Goal: Communication & Community: Answer question/provide support

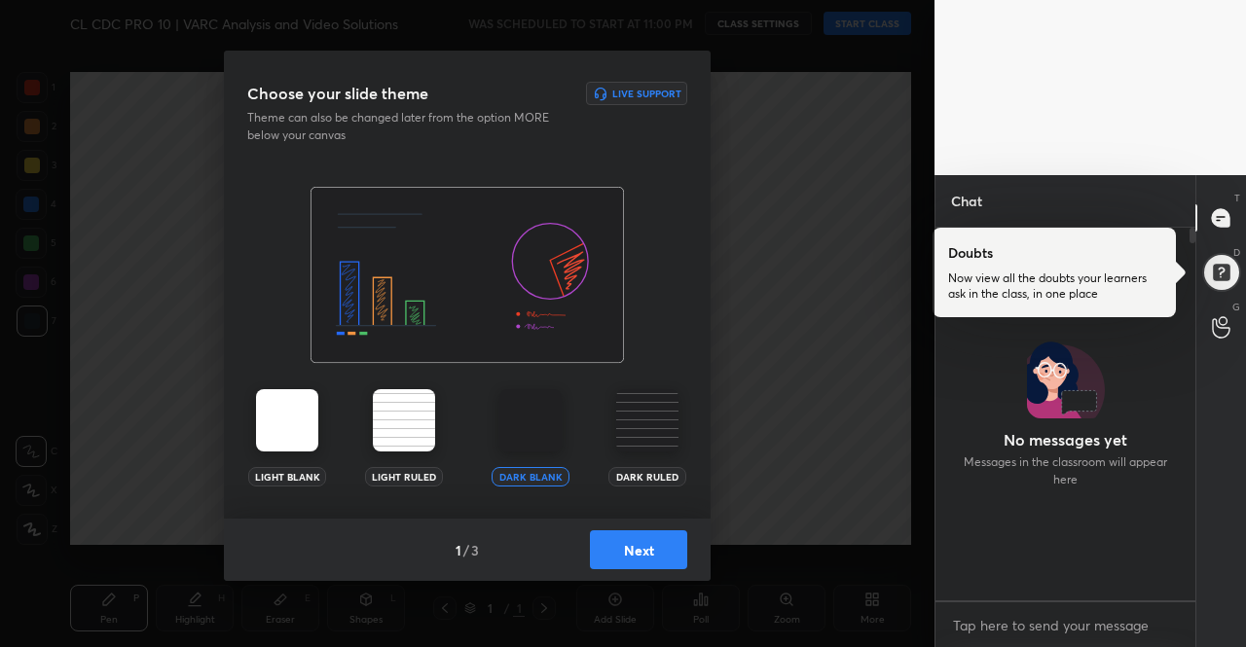
scroll to position [479, 0]
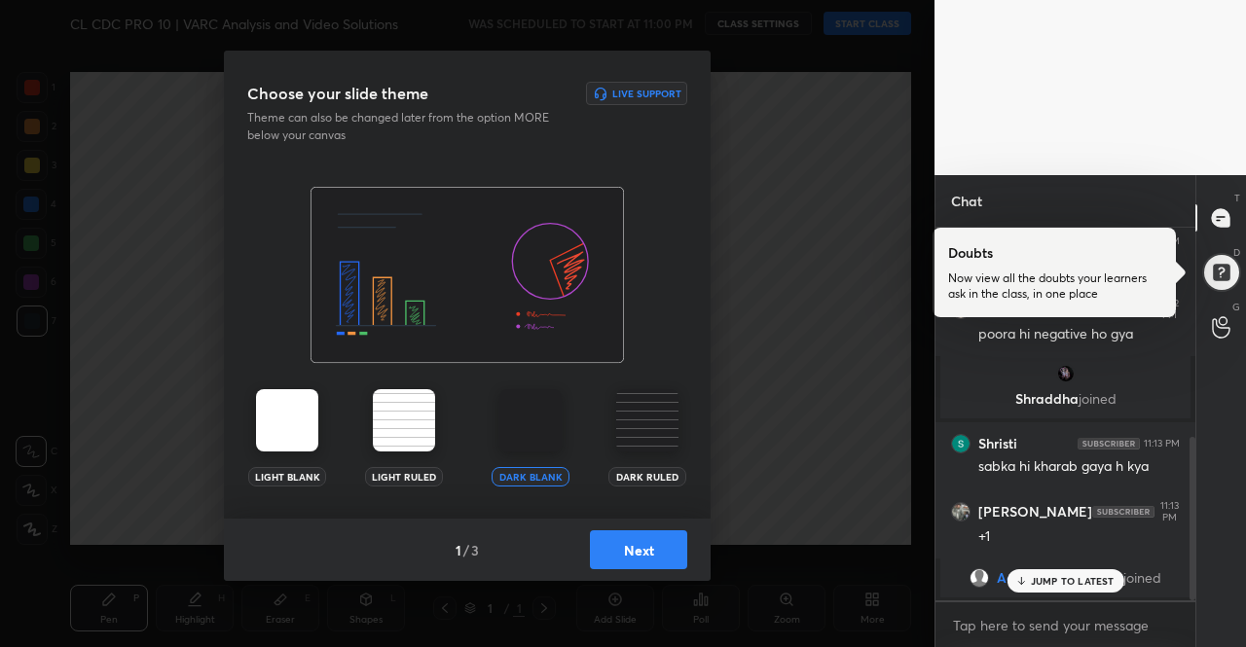
click at [270, 412] on img at bounding box center [287, 420] width 62 height 62
click at [269, 412] on img at bounding box center [287, 420] width 62 height 62
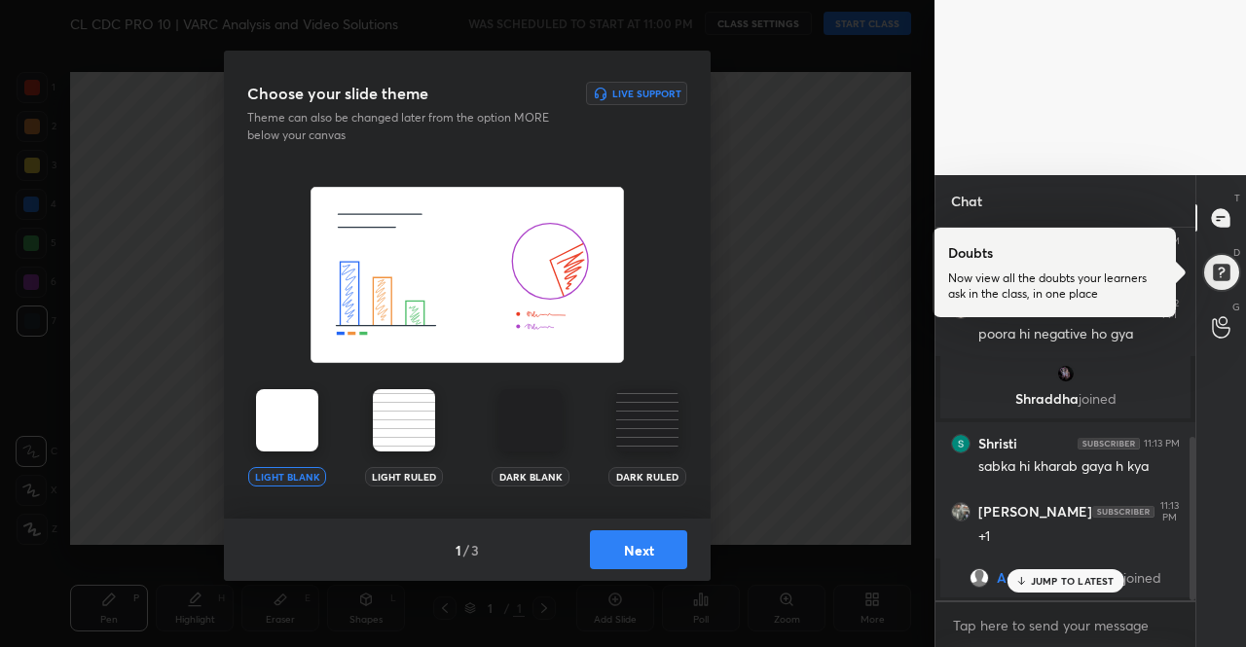
drag, startPoint x: 275, startPoint y: 412, endPoint x: 298, endPoint y: 427, distance: 28.1
click at [276, 412] on img at bounding box center [287, 420] width 62 height 62
click at [635, 539] on button "Next" at bounding box center [638, 550] width 97 height 39
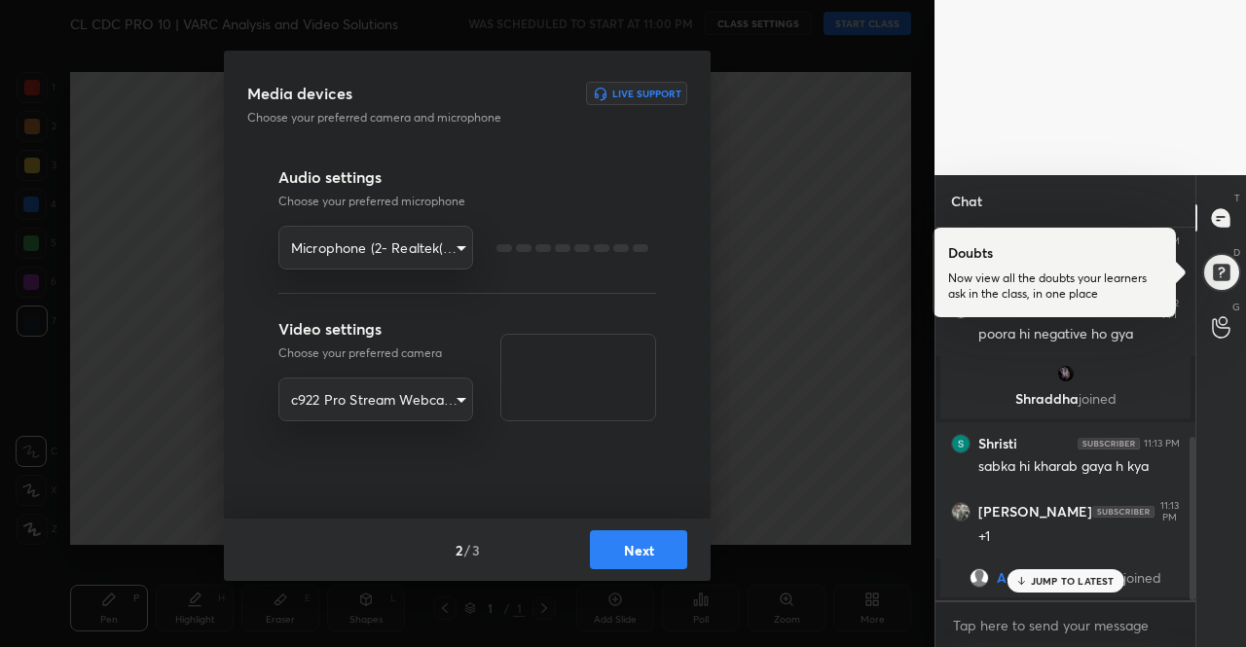
click at [635, 539] on button "Next" at bounding box center [638, 550] width 97 height 39
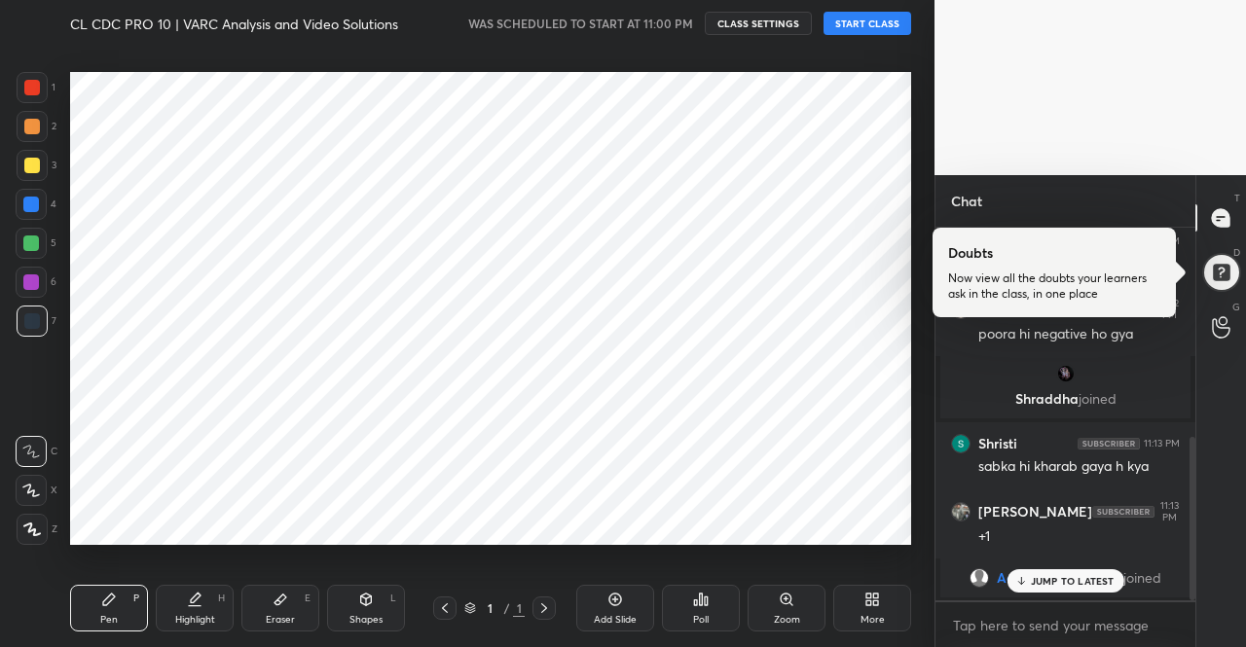
click at [880, 20] on button "START CLASS" at bounding box center [868, 23] width 88 height 23
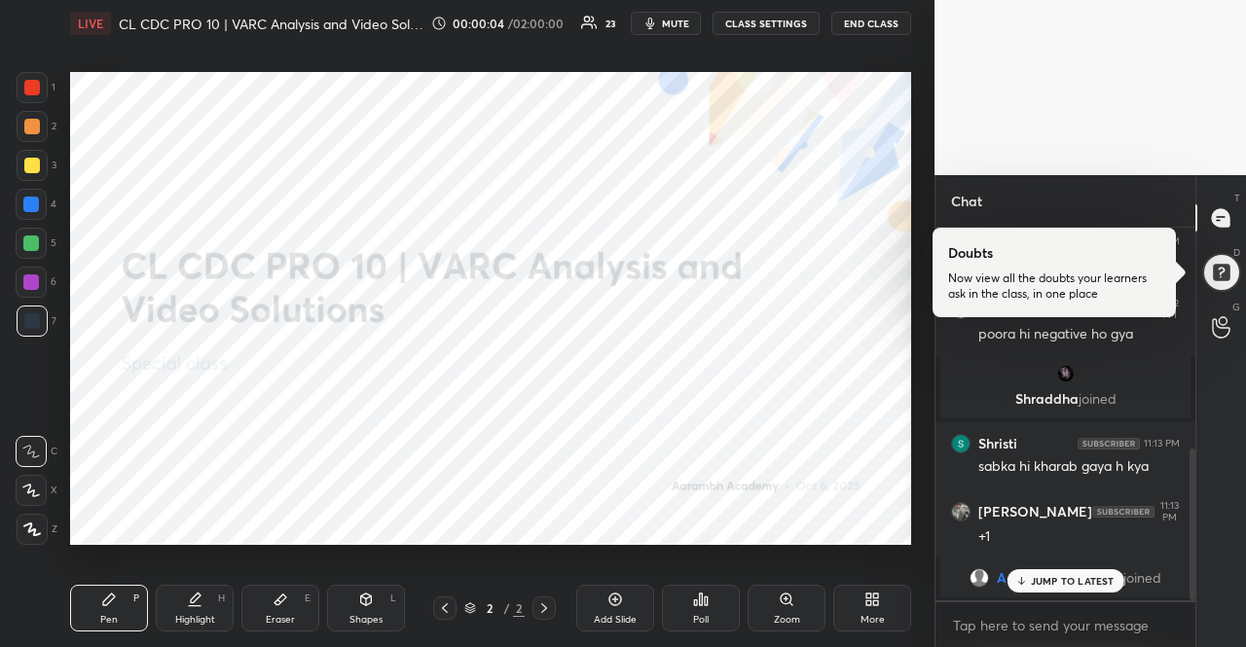
scroll to position [545, 0]
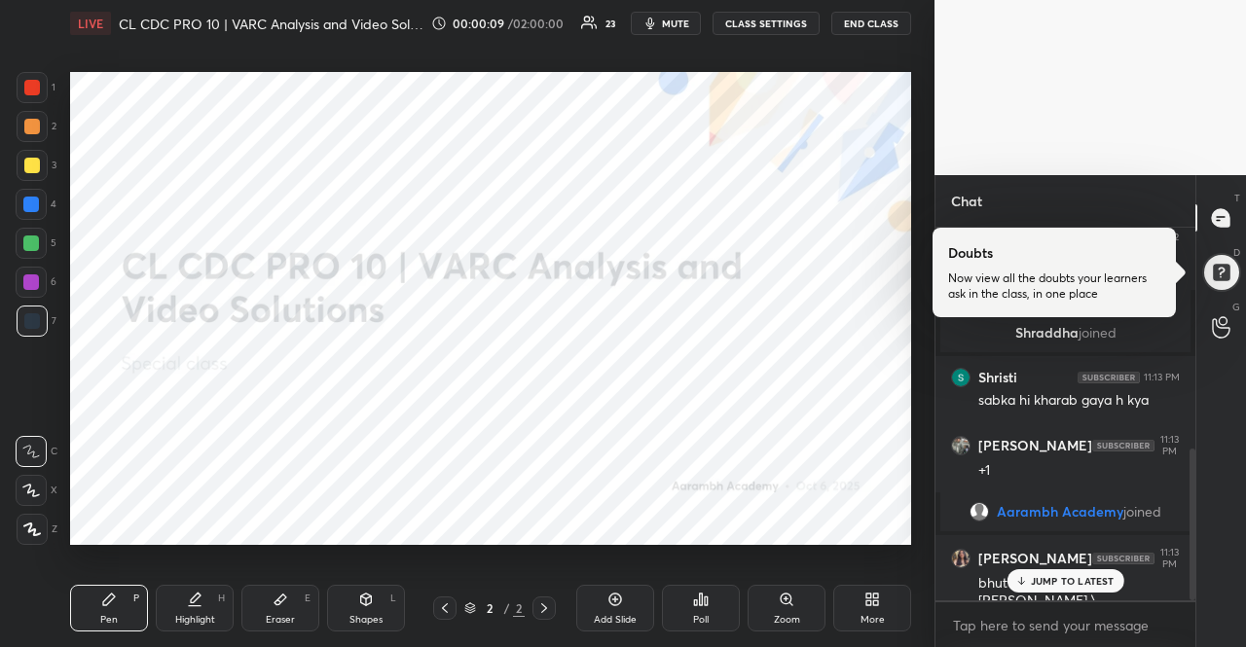
click at [1059, 589] on div "JUMP TO LATEST" at bounding box center [1065, 581] width 117 height 23
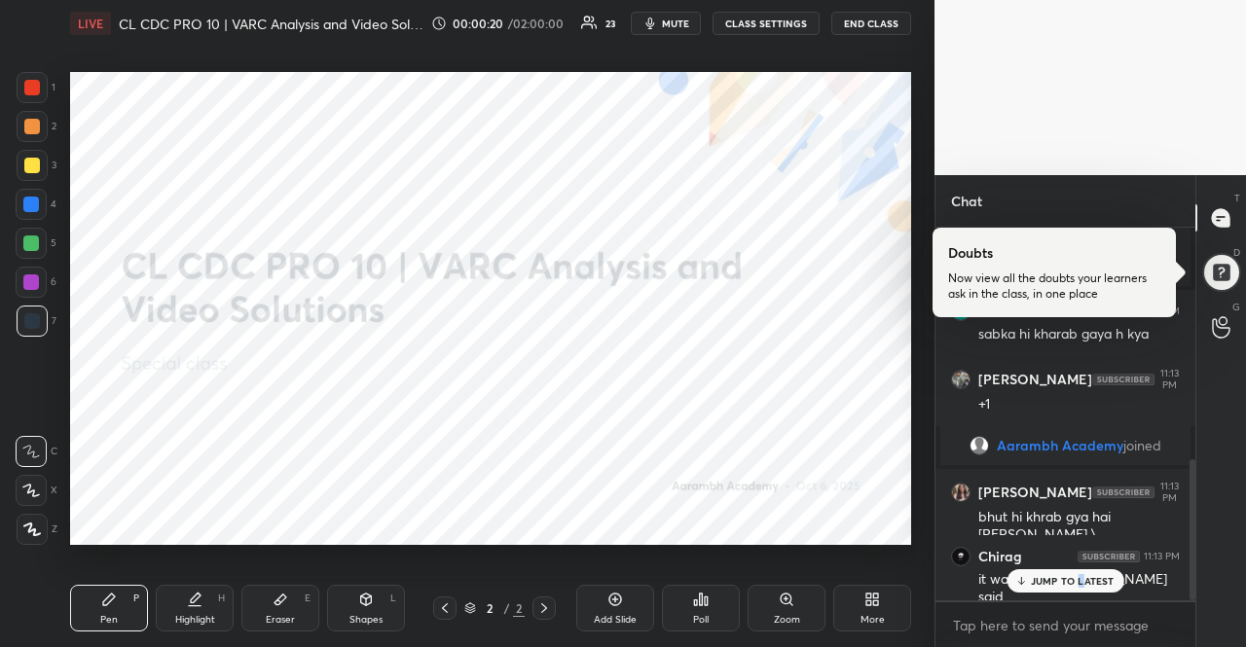
click at [1083, 571] on div "JUMP TO LATEST" at bounding box center [1065, 581] width 117 height 23
click at [752, 29] on button "CLASS SETTINGS" at bounding box center [766, 23] width 107 height 23
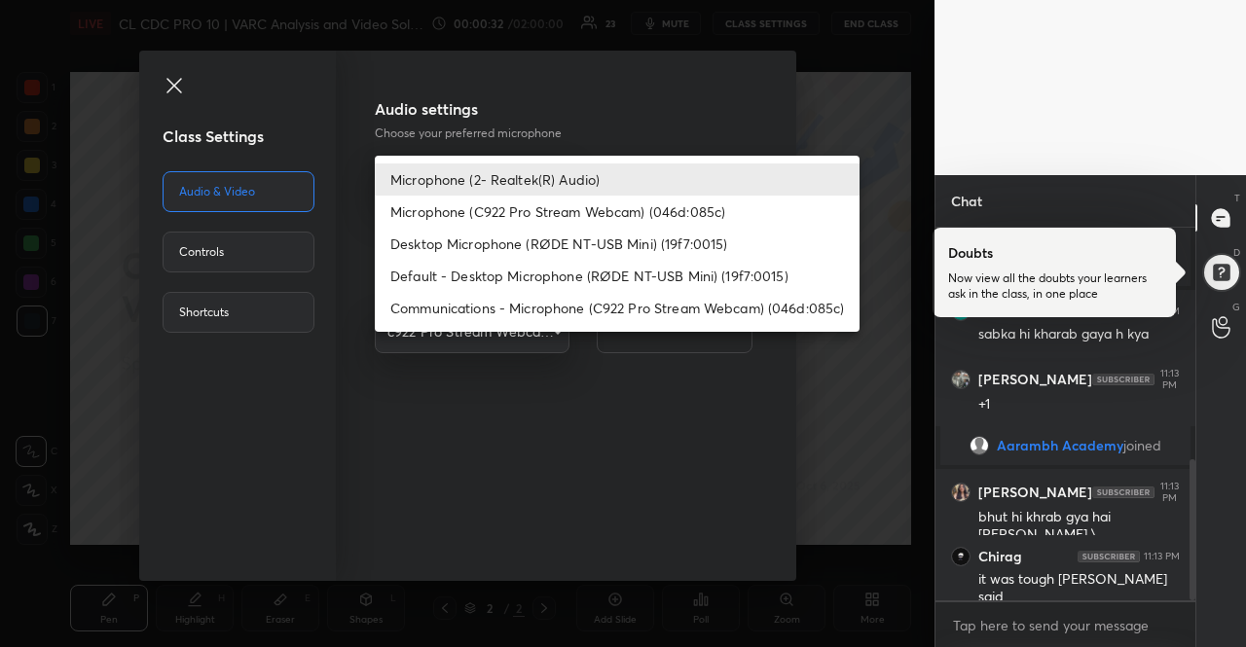
click at [543, 178] on body "1 2 3 4 5 6 7 R O A L C X Z Erase all C X Z LIVE CL CDC PRO 10 | VARC Analysis …" at bounding box center [623, 323] width 1246 height 647
click at [574, 277] on li "Default - Desktop Microphone (RØDE NT-USB Mini) (19f7:0015)" at bounding box center [617, 276] width 485 height 32
type input "default"
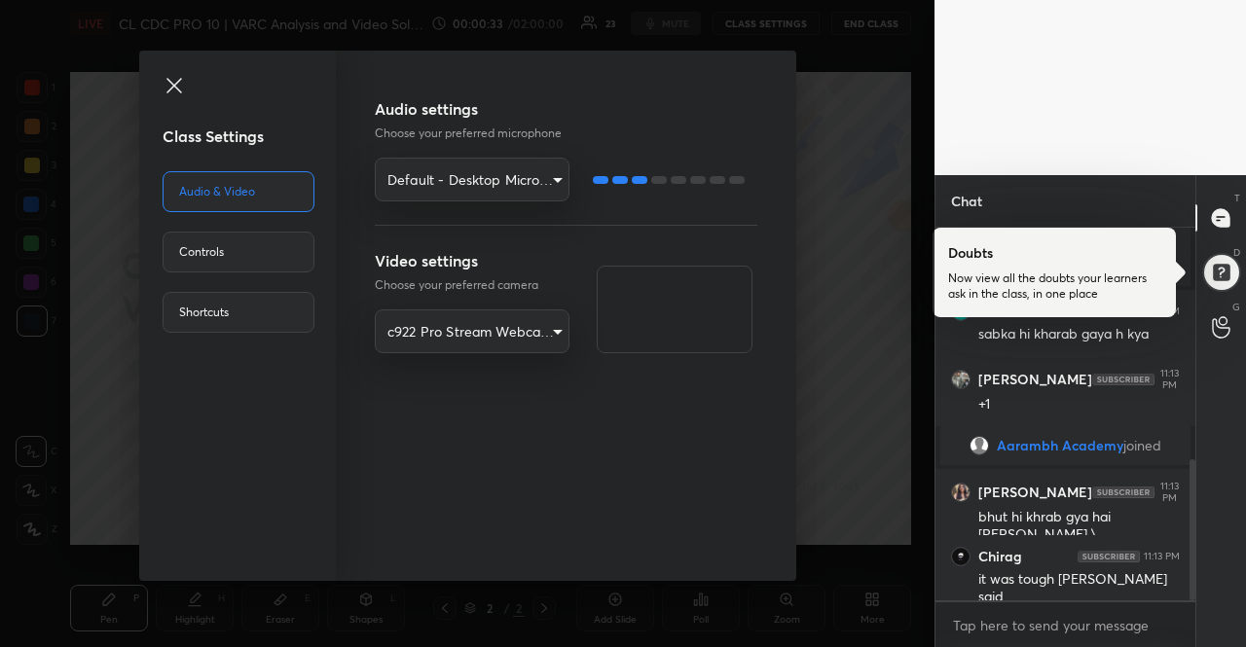
click at [798, 310] on div "Class Settings Audio & Video Controls Shortcuts Audio settings Choose your pref…" at bounding box center [467, 323] width 935 height 647
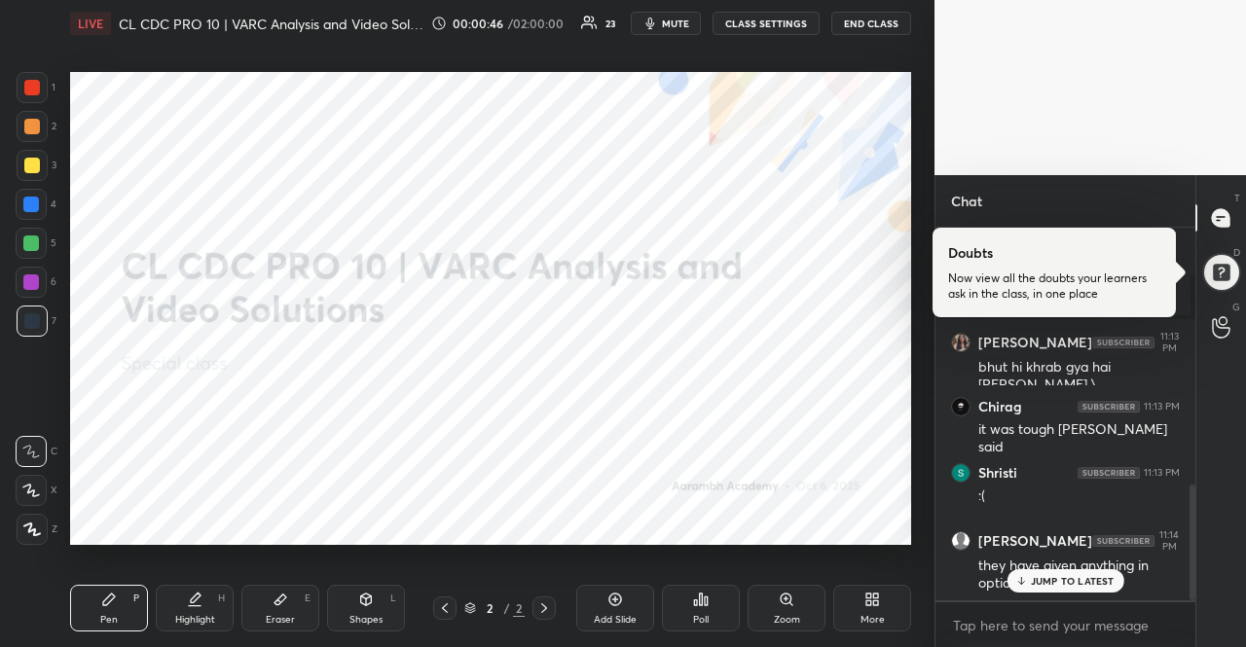
scroll to position [831, 0]
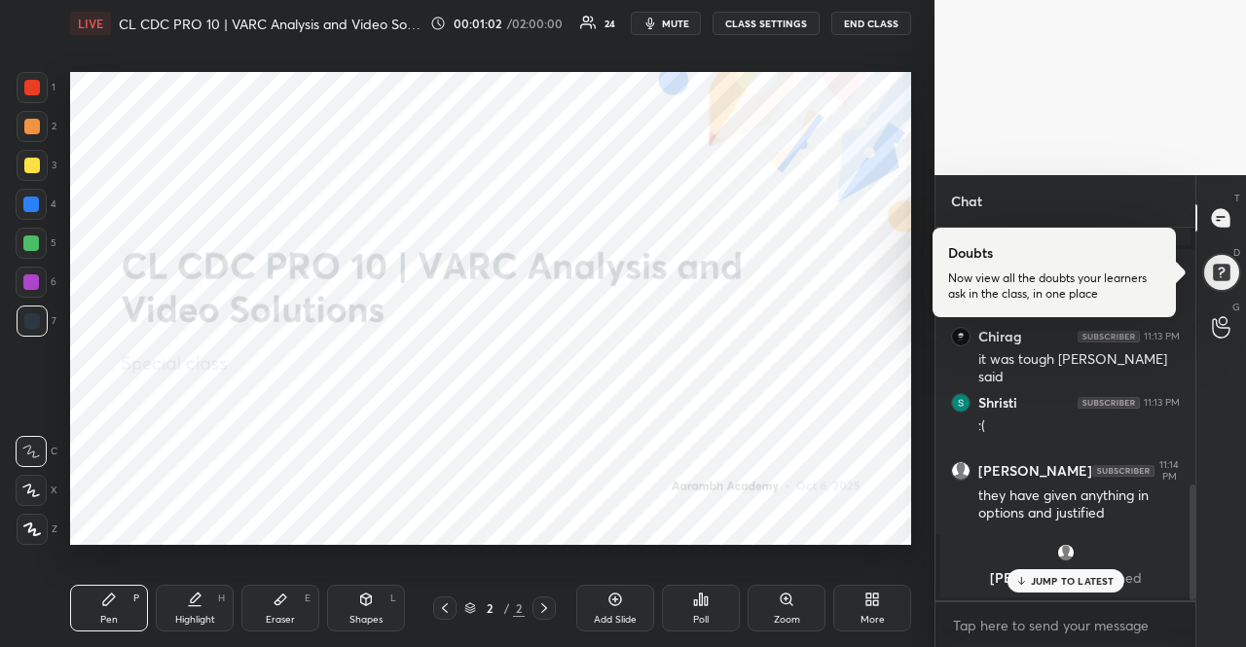
click at [33, 89] on div at bounding box center [32, 88] width 16 height 16
click at [30, 86] on div at bounding box center [32, 88] width 16 height 16
click at [1096, 581] on p "1 NEW MESSAGE" at bounding box center [1072, 581] width 83 height 12
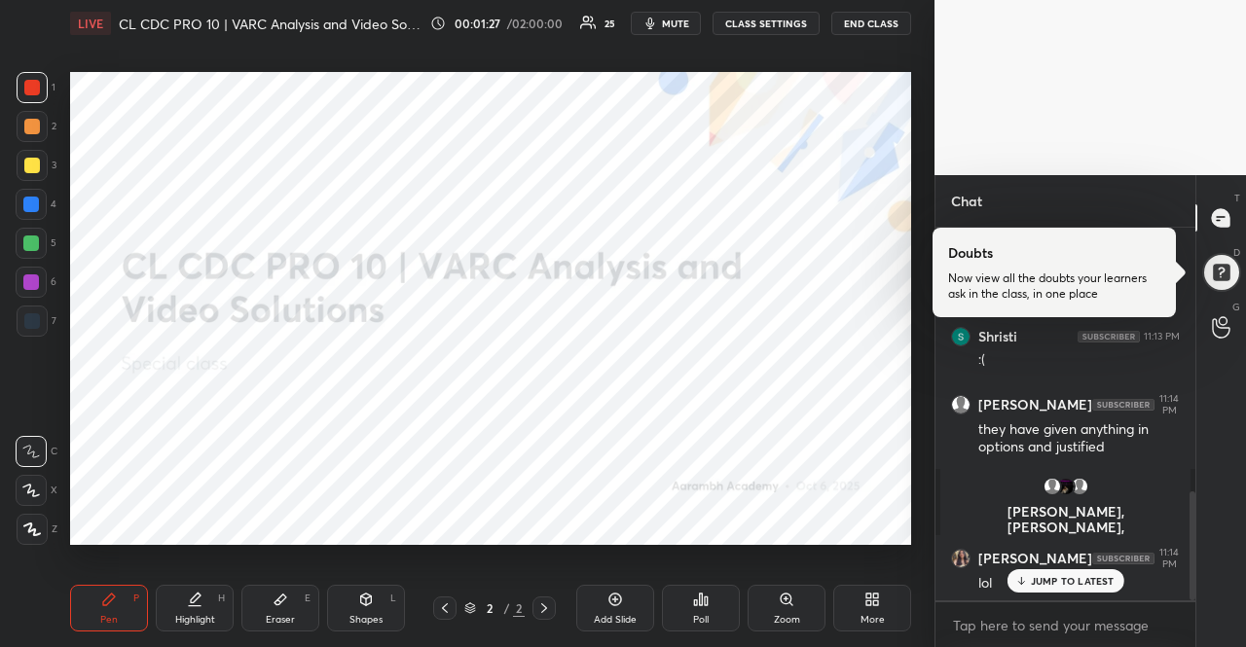
click at [1068, 573] on div "JUMP TO LATEST" at bounding box center [1065, 581] width 117 height 23
click at [870, 607] on icon at bounding box center [873, 600] width 16 height 16
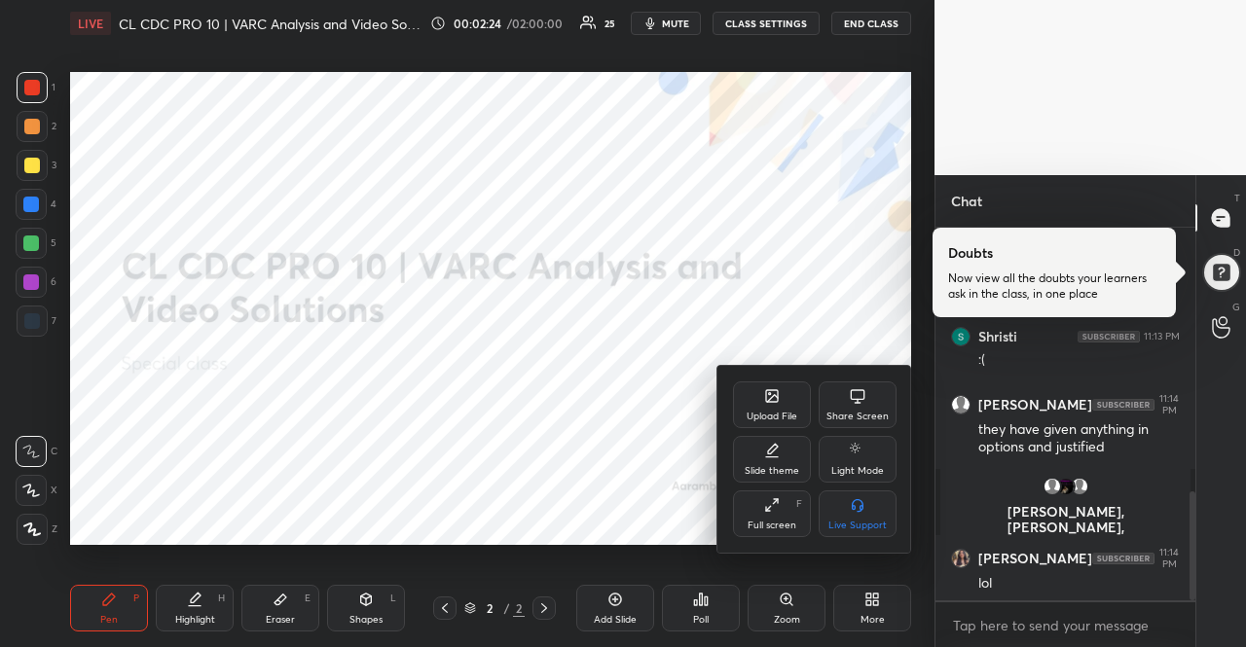
click at [624, 478] on div at bounding box center [623, 323] width 1246 height 647
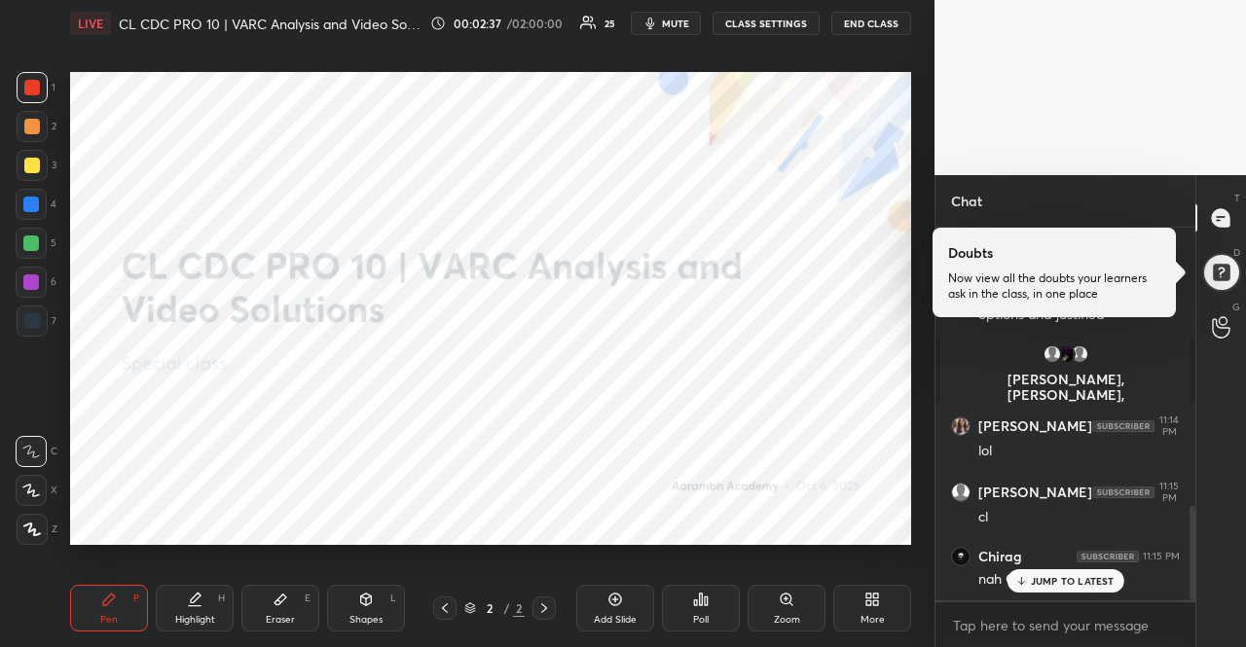
scroll to position [1100, 0]
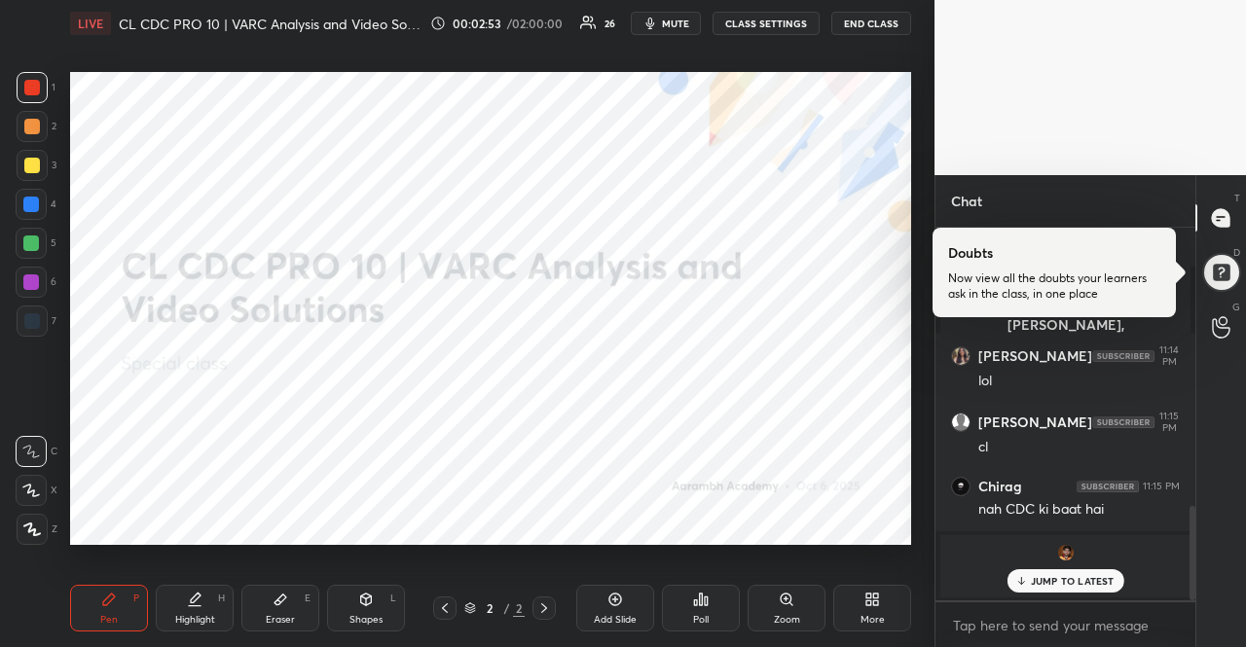
click at [1073, 584] on p "JUMP TO LATEST" at bounding box center [1073, 581] width 84 height 12
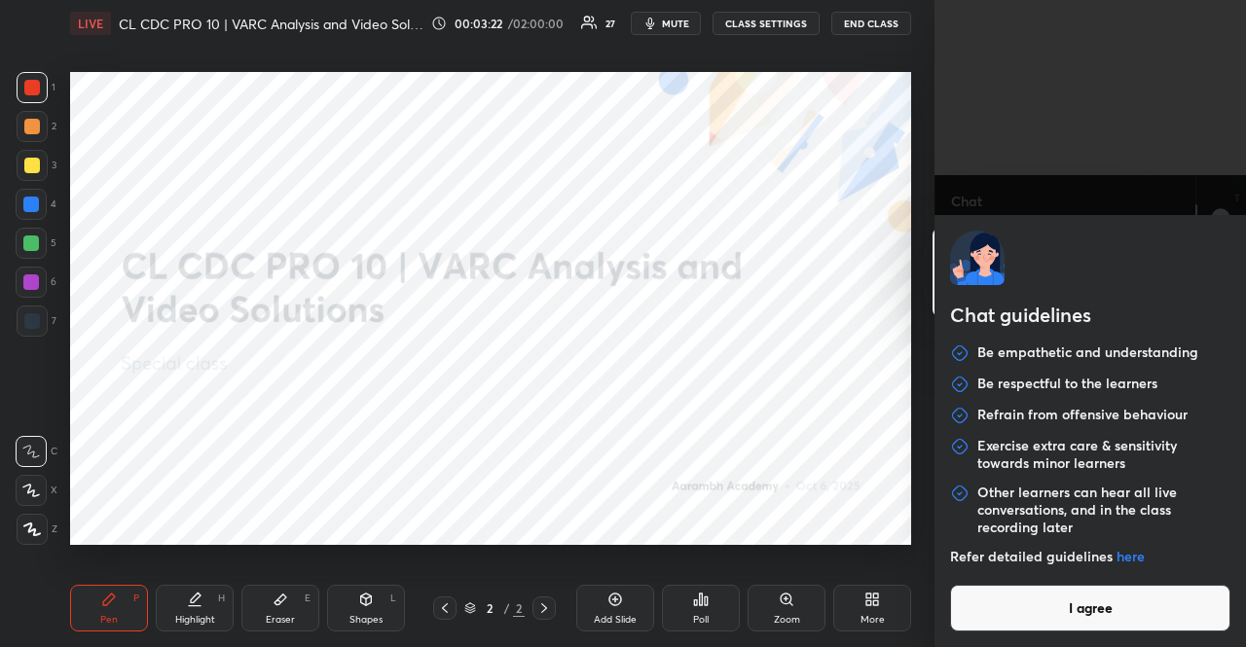
click at [1051, 625] on body "1 2 3 4 5 6 7 R O A L C X Z Erase all C X Z LIVE CL CDC PRO 10 | VARC Analysis …" at bounding box center [623, 323] width 1246 height 647
click at [1052, 624] on button "I agree" at bounding box center [1090, 608] width 280 height 47
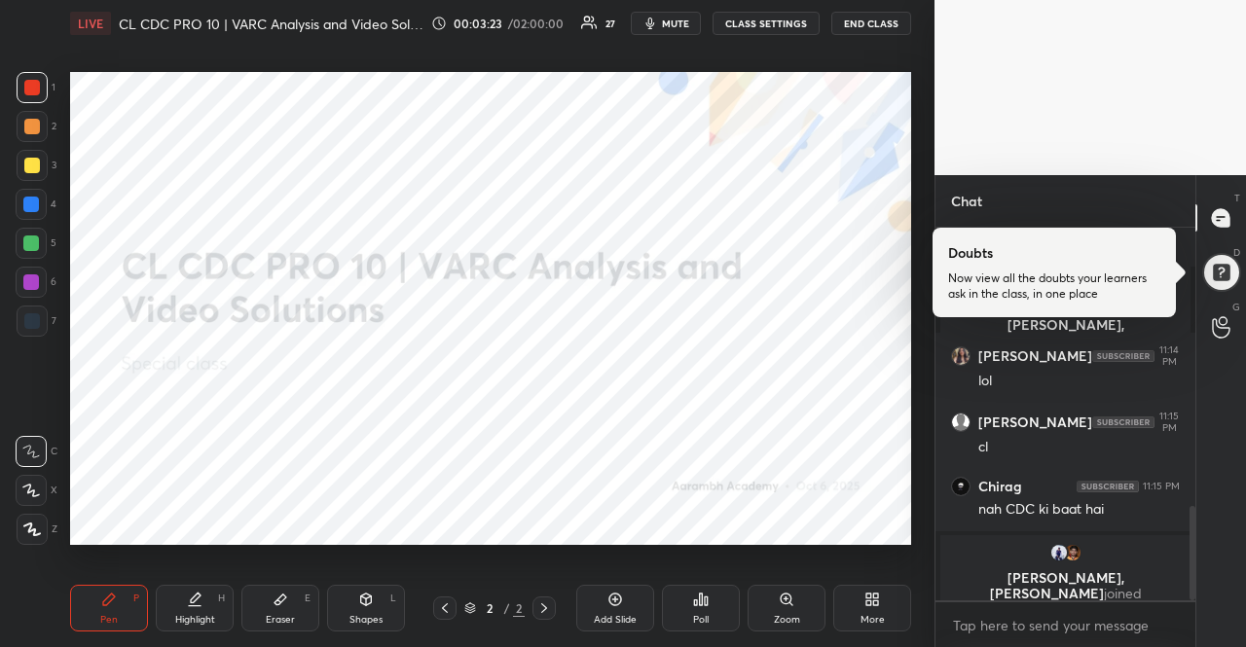
scroll to position [1184, 0]
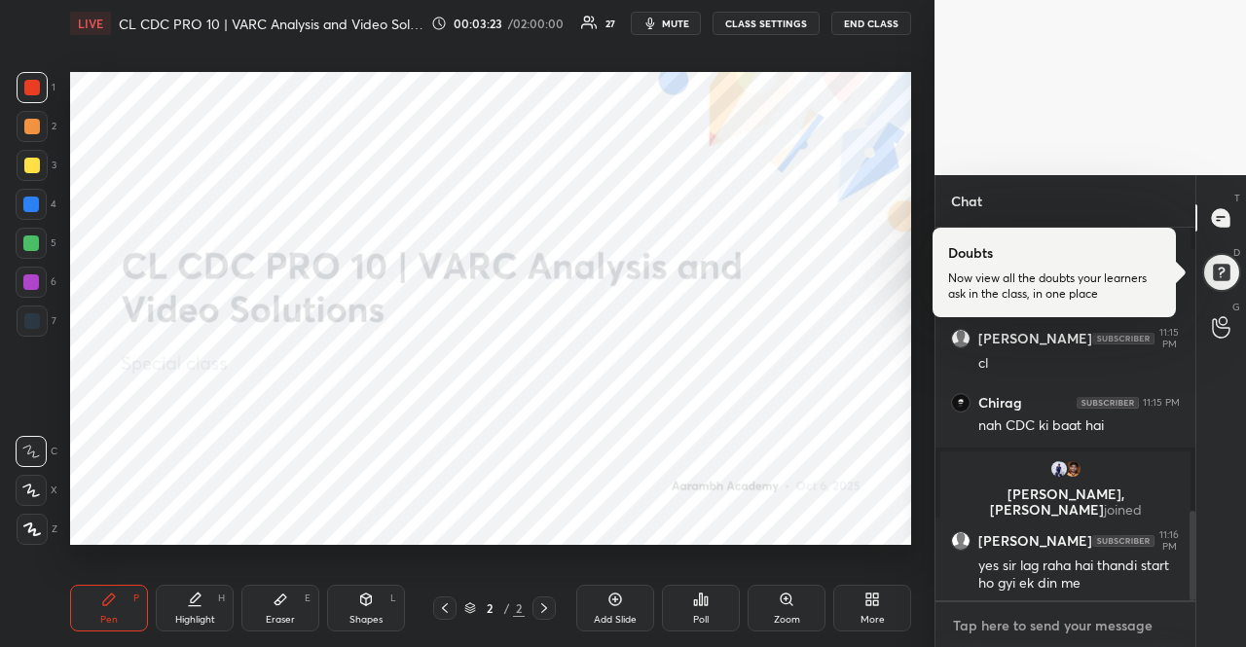
click at [1051, 623] on textarea at bounding box center [1065, 625] width 229 height 31
paste textarea "VA Practice Playlist: [URL][DOMAIN_NAME] All CAT VA PYQs: [URL][DOMAIN_NAME] To…"
type textarea "VA Practice Playlist: [URL][DOMAIN_NAME] All CAT VA PYQs: [URL][DOMAIN_NAME] To…"
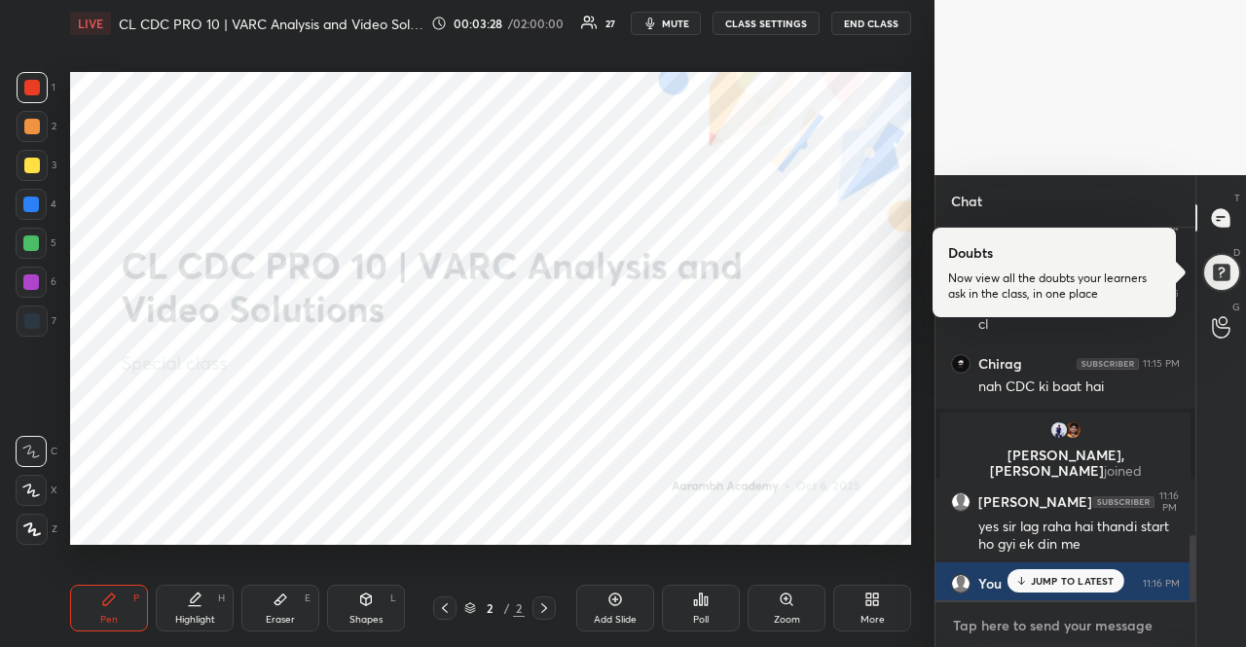
scroll to position [1766, 0]
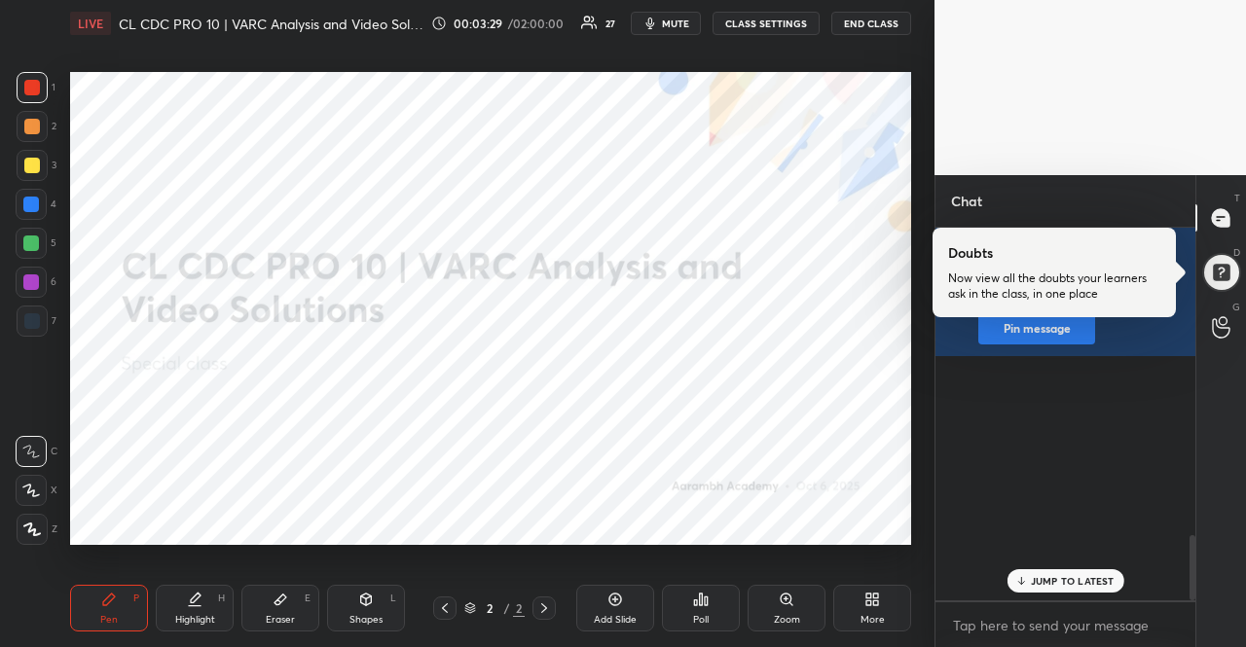
click at [1057, 573] on div "JUMP TO LATEST" at bounding box center [1065, 581] width 117 height 23
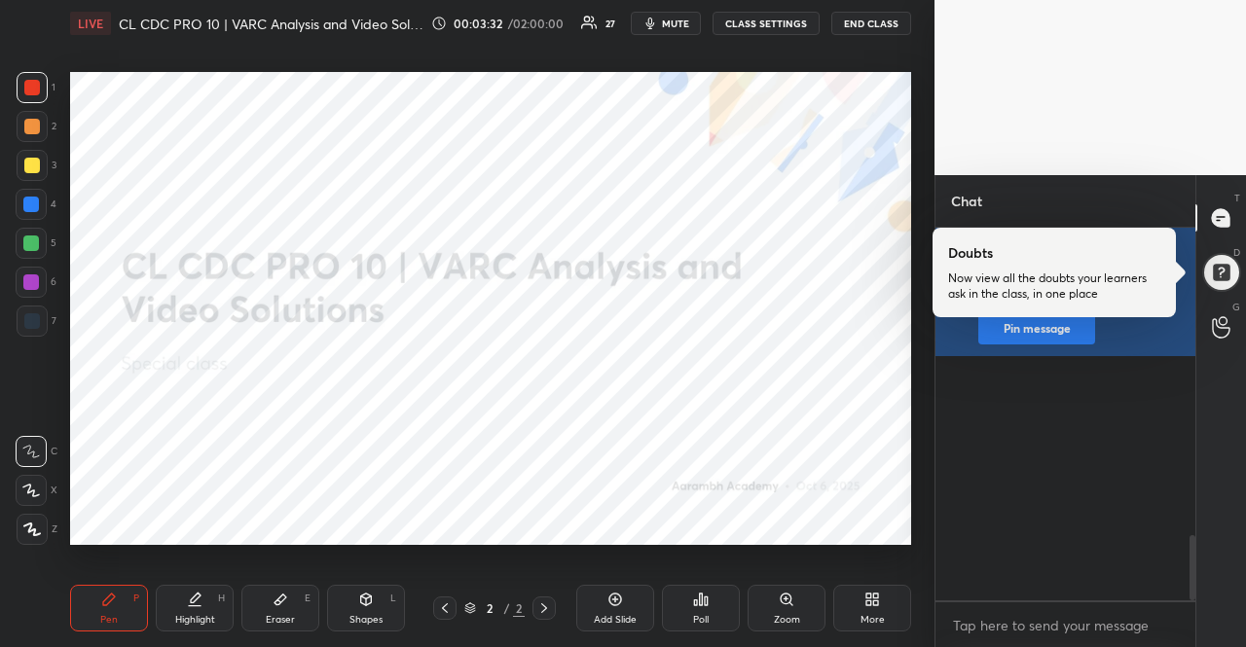
scroll to position [1832, 0]
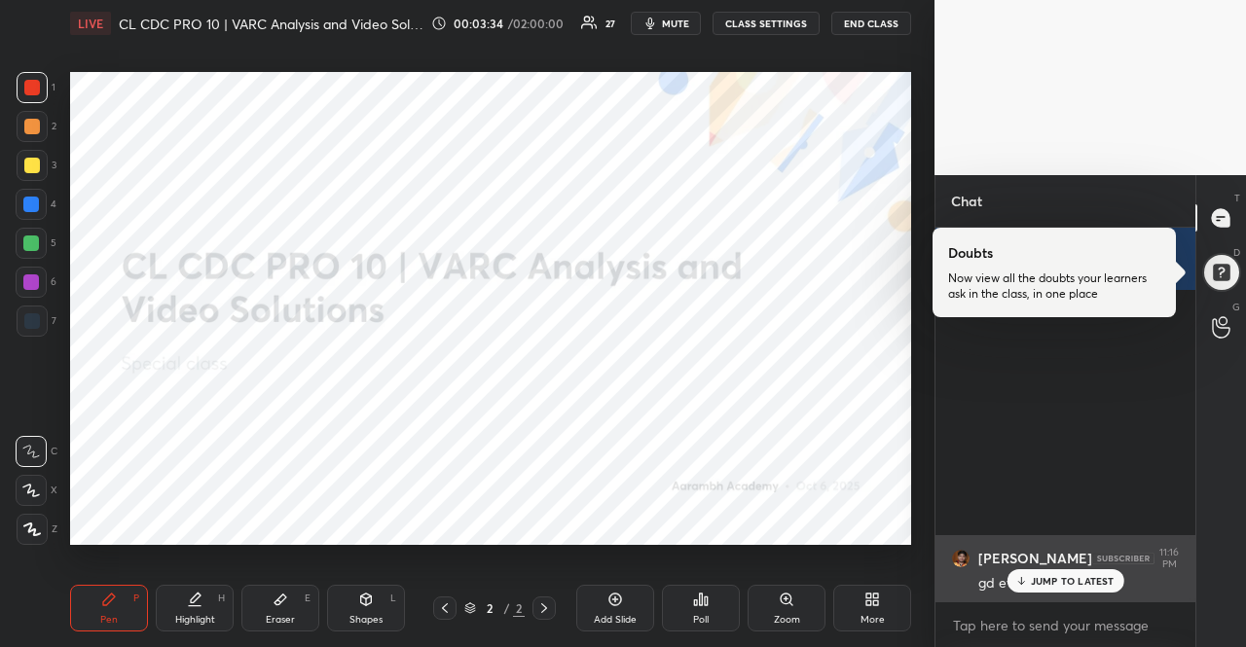
click at [1050, 584] on p "JUMP TO LATEST" at bounding box center [1073, 581] width 84 height 12
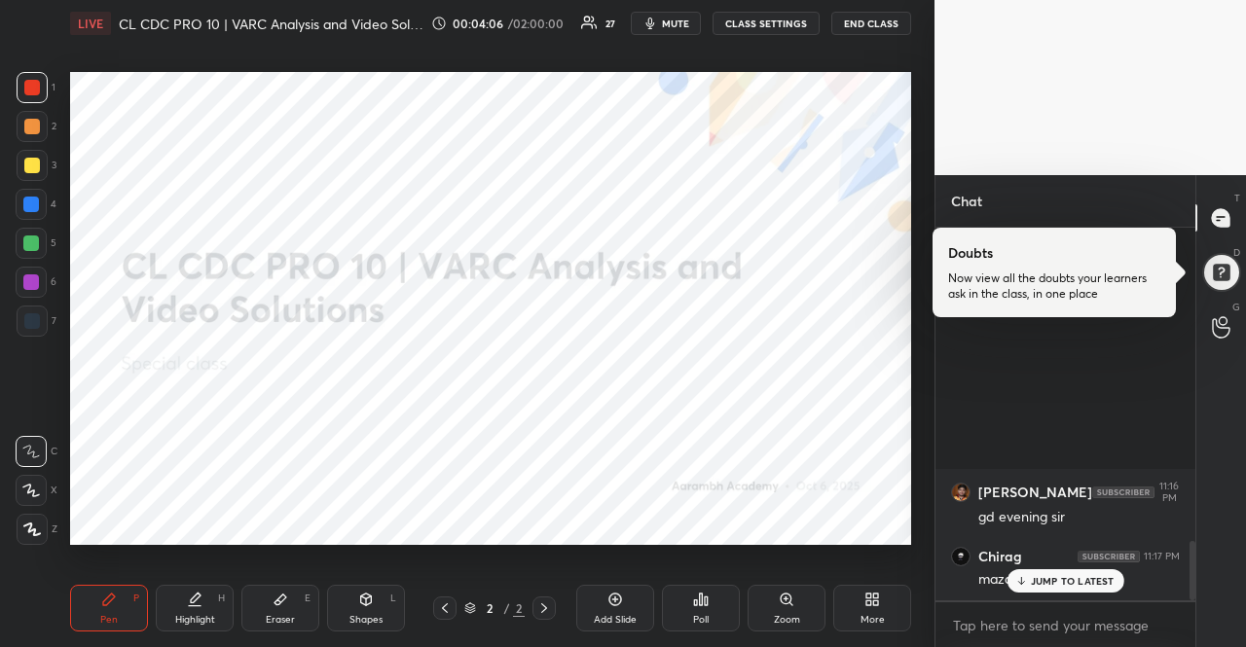
scroll to position [1982, 0]
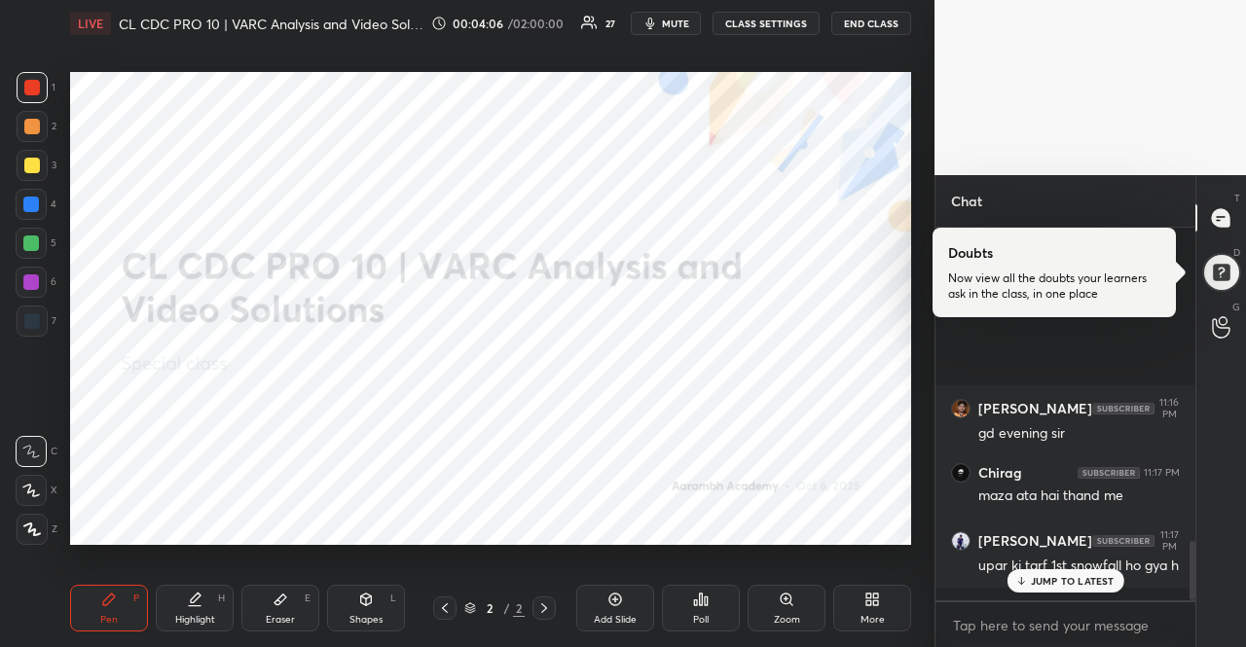
click at [1022, 575] on icon at bounding box center [1020, 581] width 13 height 12
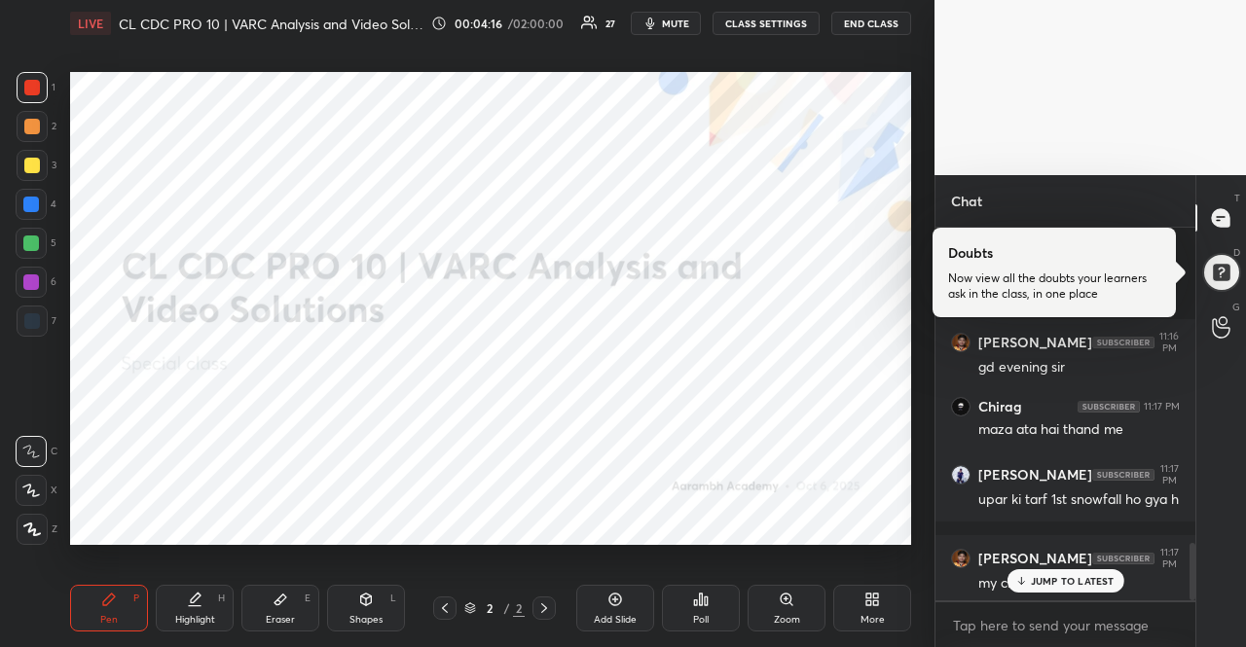
click at [1049, 573] on div "JUMP TO LATEST" at bounding box center [1065, 581] width 117 height 23
click at [862, 600] on div "More" at bounding box center [872, 608] width 78 height 47
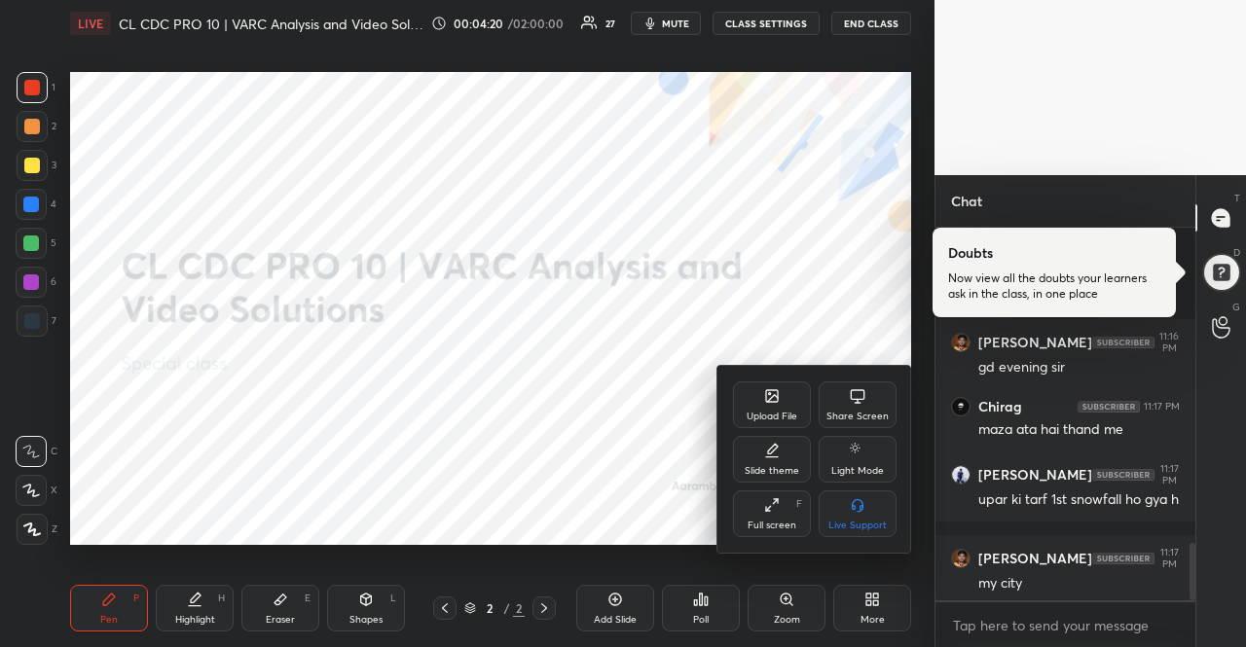
click at [755, 400] on div "Upload File" at bounding box center [772, 405] width 78 height 47
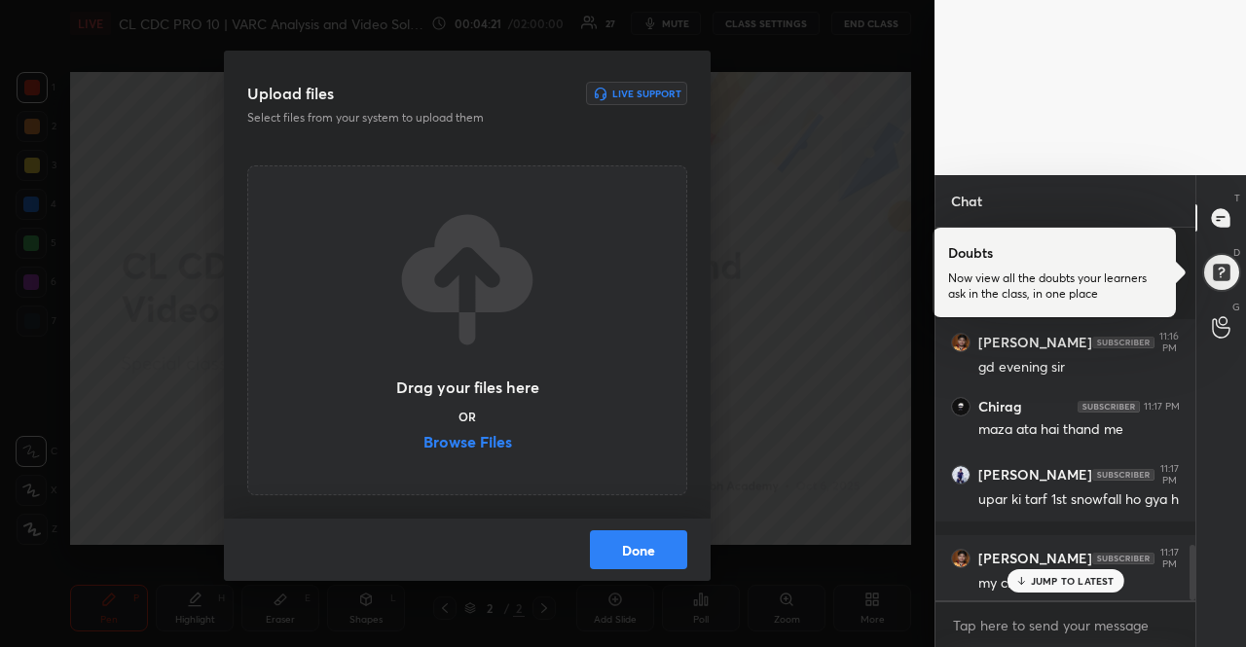
scroll to position [2132, 0]
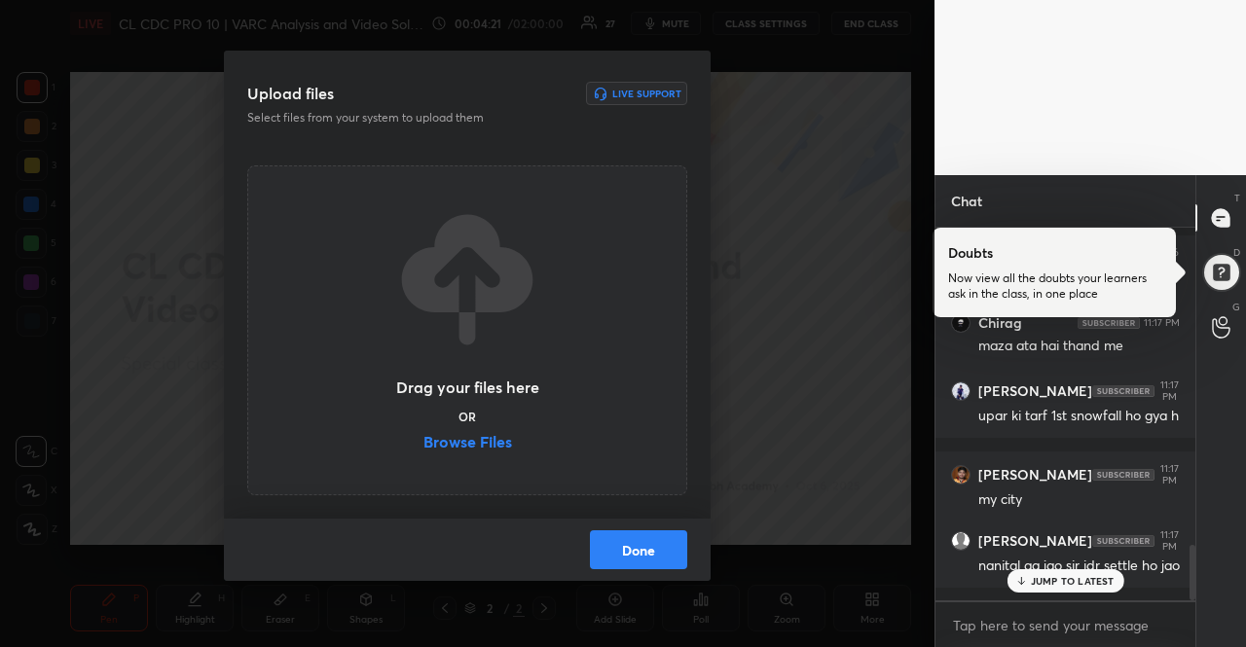
click at [489, 437] on label "Browse Files" at bounding box center [468, 444] width 89 height 20
click at [424, 437] on input "Browse Files" at bounding box center [424, 444] width 0 height 20
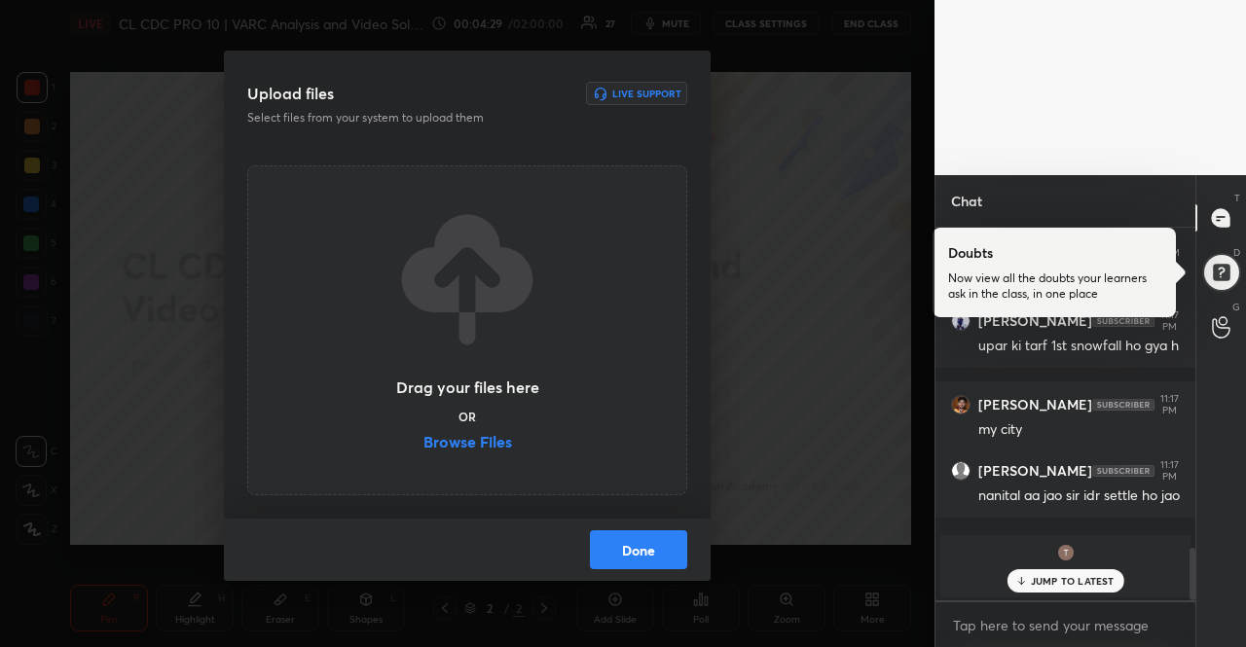
scroll to position [2268, 0]
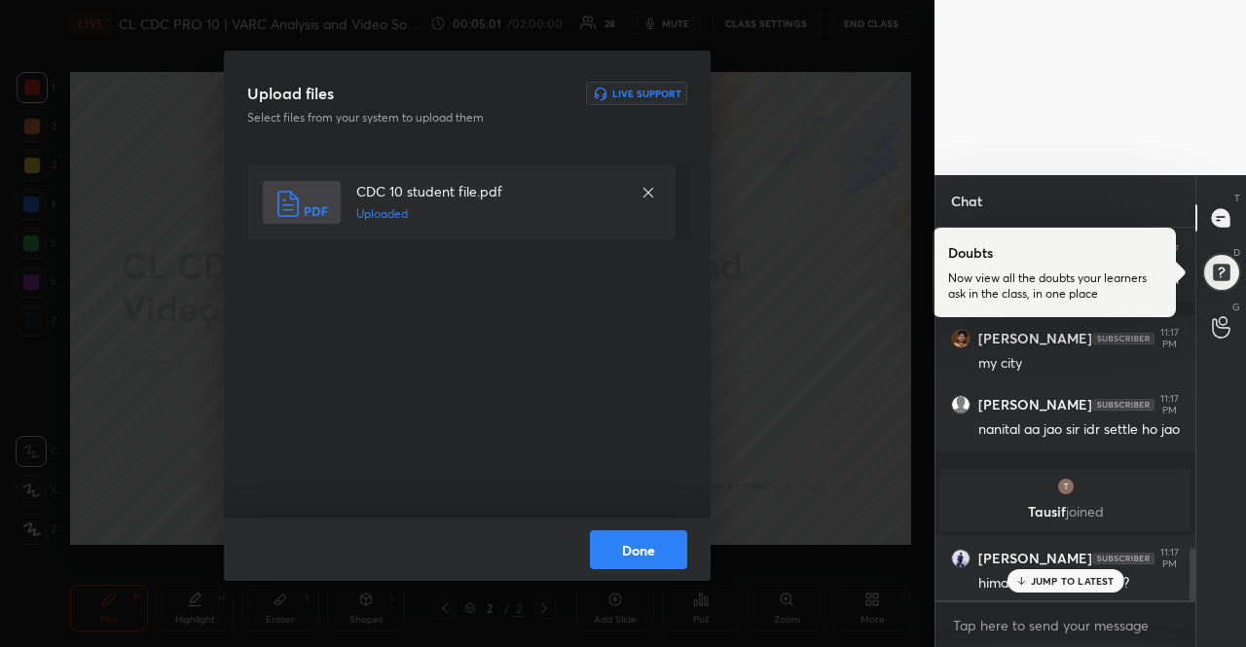
click at [635, 542] on button "Done" at bounding box center [638, 550] width 97 height 39
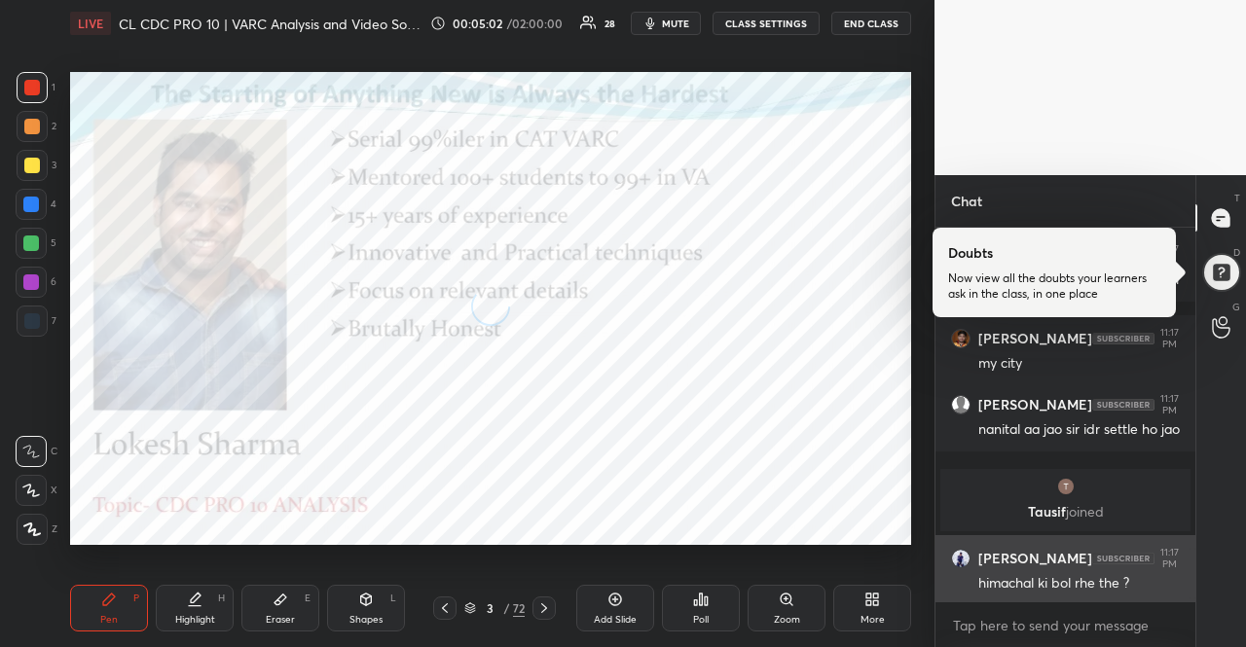
scroll to position [2335, 0]
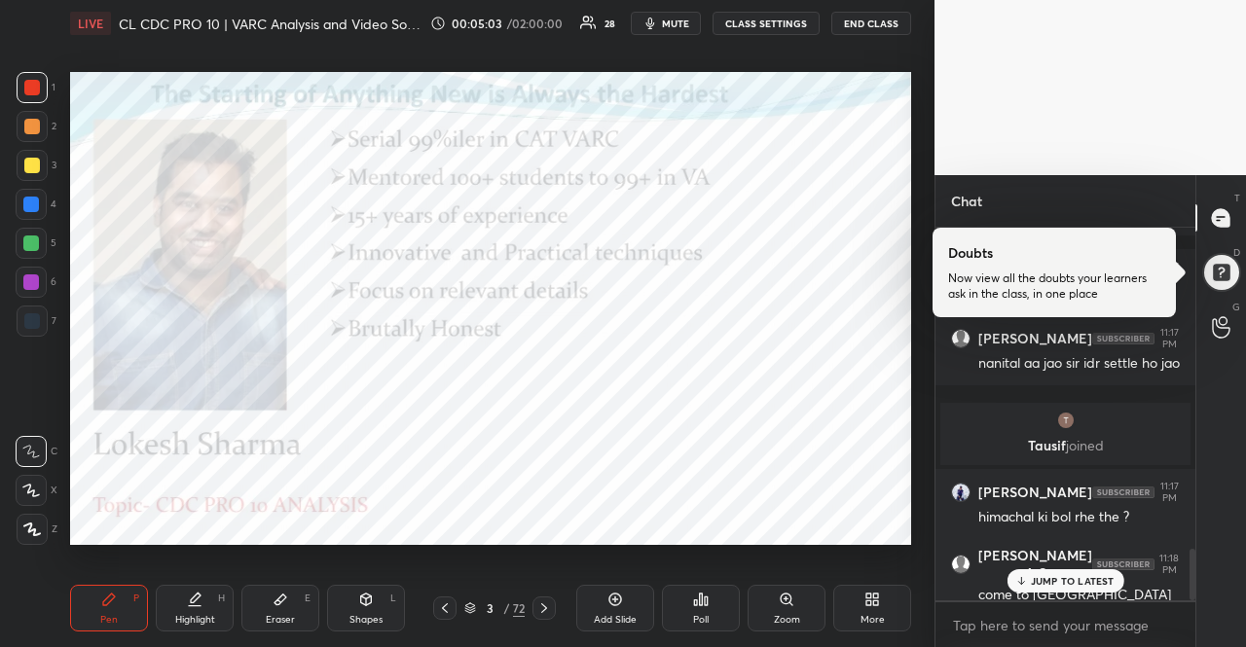
click at [1053, 579] on p "JUMP TO LATEST" at bounding box center [1073, 581] width 84 height 12
click at [47, 216] on div "4" at bounding box center [36, 204] width 41 height 31
click at [45, 239] on div at bounding box center [31, 243] width 31 height 31
click at [45, 501] on div at bounding box center [31, 490] width 31 height 31
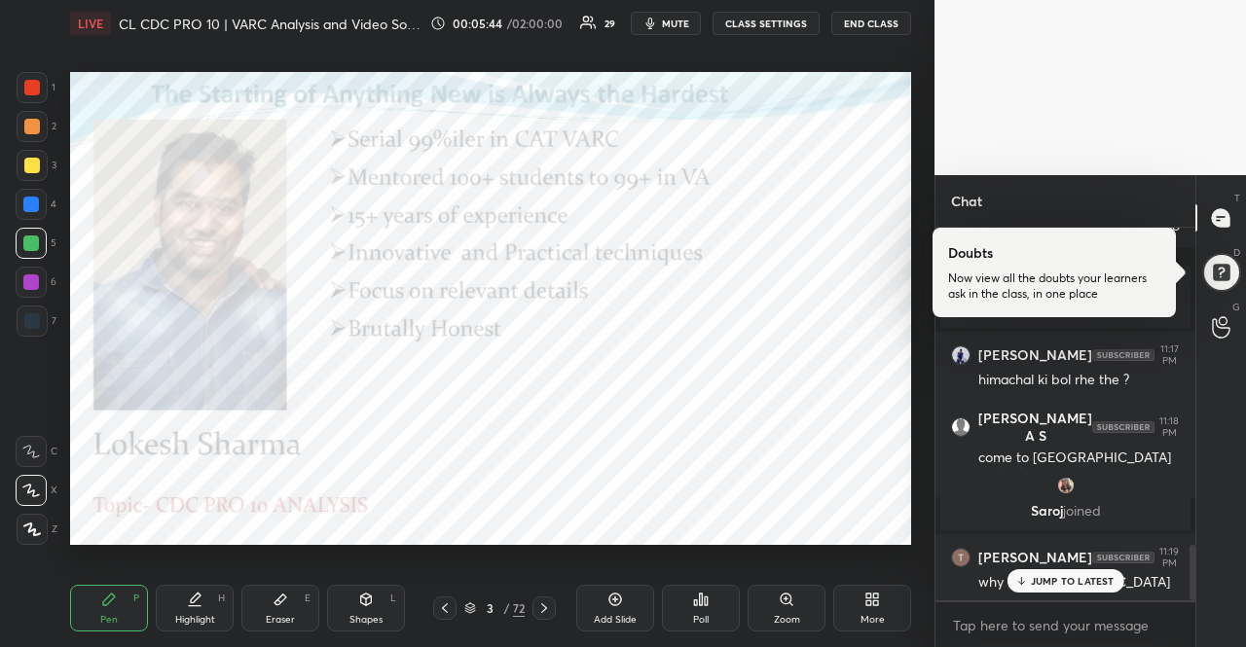
scroll to position [2115, 0]
drag, startPoint x: 1098, startPoint y: 594, endPoint x: 1089, endPoint y: 585, distance: 12.4
click at [1096, 591] on div "[PERSON_NAME] 11:14 PM [PERSON_NAME] 11:15 PM cl [PERSON_NAME] 11:15 PM nah CDC…" at bounding box center [1066, 414] width 260 height 373
click at [1089, 585] on p "JUMP TO LATEST" at bounding box center [1073, 581] width 84 height 12
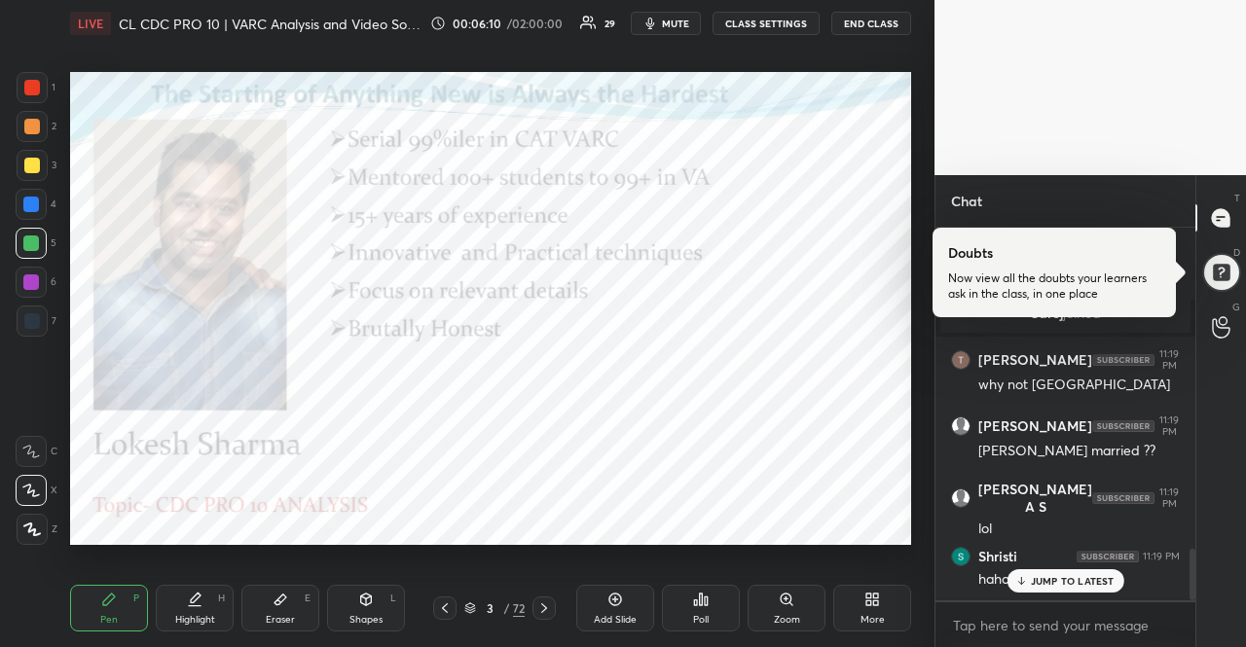
scroll to position [2379, 0]
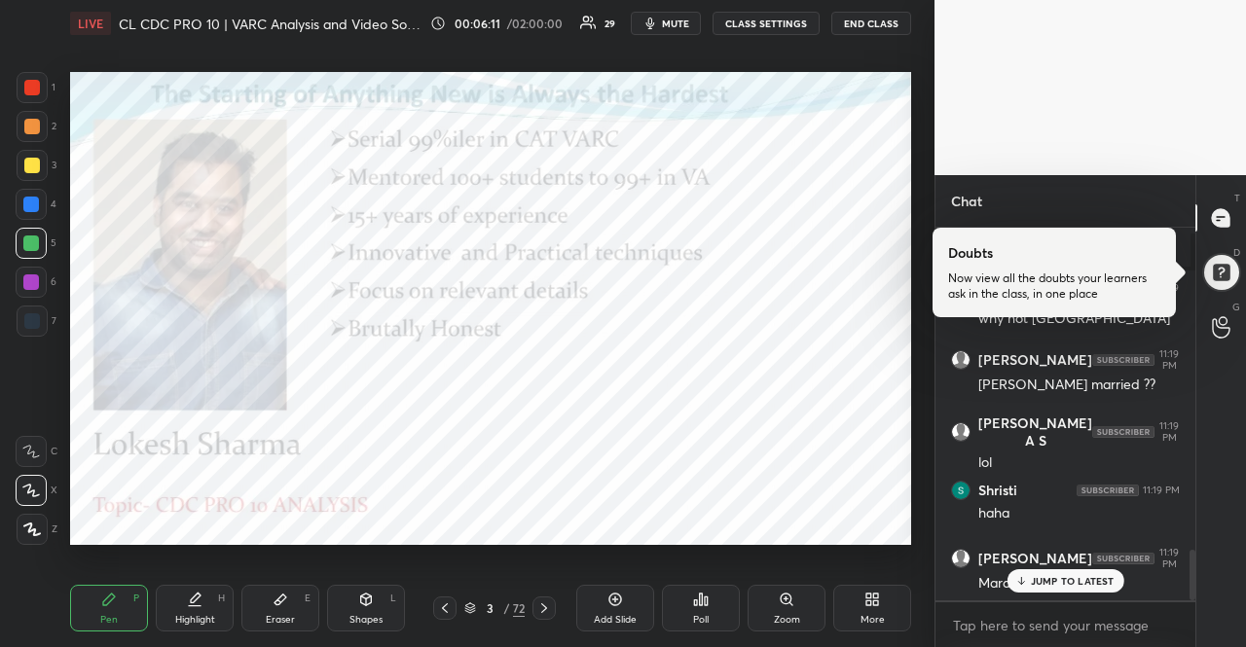
click at [1091, 580] on p "JUMP TO LATEST" at bounding box center [1073, 581] width 84 height 12
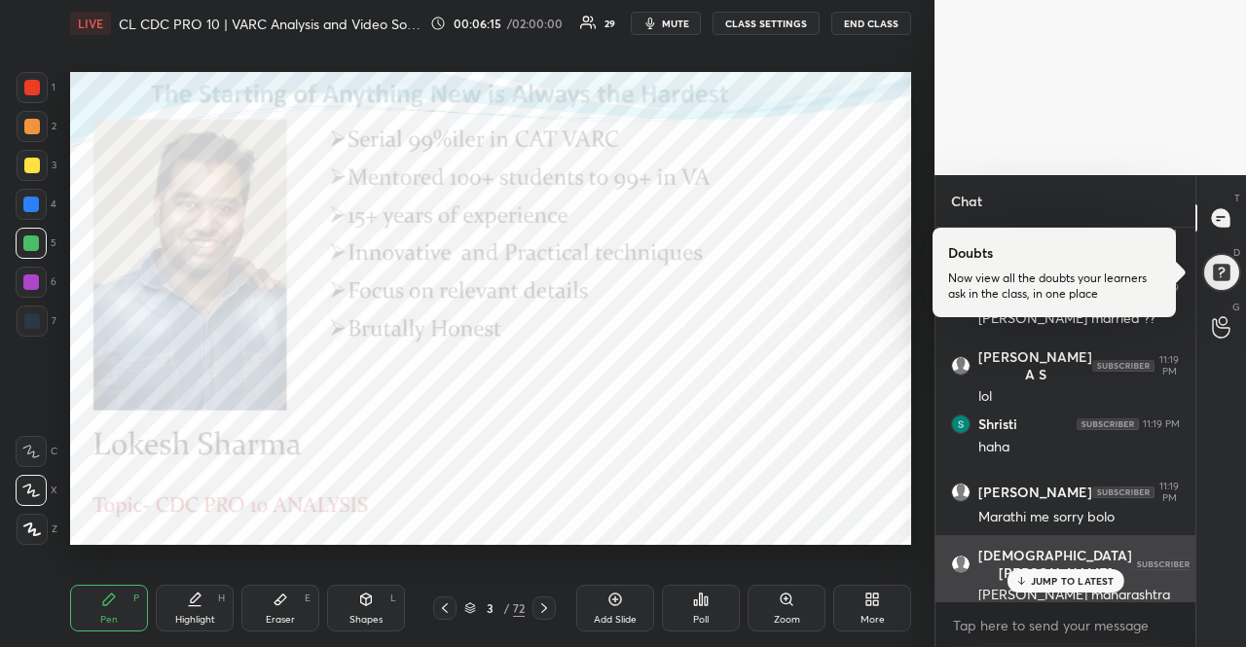
click at [1057, 587] on p "JUMP TO LATEST" at bounding box center [1073, 581] width 84 height 12
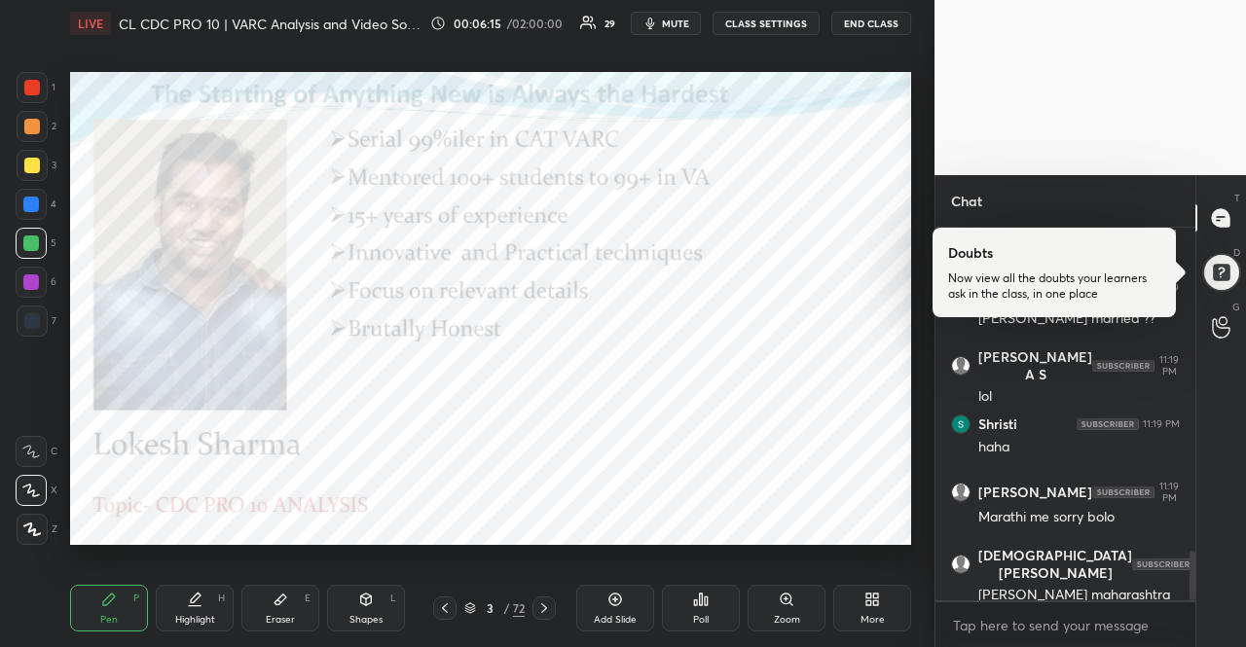
scroll to position [2512, 0]
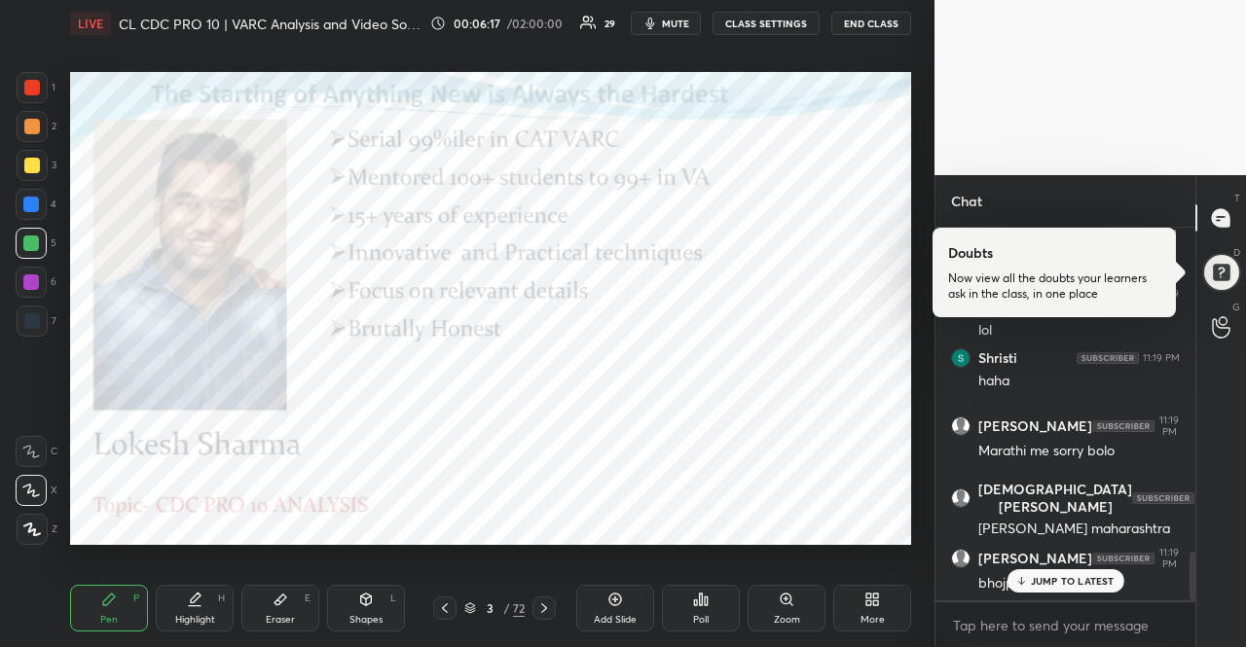
click at [1050, 575] on p "JUMP TO LATEST" at bounding box center [1073, 581] width 84 height 12
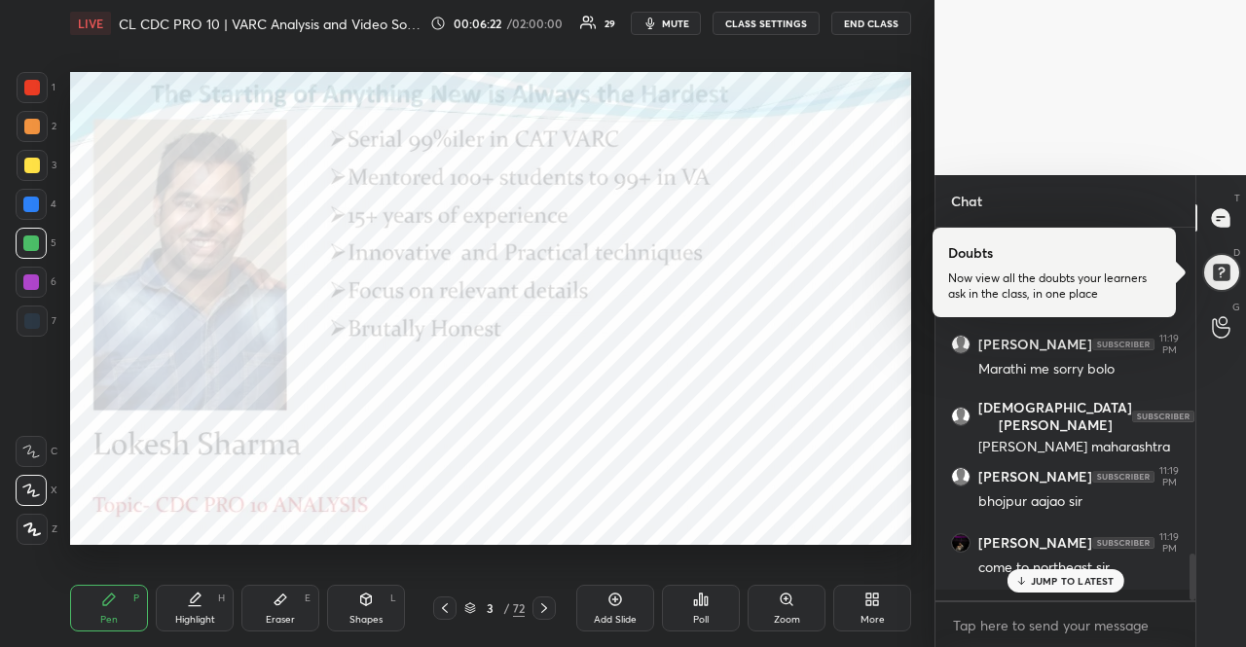
click at [1050, 590] on div "JUMP TO LATEST" at bounding box center [1065, 581] width 117 height 23
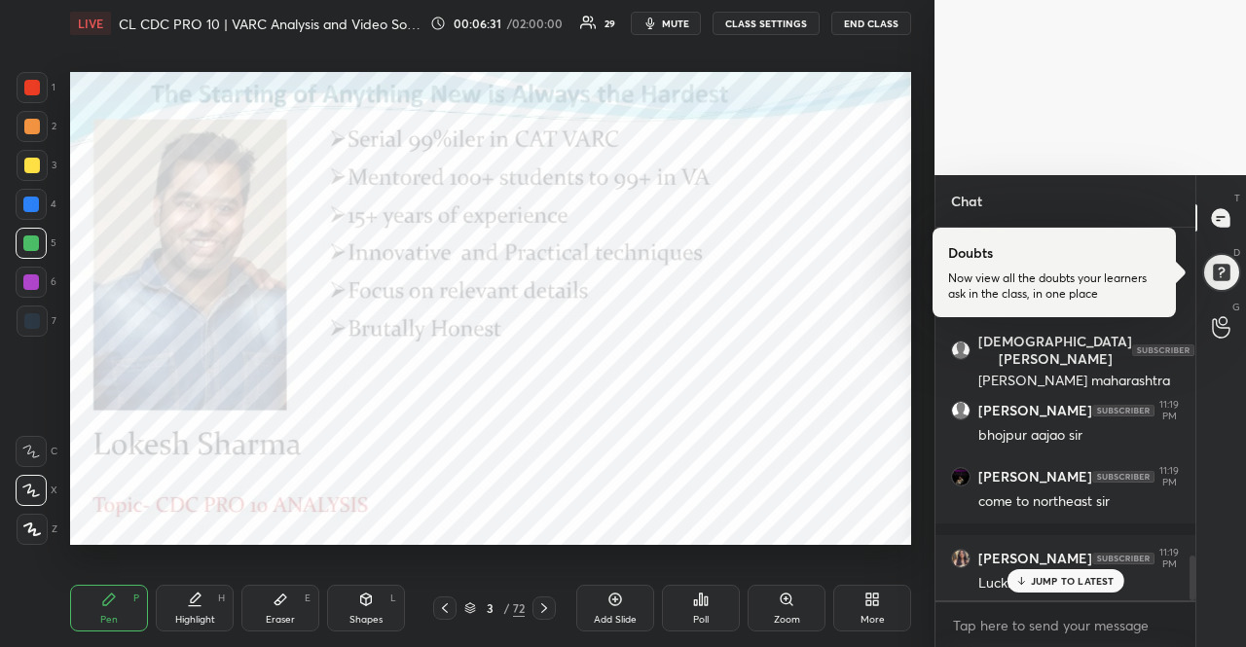
scroll to position [2761, 0]
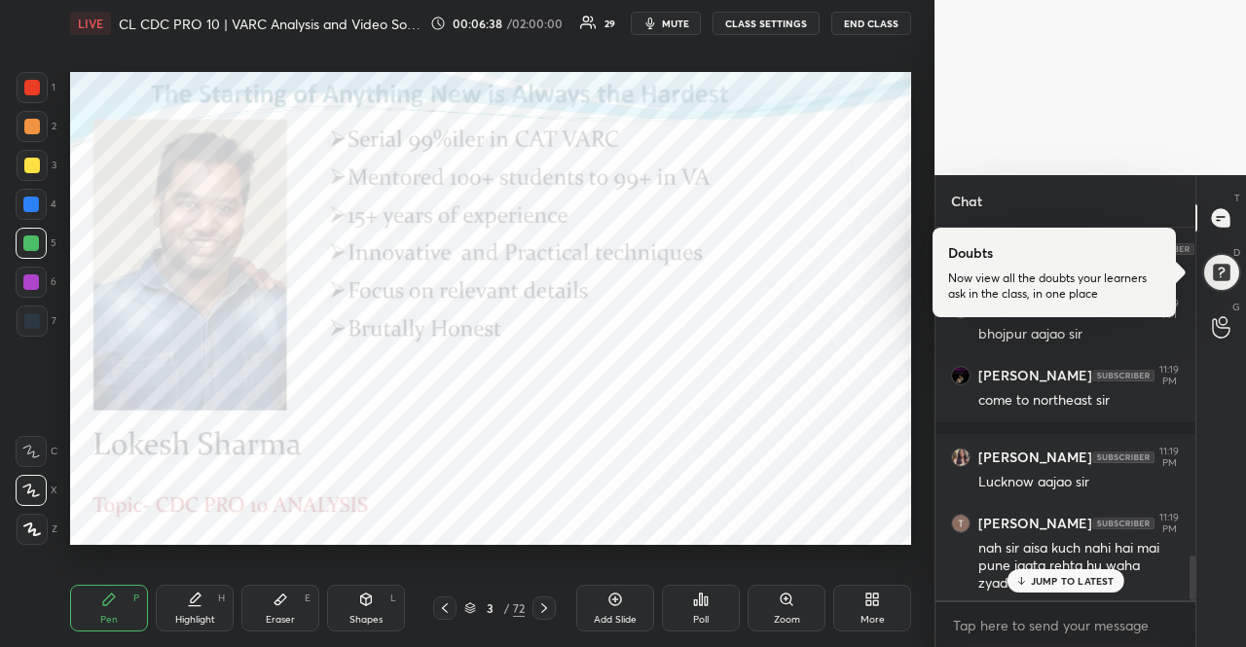
click at [1070, 575] on p "JUMP TO LATEST" at bounding box center [1073, 581] width 84 height 12
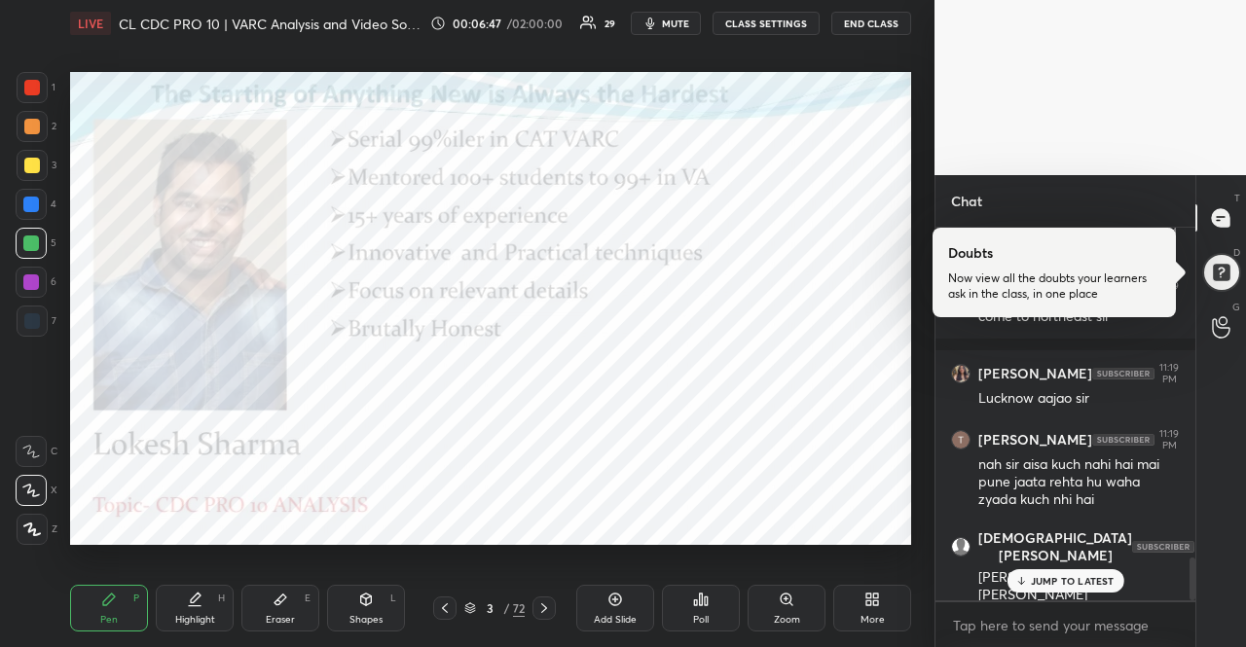
click at [1041, 585] on p "JUMP TO LATEST" at bounding box center [1073, 581] width 84 height 12
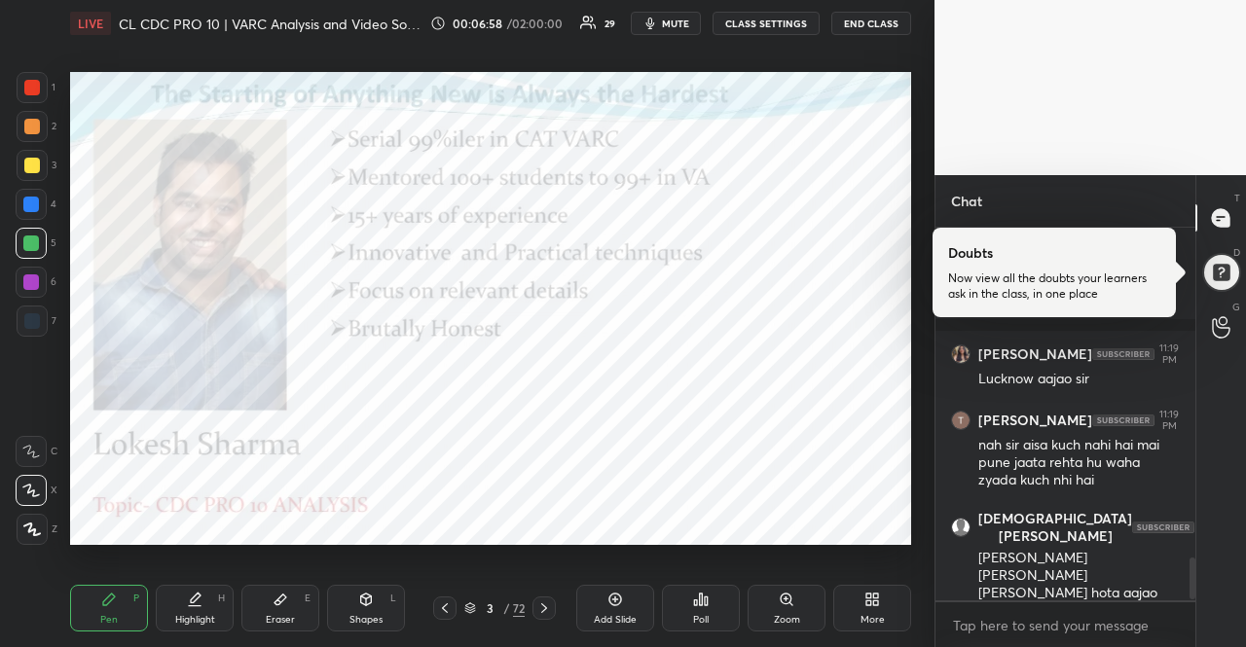
scroll to position [2948, 0]
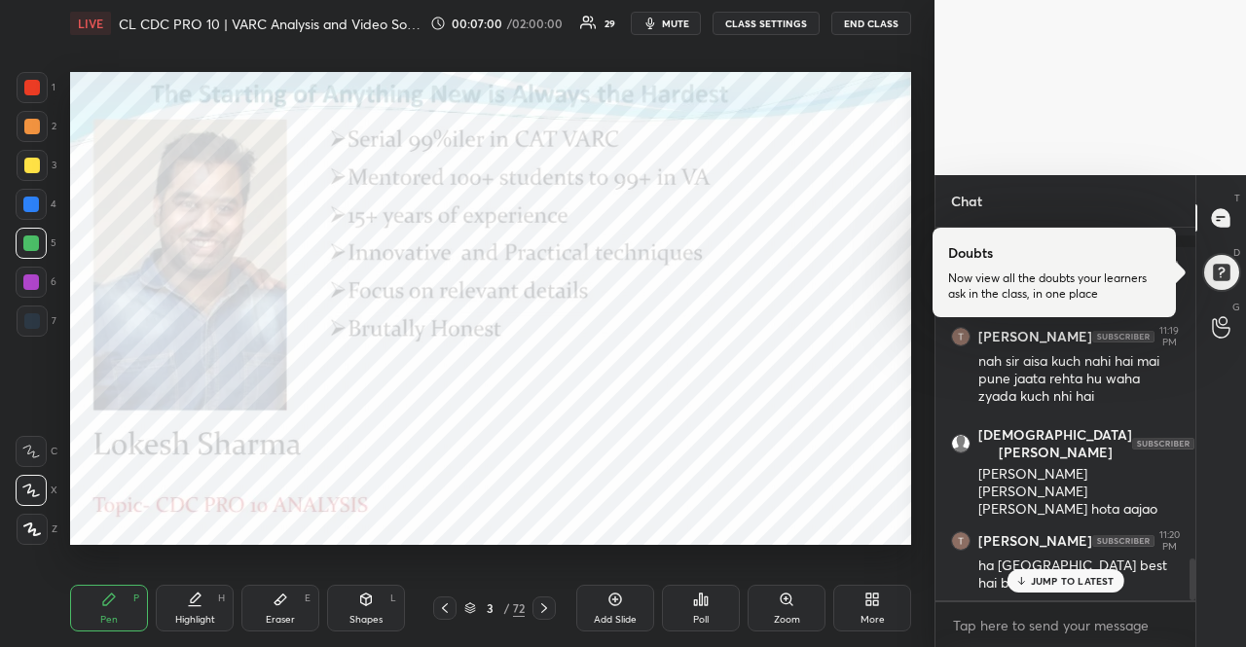
click at [1087, 579] on p "JUMP TO LATEST" at bounding box center [1073, 581] width 84 height 12
click at [1209, 227] on div at bounding box center [1221, 218] width 39 height 35
click at [1216, 266] on div at bounding box center [1221, 273] width 40 height 40
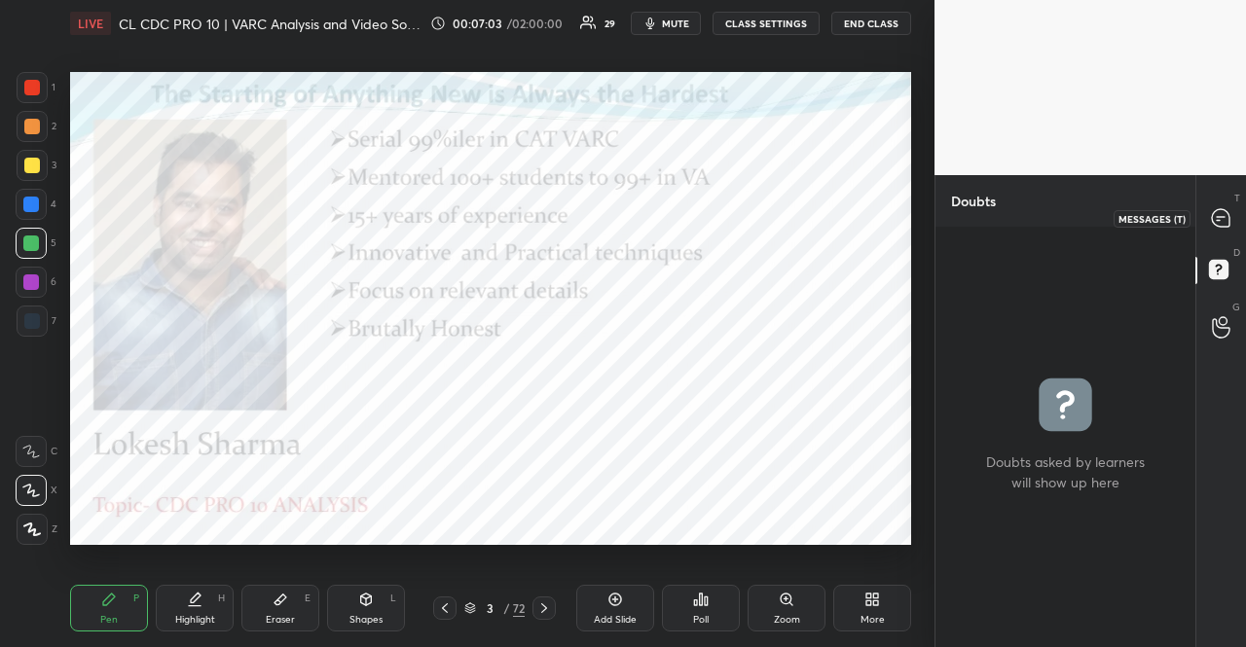
click at [1219, 203] on div at bounding box center [1221, 218] width 39 height 35
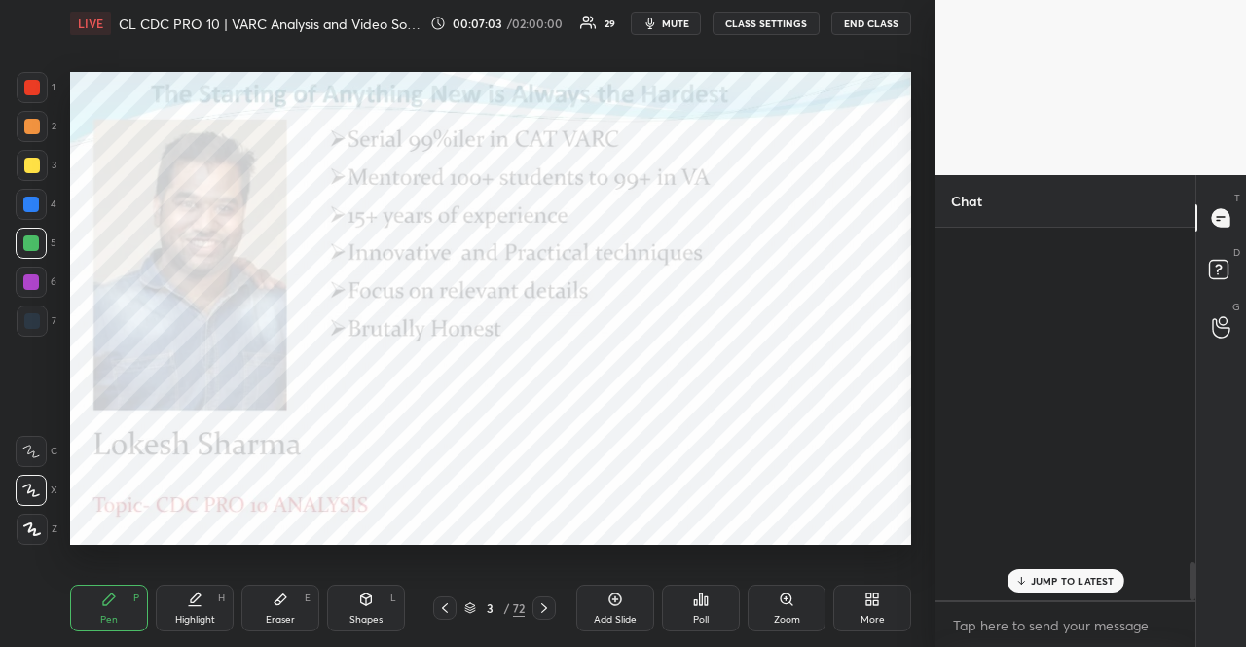
scroll to position [367, 254]
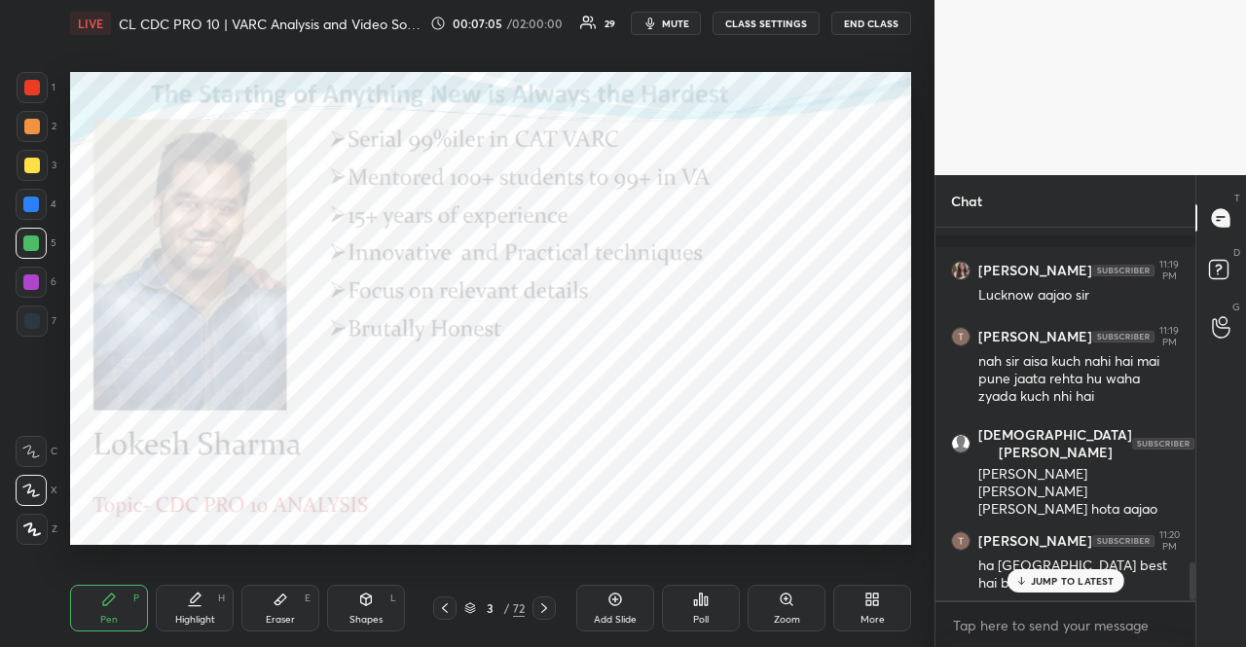
click at [1066, 589] on div "JUMP TO LATEST" at bounding box center [1065, 581] width 117 height 23
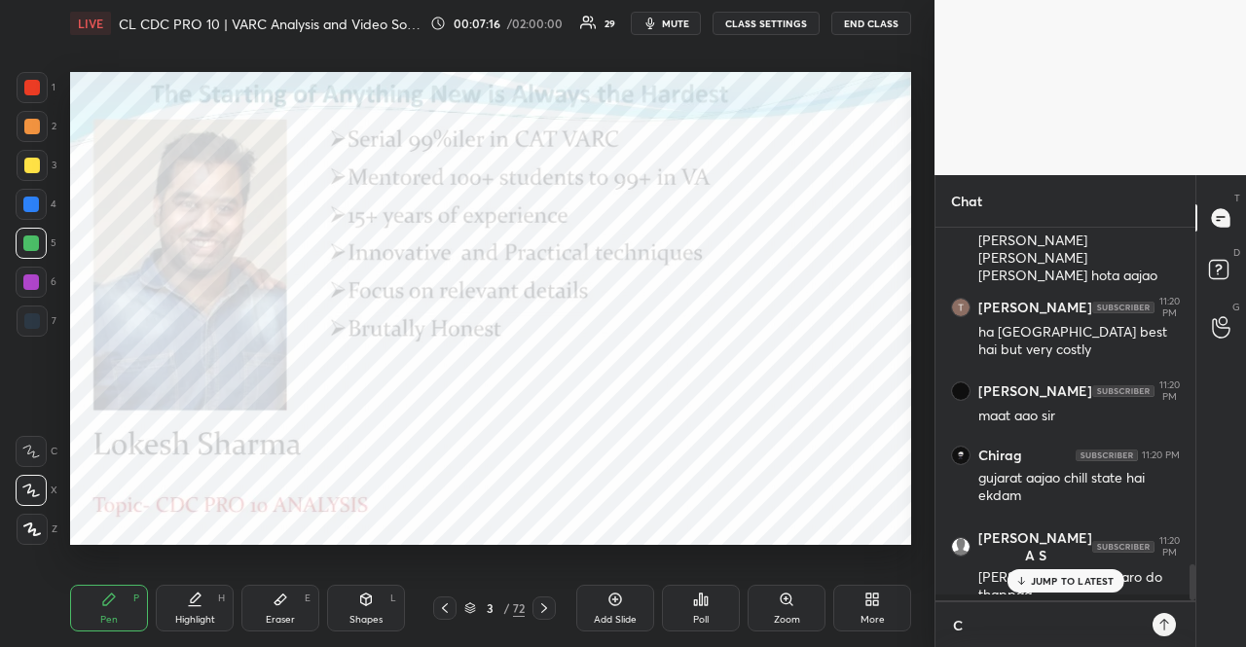
scroll to position [415, 254]
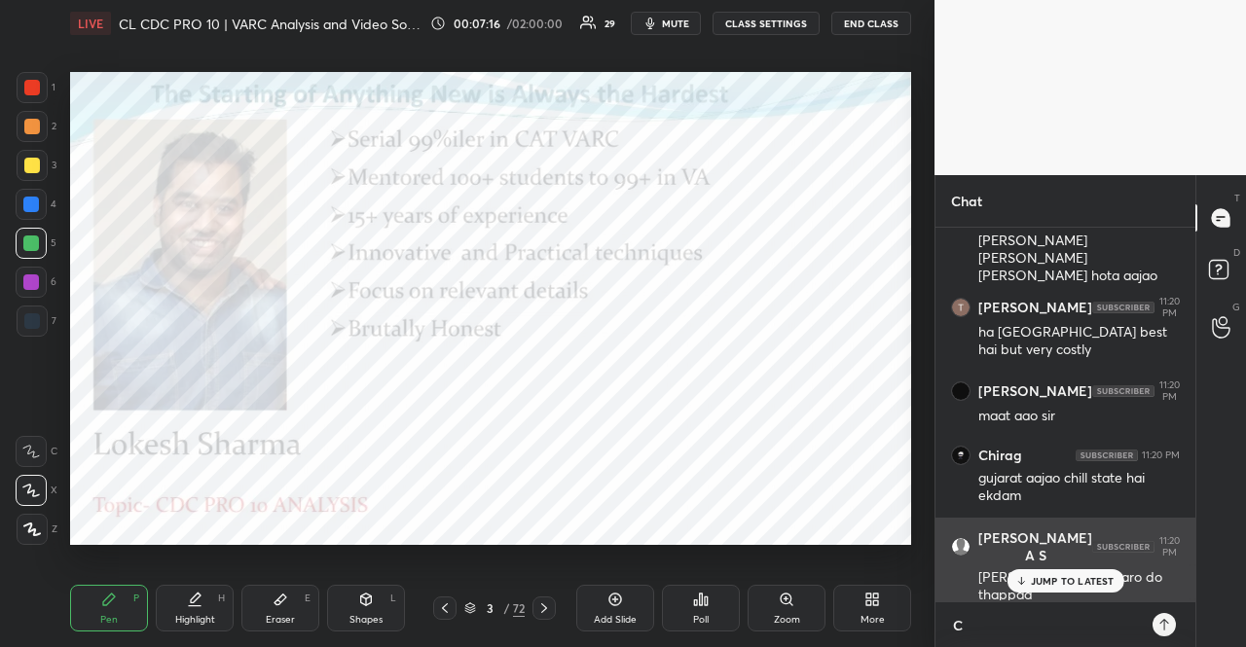
type textarea "C"
click at [1032, 569] on div "[PERSON_NAME] ko maro do thappad" at bounding box center [1079, 587] width 202 height 37
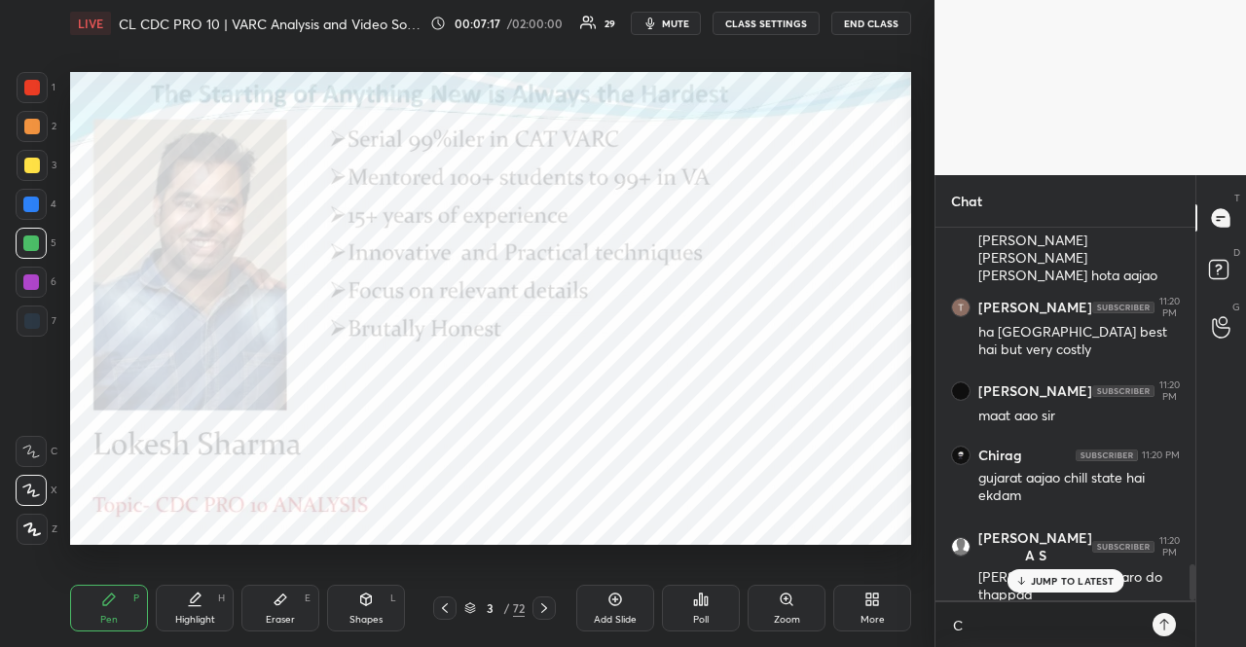
click at [1035, 571] on div "JUMP TO LATEST" at bounding box center [1065, 581] width 117 height 23
click at [997, 620] on textarea "C" at bounding box center [1046, 625] width 190 height 31
click at [37, 281] on div at bounding box center [31, 283] width 16 height 16
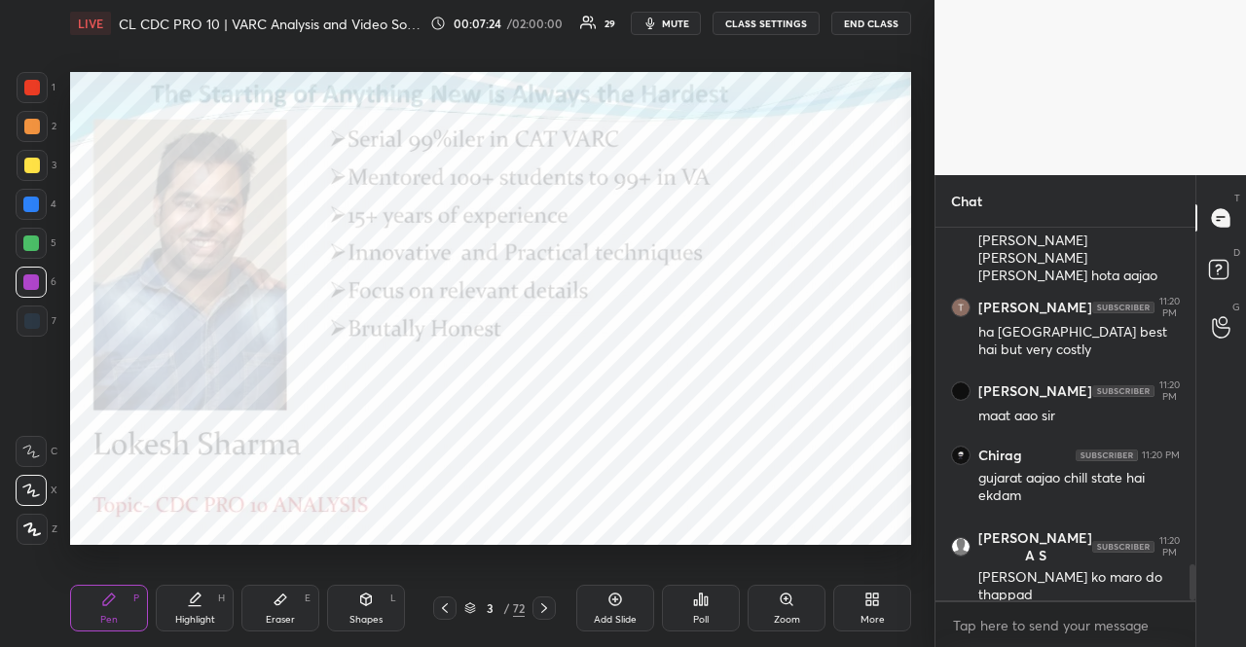
drag, startPoint x: 41, startPoint y: 494, endPoint x: 37, endPoint y: 513, distance: 19.9
click at [39, 496] on div at bounding box center [31, 490] width 31 height 31
click at [36, 523] on icon at bounding box center [32, 530] width 18 height 14
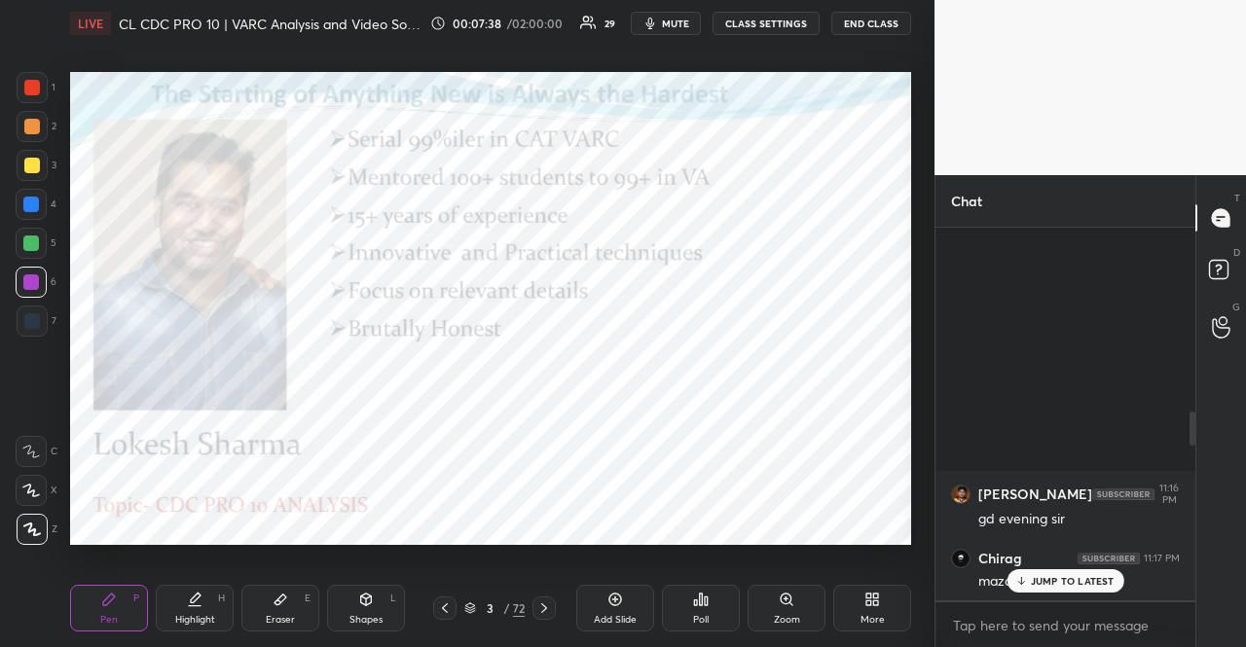
scroll to position [1967, 0]
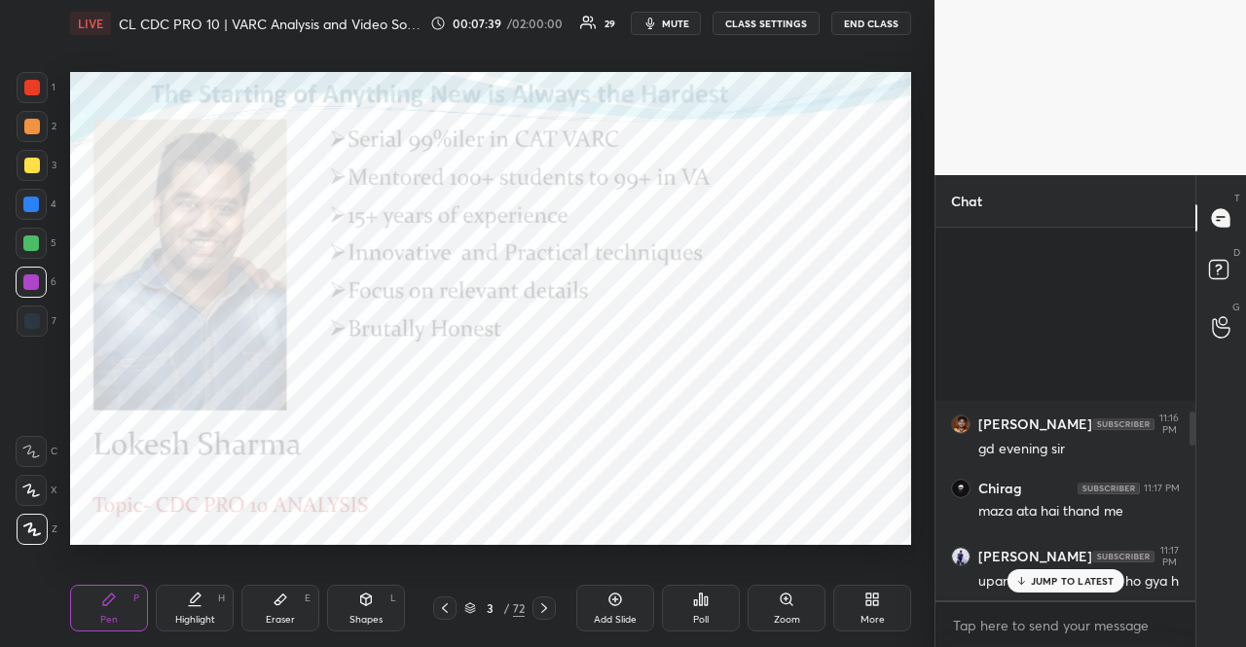
click at [1042, 144] on button "Pin message" at bounding box center [1036, 128] width 117 height 31
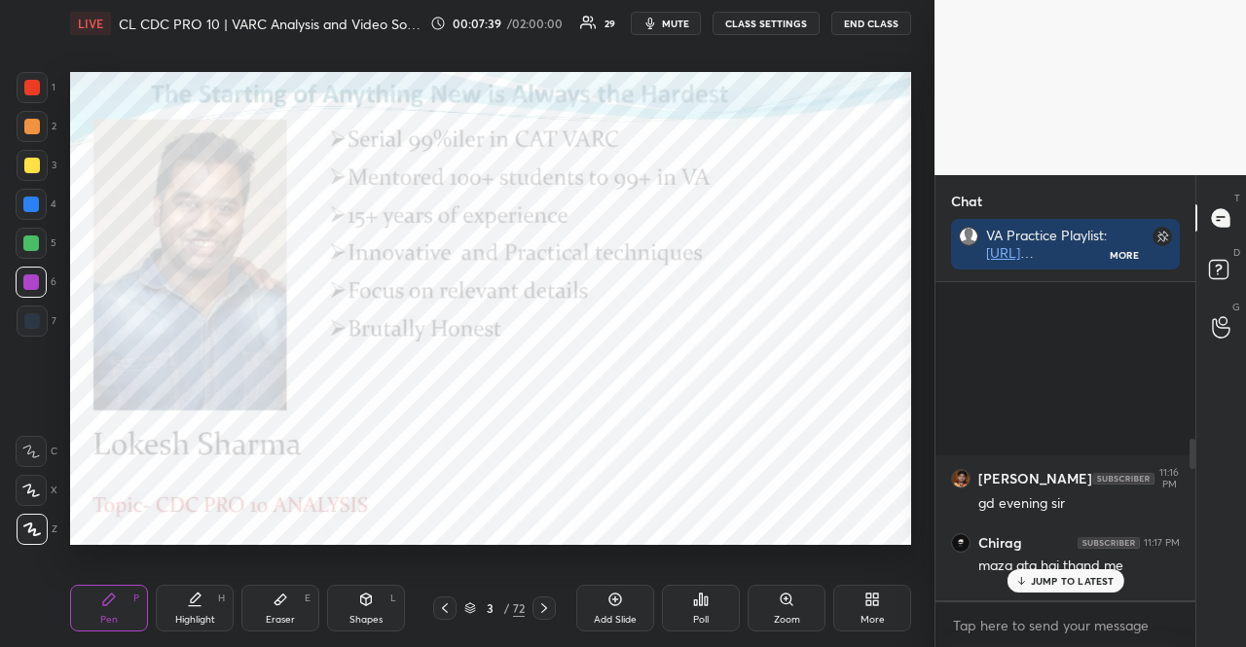
scroll to position [360, 254]
click at [1046, 579] on p "JUMP TO LATEST" at bounding box center [1073, 581] width 84 height 12
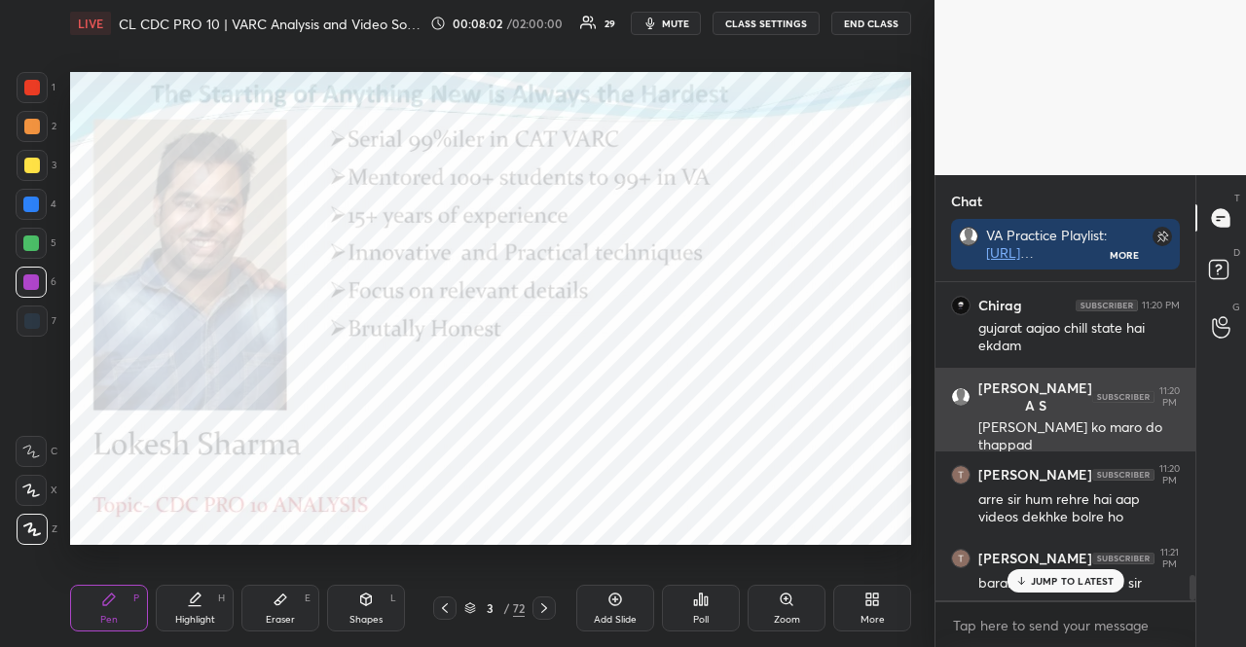
scroll to position [3826, 0]
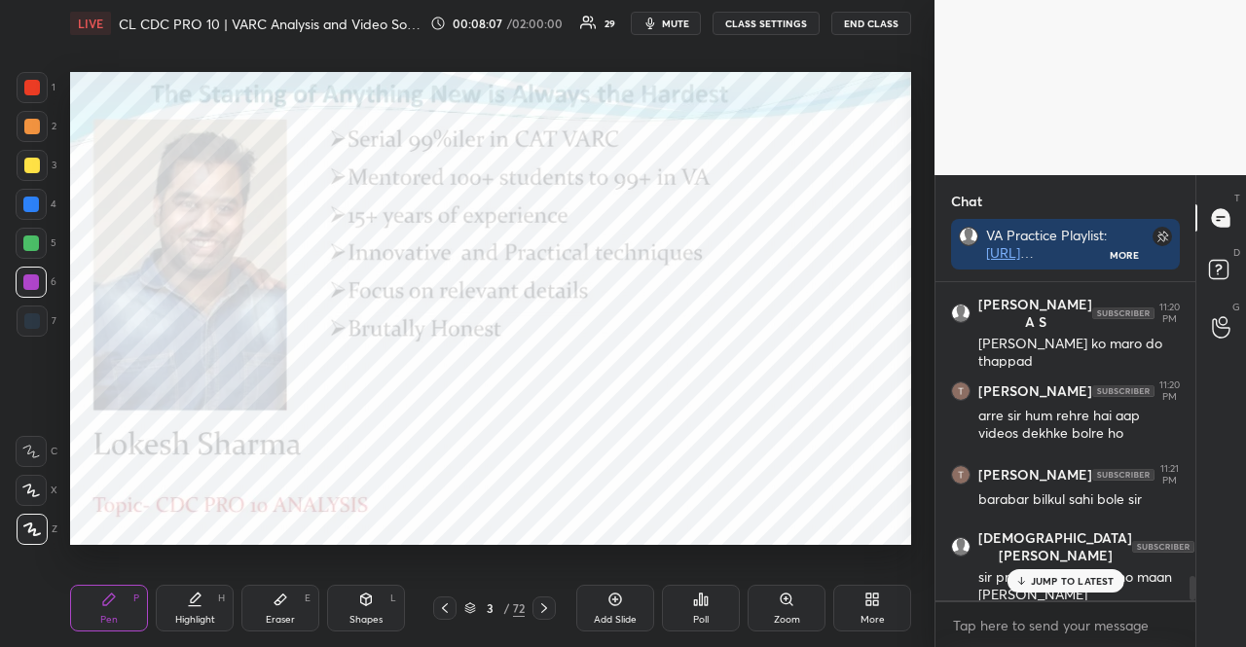
click at [1083, 585] on p "JUMP TO LATEST" at bounding box center [1073, 581] width 84 height 12
click at [4, 276] on div "1 2 3 4 5 6 7 R O A L C X Z Erase all C X Z" at bounding box center [31, 308] width 62 height 473
click at [37, 283] on div at bounding box center [31, 283] width 16 height 16
click at [477, 607] on div "3 / 72" at bounding box center [494, 609] width 60 height 18
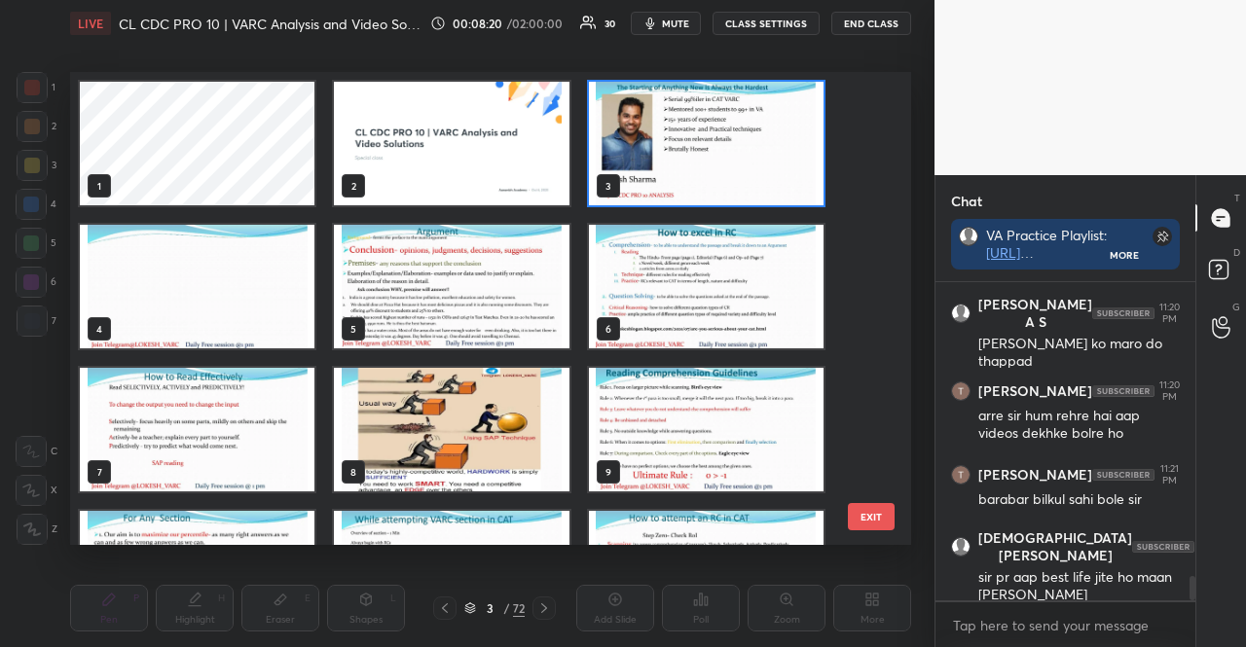
scroll to position [389, 0]
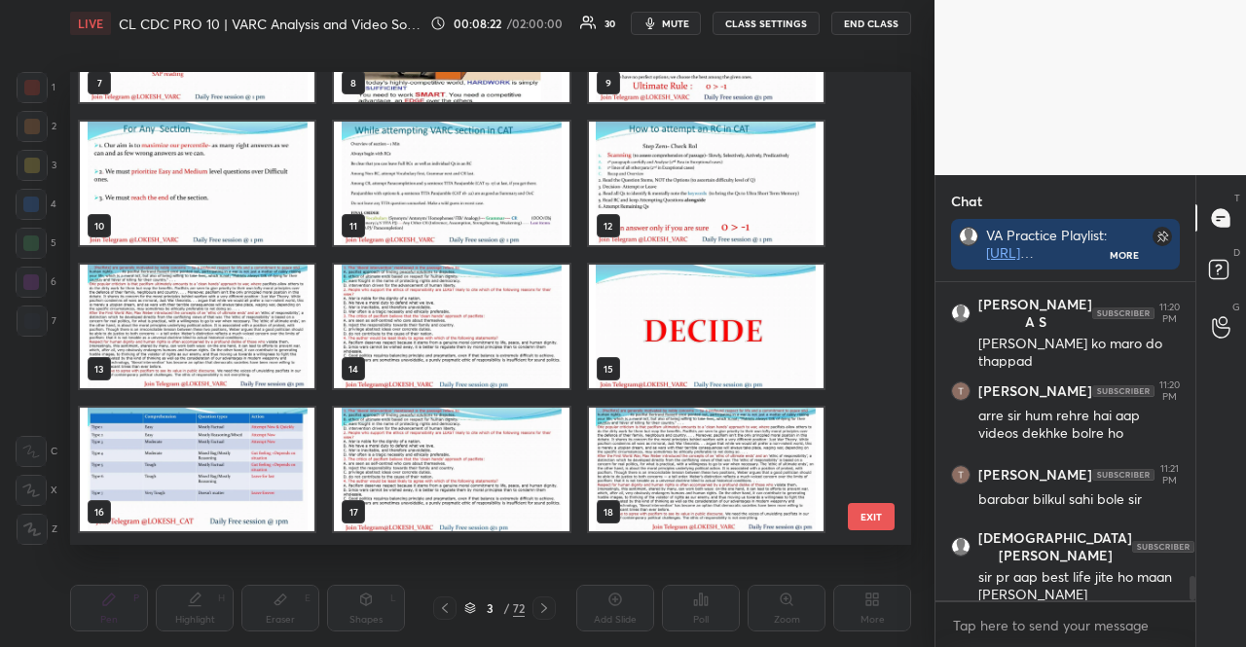
click at [456, 149] on img "grid" at bounding box center [451, 184] width 235 height 124
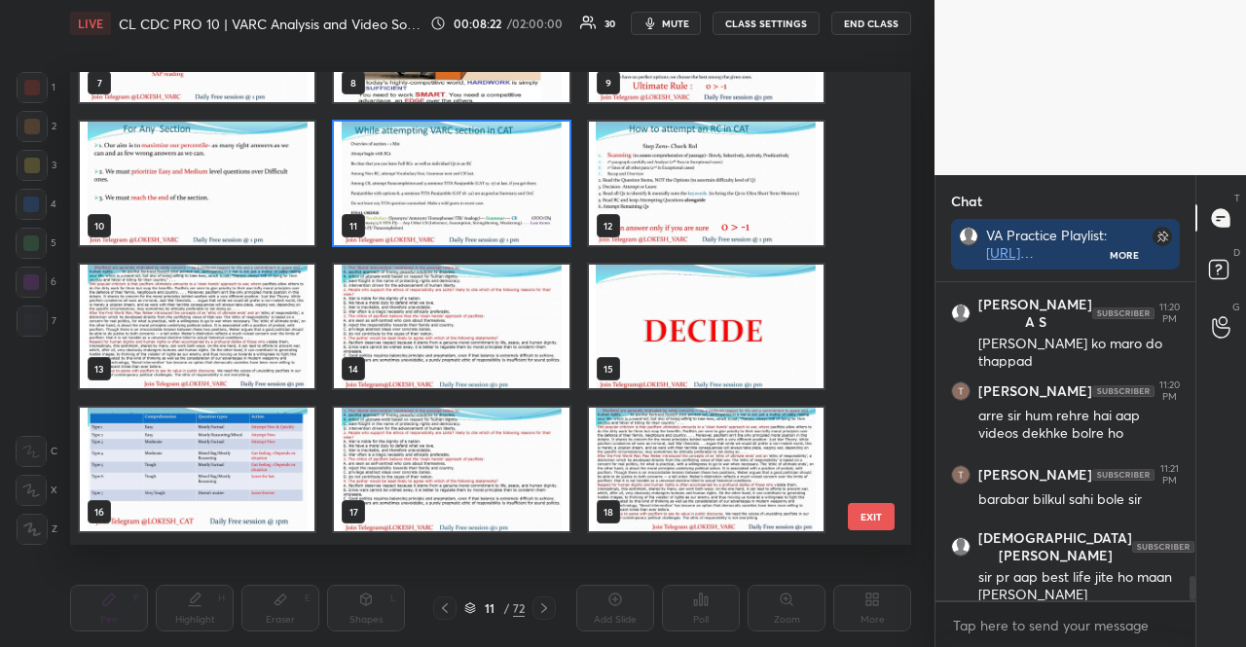
click at [456, 149] on img "grid" at bounding box center [451, 184] width 235 height 124
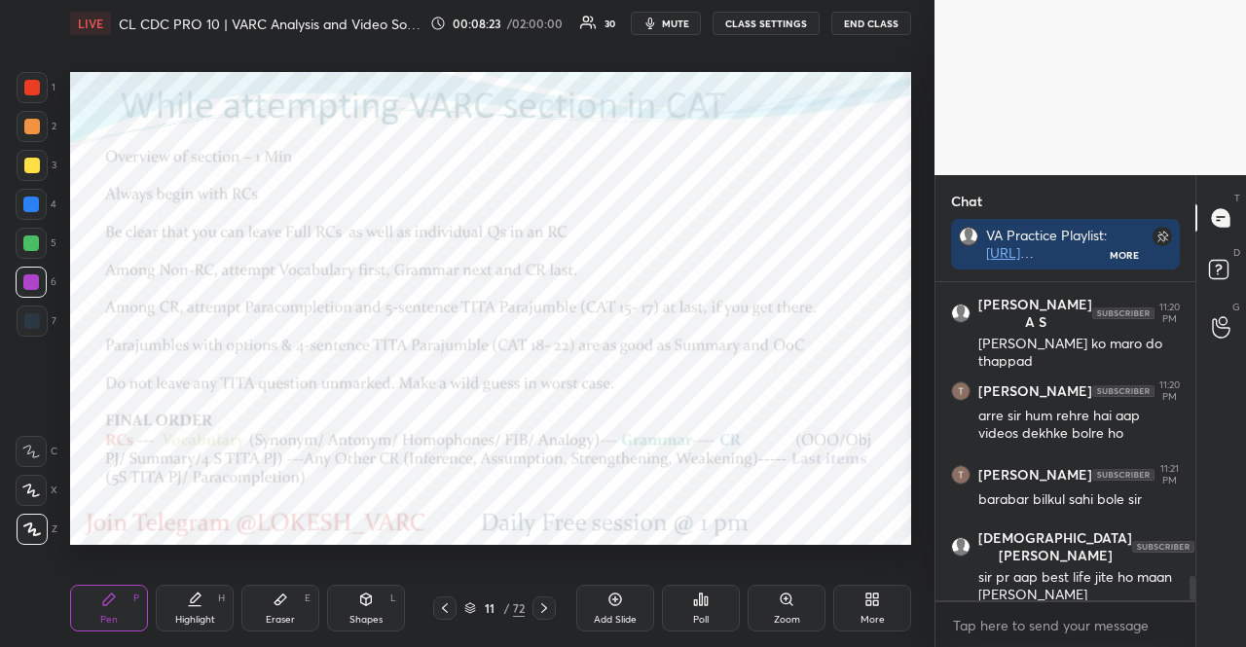
drag, startPoint x: 382, startPoint y: 603, endPoint x: 372, endPoint y: 591, distance: 15.2
click at [382, 603] on div "Shapes L" at bounding box center [366, 608] width 78 height 47
click at [469, 604] on icon at bounding box center [470, 609] width 12 height 12
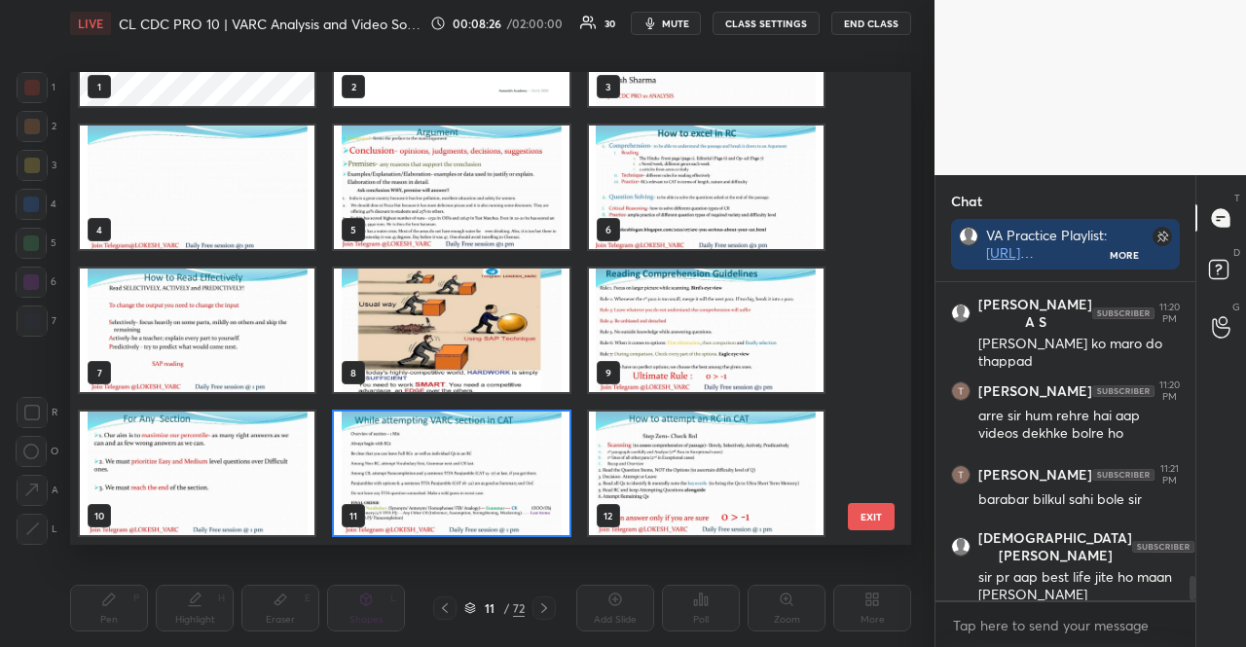
scroll to position [294, 0]
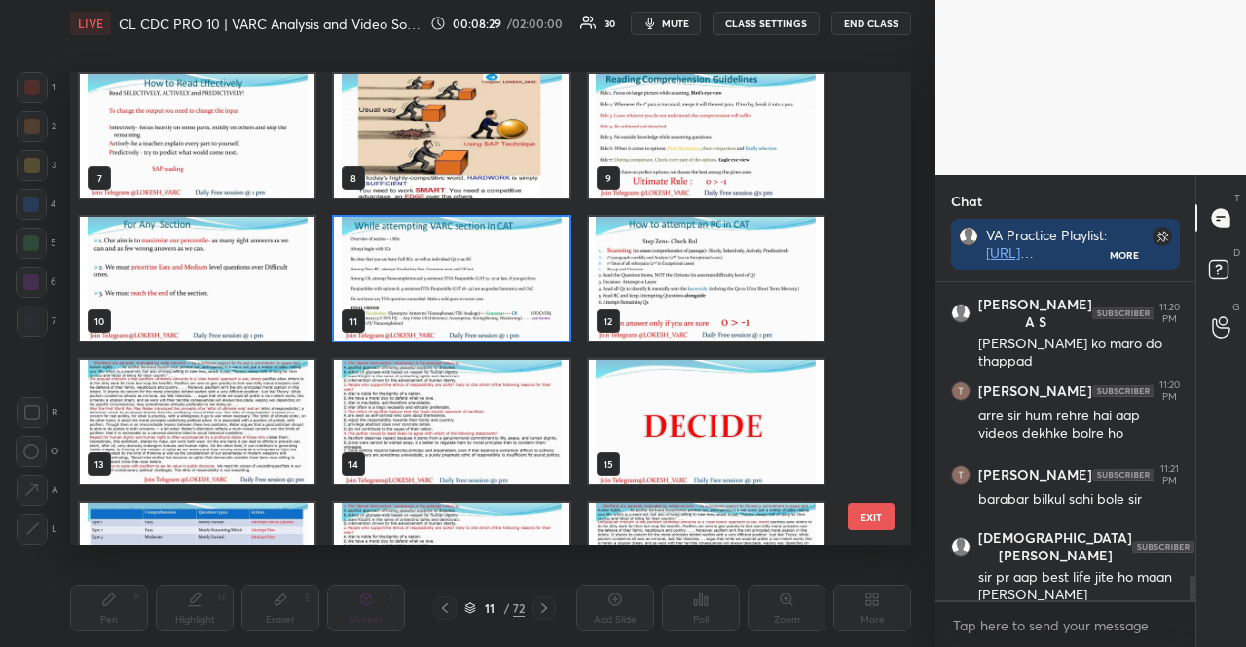
click at [880, 509] on button "EXIT" at bounding box center [871, 516] width 47 height 27
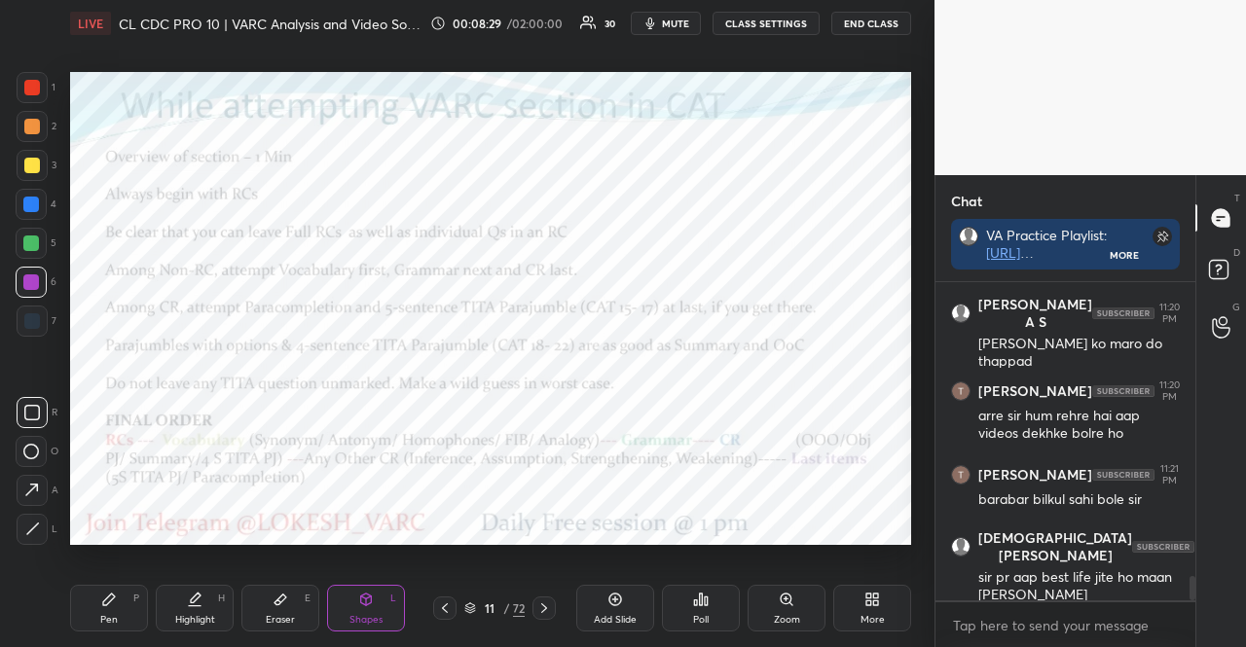
scroll to position [0, 0]
click at [688, 610] on div "Poll" at bounding box center [701, 608] width 78 height 47
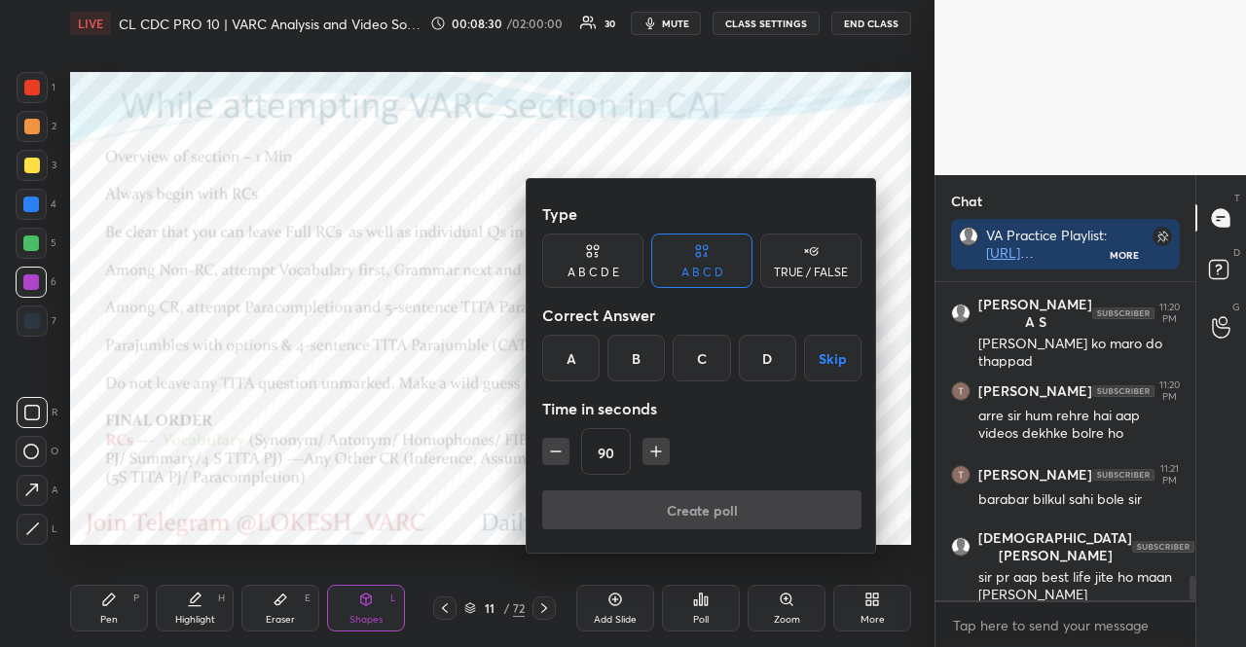
click at [828, 368] on button "Skip" at bounding box center [832, 358] width 57 height 47
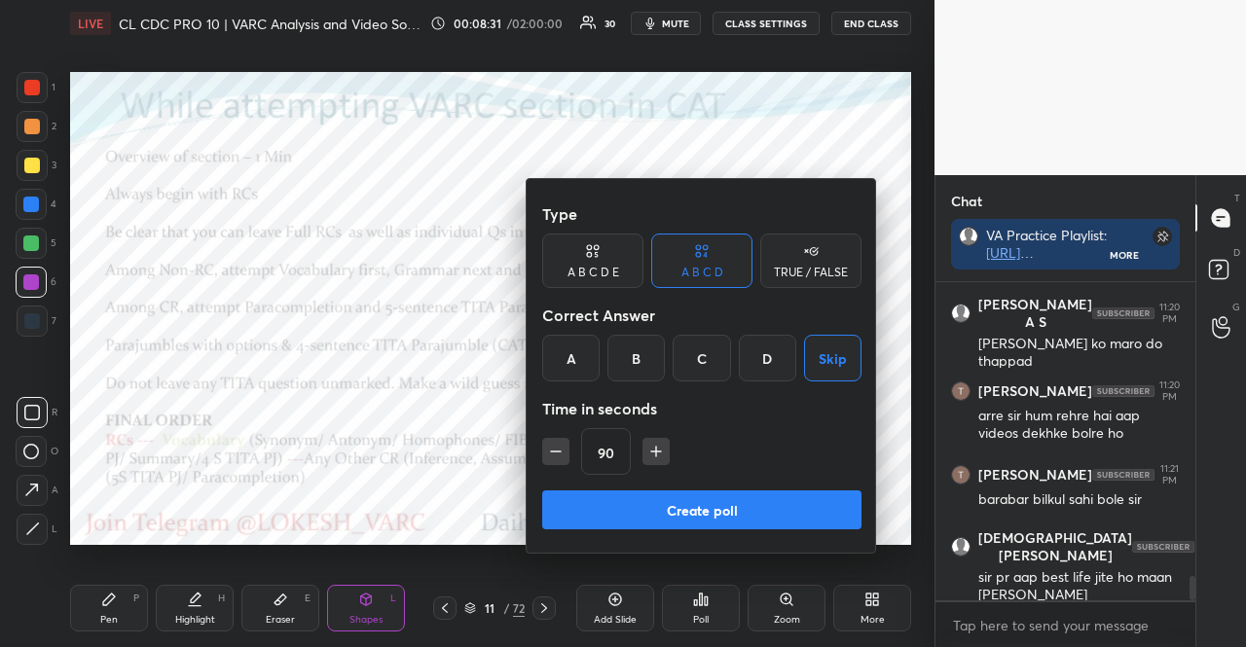
click at [824, 255] on div "TRUE / FALSE" at bounding box center [810, 261] width 101 height 55
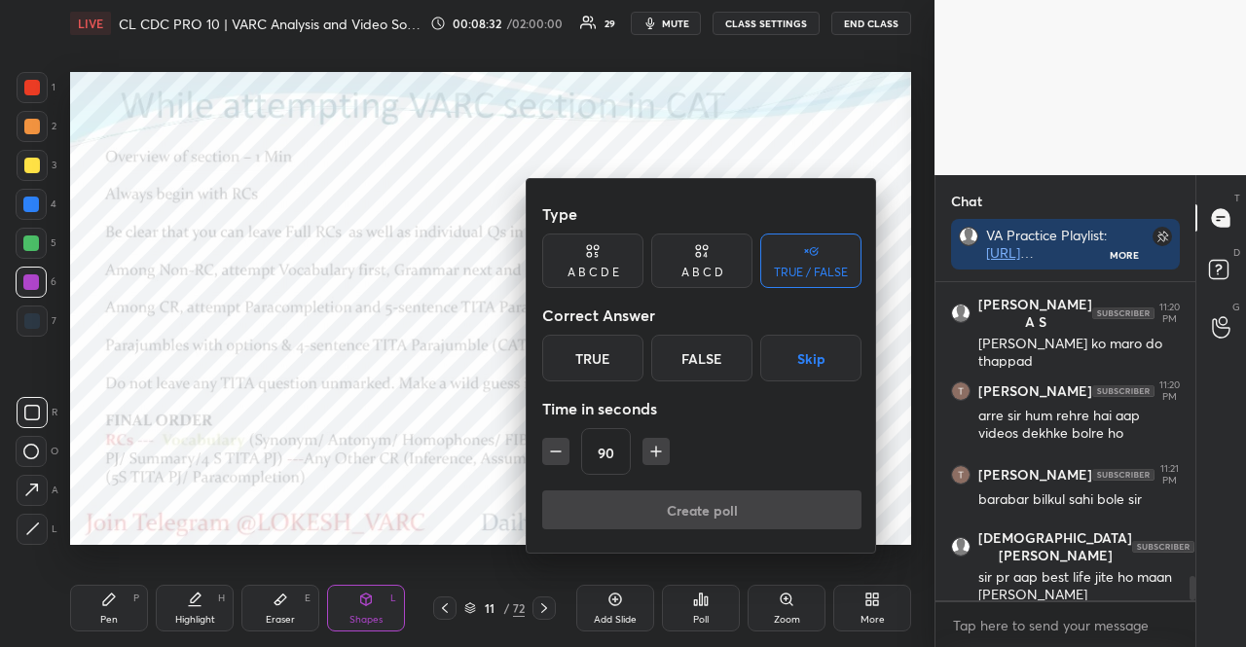
click at [572, 453] on div "90" at bounding box center [701, 451] width 319 height 47
click at [561, 454] on icon "button" at bounding box center [555, 451] width 19 height 19
drag, startPoint x: 657, startPoint y: 457, endPoint x: 775, endPoint y: 354, distance: 156.0
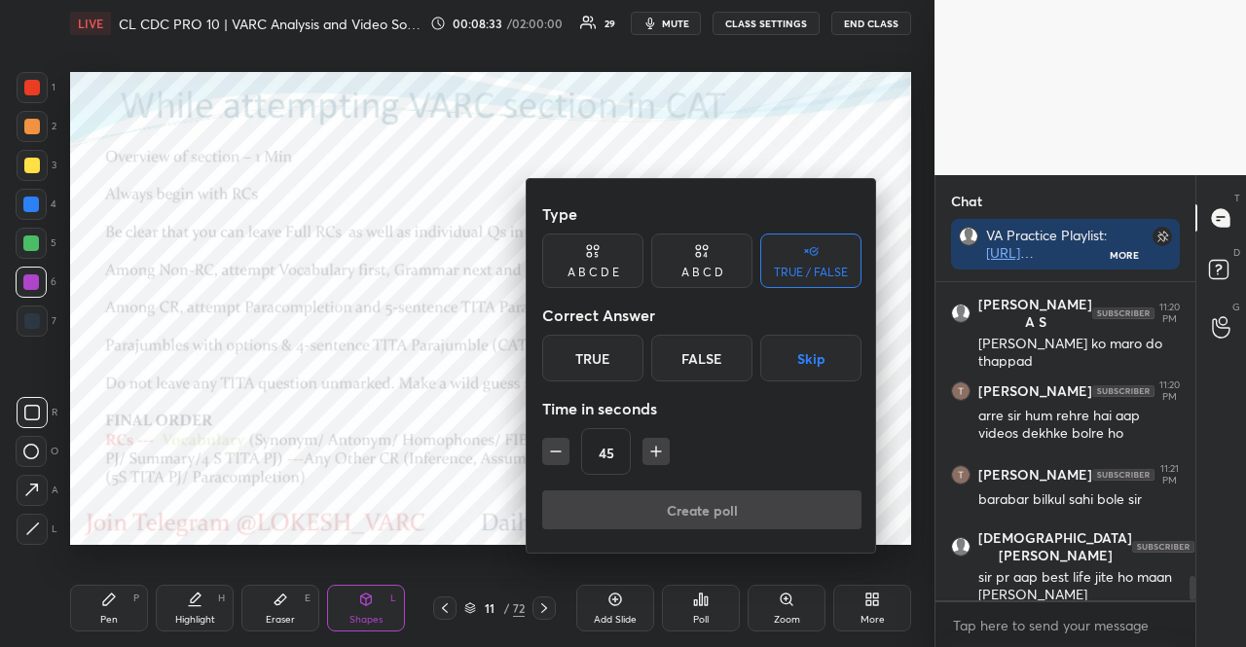
click at [657, 456] on icon "button" at bounding box center [655, 451] width 19 height 19
type input "60"
click at [800, 371] on button "Skip" at bounding box center [810, 358] width 101 height 47
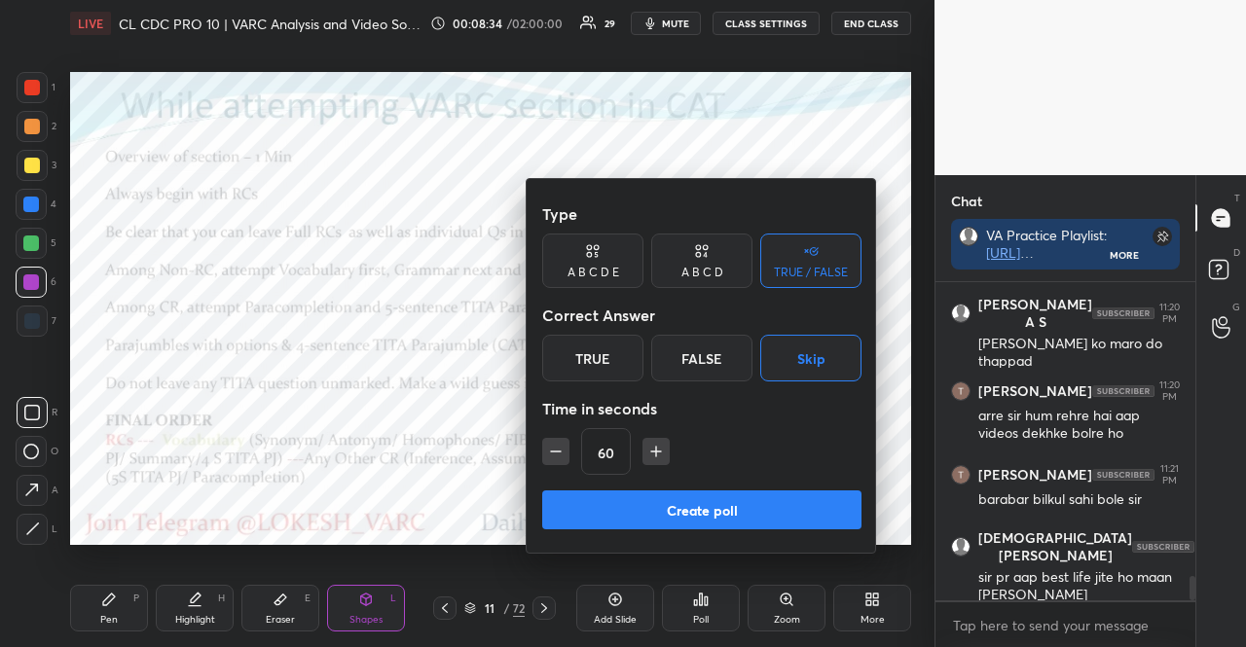
click at [784, 494] on button "Create poll" at bounding box center [701, 510] width 319 height 39
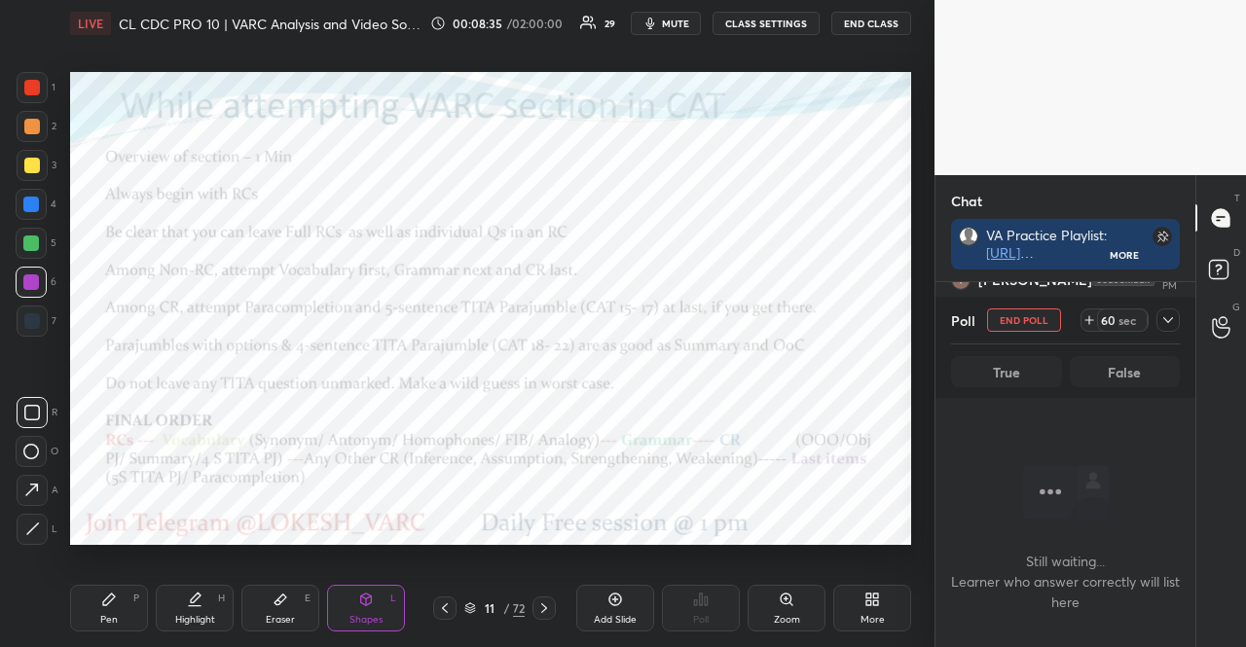
click at [464, 607] on icon at bounding box center [470, 609] width 12 height 12
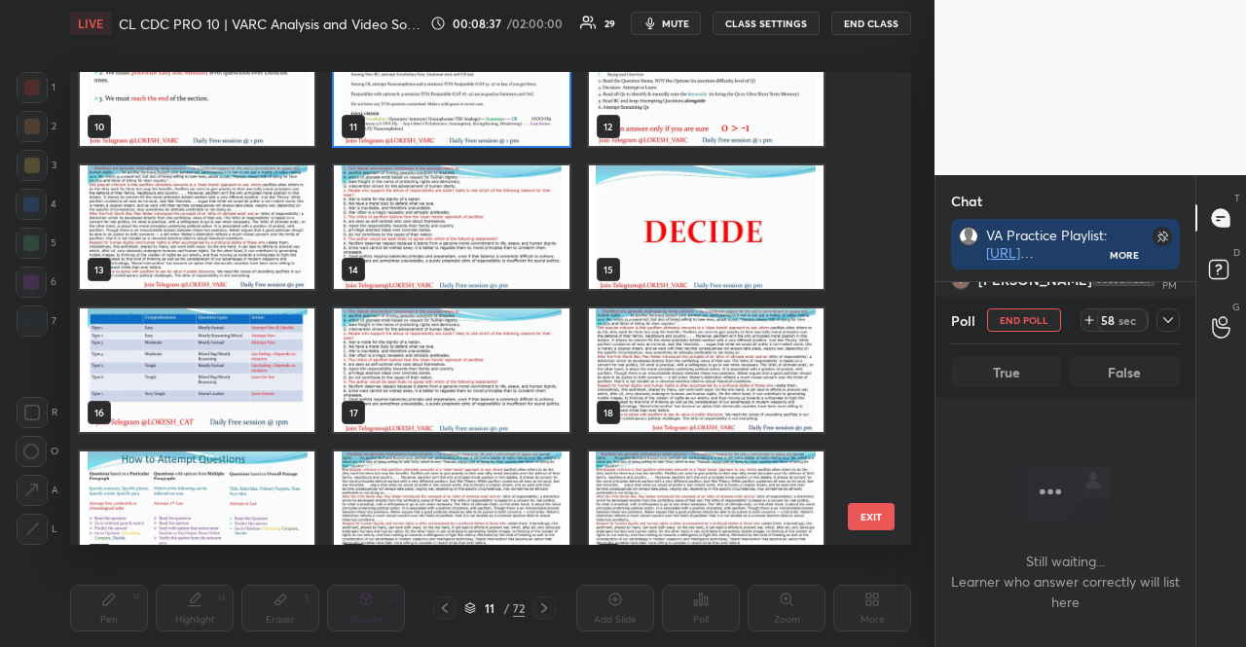
click at [193, 198] on img "grid" at bounding box center [197, 228] width 235 height 124
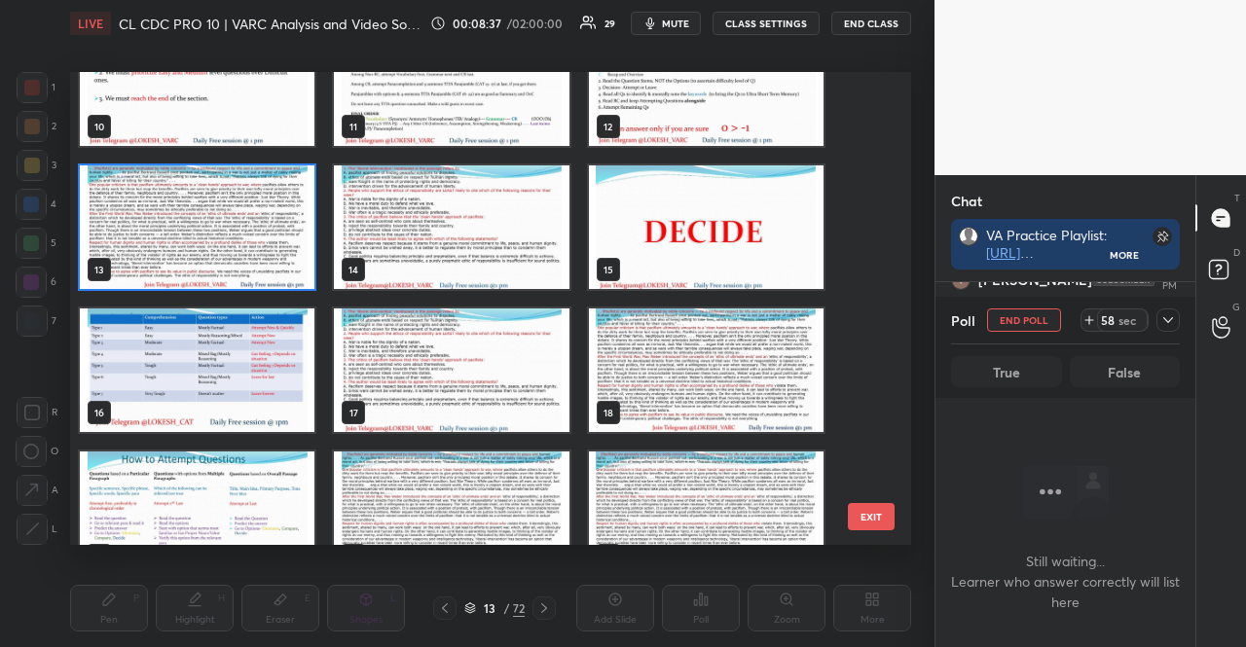
click at [193, 198] on img "grid" at bounding box center [197, 228] width 235 height 124
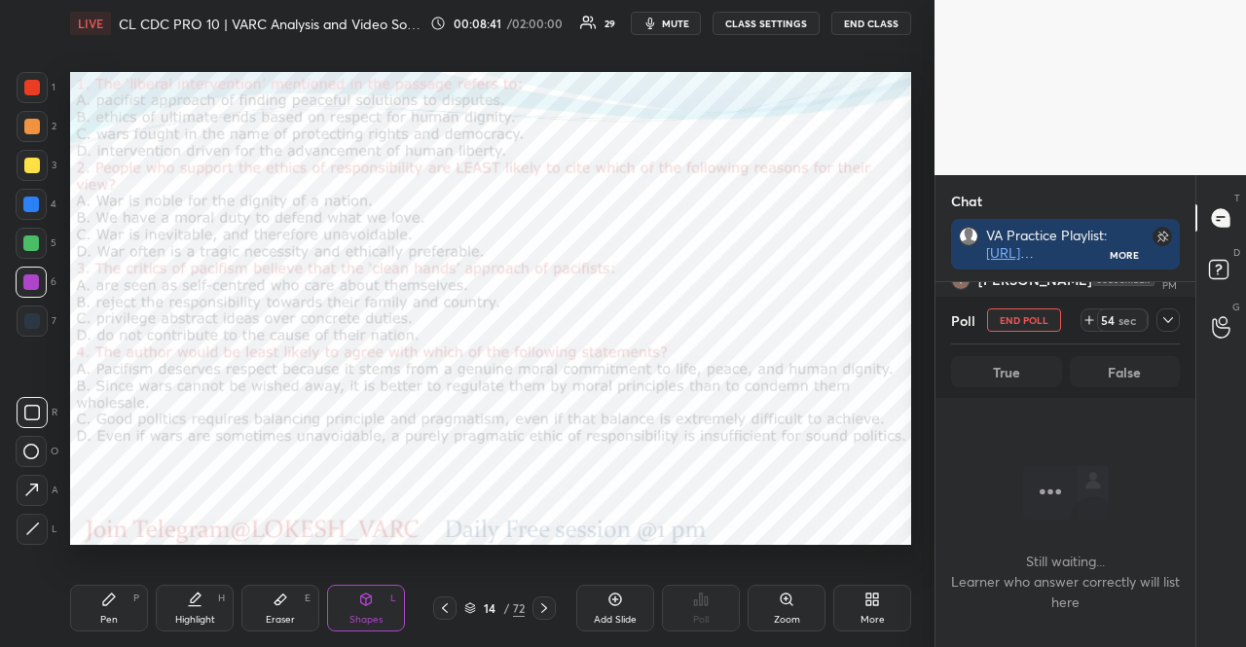
click at [463, 607] on div "14 / 72" at bounding box center [494, 608] width 123 height 23
click at [464, 616] on div "14 / 72" at bounding box center [494, 609] width 60 height 18
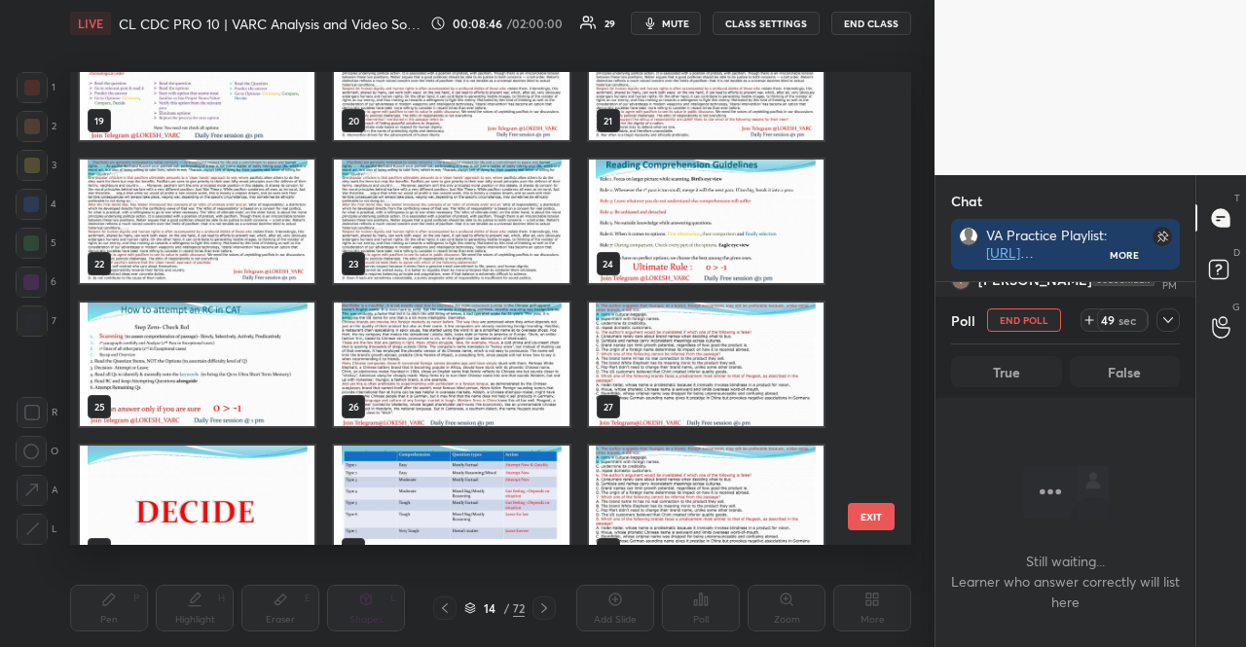
click at [456, 330] on img "grid" at bounding box center [451, 365] width 235 height 124
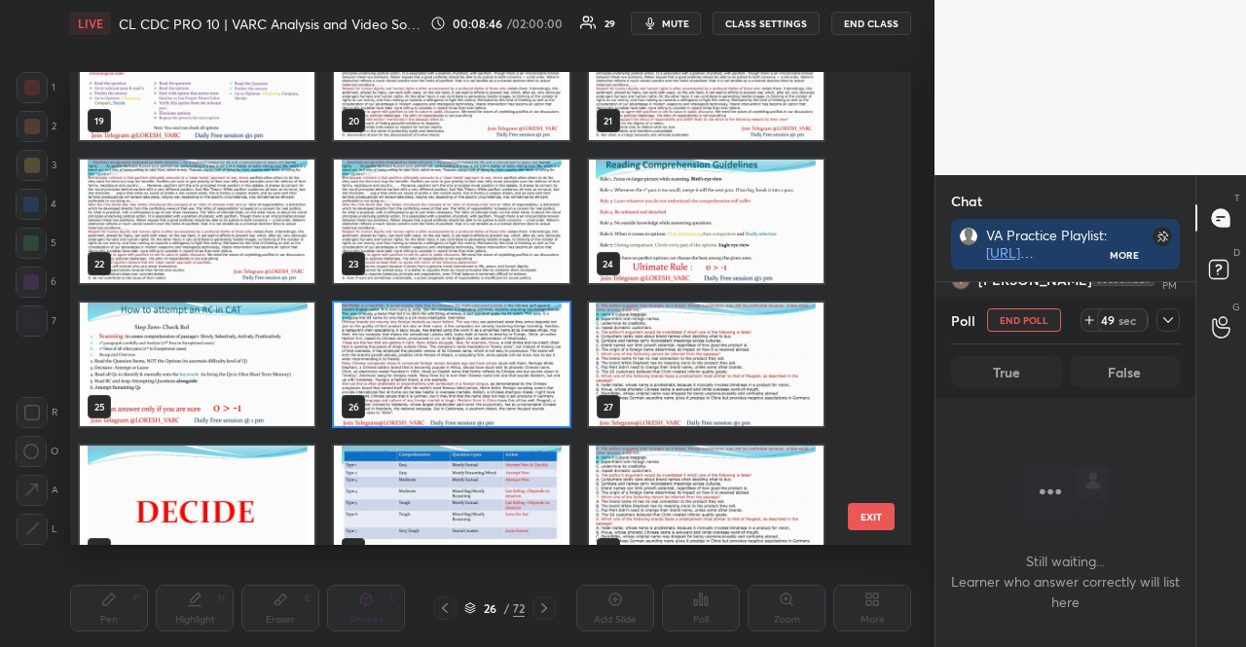
click at [456, 330] on img "grid" at bounding box center [451, 365] width 235 height 124
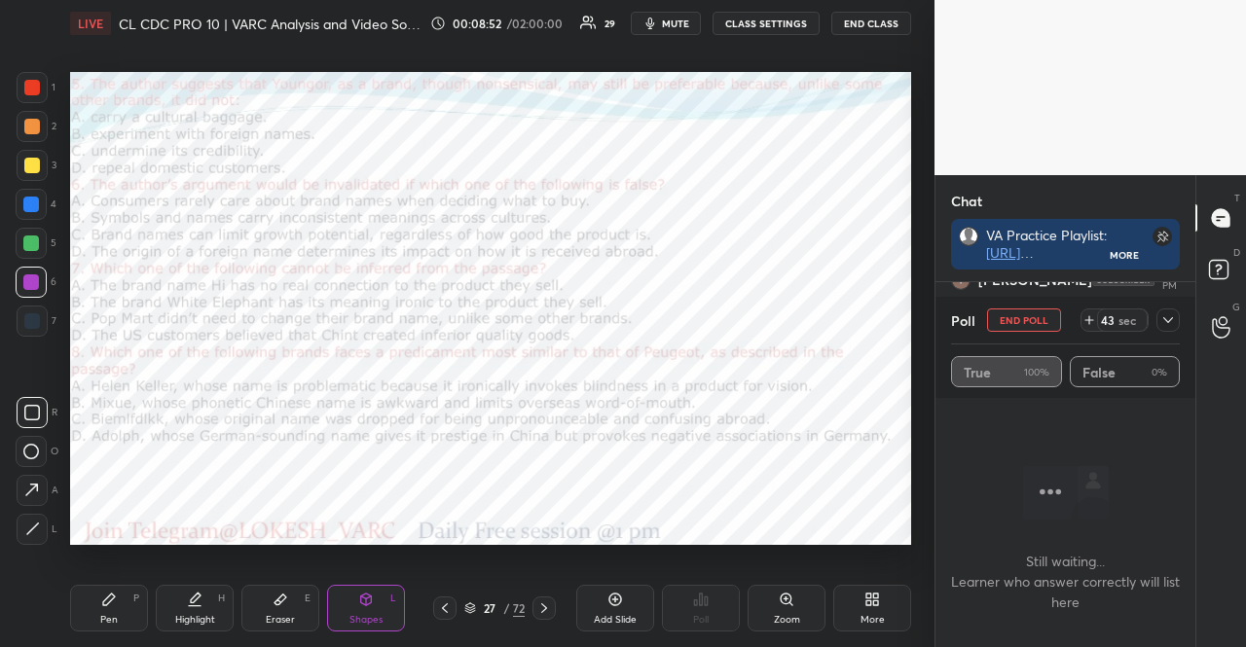
click at [467, 619] on div "27 / 72" at bounding box center [494, 608] width 123 height 23
click at [470, 610] on icon at bounding box center [470, 609] width 12 height 12
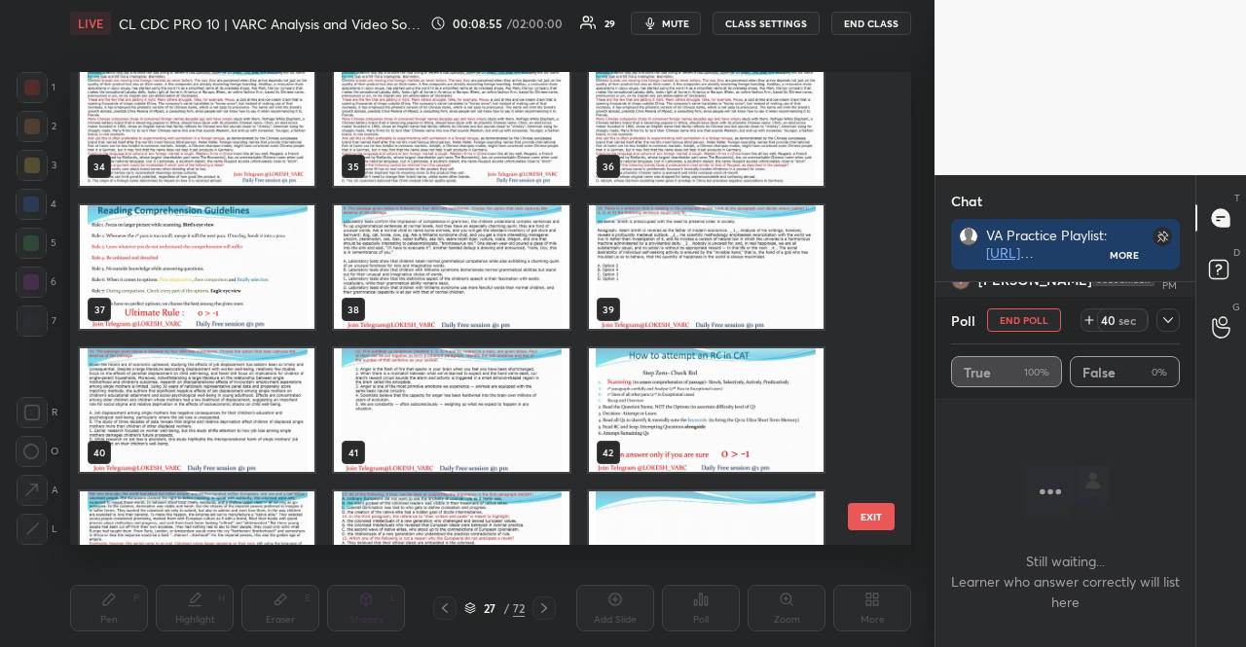
click at [470, 238] on img "grid" at bounding box center [451, 267] width 235 height 124
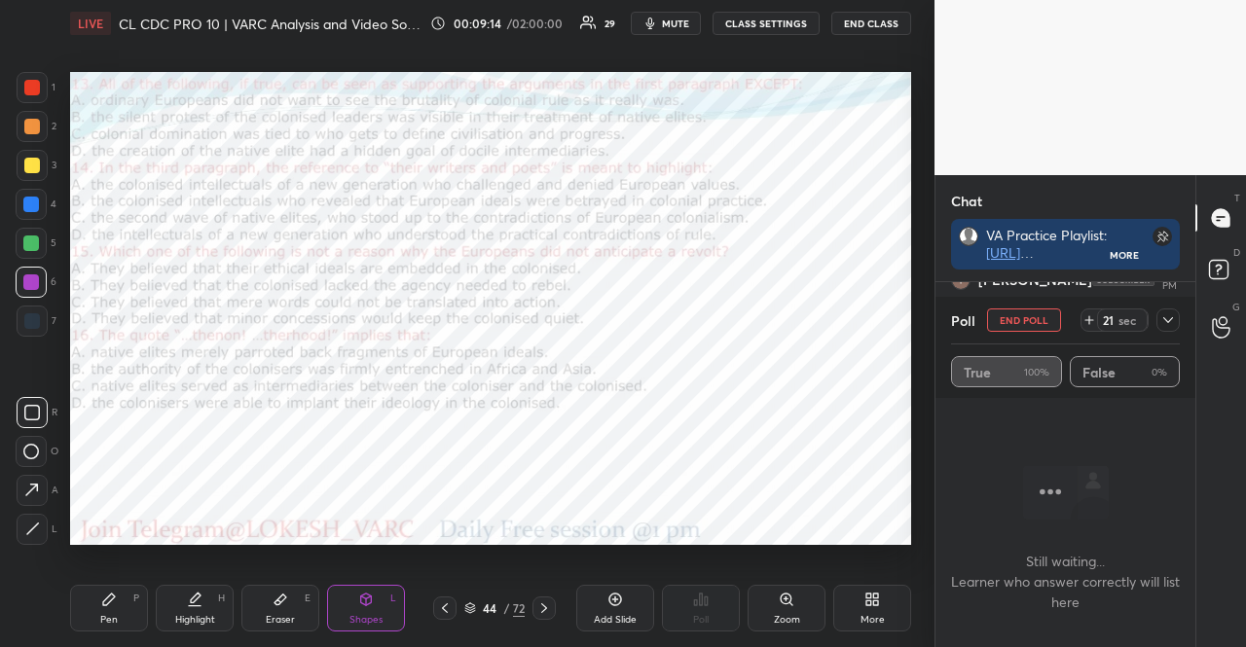
click at [479, 604] on div "44 / 72" at bounding box center [494, 609] width 60 height 18
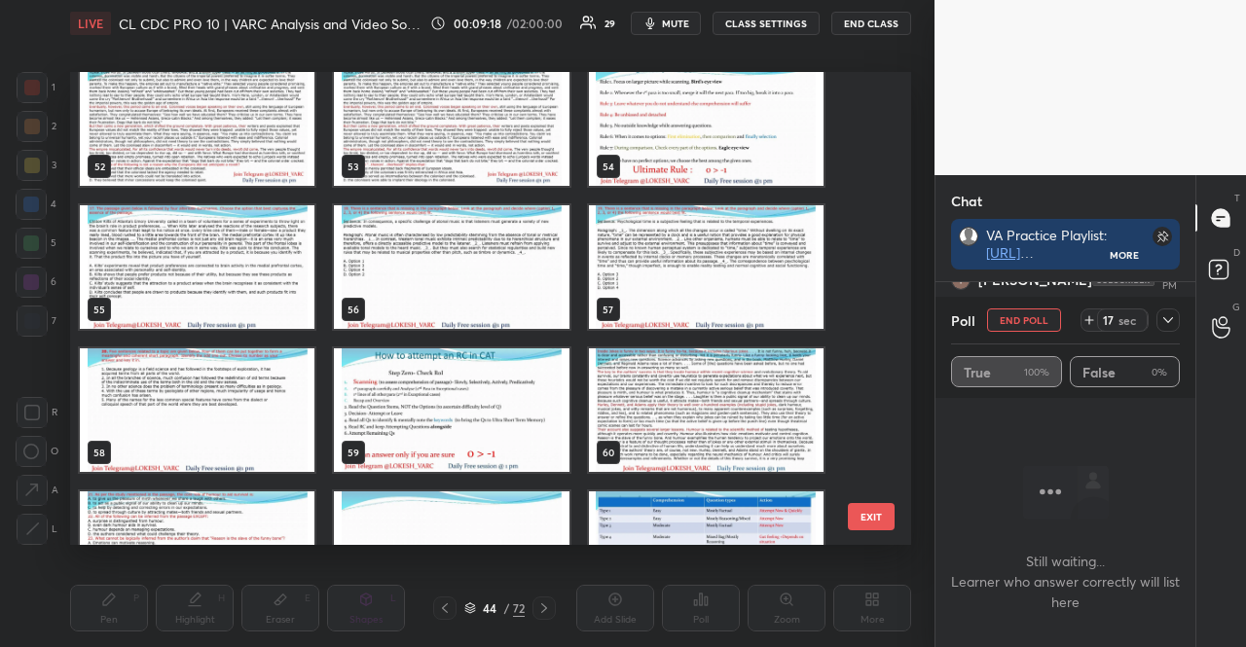
click at [291, 291] on img "grid" at bounding box center [197, 267] width 235 height 124
click at [288, 287] on img "grid" at bounding box center [197, 267] width 235 height 124
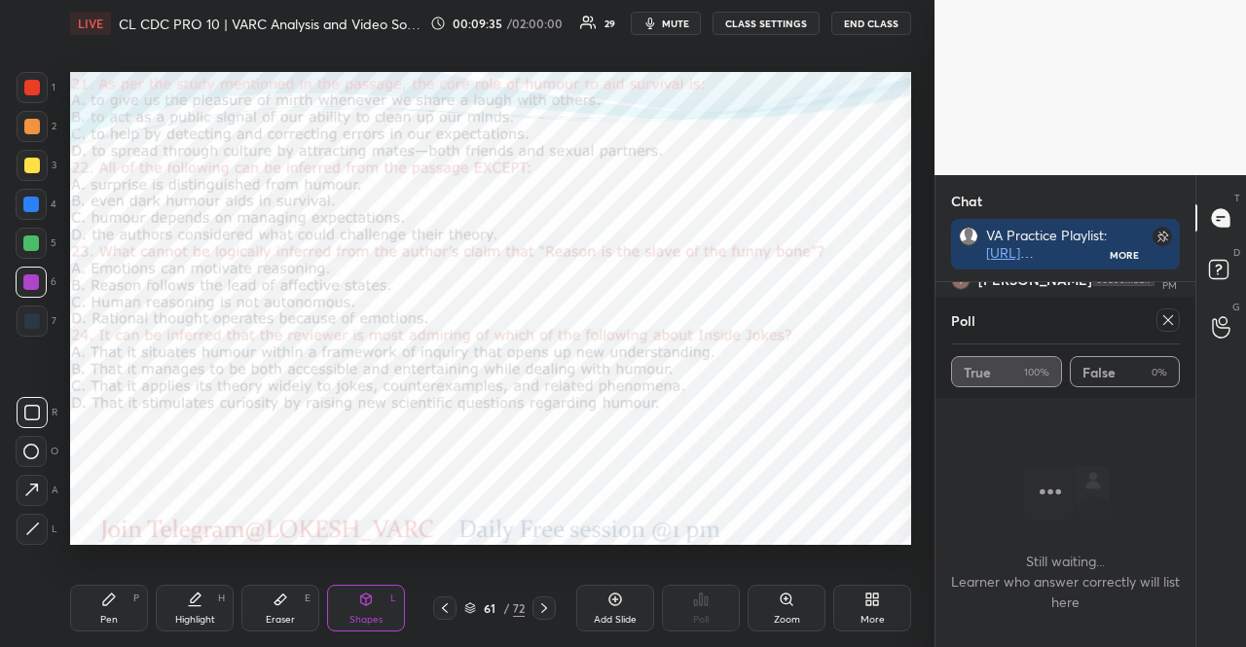
click at [474, 607] on icon at bounding box center [470, 606] width 10 height 5
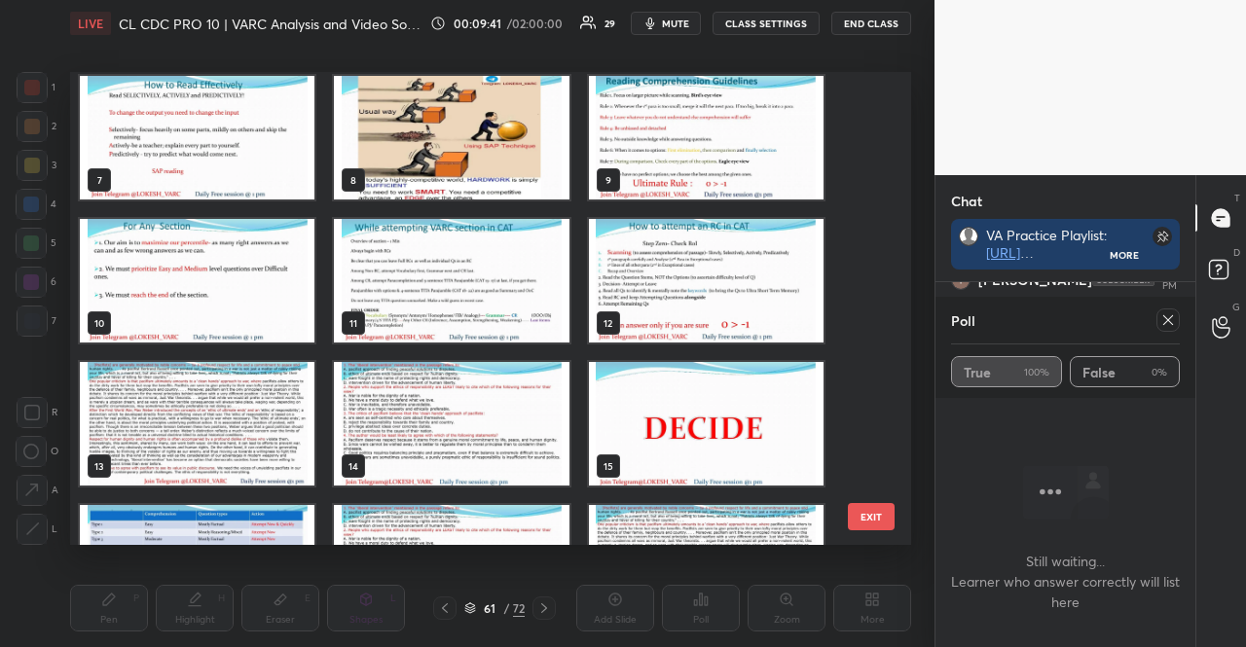
scroll to position [389, 0]
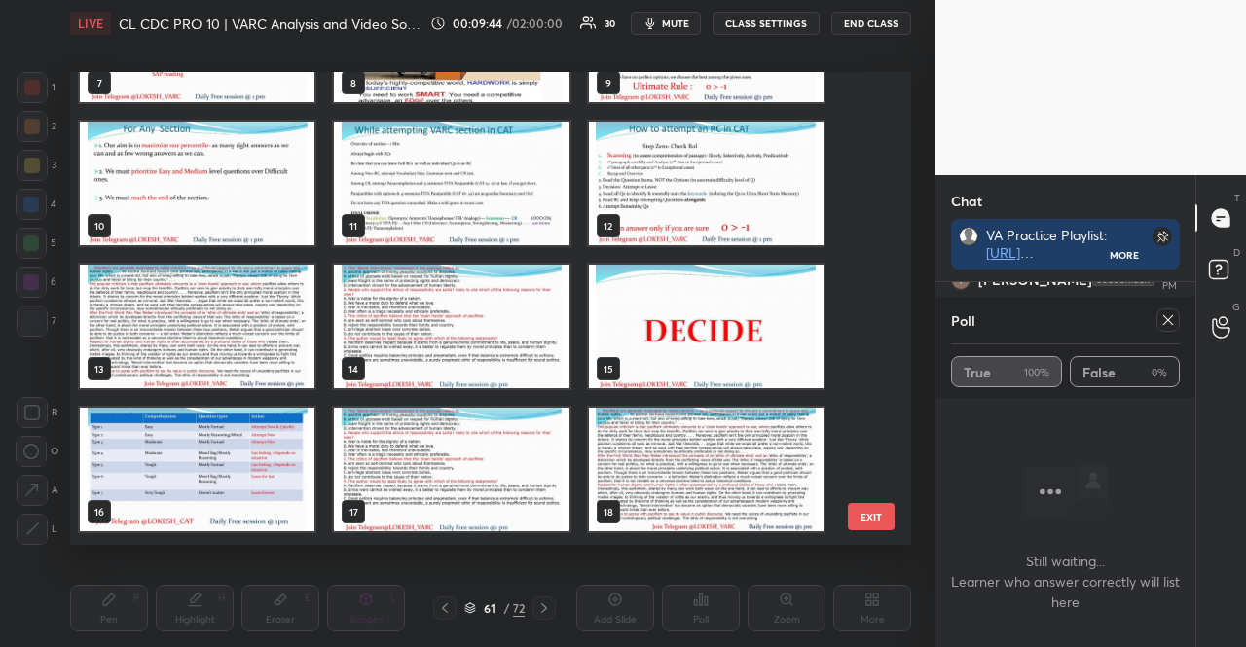
click at [434, 182] on img "grid" at bounding box center [451, 184] width 235 height 124
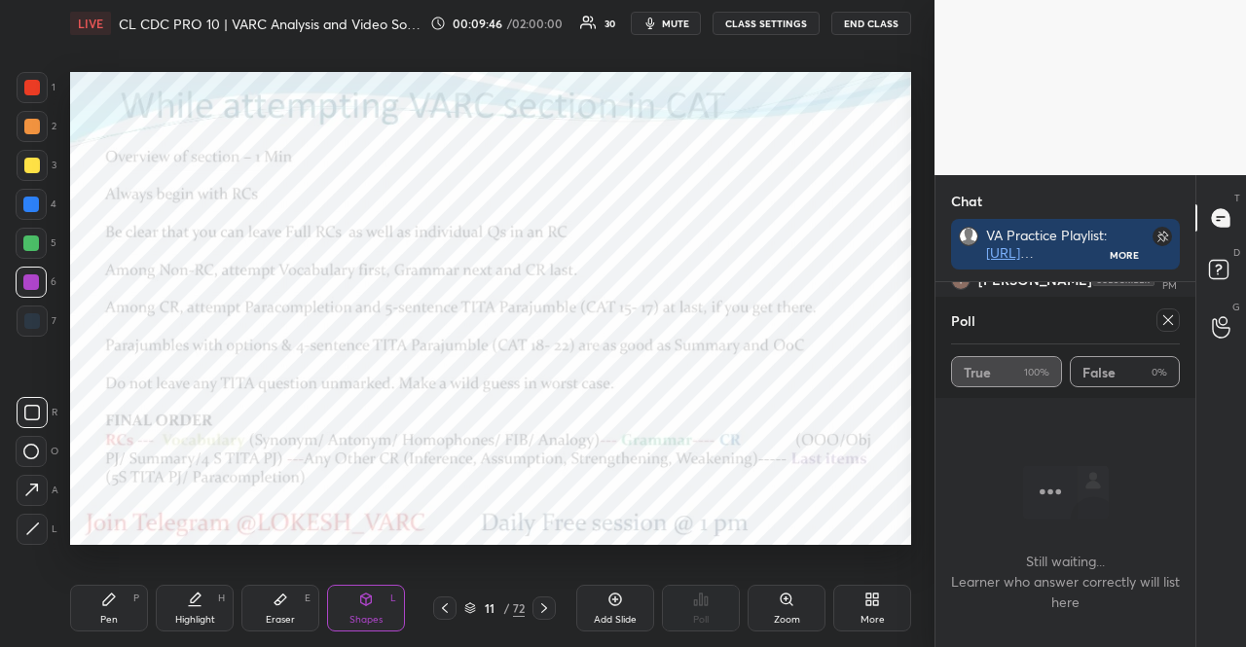
drag, startPoint x: 615, startPoint y: 595, endPoint x: 617, endPoint y: 584, distance: 10.9
click at [614, 595] on icon at bounding box center [616, 600] width 16 height 16
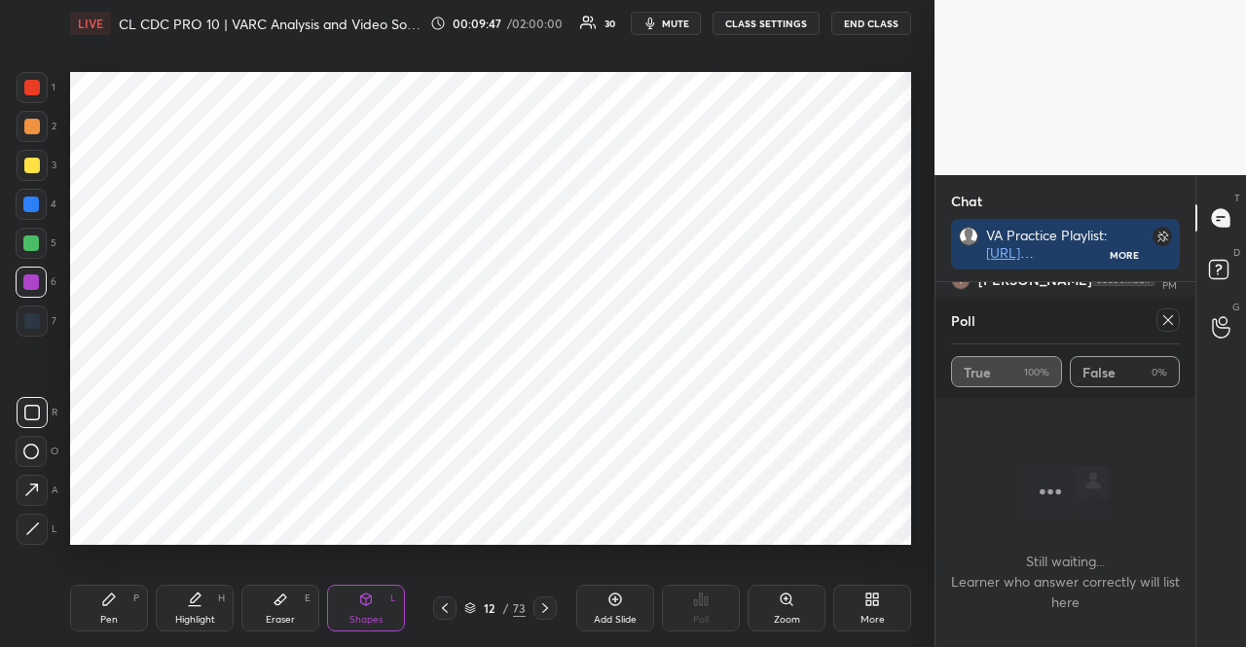
click at [1168, 326] on icon at bounding box center [1168, 321] width 16 height 16
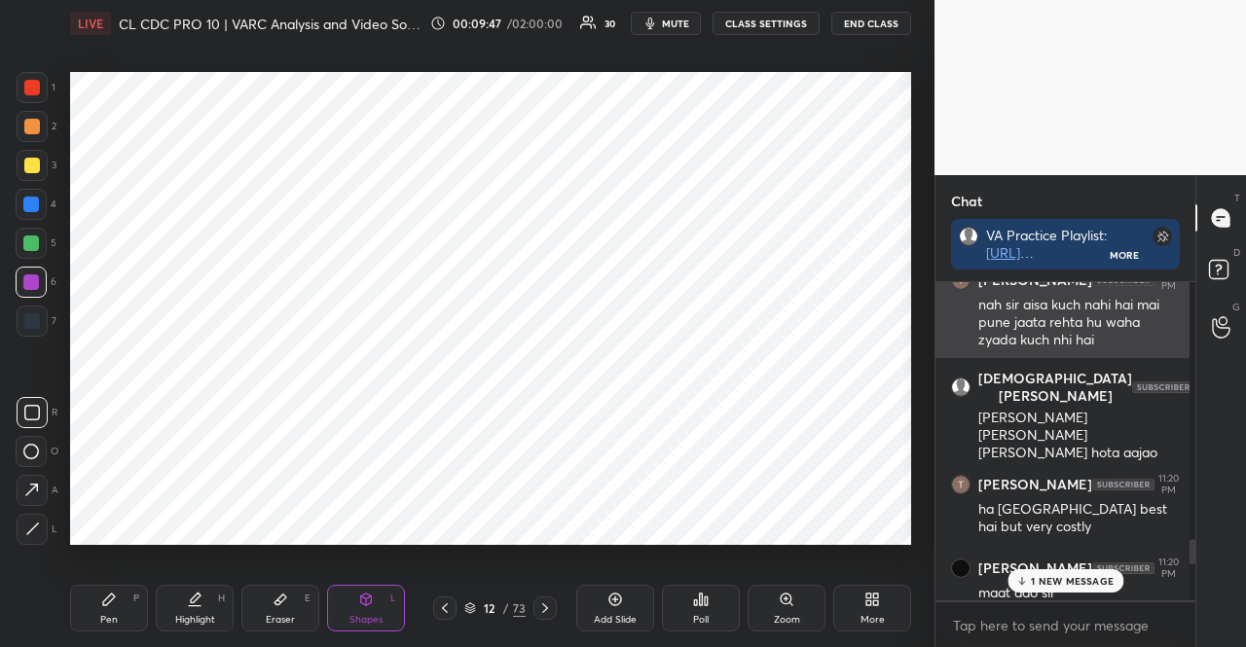
scroll to position [6, 6]
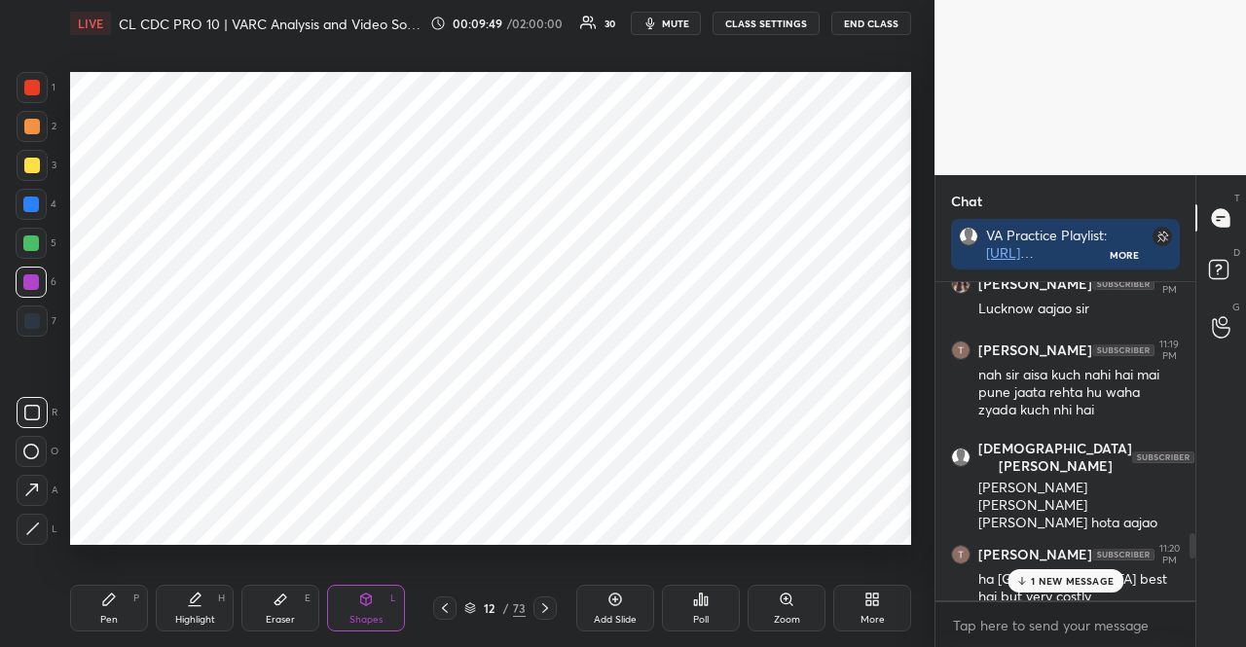
drag, startPoint x: 1040, startPoint y: 577, endPoint x: 1001, endPoint y: 556, distance: 44.4
click at [1039, 578] on p "1 NEW MESSAGE" at bounding box center [1072, 581] width 83 height 12
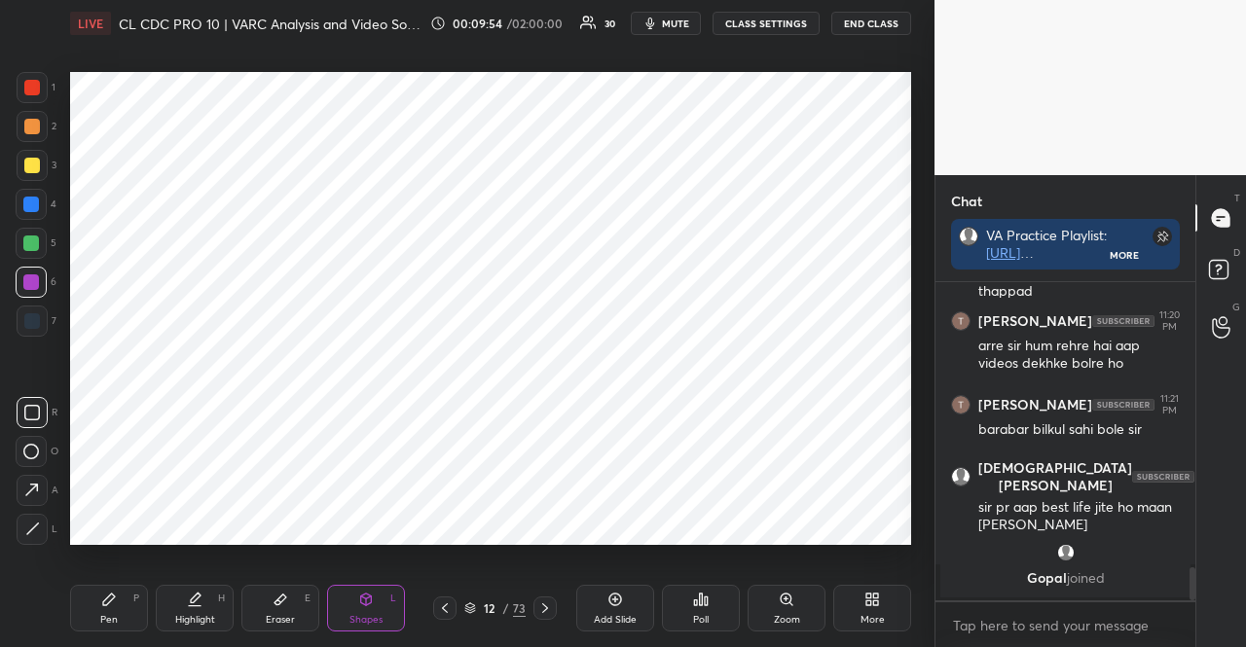
click at [27, 275] on div at bounding box center [31, 283] width 16 height 16
click at [98, 595] on div "Pen P" at bounding box center [109, 608] width 78 height 47
click at [90, 592] on div "Pen P" at bounding box center [109, 608] width 78 height 47
click at [37, 495] on icon at bounding box center [31, 491] width 16 height 12
click at [37, 459] on div at bounding box center [31, 451] width 31 height 31
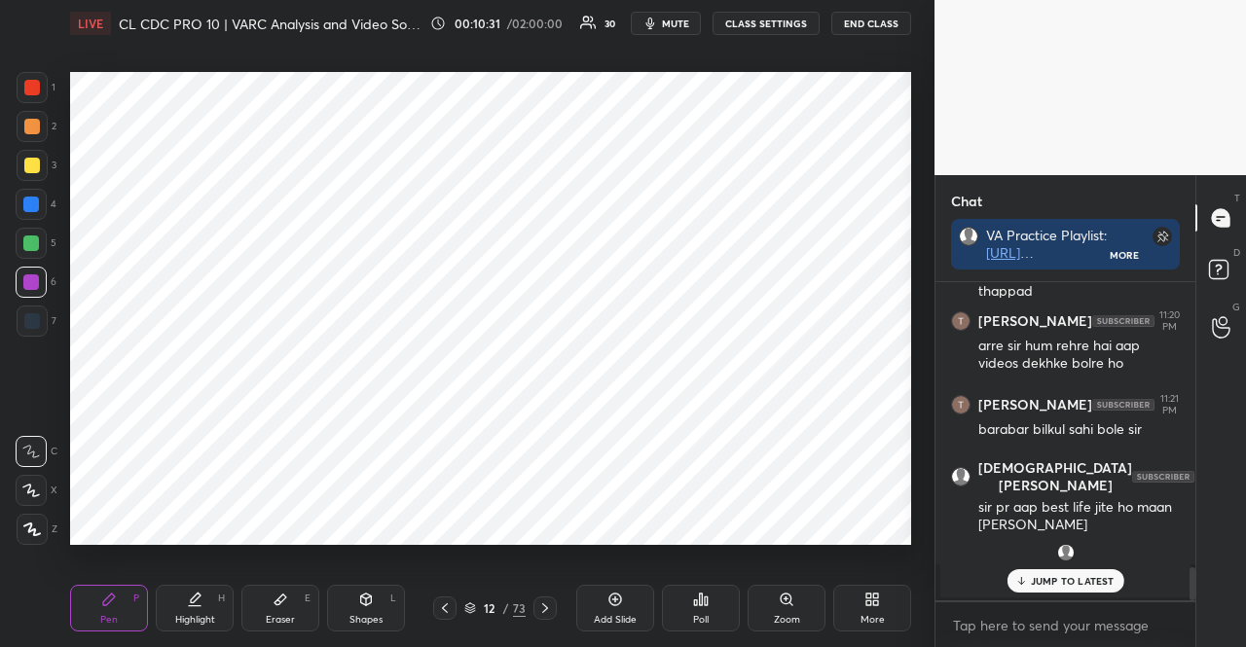
scroll to position [2781, 0]
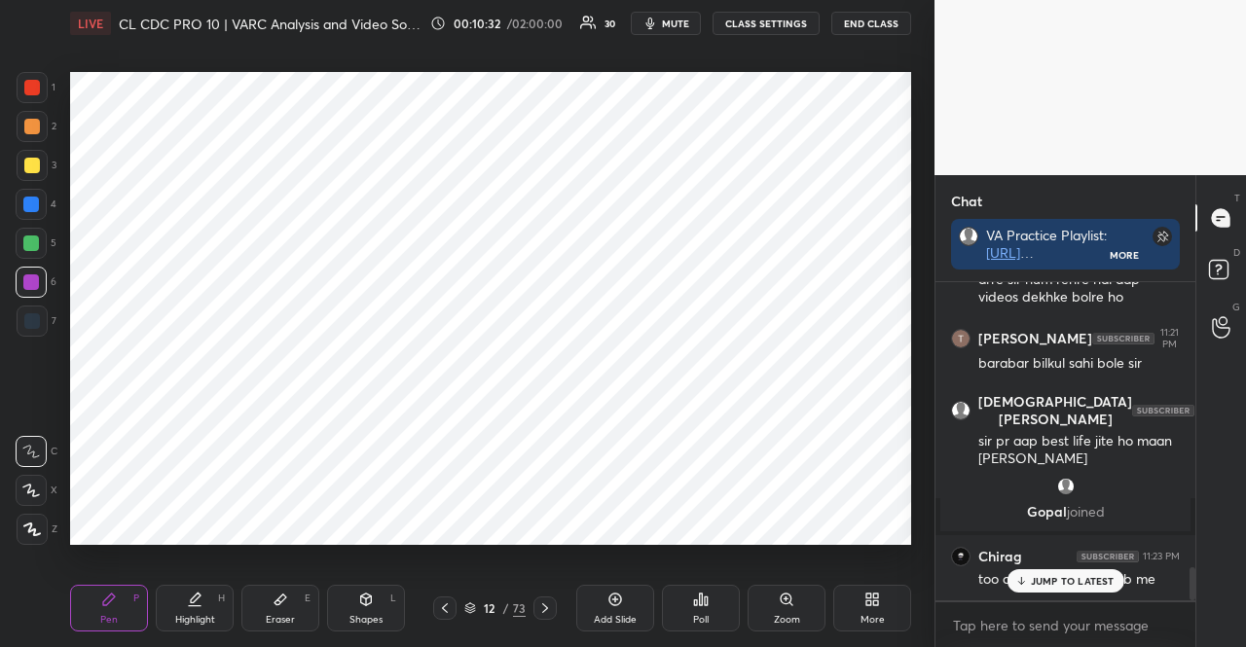
click at [35, 240] on div at bounding box center [31, 244] width 16 height 16
click at [41, 240] on div at bounding box center [31, 243] width 31 height 31
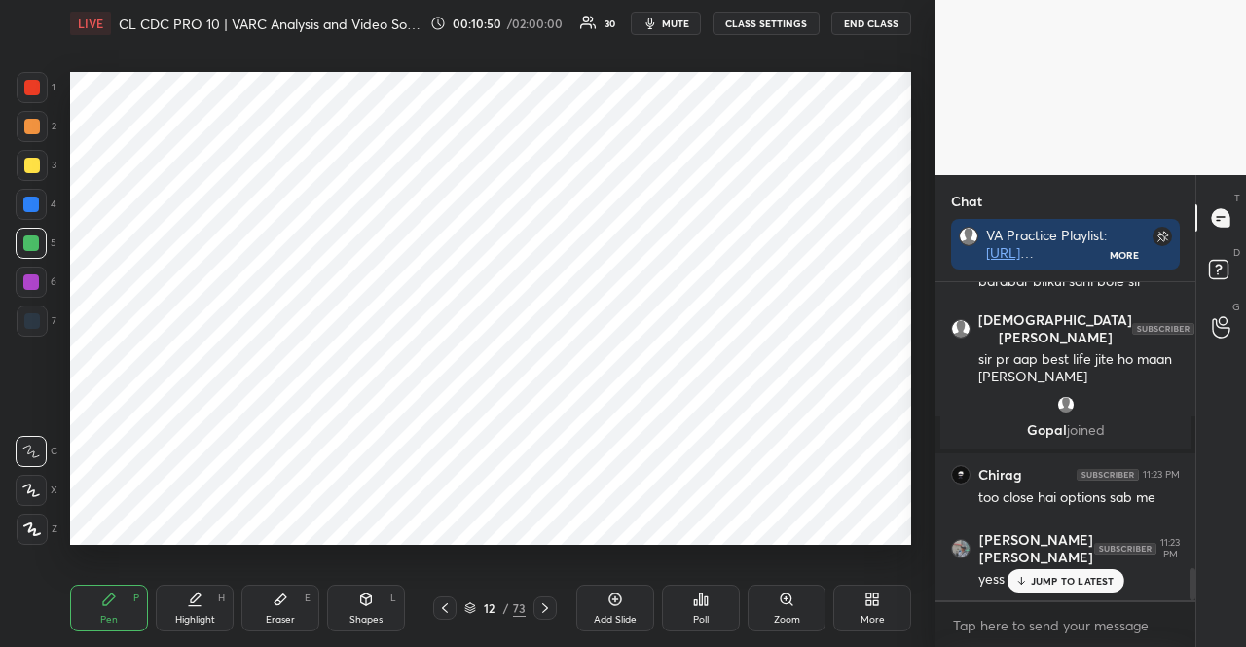
click at [26, 198] on div at bounding box center [31, 205] width 16 height 16
click at [27, 205] on div at bounding box center [31, 205] width 16 height 16
click at [37, 124] on div at bounding box center [32, 127] width 16 height 16
click at [28, 124] on div at bounding box center [32, 127] width 16 height 16
click at [25, 283] on div at bounding box center [31, 283] width 16 height 16
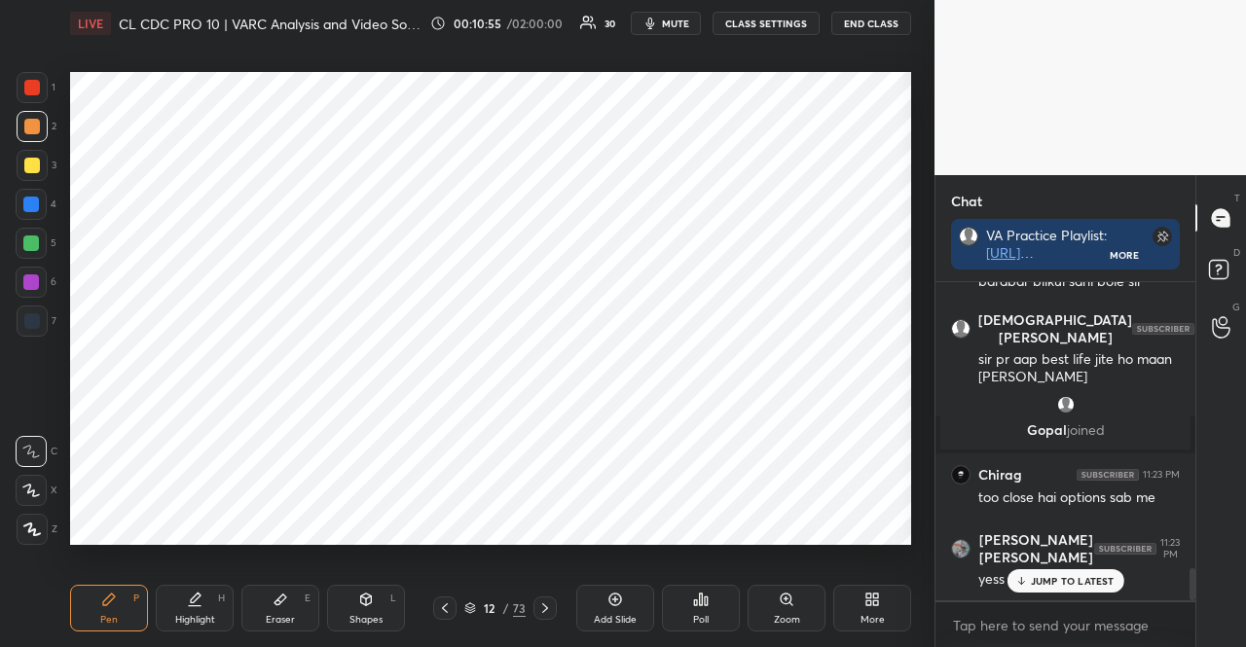
click at [24, 281] on div at bounding box center [31, 283] width 16 height 16
click at [31, 527] on icon at bounding box center [32, 530] width 18 height 14
click at [31, 528] on icon at bounding box center [32, 530] width 18 height 14
click at [1085, 589] on div "JUMP TO LATEST" at bounding box center [1065, 581] width 117 height 23
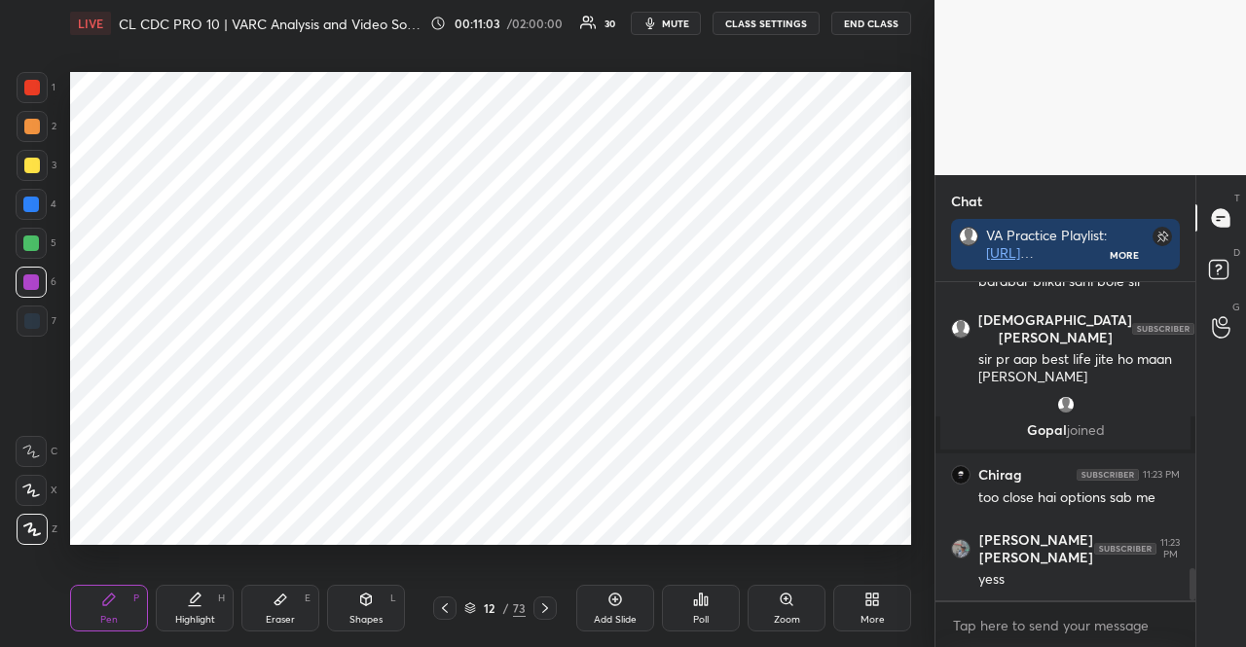
click at [476, 603] on div "12 / 73" at bounding box center [494, 609] width 61 height 18
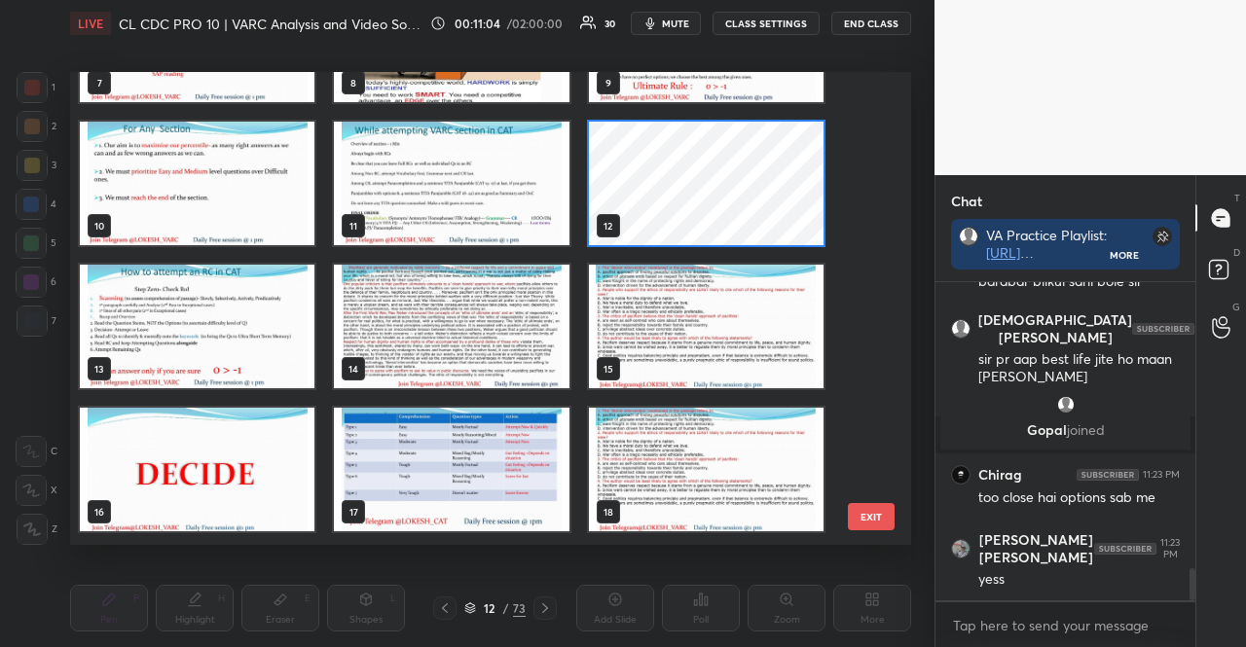
scroll to position [391, 0]
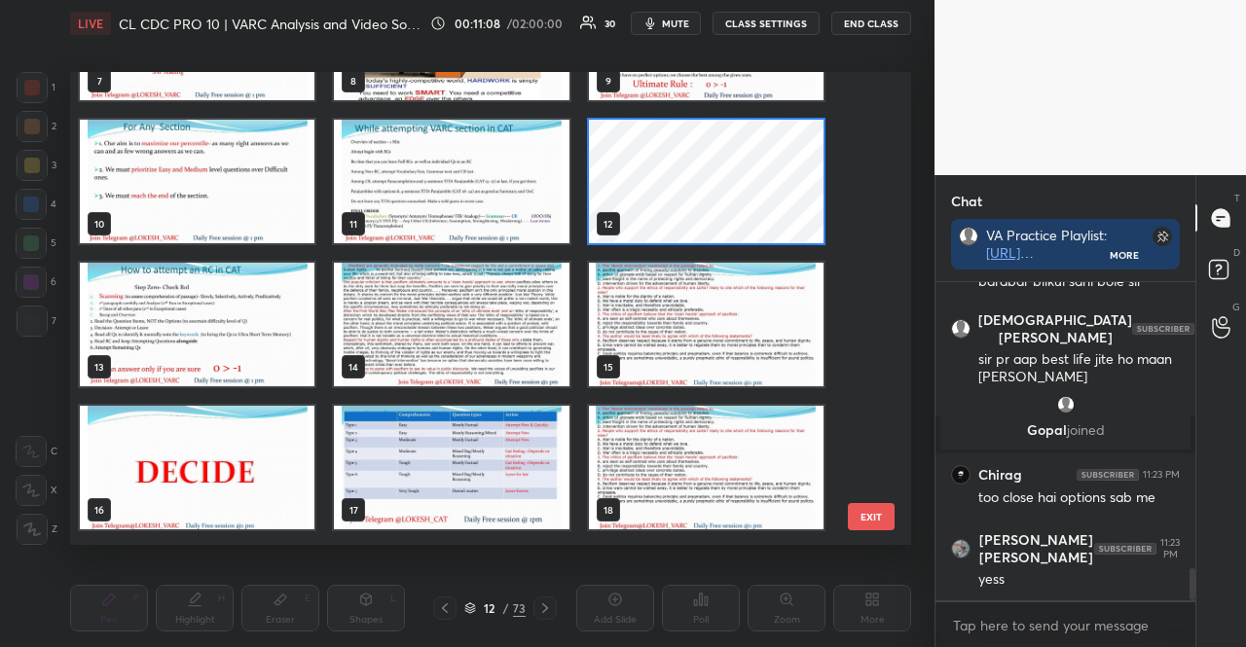
click at [220, 303] on img "grid" at bounding box center [197, 325] width 235 height 124
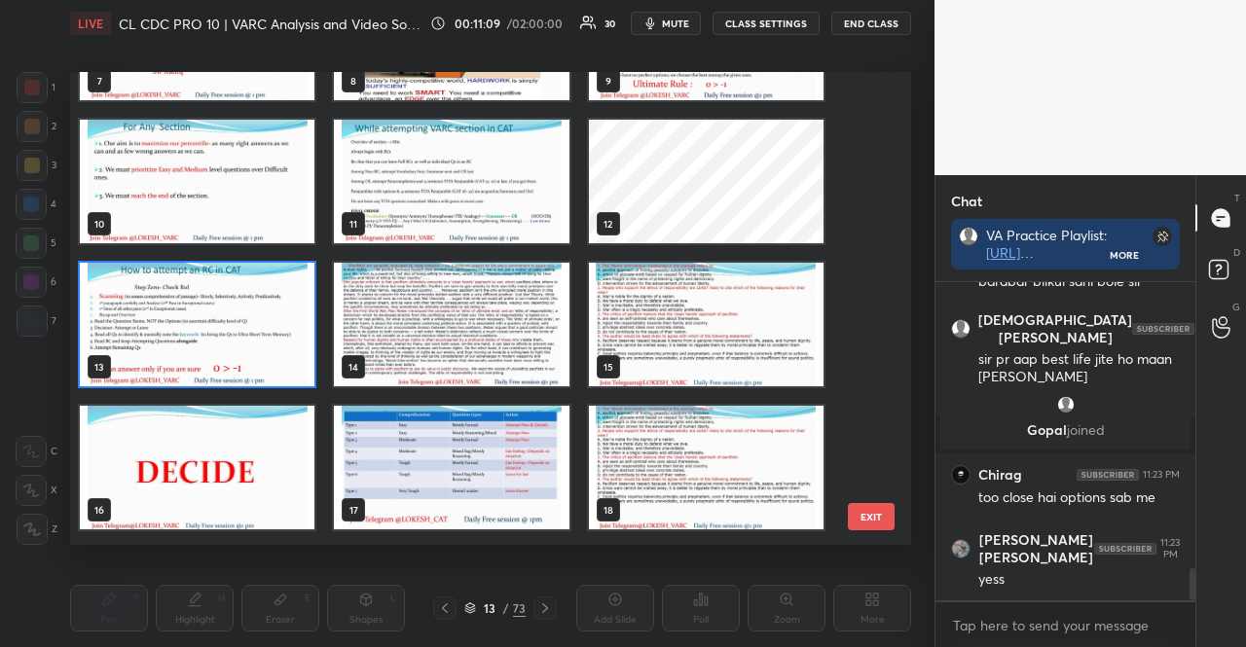
click at [220, 303] on img "grid" at bounding box center [197, 325] width 235 height 124
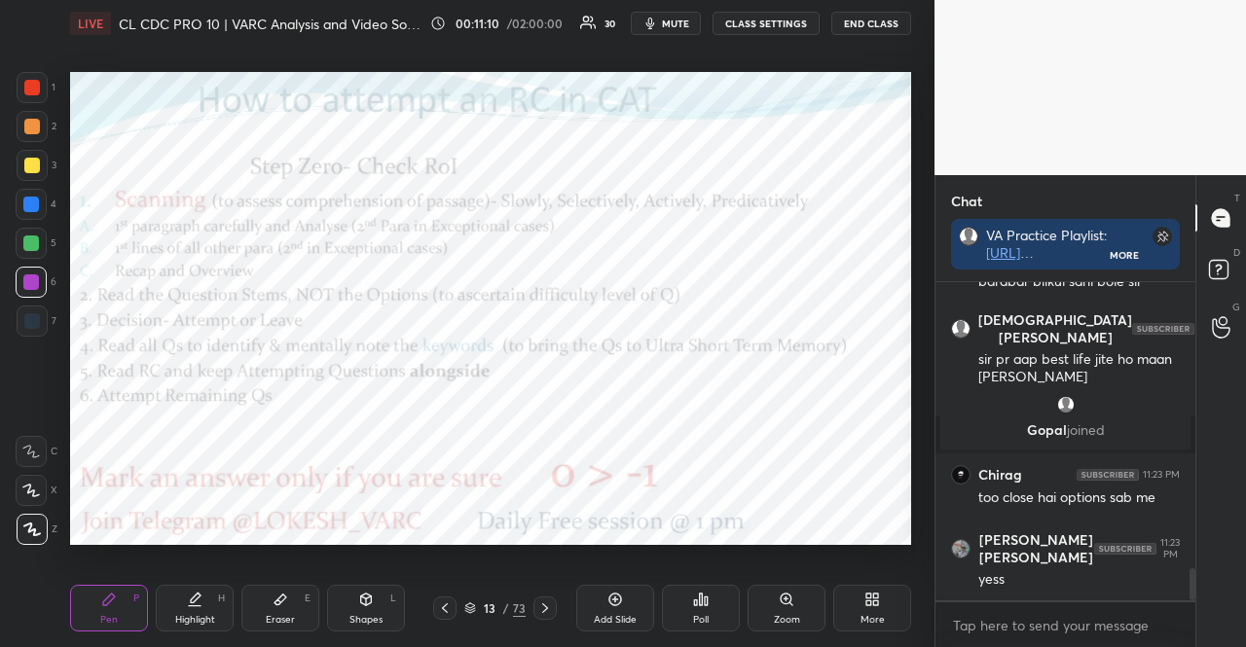
click at [39, 538] on div at bounding box center [32, 529] width 31 height 31
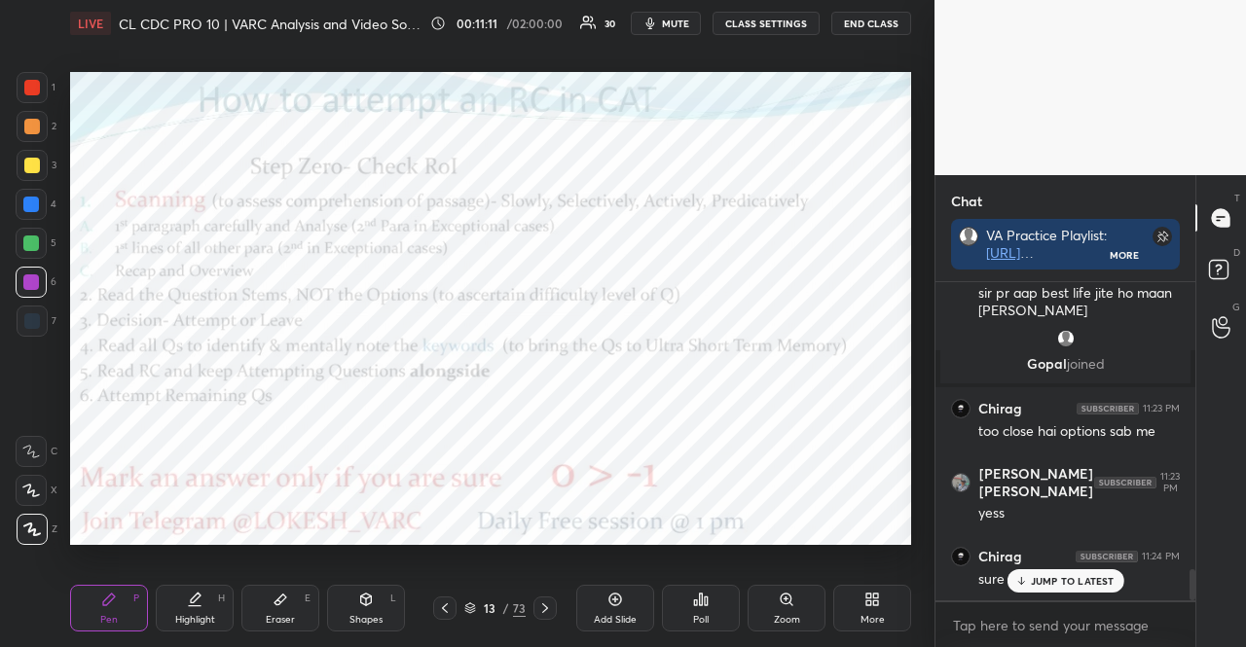
click at [549, 605] on icon at bounding box center [545, 609] width 16 height 16
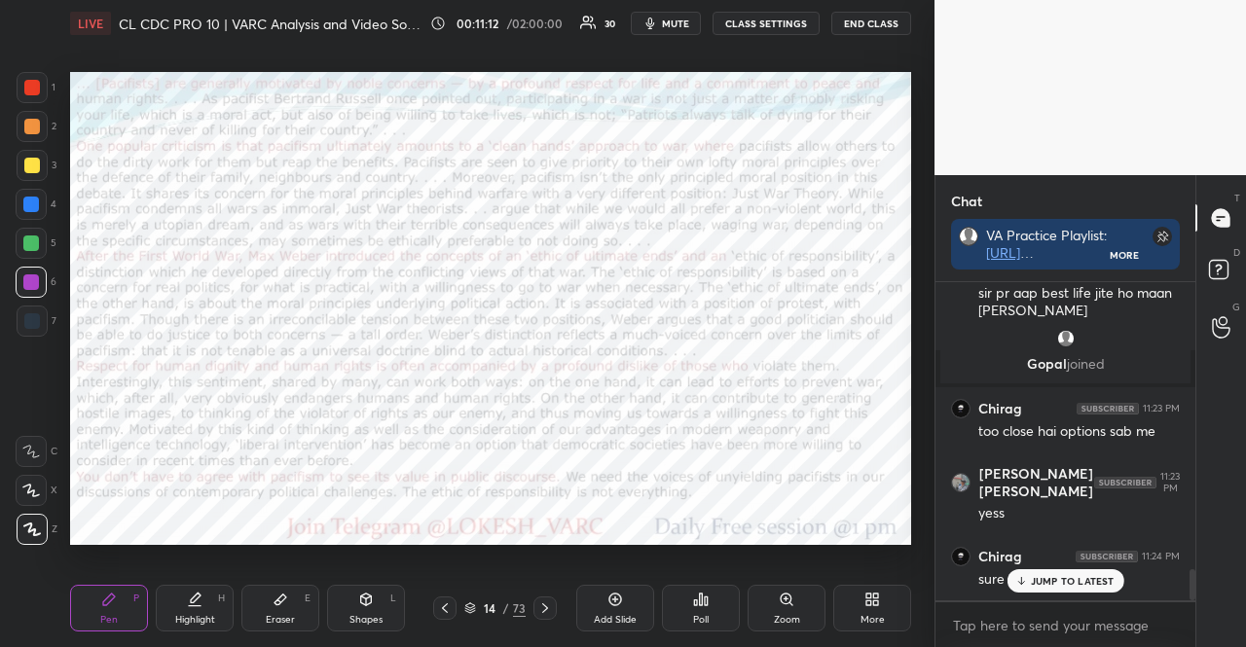
click at [375, 609] on div "Shapes L" at bounding box center [366, 608] width 78 height 47
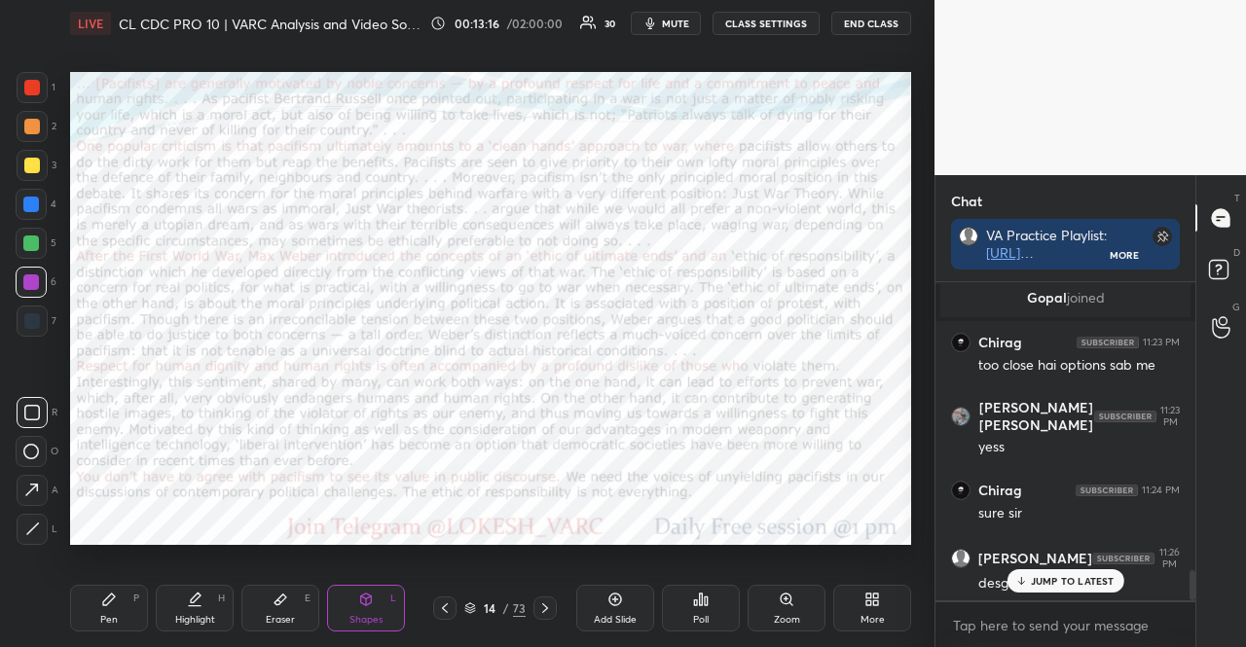
click at [39, 96] on div at bounding box center [32, 87] width 31 height 31
click at [37, 326] on div at bounding box center [32, 321] width 16 height 16
click at [396, 594] on div "Shapes L" at bounding box center [366, 608] width 78 height 47
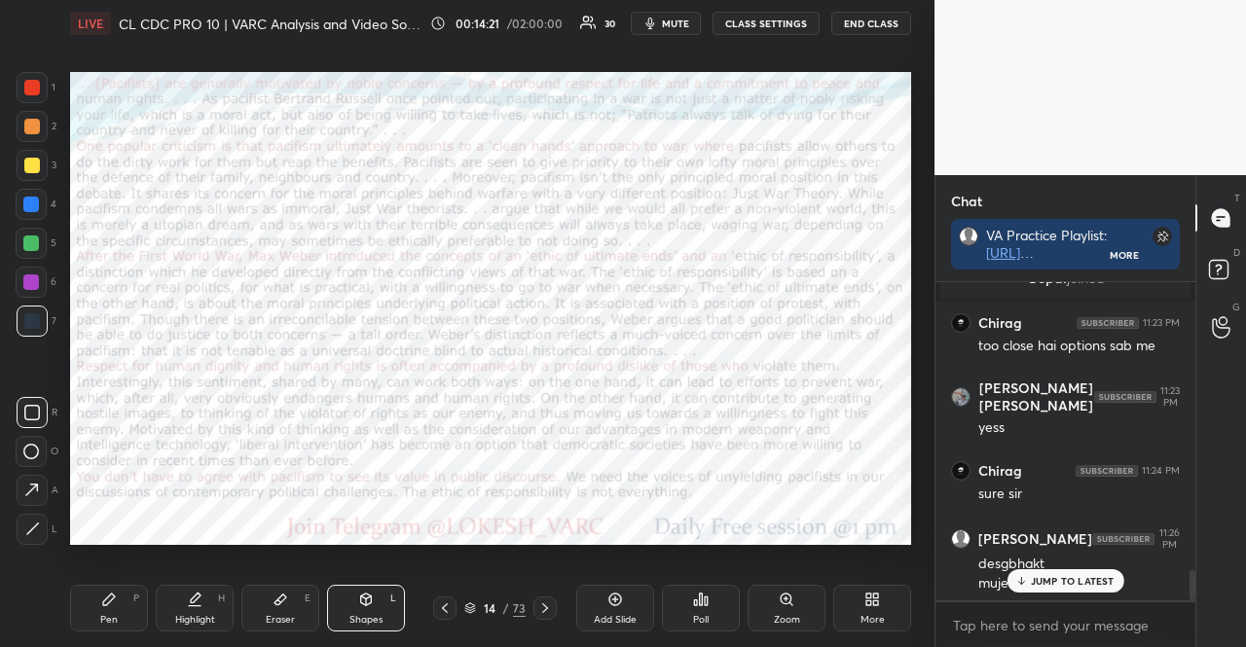
click at [36, 270] on div at bounding box center [31, 282] width 31 height 31
click at [39, 309] on div at bounding box center [32, 321] width 31 height 31
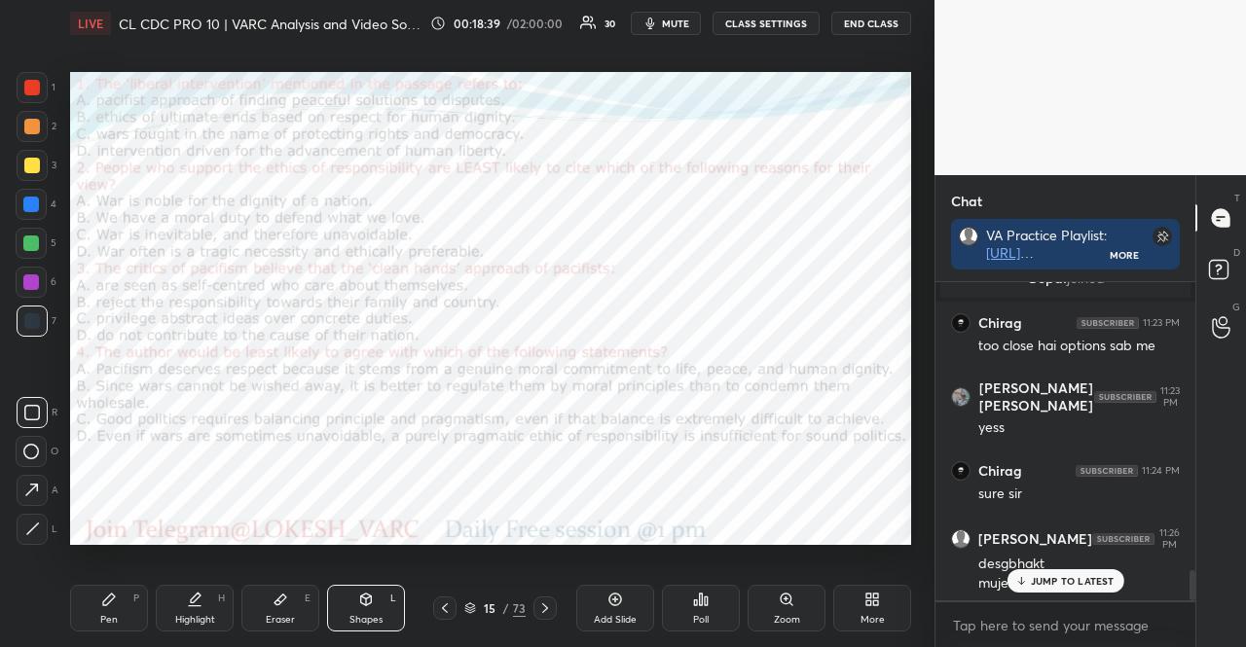
click at [29, 204] on div at bounding box center [31, 205] width 16 height 16
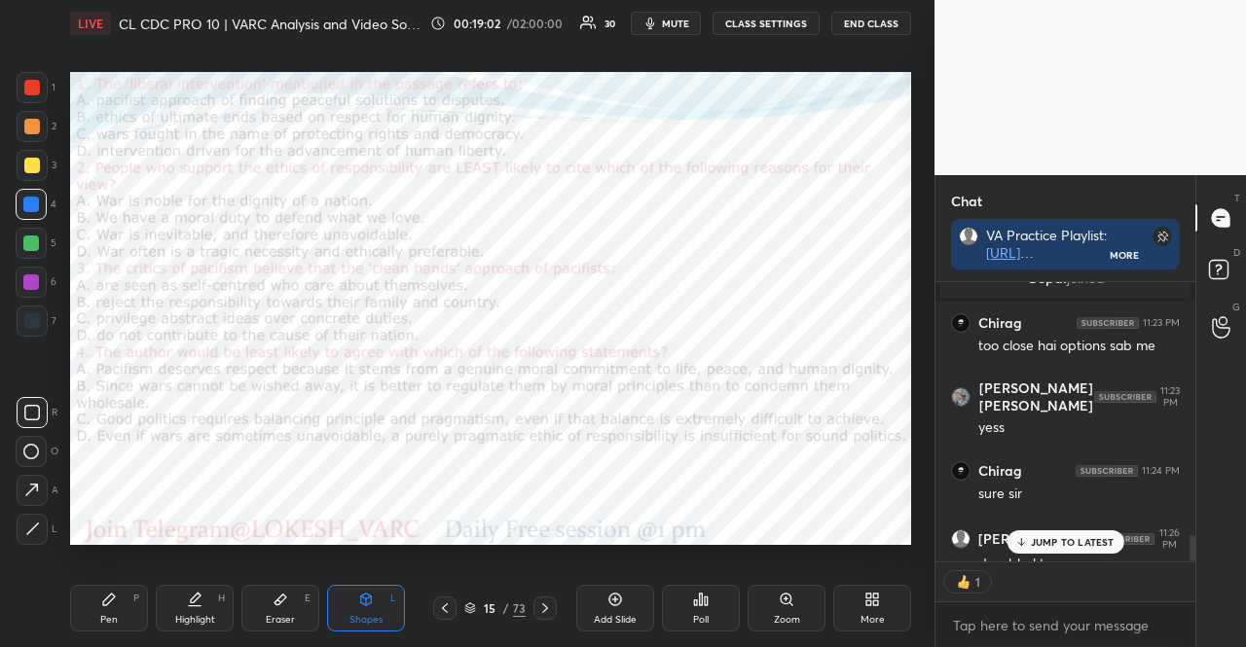
scroll to position [6, 6]
click at [1054, 531] on h6 "[PERSON_NAME]" at bounding box center [1035, 540] width 114 height 18
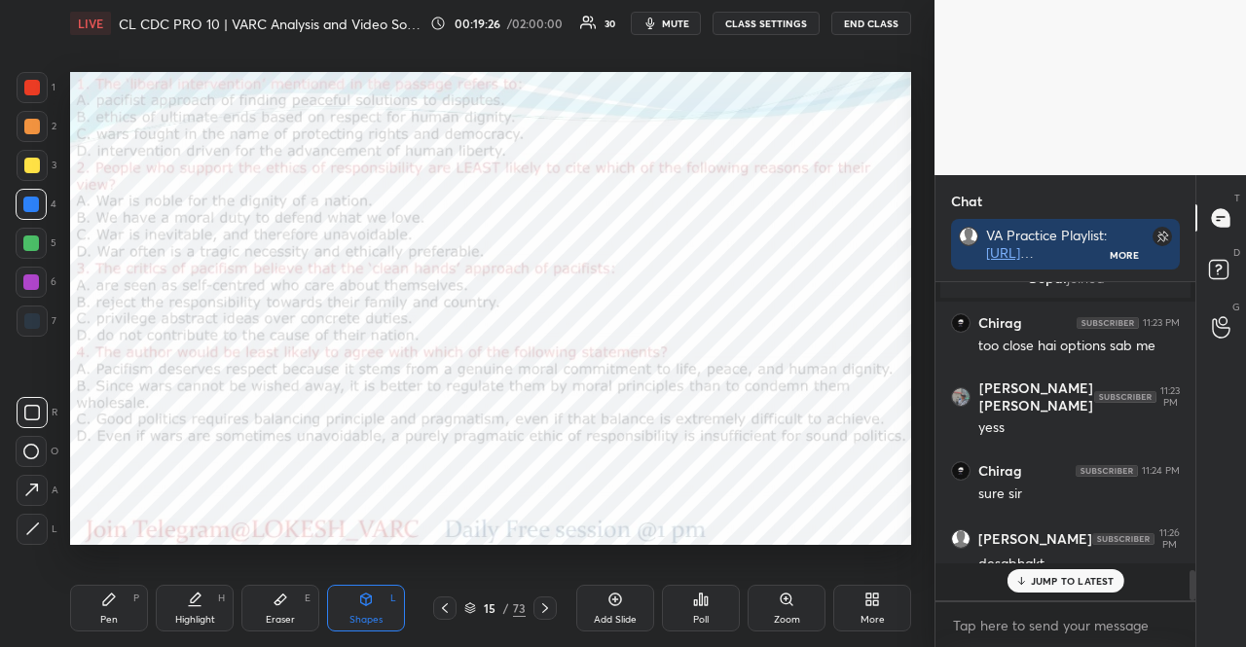
click at [1054, 535] on div "[PERSON_NAME] 11:19 PM [GEOGRAPHIC_DATA] aajao [PERSON_NAME] 11:19 PM nah sir a…" at bounding box center [1066, 441] width 260 height 318
click at [456, 601] on div "15 / 73" at bounding box center [495, 608] width 124 height 23
click at [446, 608] on icon at bounding box center [445, 609] width 16 height 16
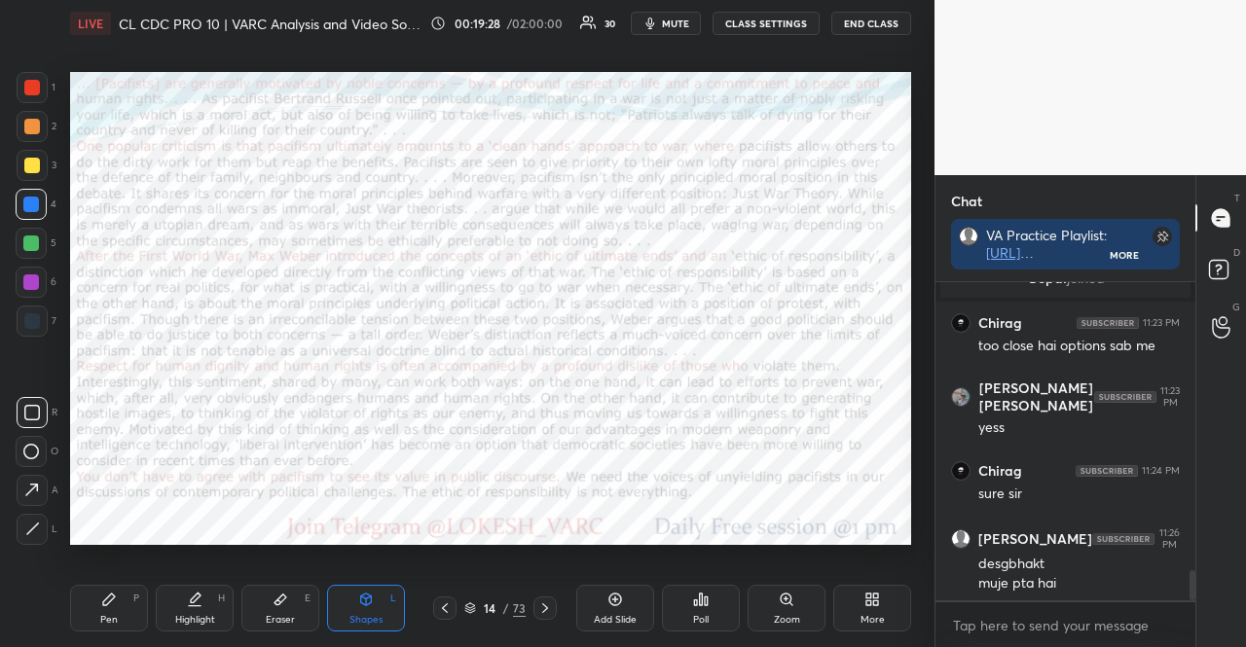
click at [547, 614] on icon at bounding box center [545, 609] width 16 height 16
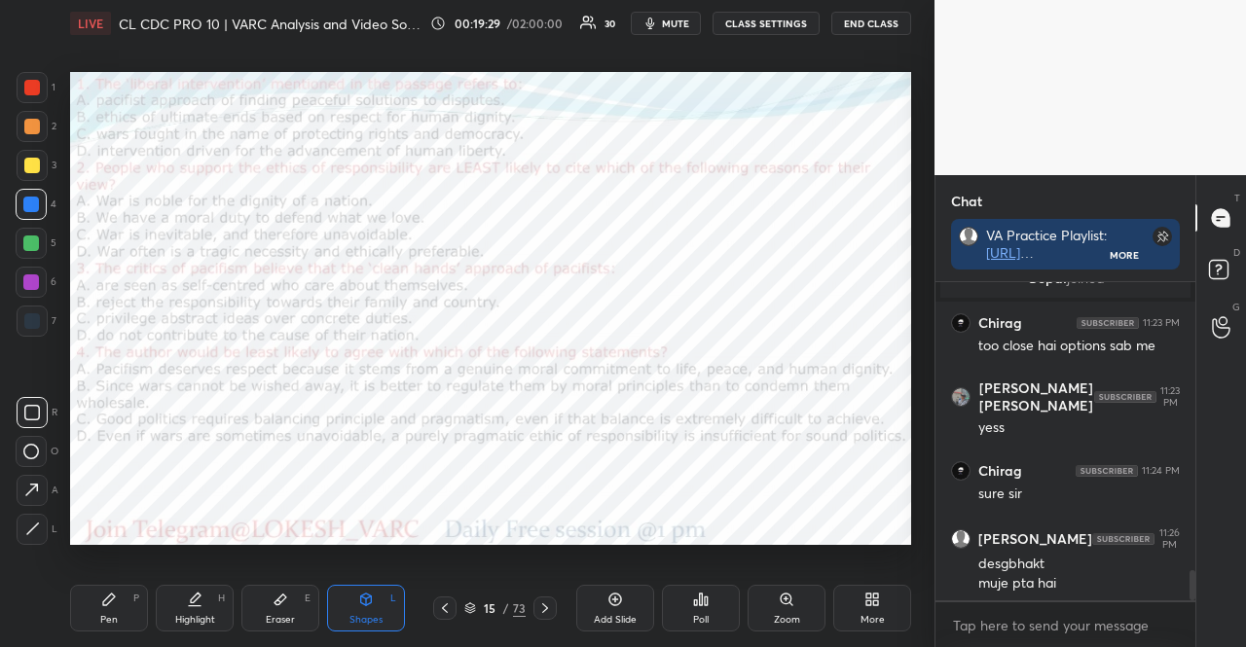
click at [549, 613] on icon at bounding box center [545, 609] width 16 height 16
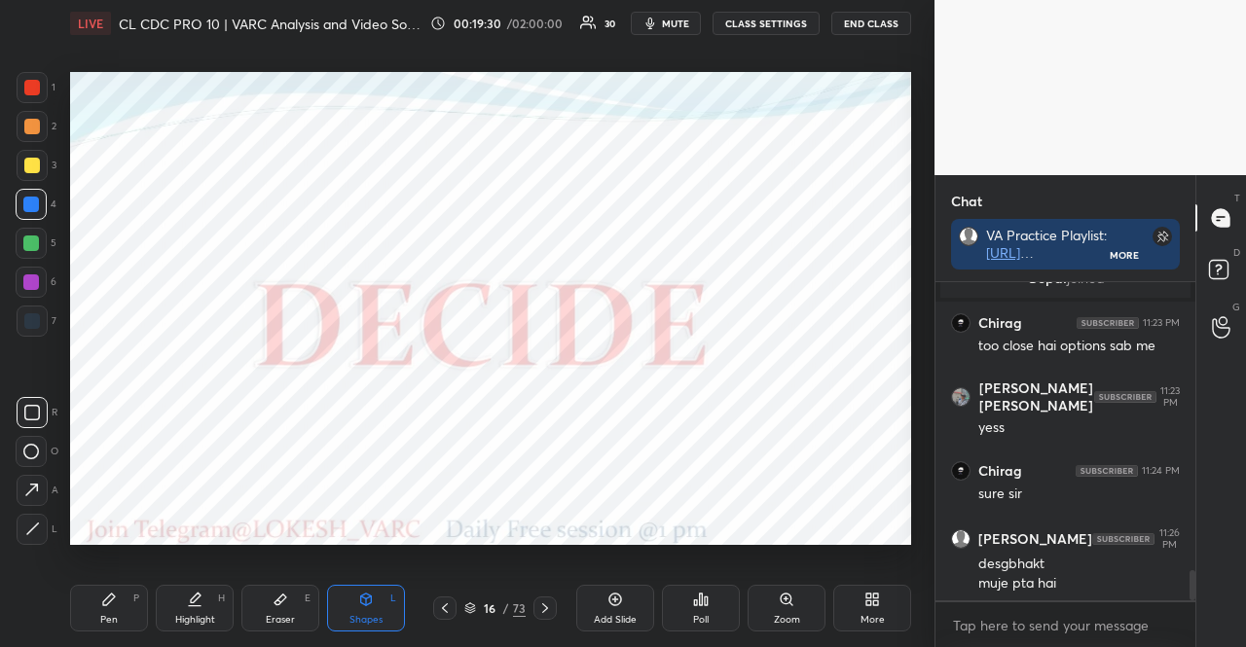
click at [713, 611] on div "Poll" at bounding box center [701, 608] width 78 height 47
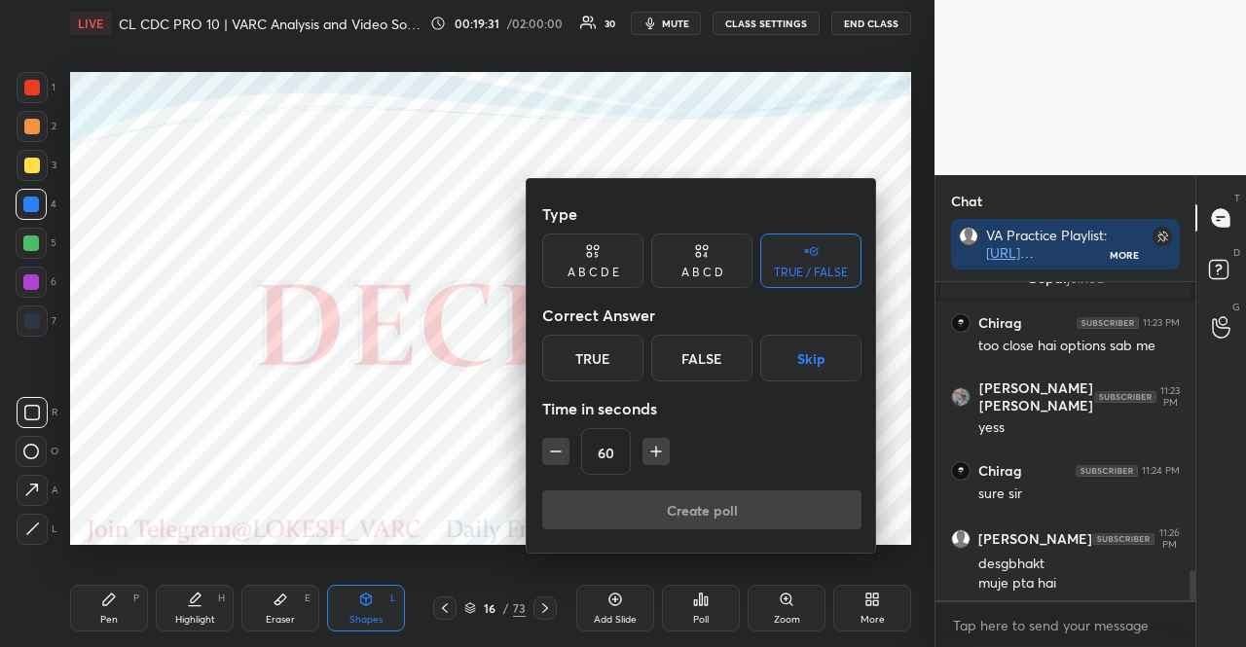
click at [811, 267] on div "TRUE / FALSE" at bounding box center [811, 273] width 74 height 12
click at [837, 359] on button "Skip" at bounding box center [810, 358] width 101 height 47
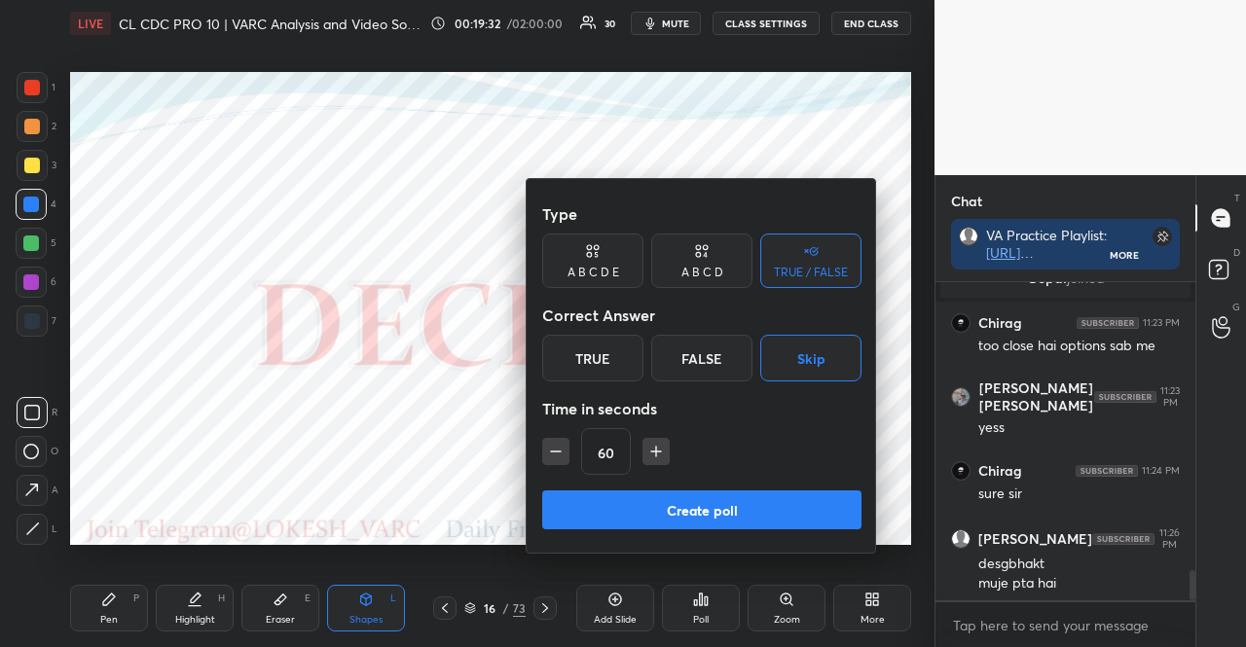
click at [547, 451] on icon "button" at bounding box center [555, 451] width 19 height 19
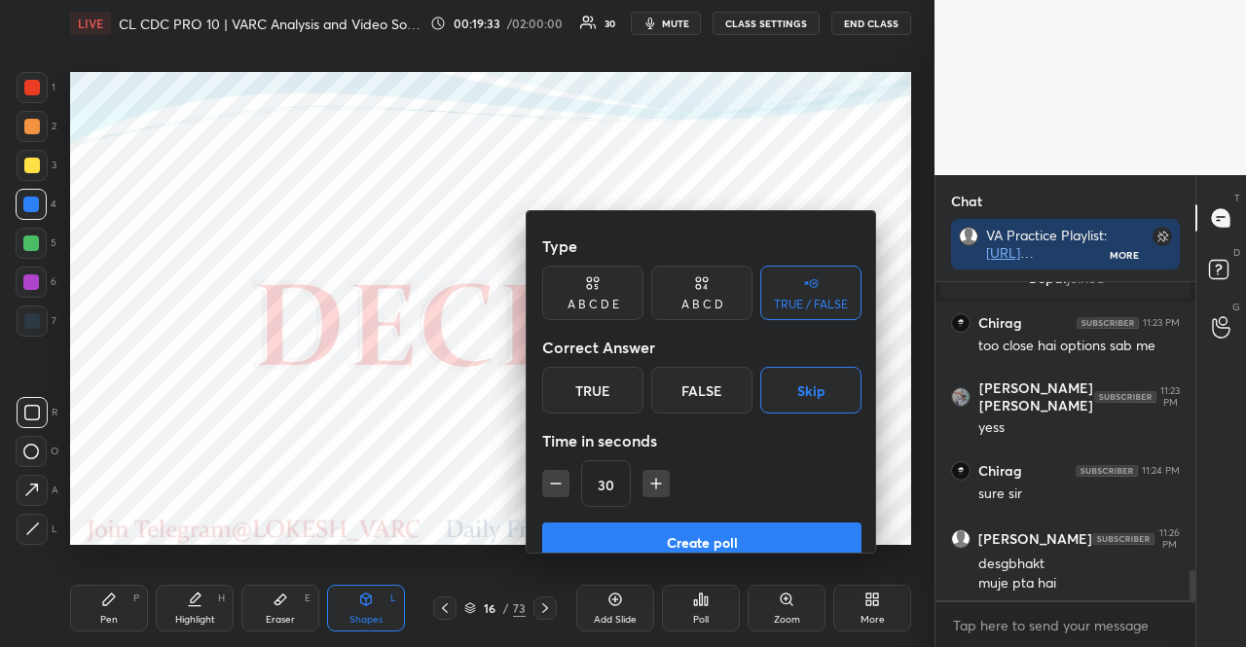
click at [547, 474] on icon "button" at bounding box center [555, 483] width 19 height 19
type input "15"
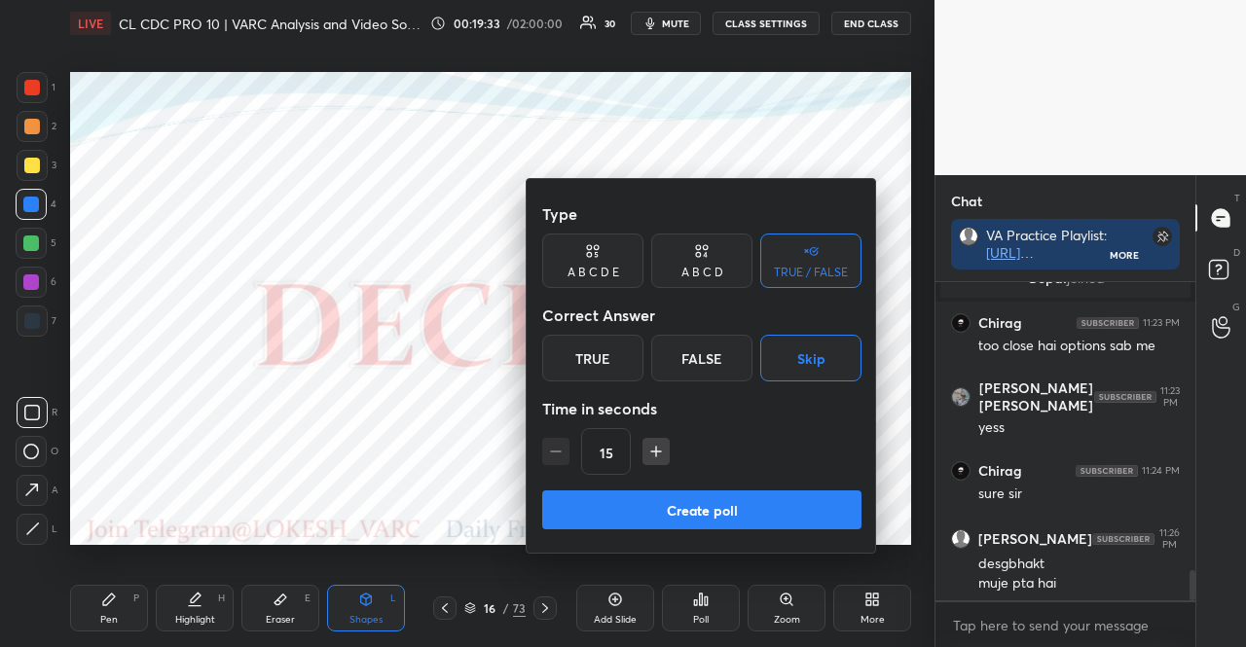
click at [550, 453] on div "15" at bounding box center [701, 451] width 319 height 47
click at [606, 499] on button "Create poll" at bounding box center [701, 510] width 319 height 39
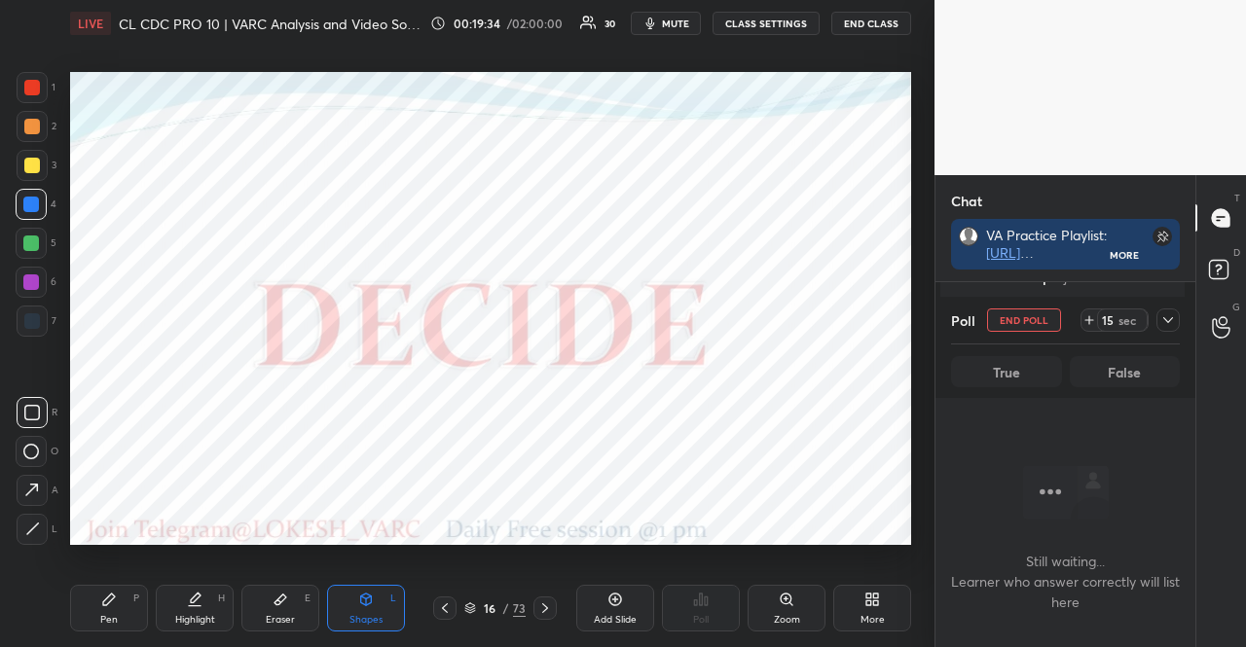
scroll to position [211, 254]
click at [36, 253] on div at bounding box center [31, 243] width 31 height 31
click at [119, 603] on div "Pen P" at bounding box center [109, 608] width 78 height 47
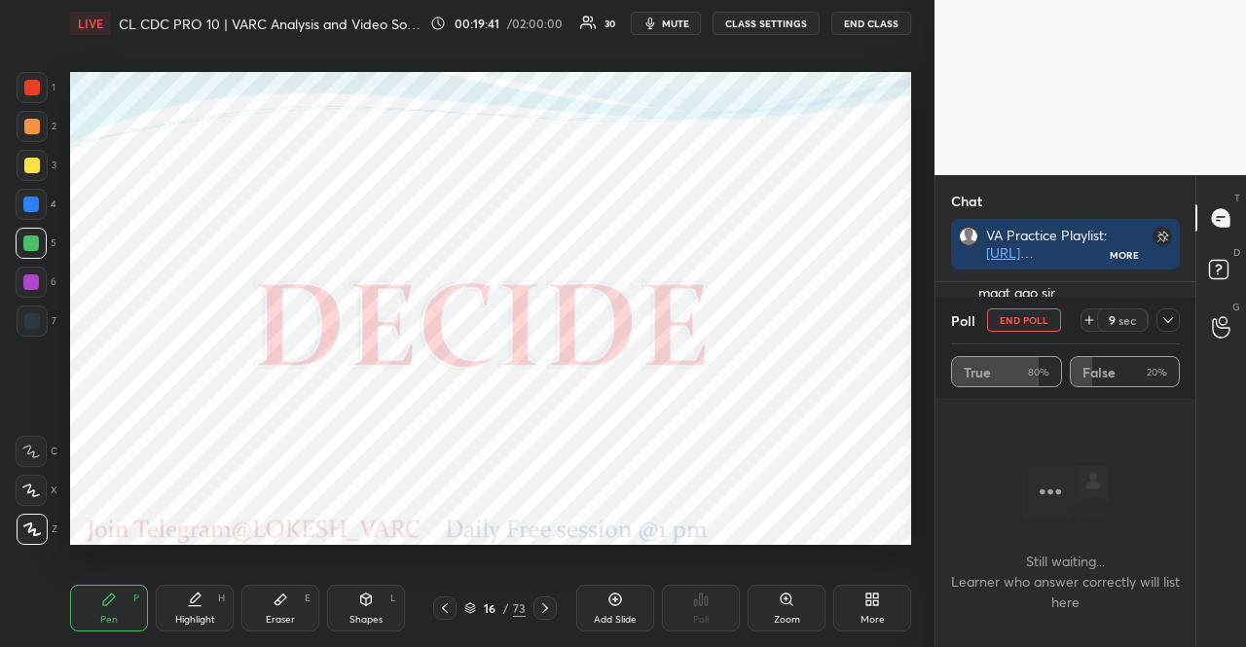
click at [20, 438] on div at bounding box center [31, 451] width 31 height 31
click at [31, 442] on div at bounding box center [31, 451] width 31 height 31
click at [35, 239] on div at bounding box center [31, 244] width 16 height 16
click at [551, 604] on icon at bounding box center [545, 609] width 16 height 16
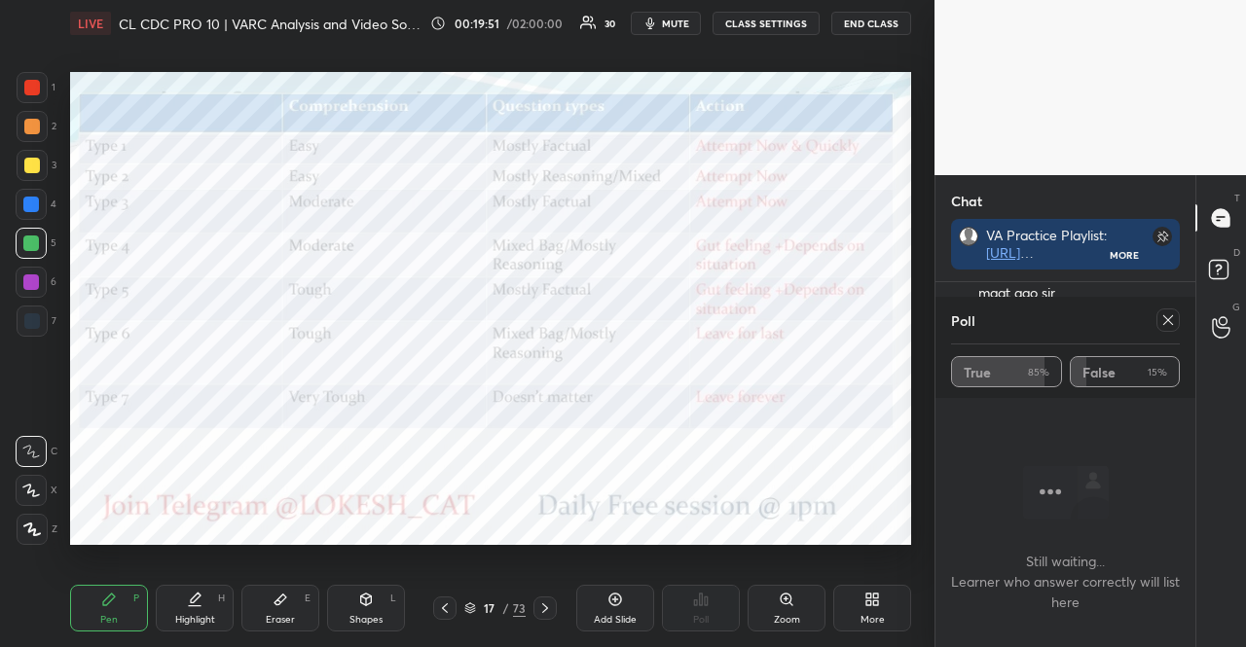
click at [1168, 321] on icon at bounding box center [1168, 320] width 10 height 10
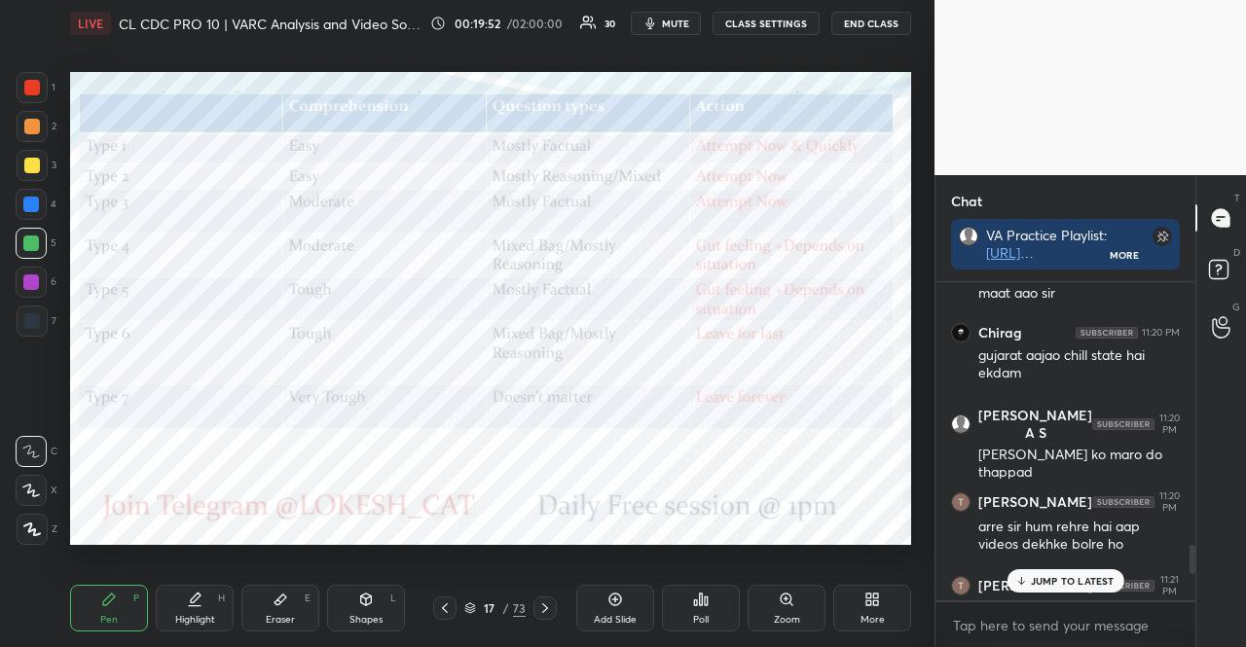
scroll to position [2358, 0]
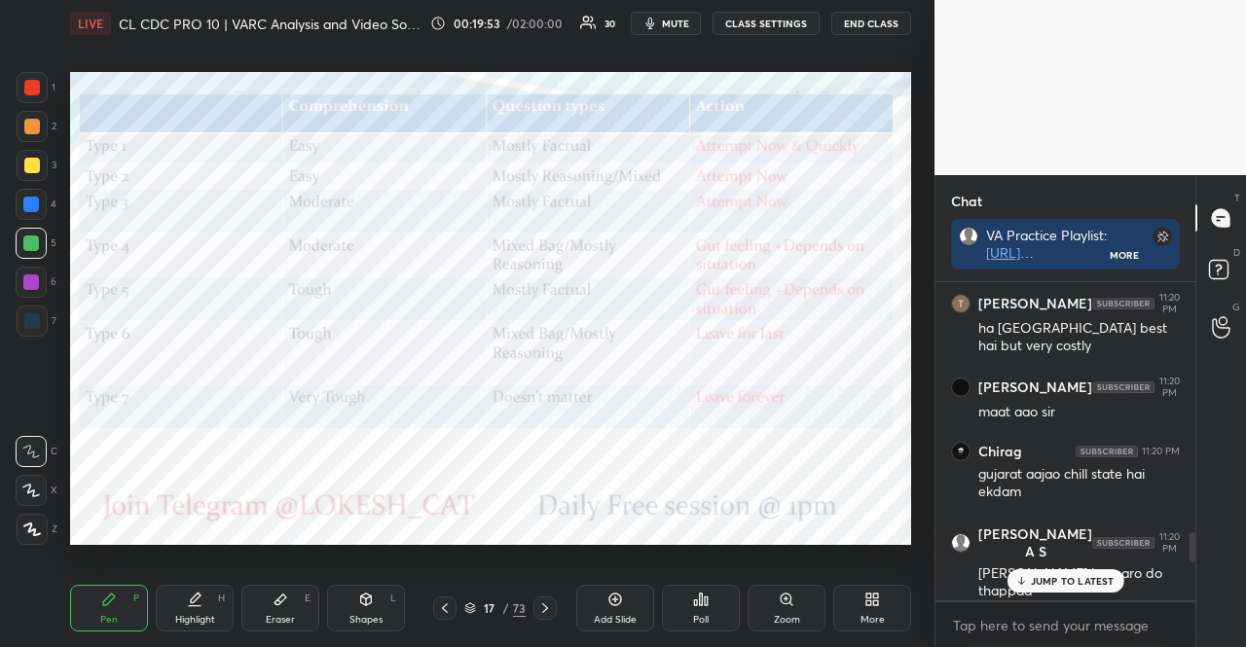
click at [1108, 572] on div "JUMP TO LATEST" at bounding box center [1065, 581] width 117 height 23
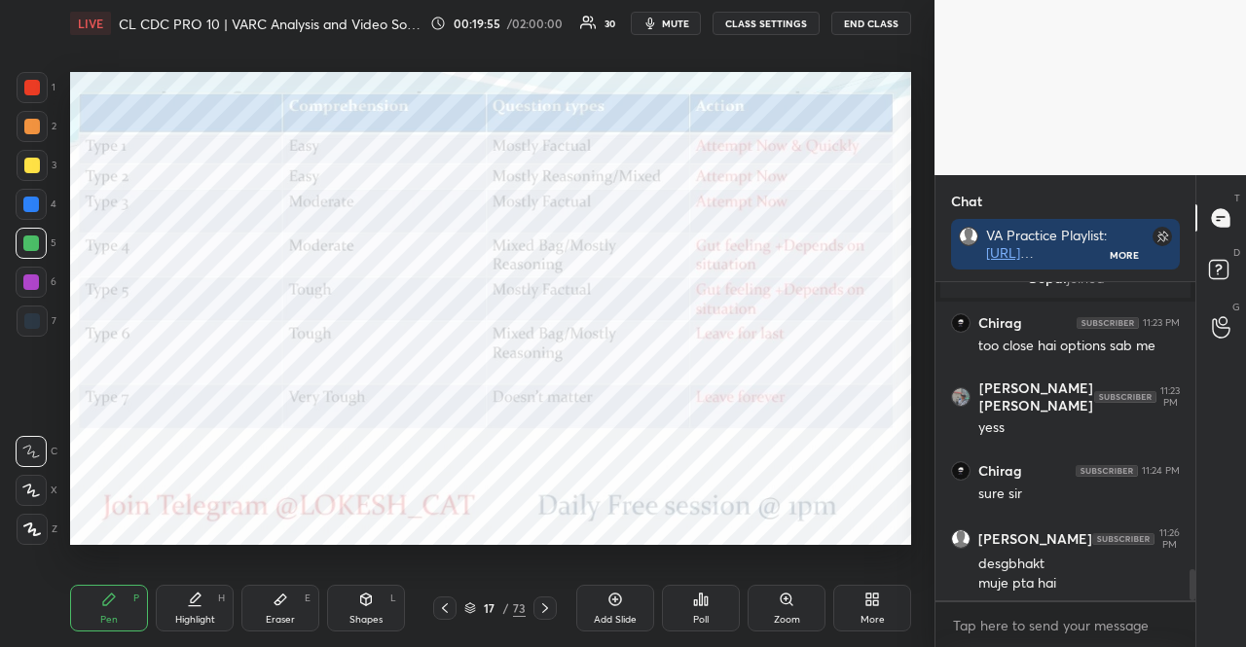
click at [544, 597] on div at bounding box center [545, 608] width 23 height 23
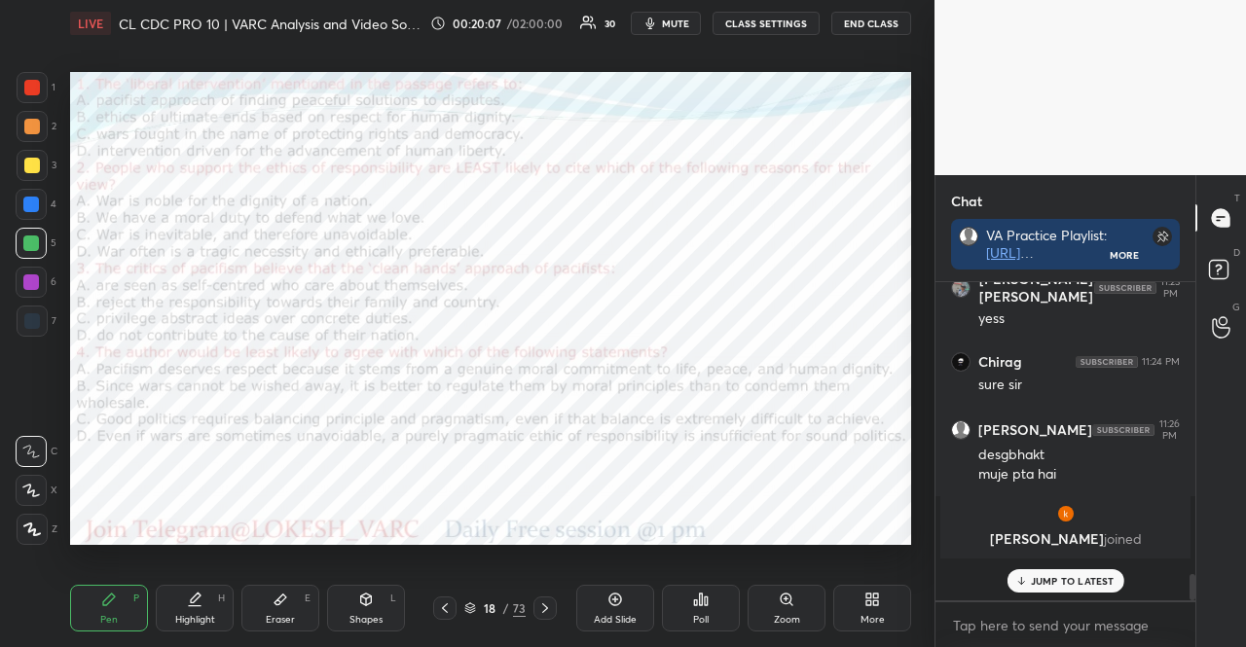
scroll to position [274, 254]
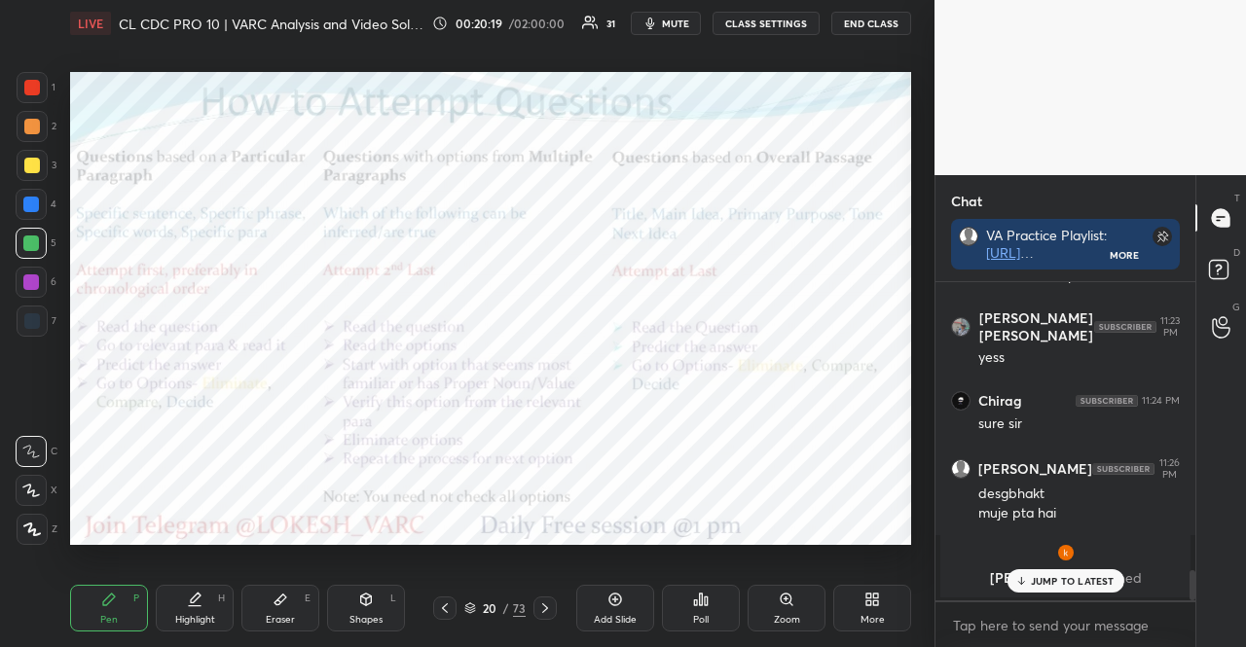
click at [31, 283] on div at bounding box center [31, 283] width 16 height 16
click at [29, 524] on icon at bounding box center [32, 530] width 16 height 12
click at [360, 588] on div "Shapes L" at bounding box center [366, 608] width 78 height 47
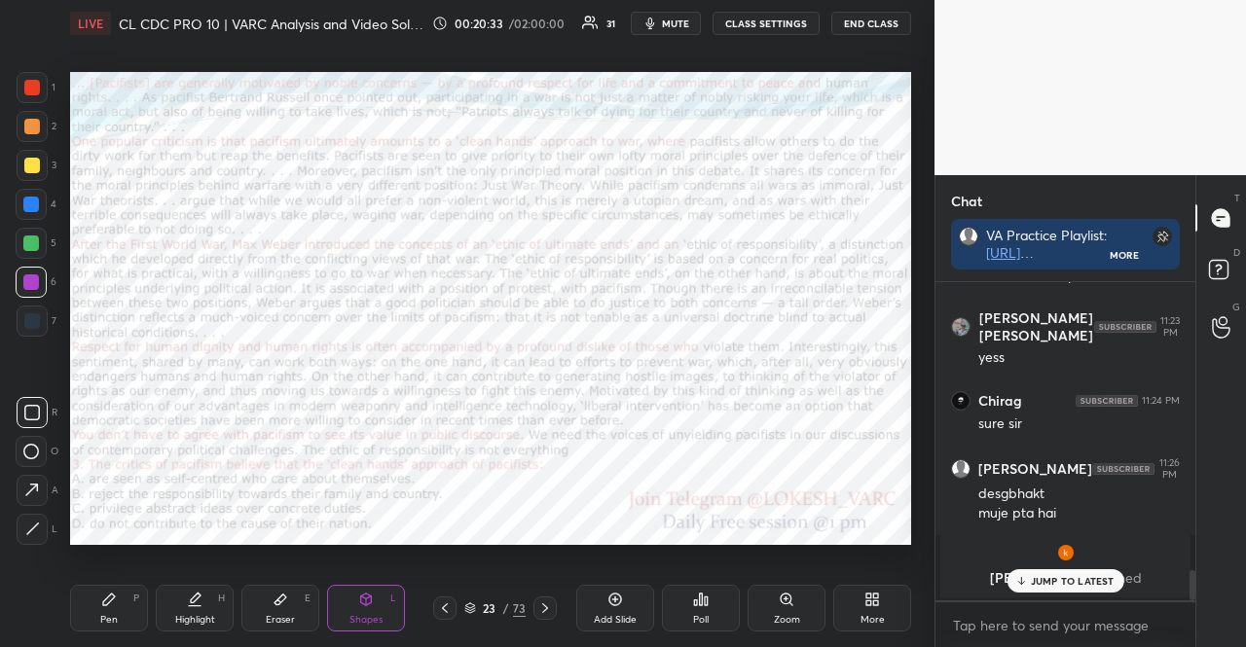
click at [706, 608] on div "Poll" at bounding box center [701, 608] width 78 height 47
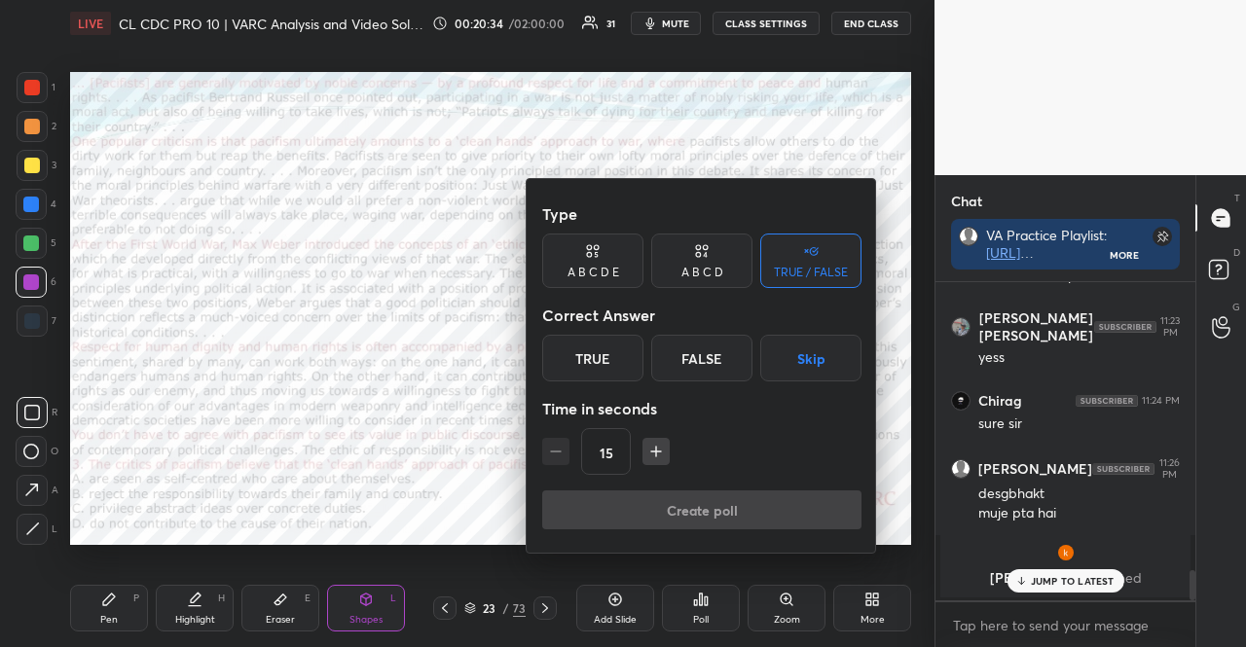
click at [645, 463] on button "button" at bounding box center [656, 451] width 27 height 27
click at [645, 462] on button "button" at bounding box center [656, 451] width 27 height 27
click at [648, 462] on button "button" at bounding box center [656, 451] width 27 height 27
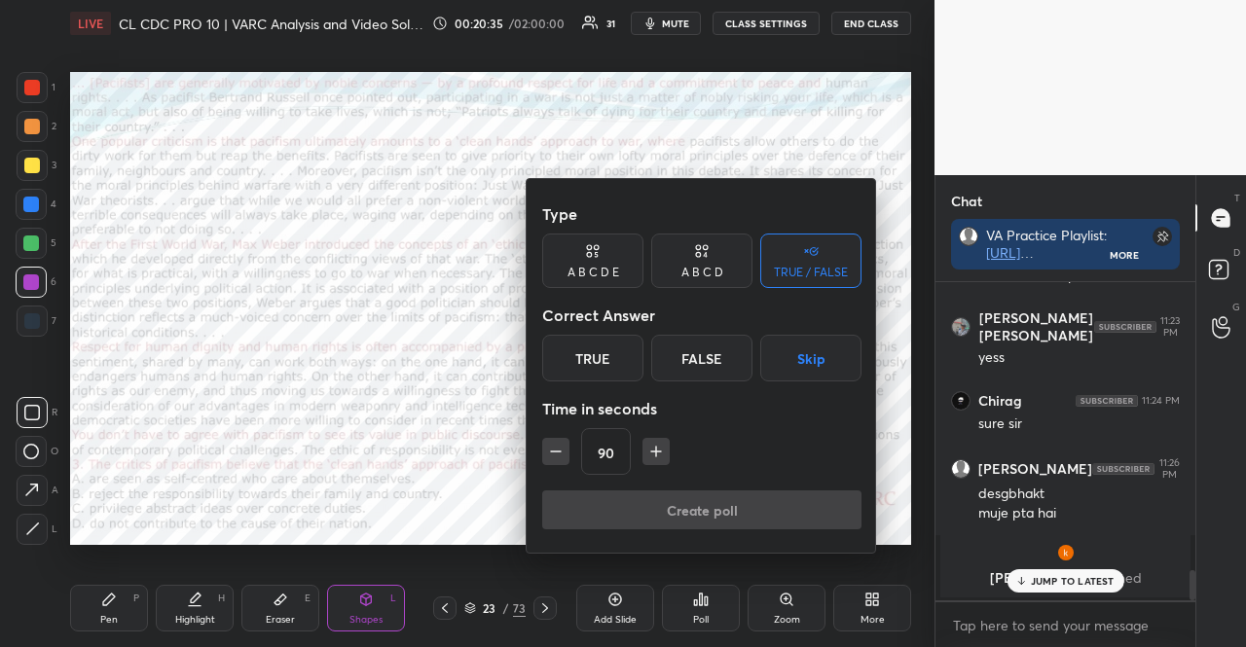
click at [648, 462] on button "button" at bounding box center [656, 451] width 27 height 27
click at [648, 462] on div "105" at bounding box center [701, 451] width 319 height 47
drag, startPoint x: 648, startPoint y: 462, endPoint x: 668, endPoint y: 466, distance: 19.9
click at [649, 462] on div "105" at bounding box center [701, 451] width 319 height 47
click at [671, 466] on div "105" at bounding box center [701, 451] width 319 height 47
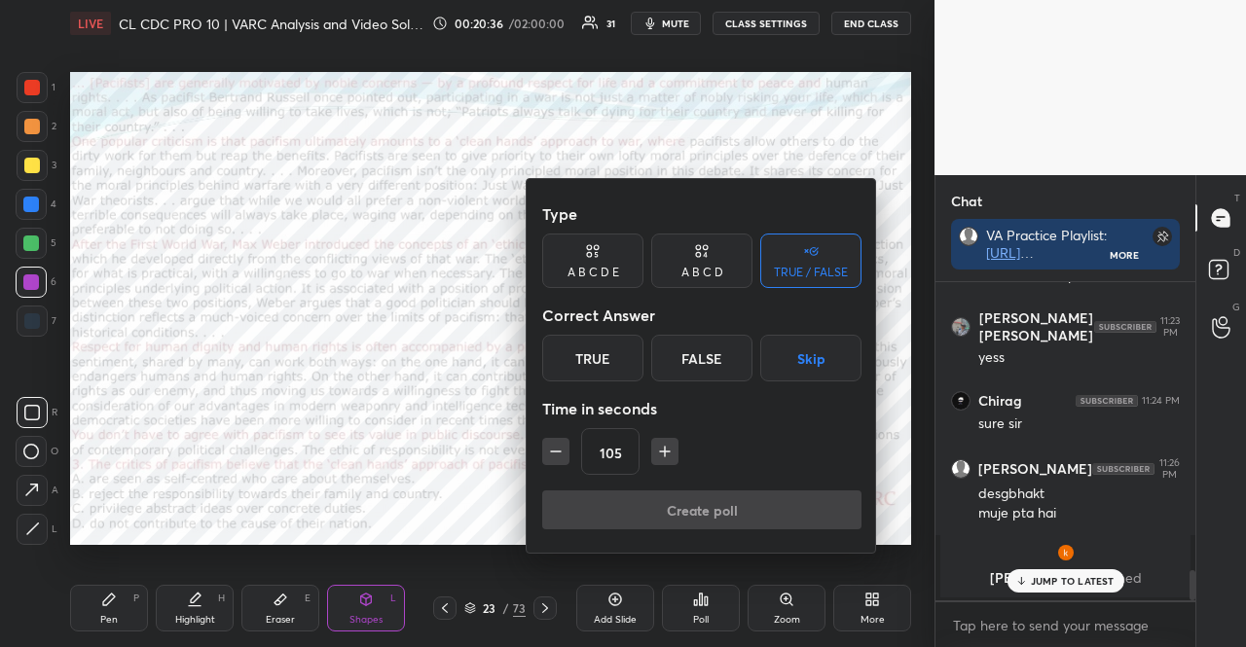
click at [672, 466] on div "105" at bounding box center [701, 451] width 319 height 47
click at [667, 460] on icon "button" at bounding box center [664, 451] width 19 height 19
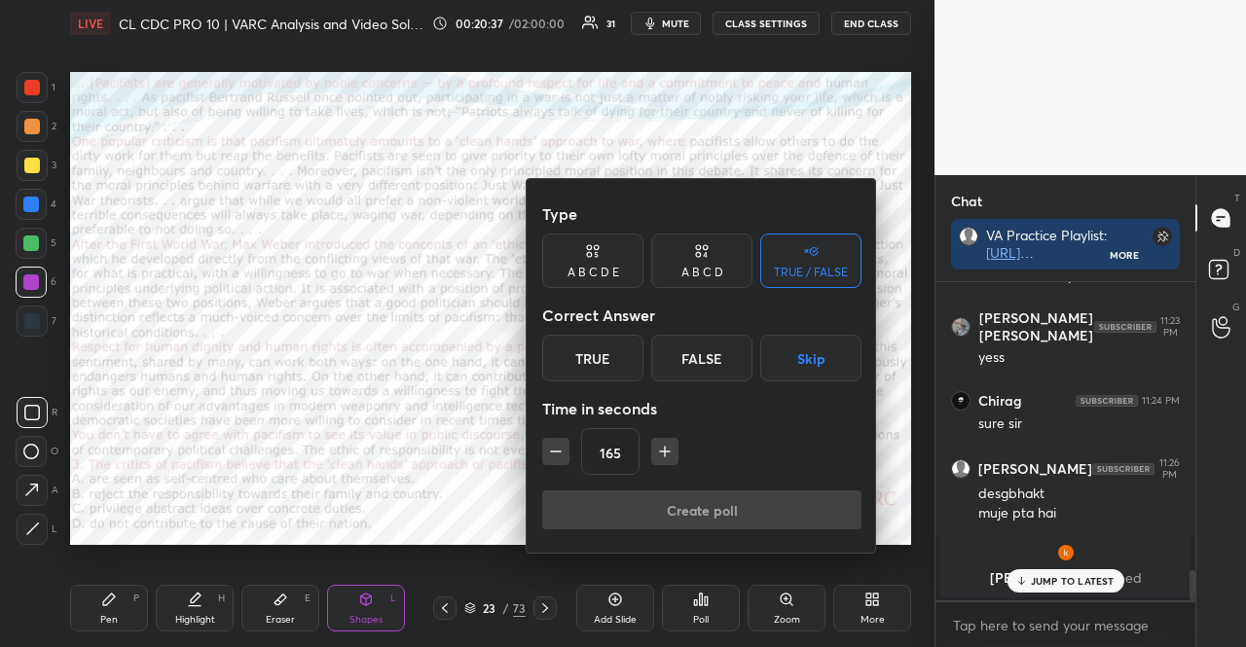
click at [667, 460] on icon "button" at bounding box center [664, 451] width 19 height 19
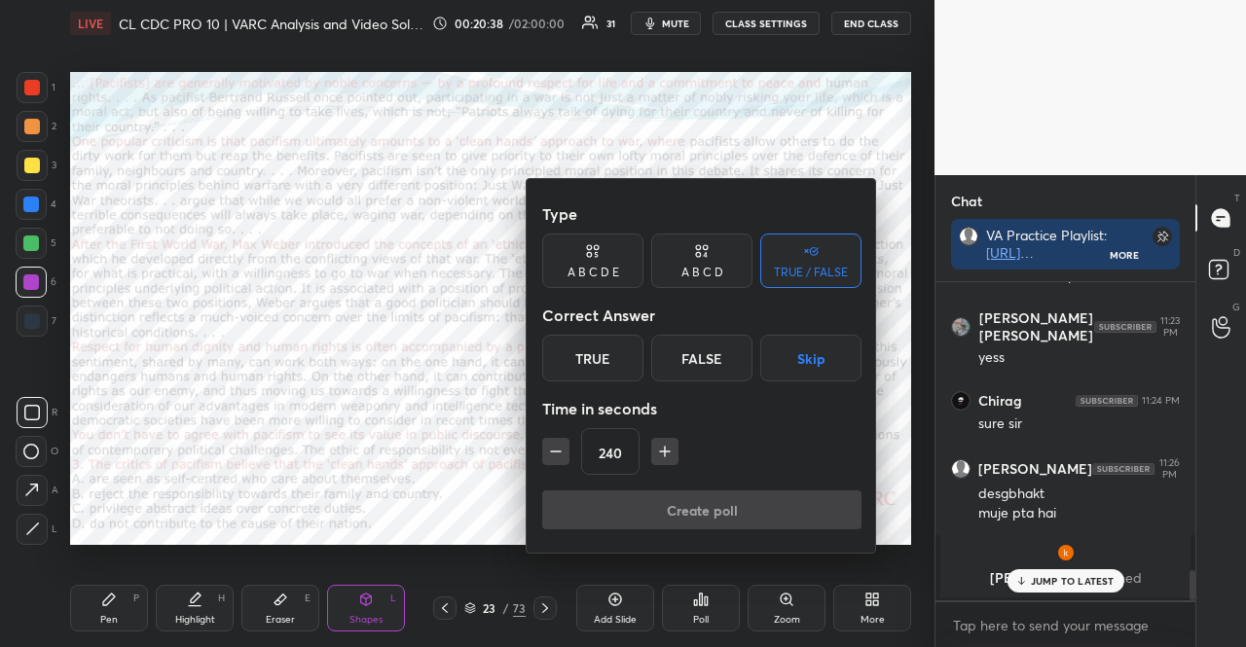
click at [668, 459] on icon "button" at bounding box center [664, 451] width 19 height 19
click at [669, 459] on icon "button" at bounding box center [664, 451] width 19 height 19
click at [670, 459] on icon "button" at bounding box center [664, 451] width 19 height 19
click at [670, 460] on icon "button" at bounding box center [664, 451] width 19 height 19
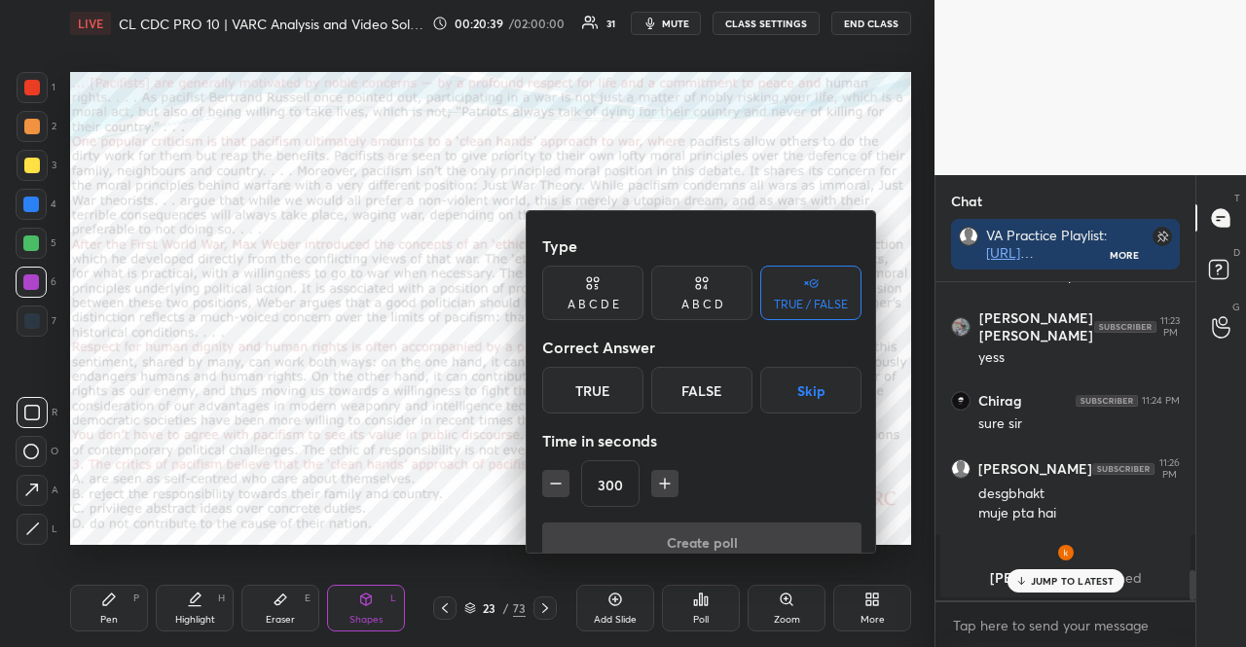
click at [670, 474] on icon "button" at bounding box center [664, 483] width 19 height 19
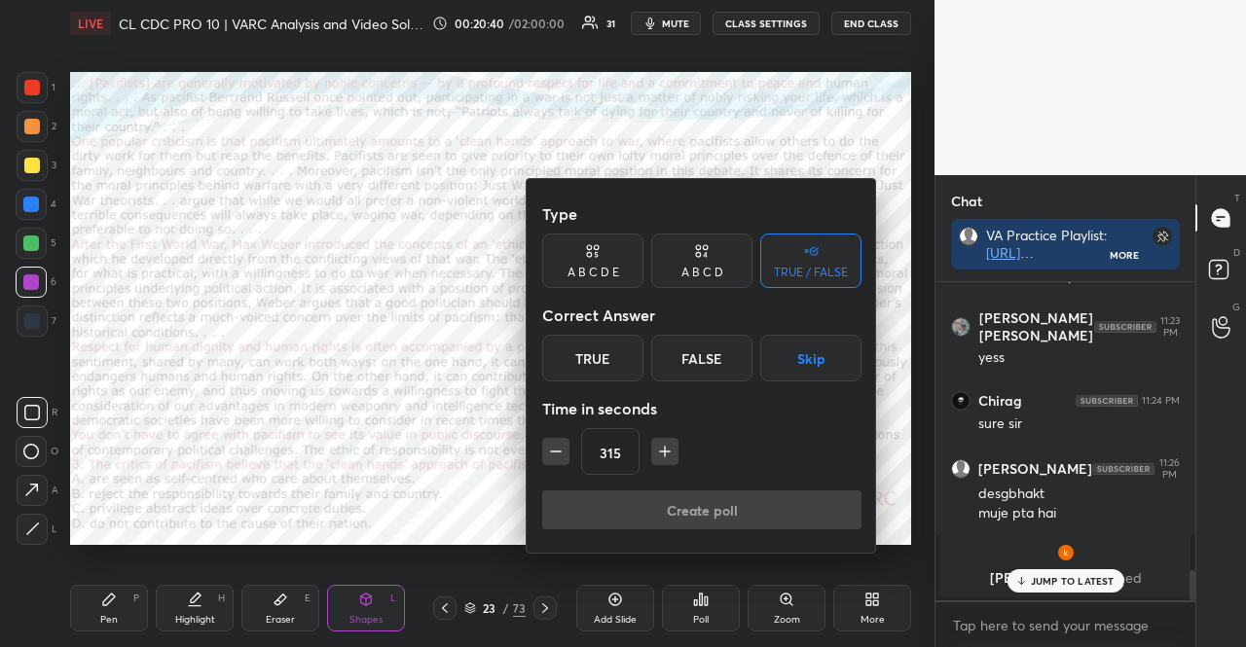
drag, startPoint x: 566, startPoint y: 455, endPoint x: 673, endPoint y: 421, distance: 112.4
click at [566, 455] on button "button" at bounding box center [555, 451] width 27 height 27
type input "300"
click at [794, 381] on button "Skip" at bounding box center [810, 358] width 101 height 47
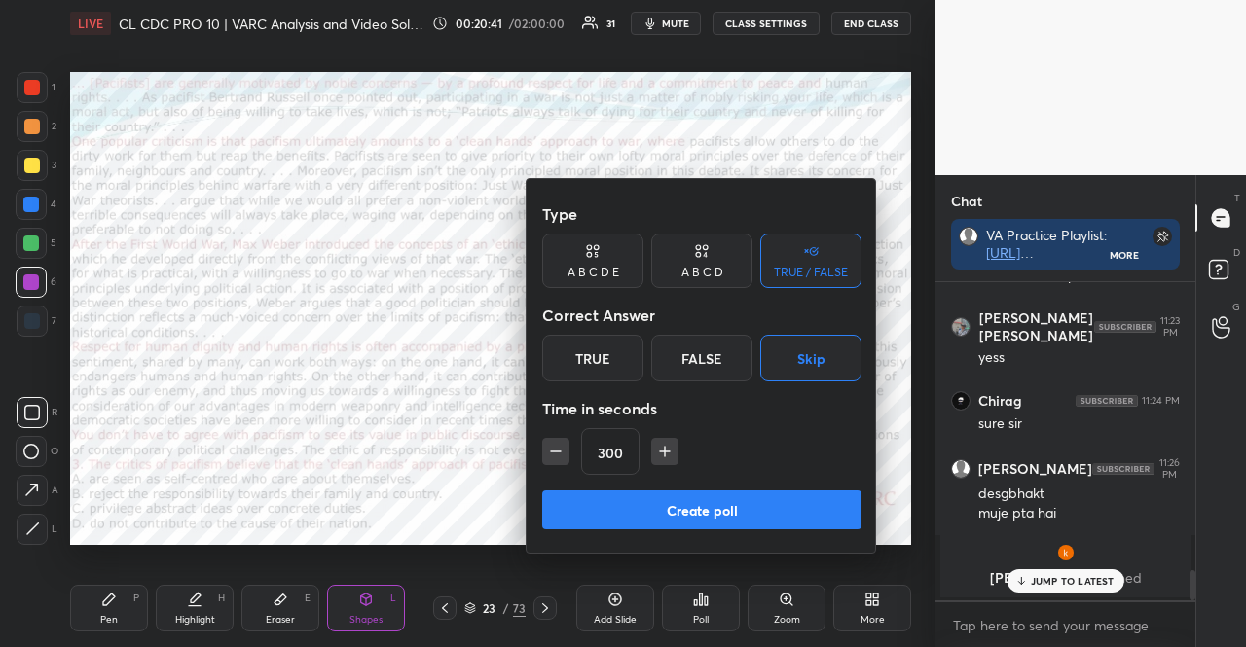
click at [773, 507] on button "Create poll" at bounding box center [701, 510] width 319 height 39
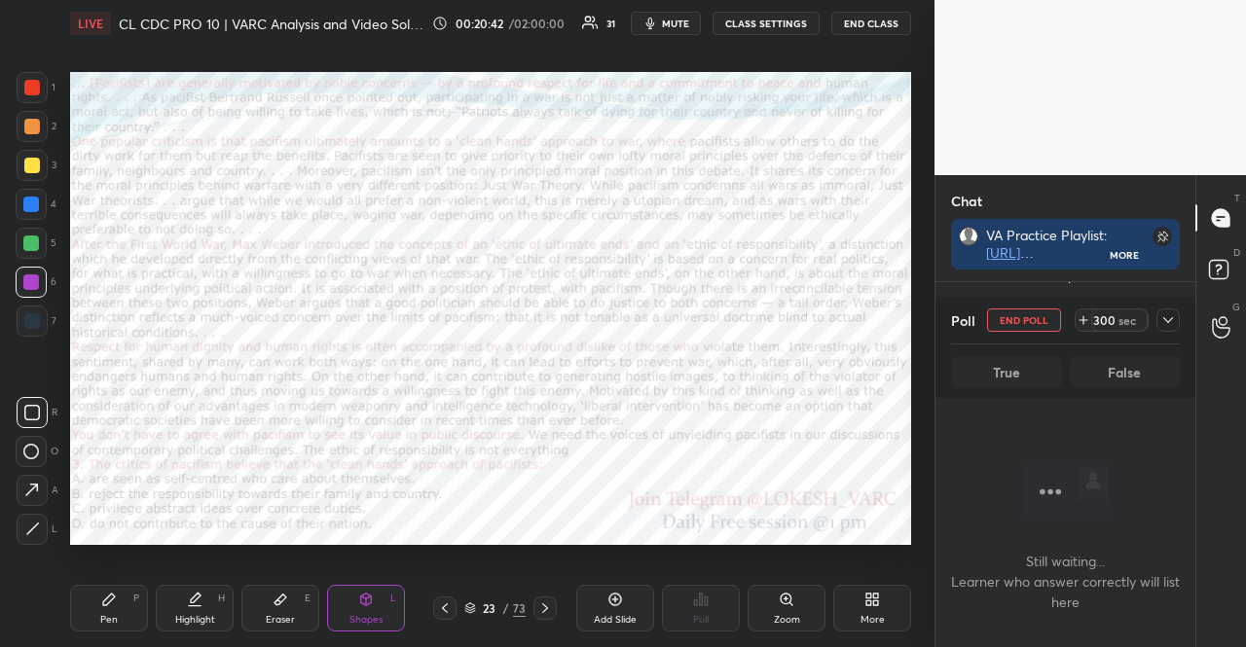
scroll to position [2508, 0]
drag, startPoint x: 35, startPoint y: 192, endPoint x: 60, endPoint y: 198, distance: 26.0
click at [36, 192] on div at bounding box center [31, 204] width 31 height 31
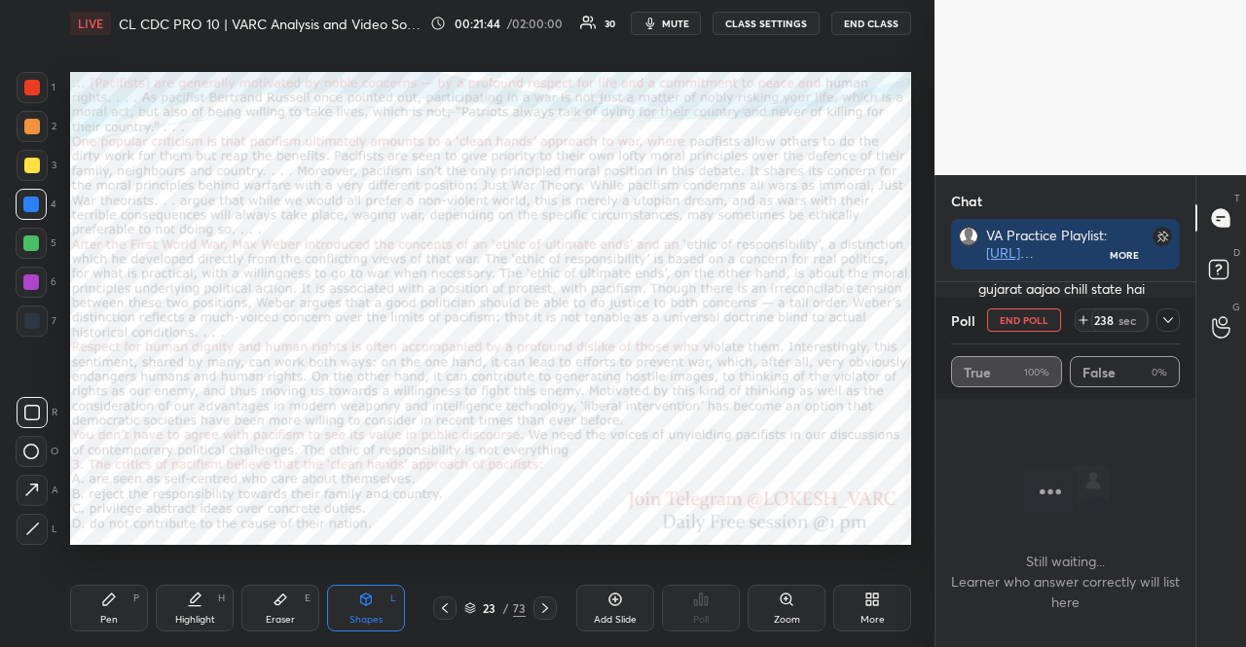
click at [113, 589] on div "Pen P" at bounding box center [109, 608] width 78 height 47
drag, startPoint x: 41, startPoint y: 459, endPoint x: 47, endPoint y: 450, distance: 10.5
click at [41, 459] on div at bounding box center [31, 451] width 31 height 31
click at [31, 241] on div at bounding box center [31, 244] width 16 height 16
click at [31, 246] on div at bounding box center [31, 244] width 16 height 16
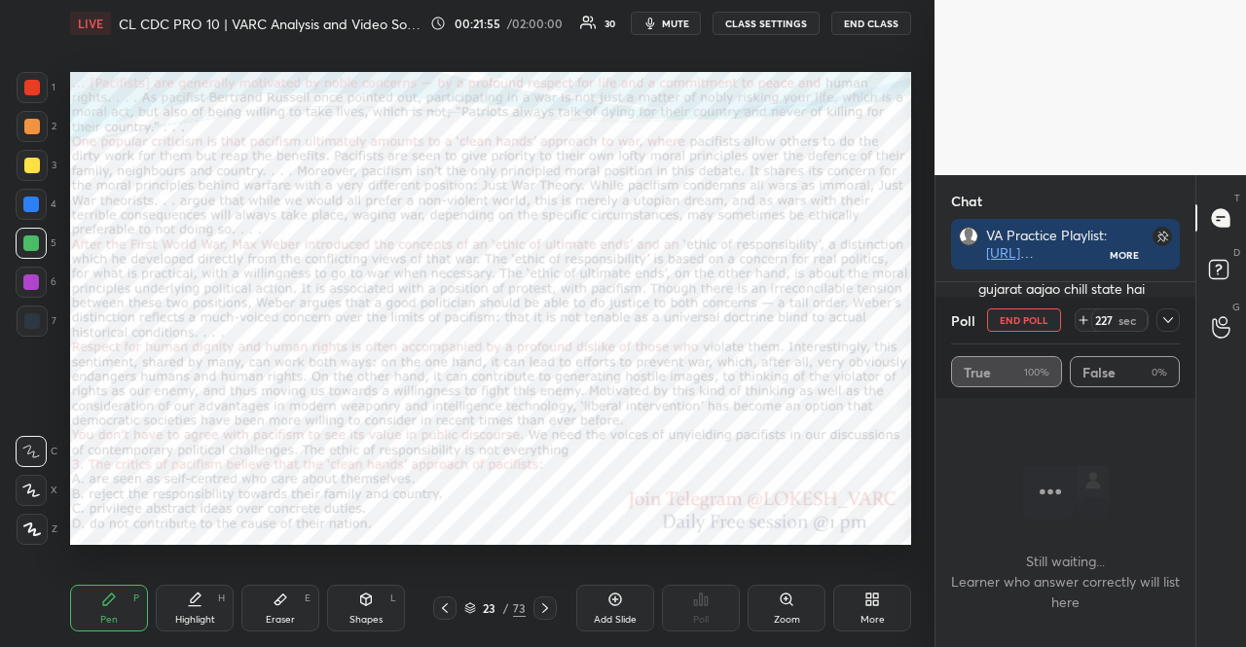
click at [39, 452] on div at bounding box center [31, 451] width 31 height 31
drag, startPoint x: 29, startPoint y: 279, endPoint x: 29, endPoint y: 266, distance: 13.6
click at [29, 276] on div at bounding box center [31, 283] width 16 height 16
click at [27, 281] on div at bounding box center [31, 283] width 16 height 16
click at [42, 243] on div at bounding box center [31, 243] width 31 height 31
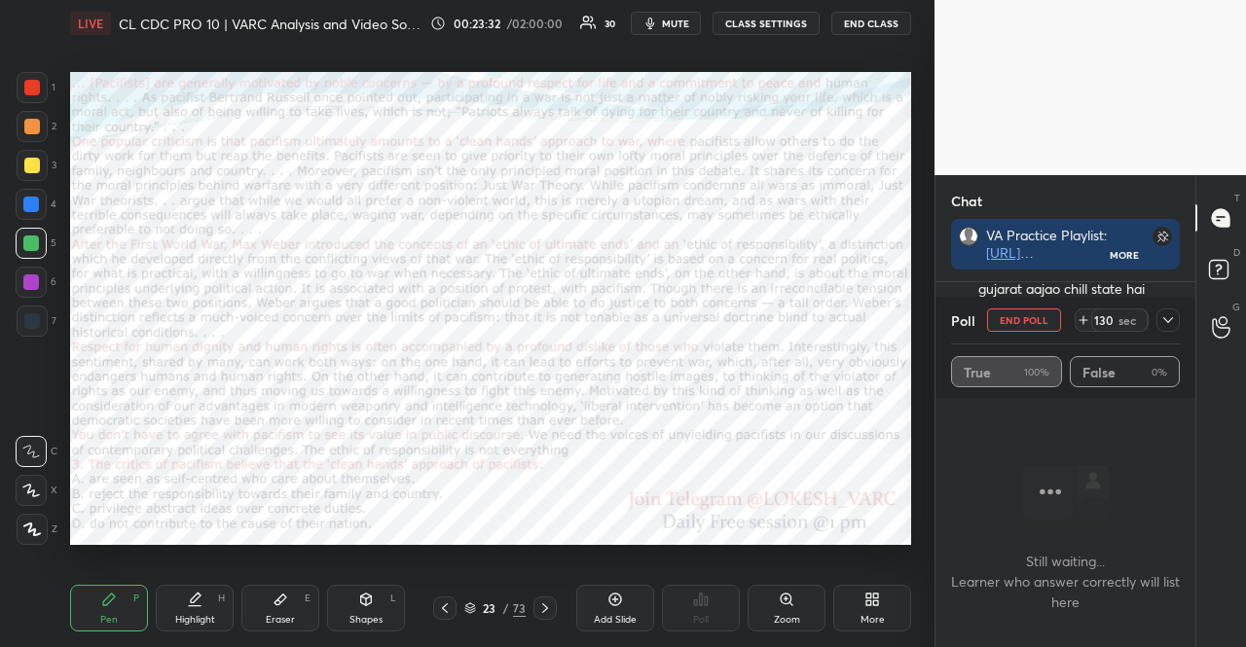
click at [36, 243] on div at bounding box center [31, 244] width 16 height 16
click at [1050, 328] on button "END POLL" at bounding box center [1024, 320] width 74 height 23
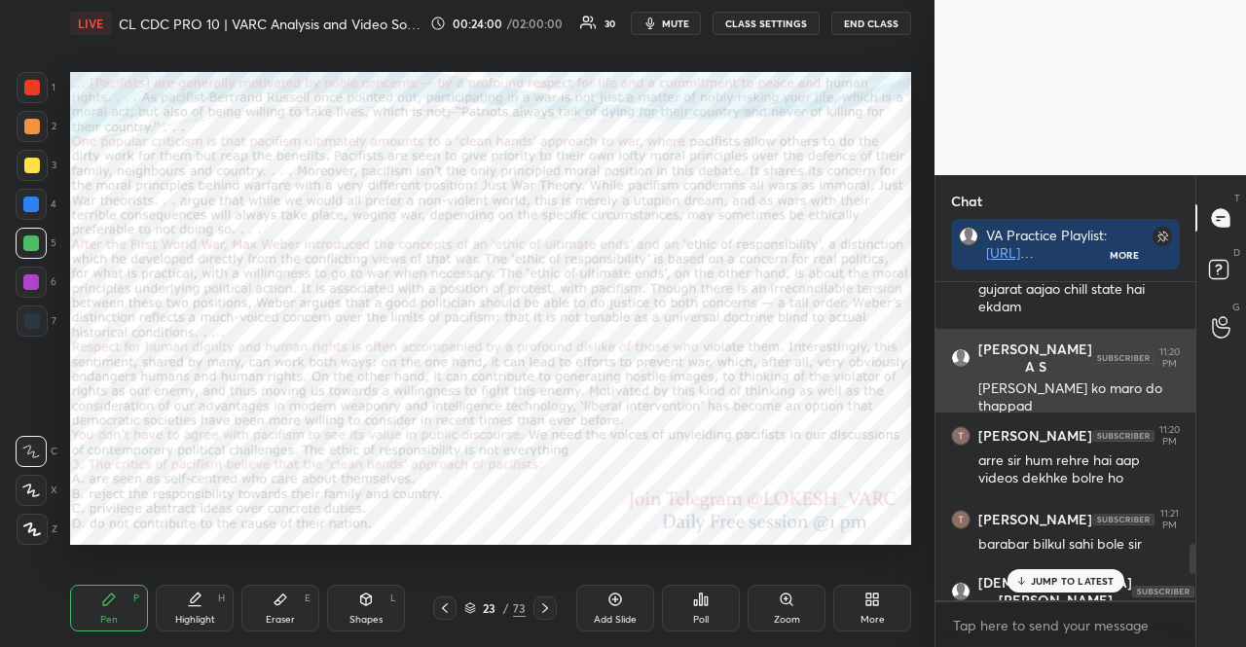
scroll to position [360, 254]
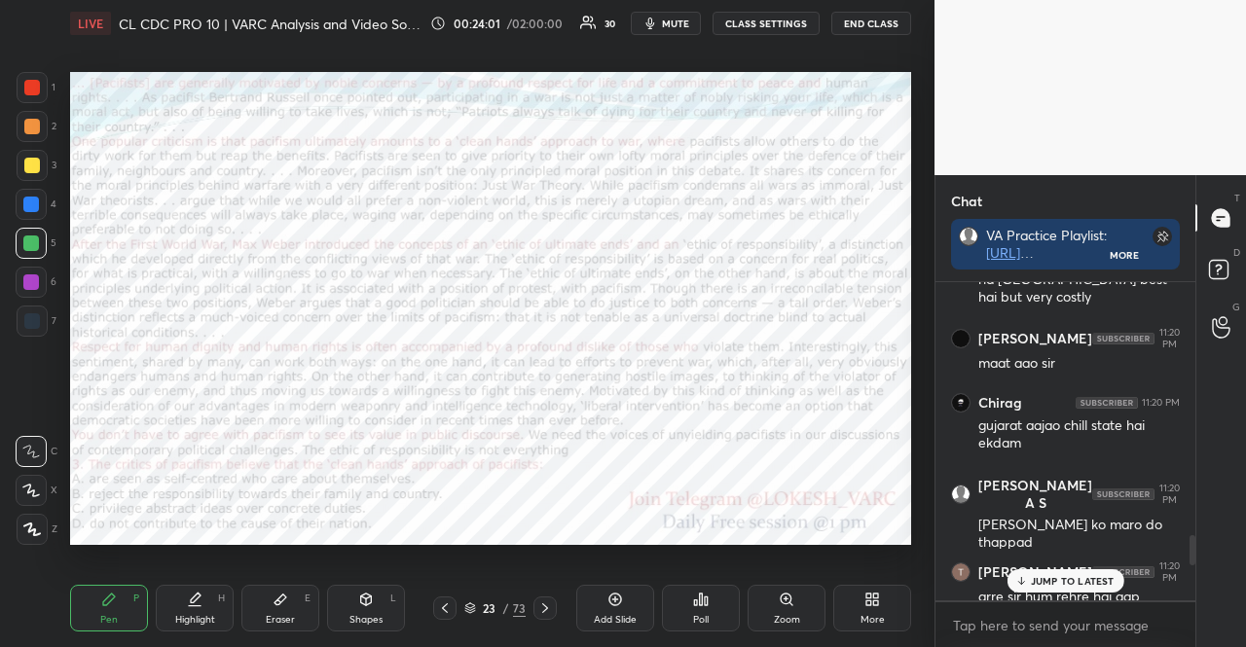
click at [1094, 577] on p "JUMP TO LATEST" at bounding box center [1073, 581] width 84 height 12
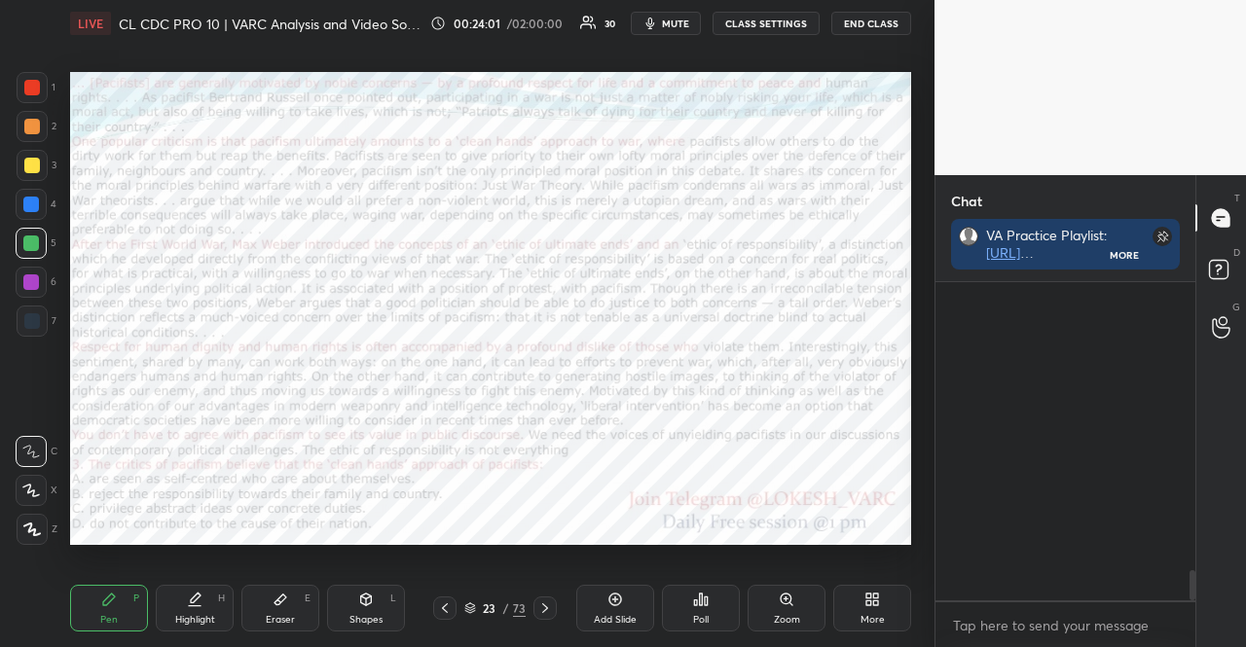
scroll to position [3028, 0]
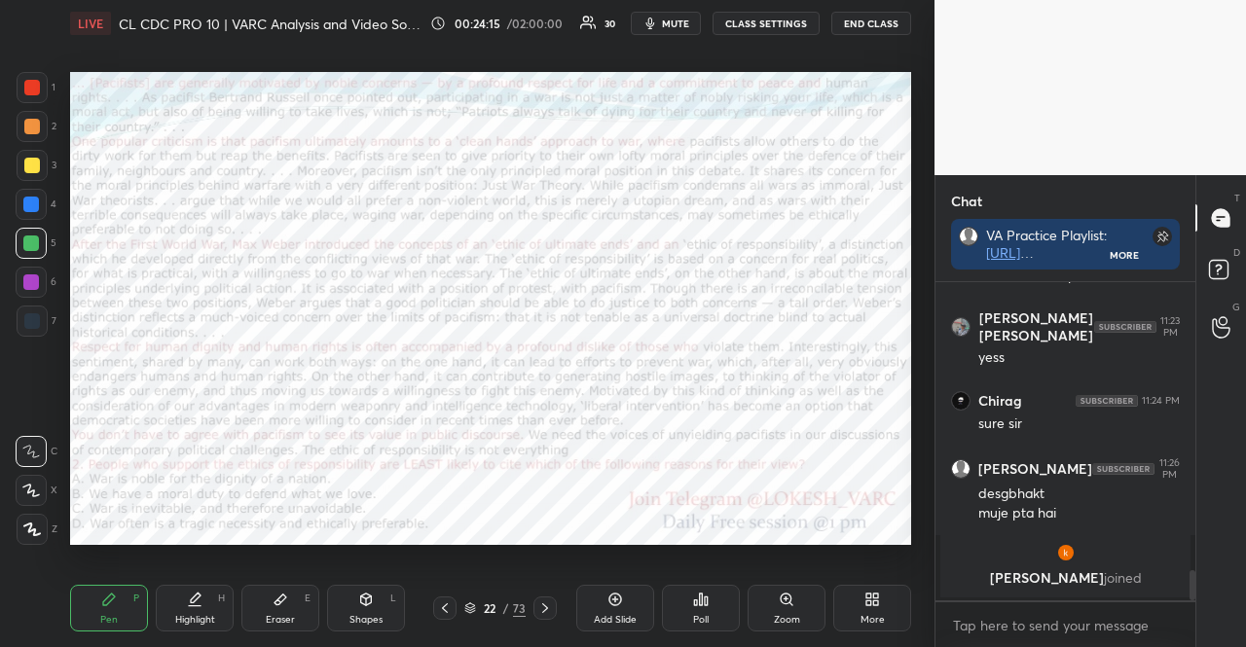
click at [34, 287] on div at bounding box center [31, 283] width 16 height 16
click at [45, 486] on div at bounding box center [31, 490] width 31 height 31
click at [48, 527] on div "Z" at bounding box center [37, 529] width 41 height 31
click at [41, 527] on div at bounding box center [32, 529] width 31 height 31
click at [350, 600] on div "Shapes L" at bounding box center [366, 608] width 78 height 47
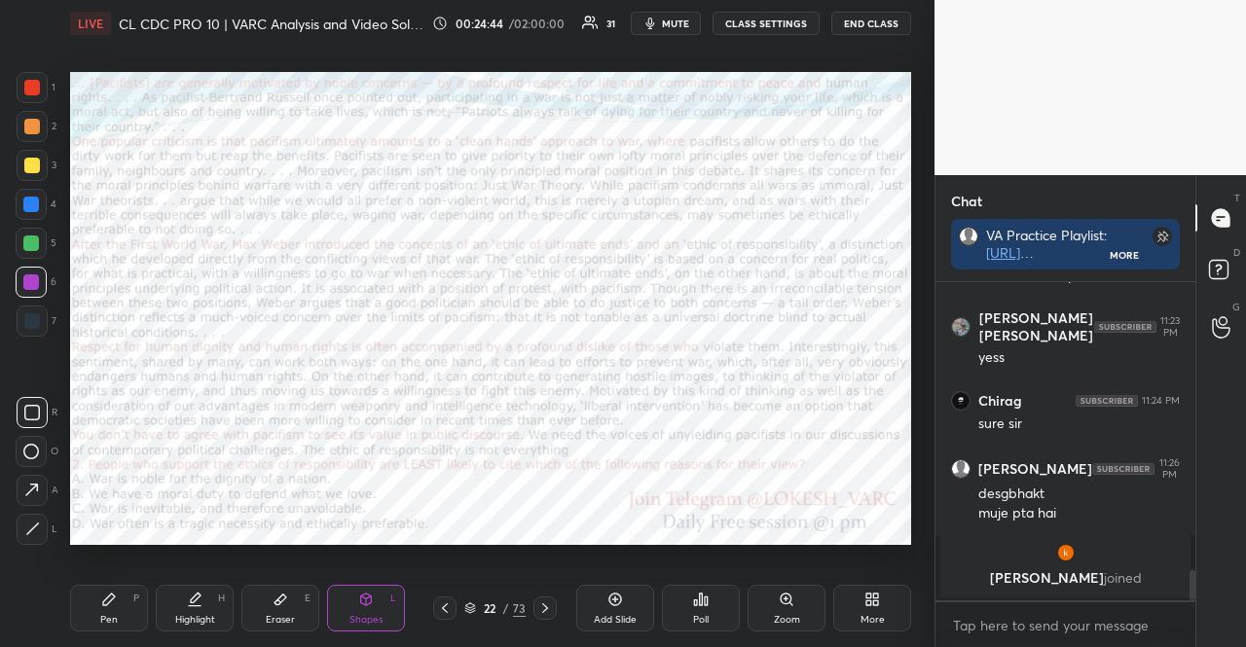
click at [32, 248] on div at bounding box center [31, 244] width 16 height 16
click at [89, 611] on div "Pen P" at bounding box center [109, 608] width 78 height 47
click at [28, 435] on div "C X Z" at bounding box center [37, 486] width 42 height 117
click at [31, 72] on div at bounding box center [32, 87] width 31 height 31
click at [21, 85] on div at bounding box center [32, 87] width 31 height 31
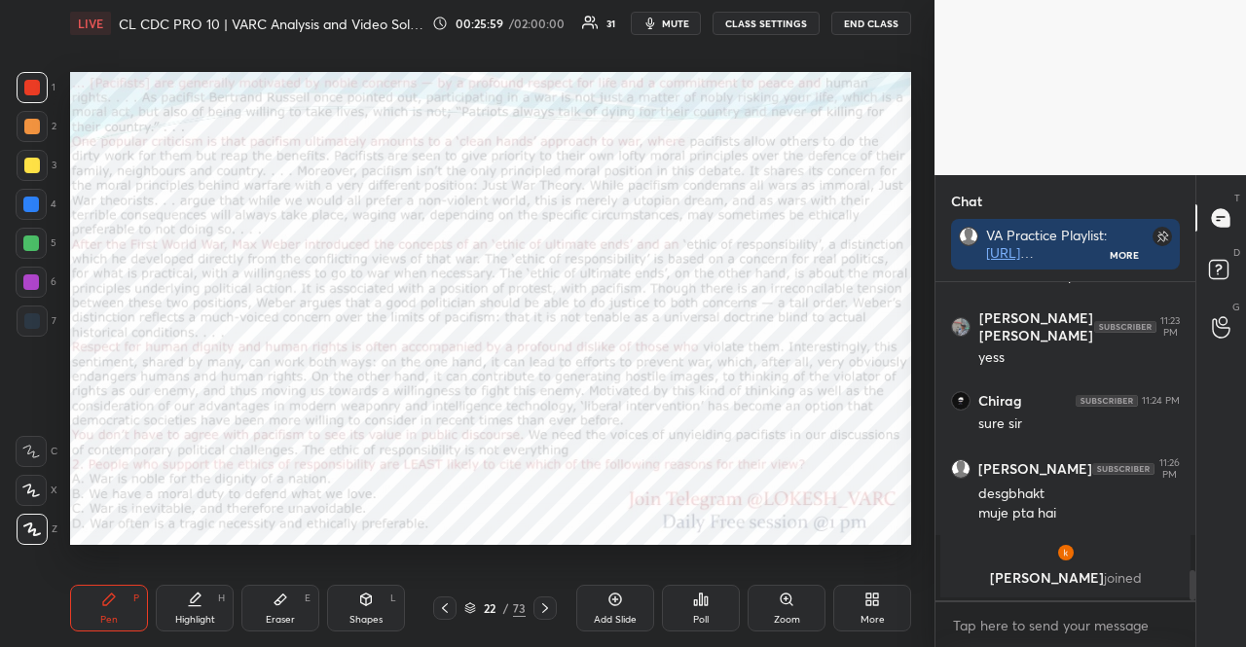
click at [35, 488] on icon at bounding box center [31, 491] width 18 height 14
click at [33, 489] on icon at bounding box center [31, 491] width 18 height 14
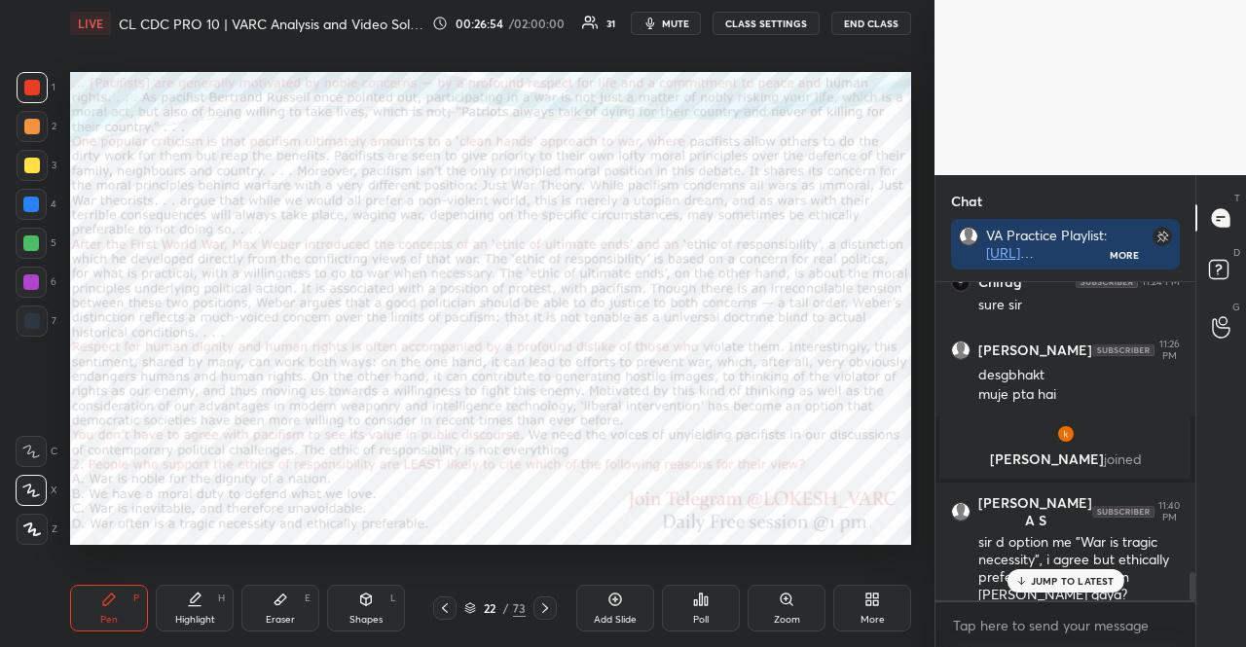
scroll to position [3217, 0]
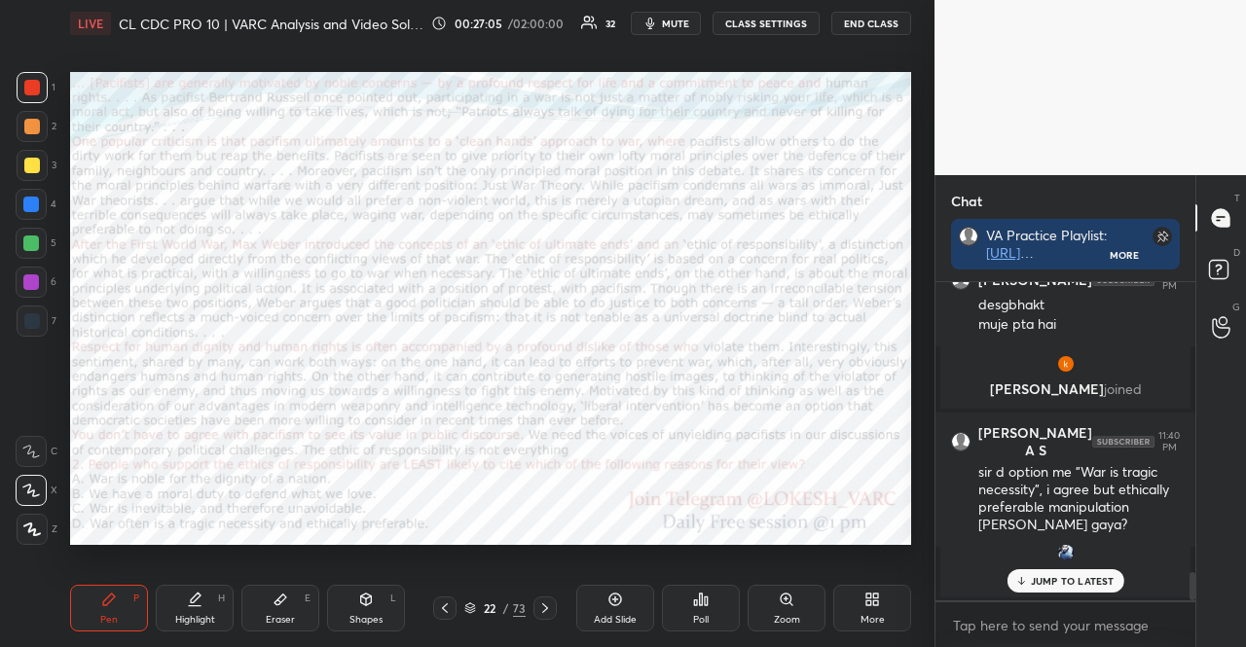
click at [36, 279] on div at bounding box center [31, 283] width 16 height 16
click at [29, 283] on div at bounding box center [31, 283] width 16 height 16
click at [378, 598] on div "Shapes L" at bounding box center [366, 608] width 78 height 47
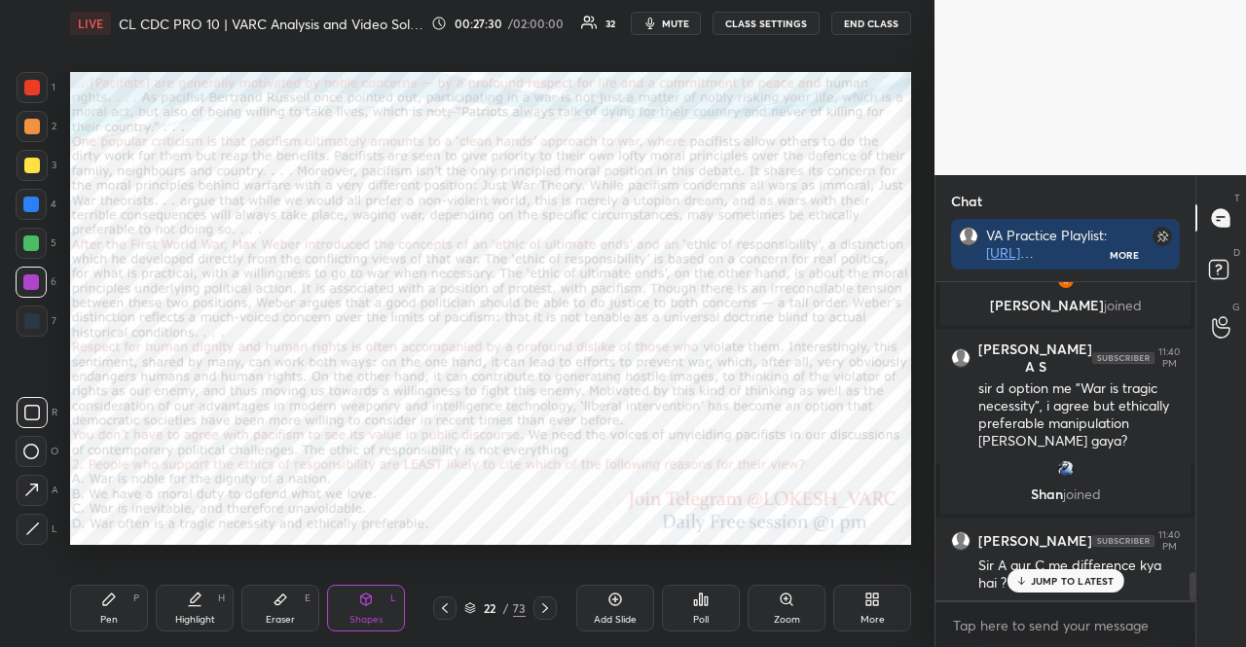
drag, startPoint x: 1067, startPoint y: 586, endPoint x: 896, endPoint y: 563, distance: 172.9
click at [1068, 585] on p "JUMP TO LATEST" at bounding box center [1073, 581] width 84 height 12
click at [37, 197] on div at bounding box center [31, 204] width 31 height 31
click at [141, 607] on div "Pen P" at bounding box center [109, 608] width 78 height 47
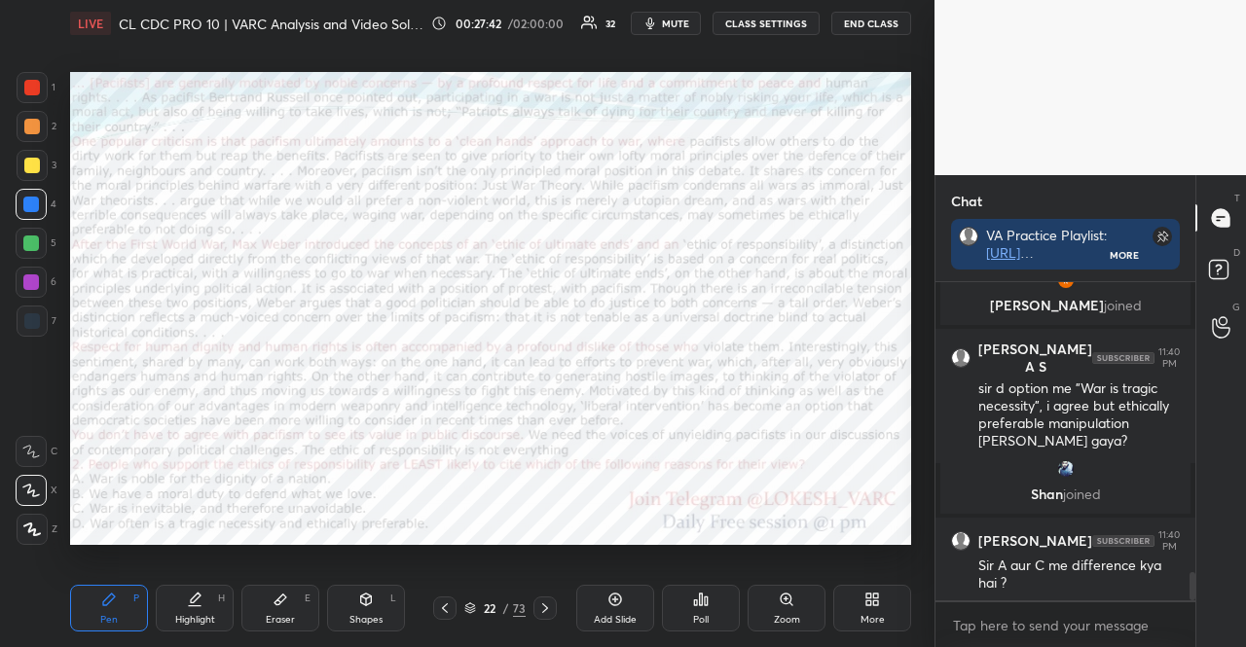
click at [47, 495] on div "X" at bounding box center [37, 490] width 42 height 31
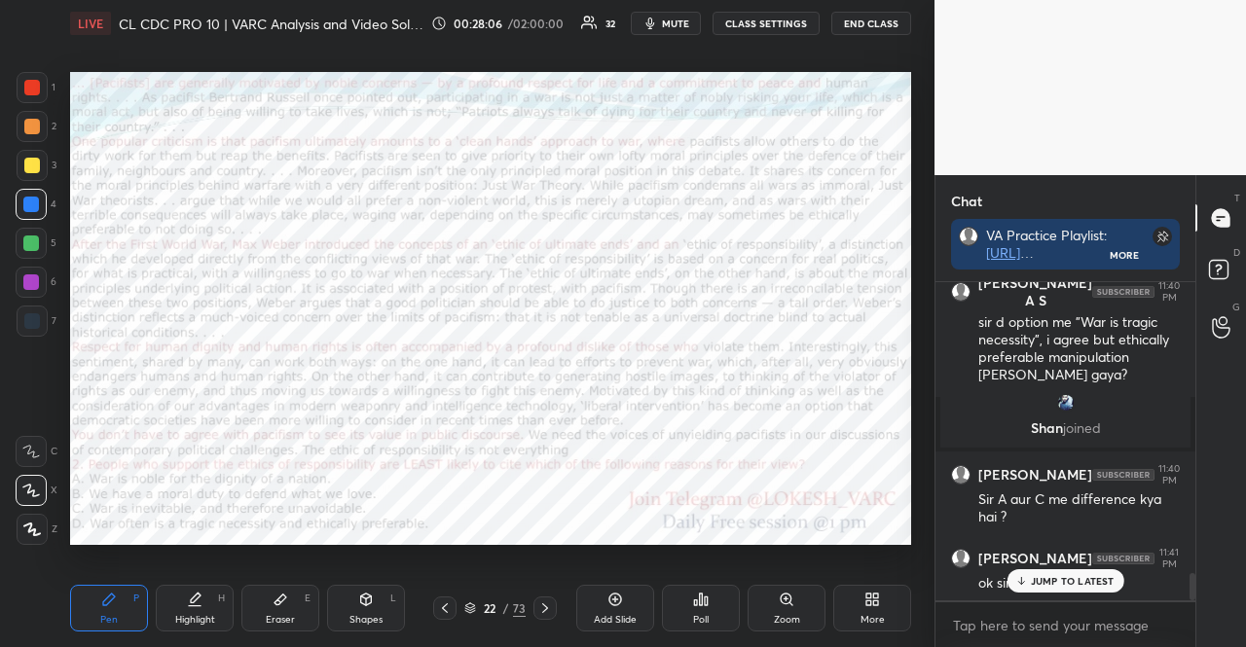
scroll to position [6, 6]
click at [1095, 584] on p "JUMP TO LATEST" at bounding box center [1073, 581] width 84 height 12
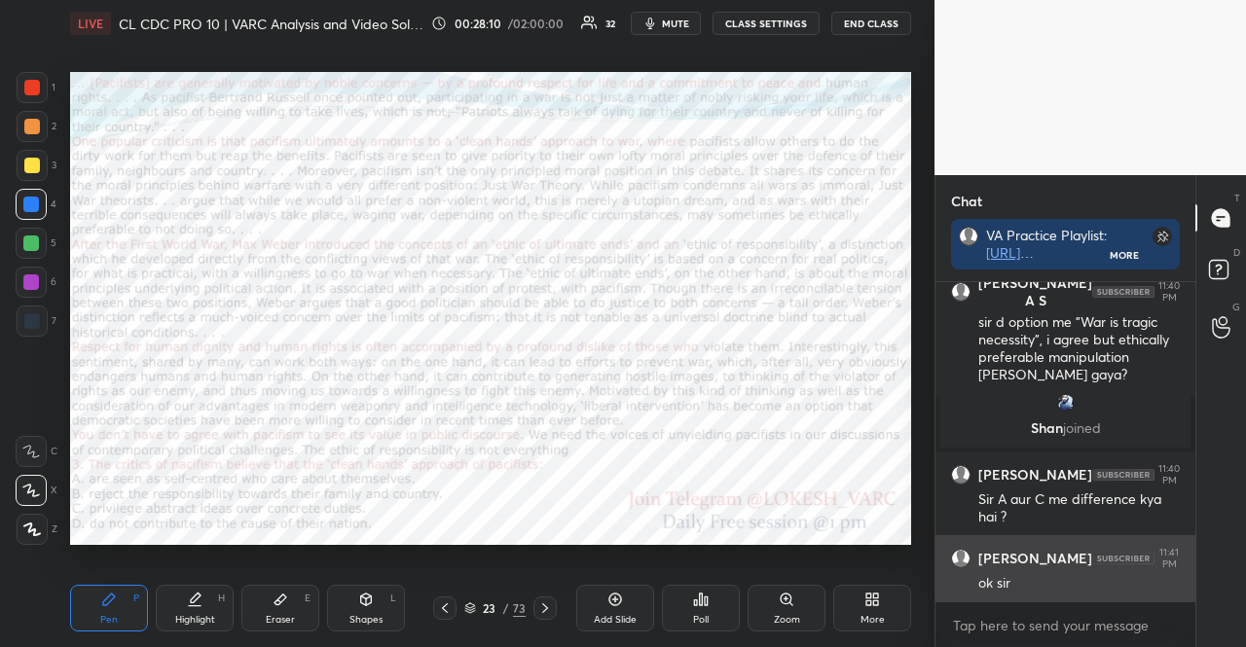
scroll to position [3368, 0]
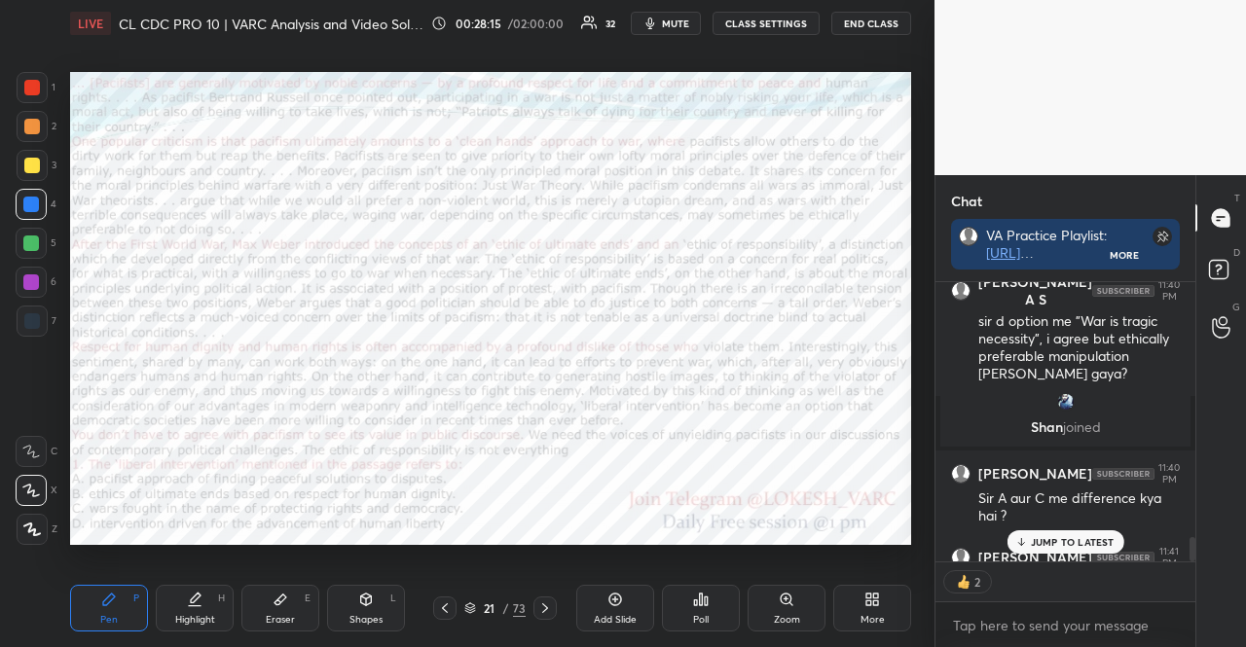
click at [41, 279] on div at bounding box center [31, 282] width 31 height 31
click at [361, 601] on icon at bounding box center [366, 600] width 11 height 12
click at [37, 240] on div at bounding box center [31, 244] width 16 height 16
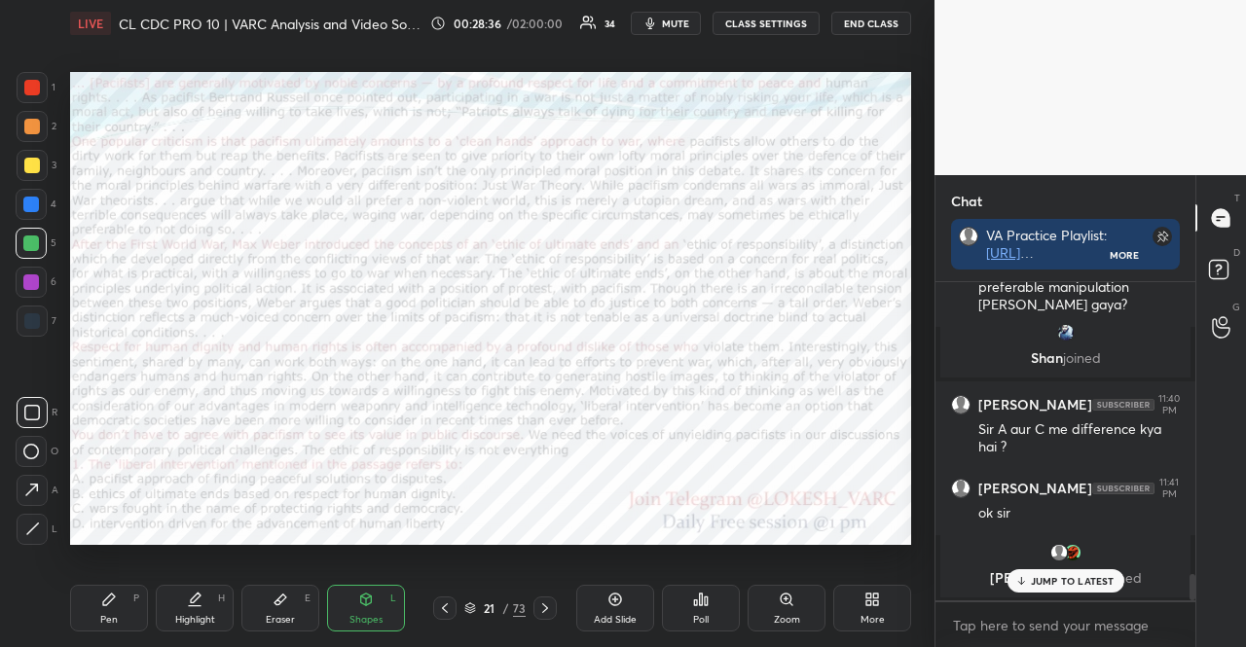
scroll to position [3520, 0]
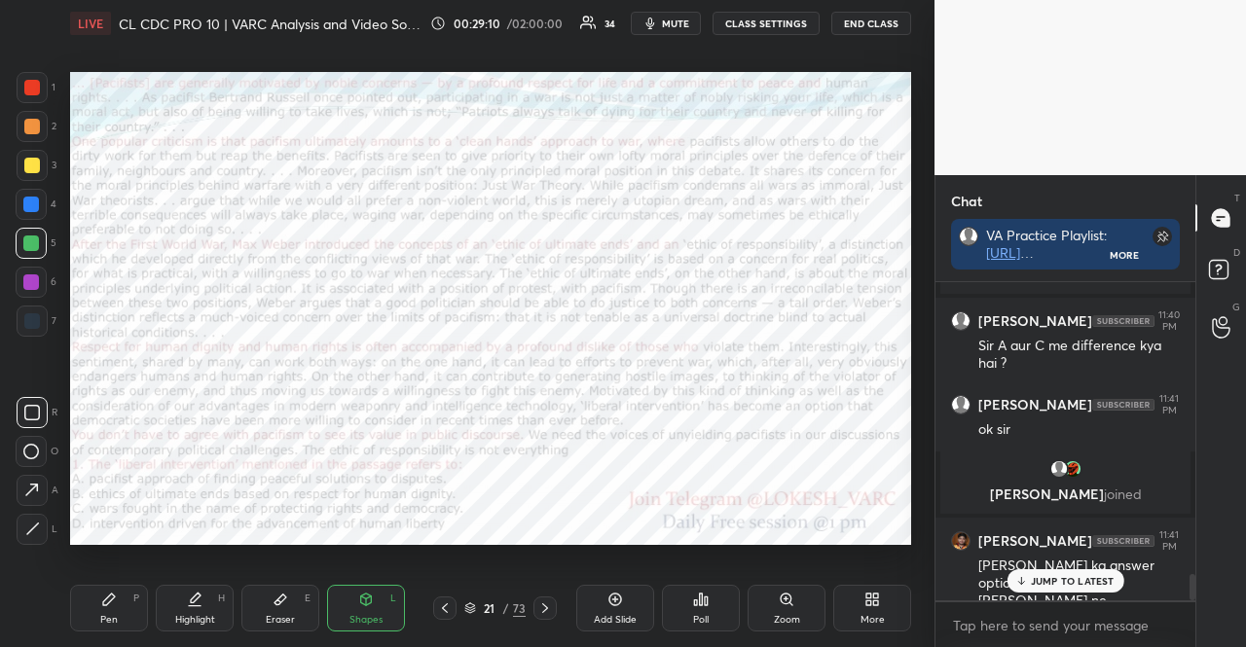
click at [36, 137] on div at bounding box center [32, 126] width 31 height 31
click at [118, 604] on div "Pen P" at bounding box center [109, 608] width 78 height 47
click at [43, 454] on div at bounding box center [31, 451] width 31 height 31
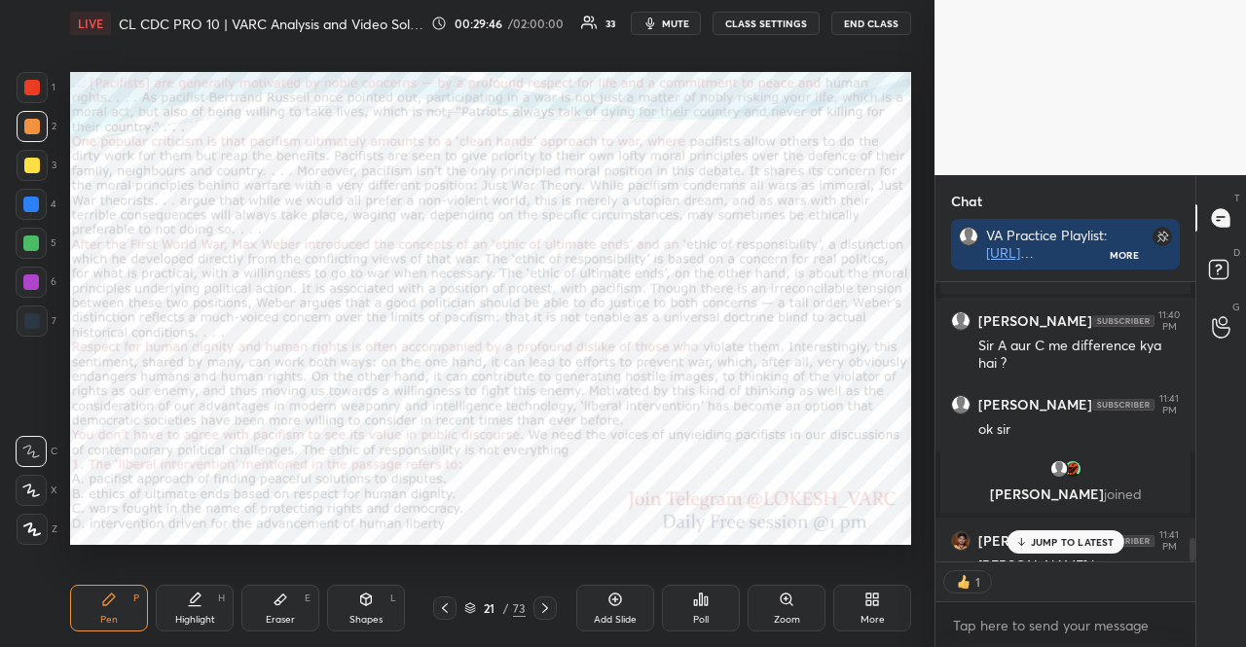
scroll to position [6, 6]
click at [29, 281] on div at bounding box center [31, 283] width 16 height 16
click at [36, 281] on div at bounding box center [31, 283] width 16 height 16
click at [346, 604] on div "Shapes L" at bounding box center [366, 608] width 78 height 47
click at [43, 207] on div at bounding box center [31, 204] width 31 height 31
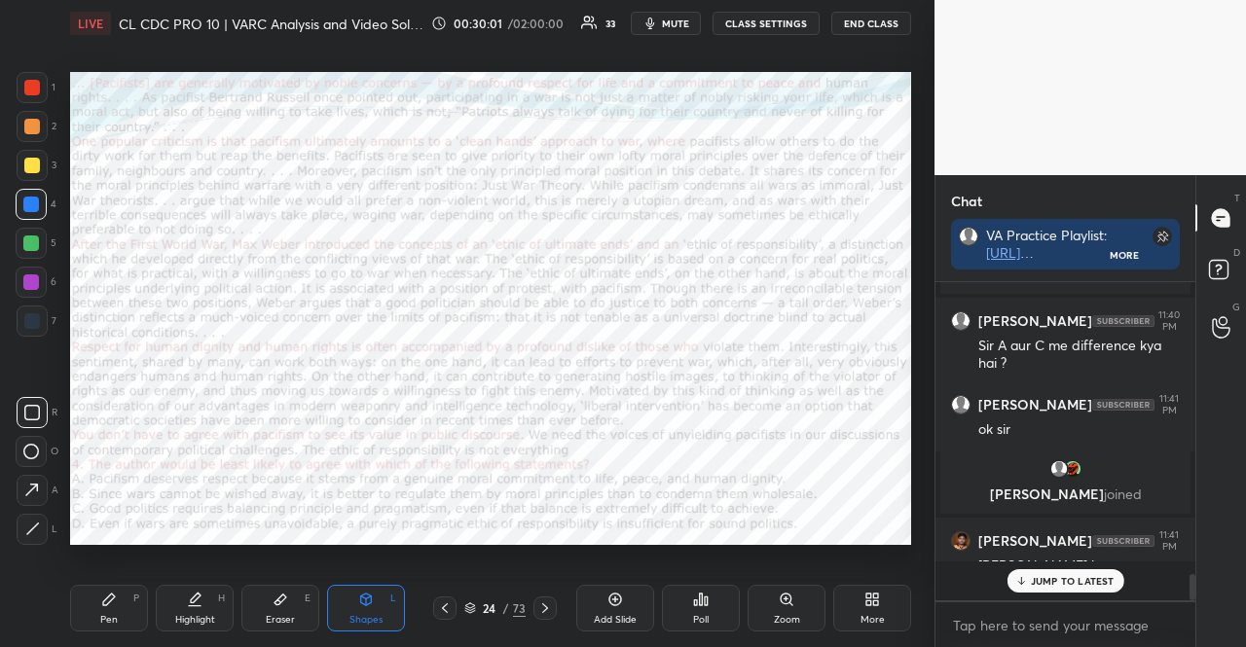
scroll to position [3520, 0]
click at [123, 600] on div "Pen P" at bounding box center [109, 608] width 78 height 47
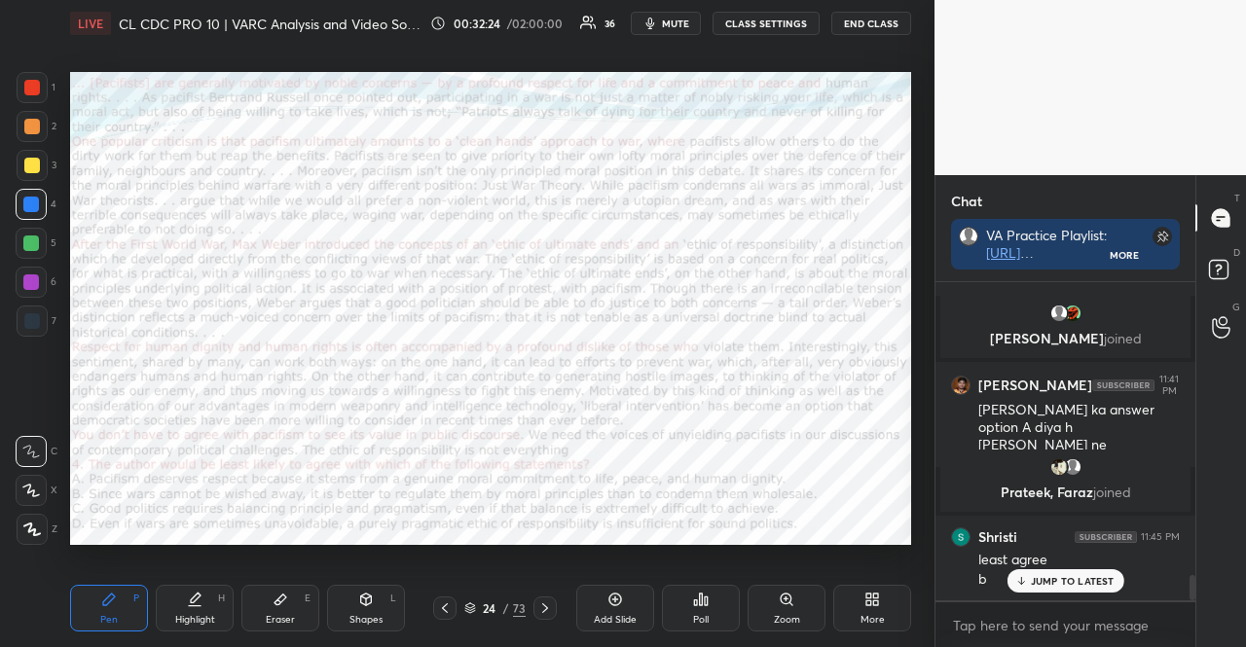
scroll to position [3875, 0]
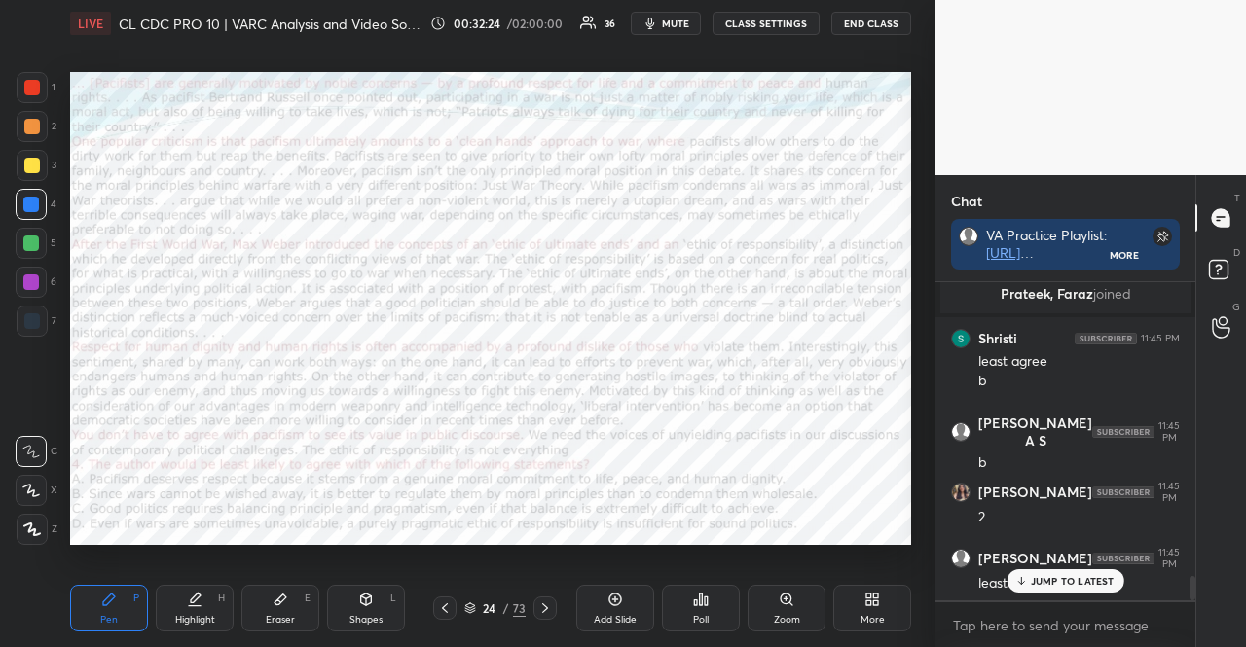
click at [1034, 581] on p "JUMP TO LATEST" at bounding box center [1073, 581] width 84 height 12
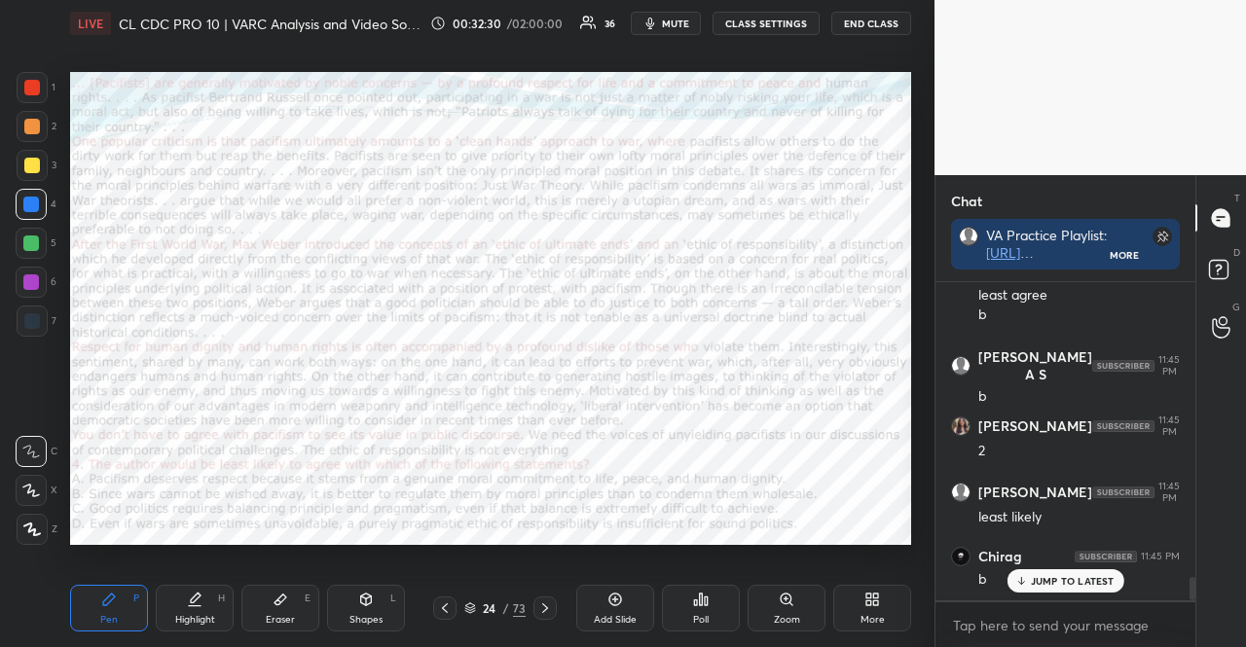
scroll to position [4023, 0]
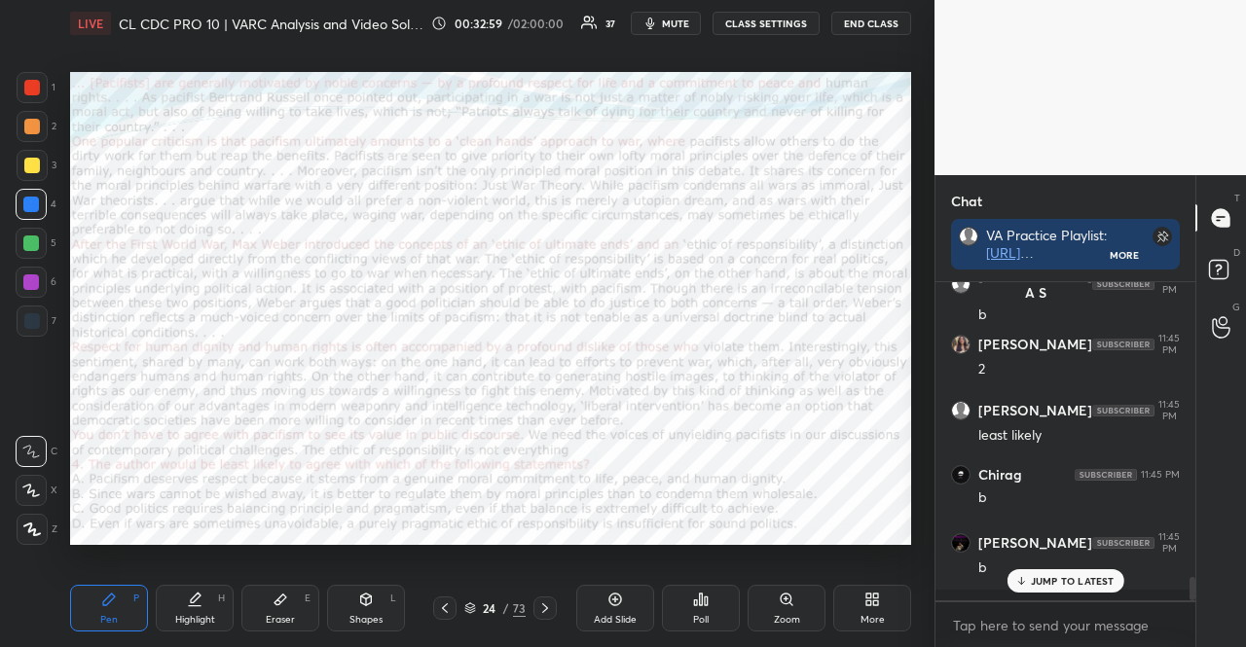
click at [480, 606] on div "24" at bounding box center [489, 609] width 19 height 12
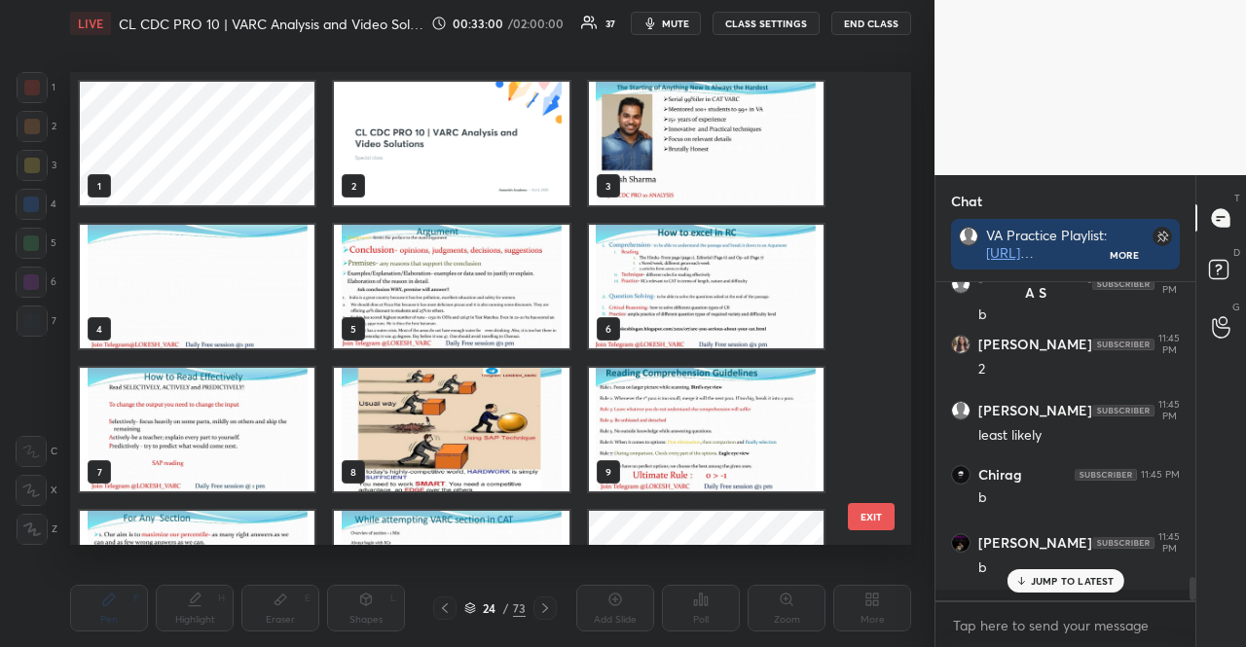
scroll to position [292, 0]
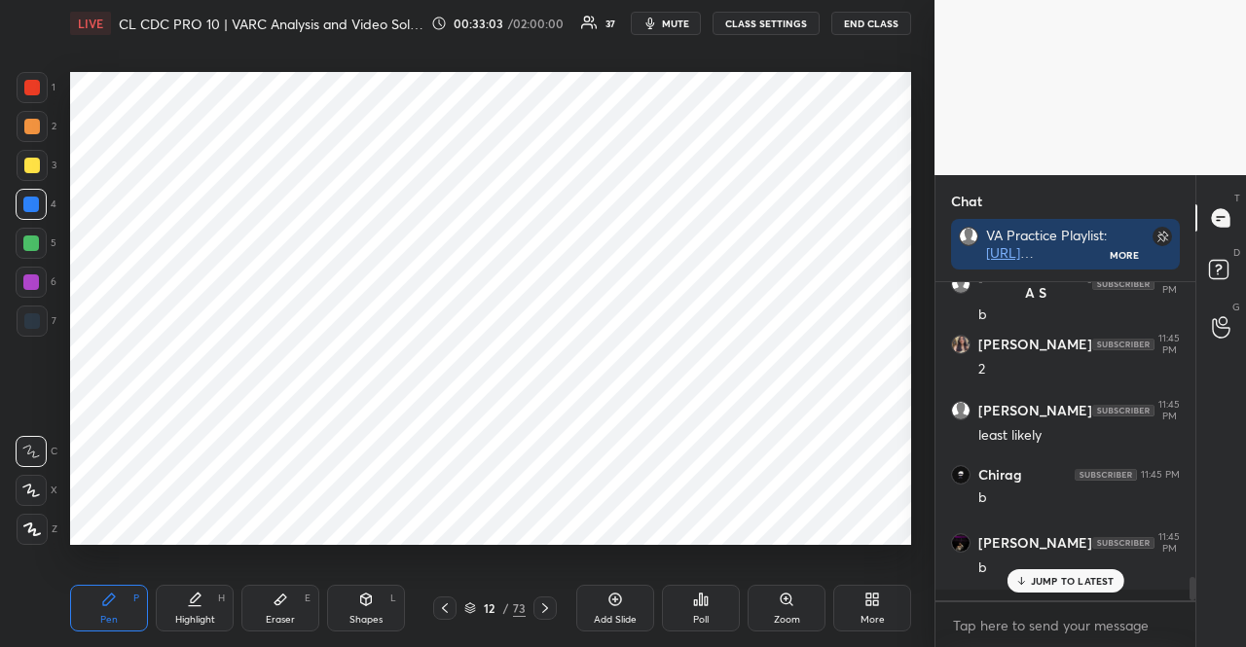
click at [28, 482] on div at bounding box center [31, 490] width 31 height 31
click at [29, 129] on div at bounding box center [32, 127] width 16 height 16
click at [31, 126] on div at bounding box center [32, 127] width 16 height 16
drag, startPoint x: 37, startPoint y: 80, endPoint x: 29, endPoint y: 92, distance: 14.0
click at [37, 81] on div at bounding box center [32, 88] width 16 height 16
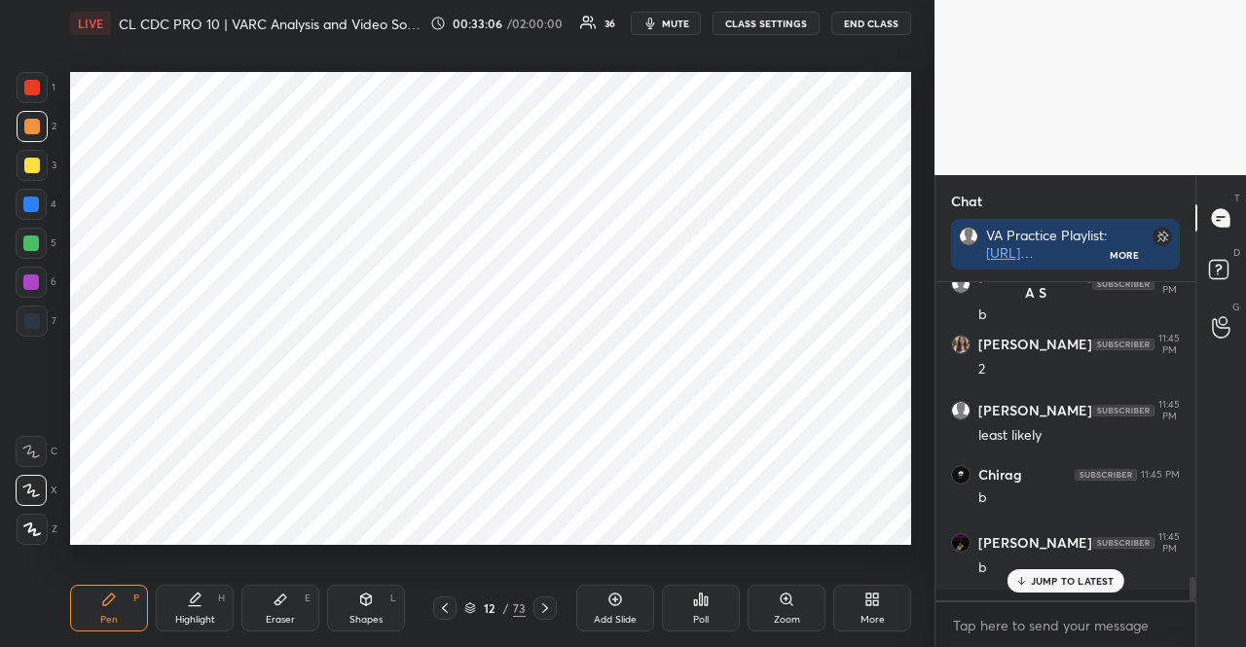
click at [31, 92] on div at bounding box center [32, 88] width 16 height 16
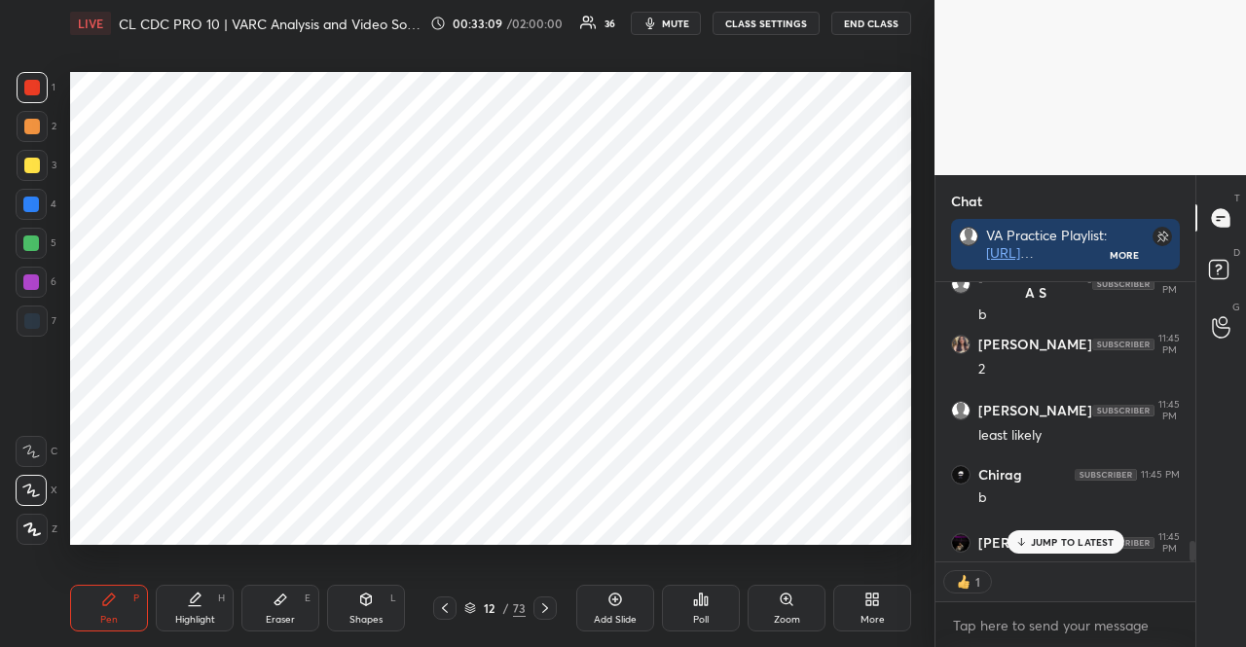
scroll to position [6, 6]
click at [29, 130] on div at bounding box center [32, 127] width 16 height 16
click at [35, 203] on div at bounding box center [31, 205] width 16 height 16
drag, startPoint x: 34, startPoint y: 202, endPoint x: 49, endPoint y: 198, distance: 15.1
click at [34, 203] on div at bounding box center [31, 205] width 16 height 16
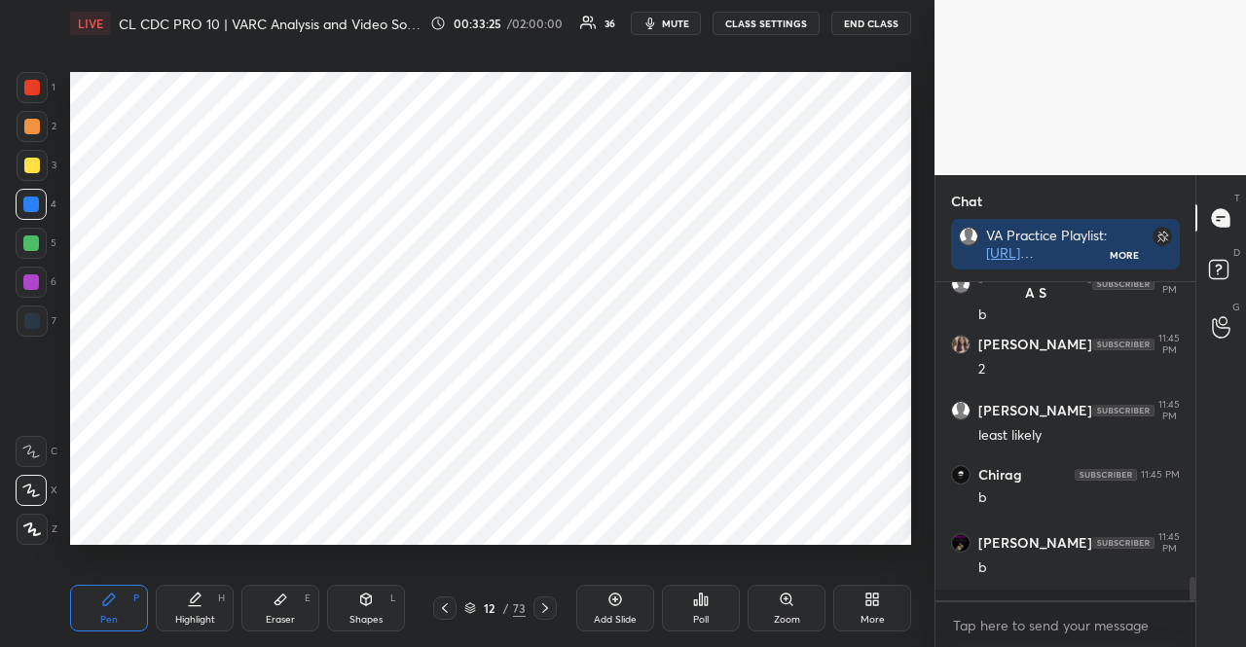
scroll to position [4089, 0]
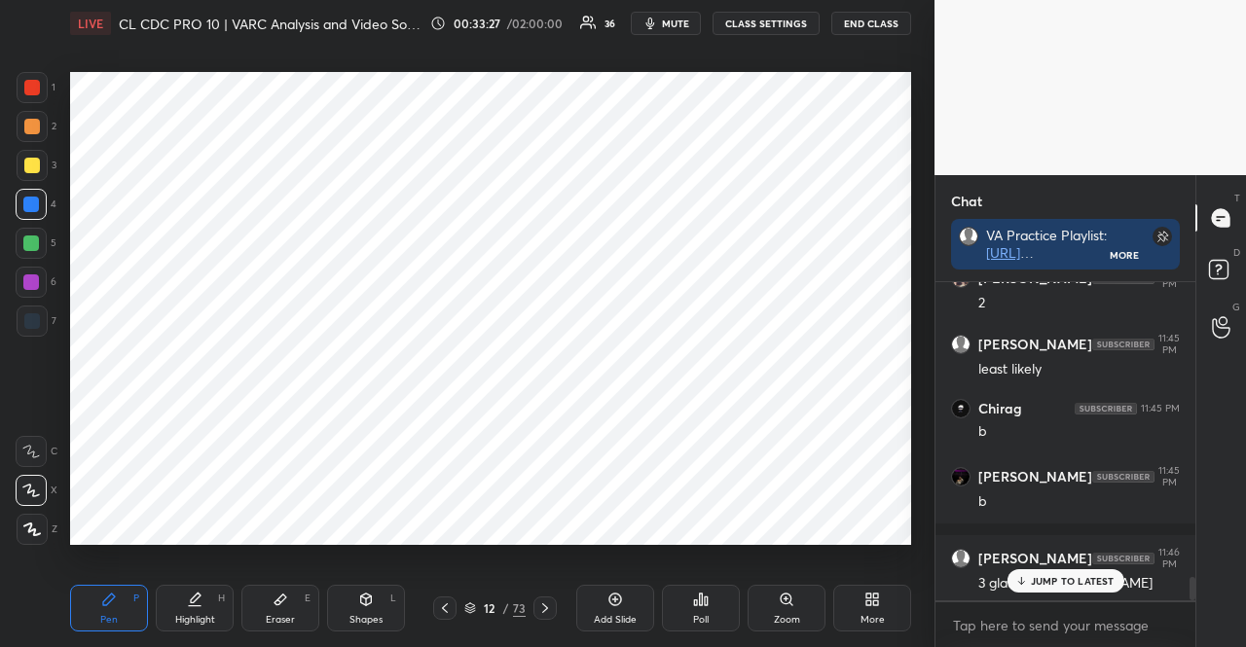
click at [655, 23] on icon "button" at bounding box center [650, 24] width 9 height 12
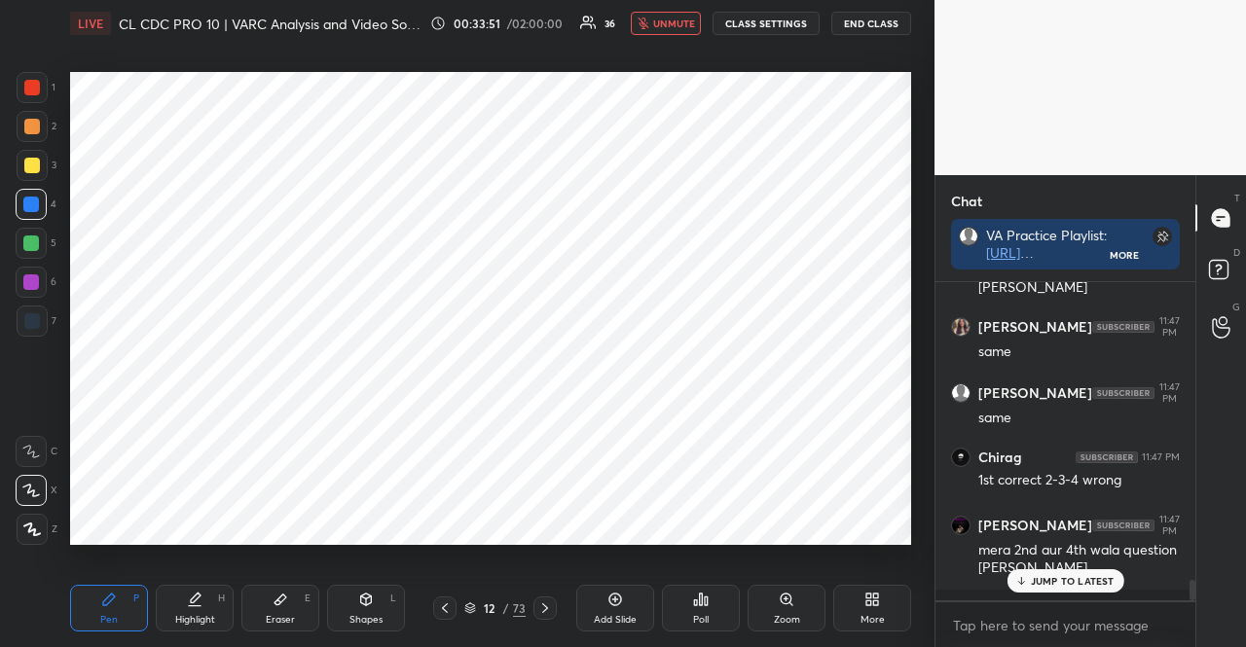
scroll to position [4667, 0]
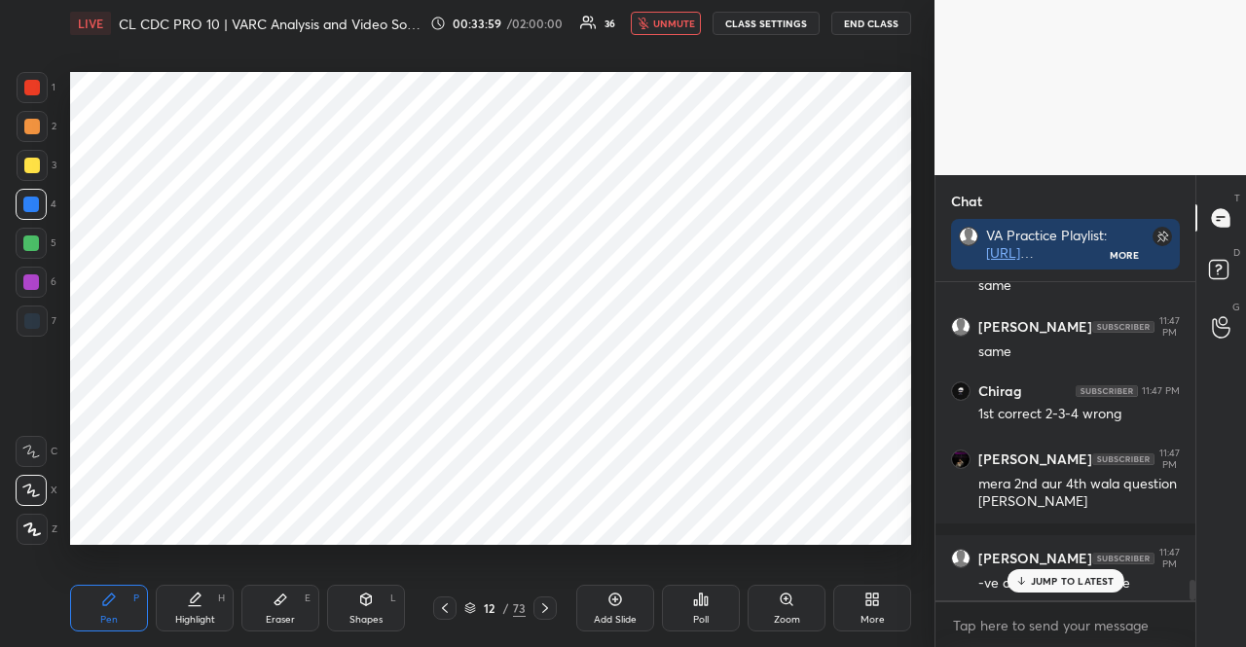
click at [662, 22] on span "unmute" at bounding box center [674, 24] width 42 height 14
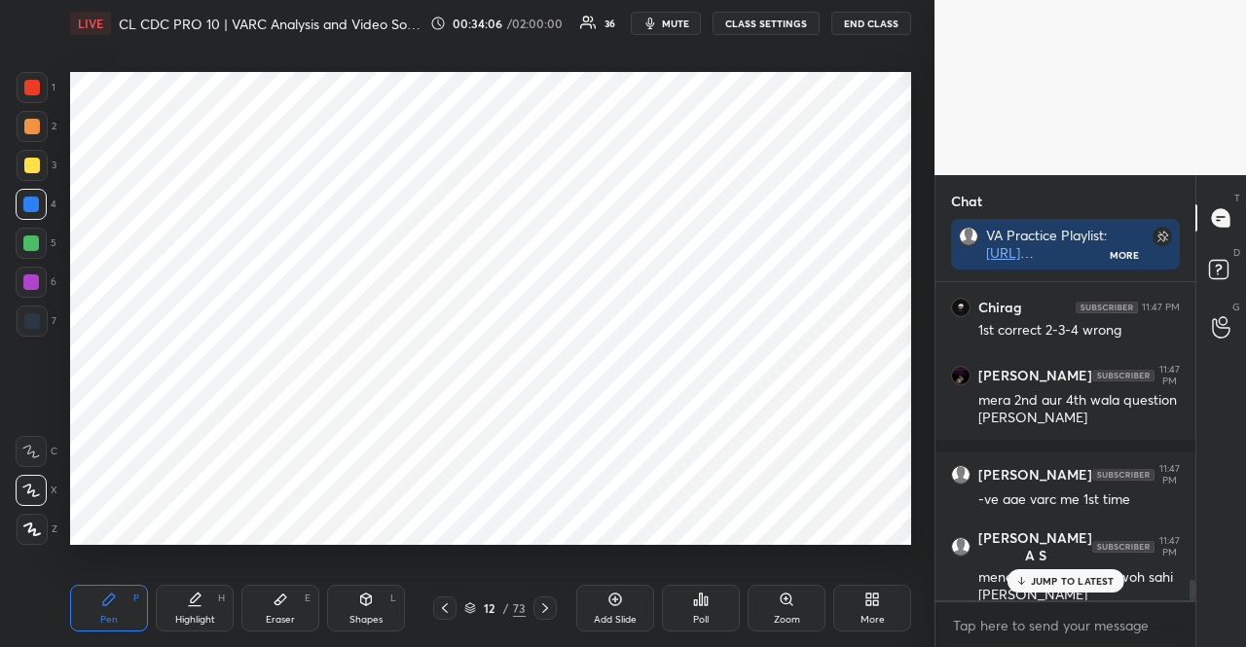
click at [297, 610] on div "Eraser E" at bounding box center [280, 608] width 78 height 47
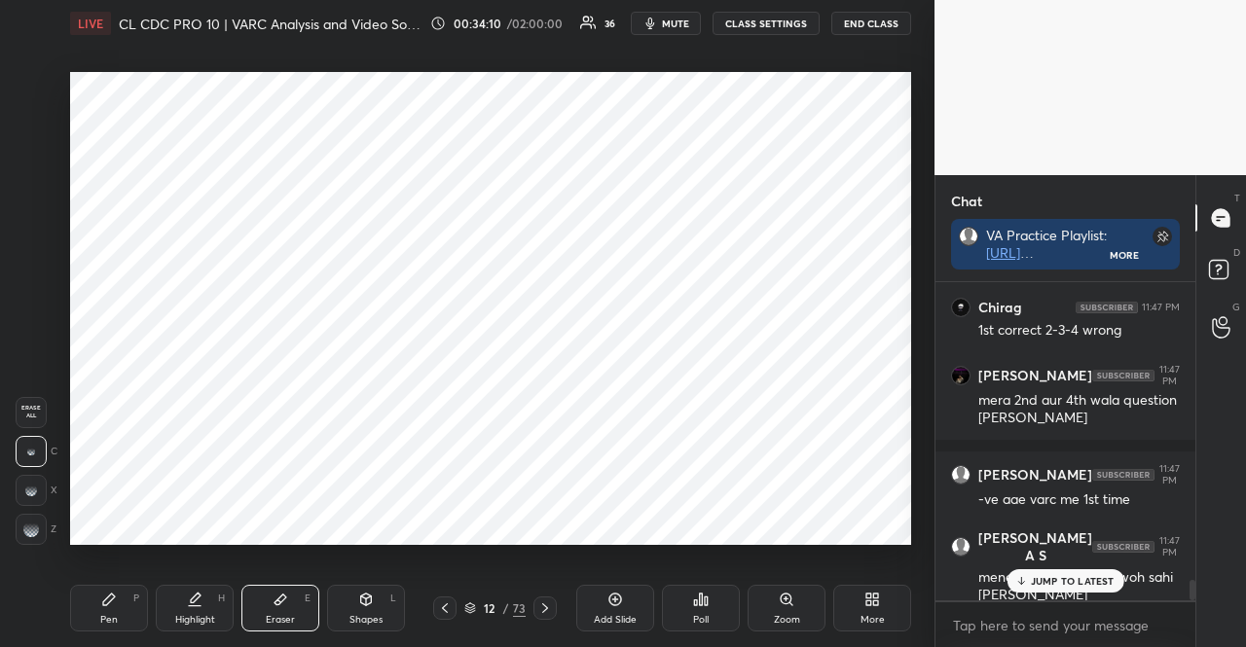
click at [134, 594] on div "P" at bounding box center [136, 599] width 6 height 10
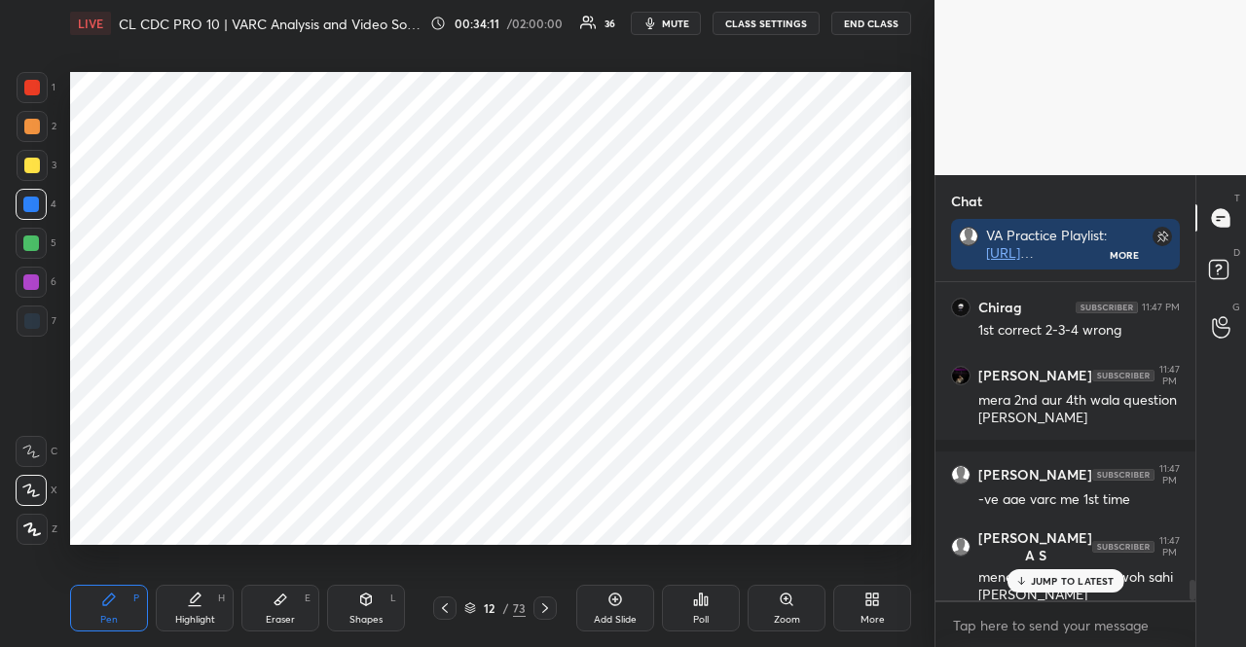
click at [27, 87] on div at bounding box center [32, 88] width 16 height 16
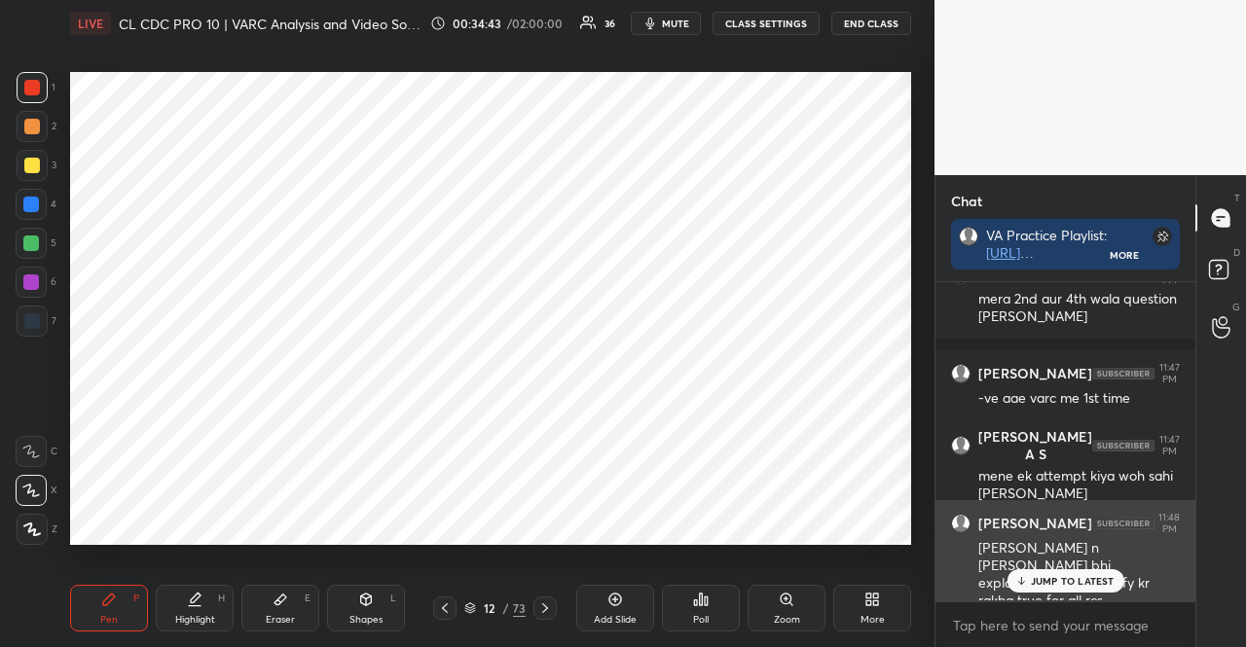
click at [1102, 598] on div "[PERSON_NAME] 11:48 PM [PERSON_NAME] n [PERSON_NAME] bhi explanation dekhe just…" at bounding box center [1066, 561] width 260 height 123
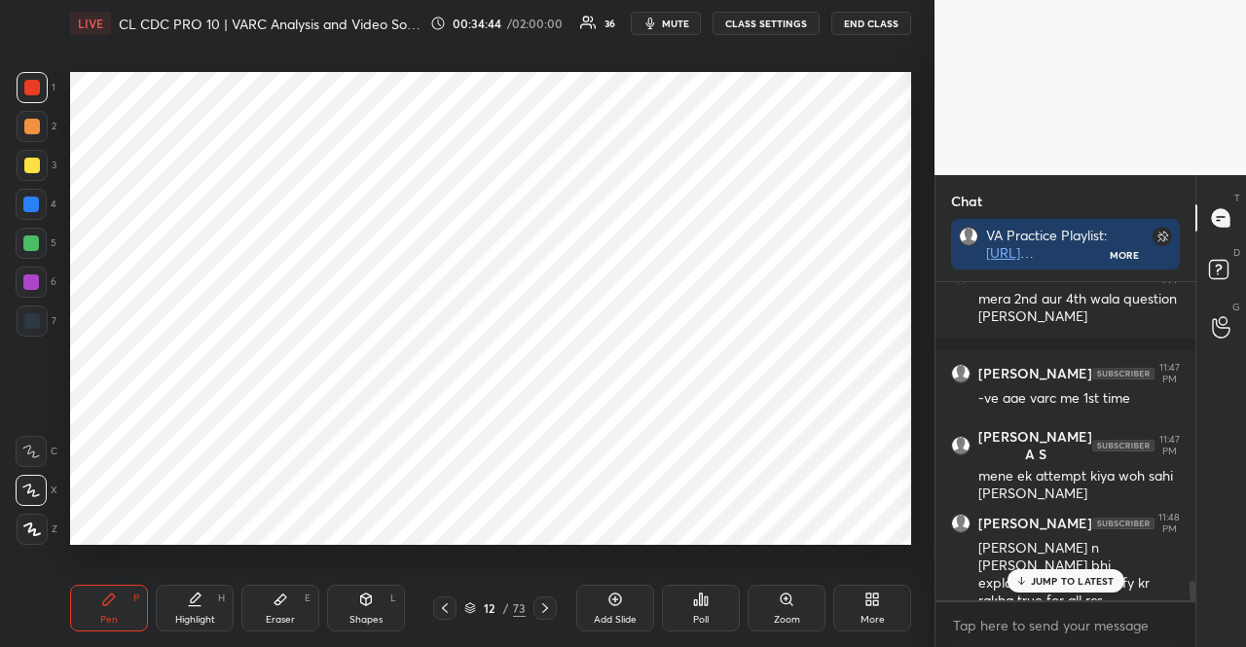
click at [1055, 587] on p "JUMP TO LATEST" at bounding box center [1073, 581] width 84 height 12
click at [22, 253] on div at bounding box center [31, 243] width 31 height 31
click at [476, 607] on div "12 / 73" at bounding box center [494, 609] width 61 height 18
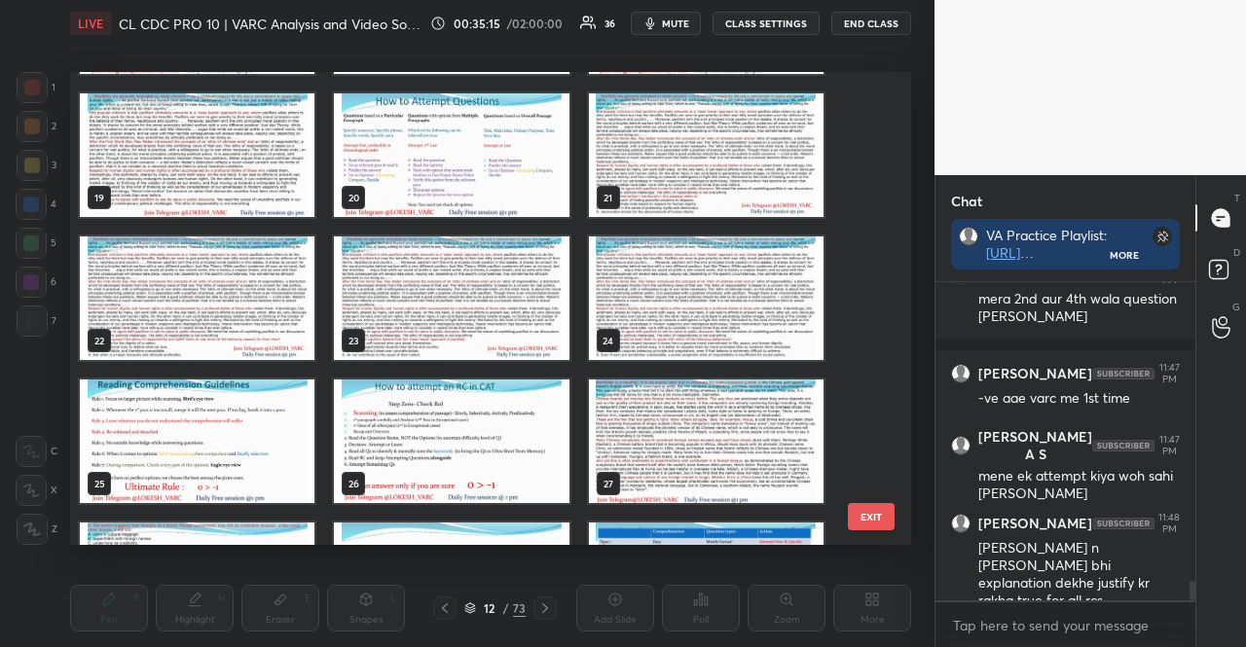
scroll to position [878, 0]
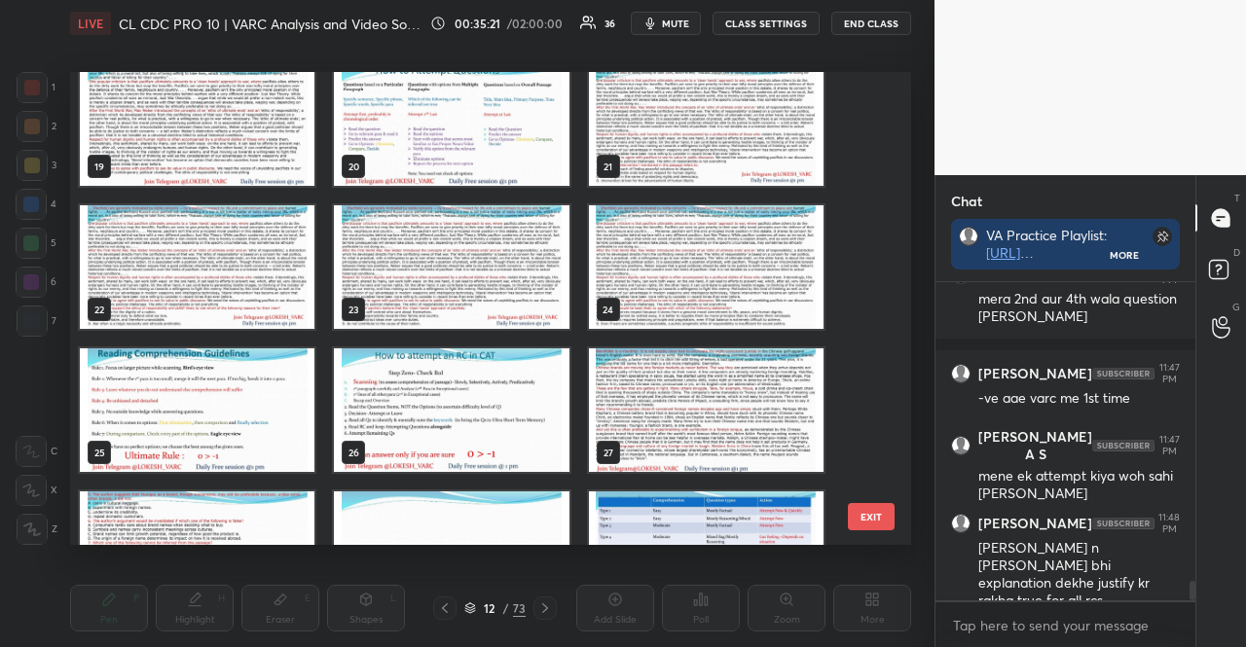
click at [509, 437] on img "grid" at bounding box center [451, 411] width 235 height 124
click at [509, 436] on img "grid" at bounding box center [451, 411] width 235 height 124
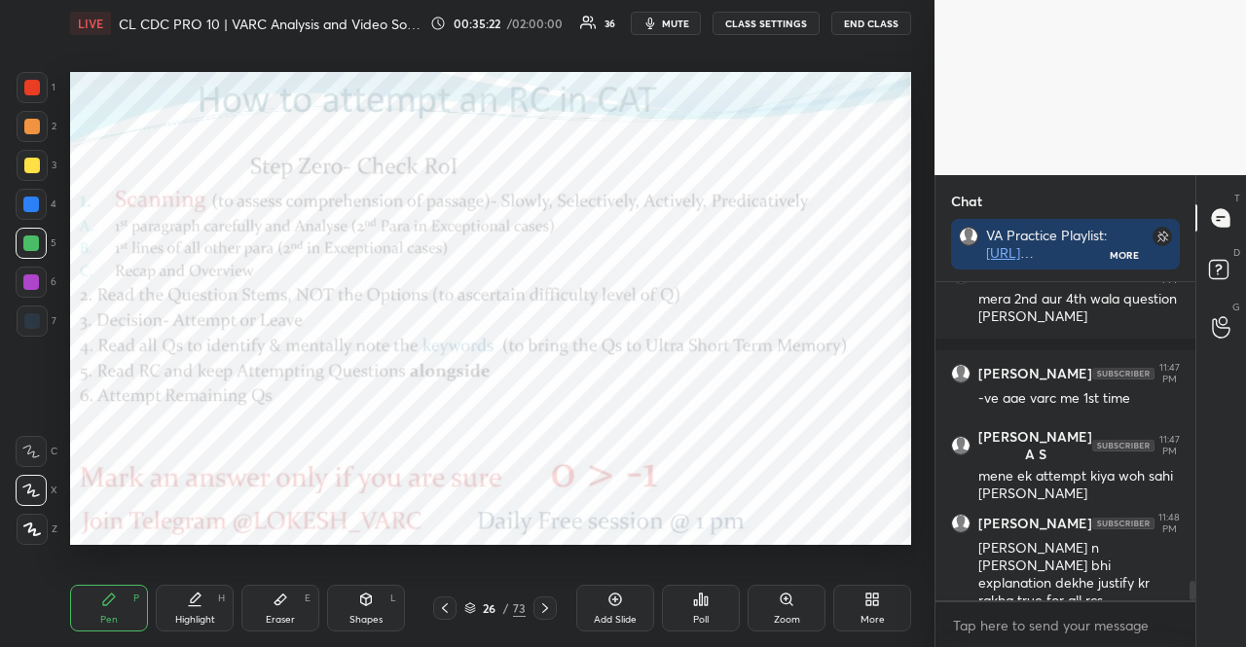
click at [42, 264] on div "1 2 3 4 5 6 7" at bounding box center [36, 208] width 41 height 273
click at [39, 287] on div at bounding box center [31, 282] width 31 height 31
click at [13, 529] on div "1 2 3 4 5 6 7 R O A L C X Z Erase all C X Z" at bounding box center [31, 308] width 62 height 473
click at [30, 517] on div at bounding box center [32, 529] width 31 height 31
click at [546, 599] on div at bounding box center [545, 608] width 23 height 23
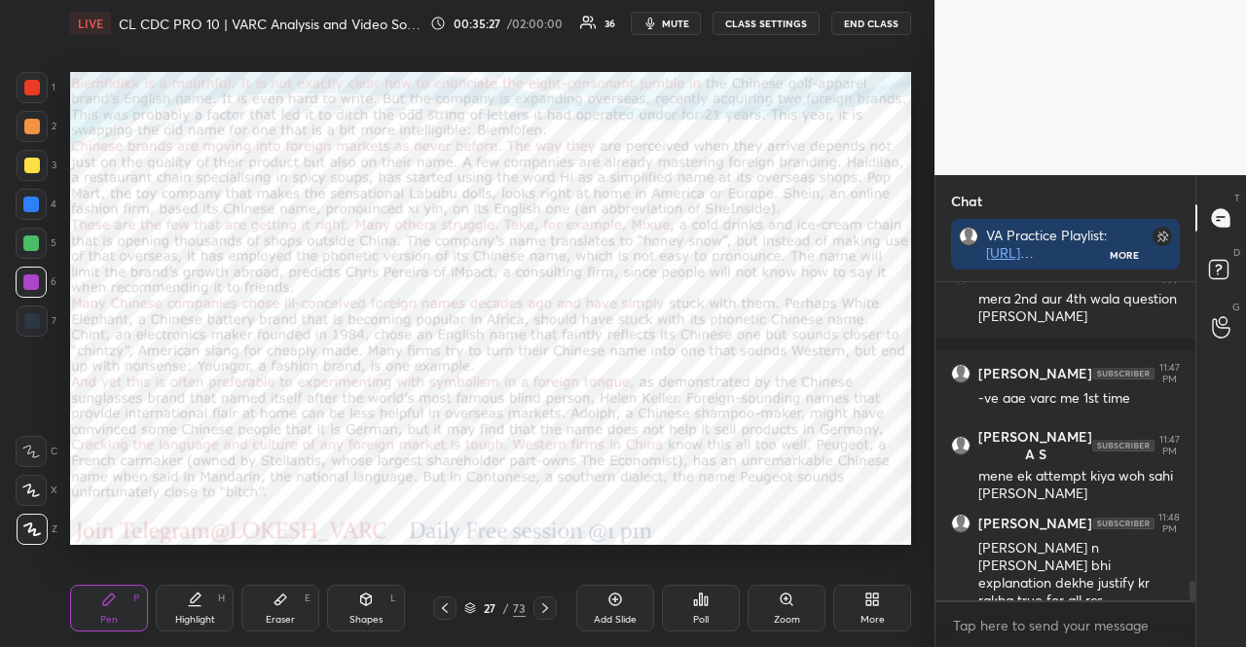
click at [365, 603] on icon at bounding box center [366, 600] width 11 height 12
click at [46, 73] on div "1 2 3 4 5 6 7 R O A L C X Z Erase all C X Z LIVE CL CDC PRO 10 | VARC Analysis …" at bounding box center [459, 323] width 919 height 647
click at [43, 77] on div at bounding box center [32, 87] width 31 height 31
click at [43, 85] on div at bounding box center [32, 87] width 31 height 31
click at [34, 485] on icon at bounding box center [31, 490] width 13 height 13
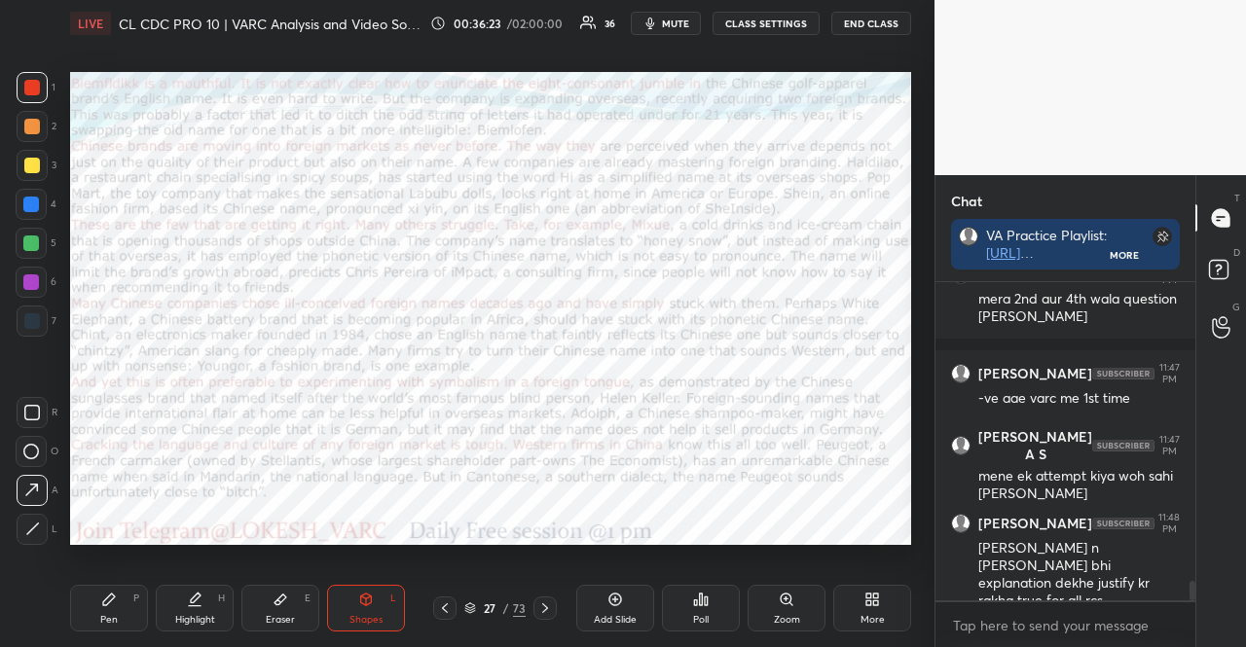
click at [918, 107] on div "Setting up your live class Poll for secs No correct answer Start poll" at bounding box center [490, 308] width 857 height 523
click at [20, 272] on div at bounding box center [31, 282] width 31 height 31
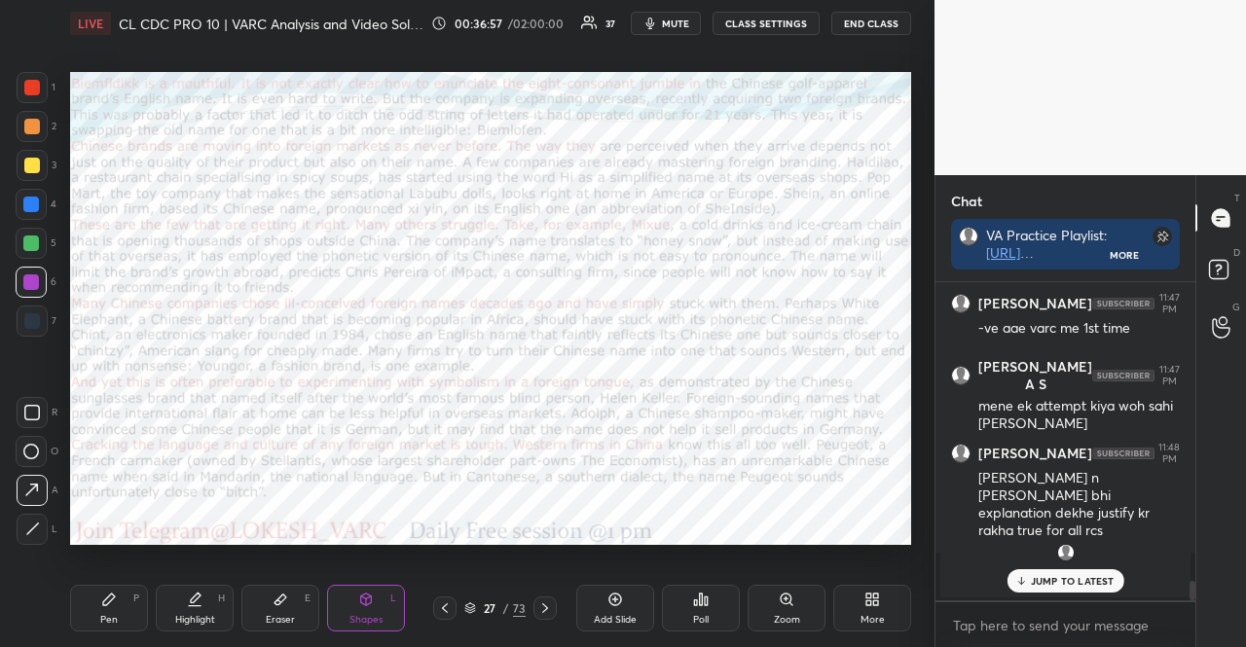
click at [31, 302] on div "1 2 3 4 5 6 7" at bounding box center [36, 208] width 41 height 273
click at [34, 329] on div at bounding box center [32, 321] width 31 height 31
click at [33, 416] on icon at bounding box center [32, 413] width 16 height 16
click at [54, 83] on div "1" at bounding box center [36, 87] width 39 height 31
click at [41, 80] on div at bounding box center [32, 87] width 31 height 31
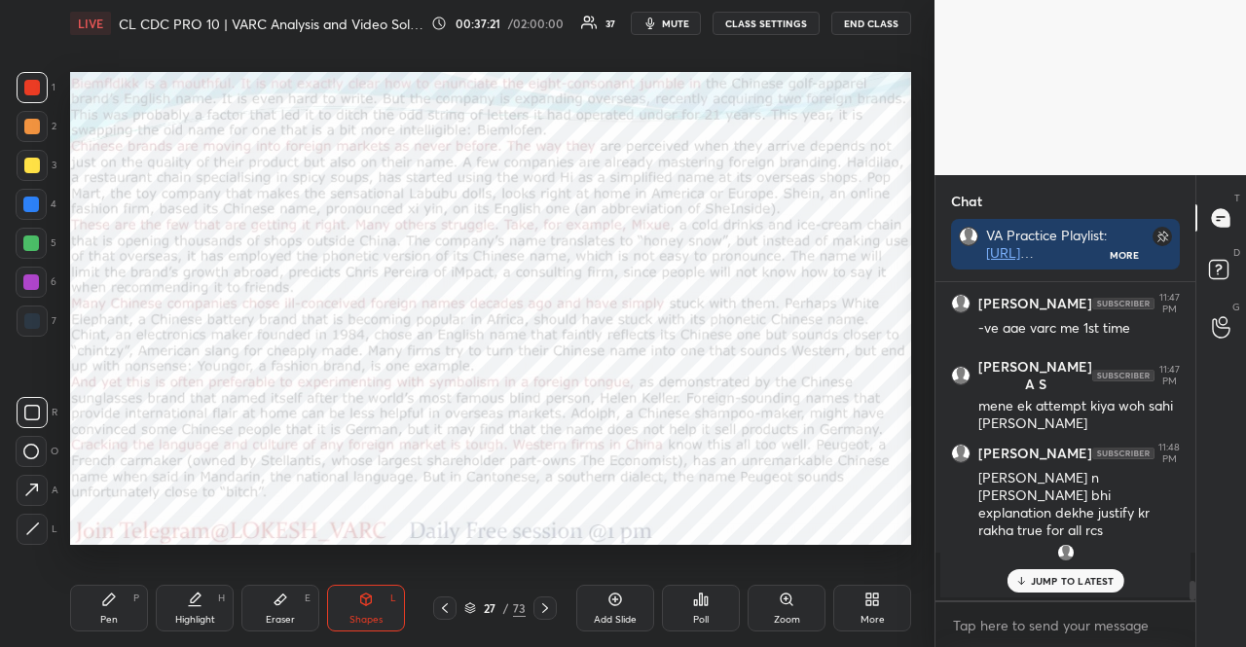
click at [29, 273] on div at bounding box center [31, 282] width 31 height 31
click at [378, 609] on div "Shapes L" at bounding box center [366, 608] width 78 height 47
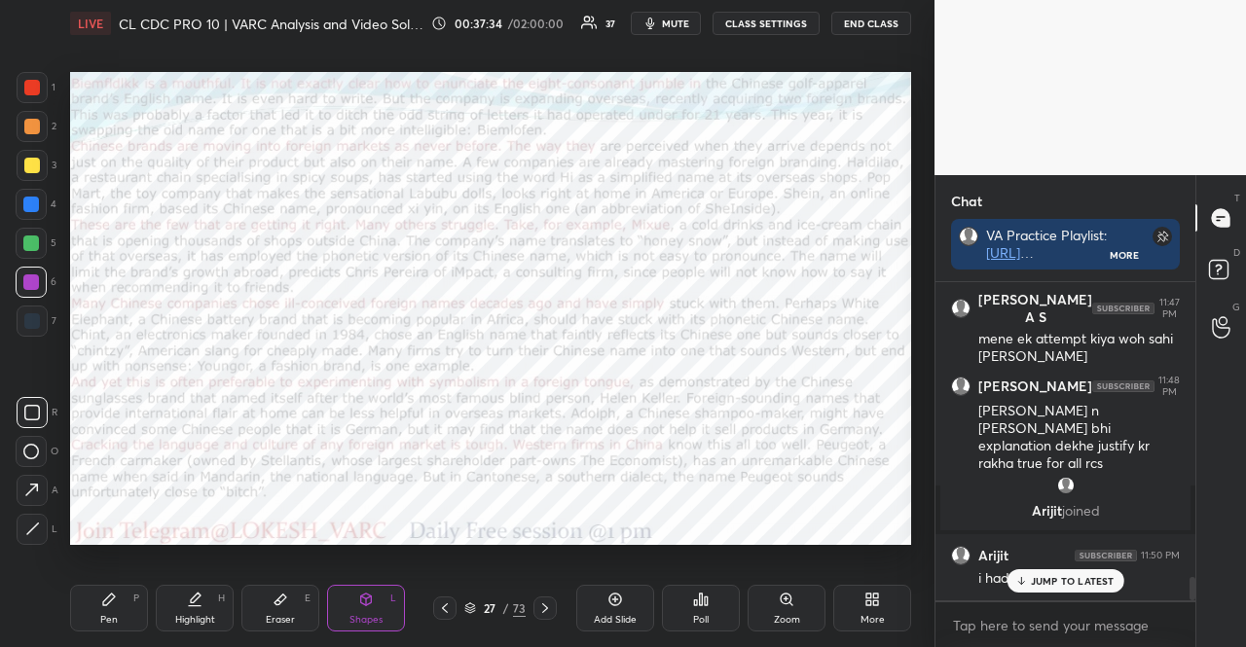
scroll to position [4056, 0]
click at [1082, 571] on div "JUMP TO LATEST" at bounding box center [1065, 581] width 117 height 23
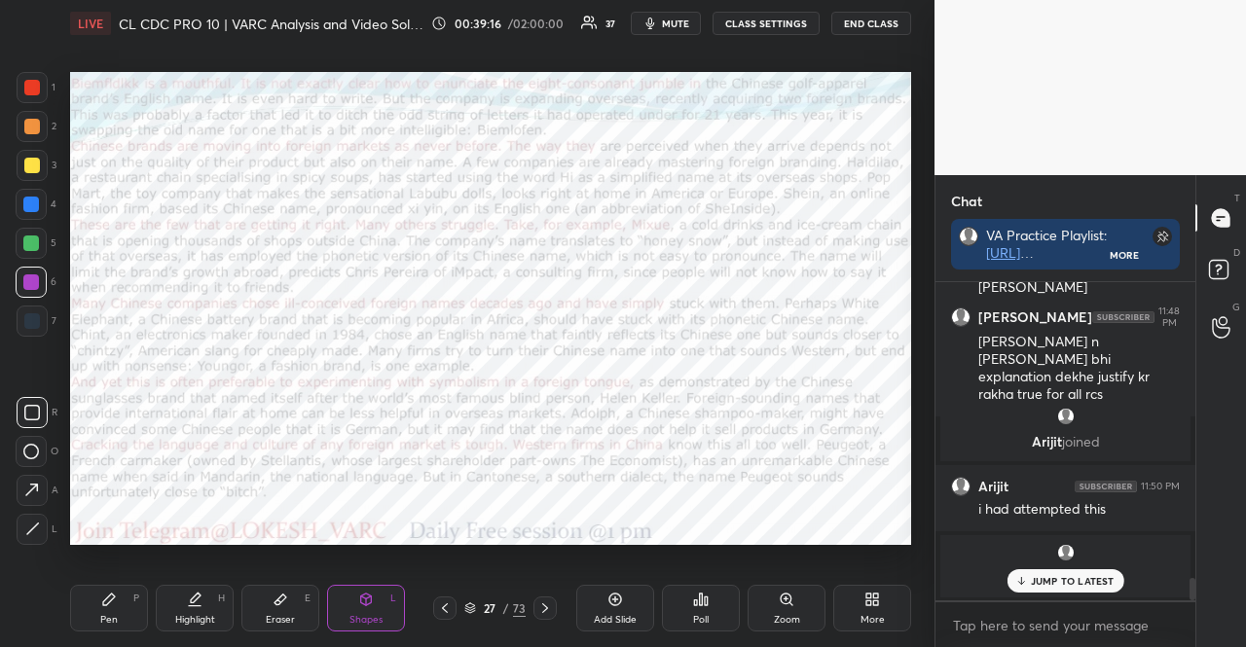
click at [45, 322] on div at bounding box center [32, 321] width 31 height 31
click at [338, 603] on div "Shapes L" at bounding box center [366, 608] width 78 height 47
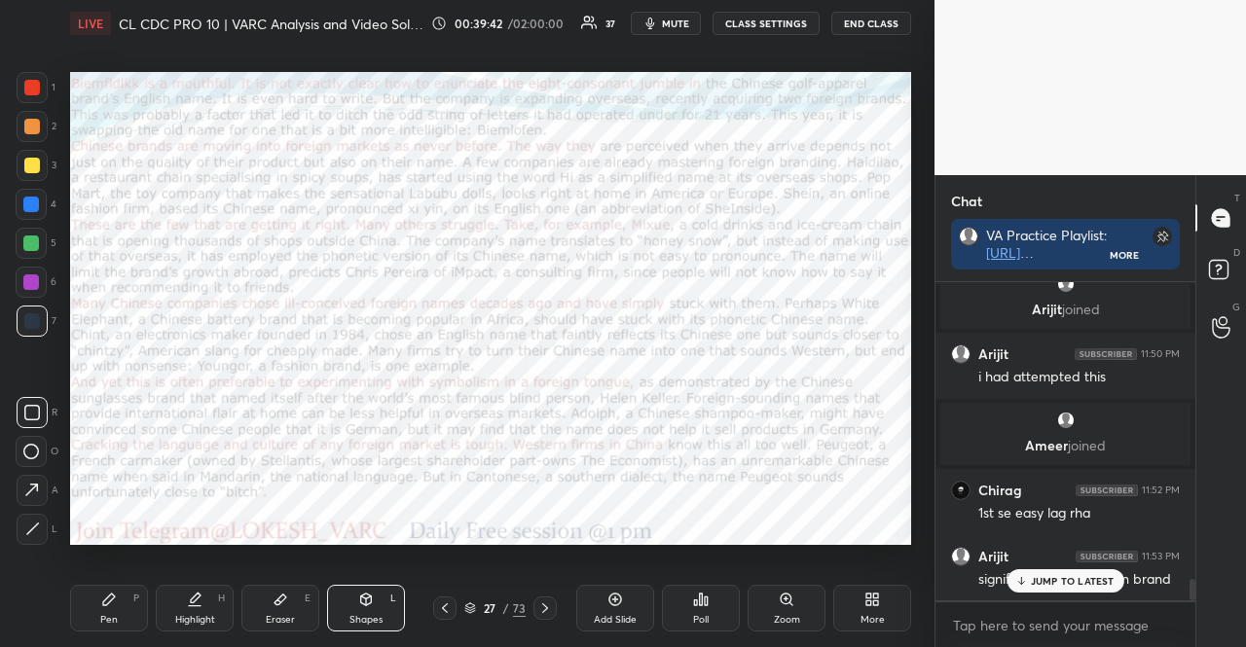
scroll to position [4342, 0]
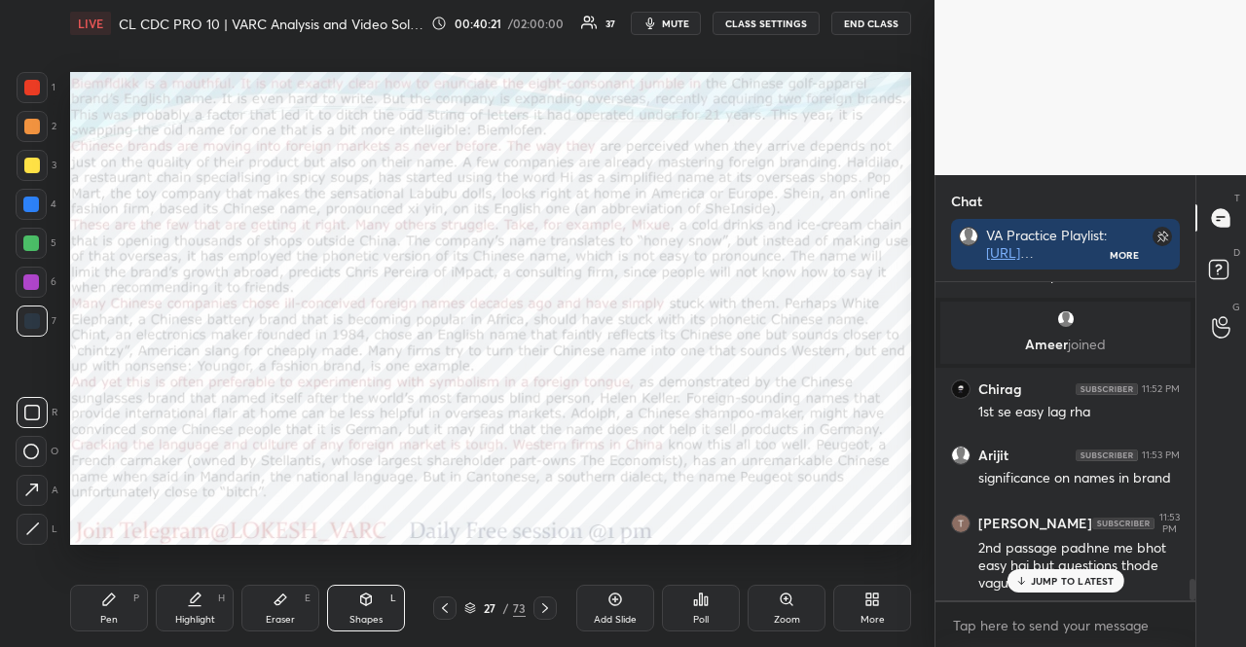
click at [41, 240] on div at bounding box center [31, 243] width 31 height 31
click at [539, 609] on icon at bounding box center [545, 609] width 16 height 16
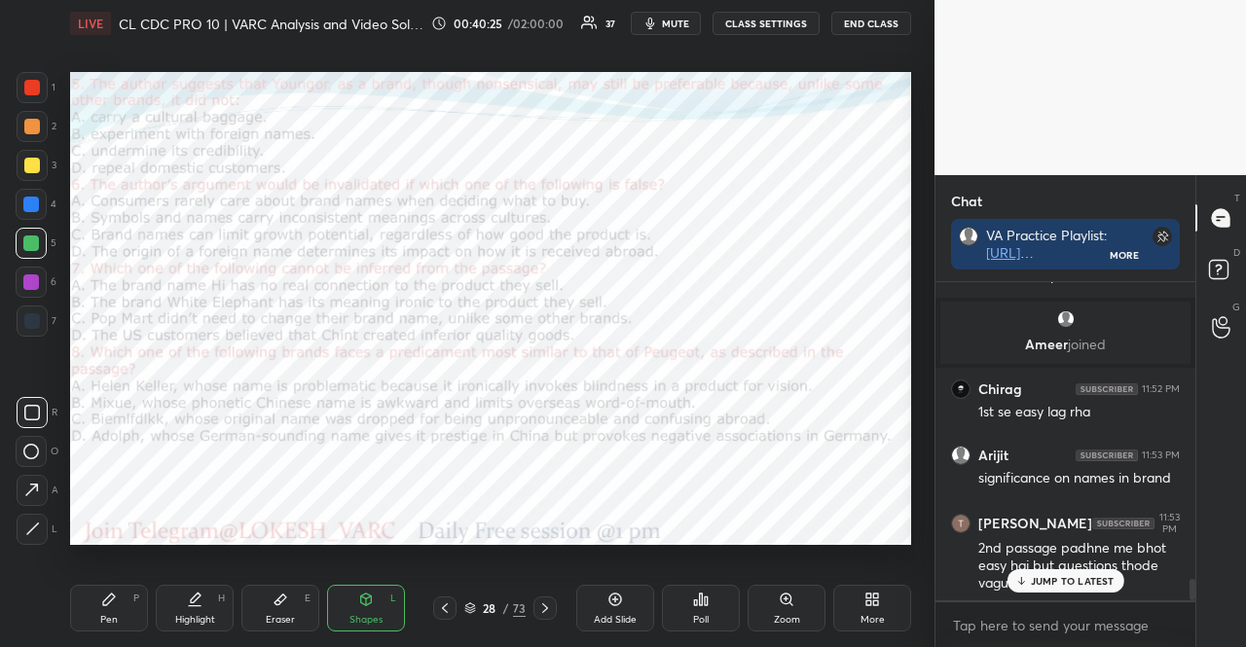
drag, startPoint x: 35, startPoint y: 203, endPoint x: 56, endPoint y: 223, distance: 29.6
click at [35, 202] on div at bounding box center [31, 205] width 16 height 16
click at [368, 616] on div "Shapes" at bounding box center [366, 620] width 33 height 10
click at [45, 84] on div at bounding box center [32, 87] width 31 height 31
click at [43, 207] on div at bounding box center [31, 204] width 31 height 31
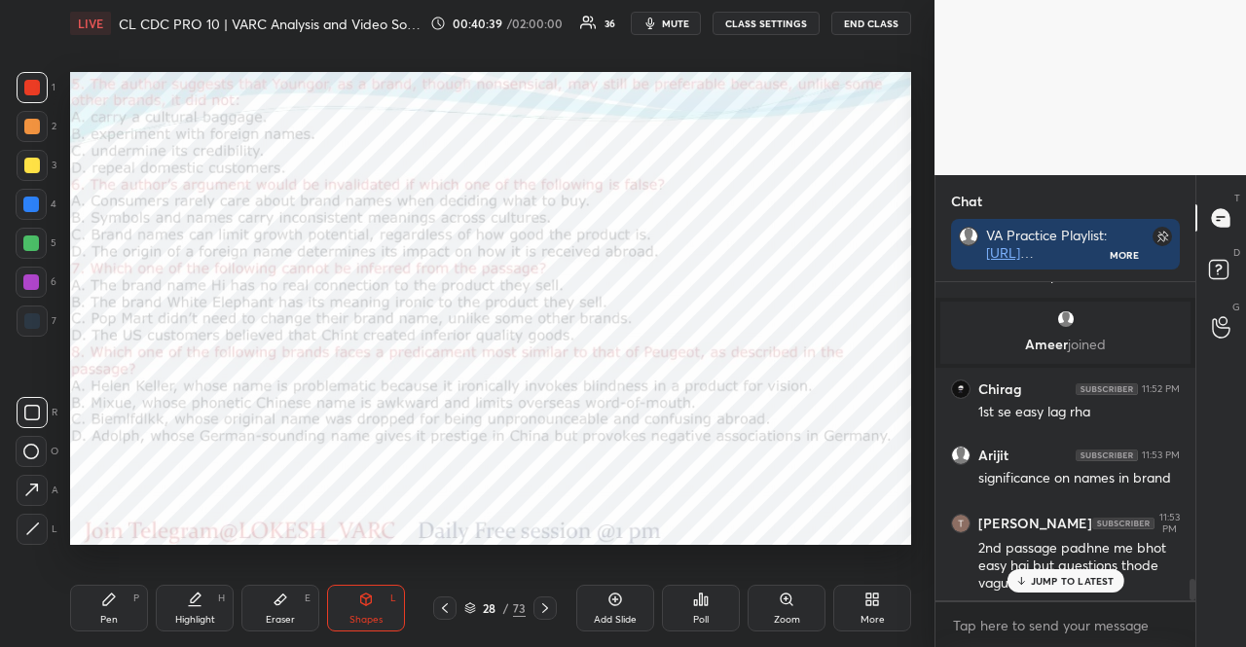
click at [43, 207] on div at bounding box center [31, 204] width 31 height 31
click at [42, 205] on div at bounding box center [31, 204] width 31 height 31
click at [122, 611] on div "Pen P" at bounding box center [109, 608] width 78 height 47
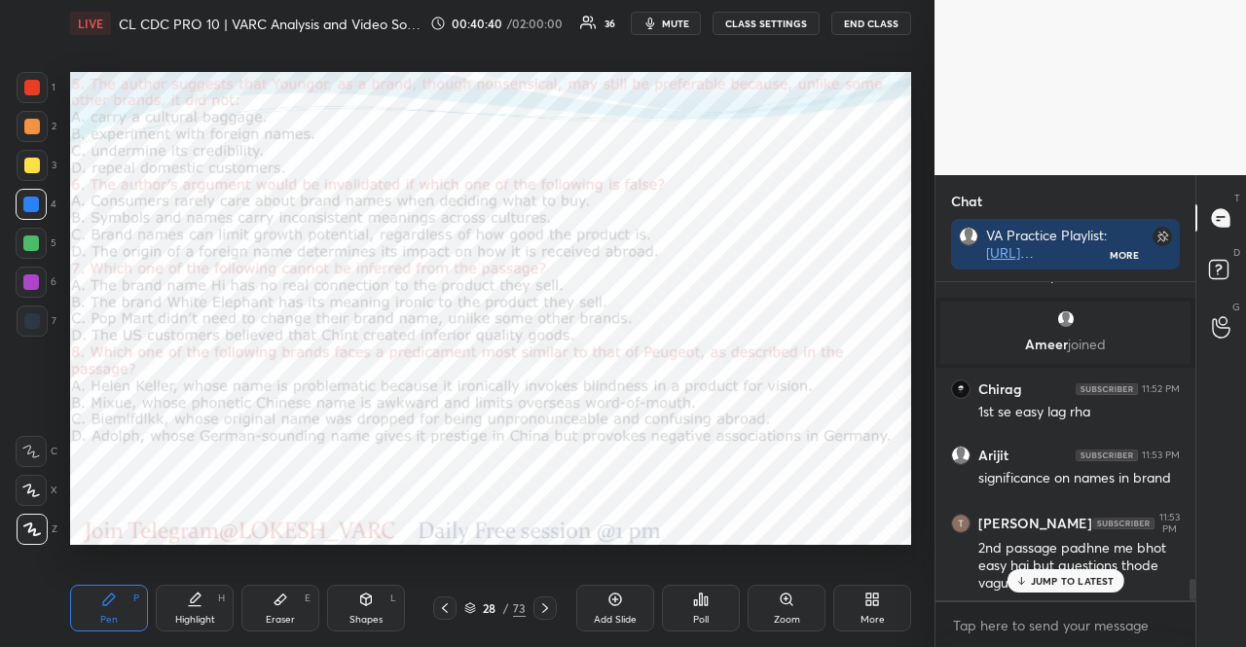
drag, startPoint x: 120, startPoint y: 606, endPoint x: 92, endPoint y: 550, distance: 61.8
click at [117, 605] on div "Pen P" at bounding box center [109, 608] width 78 height 47
click at [28, 454] on icon at bounding box center [31, 452] width 18 height 14
click at [34, 476] on div at bounding box center [31, 490] width 31 height 31
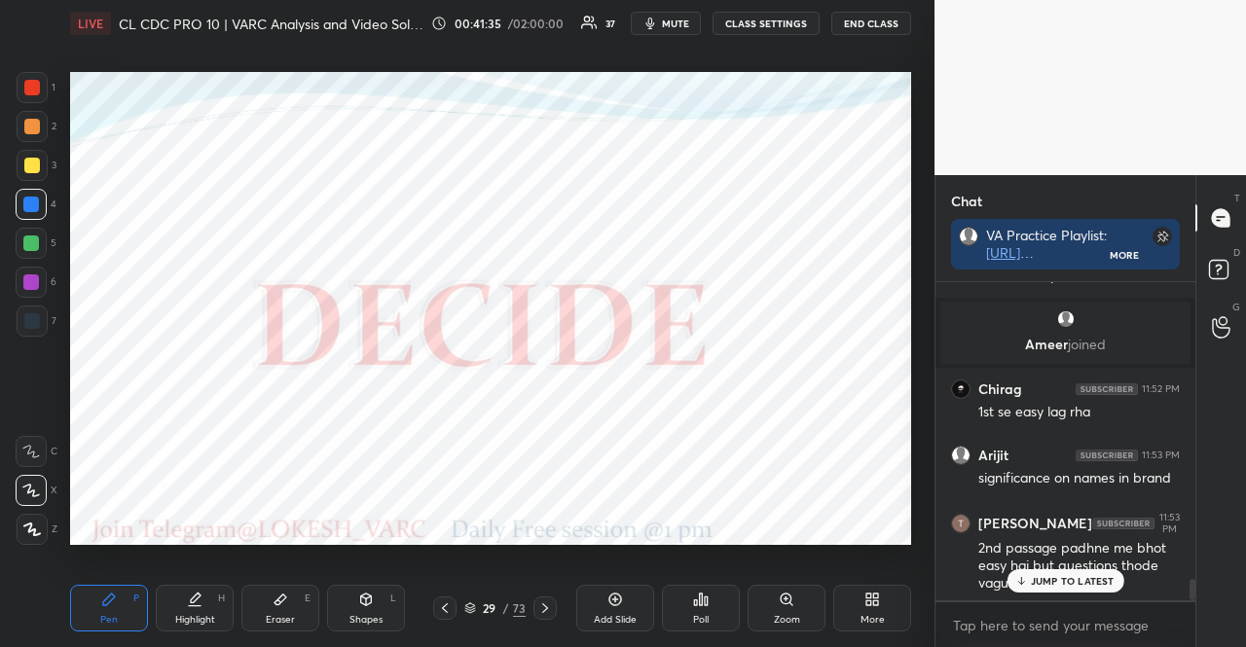
click at [712, 605] on div "Poll" at bounding box center [701, 608] width 78 height 47
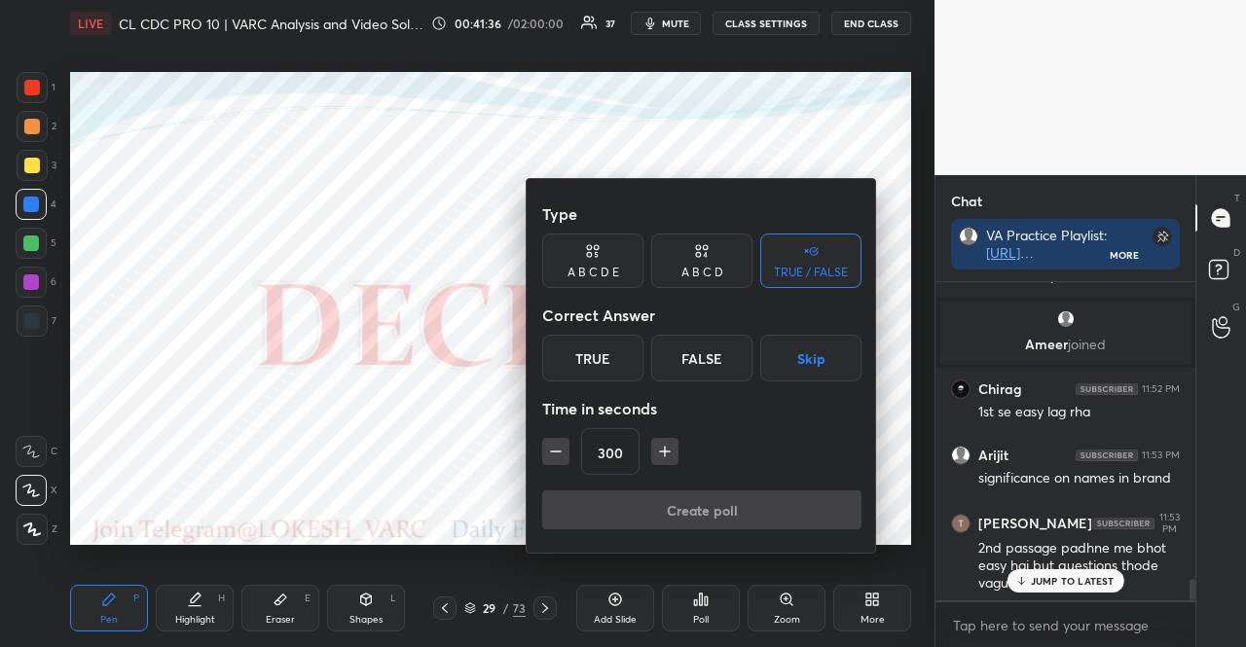
click at [796, 348] on button "Skip" at bounding box center [810, 358] width 101 height 47
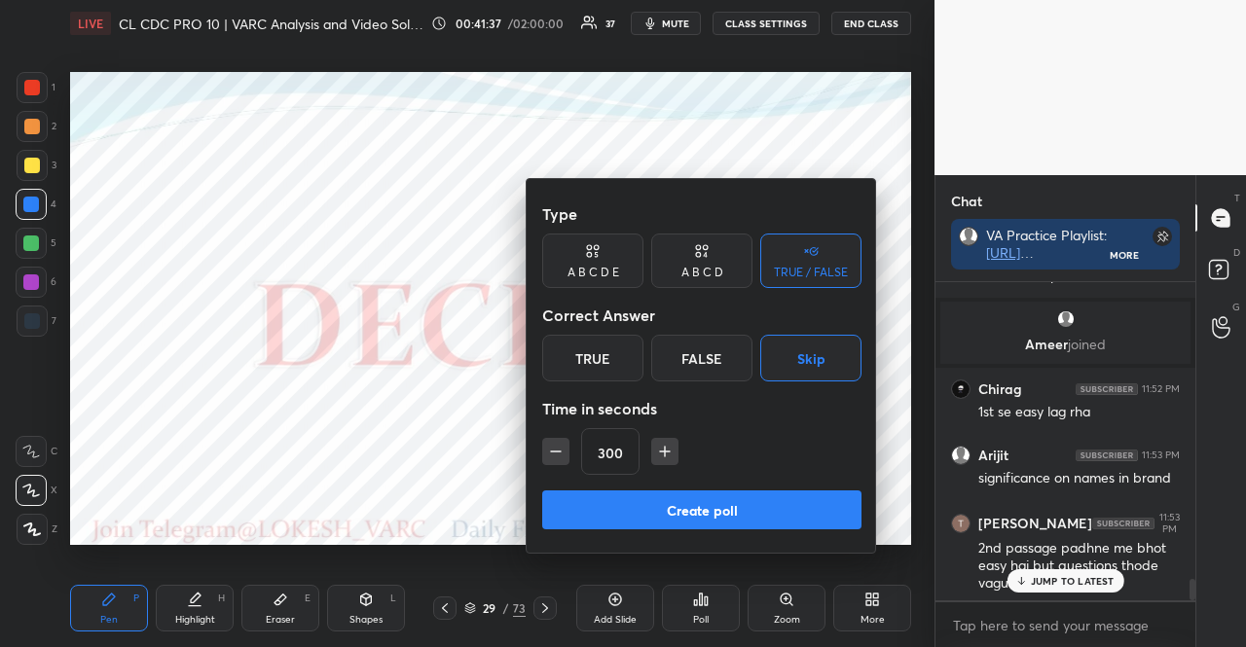
click at [554, 461] on icon "button" at bounding box center [555, 451] width 19 height 19
click at [554, 460] on icon "button" at bounding box center [555, 451] width 19 height 19
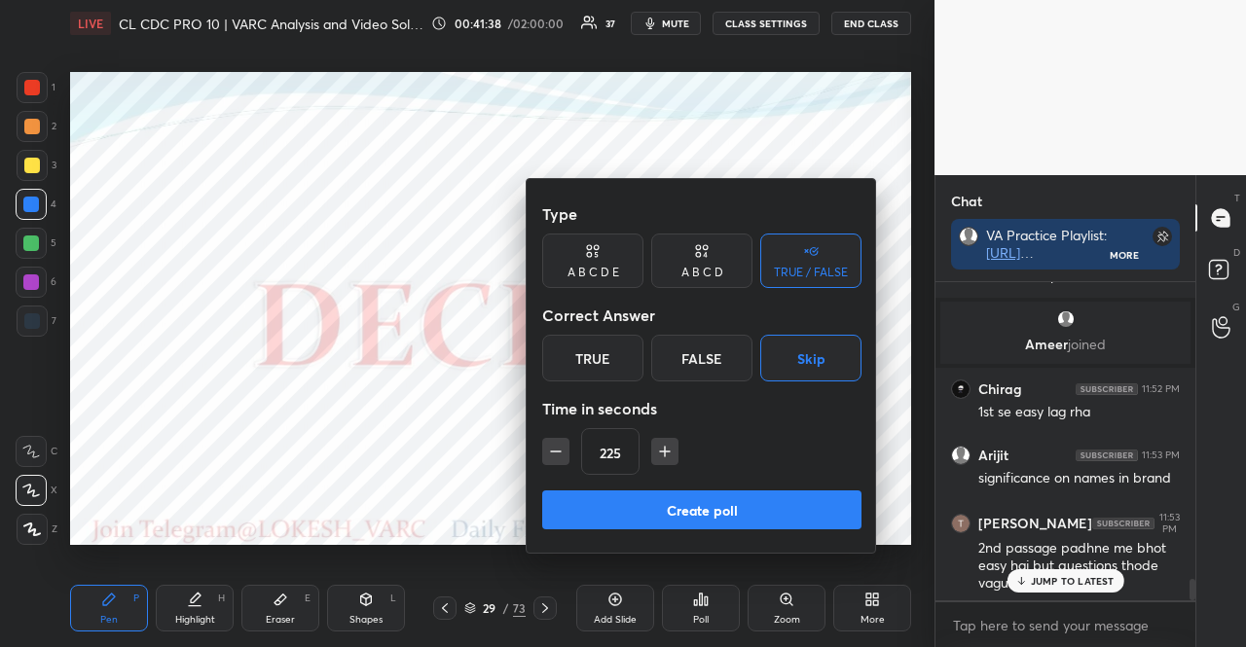
click at [554, 460] on icon "button" at bounding box center [555, 451] width 19 height 19
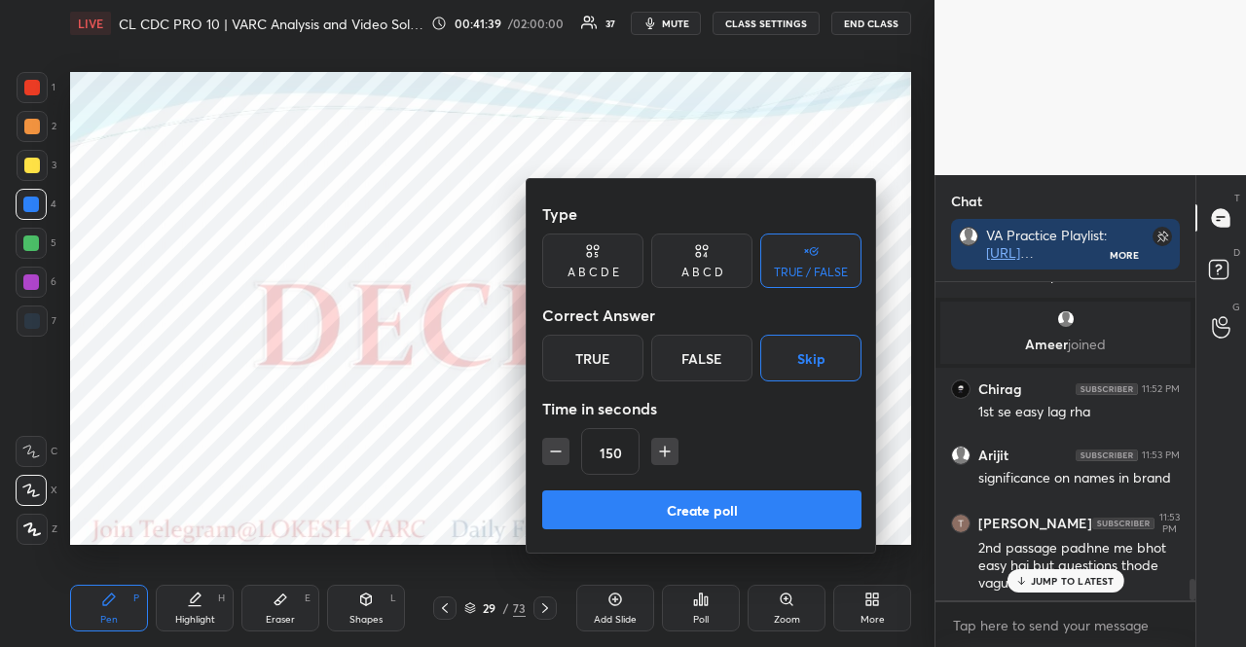
click at [554, 460] on icon "button" at bounding box center [555, 451] width 19 height 19
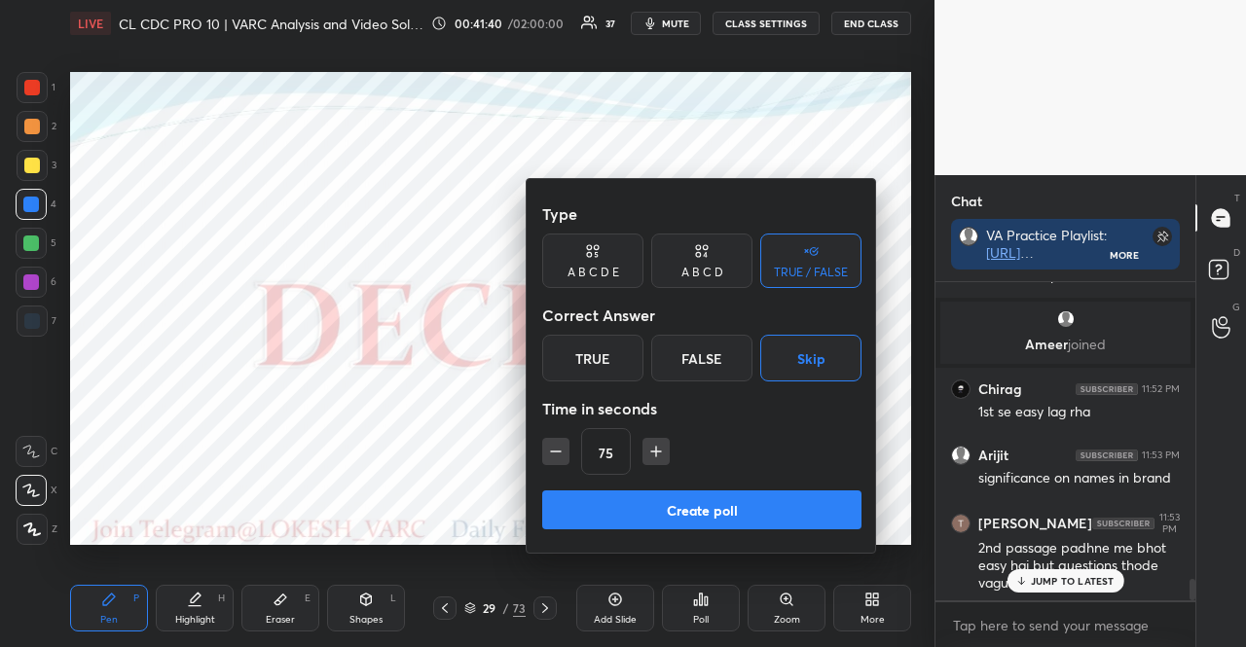
click at [554, 460] on icon "button" at bounding box center [555, 451] width 19 height 19
type input "15"
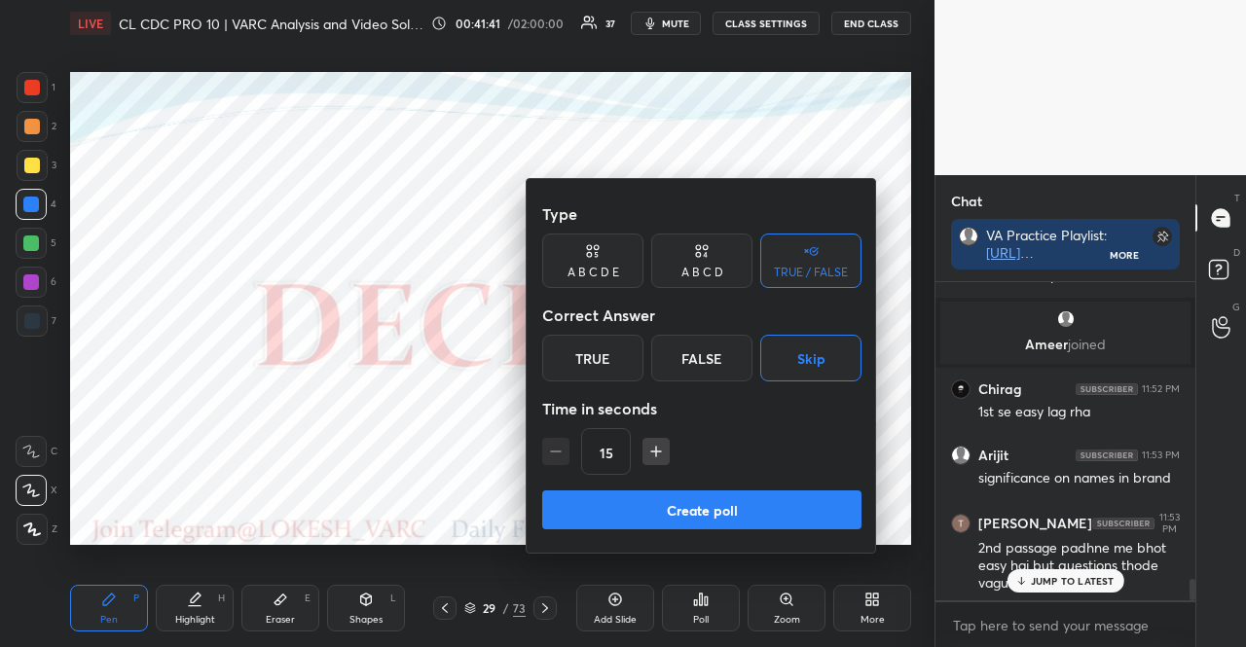
click at [554, 460] on div "15" at bounding box center [701, 451] width 319 height 47
click at [655, 507] on button "Create poll" at bounding box center [701, 510] width 319 height 39
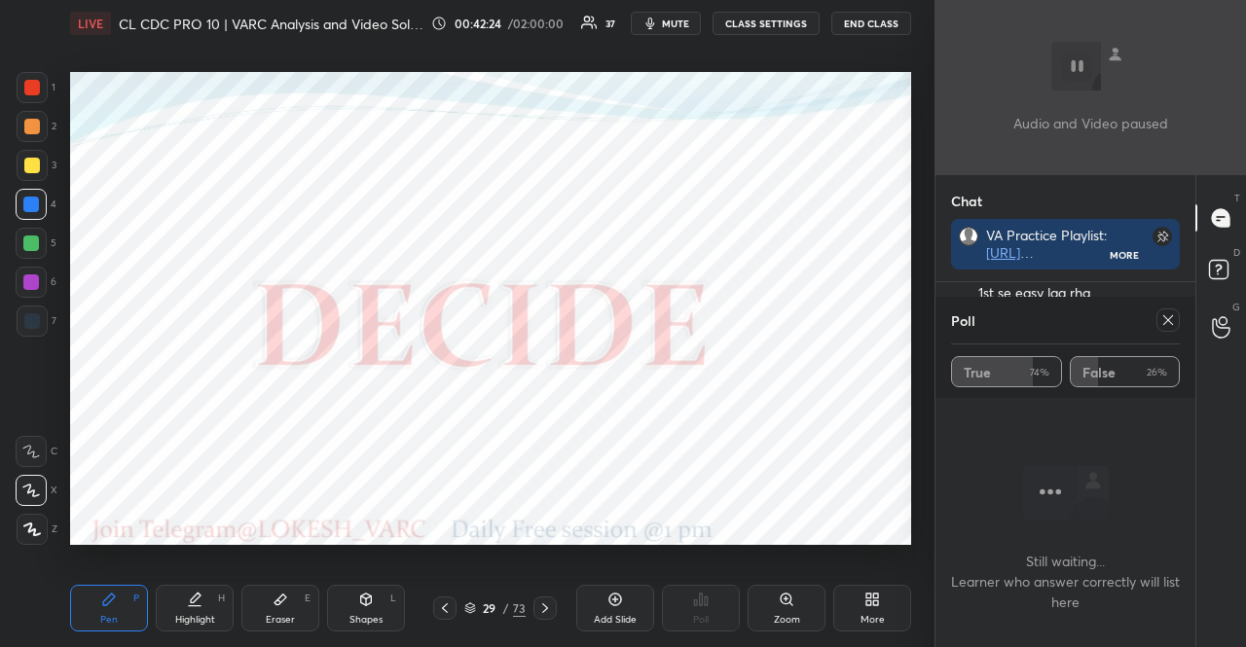
scroll to position [4492, 0]
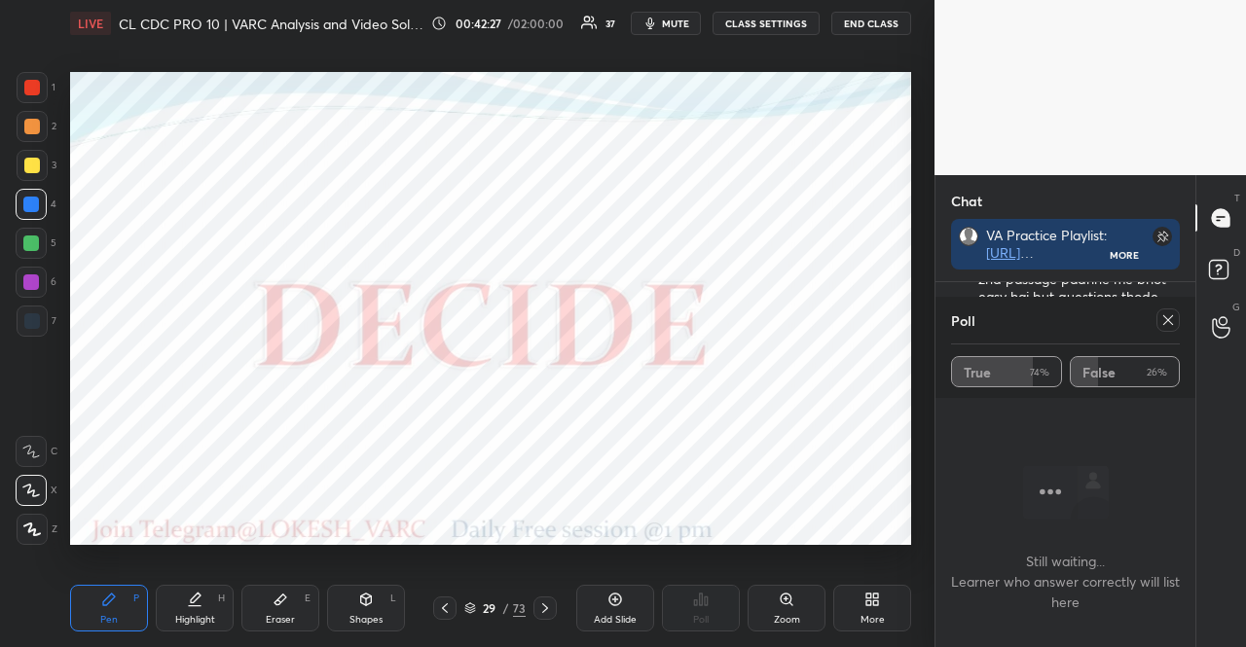
click at [47, 519] on div at bounding box center [32, 529] width 31 height 31
click at [1163, 313] on icon at bounding box center [1168, 321] width 16 height 16
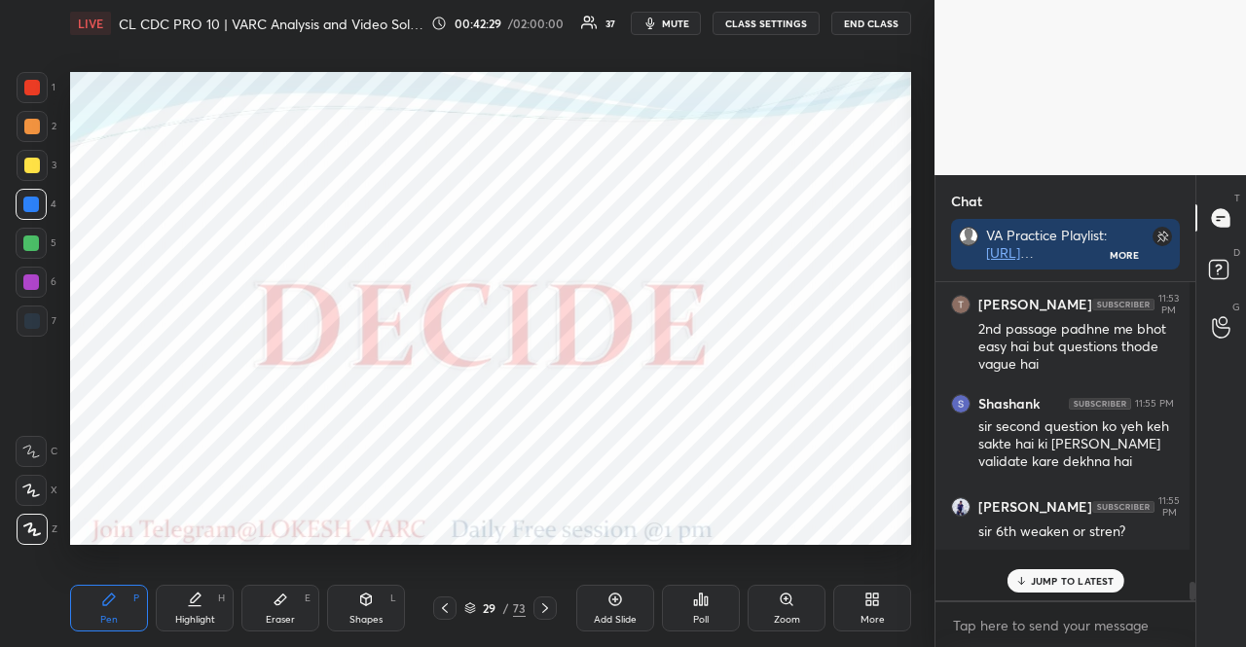
scroll to position [4391, 0]
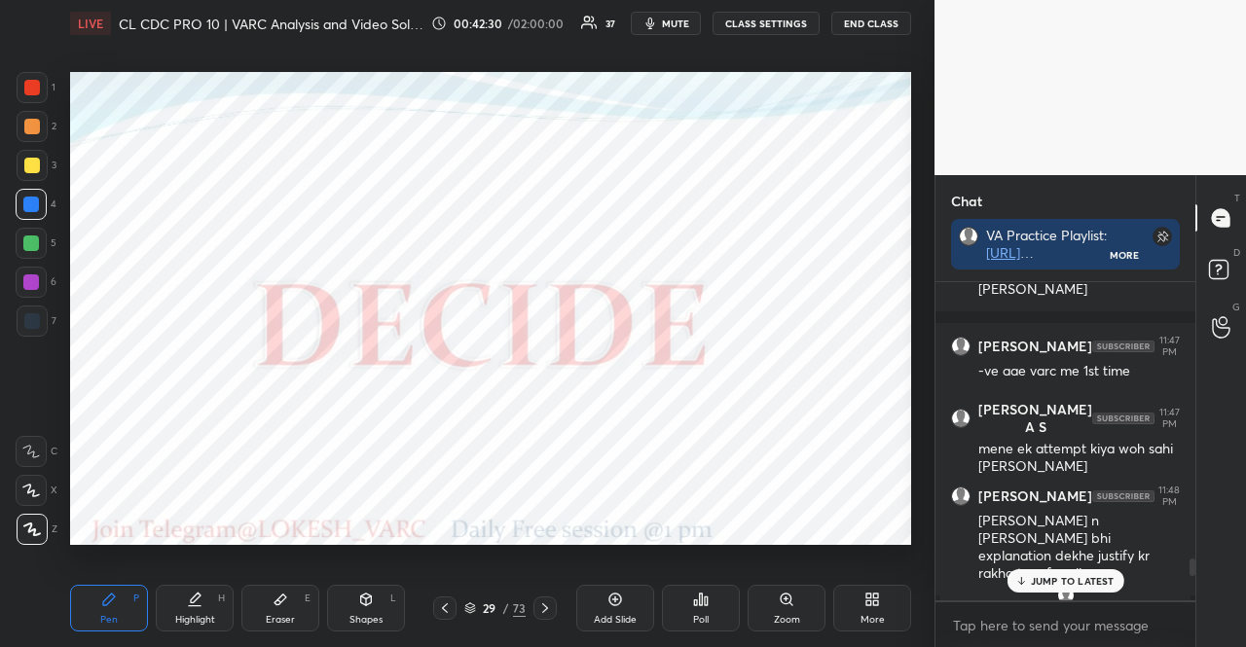
click at [1104, 599] on div "grid" at bounding box center [1065, 595] width 227 height 19
click at [1102, 589] on div "JUMP TO LATEST" at bounding box center [1065, 581] width 117 height 23
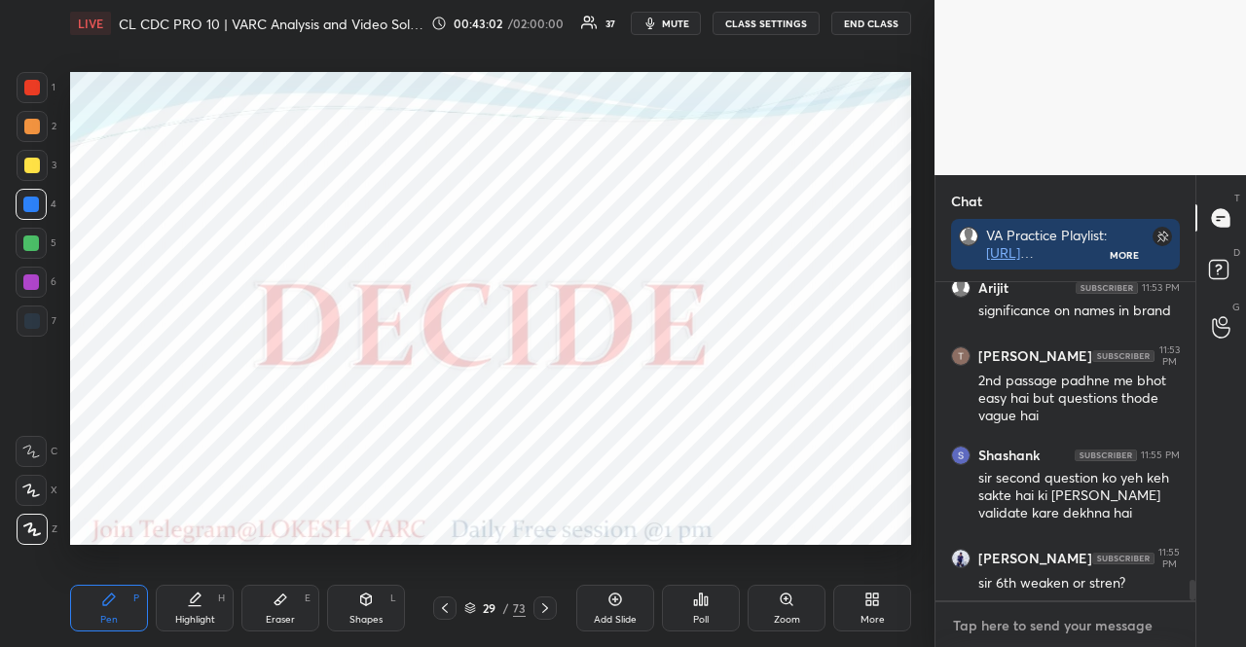
click at [1016, 622] on textarea at bounding box center [1065, 625] width 229 height 31
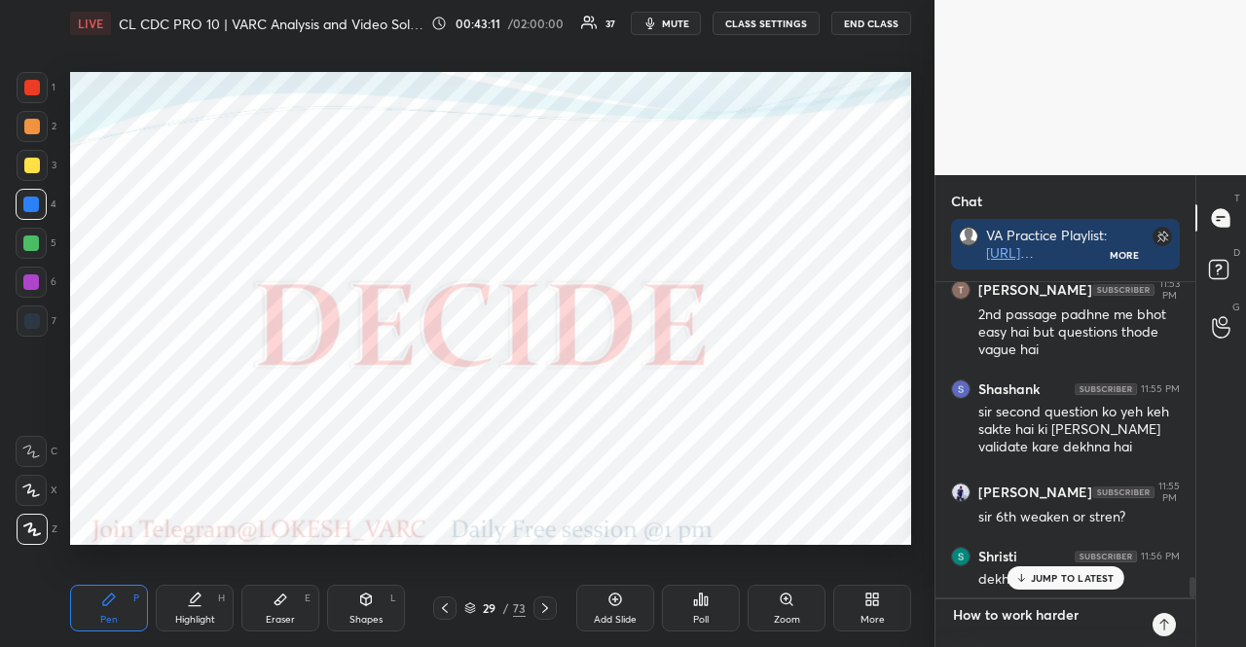
scroll to position [0, 0]
paste textarea "[URL][DOMAIN_NAME]"
type textarea "How to work harder [URL][DOMAIN_NAME]"
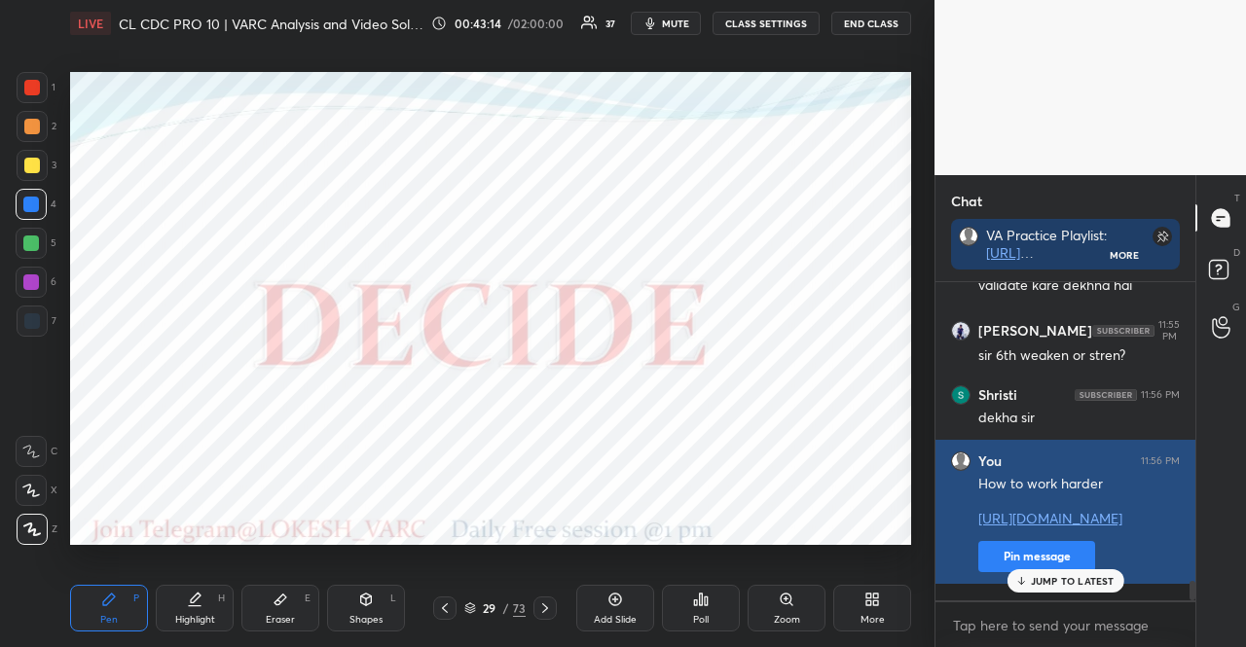
click at [1005, 572] on button "Pin message" at bounding box center [1036, 556] width 117 height 31
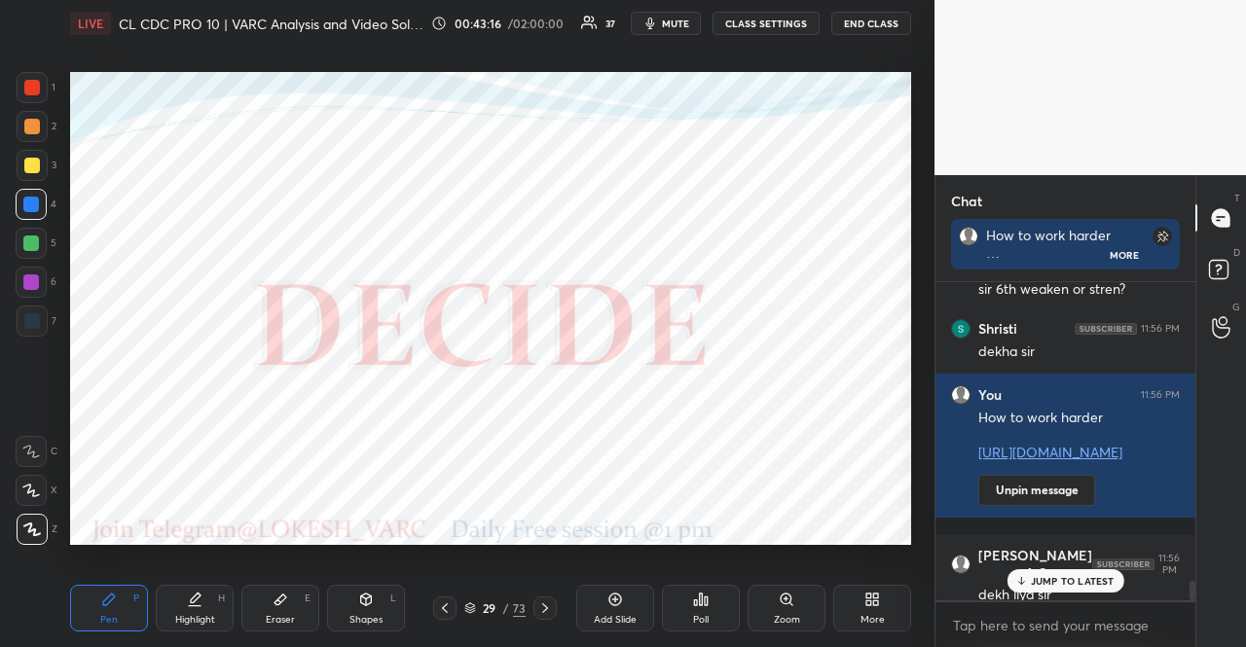
click at [1026, 580] on icon at bounding box center [1020, 581] width 13 height 12
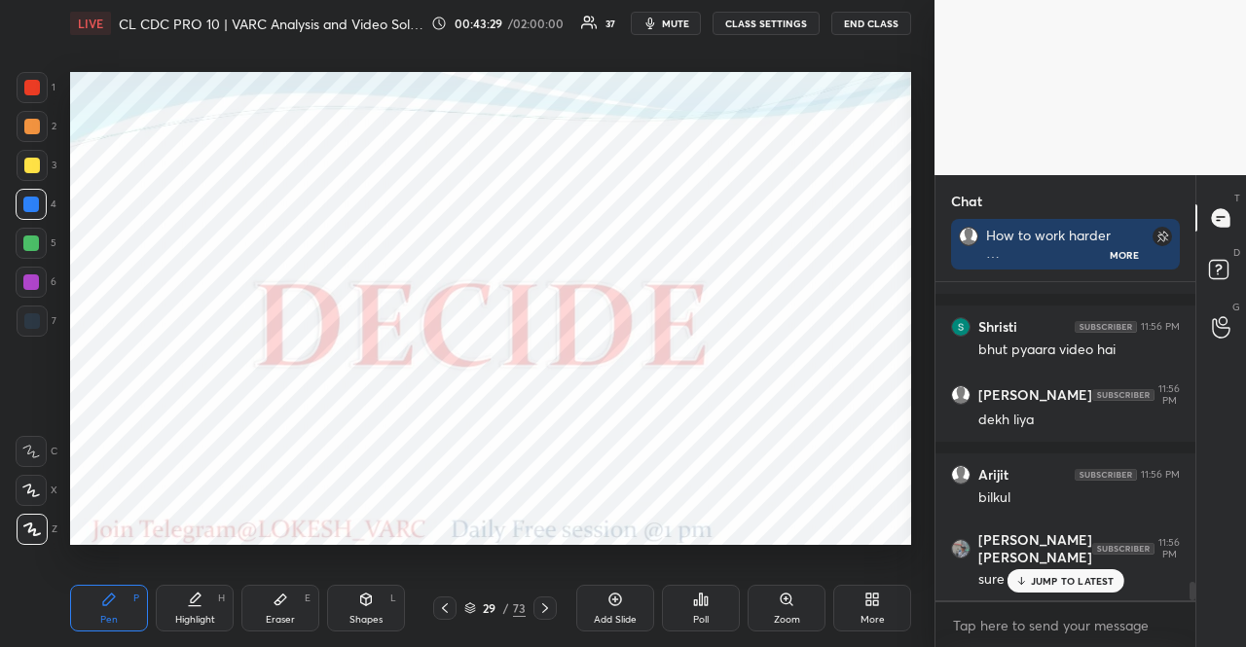
scroll to position [5283, 0]
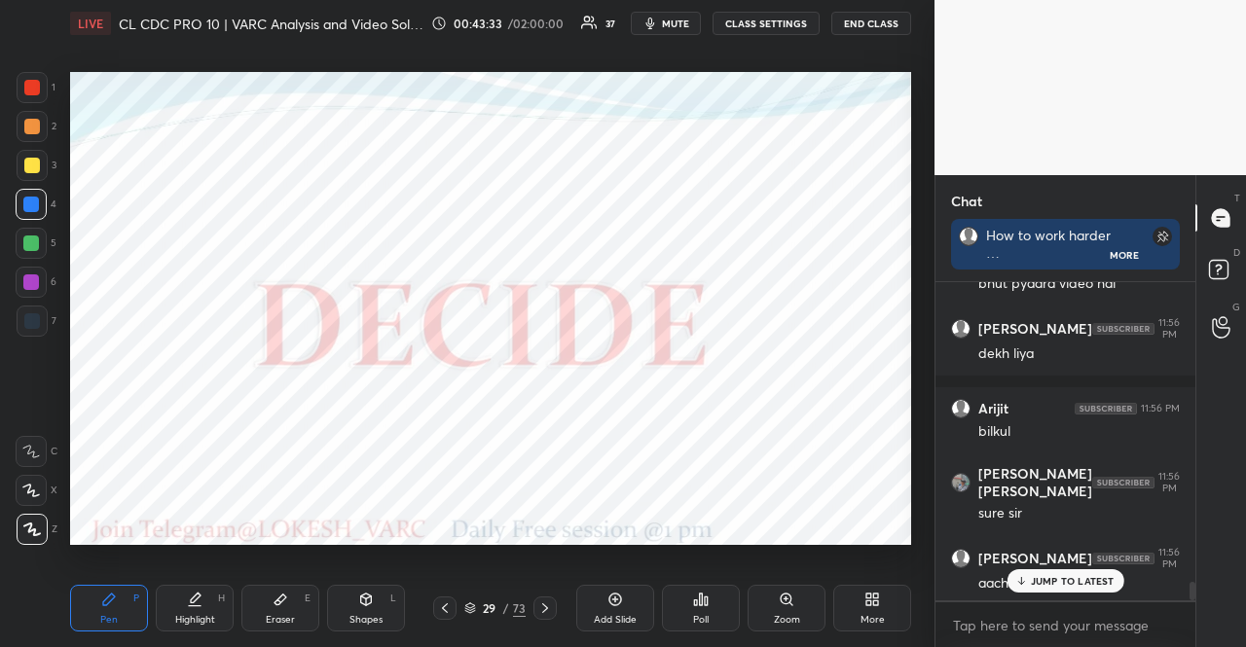
click at [1052, 576] on p "JUMP TO LATEST" at bounding box center [1073, 581] width 84 height 12
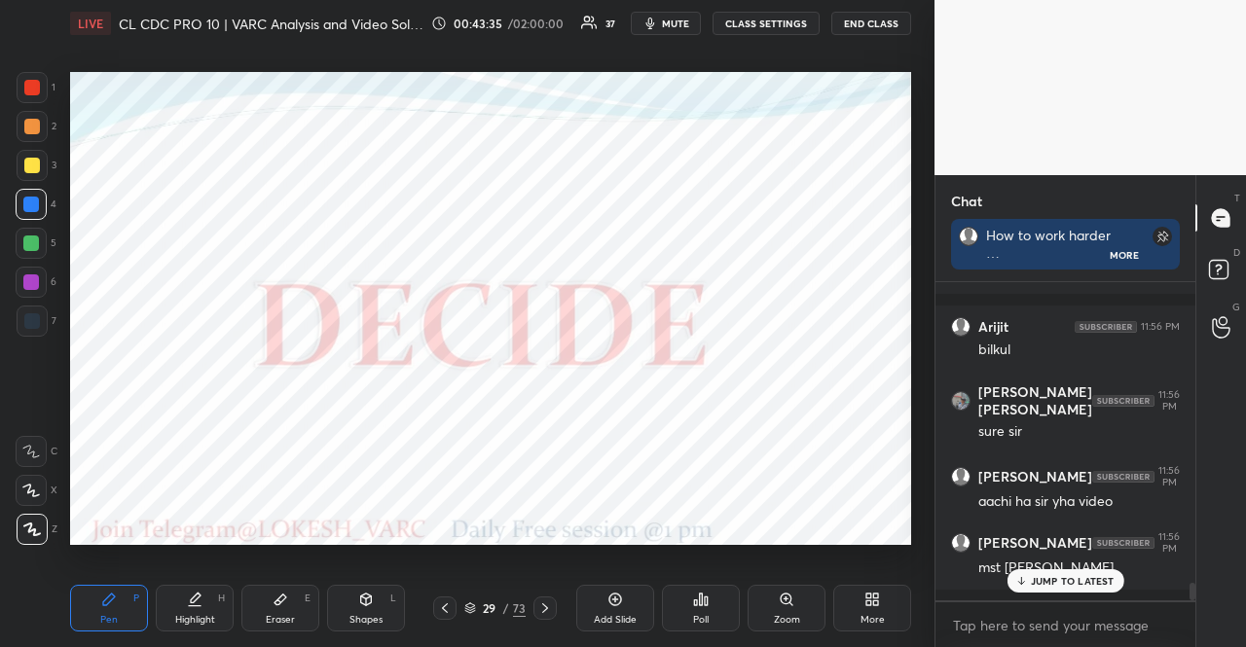
click at [37, 233] on div at bounding box center [31, 243] width 31 height 31
click at [41, 275] on div at bounding box center [31, 282] width 31 height 31
click at [41, 272] on div at bounding box center [31, 282] width 31 height 31
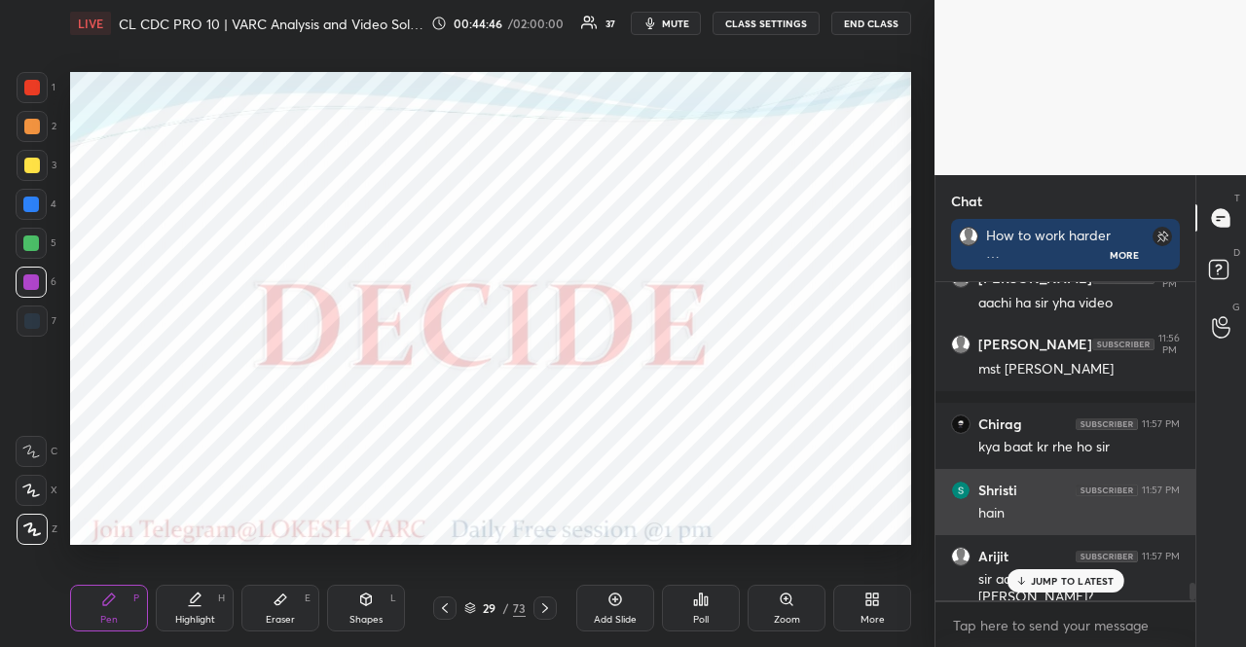
scroll to position [313, 254]
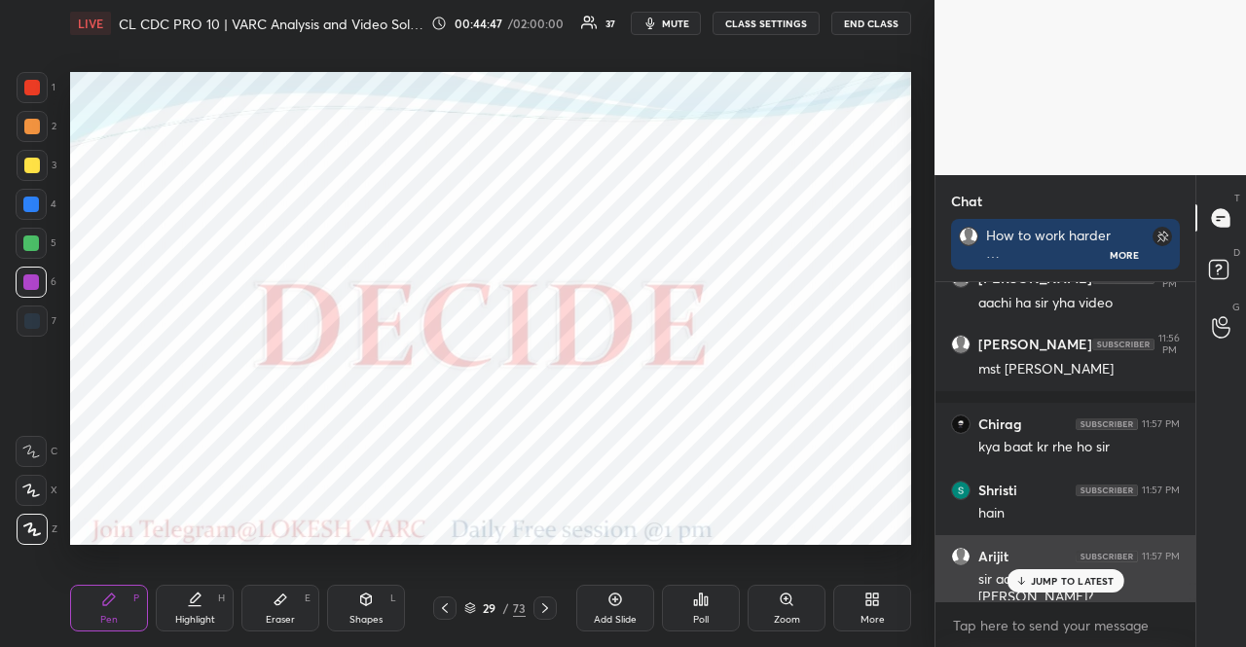
drag, startPoint x: 1073, startPoint y: 579, endPoint x: 1043, endPoint y: 577, distance: 30.2
click at [1071, 578] on p "JUMP TO LATEST" at bounding box center [1073, 581] width 84 height 12
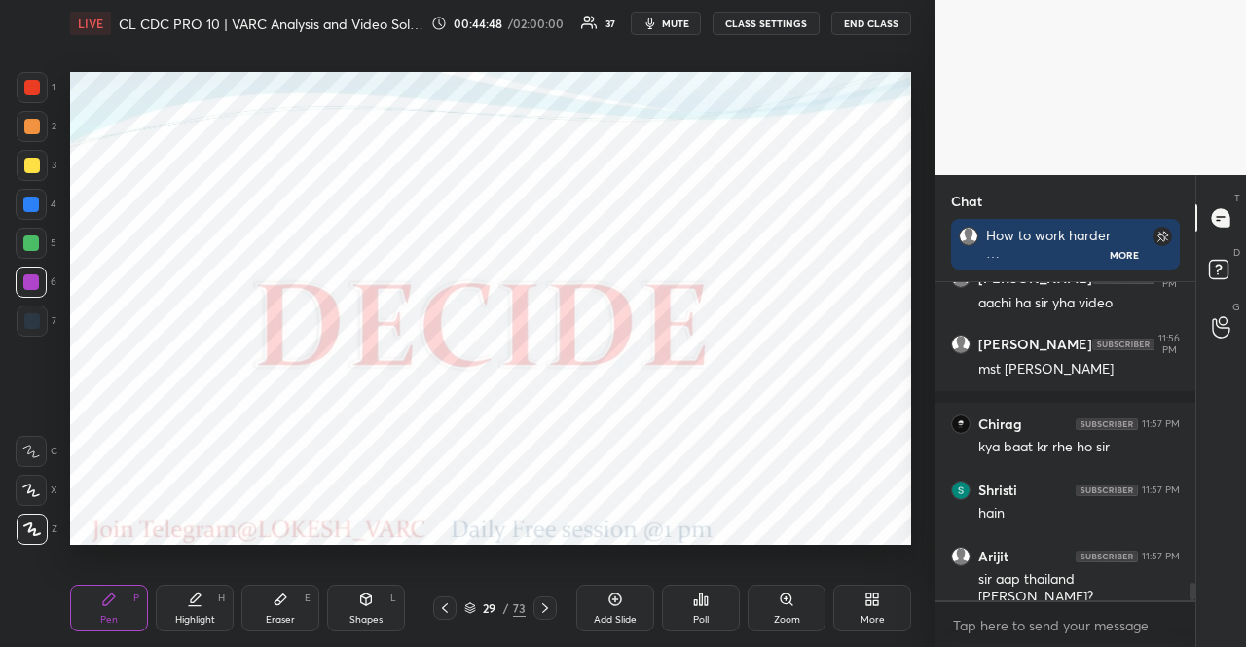
click at [36, 208] on div at bounding box center [31, 205] width 16 height 16
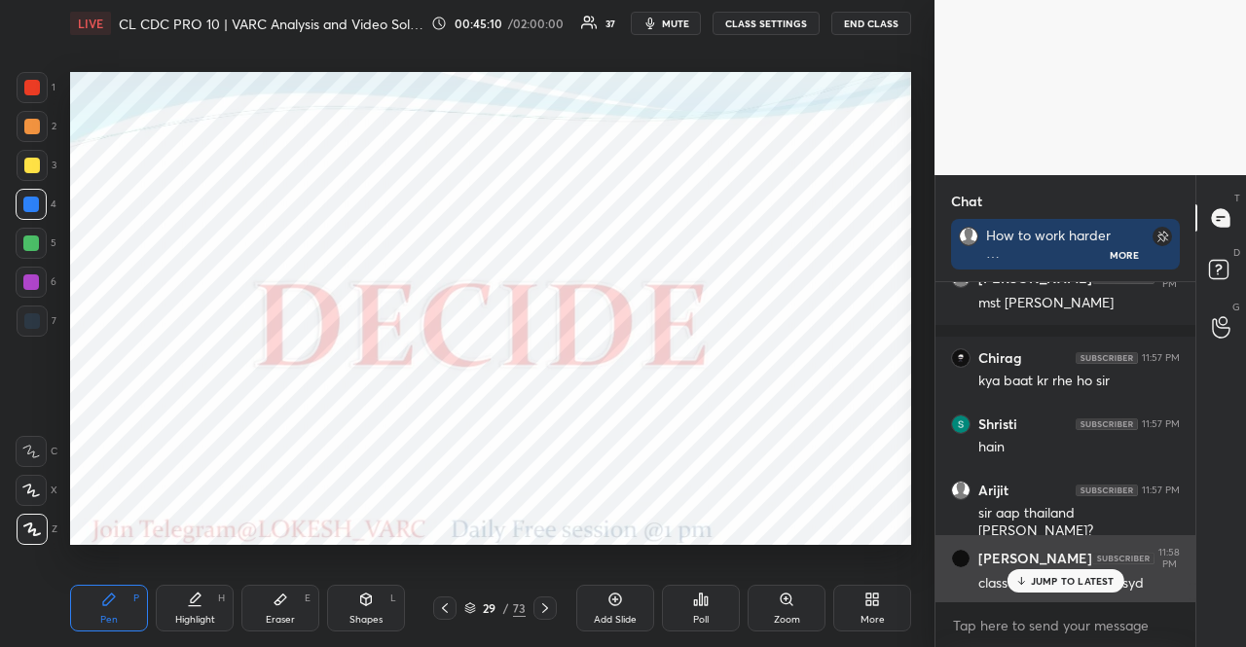
drag, startPoint x: 1071, startPoint y: 579, endPoint x: 979, endPoint y: 546, distance: 97.3
click at [1070, 579] on p "JUMP TO LATEST" at bounding box center [1073, 581] width 84 height 12
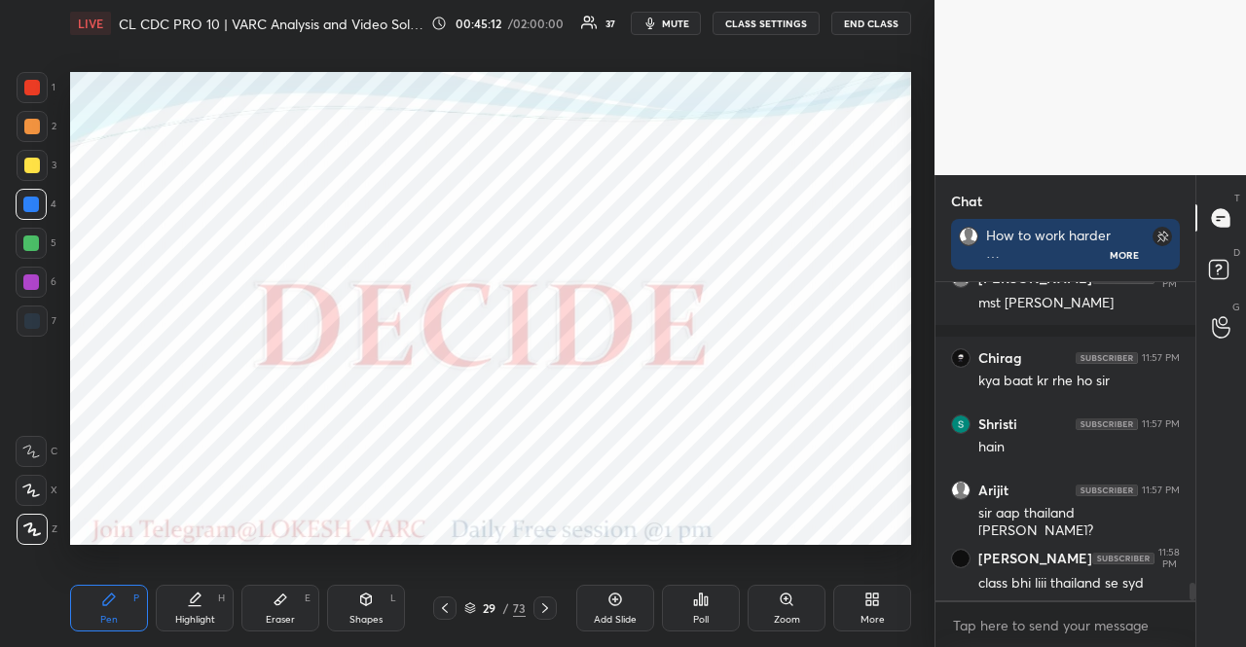
click at [38, 268] on div at bounding box center [31, 282] width 31 height 31
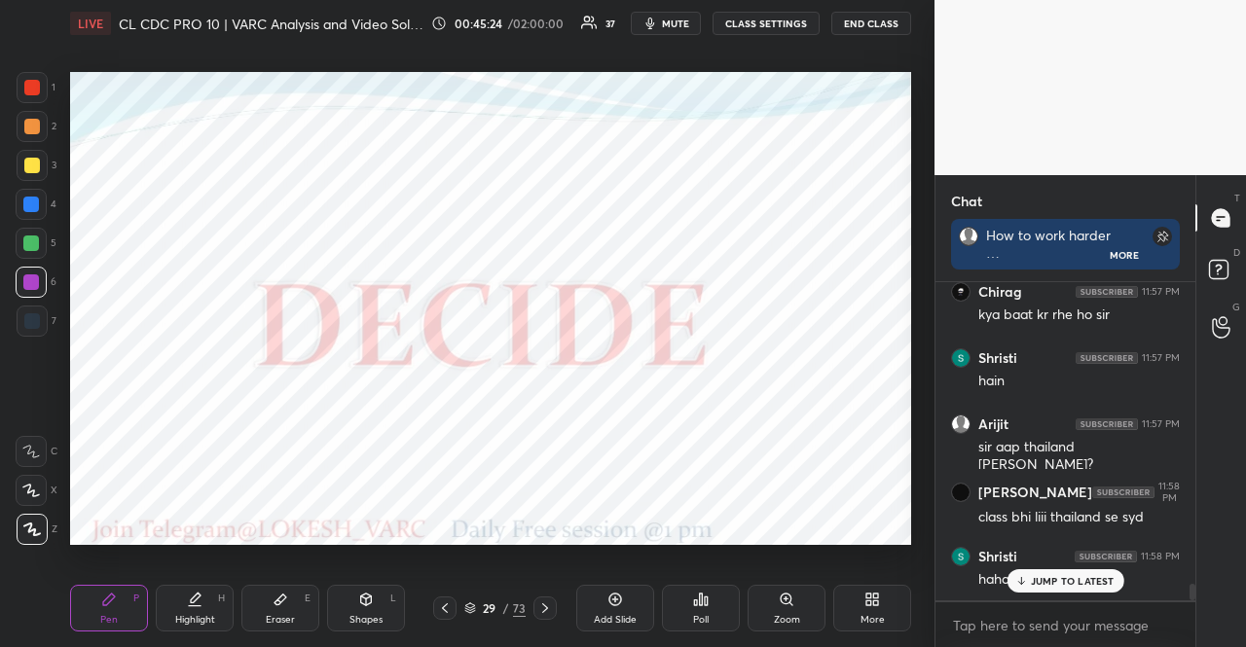
click at [1034, 581] on p "JUMP TO LATEST" at bounding box center [1073, 581] width 84 height 12
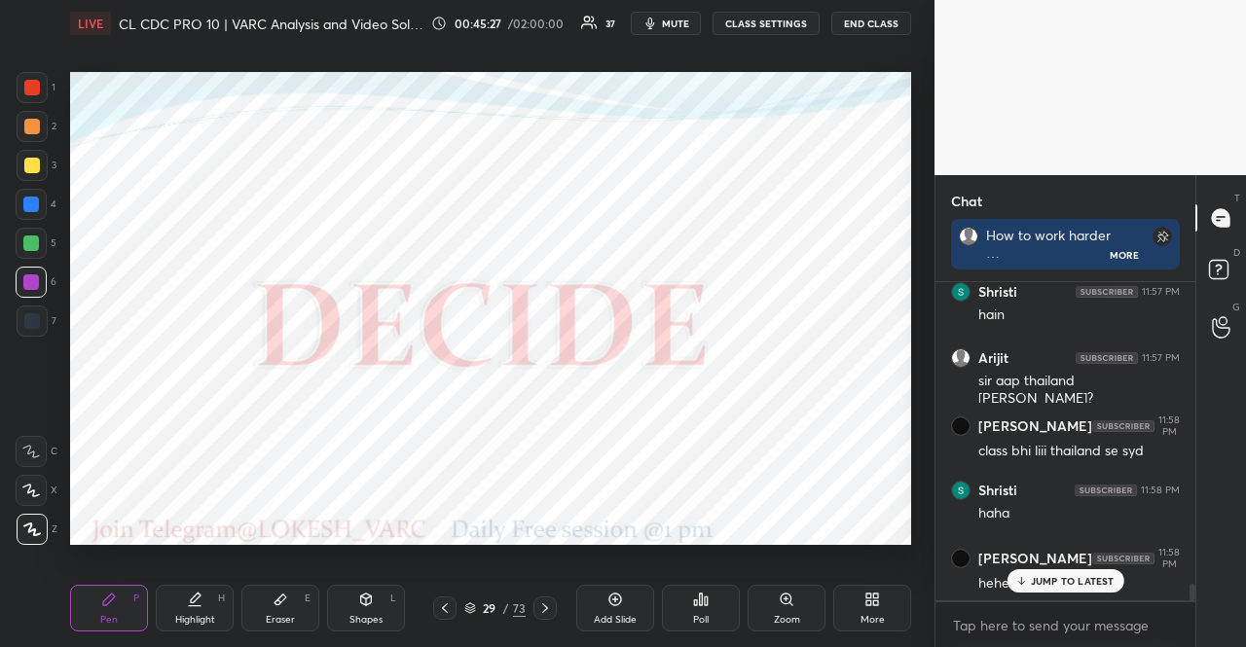
click at [27, 201] on div at bounding box center [31, 205] width 16 height 16
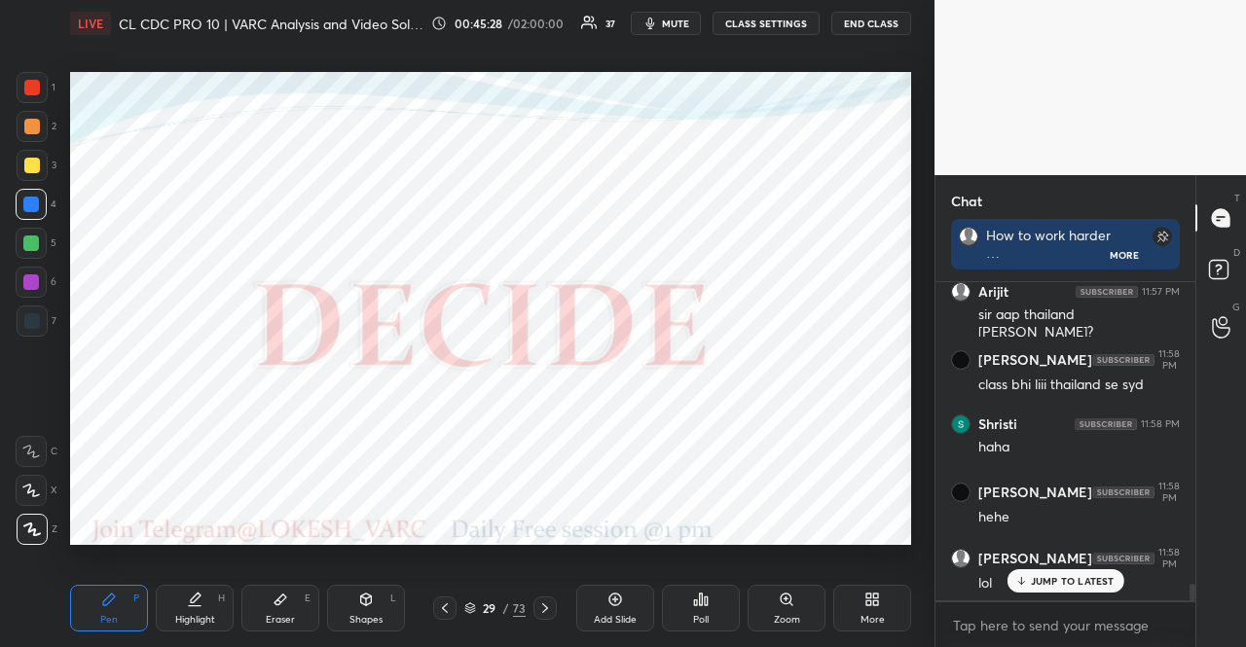
click at [545, 601] on icon at bounding box center [545, 609] width 16 height 16
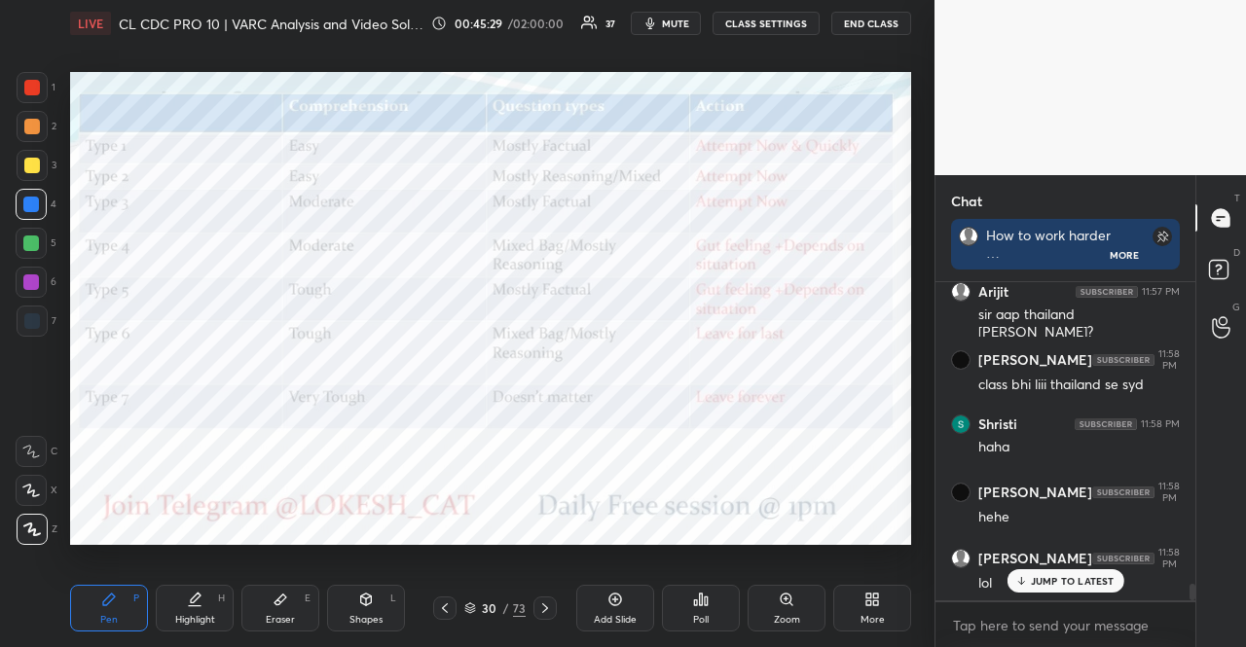
click at [1045, 577] on p "JUMP TO LATEST" at bounding box center [1073, 581] width 84 height 12
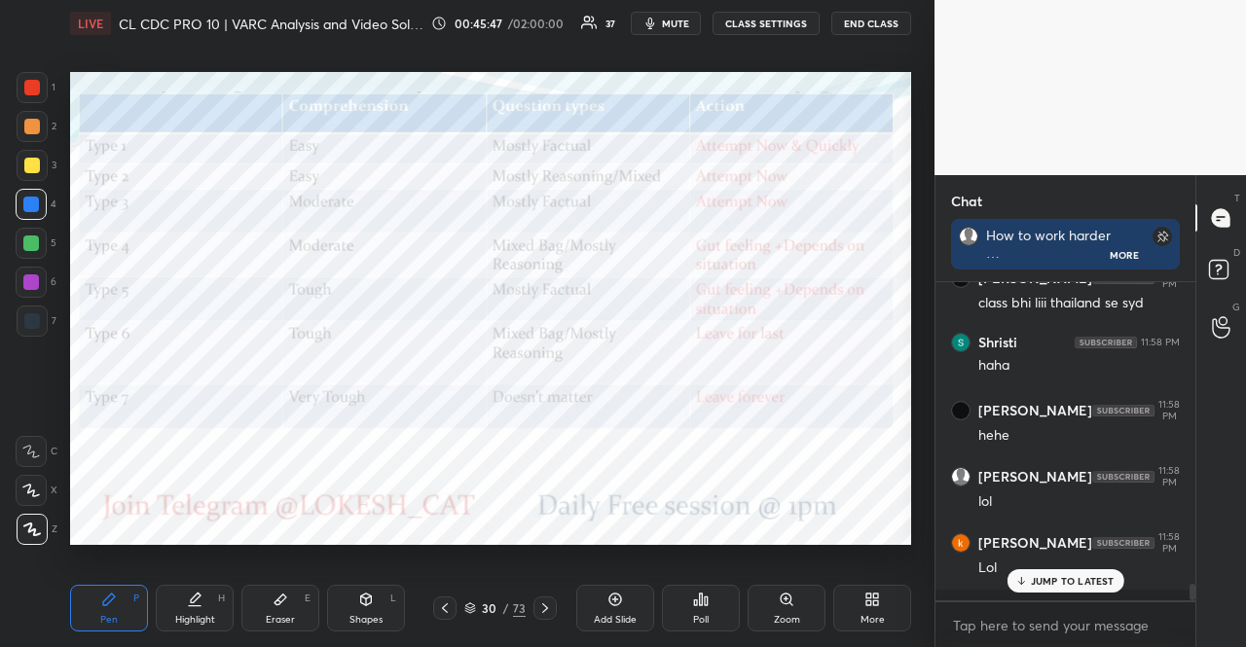
click at [33, 248] on div at bounding box center [31, 244] width 16 height 16
click at [39, 276] on div at bounding box center [31, 282] width 31 height 31
click at [549, 599] on div at bounding box center [545, 608] width 23 height 23
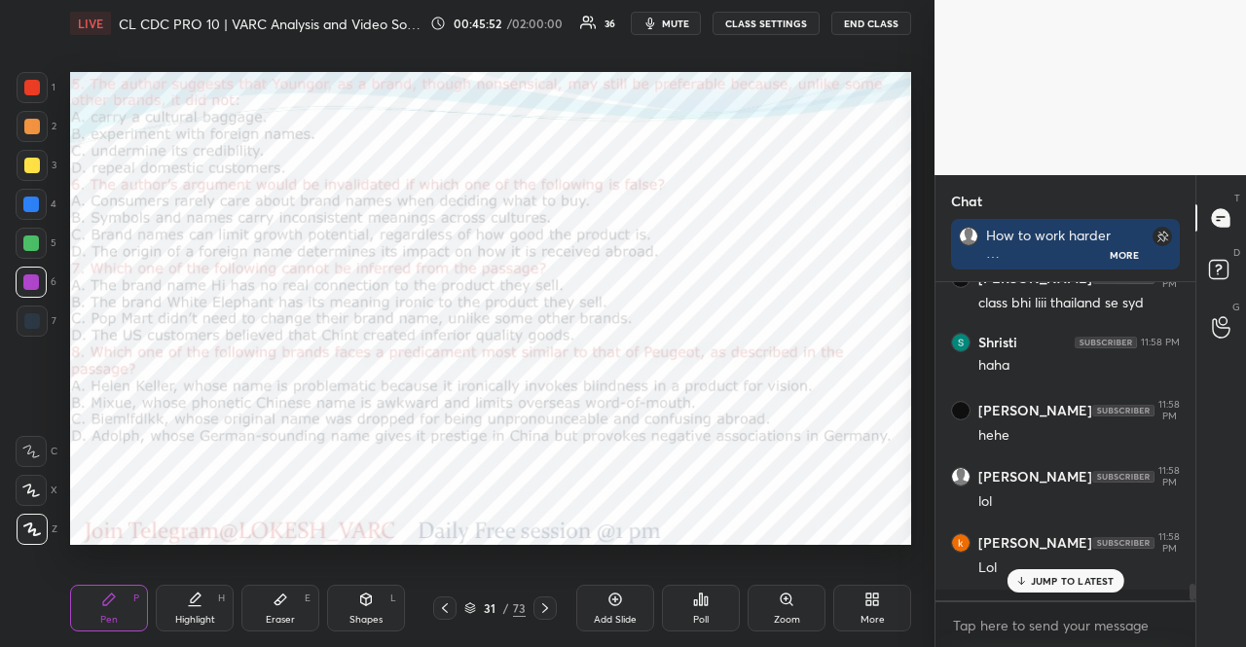
drag, startPoint x: 389, startPoint y: 610, endPoint x: 363, endPoint y: 566, distance: 51.9
click at [388, 609] on div "Shapes L" at bounding box center [366, 608] width 78 height 47
click at [35, 189] on div at bounding box center [31, 204] width 31 height 31
click at [120, 604] on div "Pen P" at bounding box center [109, 608] width 78 height 47
click at [30, 496] on icon at bounding box center [31, 491] width 18 height 14
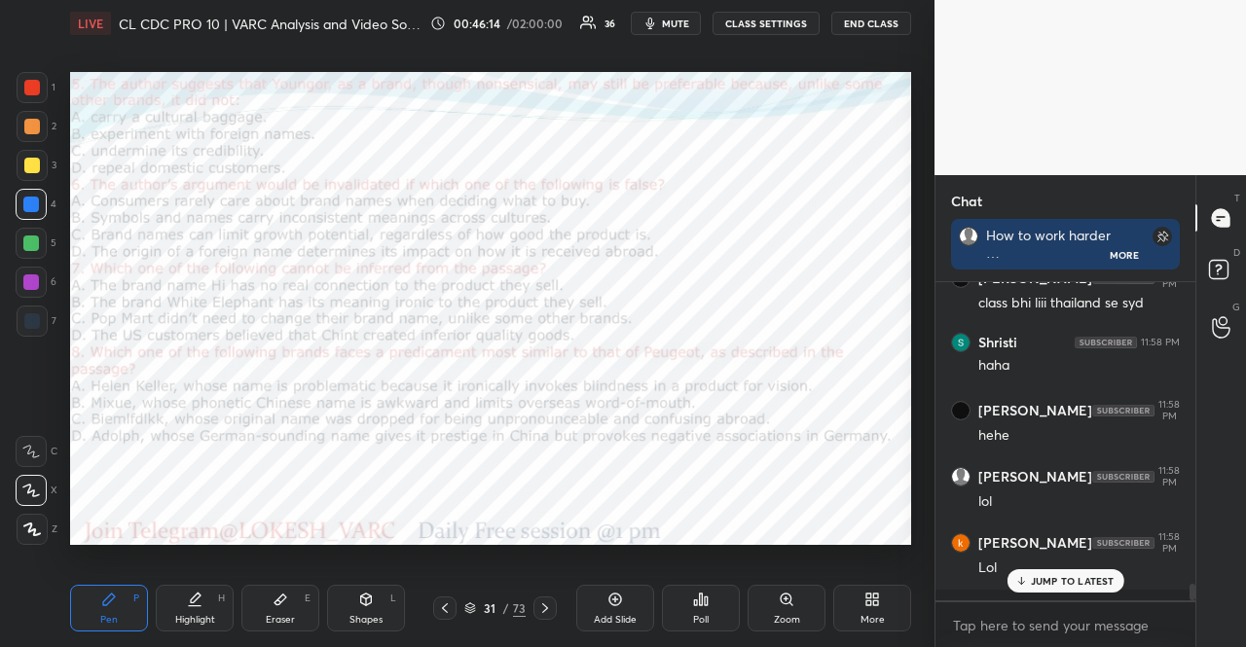
click at [42, 322] on div at bounding box center [32, 321] width 31 height 31
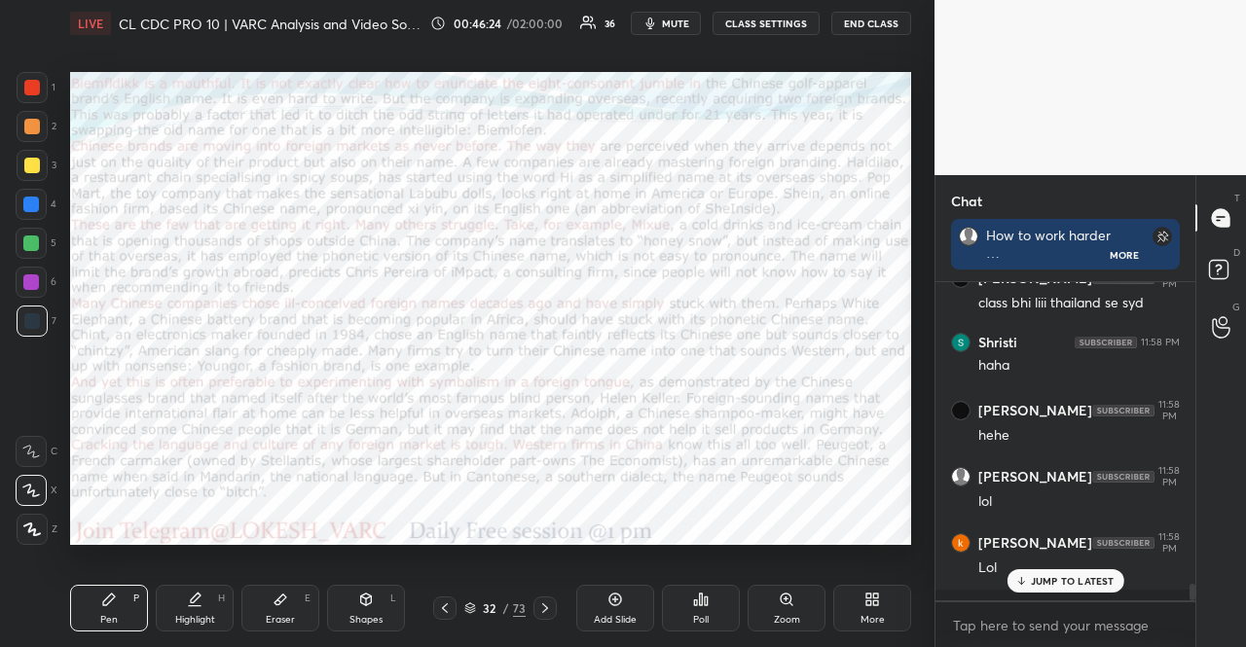
click at [678, 605] on div "Poll" at bounding box center [701, 608] width 78 height 47
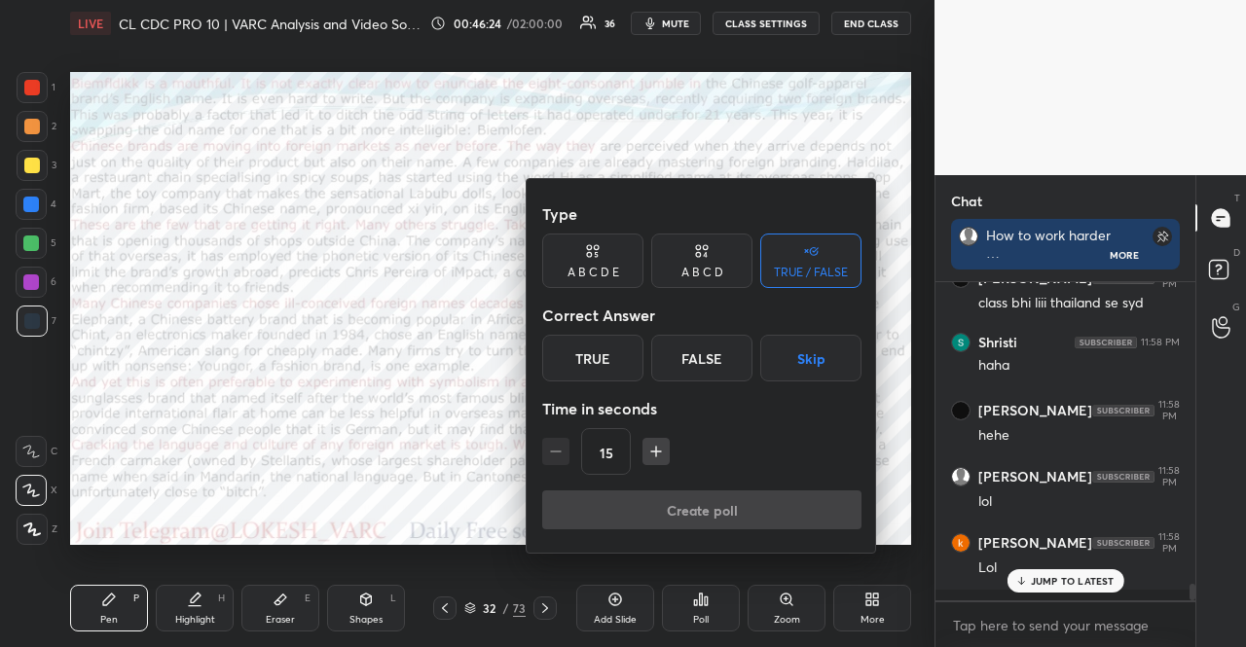
click at [660, 439] on button "button" at bounding box center [656, 451] width 27 height 27
click at [659, 442] on button "button" at bounding box center [656, 451] width 27 height 27
click at [659, 443] on icon "button" at bounding box center [655, 451] width 19 height 19
click at [660, 443] on icon "button" at bounding box center [655, 451] width 19 height 19
click at [660, 444] on icon "button" at bounding box center [655, 451] width 19 height 19
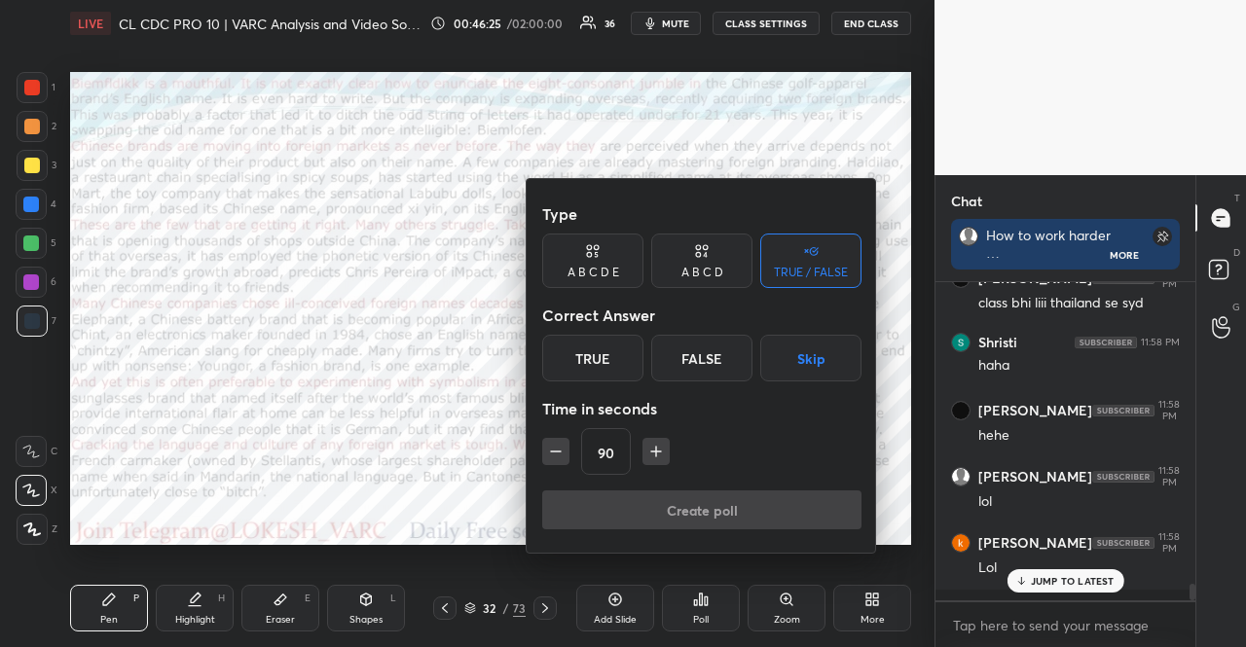
click at [660, 444] on icon "button" at bounding box center [655, 451] width 19 height 19
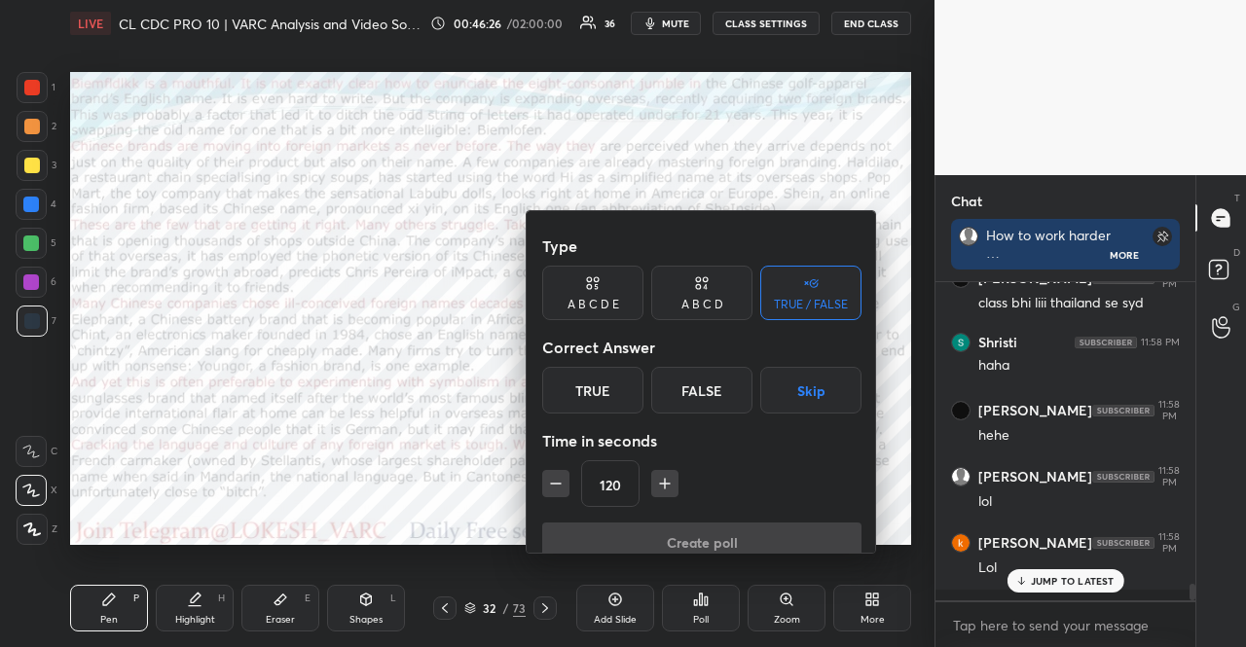
click at [660, 474] on icon "button" at bounding box center [664, 483] width 19 height 19
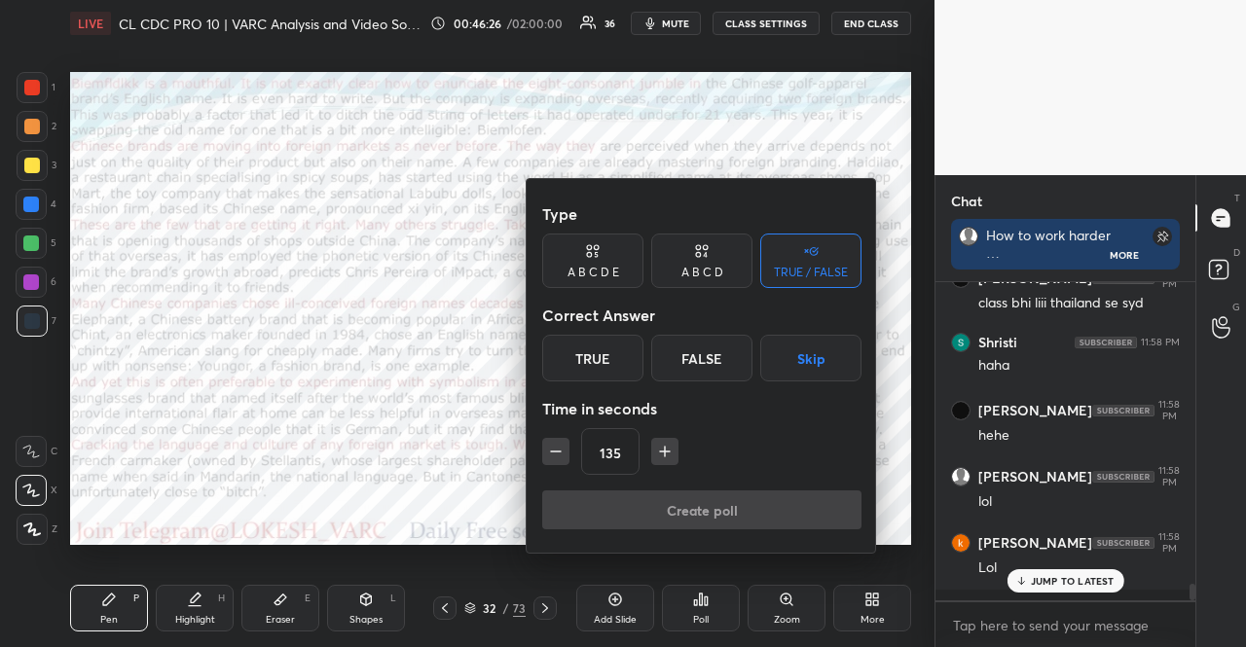
click at [662, 444] on icon "button" at bounding box center [664, 451] width 19 height 19
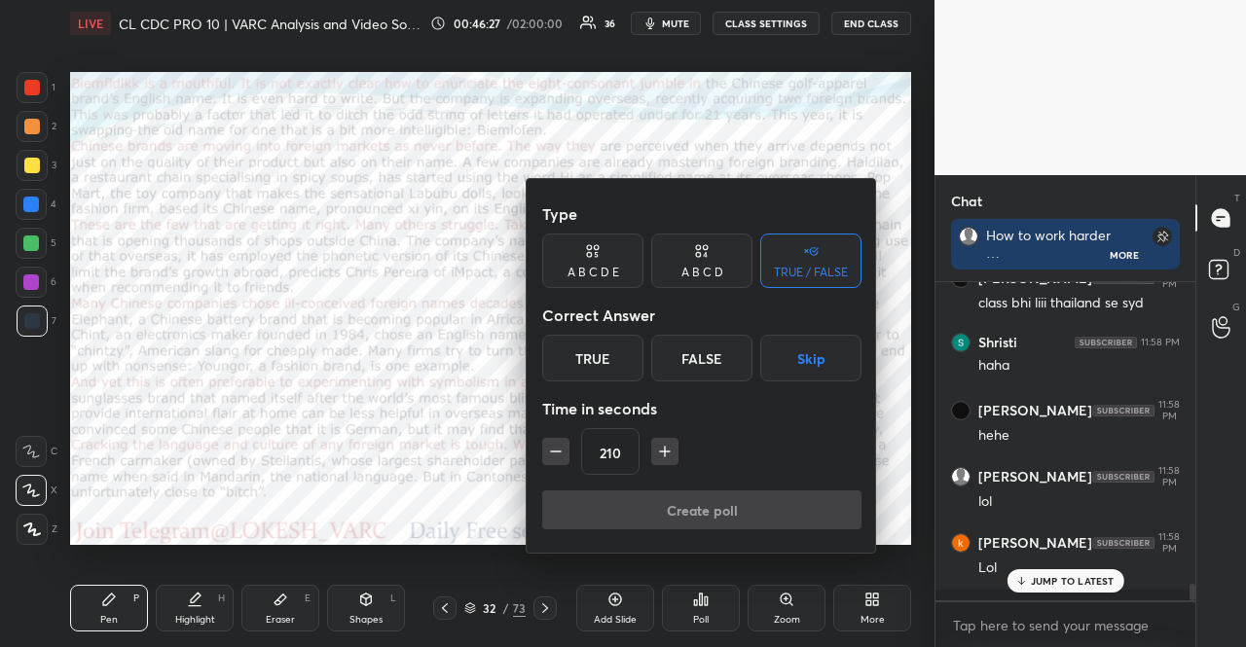
click at [561, 456] on icon "button" at bounding box center [555, 451] width 19 height 19
type input "180"
click at [791, 348] on button "Skip" at bounding box center [810, 358] width 101 height 47
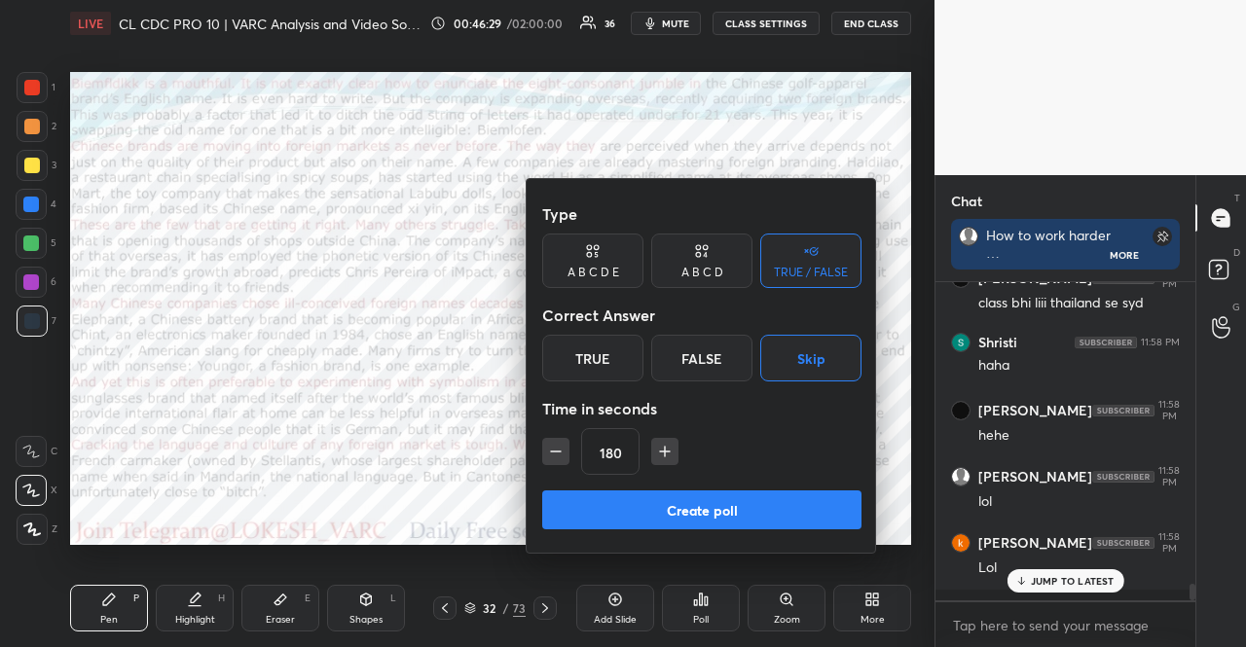
click at [755, 494] on button "Create poll" at bounding box center [701, 510] width 319 height 39
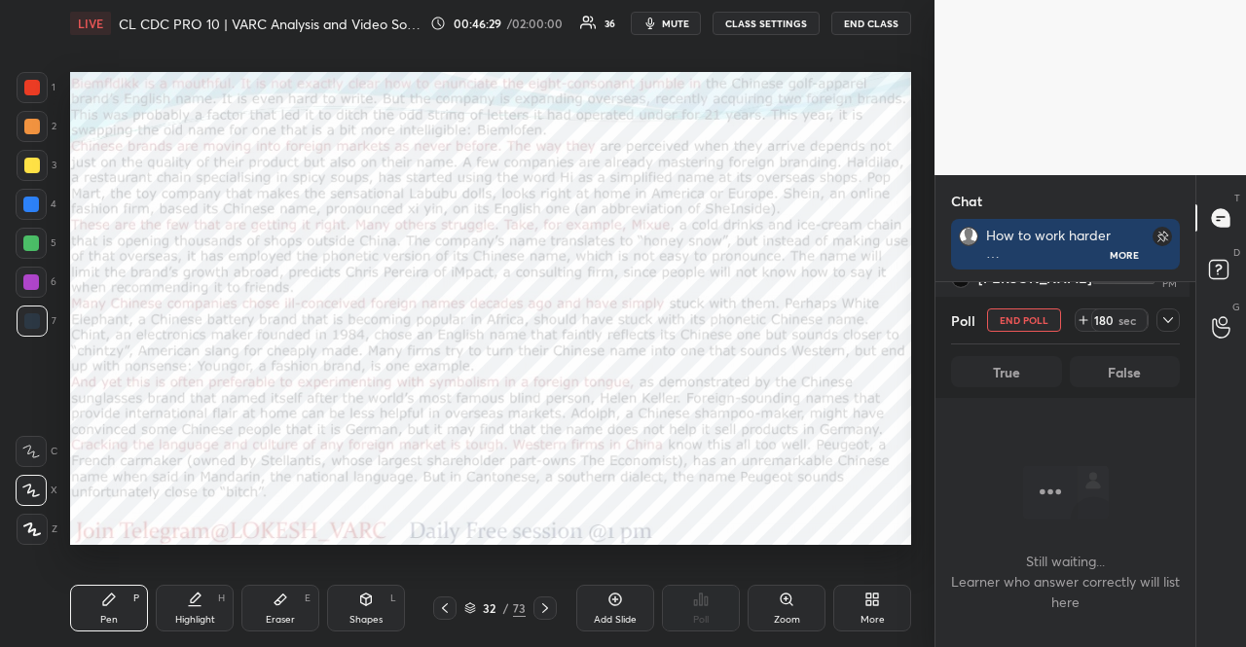
scroll to position [259, 254]
click at [1164, 322] on icon at bounding box center [1168, 321] width 16 height 16
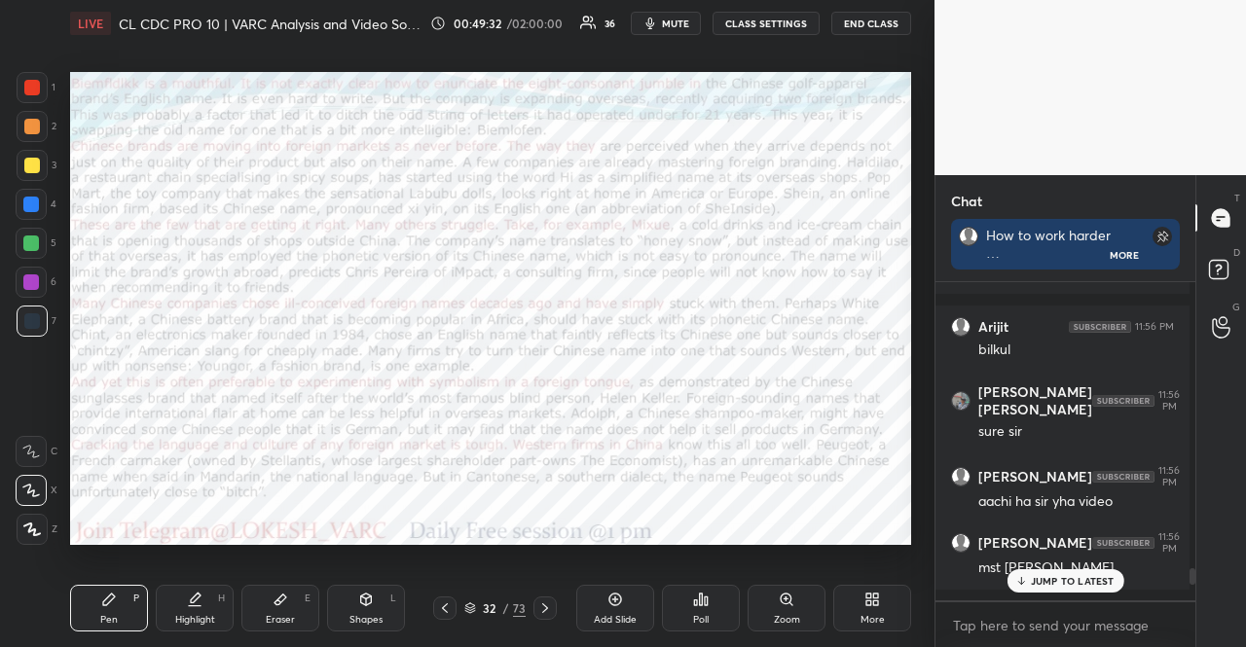
scroll to position [6, 6]
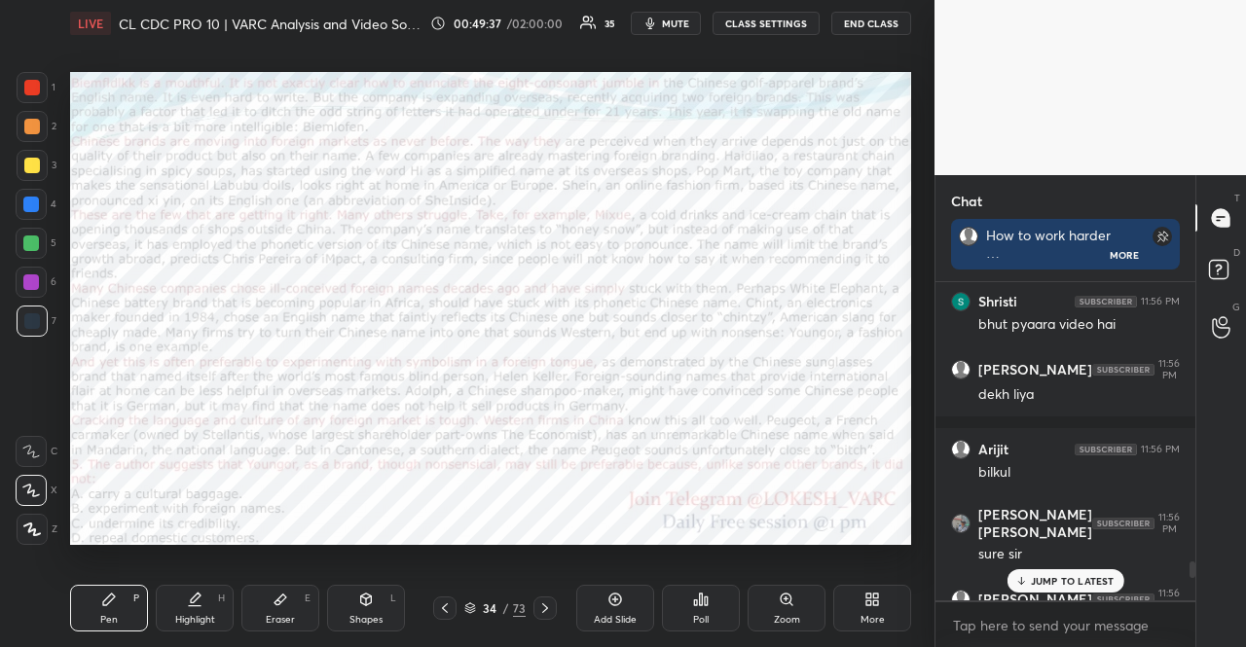
click at [29, 285] on div at bounding box center [31, 283] width 16 height 16
click at [357, 605] on div "Shapes L" at bounding box center [366, 608] width 78 height 47
click at [37, 242] on div at bounding box center [31, 244] width 16 height 16
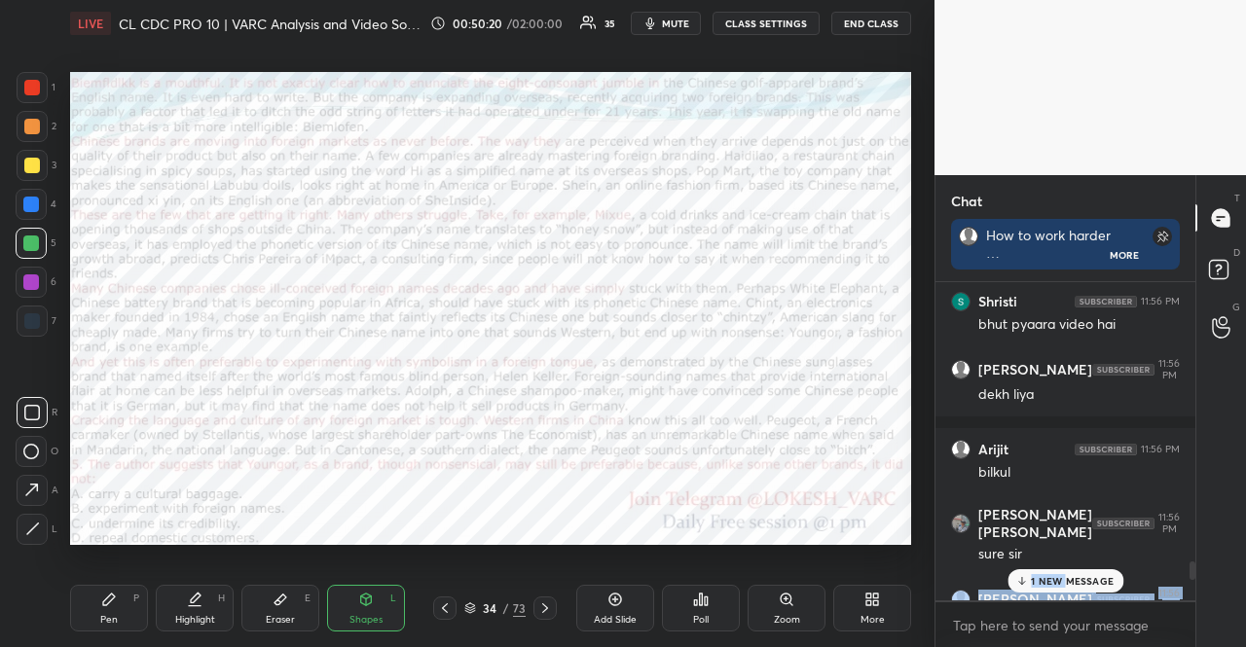
click at [1063, 570] on div "[PERSON_NAME] joined [PERSON_NAME] 11:52 PM 1st se easy lag rha Arijit 11:53 PM…" at bounding box center [1066, 441] width 260 height 318
click at [1063, 571] on div "1 NEW MESSAGE" at bounding box center [1066, 581] width 116 height 23
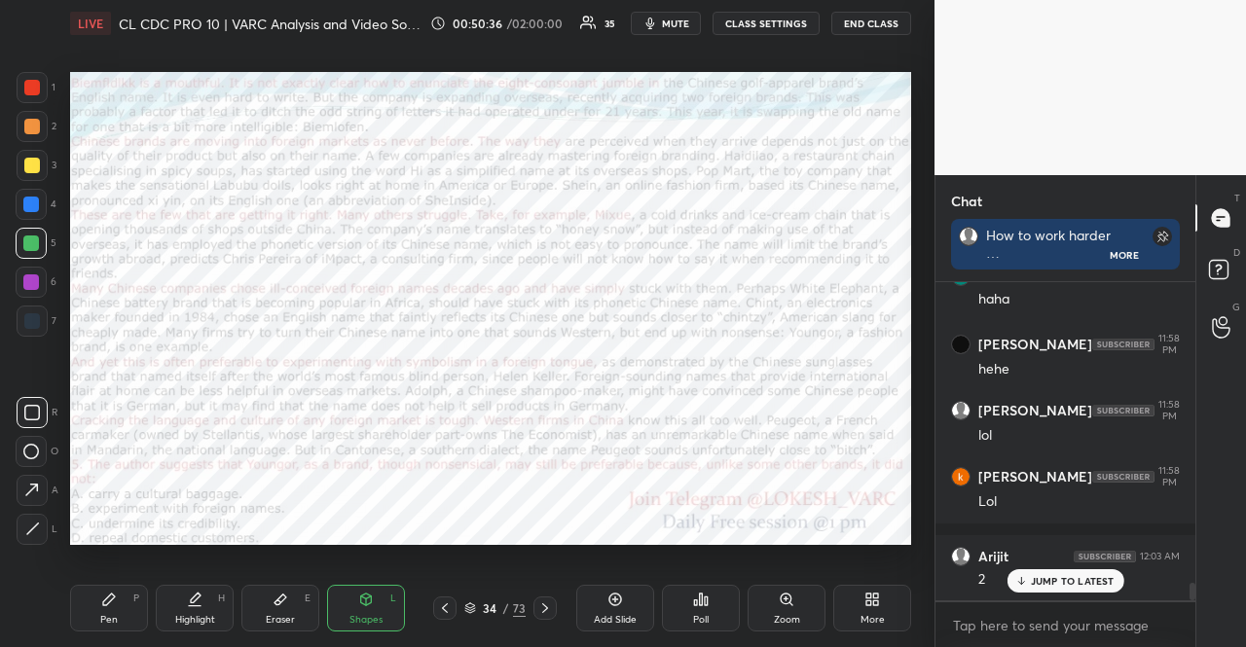
click at [40, 326] on div at bounding box center [32, 321] width 31 height 31
click at [99, 618] on div "Pen P" at bounding box center [109, 608] width 78 height 47
click at [27, 281] on div at bounding box center [31, 283] width 16 height 16
click at [107, 608] on div "Pen P" at bounding box center [109, 608] width 78 height 47
click at [25, 202] on div at bounding box center [31, 205] width 16 height 16
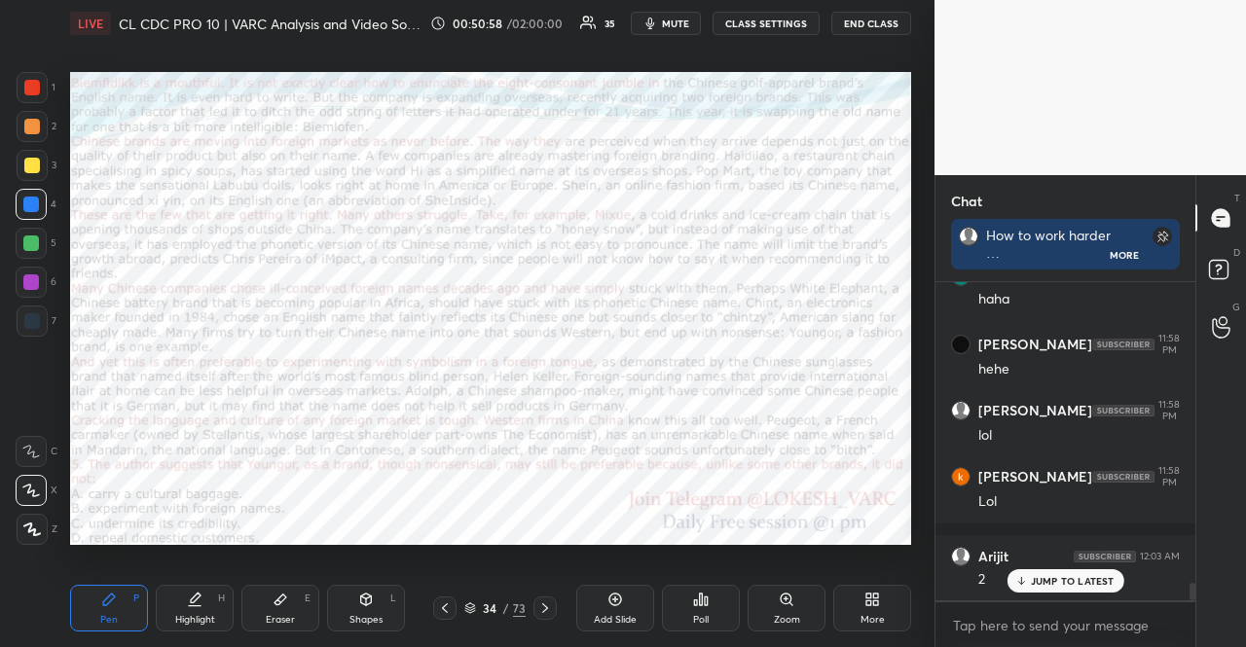
click at [19, 201] on div at bounding box center [31, 204] width 31 height 31
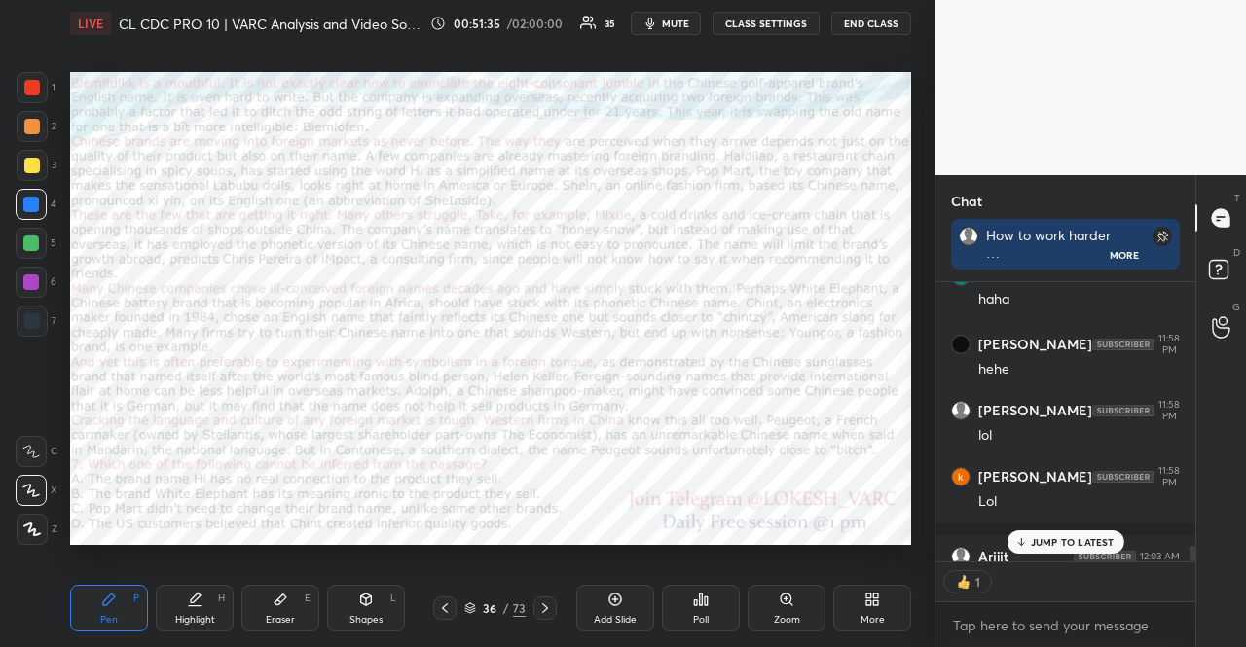
scroll to position [5713, 0]
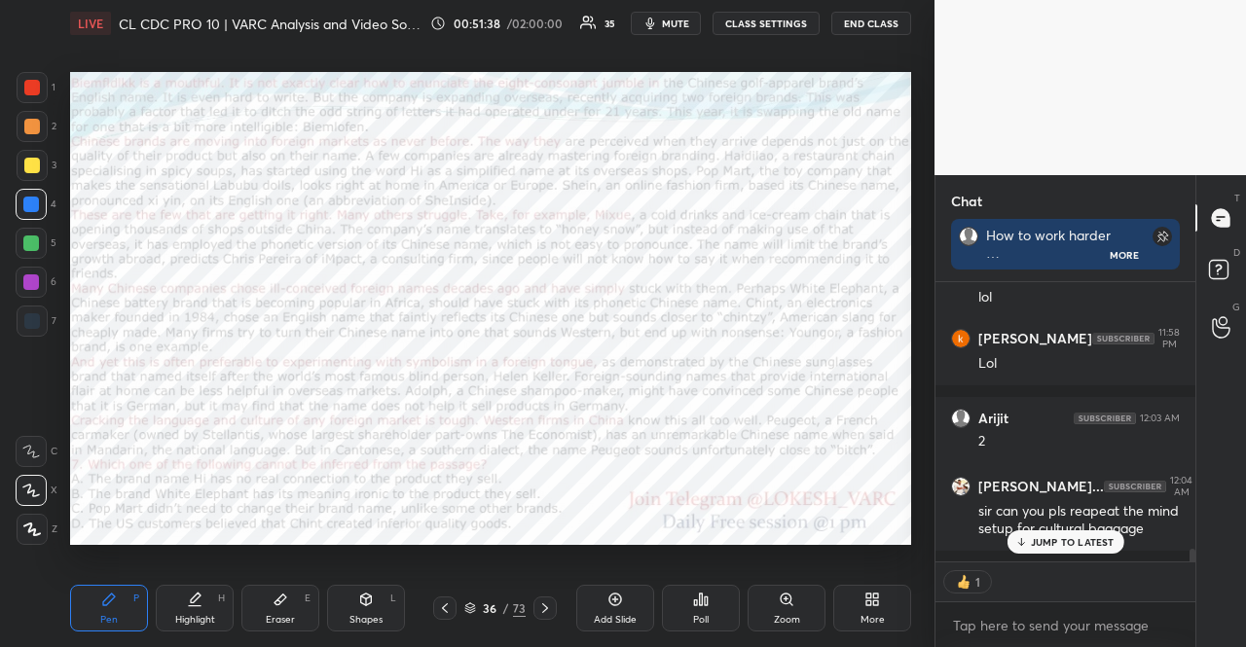
click at [1062, 542] on p "JUMP TO LATEST" at bounding box center [1073, 542] width 84 height 12
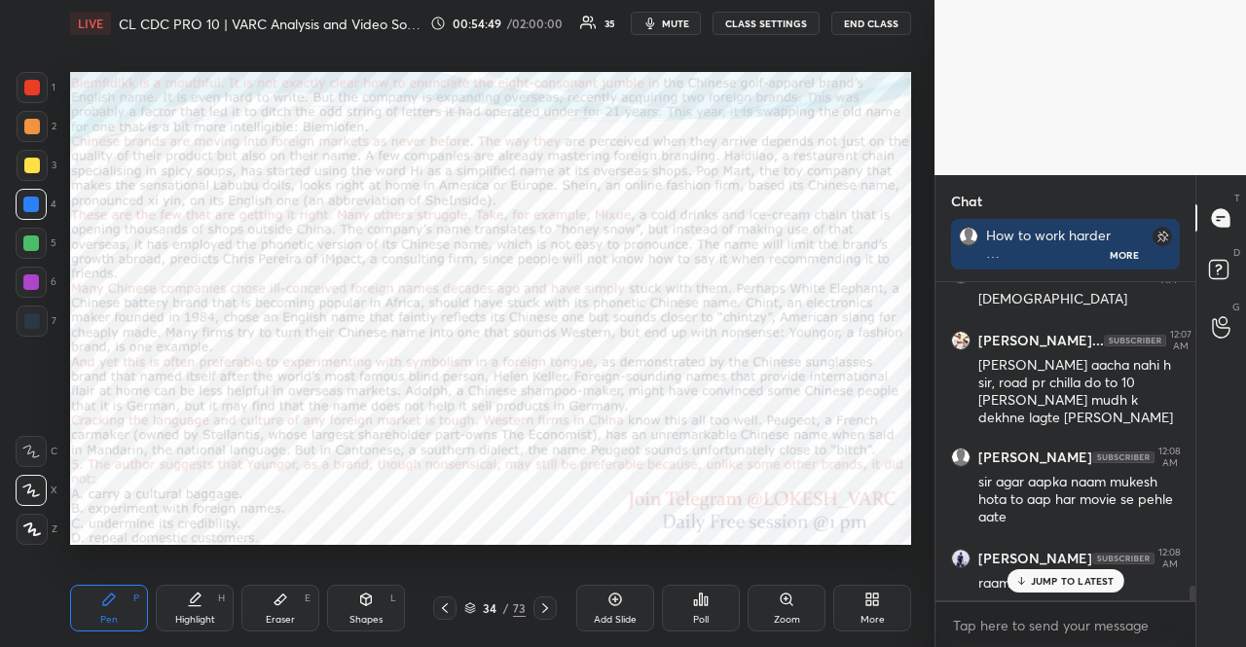
scroll to position [6776, 0]
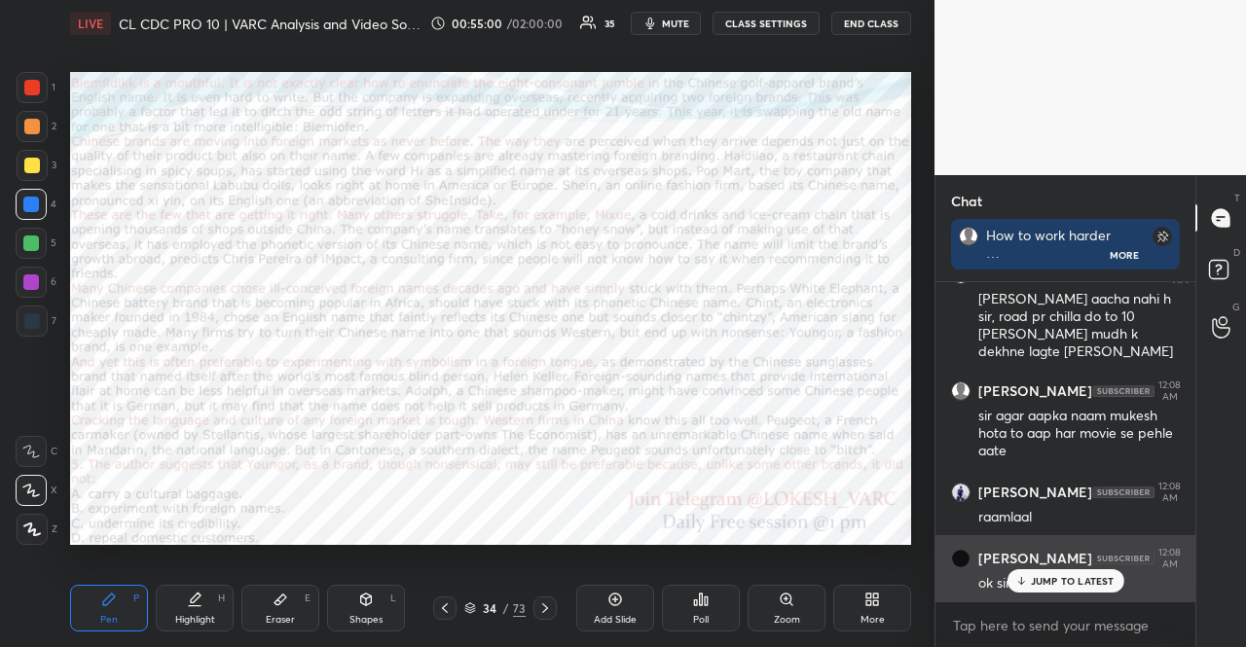
click at [1113, 587] on div "JUMP TO LATEST" at bounding box center [1065, 581] width 117 height 23
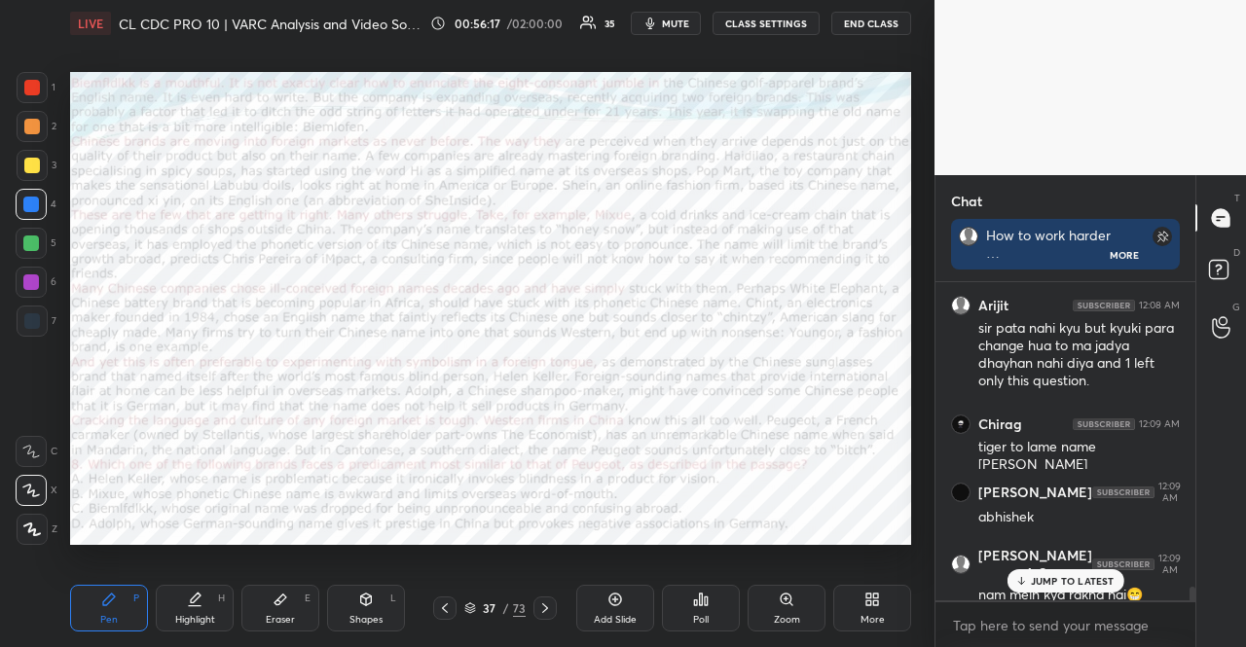
scroll to position [7195, 0]
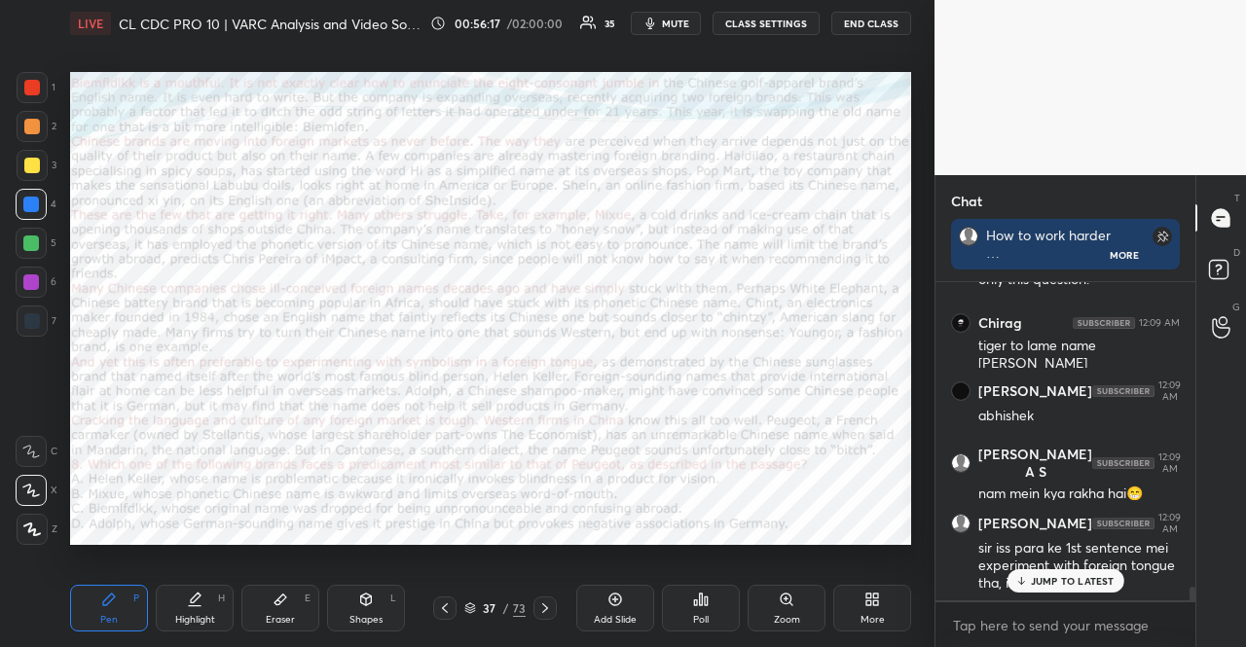
click at [1054, 575] on p "JUMP TO LATEST" at bounding box center [1073, 581] width 84 height 12
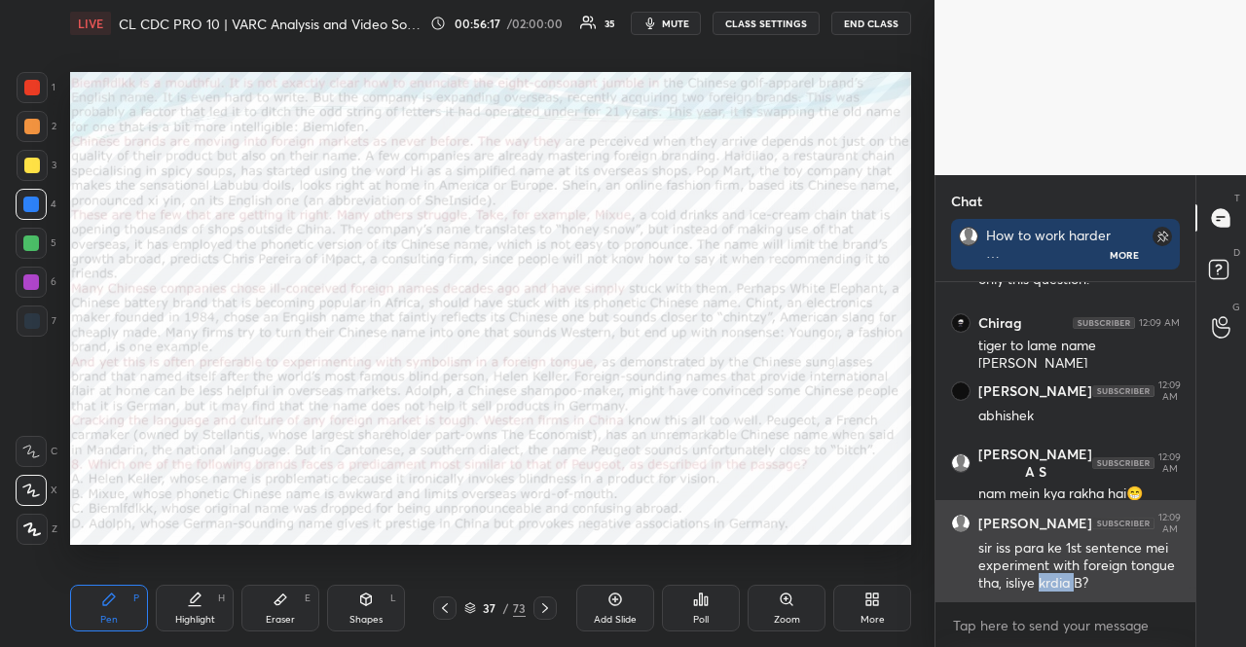
drag, startPoint x: 1054, startPoint y: 575, endPoint x: 1044, endPoint y: 569, distance: 12.7
click at [1053, 575] on div "sir iss para ke 1st sentence mei experiment with foreign tongue tha, isliye krd…" at bounding box center [1079, 566] width 202 height 55
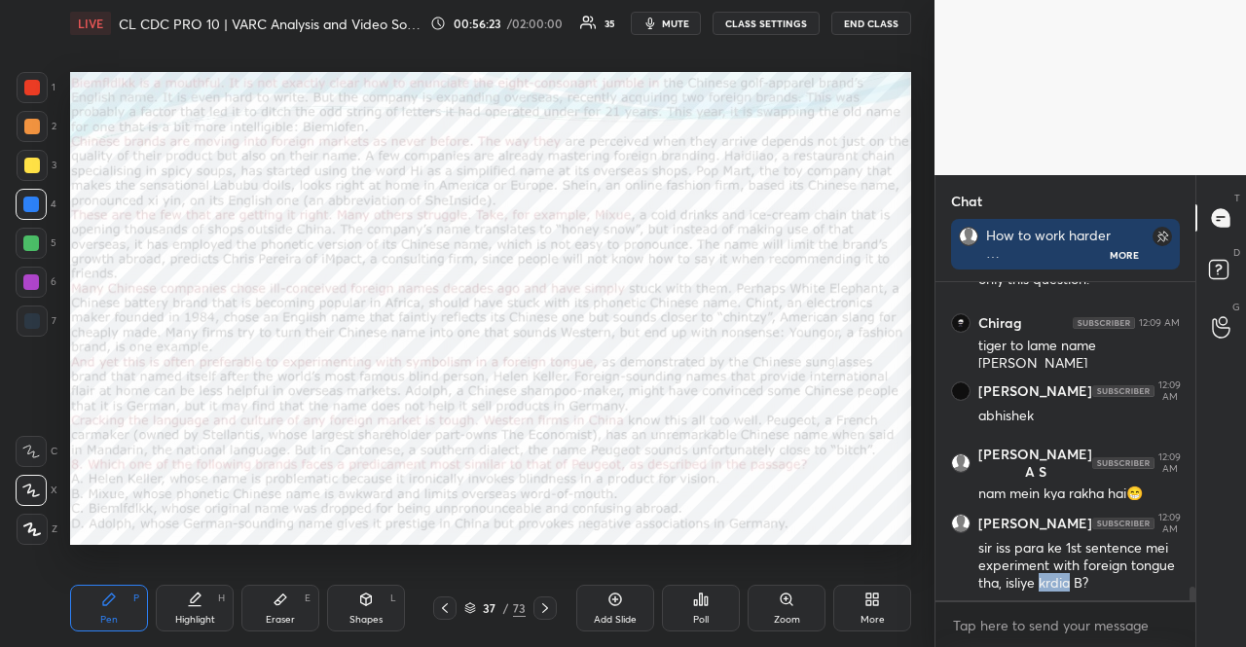
scroll to position [7214, 0]
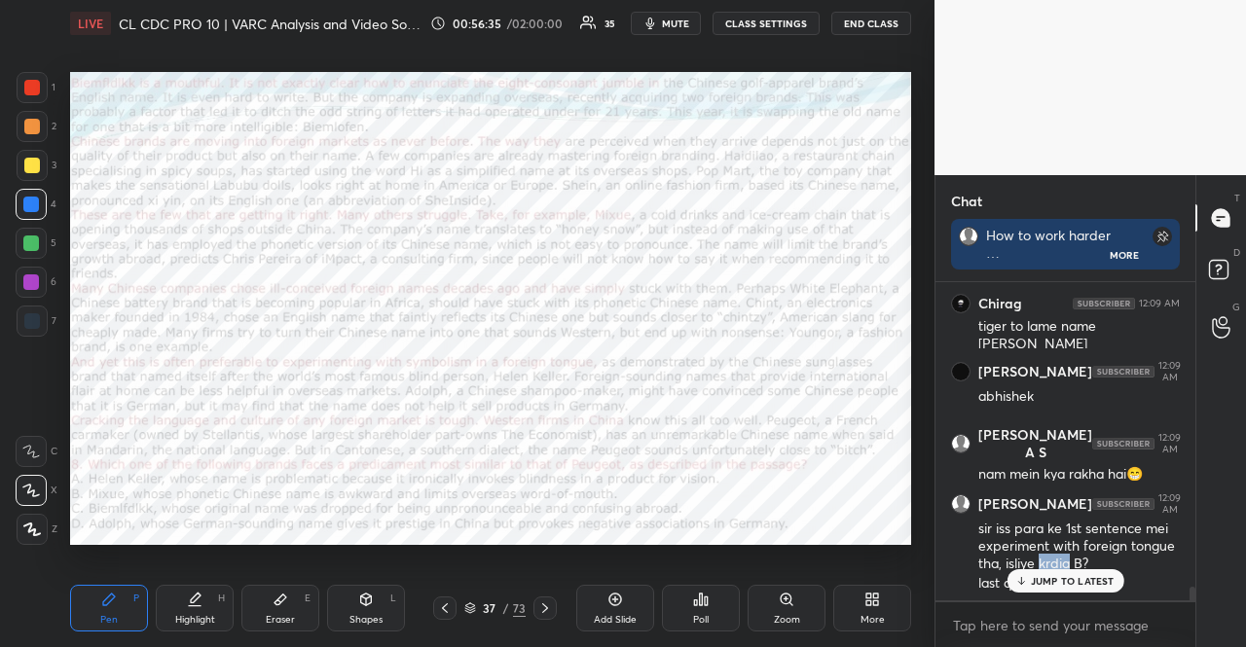
click at [29, 234] on div at bounding box center [31, 243] width 31 height 31
click at [375, 585] on div "Shapes L" at bounding box center [366, 608] width 78 height 47
click at [1036, 575] on p "JUMP TO LATEST" at bounding box center [1073, 581] width 84 height 12
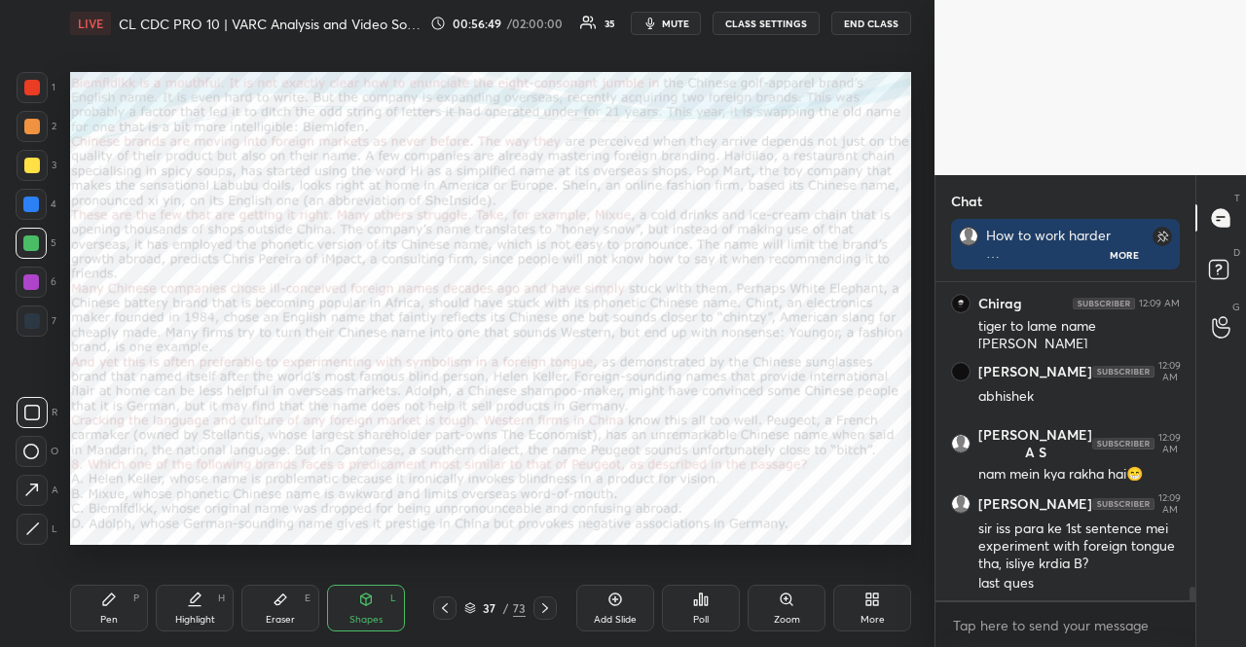
click at [107, 602] on icon at bounding box center [109, 600] width 12 height 12
click at [45, 523] on div at bounding box center [32, 529] width 31 height 31
click at [345, 597] on div "Shapes L" at bounding box center [366, 608] width 78 height 47
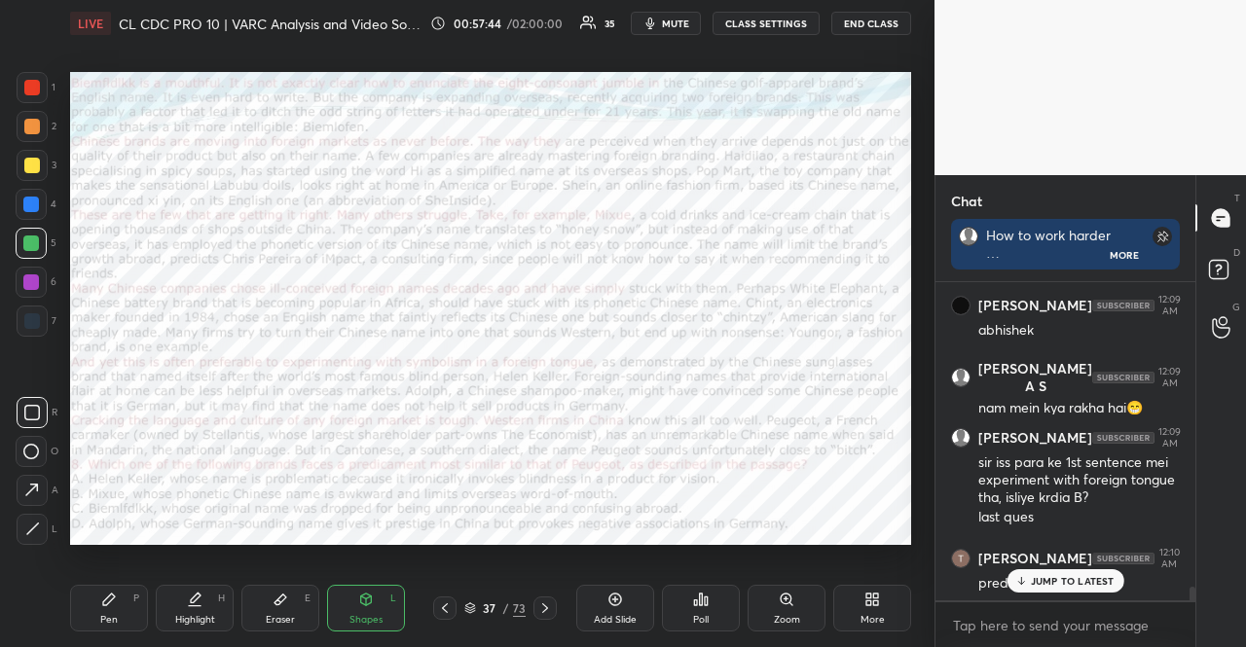
click at [43, 83] on div at bounding box center [32, 87] width 31 height 31
click at [351, 615] on div "Shapes" at bounding box center [366, 620] width 33 height 10
click at [121, 600] on div "Pen P" at bounding box center [109, 608] width 78 height 47
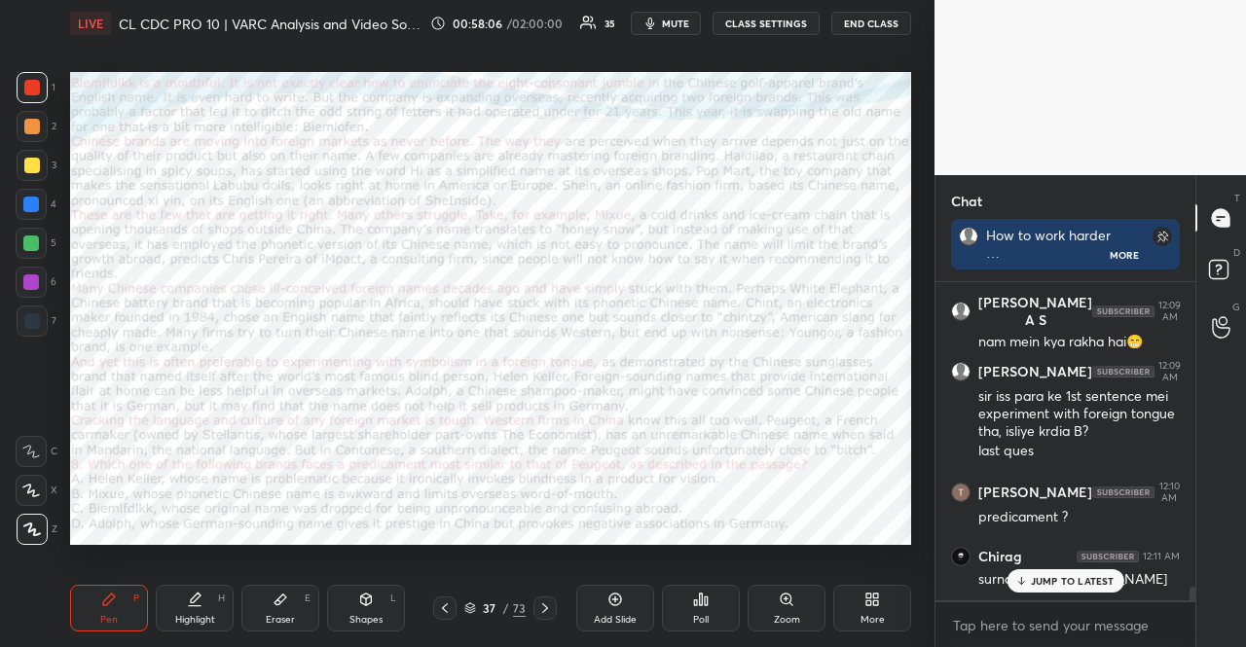
drag, startPoint x: 25, startPoint y: 203, endPoint x: 65, endPoint y: 334, distance: 136.4
click at [25, 205] on div at bounding box center [31, 205] width 16 height 16
click at [32, 497] on icon at bounding box center [31, 491] width 18 height 14
click at [317, 587] on div "Eraser E" at bounding box center [280, 608] width 78 height 47
click at [383, 593] on div "Shapes L" at bounding box center [366, 608] width 78 height 47
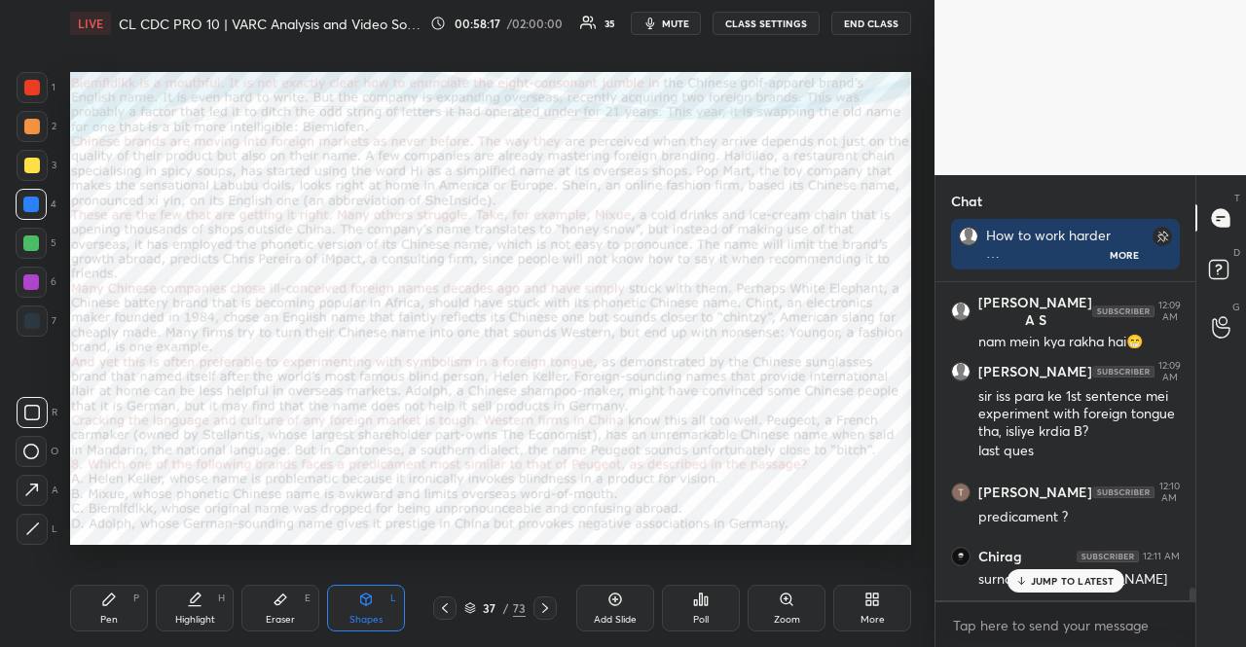
scroll to position [7413, 0]
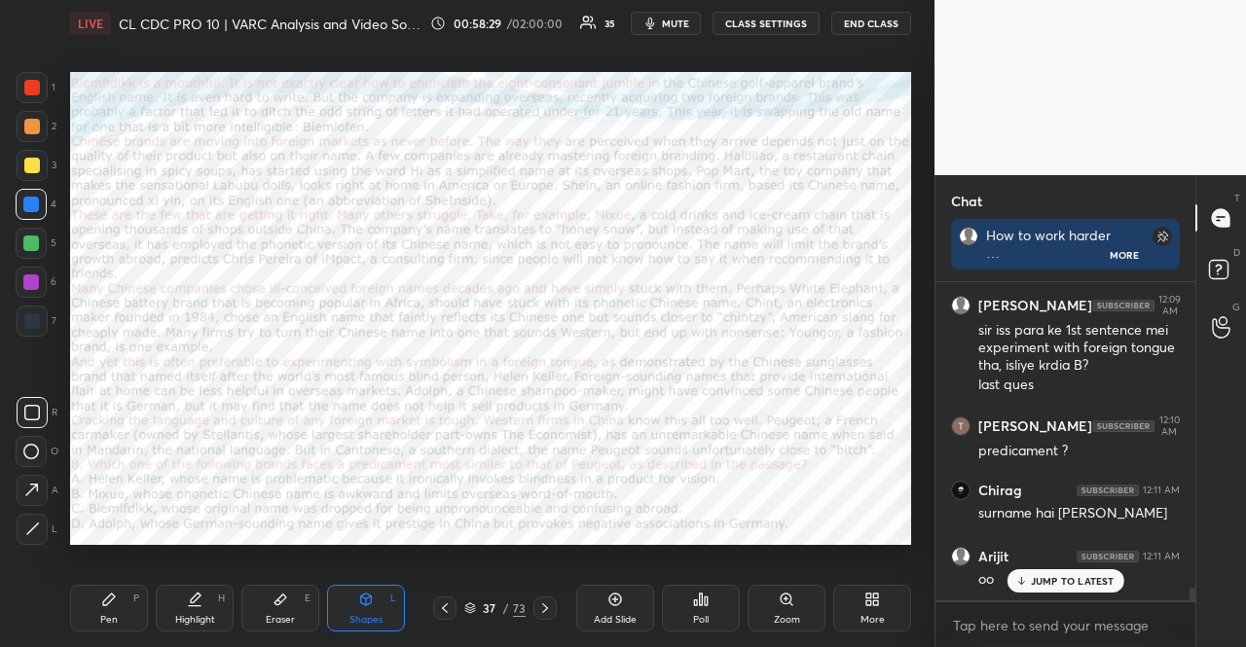
click at [51, 242] on div "5" at bounding box center [36, 243] width 41 height 31
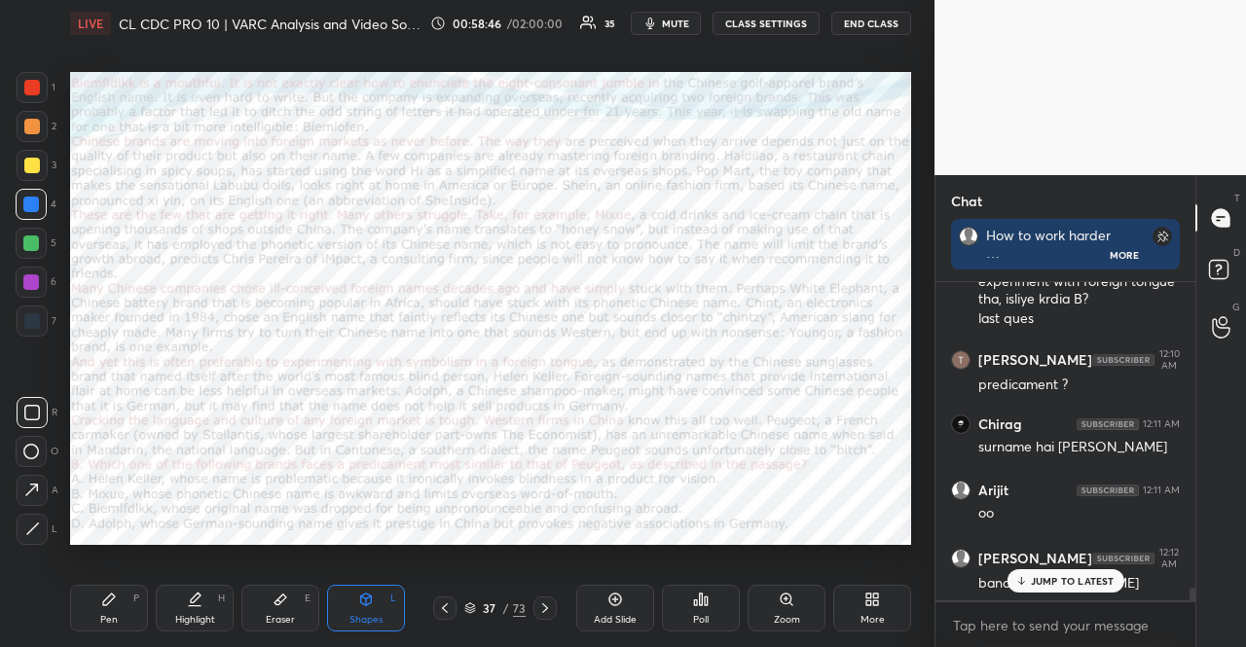
click at [123, 584] on div "Pen P Highlight H Eraser E Shapes L 37 / 73 Add Slide Poll Zoom More" at bounding box center [490, 609] width 841 height 78
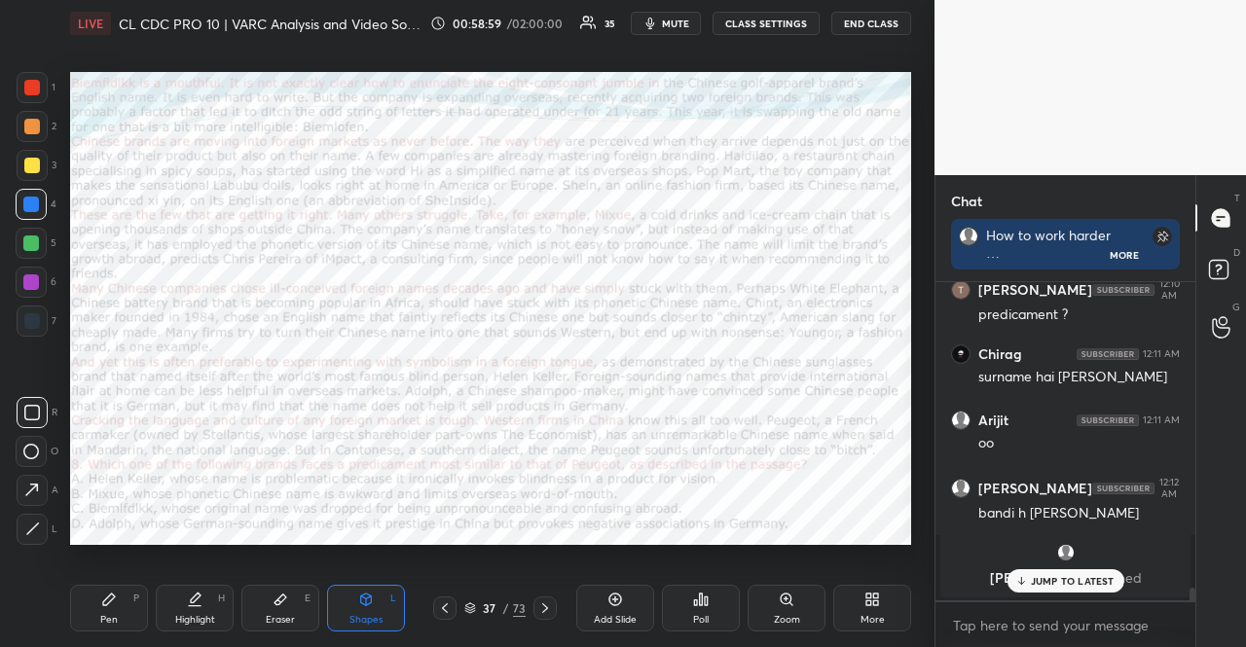
click at [109, 590] on div "Pen P" at bounding box center [109, 608] width 78 height 47
click at [39, 76] on div at bounding box center [32, 87] width 31 height 31
click at [32, 80] on div at bounding box center [32, 88] width 16 height 16
drag, startPoint x: 356, startPoint y: 615, endPoint x: 383, endPoint y: 610, distance: 26.7
click at [361, 615] on div "Shapes" at bounding box center [366, 620] width 33 height 10
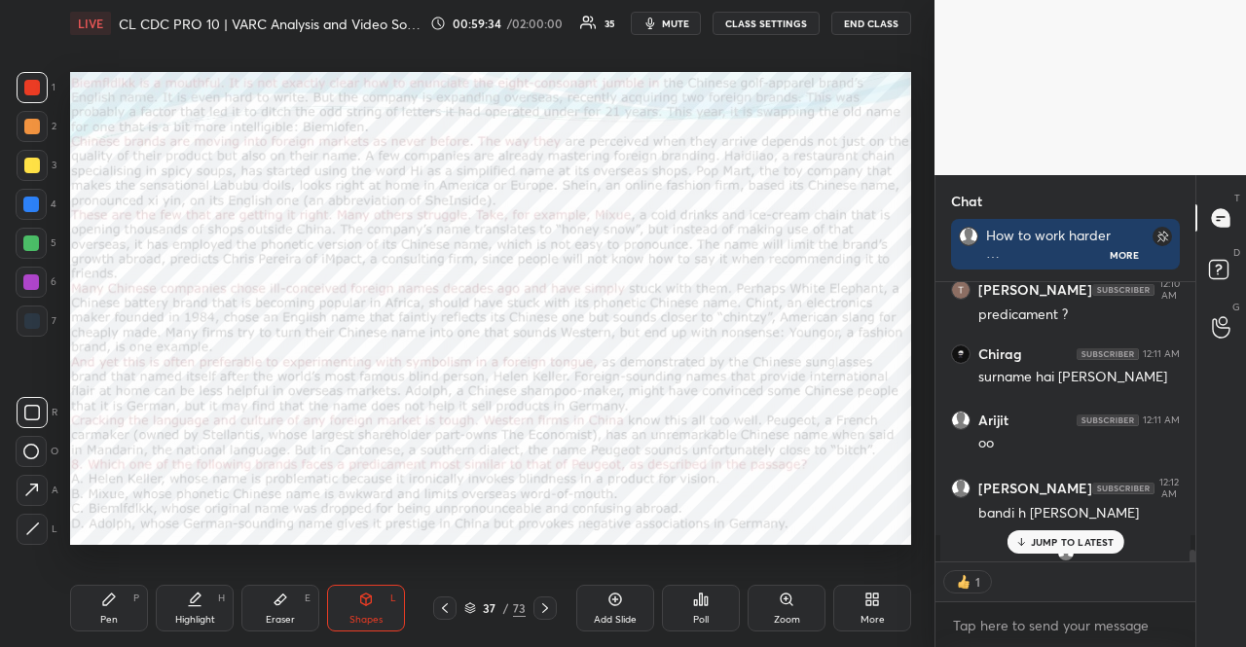
scroll to position [6, 6]
click at [35, 83] on div at bounding box center [32, 88] width 16 height 16
click at [395, 591] on div "Shapes L" at bounding box center [366, 608] width 78 height 47
click at [29, 205] on div at bounding box center [31, 205] width 16 height 16
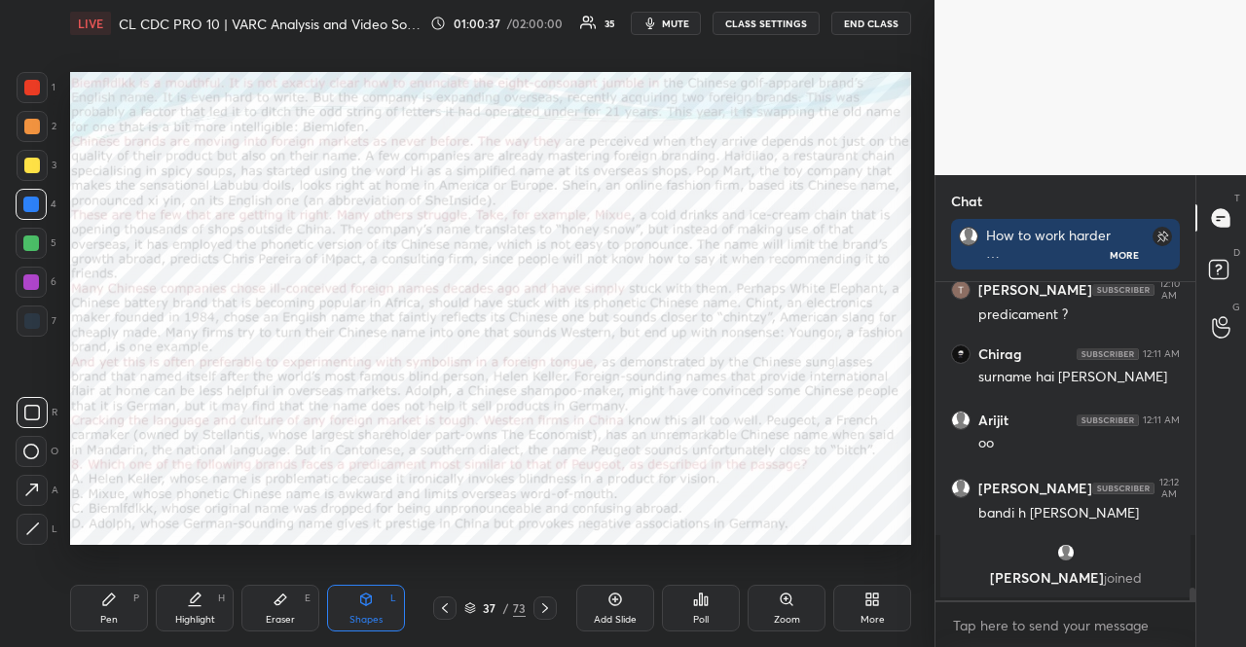
click at [383, 591] on div "Shapes L" at bounding box center [366, 608] width 78 height 47
click at [89, 612] on div "Pen P" at bounding box center [109, 608] width 78 height 47
click at [91, 610] on div "Pen P" at bounding box center [109, 608] width 78 height 47
click at [30, 281] on div at bounding box center [31, 283] width 16 height 16
click at [29, 280] on div at bounding box center [31, 283] width 16 height 16
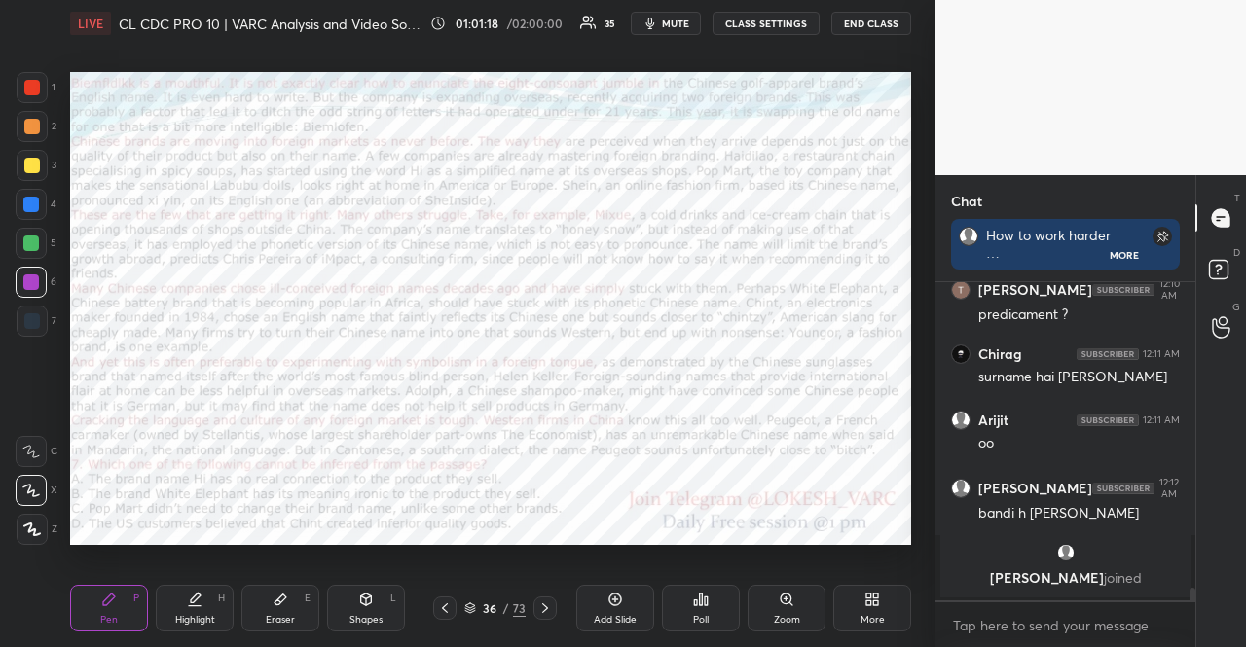
click at [387, 612] on div "Shapes L" at bounding box center [366, 608] width 78 height 47
drag, startPoint x: 119, startPoint y: 614, endPoint x: 111, endPoint y: 603, distance: 14.0
click at [116, 614] on div "Pen P" at bounding box center [109, 608] width 78 height 47
click at [33, 80] on div at bounding box center [32, 88] width 16 height 16
click at [119, 611] on div "Pen P" at bounding box center [109, 608] width 78 height 47
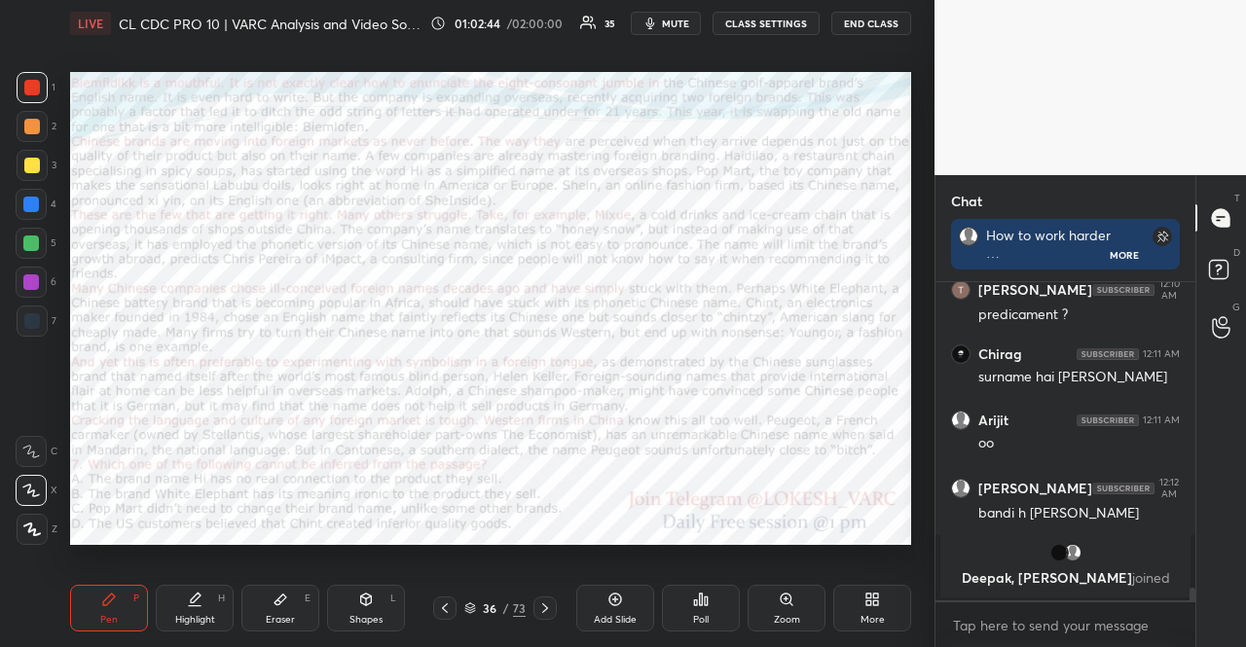
click at [32, 239] on div at bounding box center [31, 244] width 16 height 16
click at [28, 128] on div at bounding box center [32, 127] width 16 height 16
click at [32, 129] on div at bounding box center [32, 127] width 16 height 16
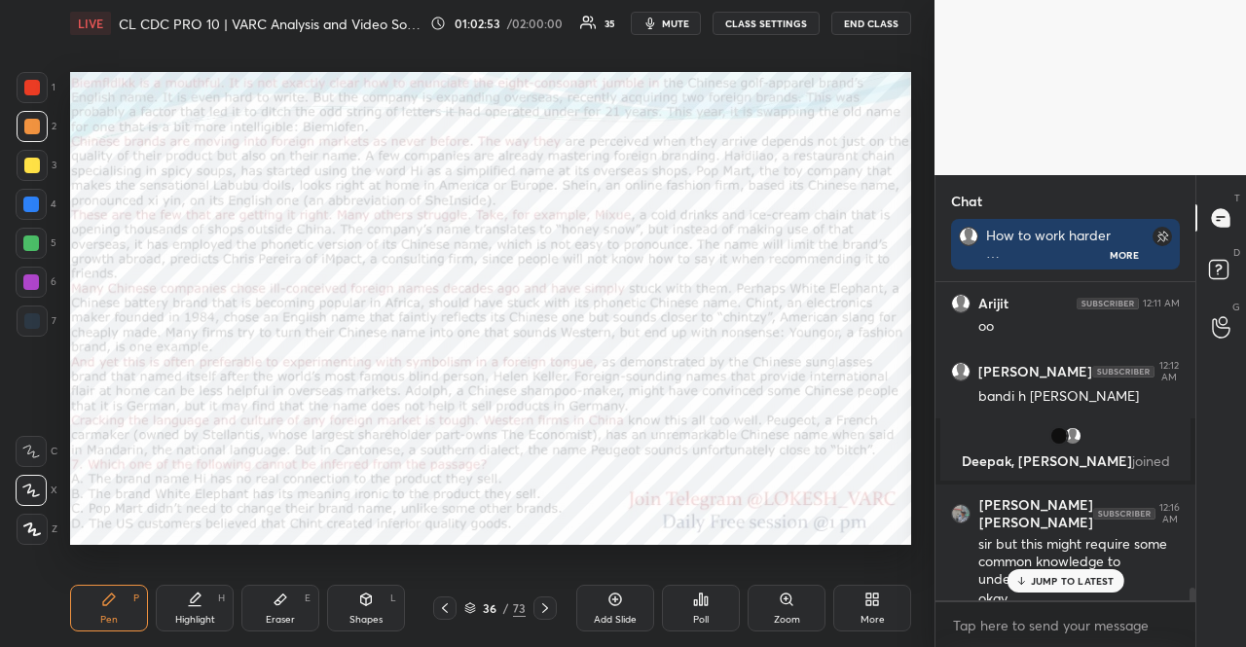
scroll to position [7685, 0]
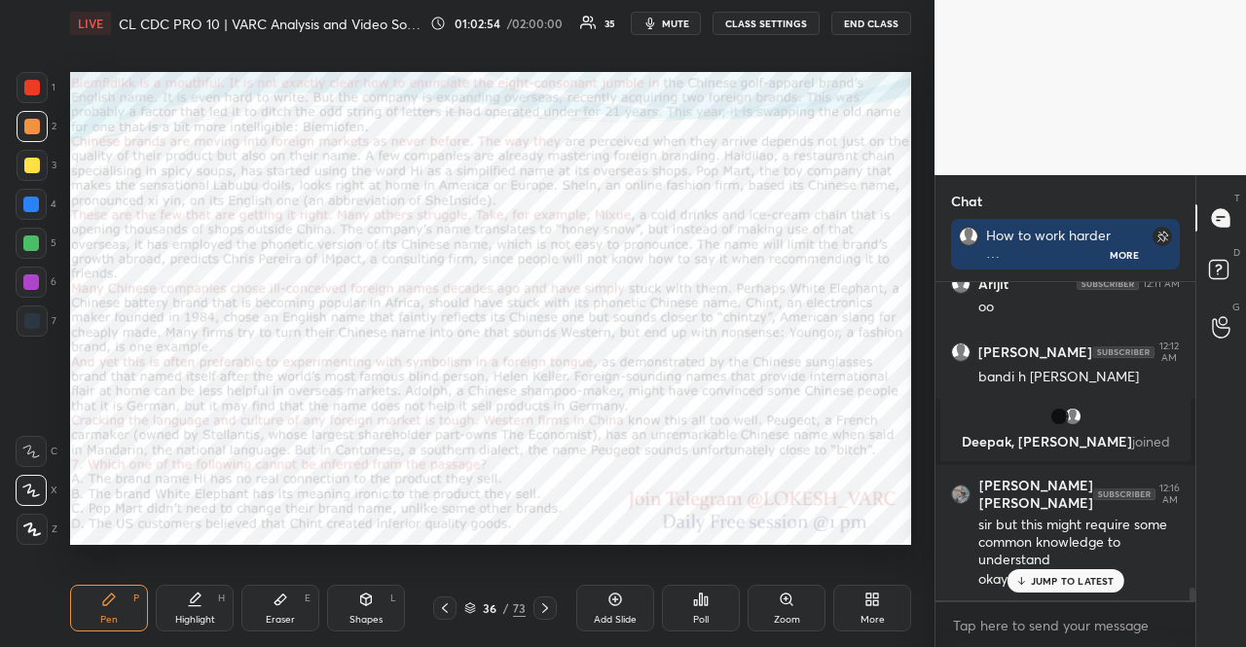
click at [354, 597] on div "Shapes L" at bounding box center [366, 608] width 78 height 47
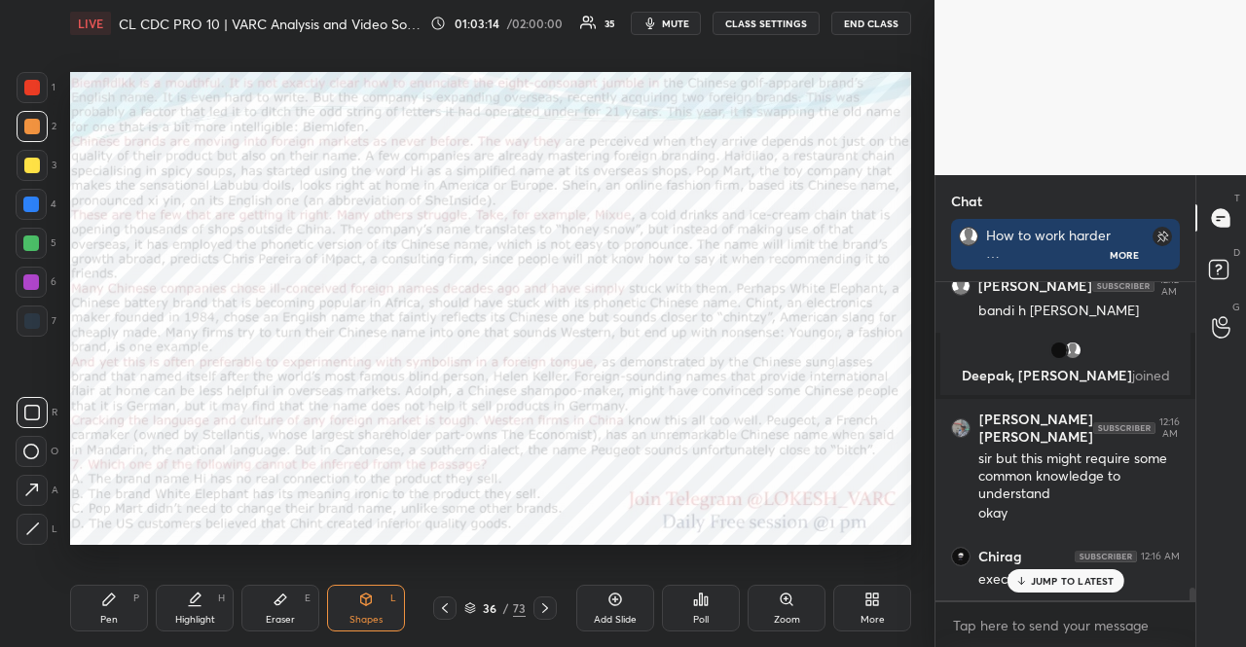
click at [132, 589] on div "Pen P" at bounding box center [109, 608] width 78 height 47
click at [27, 87] on div at bounding box center [32, 88] width 16 height 16
click at [33, 271] on div at bounding box center [31, 282] width 31 height 31
click at [356, 601] on div "Shapes L" at bounding box center [366, 608] width 78 height 47
drag, startPoint x: 29, startPoint y: 321, endPoint x: 46, endPoint y: 320, distance: 16.6
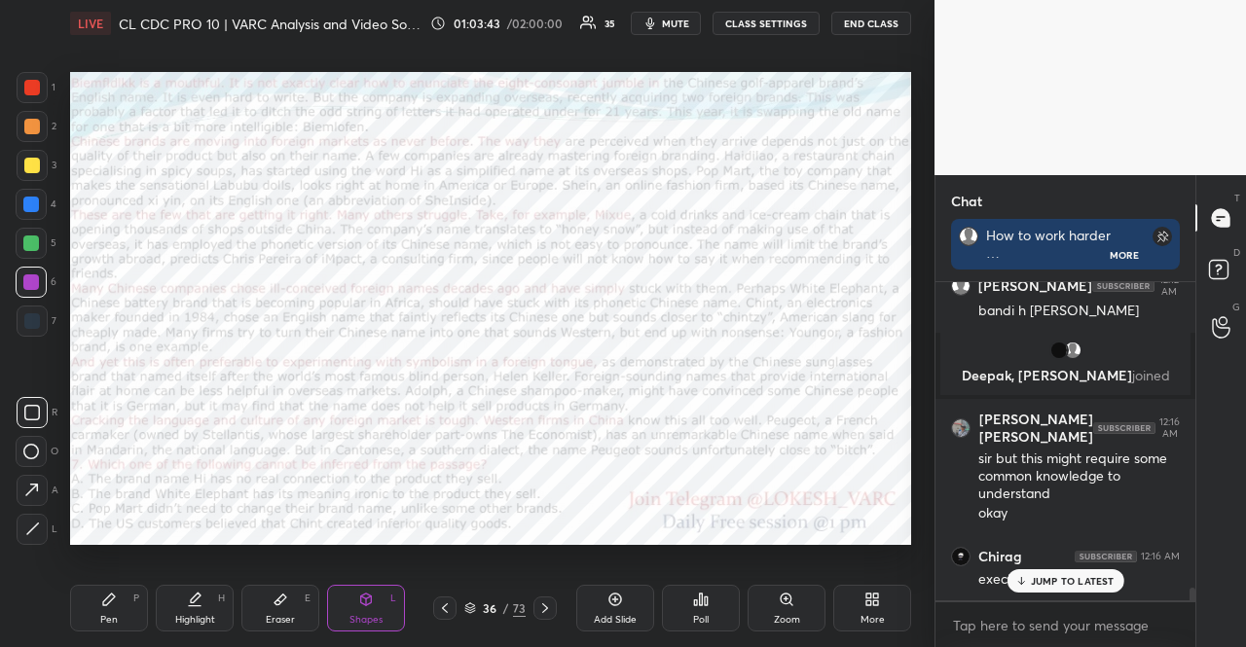
click at [30, 320] on div at bounding box center [32, 321] width 16 height 16
click at [103, 599] on icon at bounding box center [109, 600] width 16 height 16
click at [1031, 575] on p "JUMP TO LATEST" at bounding box center [1073, 581] width 84 height 12
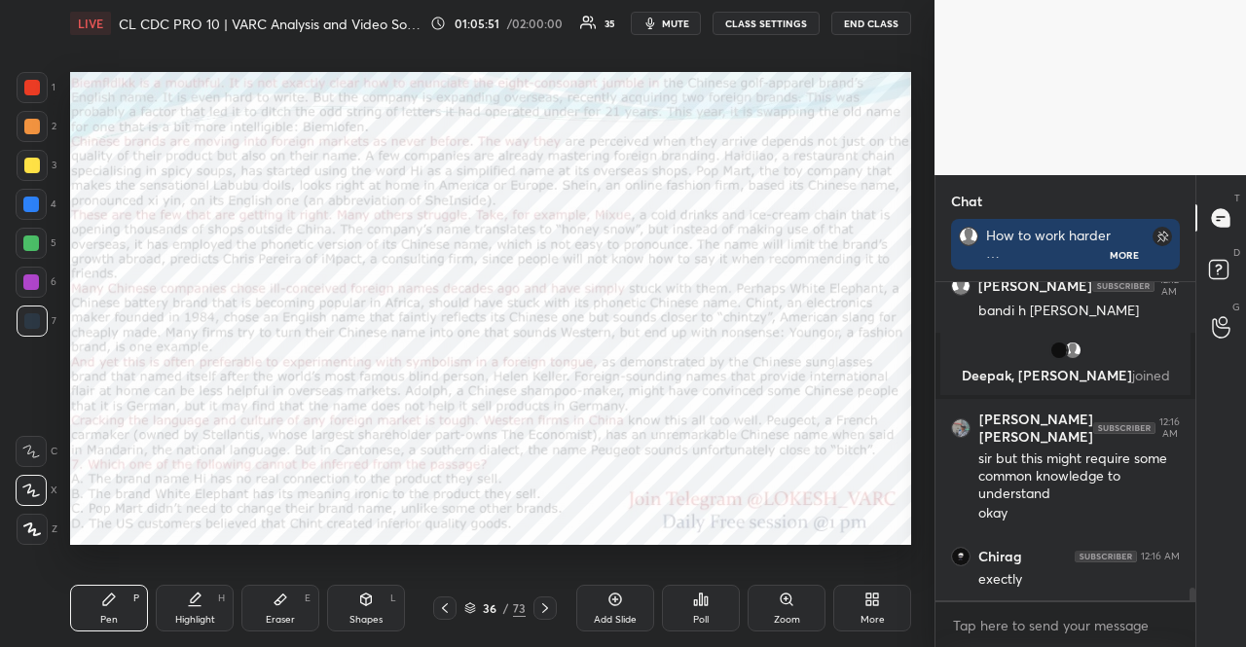
click at [31, 205] on div at bounding box center [31, 205] width 16 height 16
click at [372, 599] on icon at bounding box center [366, 600] width 16 height 16
click at [142, 596] on div "Pen P" at bounding box center [109, 608] width 78 height 47
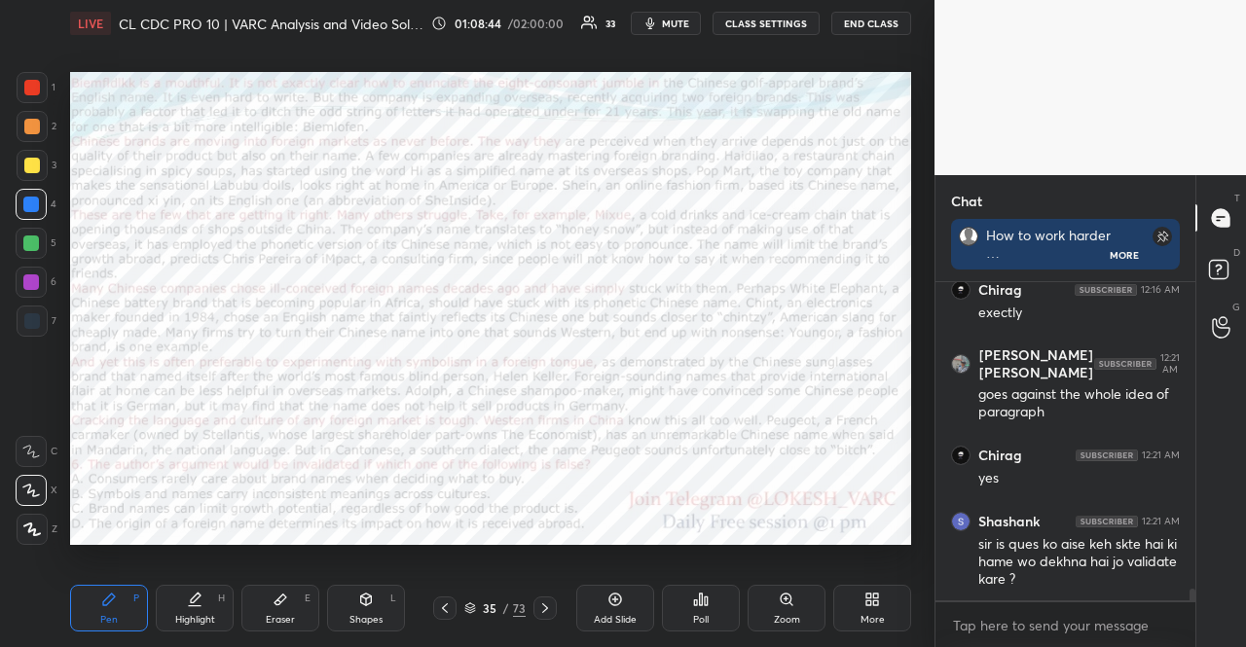
scroll to position [8120, 0]
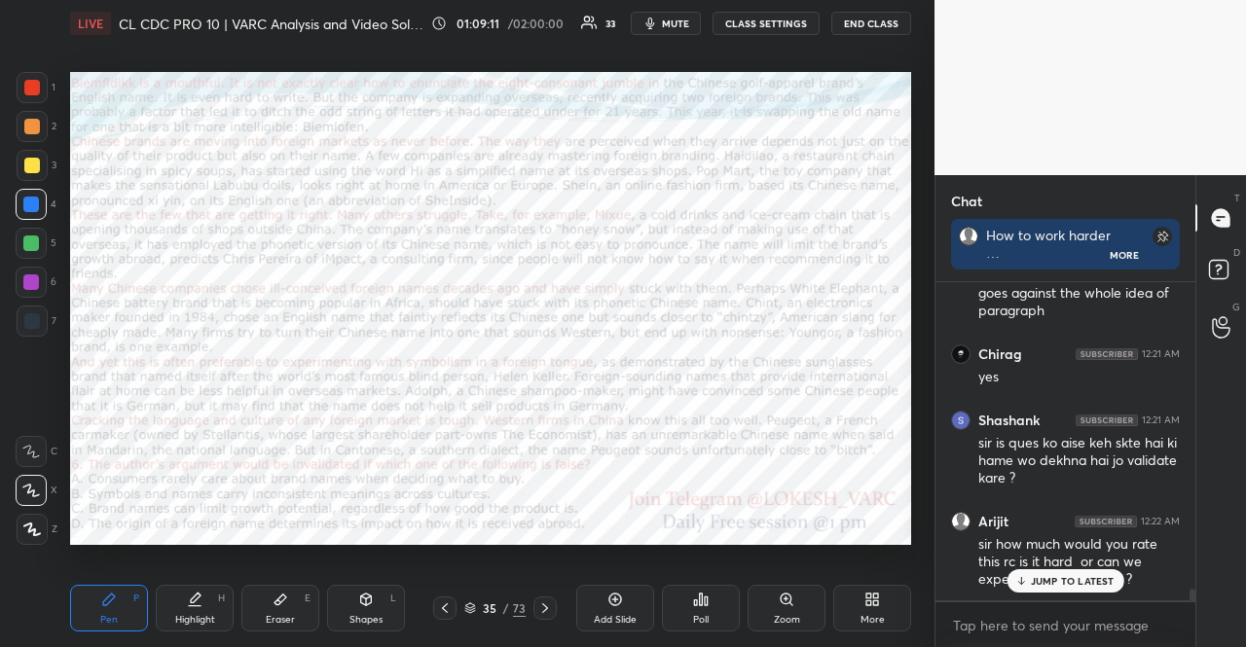
click at [475, 612] on icon at bounding box center [470, 609] width 12 height 12
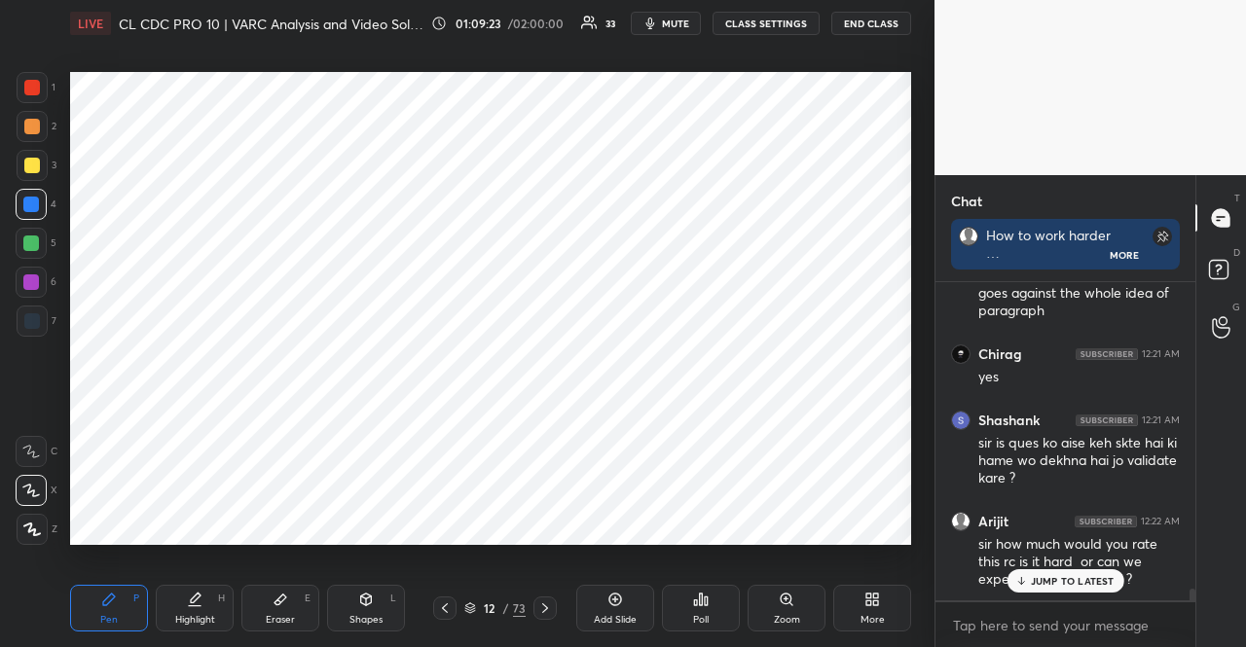
scroll to position [0, 0]
click at [370, 548] on div "Setting up your live class Poll for secs No correct answer Start poll" at bounding box center [490, 308] width 857 height 523
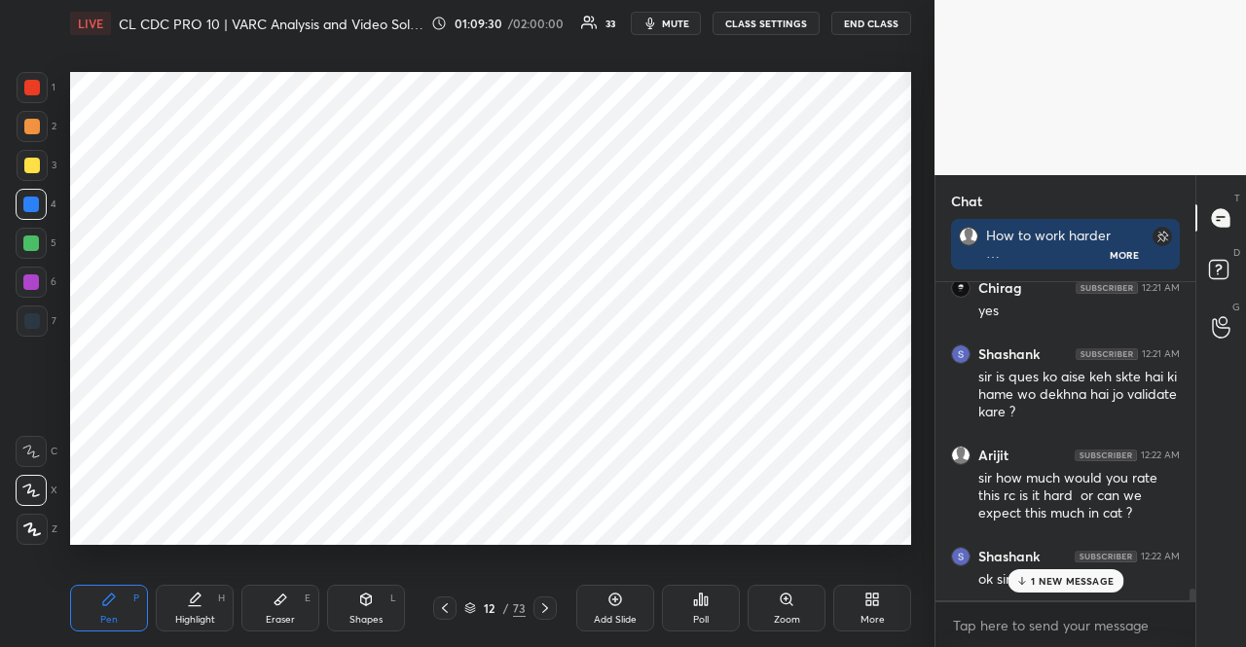
scroll to position [8252, 0]
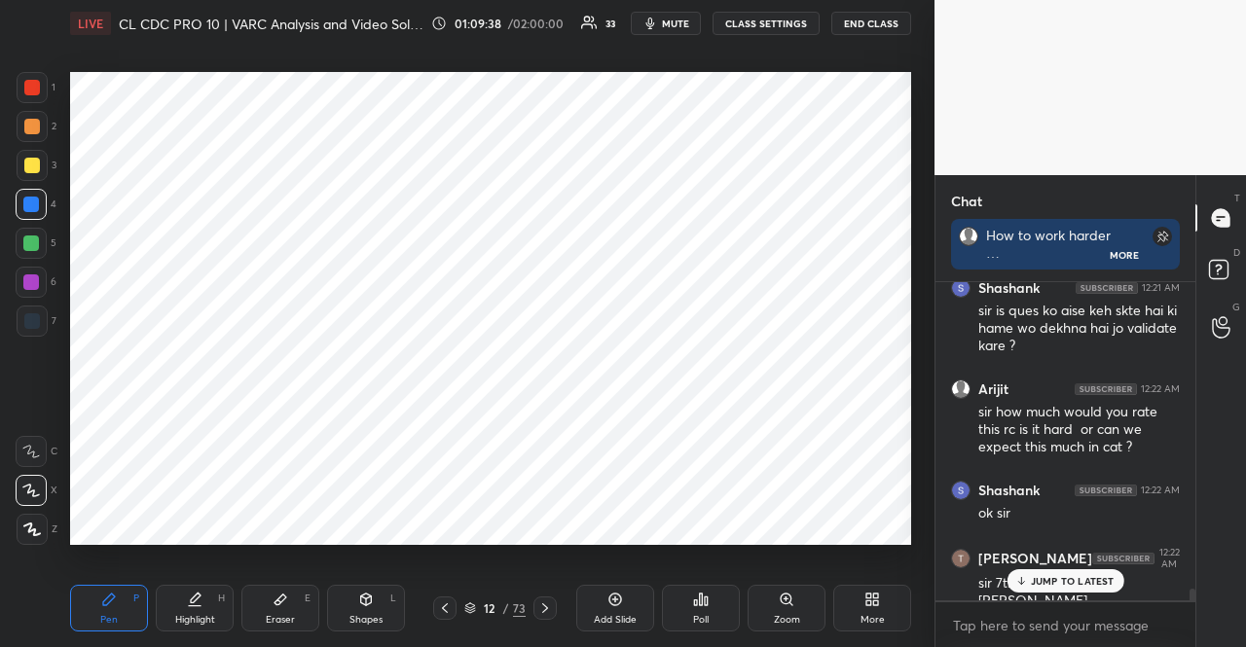
click at [41, 83] on div at bounding box center [32, 87] width 31 height 31
click at [33, 91] on div at bounding box center [32, 88] width 16 height 16
click at [43, 130] on div at bounding box center [32, 126] width 31 height 31
click at [33, 135] on div at bounding box center [32, 126] width 31 height 31
click at [1050, 577] on p "JUMP TO LATEST" at bounding box center [1073, 581] width 84 height 12
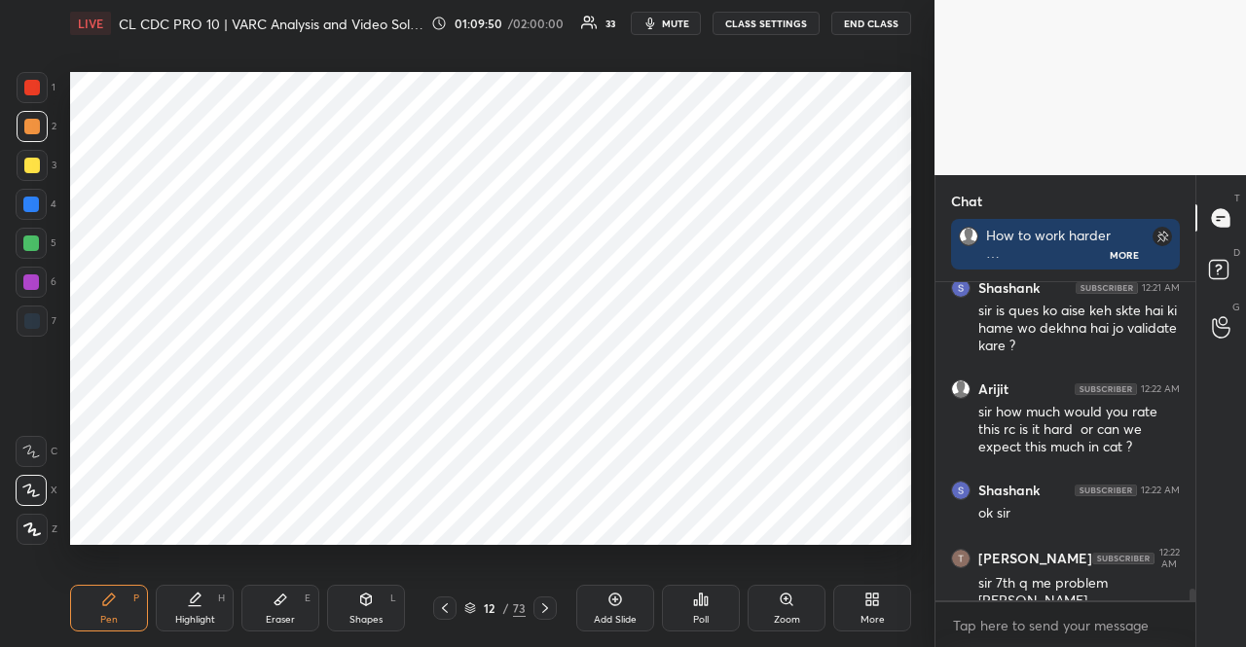
click at [465, 608] on icon at bounding box center [470, 609] width 10 height 3
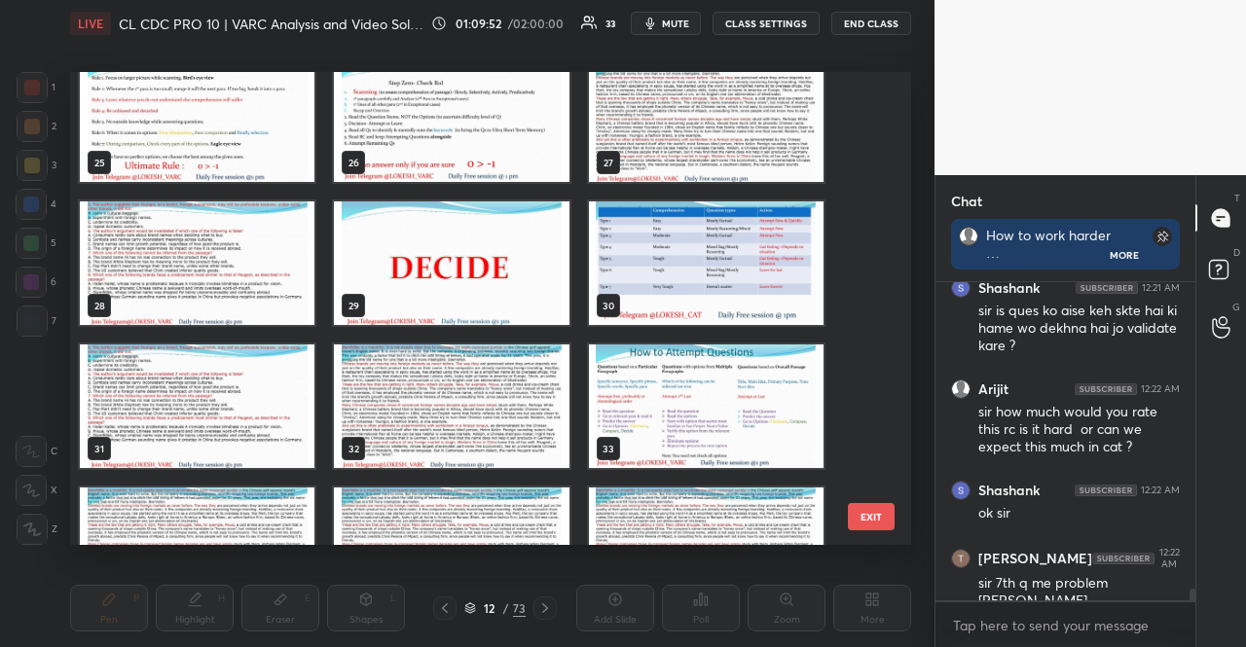
scroll to position [1170, 0]
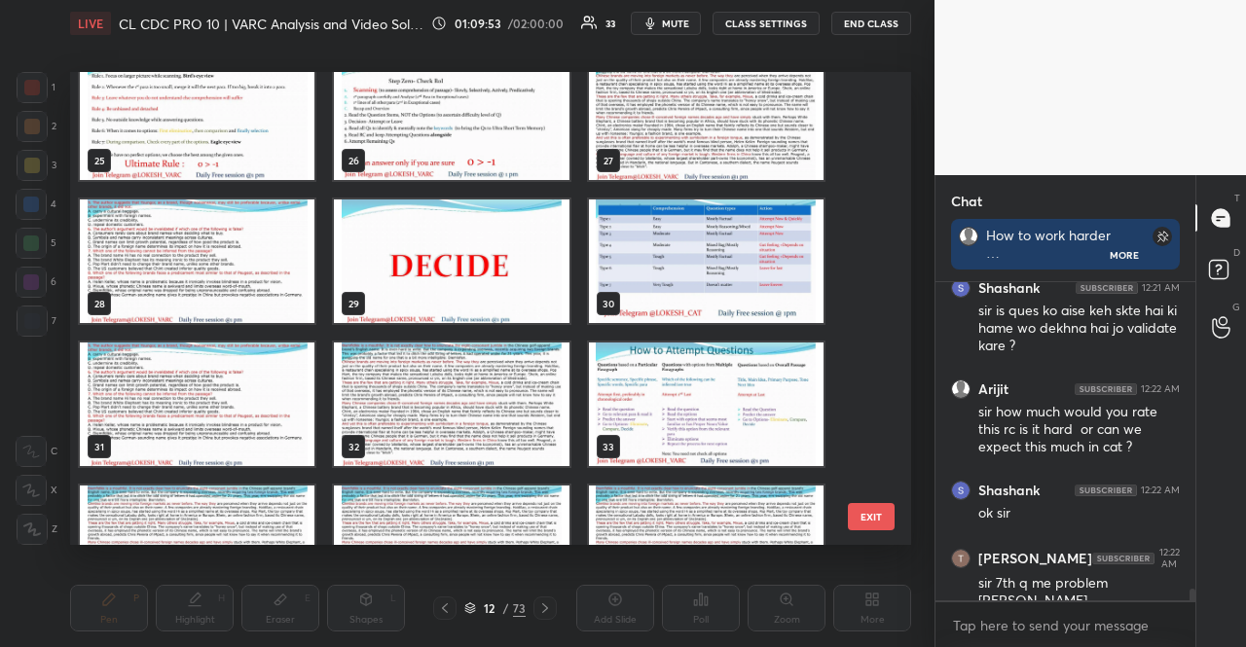
click at [399, 398] on img "grid" at bounding box center [451, 405] width 235 height 124
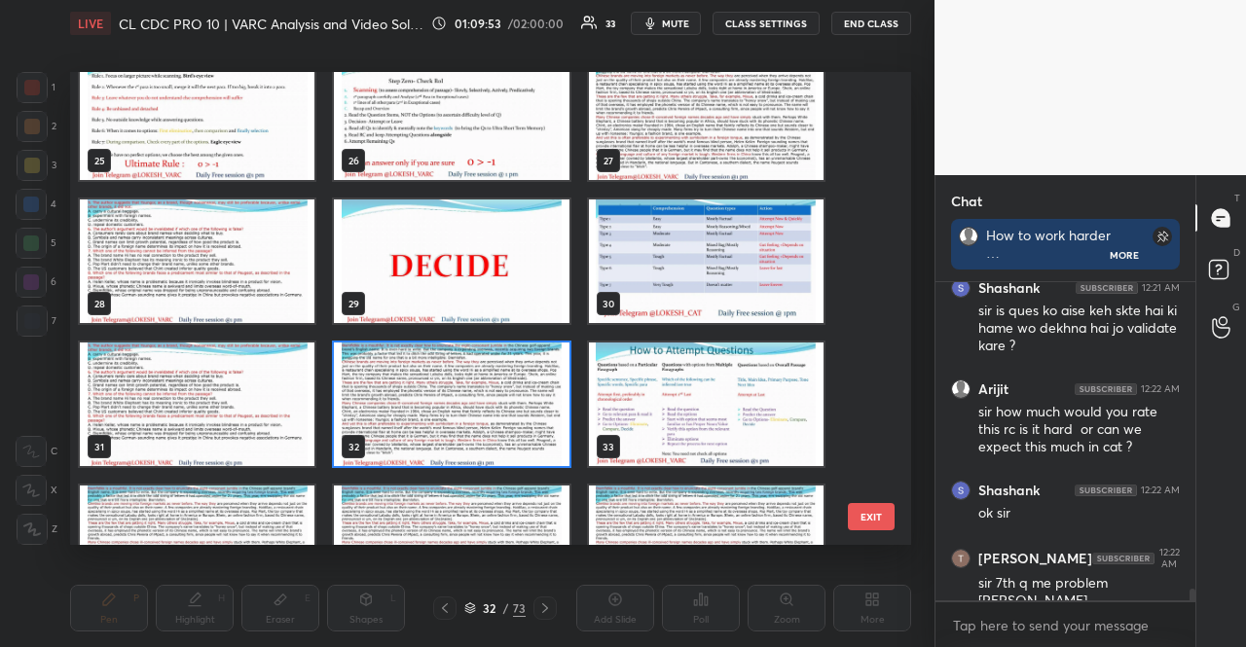
click at [399, 397] on img "grid" at bounding box center [451, 405] width 235 height 124
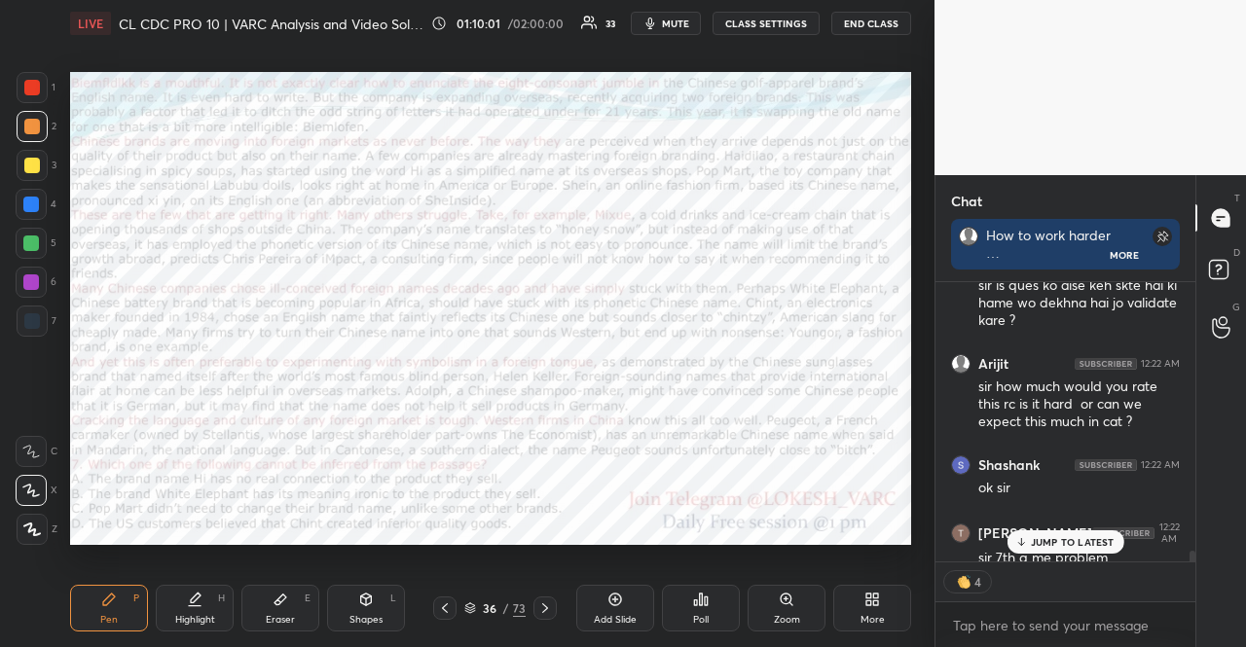
scroll to position [8291, 0]
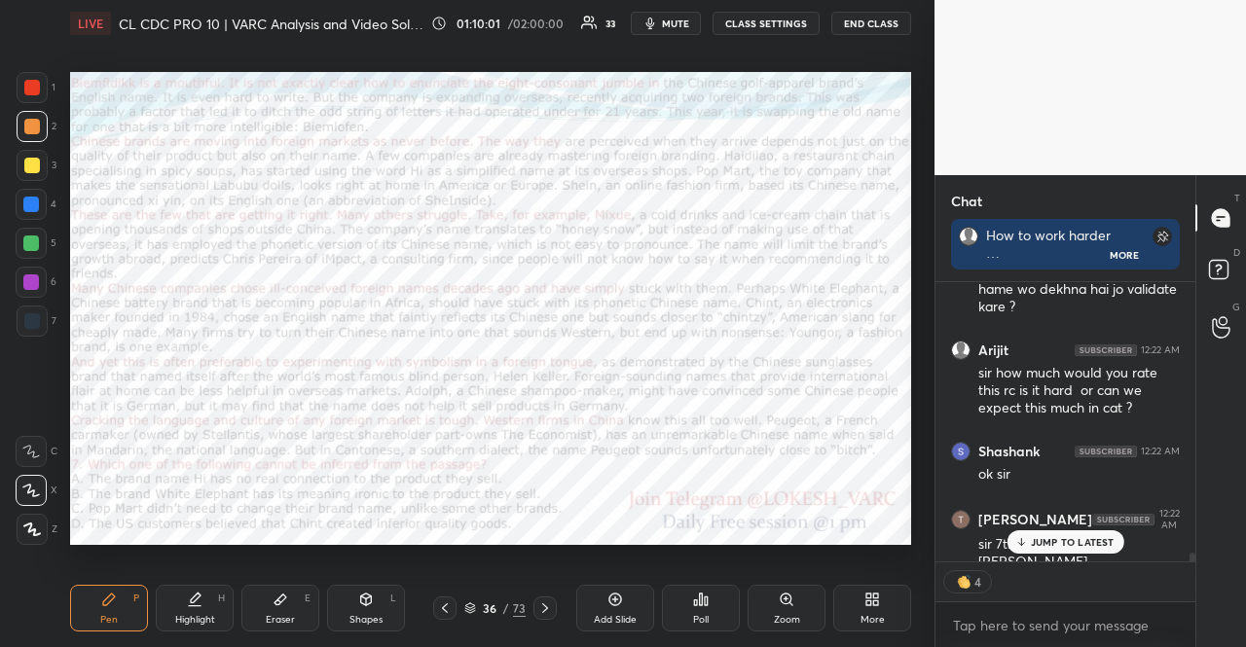
click at [1034, 549] on div "JUMP TO LATEST" at bounding box center [1065, 542] width 117 height 23
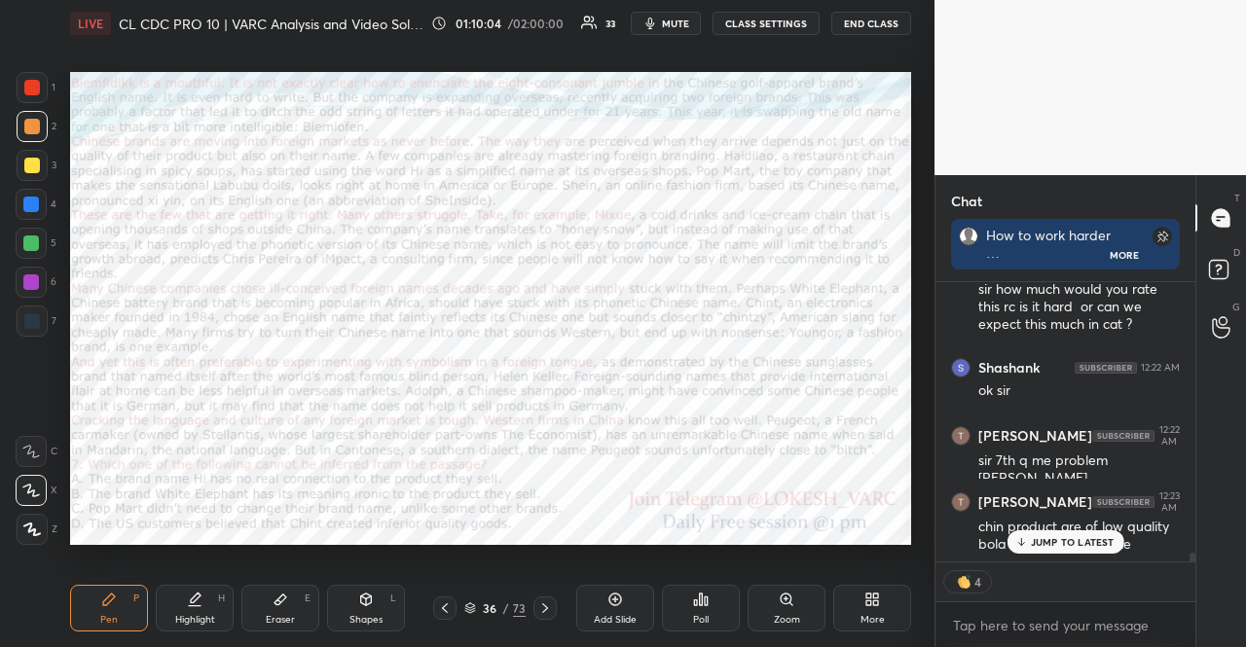
click at [1045, 538] on p "JUMP TO LATEST" at bounding box center [1073, 542] width 84 height 12
click at [28, 266] on div "1 2 3 4 5 6 7" at bounding box center [36, 208] width 41 height 273
click at [38, 289] on div at bounding box center [31, 282] width 31 height 31
click at [363, 601] on icon at bounding box center [366, 600] width 16 height 16
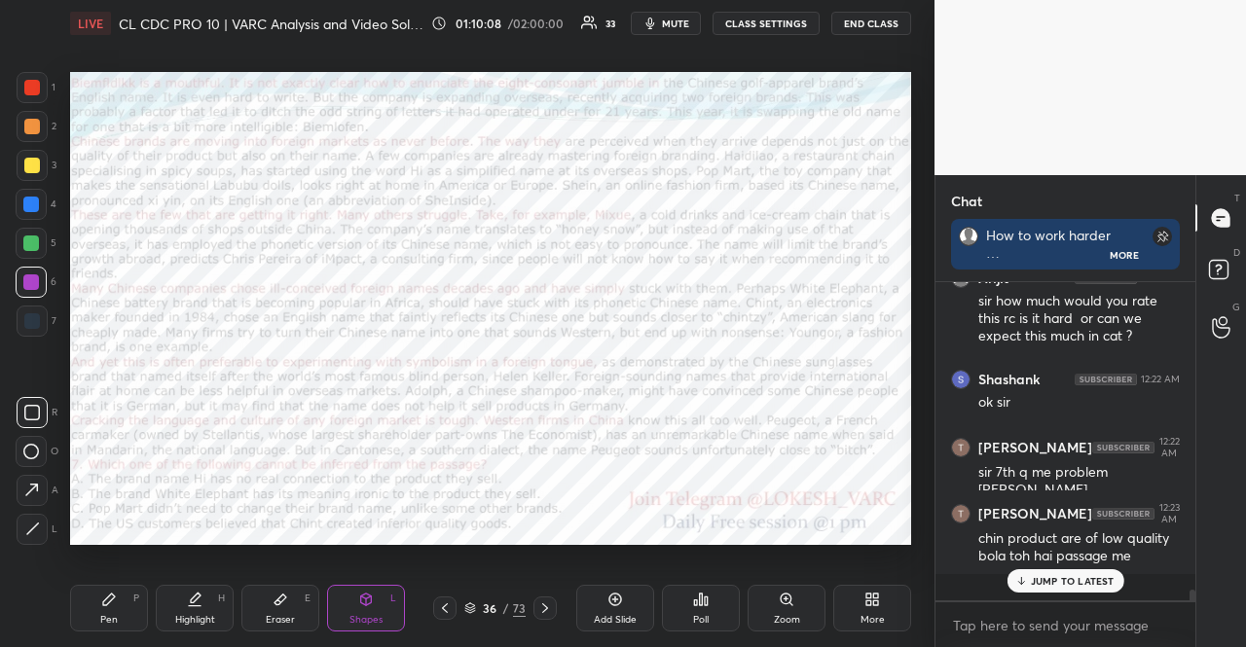
scroll to position [8336, 0]
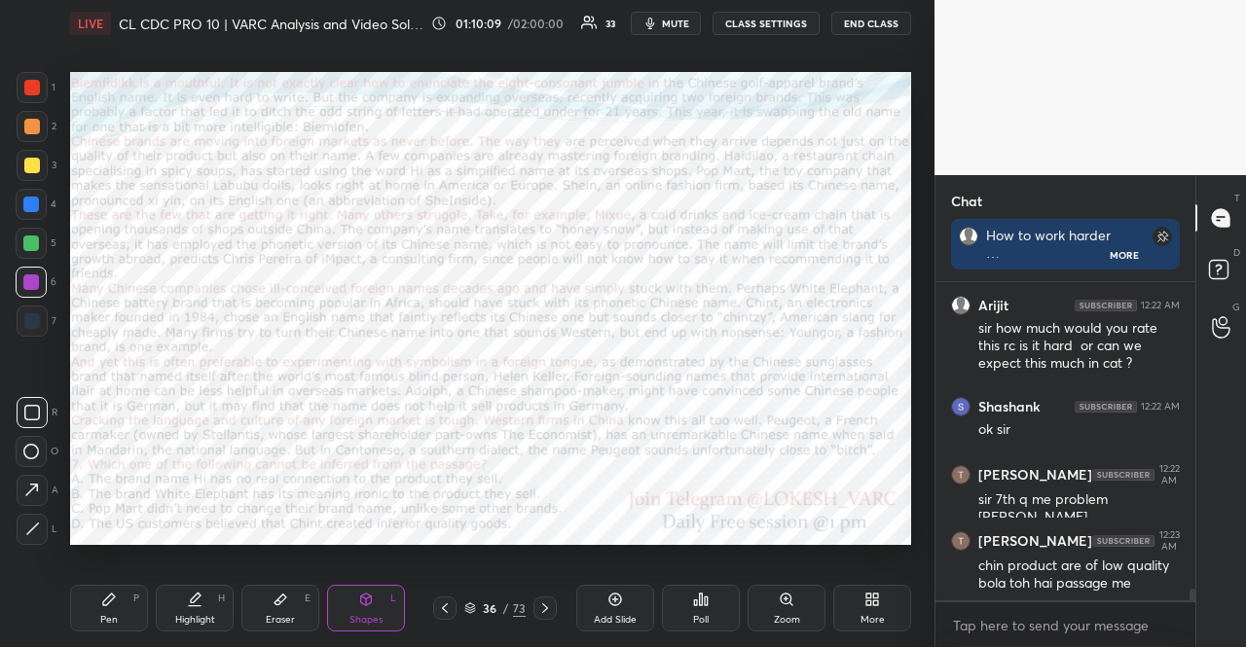
click at [41, 76] on div at bounding box center [32, 87] width 31 height 31
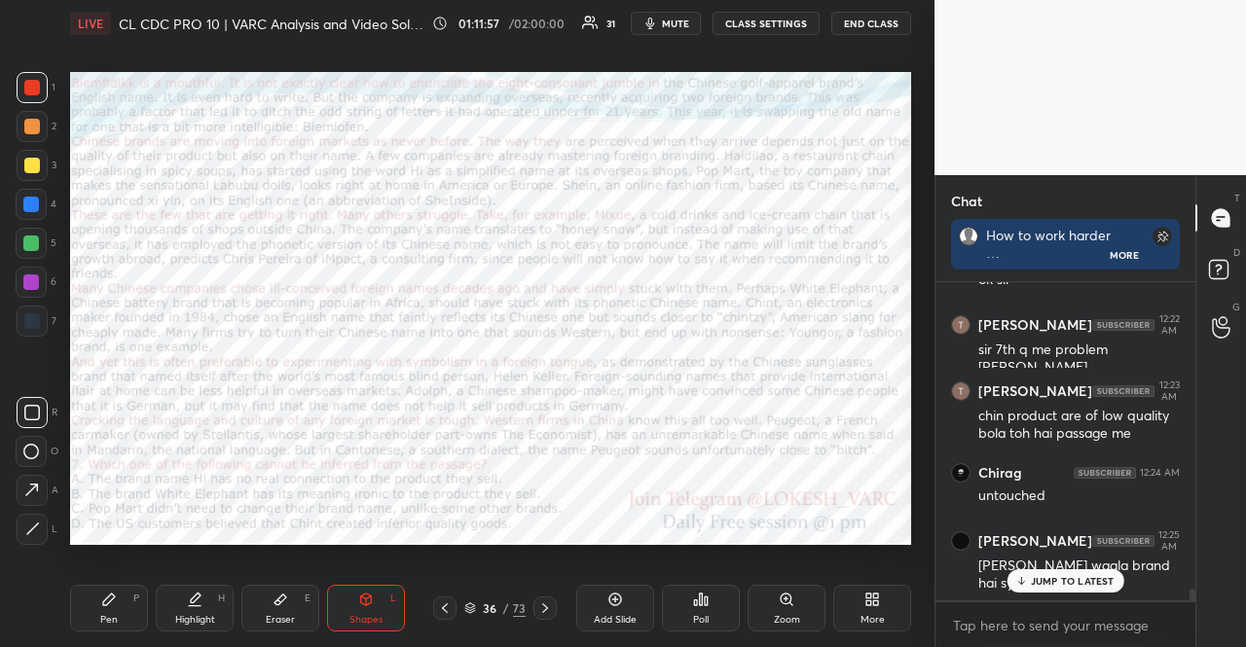
scroll to position [8552, 0]
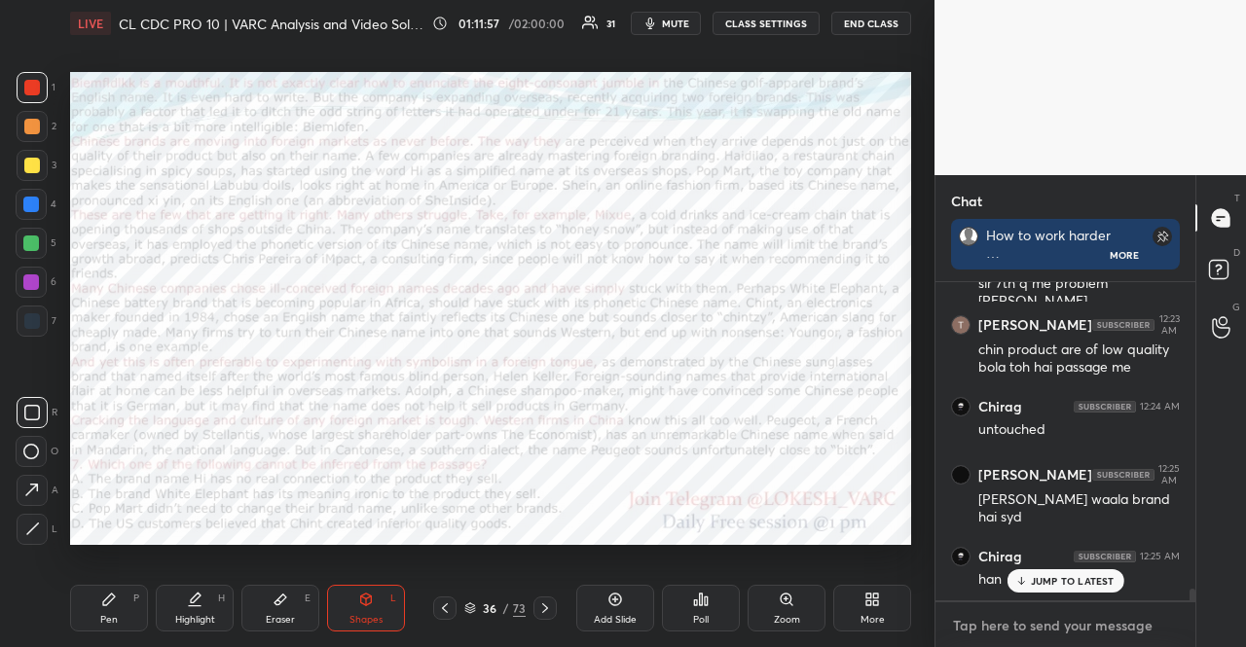
click at [1007, 626] on textarea at bounding box center [1065, 625] width 229 height 31
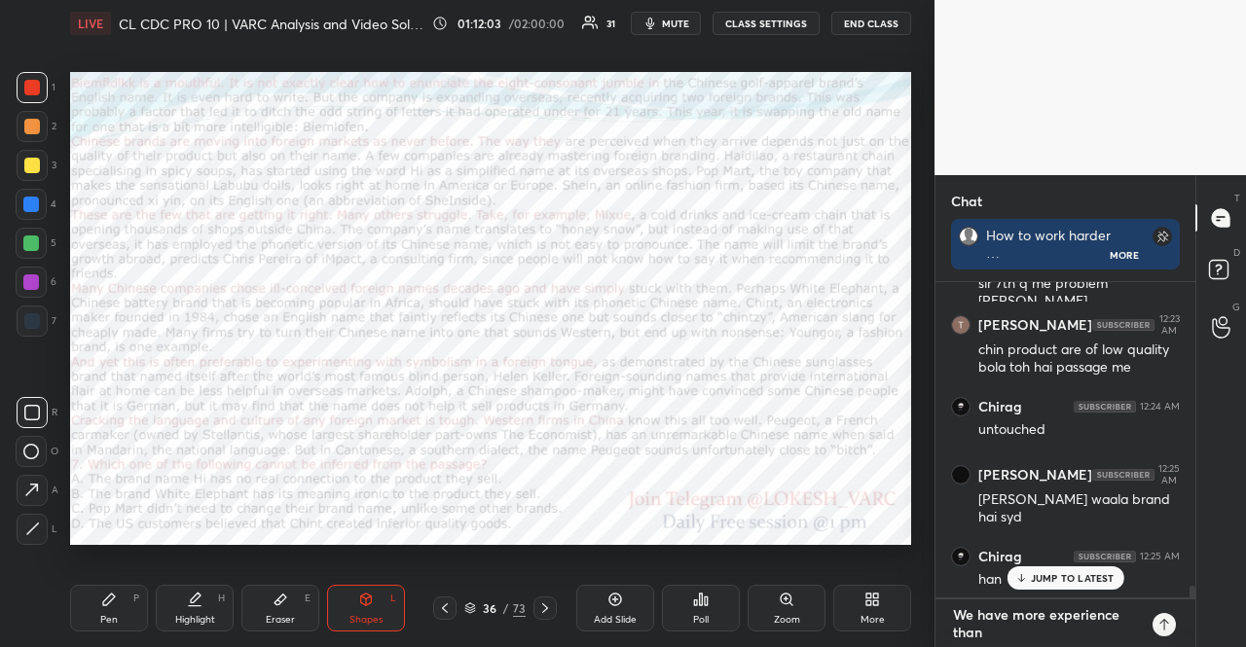
scroll to position [6, 6]
type textarea "We have more experience than our name suggests"
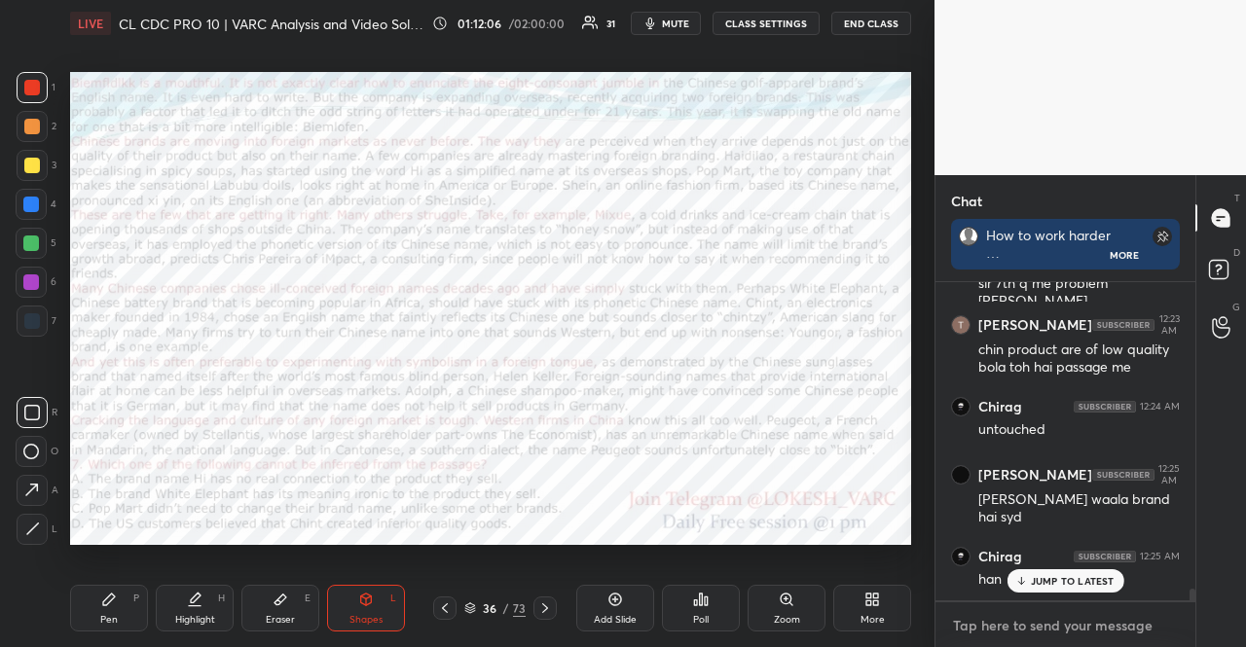
scroll to position [8678, 0]
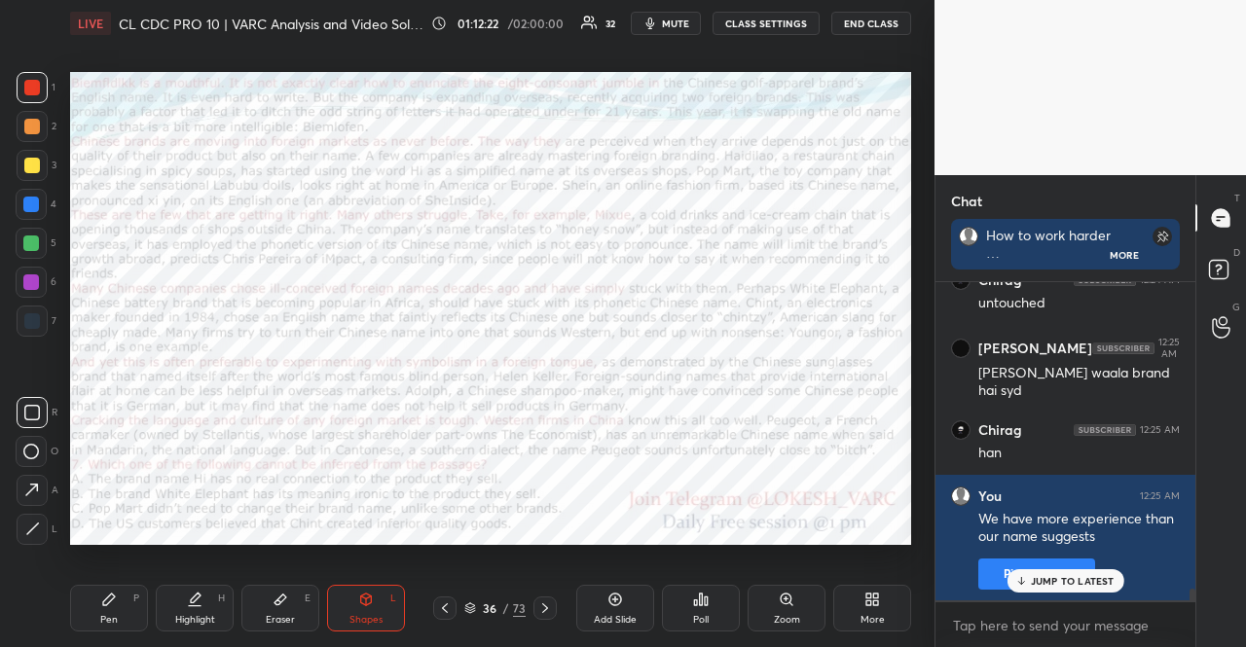
click at [47, 199] on div "4" at bounding box center [36, 204] width 41 height 31
click at [47, 199] on div at bounding box center [31, 204] width 31 height 31
click at [29, 284] on div at bounding box center [31, 283] width 16 height 16
drag, startPoint x: 115, startPoint y: 611, endPoint x: 58, endPoint y: 571, distance: 69.7
click at [114, 610] on div "Pen P" at bounding box center [109, 608] width 78 height 47
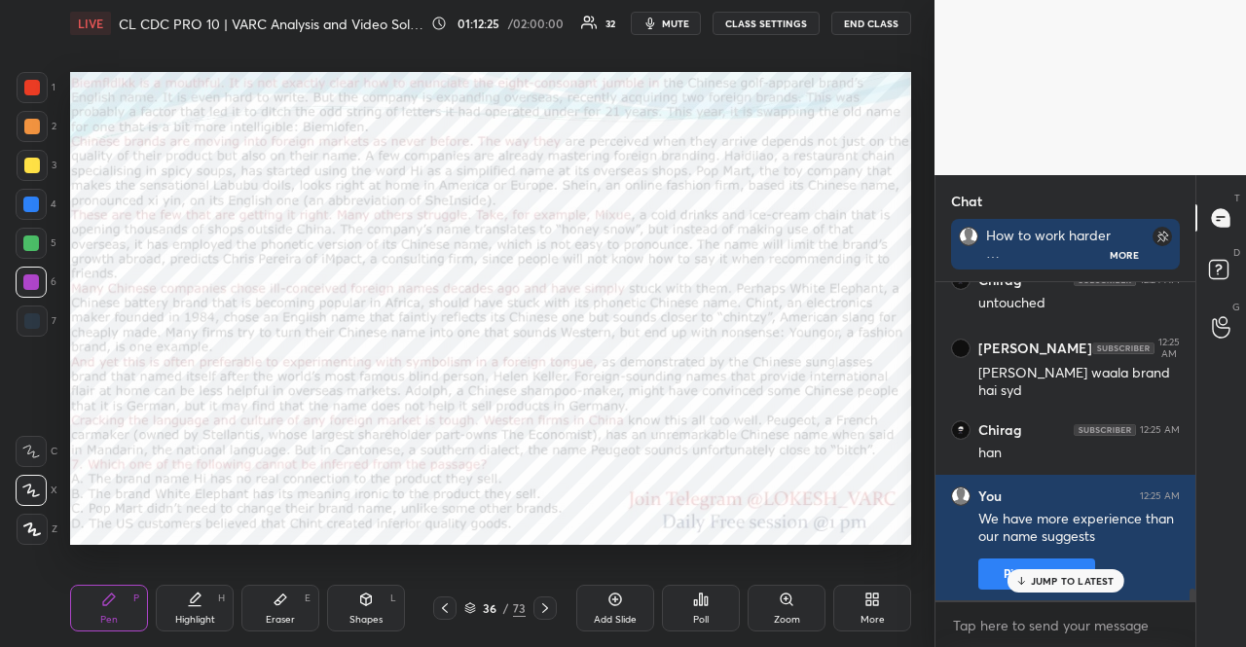
click at [47, 497] on div at bounding box center [31, 490] width 31 height 31
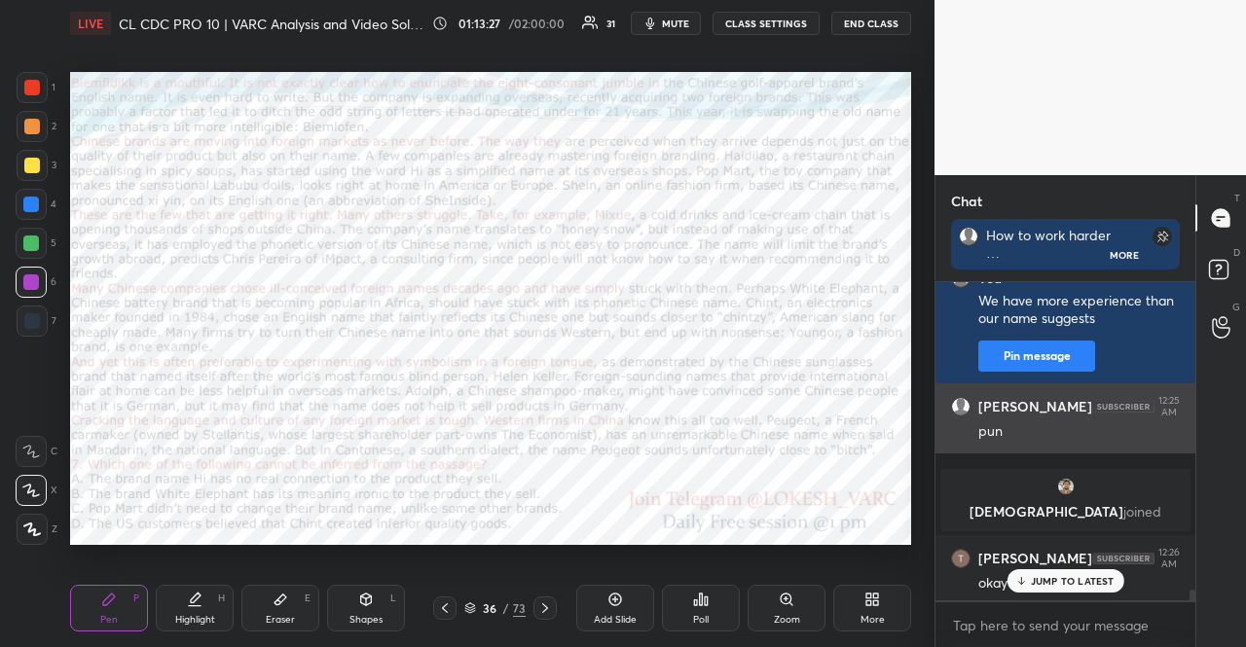
scroll to position [6, 6]
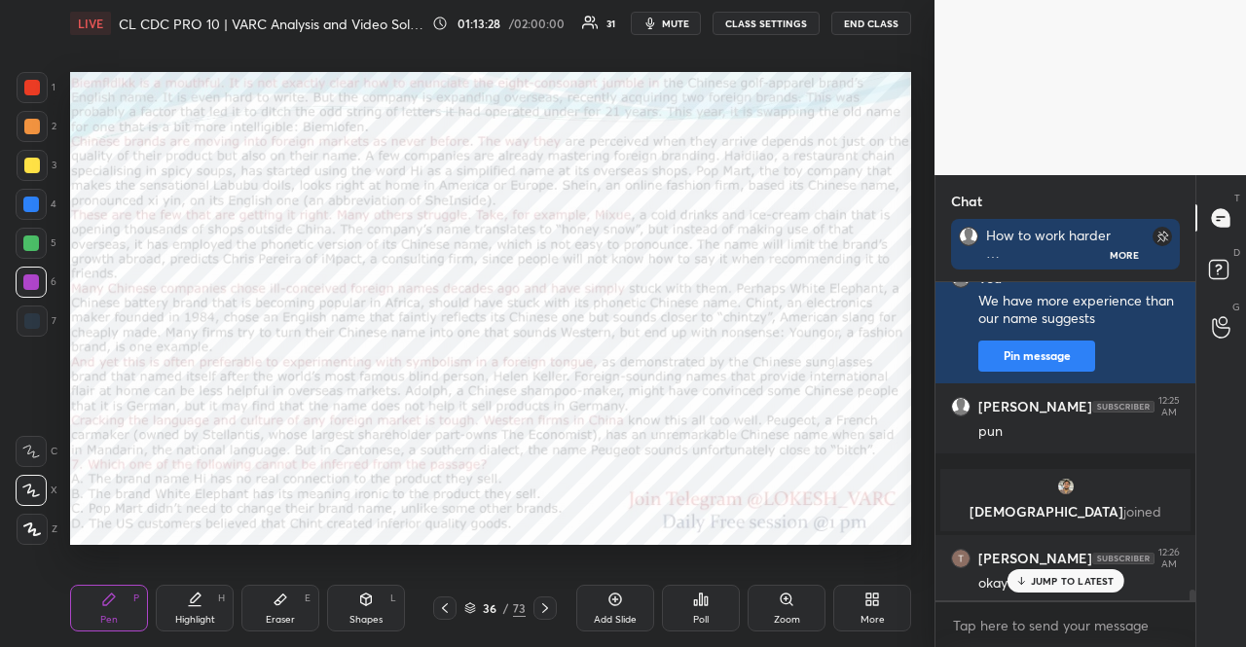
click at [1063, 575] on p "JUMP TO LATEST" at bounding box center [1073, 581] width 84 height 12
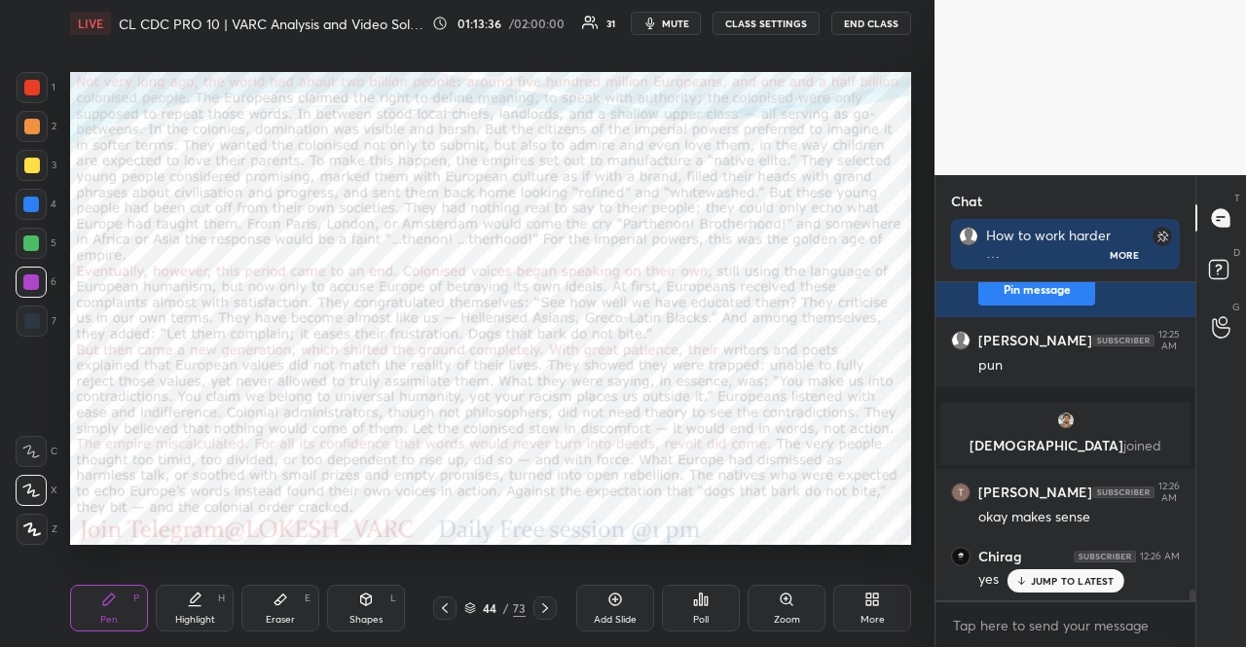
click at [51, 316] on div "7" at bounding box center [37, 321] width 40 height 31
click at [33, 277] on div at bounding box center [31, 283] width 16 height 16
click at [42, 534] on div at bounding box center [32, 529] width 31 height 31
click at [40, 542] on div at bounding box center [32, 529] width 31 height 31
click at [384, 597] on div "Shapes L" at bounding box center [366, 608] width 78 height 47
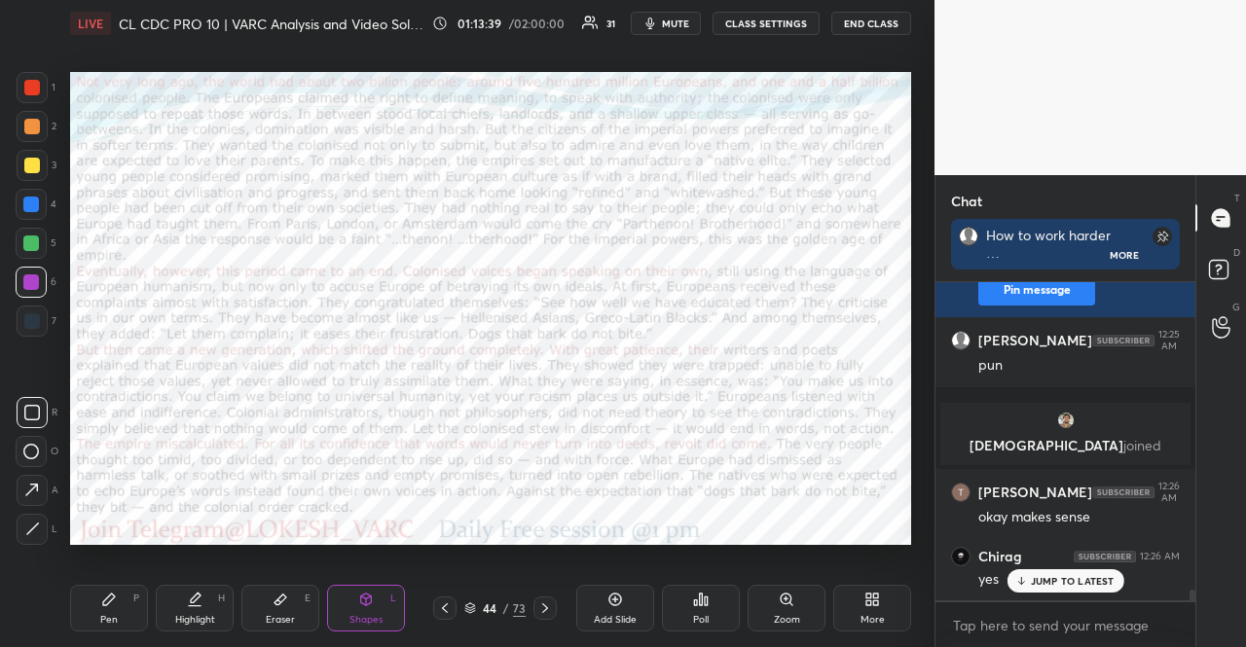
drag, startPoint x: 378, startPoint y: 596, endPoint x: 356, endPoint y: 570, distance: 33.9
click at [377, 605] on div "Shapes L" at bounding box center [366, 608] width 78 height 47
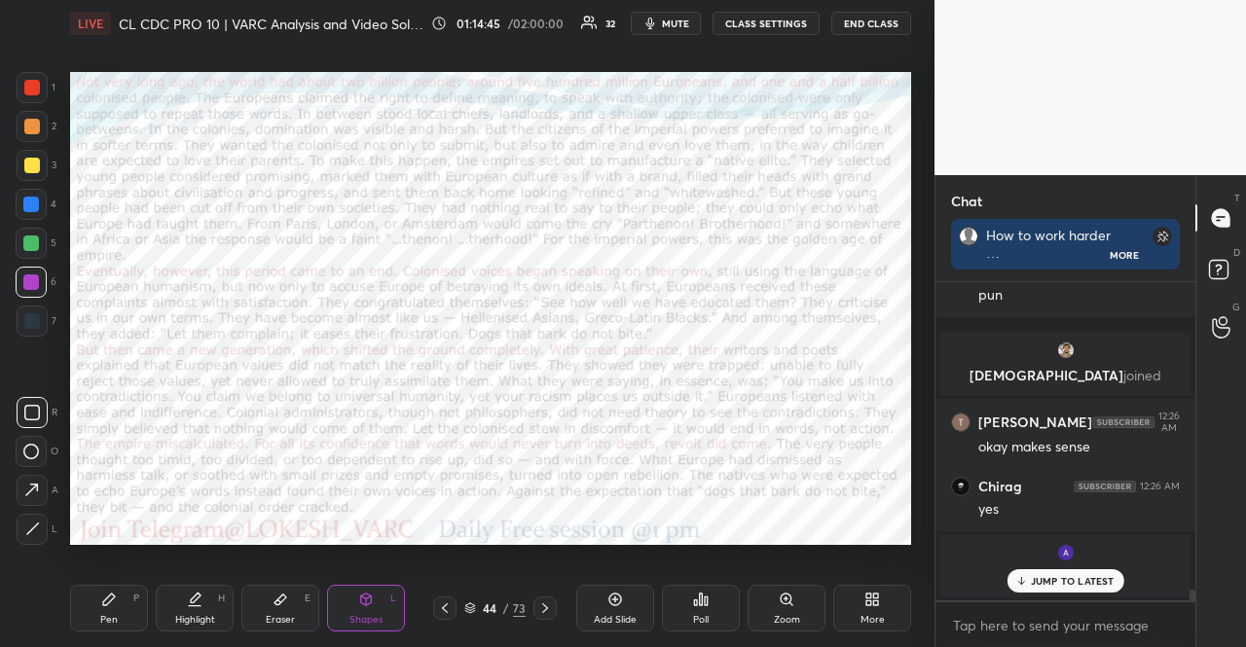
click at [43, 93] on div "1" at bounding box center [36, 87] width 39 height 31
click at [31, 484] on icon at bounding box center [31, 490] width 20 height 20
drag, startPoint x: 22, startPoint y: 82, endPoint x: 68, endPoint y: 85, distance: 45.9
click at [23, 82] on div at bounding box center [32, 87] width 31 height 31
click at [45, 270] on div "6" at bounding box center [36, 282] width 41 height 31
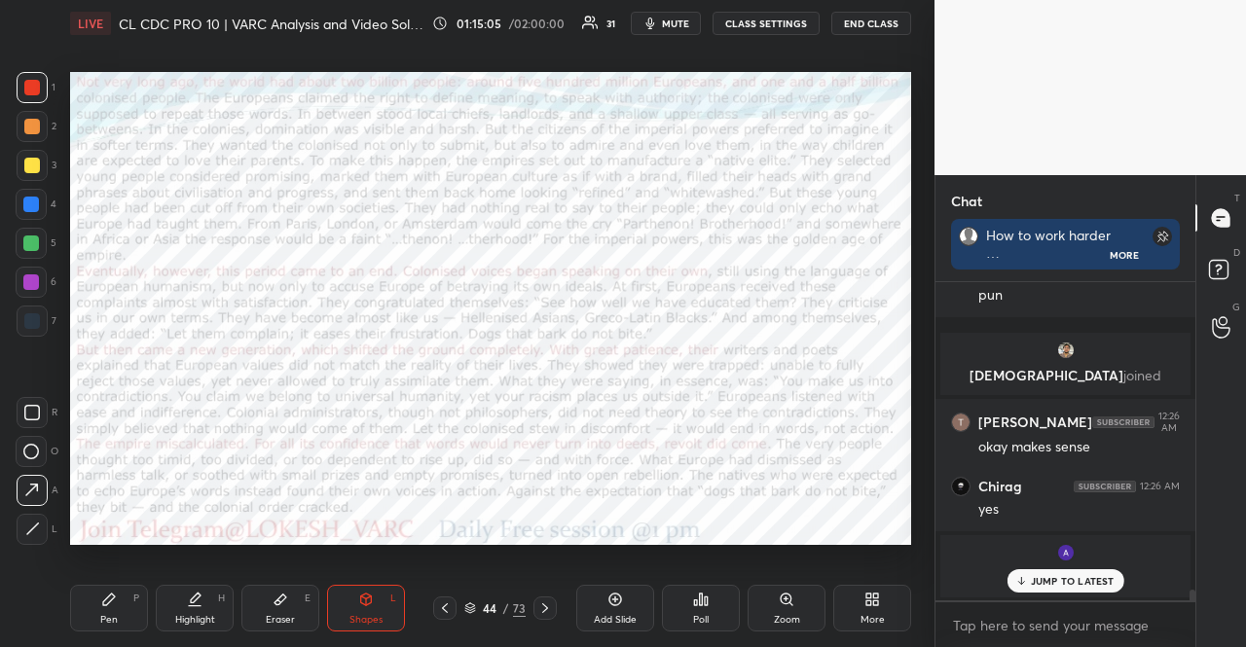
drag, startPoint x: 364, startPoint y: 601, endPoint x: 356, endPoint y: 592, distance: 11.7
click at [365, 601] on icon at bounding box center [366, 600] width 11 height 12
click at [33, 279] on div at bounding box center [31, 283] width 16 height 16
drag, startPoint x: 101, startPoint y: 603, endPoint x: 83, endPoint y: 575, distance: 32.9
click at [99, 603] on div "Pen P" at bounding box center [109, 608] width 78 height 47
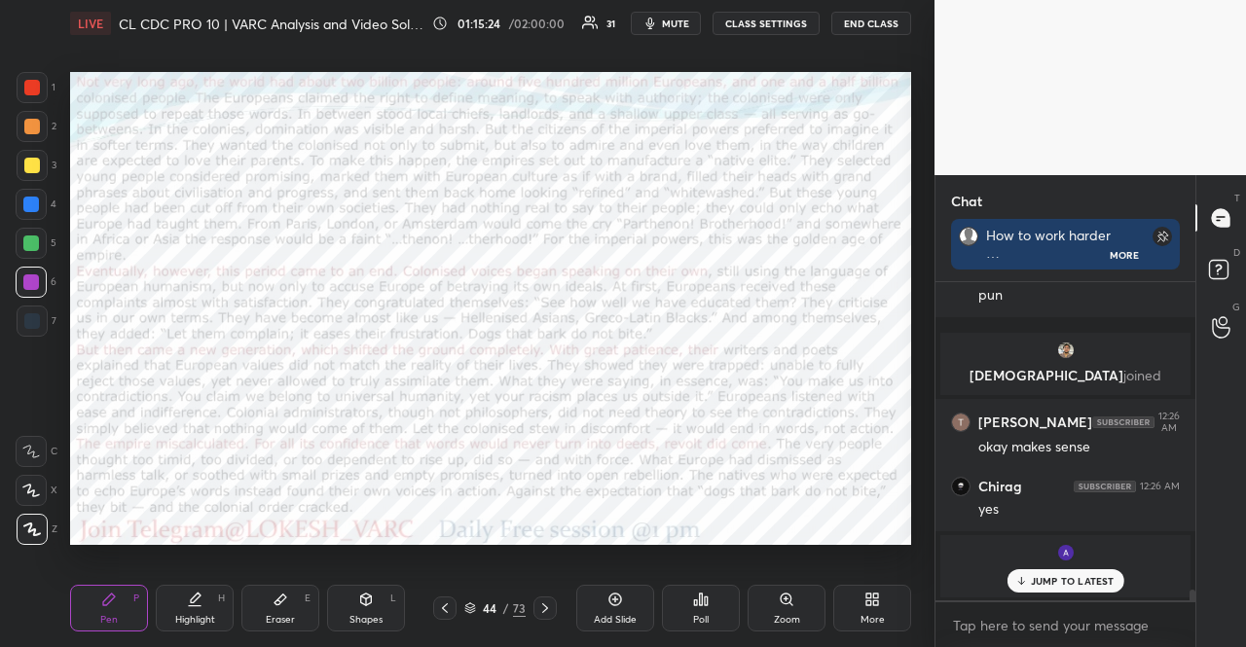
click at [29, 519] on div at bounding box center [32, 529] width 31 height 31
drag, startPoint x: 346, startPoint y: 591, endPoint x: 354, endPoint y: 558, distance: 34.2
click at [347, 591] on div "Shapes L" at bounding box center [366, 608] width 78 height 47
drag, startPoint x: 35, startPoint y: 77, endPoint x: 35, endPoint y: 92, distance: 15.6
click at [35, 85] on div at bounding box center [32, 87] width 31 height 31
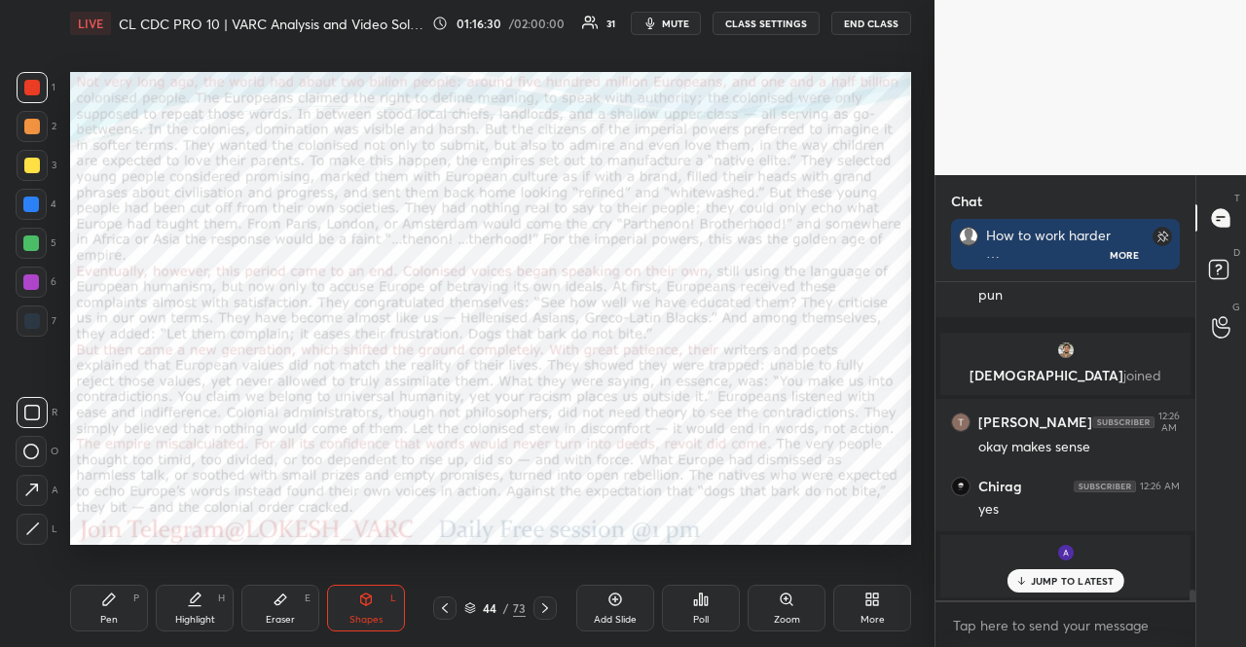
click at [41, 484] on icon at bounding box center [31, 490] width 20 height 20
click at [27, 279] on div at bounding box center [31, 283] width 16 height 16
click at [31, 102] on div "1 2 3 4 5 6 7" at bounding box center [36, 208] width 41 height 273
click at [37, 91] on div at bounding box center [32, 88] width 16 height 16
click at [24, 231] on div at bounding box center [31, 243] width 31 height 31
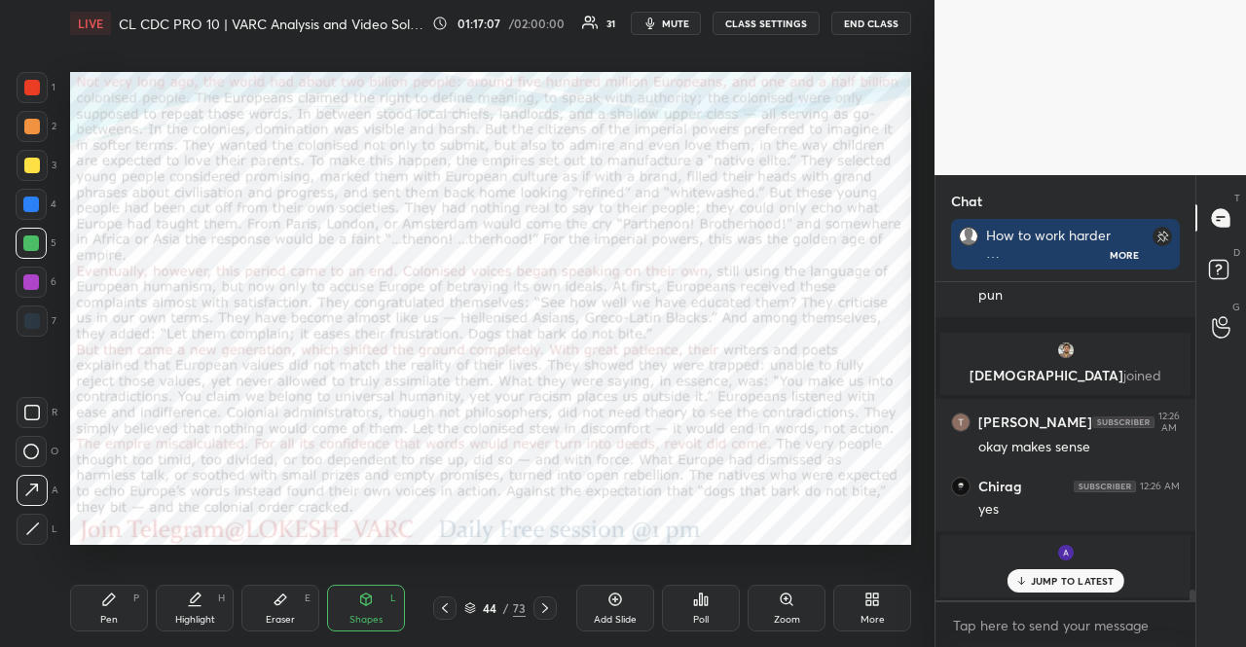
click at [31, 265] on div "1 2 3 4 5 6 7" at bounding box center [36, 208] width 41 height 273
click at [30, 398] on div at bounding box center [32, 412] width 31 height 31
click at [29, 92] on div at bounding box center [32, 88] width 16 height 16
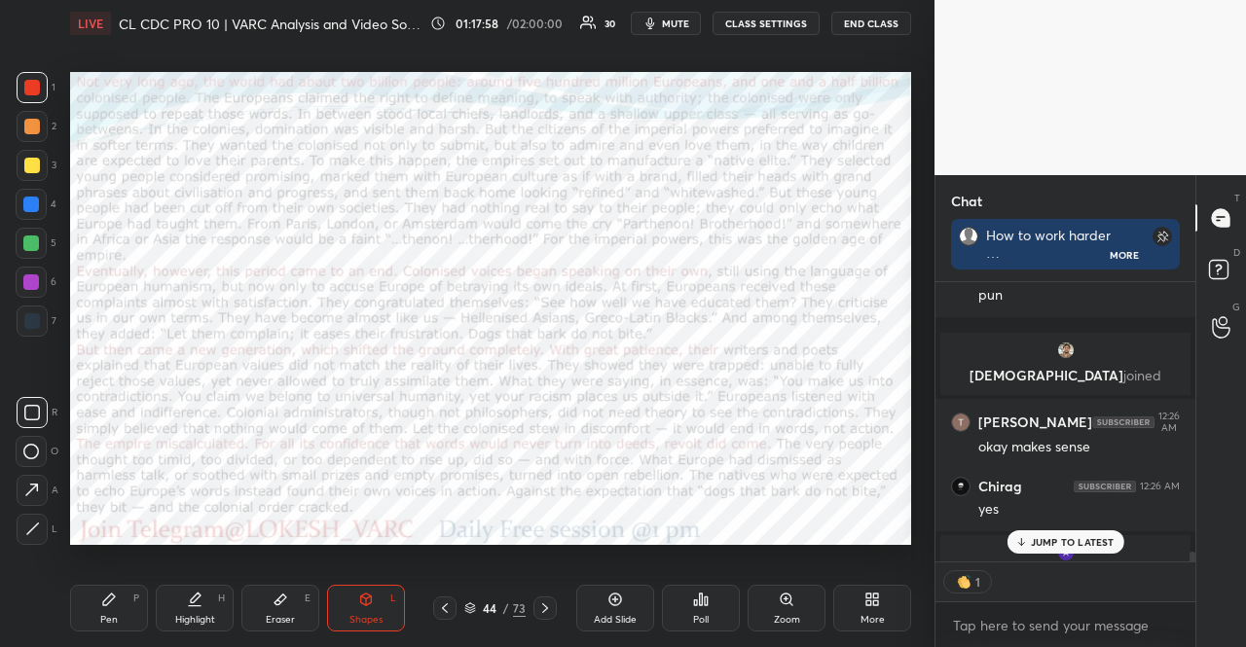
scroll to position [6, 6]
click at [41, 319] on div at bounding box center [32, 321] width 31 height 31
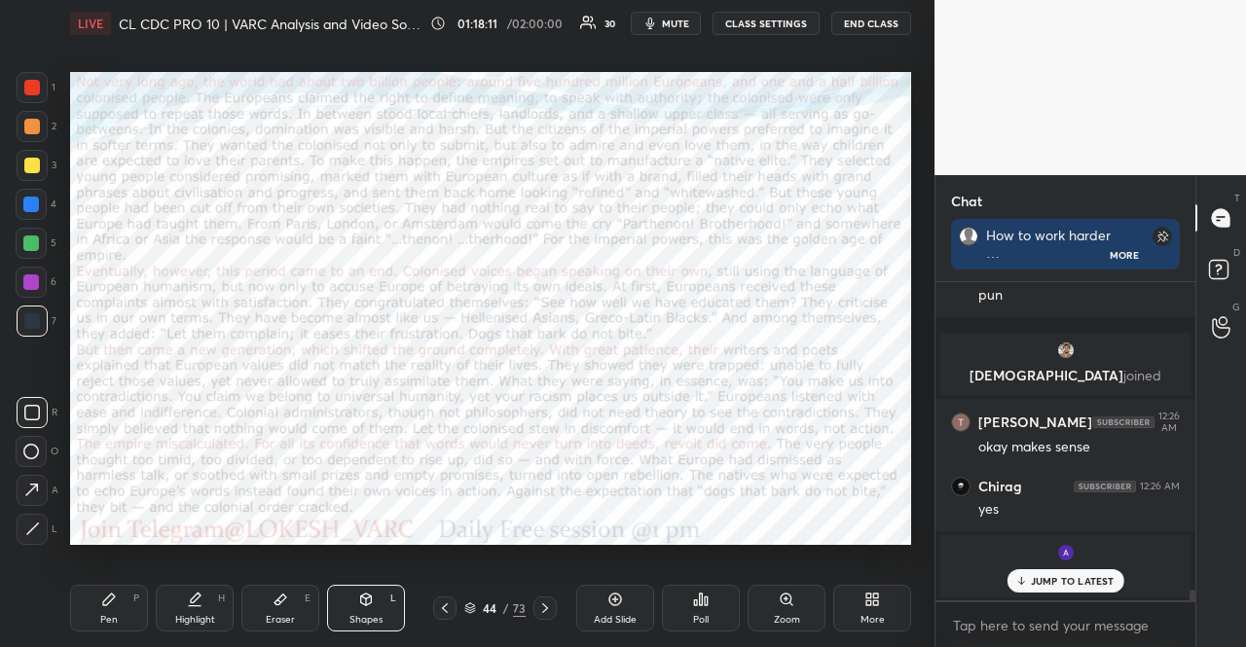
scroll to position [9033, 0]
click at [30, 240] on div at bounding box center [31, 244] width 16 height 16
click at [29, 288] on div at bounding box center [31, 283] width 16 height 16
click at [355, 621] on div "Shapes" at bounding box center [366, 620] width 33 height 10
click at [29, 70] on div "1 2 3 4 5 6 7 R O A L C X Z Erase all C X Z LIVE CL CDC PRO 10 | VARC Analysis …" at bounding box center [459, 323] width 919 height 647
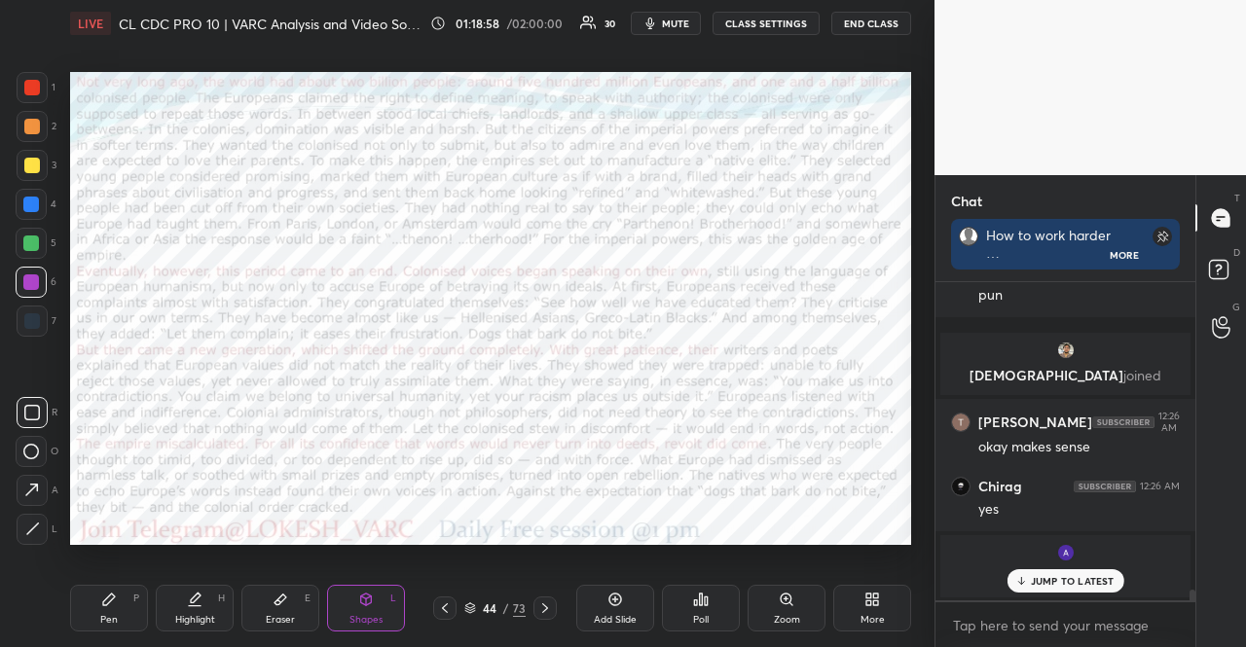
click at [41, 483] on icon at bounding box center [31, 490] width 20 height 20
click at [32, 81] on div at bounding box center [32, 88] width 16 height 16
click at [43, 487] on div at bounding box center [32, 490] width 31 height 31
drag, startPoint x: 375, startPoint y: 605, endPoint x: 337, endPoint y: 581, distance: 44.6
click at [370, 606] on div "Shapes L" at bounding box center [366, 608] width 78 height 47
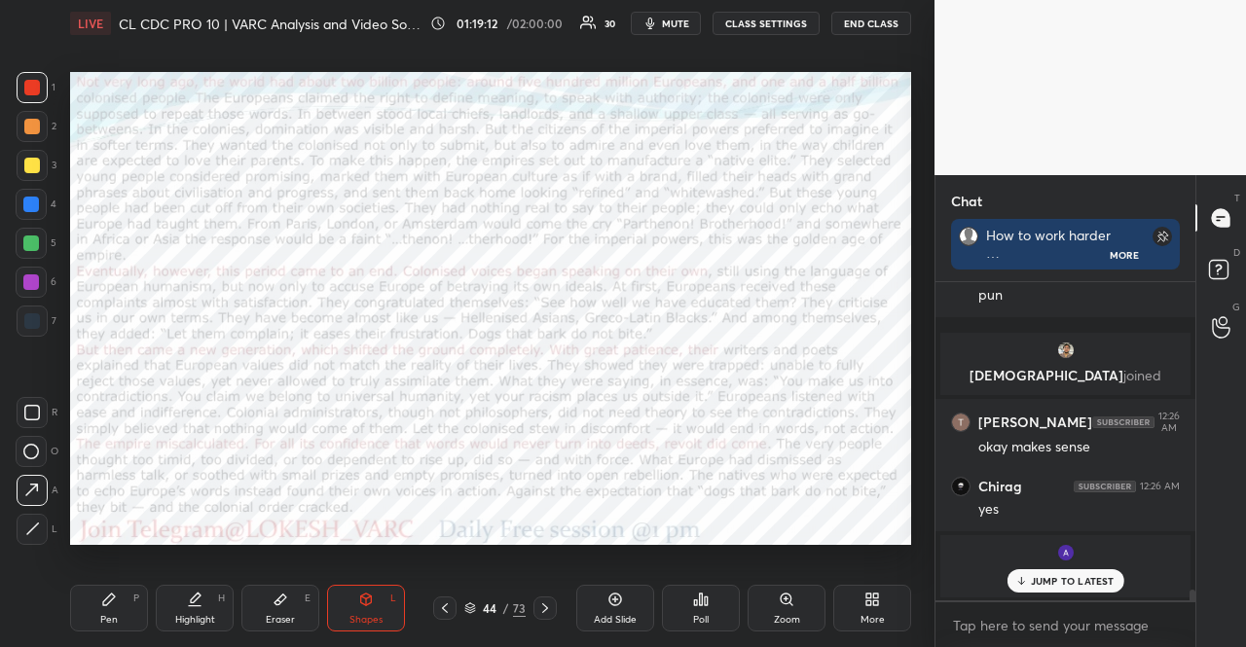
click at [16, 282] on div at bounding box center [31, 282] width 31 height 31
click at [35, 89] on div at bounding box center [32, 88] width 16 height 16
click at [32, 285] on div at bounding box center [31, 283] width 16 height 16
drag, startPoint x: 28, startPoint y: 328, endPoint x: 29, endPoint y: 342, distance: 13.7
click at [28, 329] on div at bounding box center [32, 321] width 31 height 31
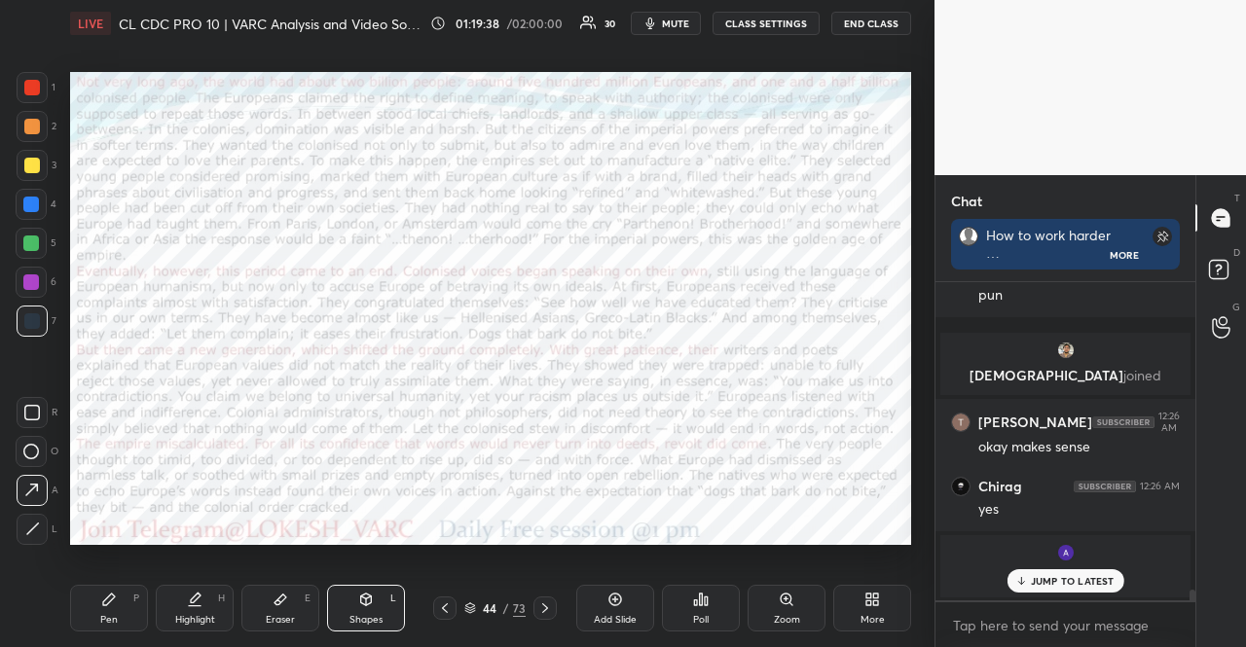
click at [83, 614] on div "Pen P" at bounding box center [109, 608] width 78 height 47
click at [47, 521] on div "Z" at bounding box center [37, 529] width 41 height 31
click at [357, 593] on div "Shapes L" at bounding box center [366, 608] width 78 height 47
click at [551, 610] on icon at bounding box center [545, 609] width 16 height 16
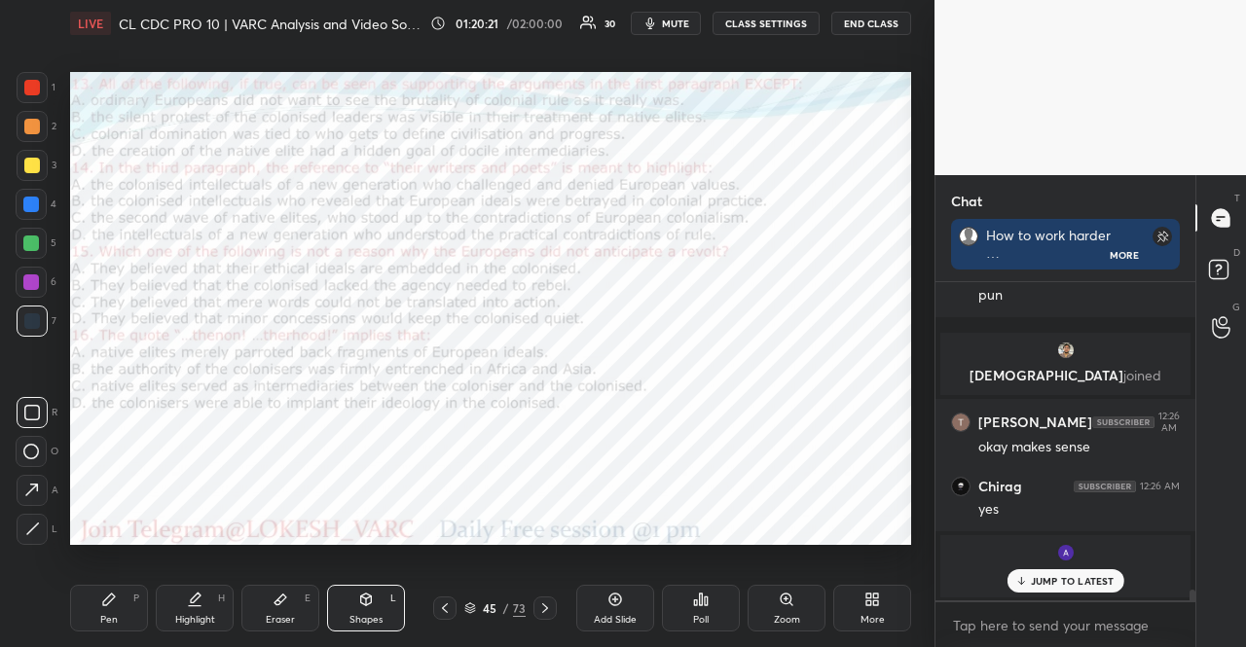
click at [31, 200] on div at bounding box center [31, 205] width 16 height 16
click at [40, 91] on div at bounding box center [32, 87] width 31 height 31
click at [27, 205] on div at bounding box center [31, 205] width 16 height 16
click at [37, 231] on div at bounding box center [31, 243] width 31 height 31
click at [33, 275] on div at bounding box center [31, 283] width 16 height 16
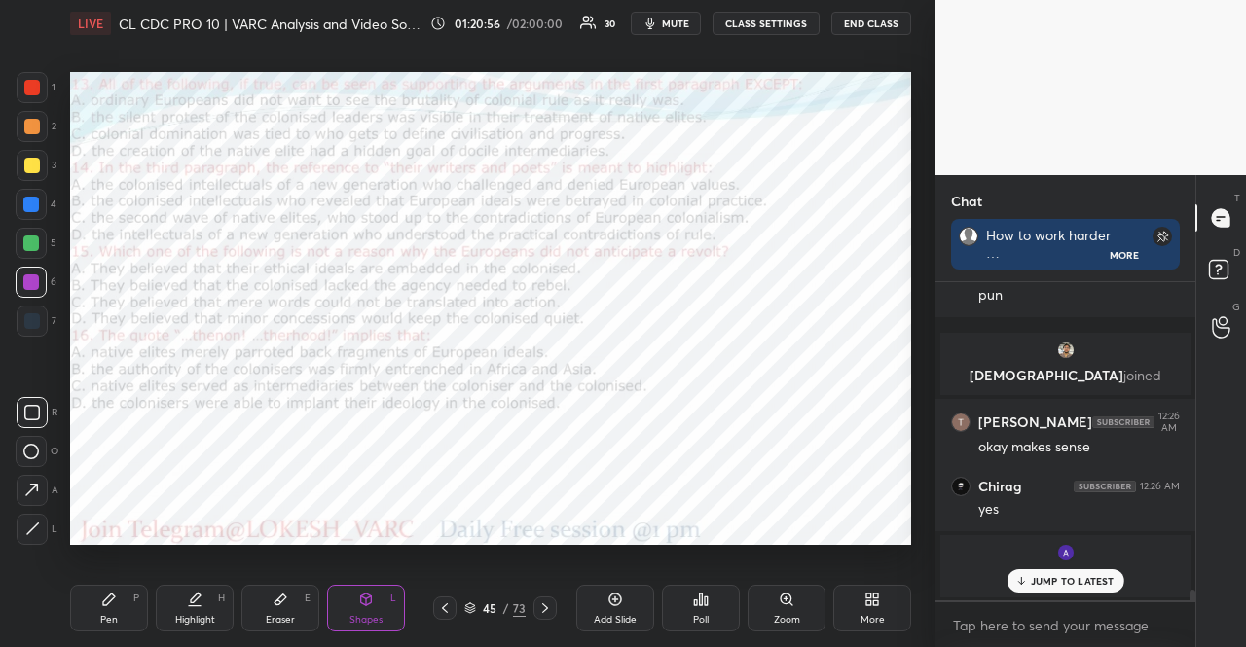
click at [100, 599] on div "Pen P" at bounding box center [109, 608] width 78 height 47
click at [27, 233] on div at bounding box center [31, 243] width 31 height 31
click at [1077, 578] on p "JUMP TO LATEST" at bounding box center [1073, 581] width 84 height 12
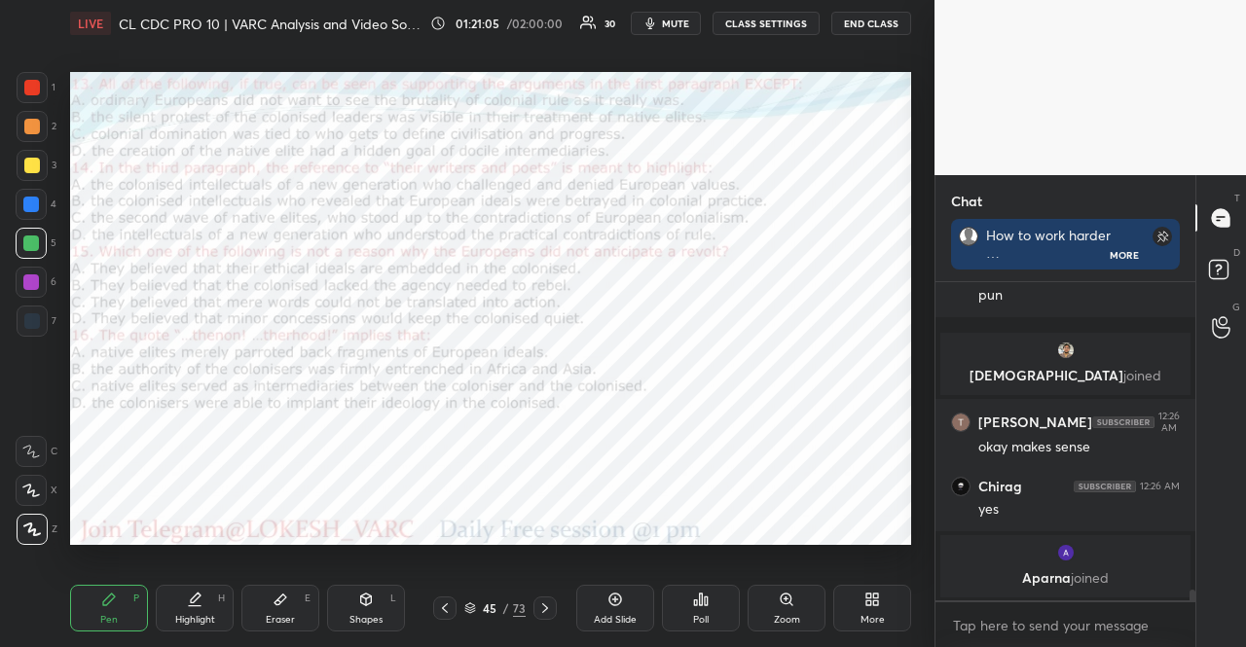
click at [11, 75] on div "1 2 3 4 5 6 7 R O A L C X Z Erase all C X Z" at bounding box center [31, 308] width 62 height 473
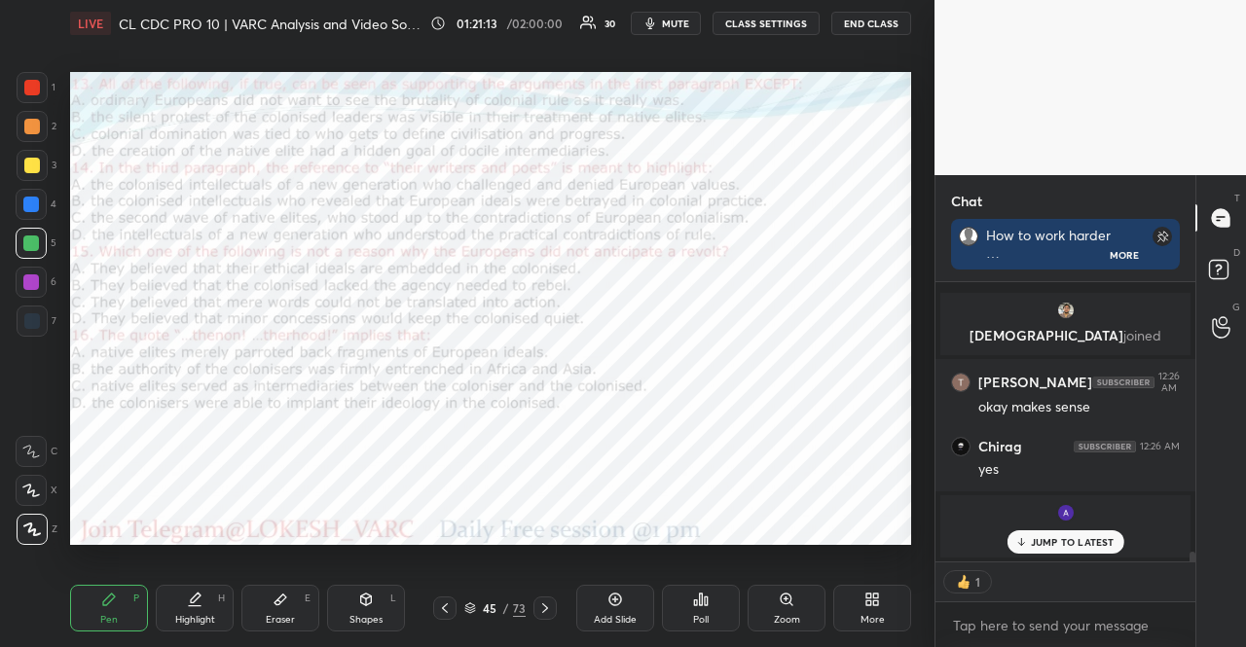
click at [33, 282] on div at bounding box center [31, 283] width 16 height 16
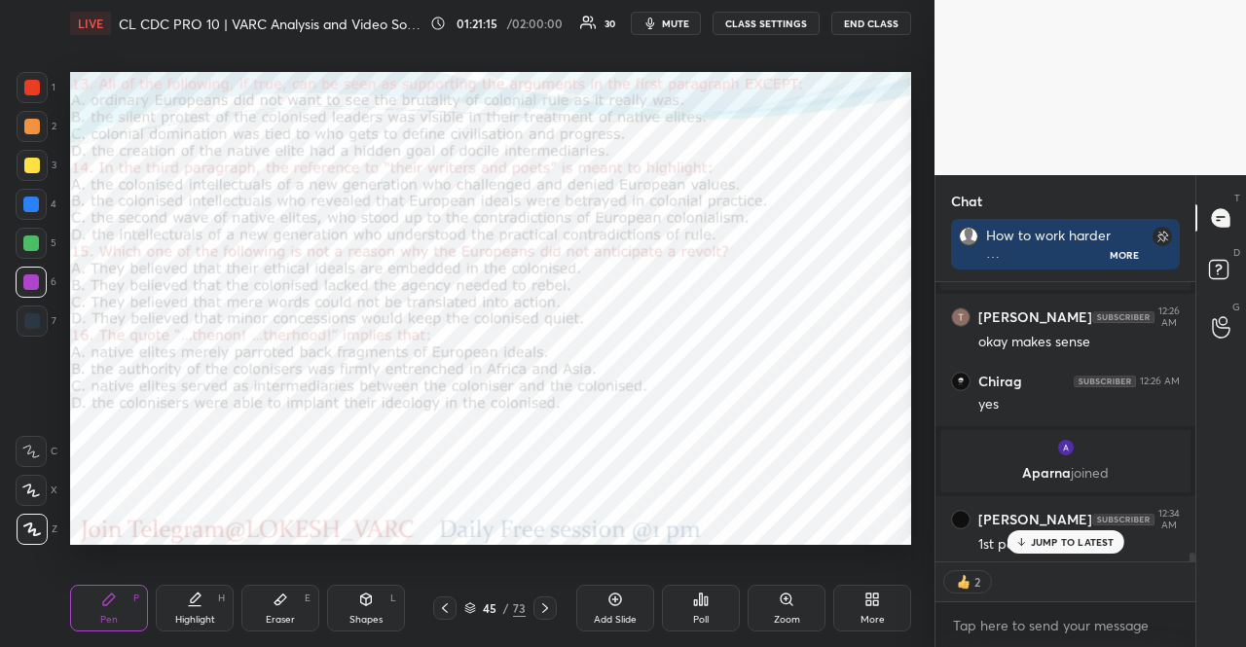
click at [1070, 534] on div "JUMP TO LATEST" at bounding box center [1065, 542] width 117 height 23
click at [382, 610] on div "Shapes L" at bounding box center [366, 608] width 78 height 47
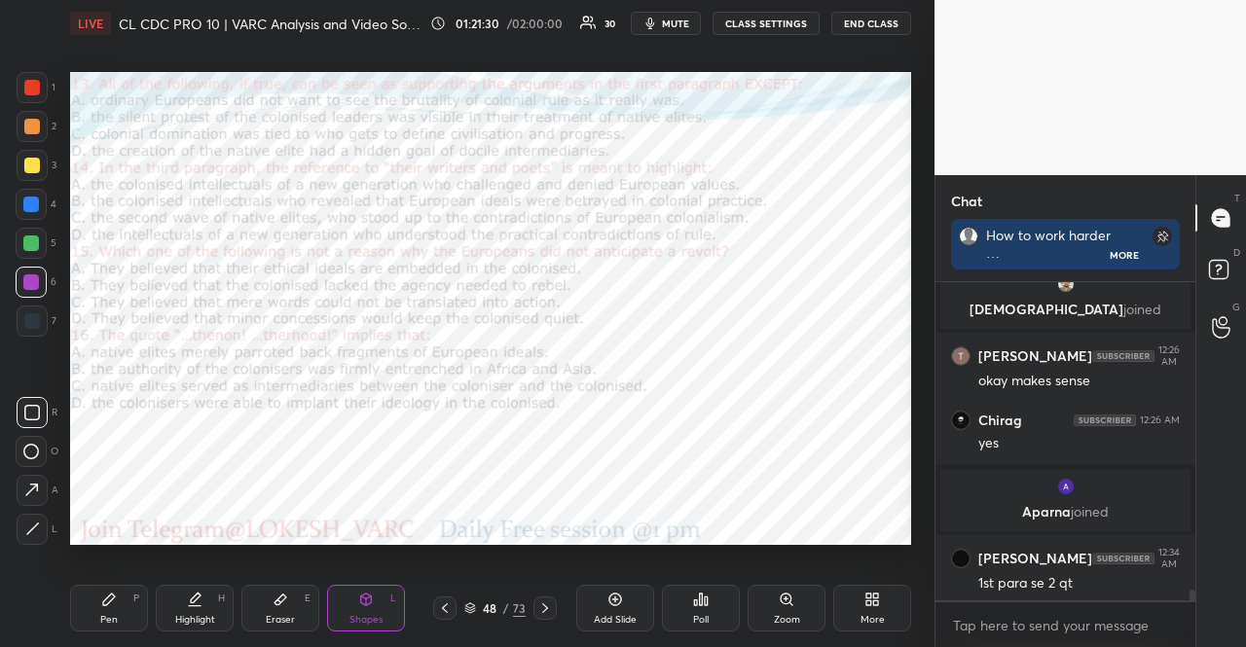
scroll to position [6, 6]
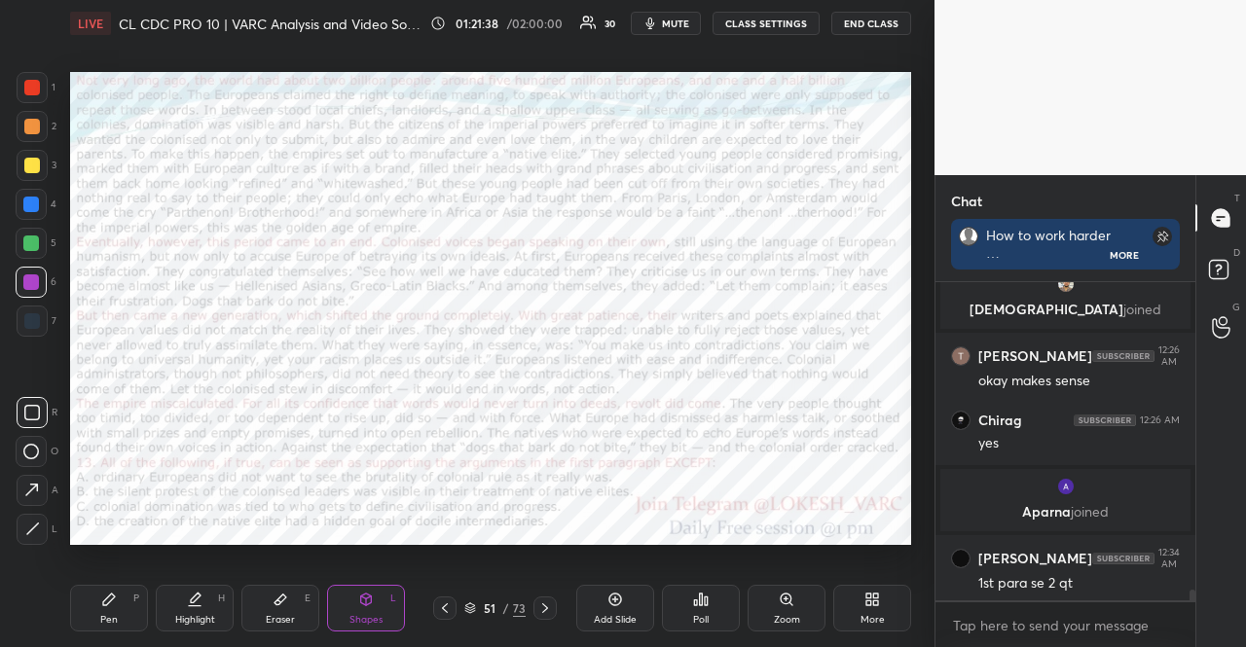
click at [35, 202] on div at bounding box center [31, 205] width 16 height 16
click at [368, 615] on div "Shapes" at bounding box center [366, 620] width 33 height 10
click at [34, 248] on div at bounding box center [31, 244] width 16 height 16
click at [37, 283] on div at bounding box center [31, 283] width 16 height 16
click at [39, 113] on div at bounding box center [32, 126] width 31 height 31
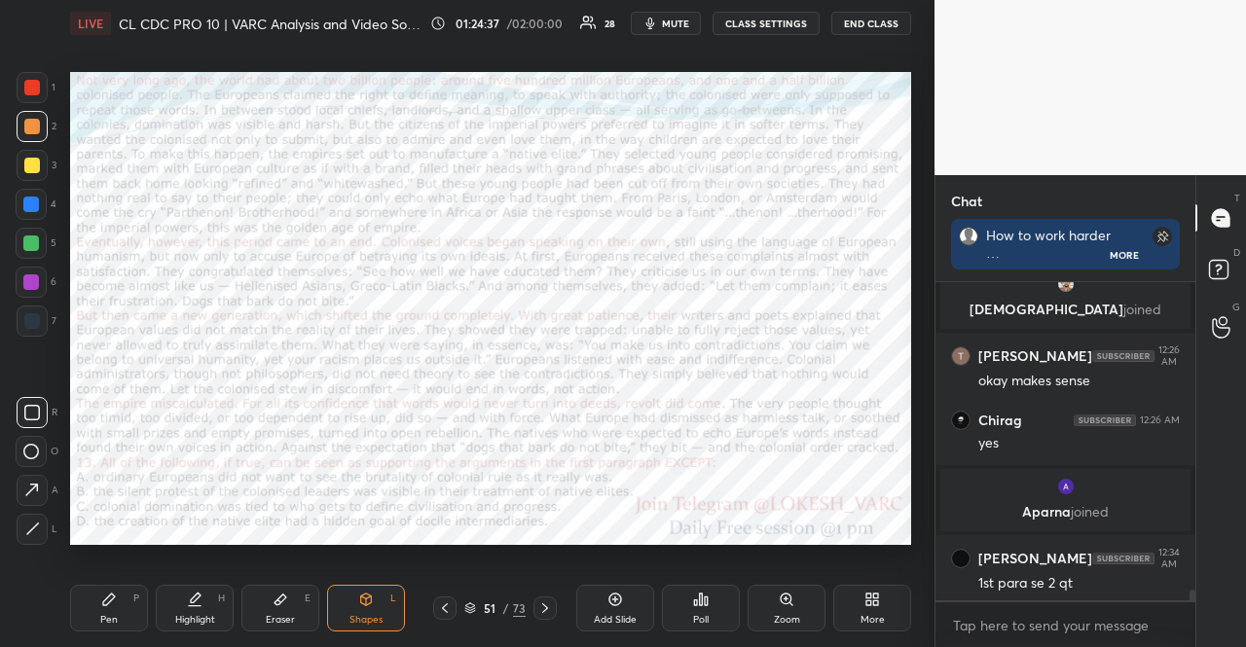
click at [93, 623] on div "Pen P" at bounding box center [109, 608] width 78 height 47
click at [27, 314] on div at bounding box center [32, 321] width 16 height 16
click at [26, 316] on div at bounding box center [32, 321] width 16 height 16
click at [39, 202] on div at bounding box center [31, 205] width 16 height 16
click at [45, 484] on div at bounding box center [31, 490] width 31 height 31
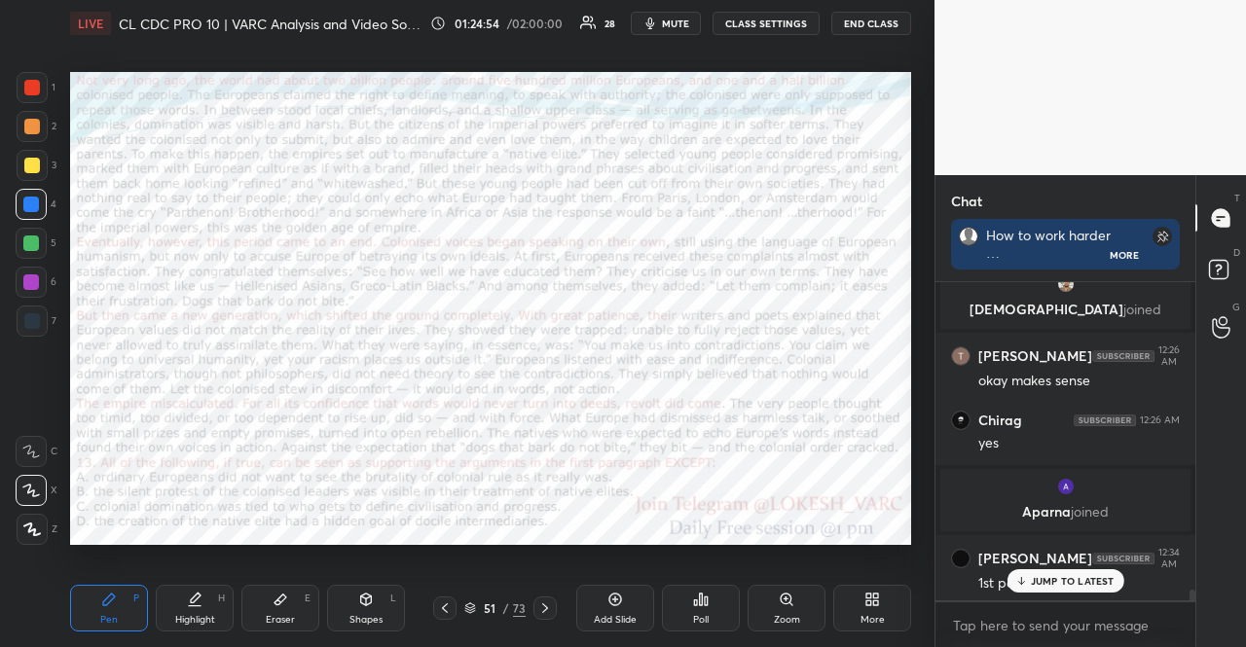
scroll to position [9165, 0]
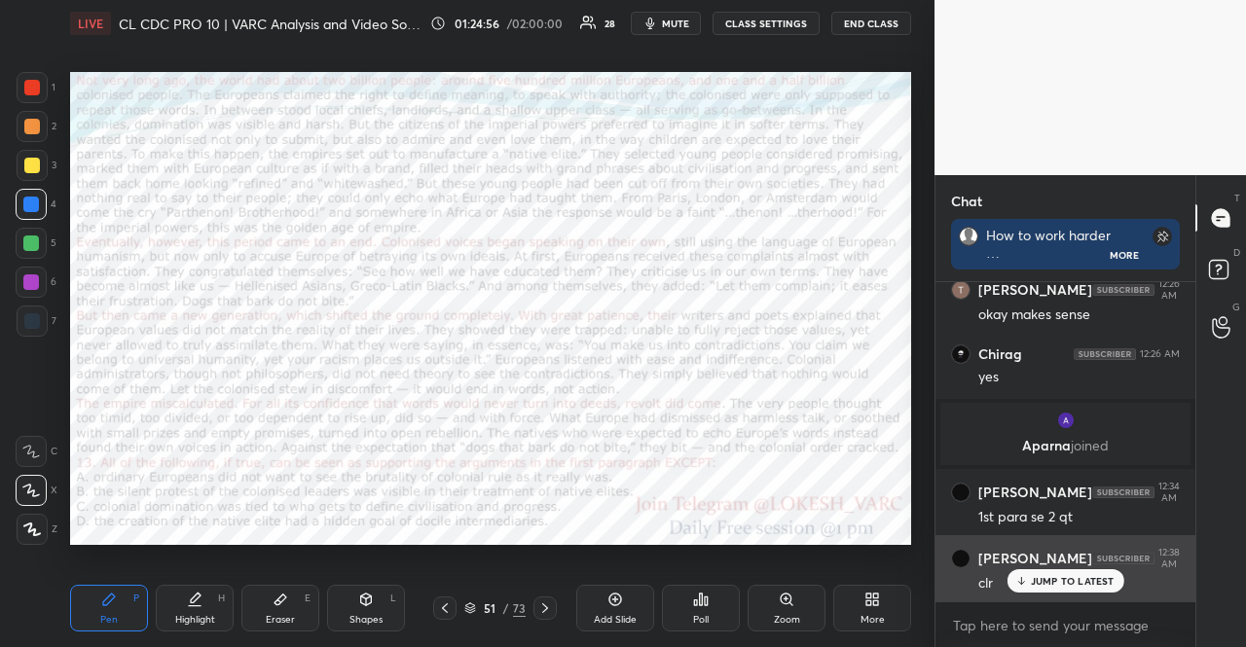
drag, startPoint x: 1048, startPoint y: 587, endPoint x: 1037, endPoint y: 587, distance: 10.7
click at [1046, 587] on div "JUMP TO LATEST" at bounding box center [1065, 581] width 117 height 23
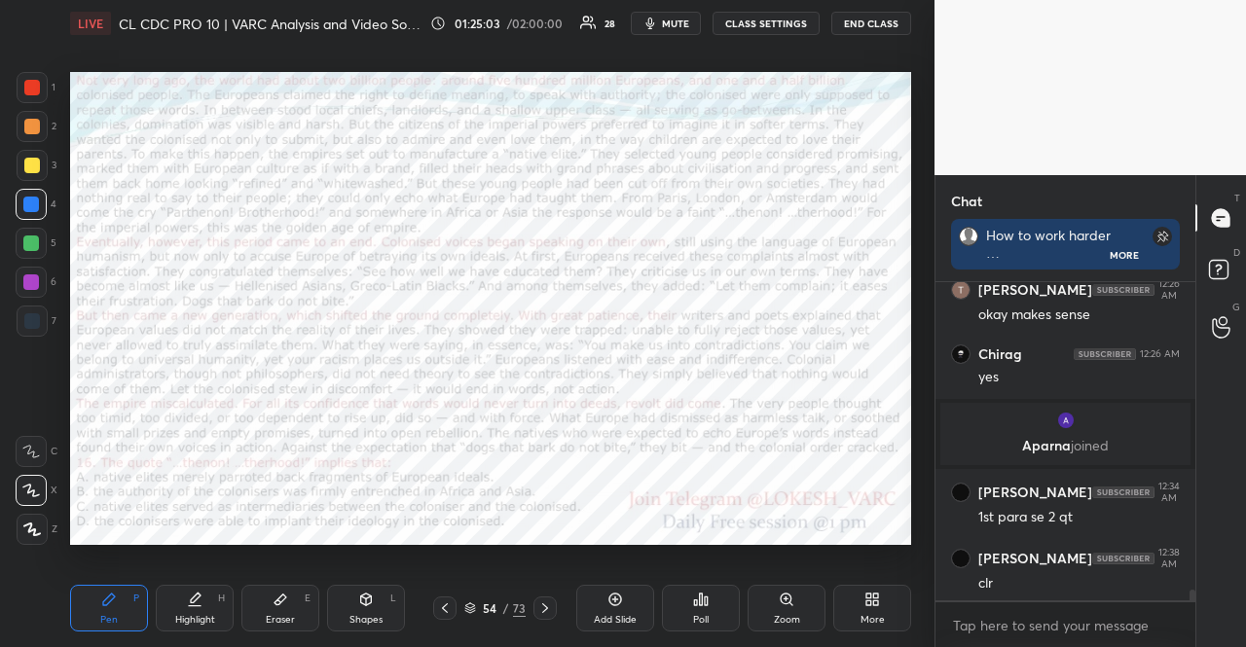
click at [25, 236] on div at bounding box center [31, 244] width 16 height 16
click at [349, 601] on div "Shapes L" at bounding box center [366, 608] width 78 height 47
click at [35, 406] on rect at bounding box center [32, 412] width 15 height 15
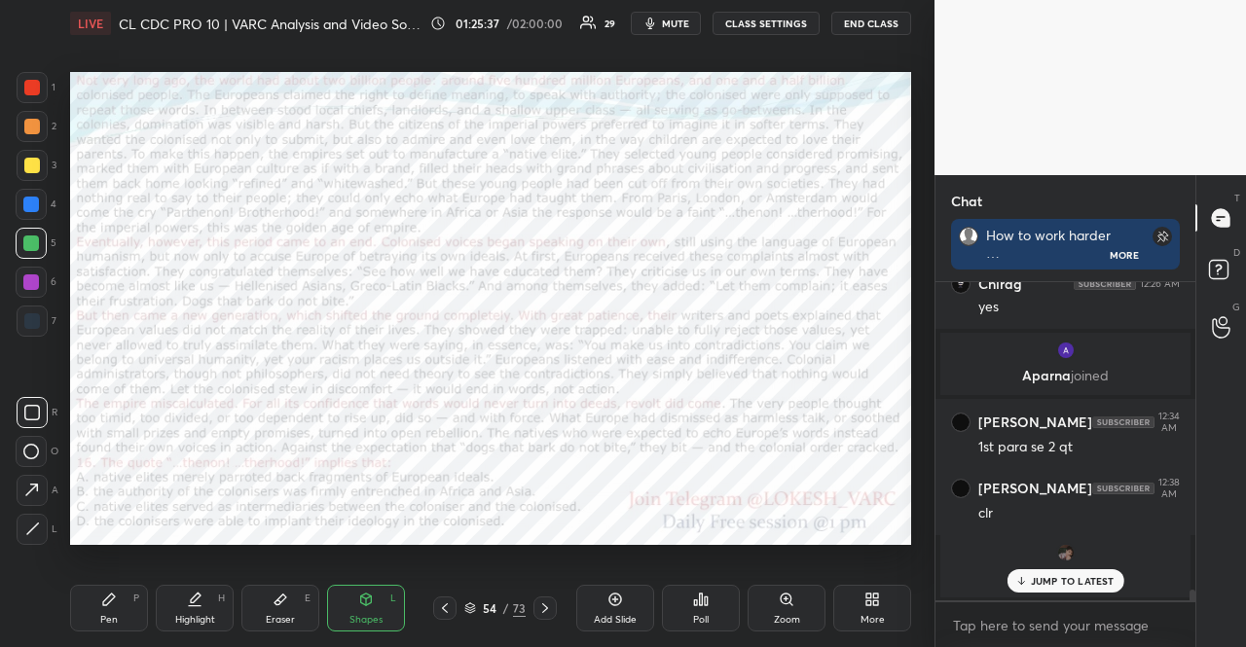
click at [42, 203] on div at bounding box center [31, 204] width 31 height 31
click at [393, 601] on div "L" at bounding box center [393, 599] width 6 height 10
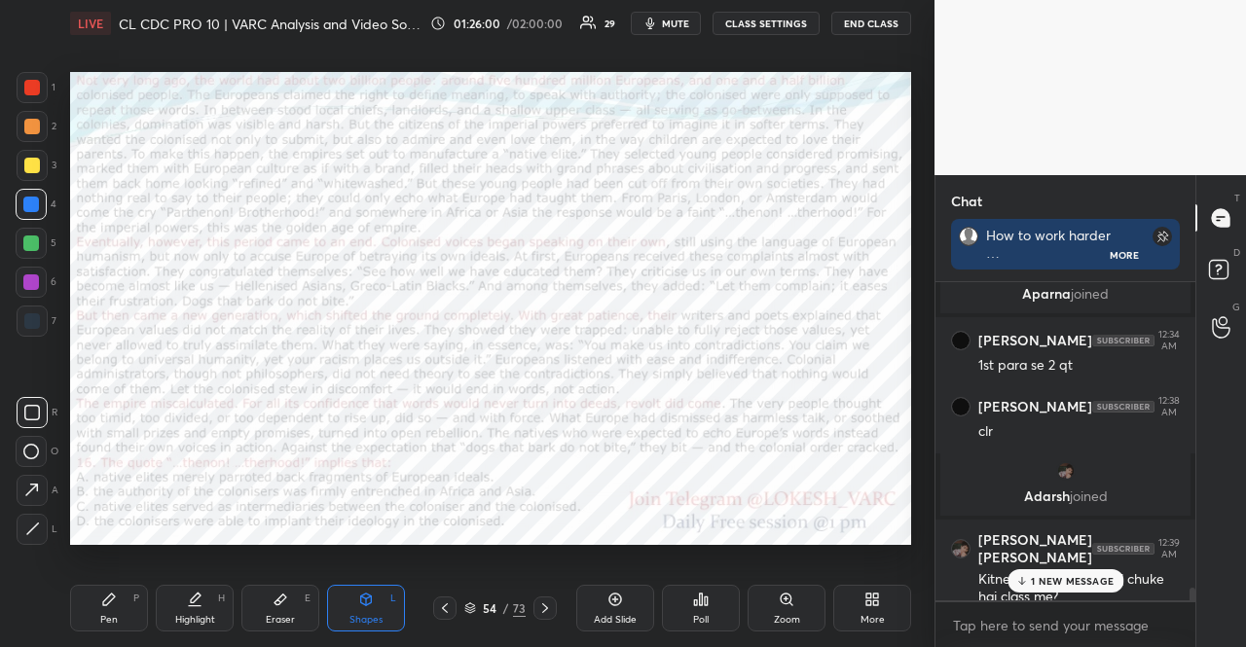
scroll to position [7613, 0]
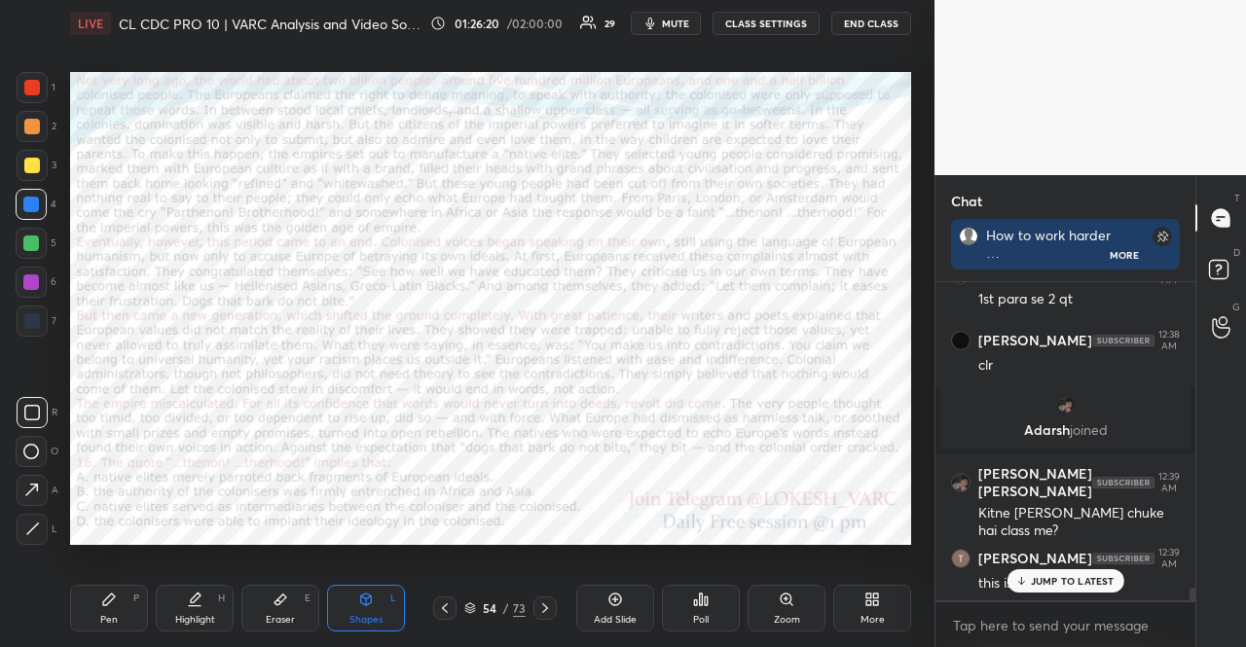
click at [31, 238] on div at bounding box center [31, 244] width 16 height 16
click at [28, 91] on div at bounding box center [32, 88] width 16 height 16
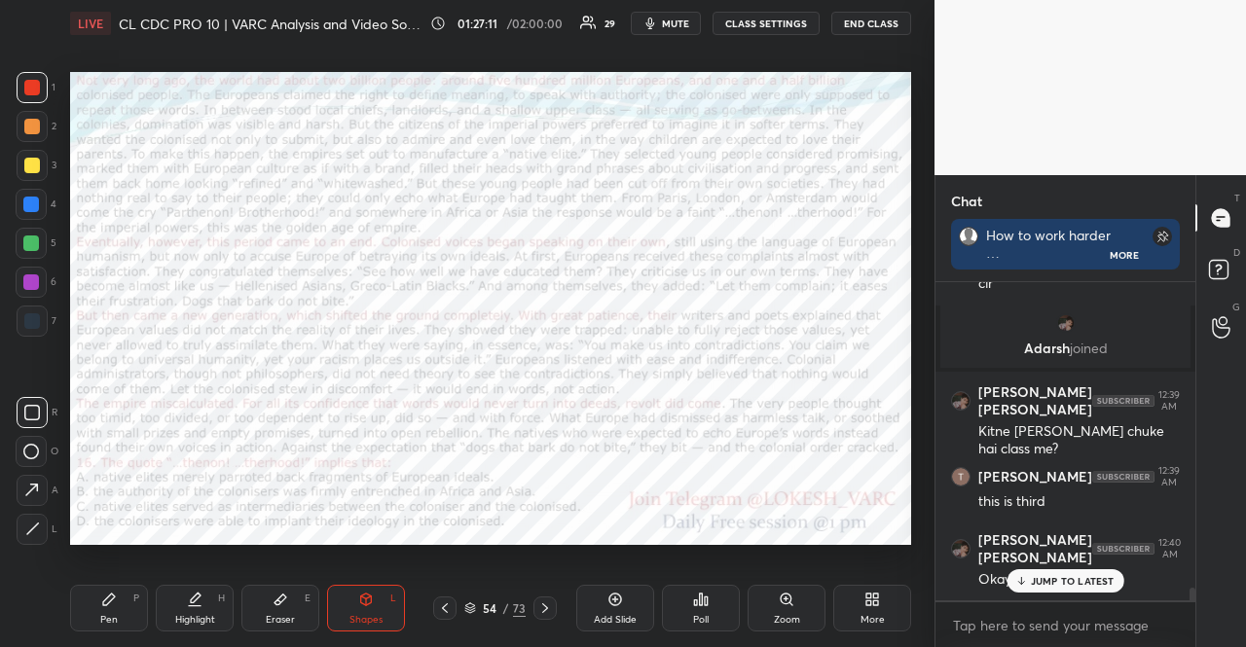
click at [23, 249] on div at bounding box center [31, 243] width 31 height 31
click at [39, 335] on div at bounding box center [32, 321] width 31 height 31
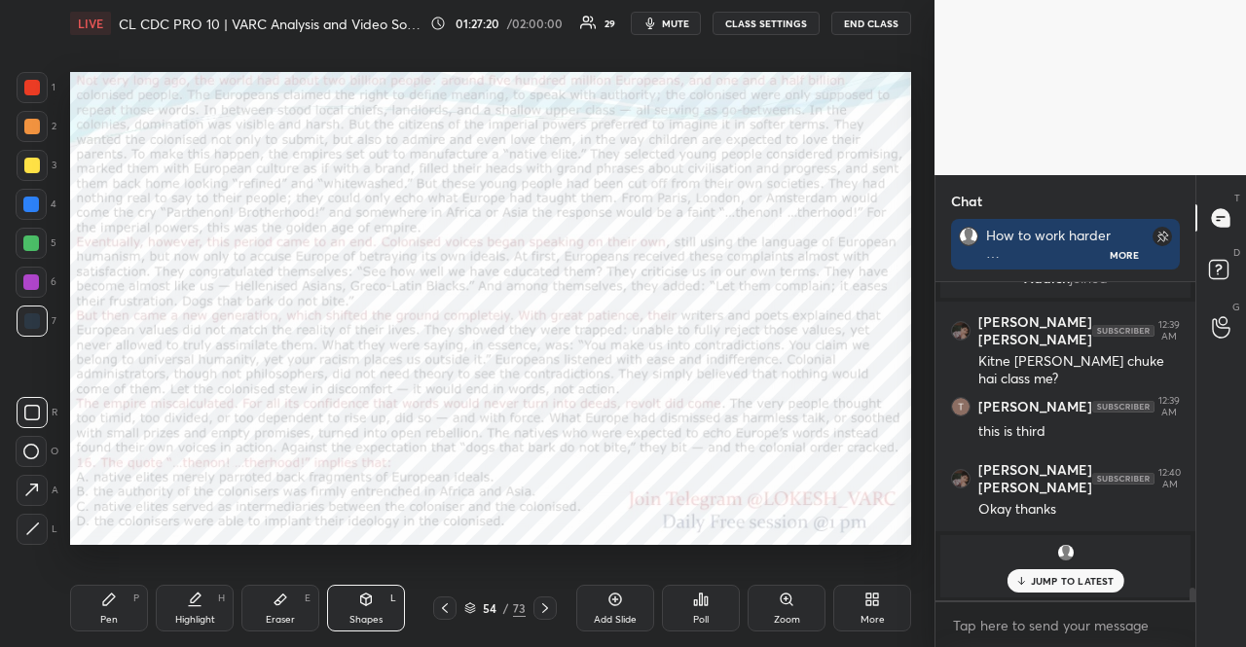
drag, startPoint x: 99, startPoint y: 599, endPoint x: 312, endPoint y: 566, distance: 214.8
click at [101, 598] on div "Pen P" at bounding box center [109, 608] width 78 height 47
click at [25, 243] on div at bounding box center [31, 244] width 16 height 16
click at [116, 590] on div "Pen P" at bounding box center [109, 608] width 78 height 47
click at [55, 207] on div "4" at bounding box center [36, 204] width 41 height 31
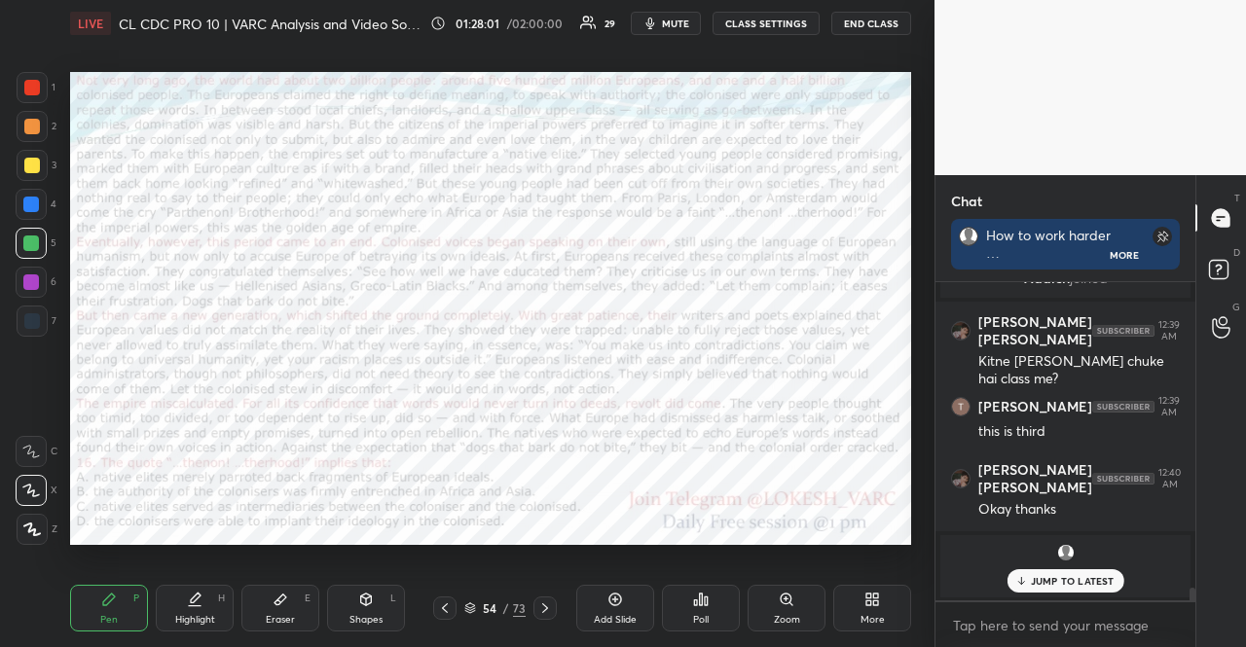
click at [117, 606] on div "Pen P" at bounding box center [109, 608] width 78 height 47
click at [39, 489] on icon at bounding box center [31, 491] width 18 height 14
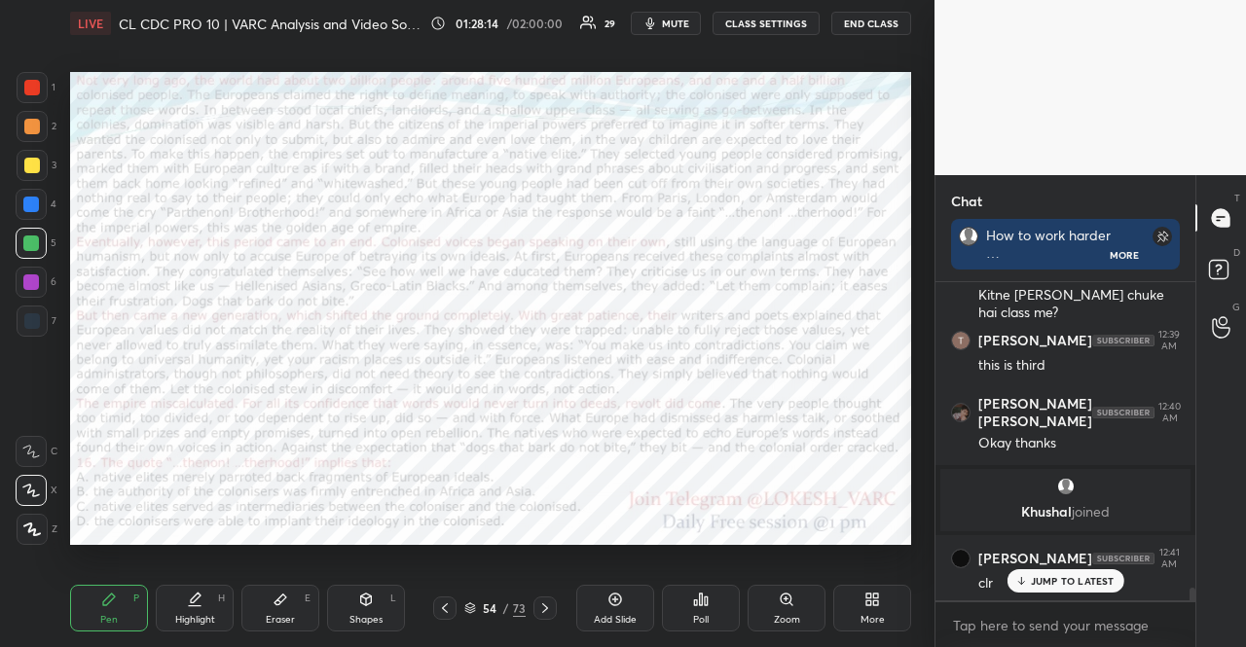
scroll to position [6, 6]
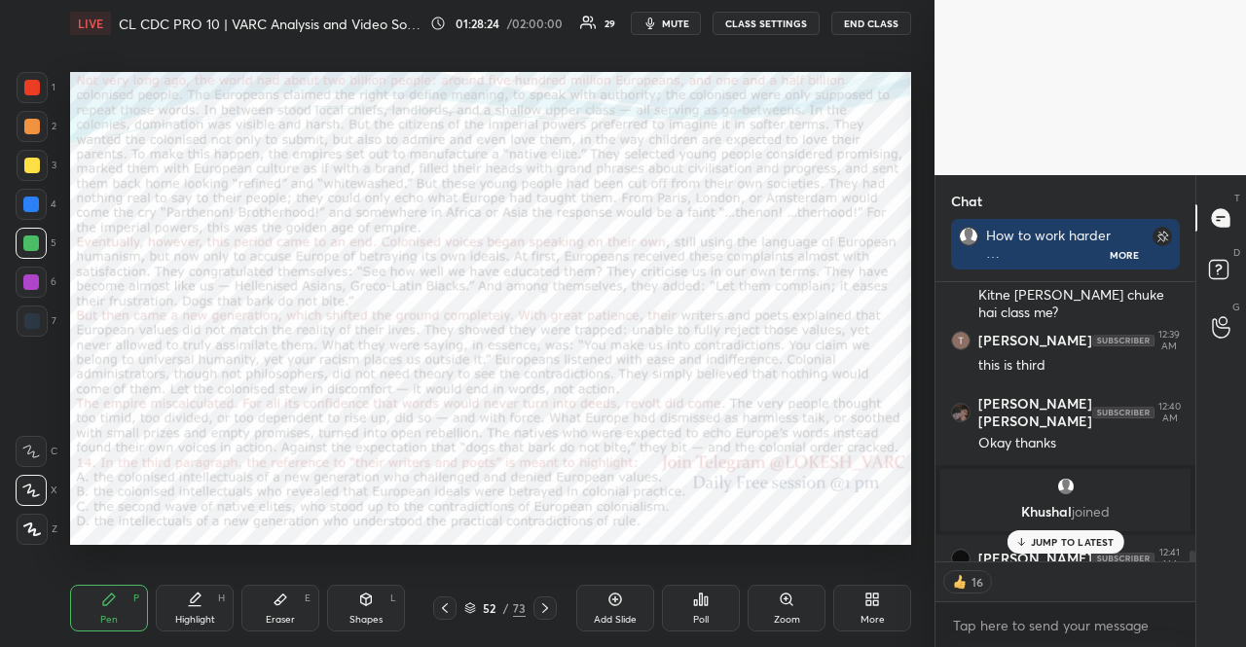
click at [31, 208] on div at bounding box center [31, 205] width 16 height 16
click at [377, 606] on div "Shapes L" at bounding box center [366, 608] width 78 height 47
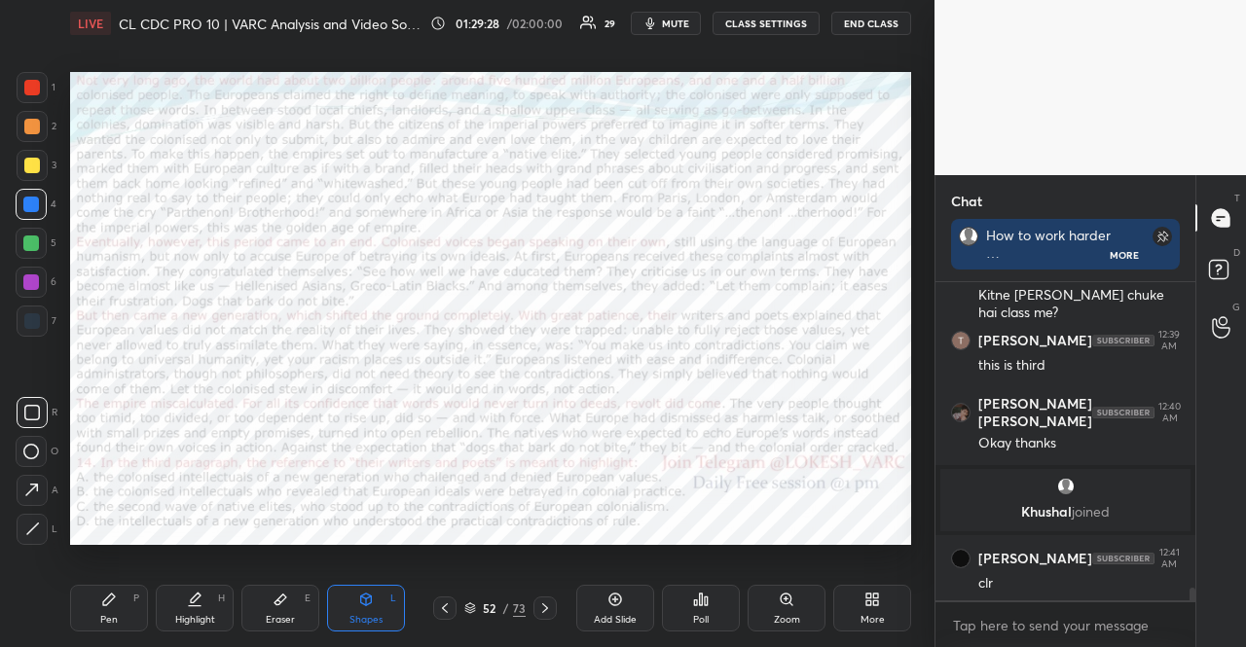
scroll to position [7901, 0]
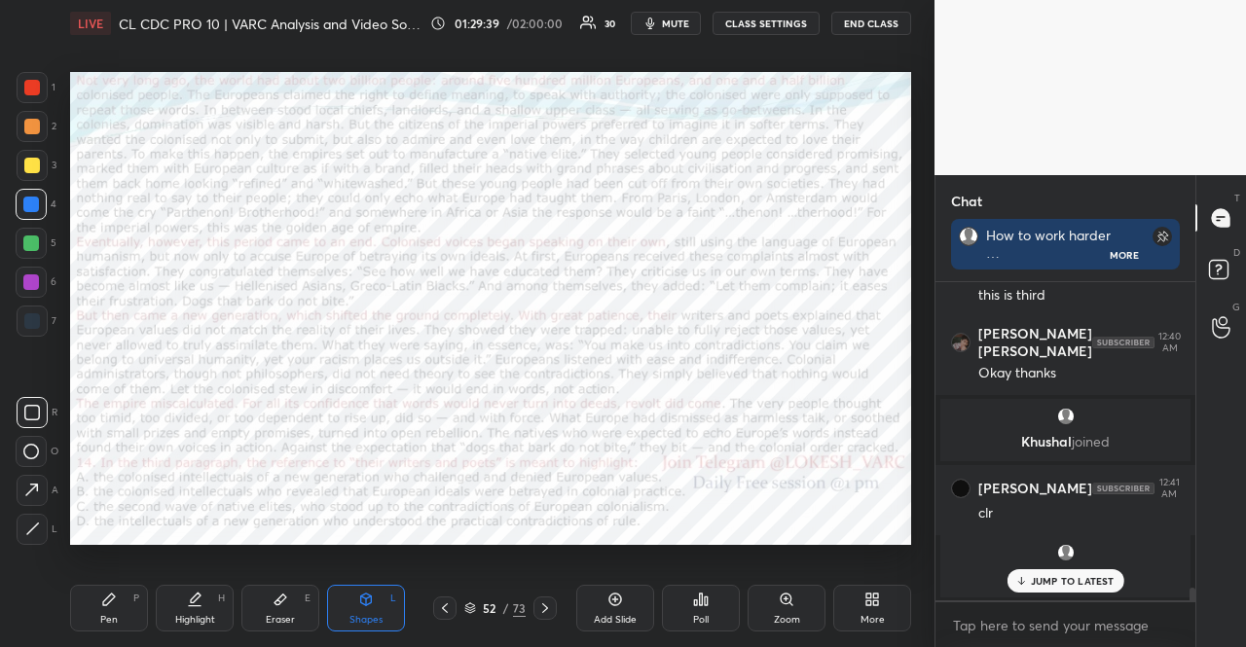
click at [28, 84] on div at bounding box center [32, 88] width 16 height 16
click at [134, 607] on div "Pen P" at bounding box center [109, 608] width 78 height 47
click at [23, 197] on div at bounding box center [31, 204] width 31 height 31
click at [24, 195] on div at bounding box center [31, 204] width 31 height 31
click at [27, 316] on div at bounding box center [32, 321] width 16 height 16
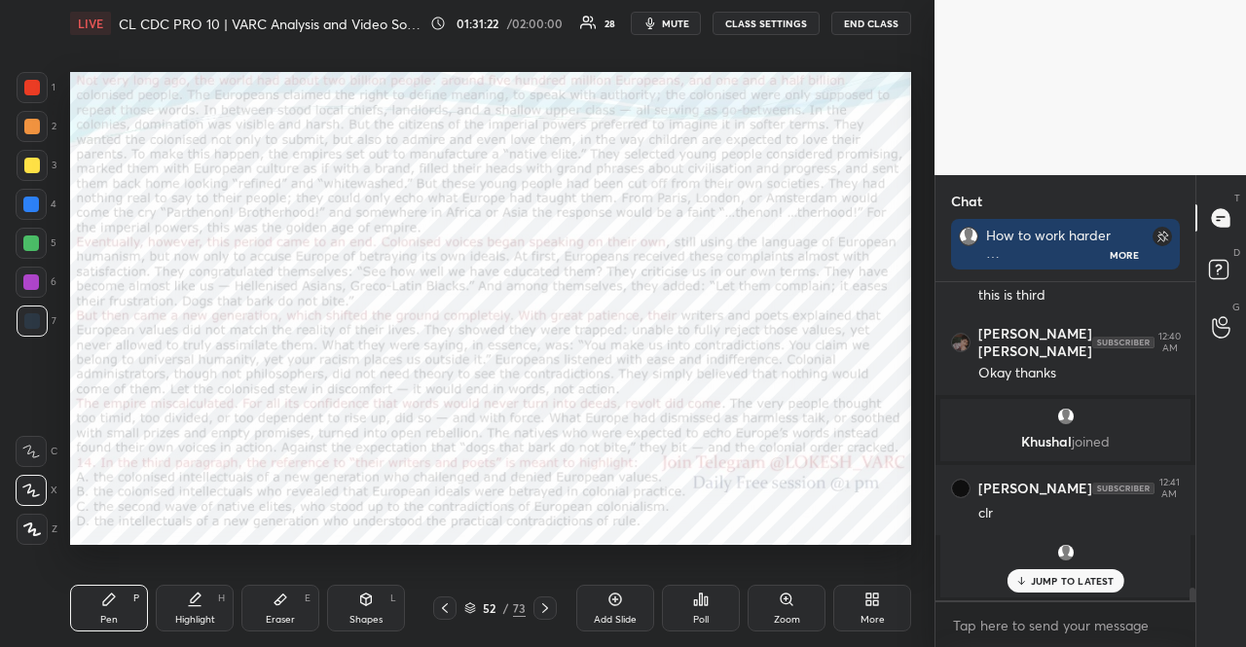
click at [27, 211] on div at bounding box center [31, 205] width 16 height 16
click at [359, 615] on div "Shapes" at bounding box center [366, 620] width 33 height 10
click at [55, 418] on div "R" at bounding box center [37, 412] width 41 height 31
click at [47, 408] on div at bounding box center [32, 412] width 31 height 31
click at [34, 282] on div at bounding box center [31, 283] width 16 height 16
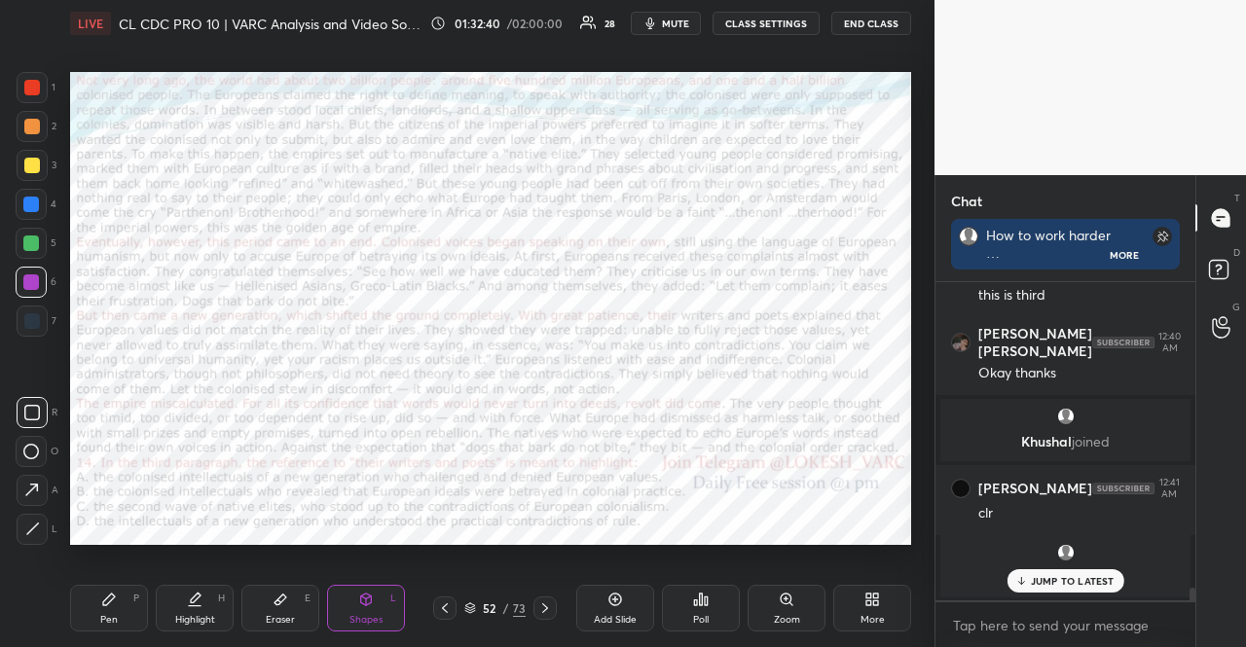
click at [28, 205] on div at bounding box center [31, 205] width 16 height 16
click at [103, 615] on div "Pen" at bounding box center [109, 620] width 18 height 10
click at [31, 483] on div at bounding box center [31, 490] width 31 height 31
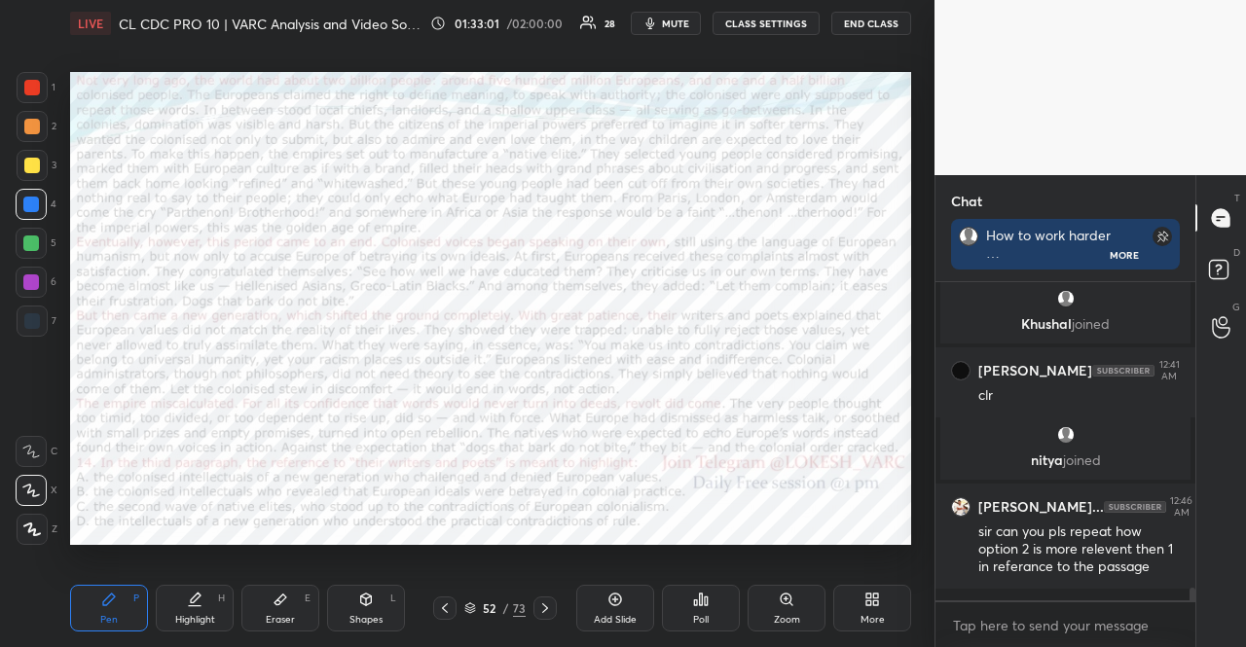
scroll to position [7878, 0]
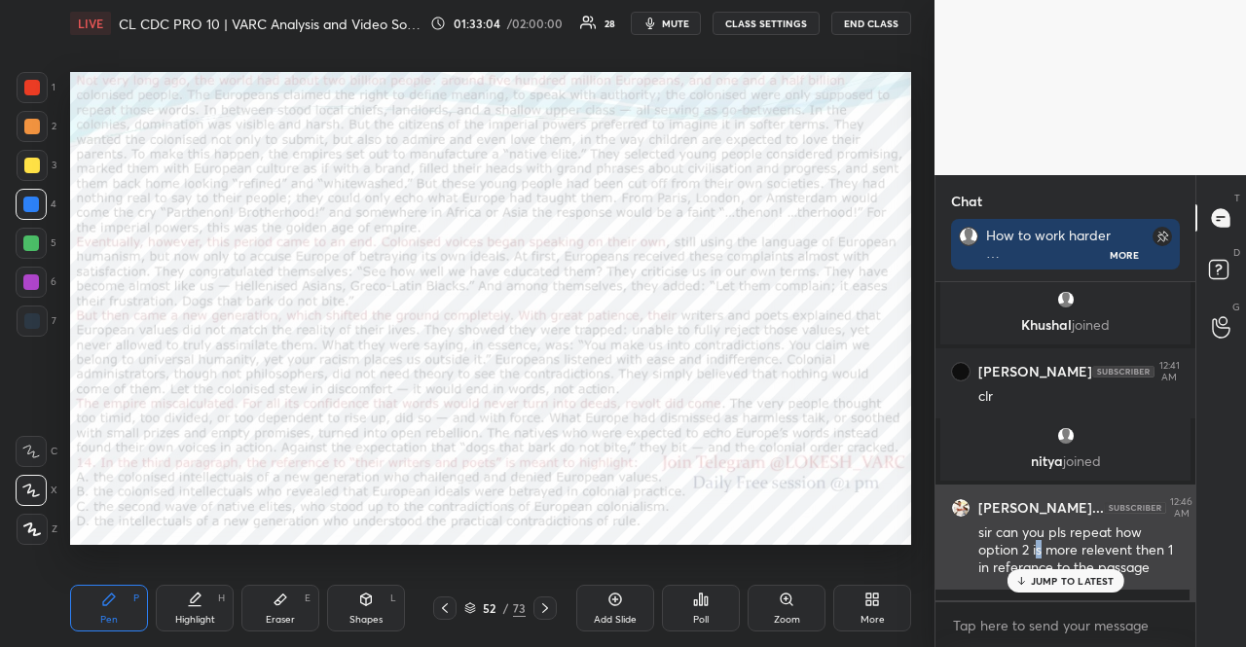
click at [1039, 562] on div "sir can you pls repeat how option 2 is more relevent then 1 in referance to the…" at bounding box center [1079, 551] width 202 height 55
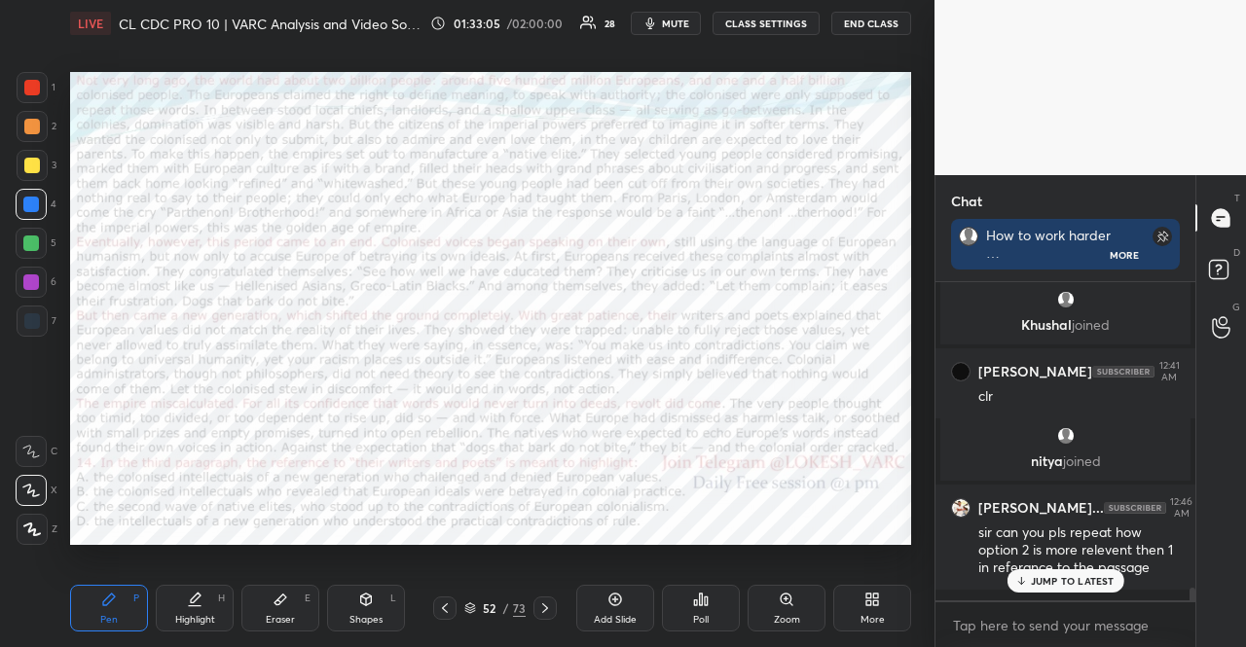
click at [1042, 572] on div "JUMP TO LATEST" at bounding box center [1065, 581] width 117 height 23
click at [47, 122] on div "2" at bounding box center [37, 126] width 40 height 31
click at [43, 120] on div at bounding box center [32, 126] width 31 height 31
click at [372, 608] on div "Shapes L" at bounding box center [366, 608] width 78 height 47
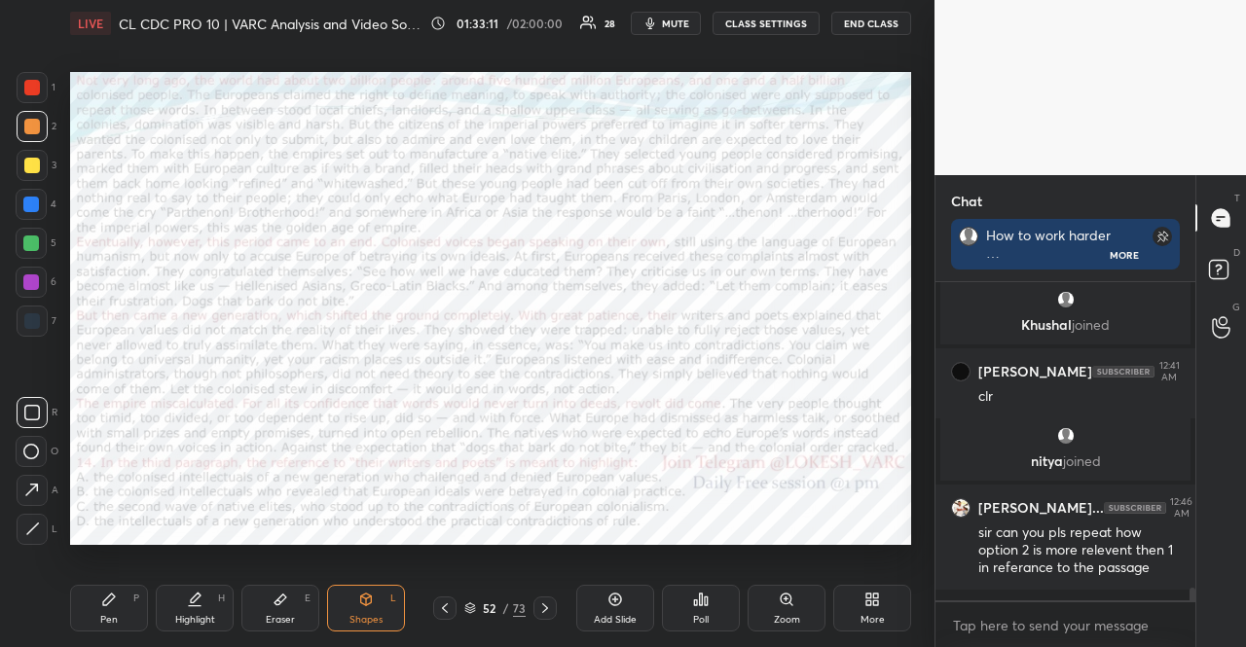
click at [17, 123] on div at bounding box center [32, 126] width 31 height 31
click at [42, 284] on div at bounding box center [31, 282] width 31 height 31
click at [385, 609] on div "Shapes L" at bounding box center [366, 608] width 78 height 47
click at [30, 98] on div at bounding box center [32, 87] width 31 height 31
click at [339, 613] on div "Shapes L" at bounding box center [366, 608] width 78 height 47
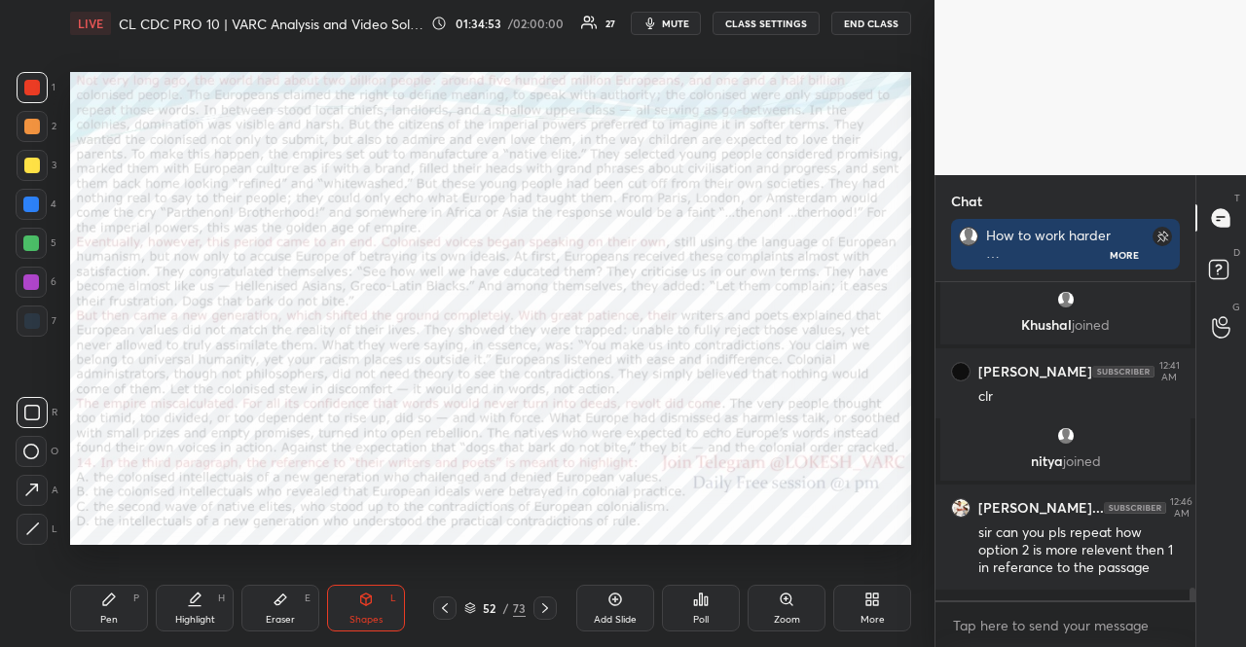
scroll to position [7960, 0]
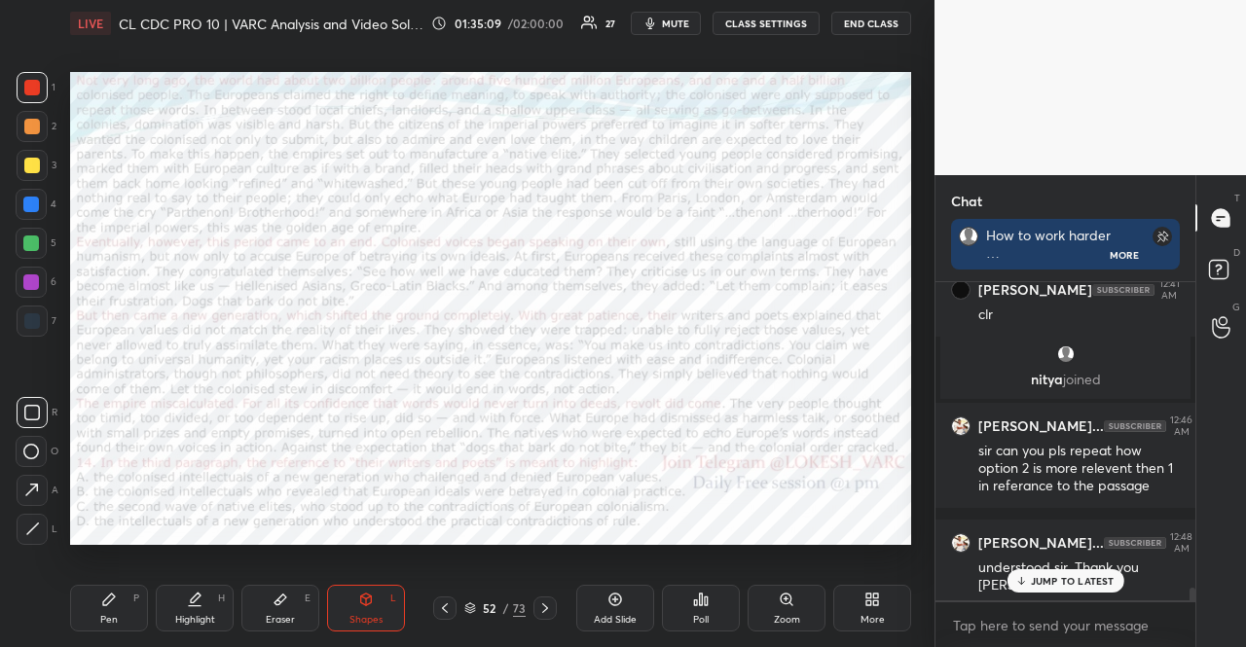
click at [1082, 575] on p "JUMP TO LATEST" at bounding box center [1073, 581] width 84 height 12
click at [35, 200] on div at bounding box center [31, 205] width 16 height 16
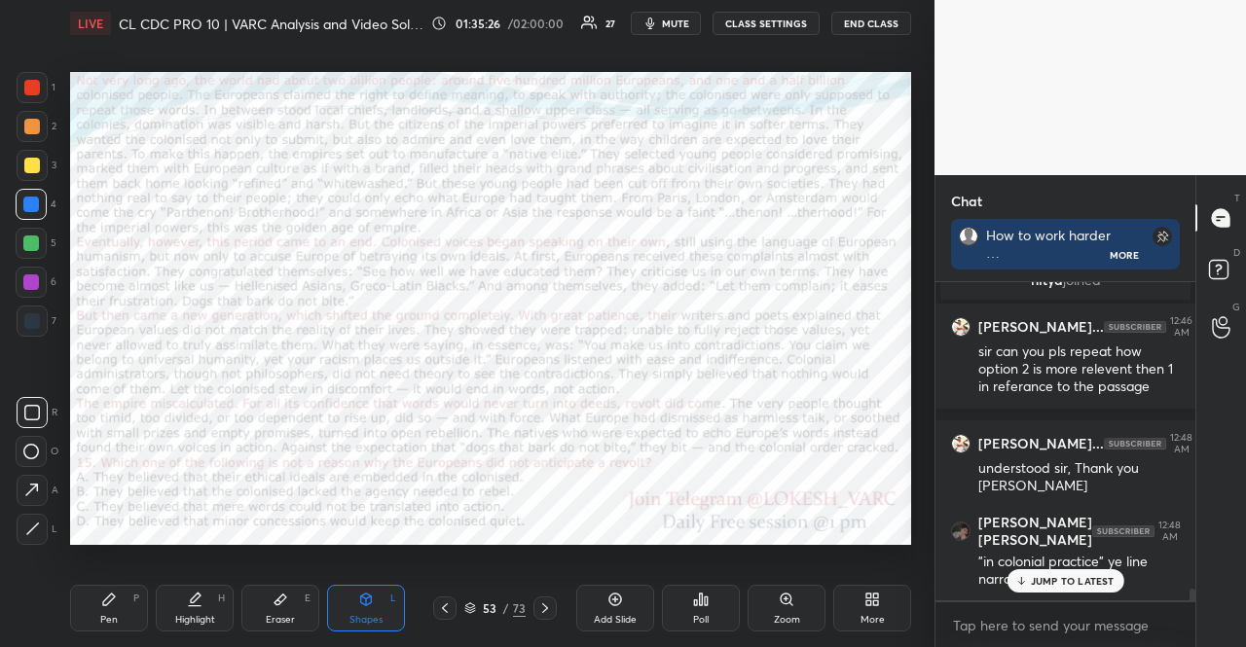
click at [337, 598] on div "Shapes L" at bounding box center [366, 608] width 78 height 47
click at [35, 291] on div at bounding box center [31, 282] width 31 height 31
click at [31, 237] on div at bounding box center [31, 244] width 16 height 16
drag, startPoint x: 43, startPoint y: 125, endPoint x: 53, endPoint y: 135, distance: 14.5
click at [43, 128] on div at bounding box center [32, 126] width 31 height 31
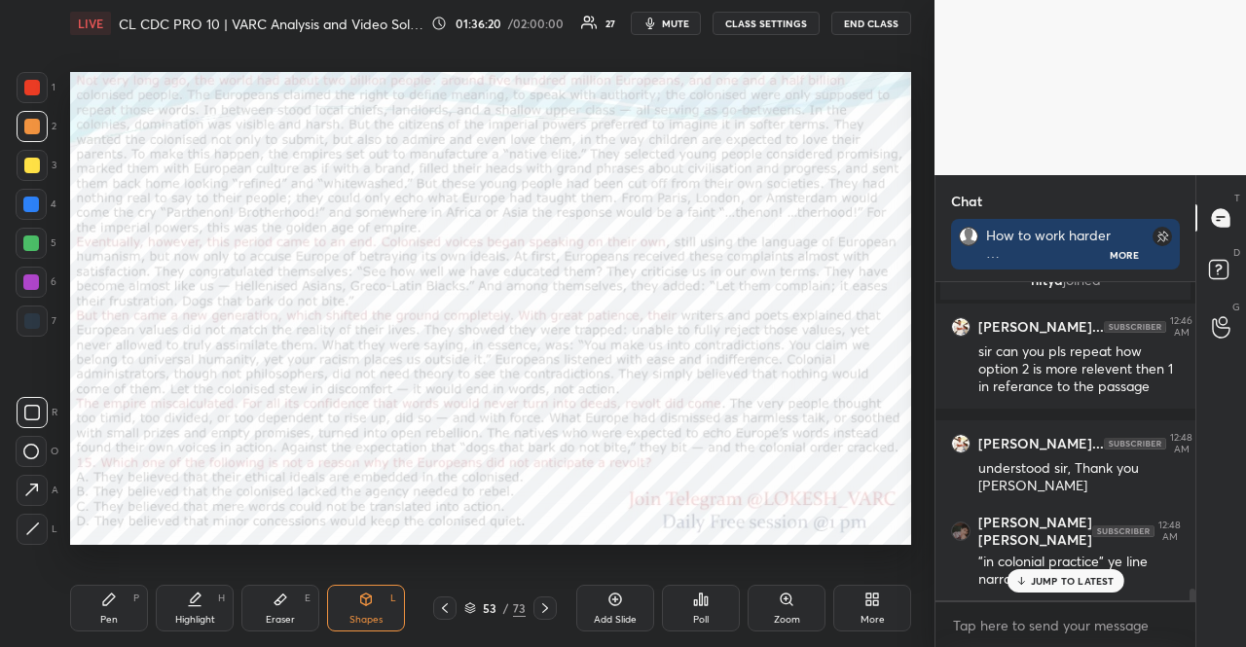
click at [39, 318] on div at bounding box center [32, 321] width 16 height 16
click at [27, 87] on div at bounding box center [32, 88] width 16 height 16
click at [41, 196] on div at bounding box center [31, 204] width 31 height 31
click at [27, 237] on div at bounding box center [31, 244] width 16 height 16
click at [41, 283] on div at bounding box center [31, 282] width 31 height 31
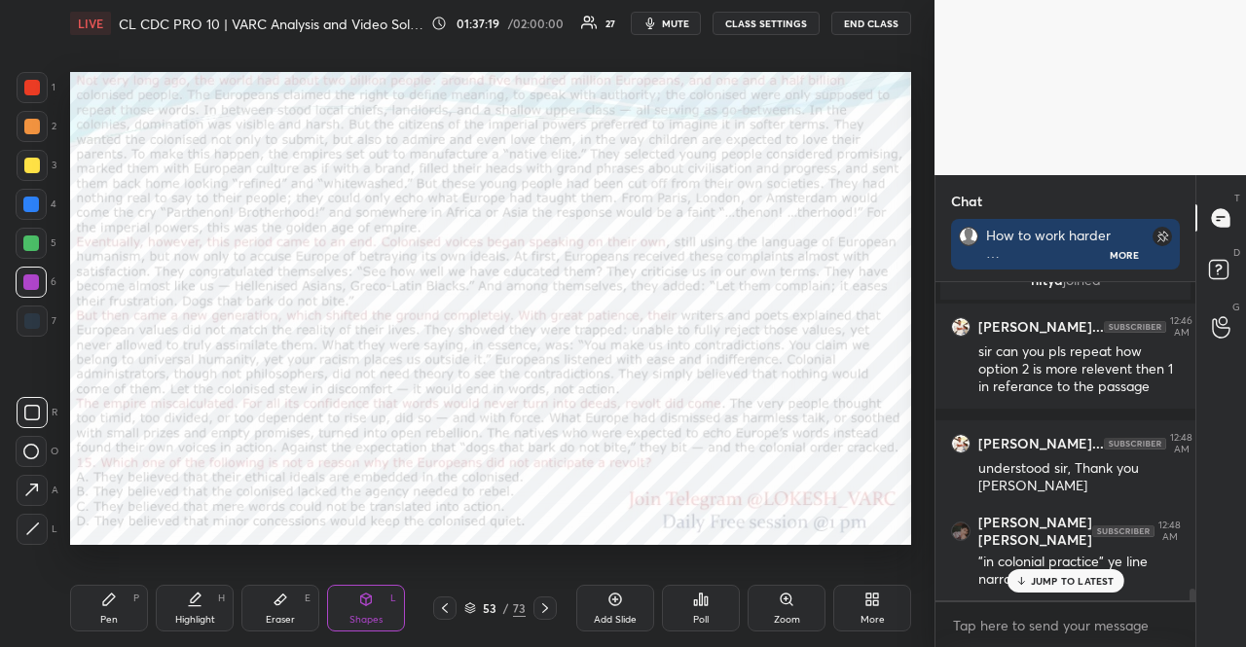
scroll to position [8125, 0]
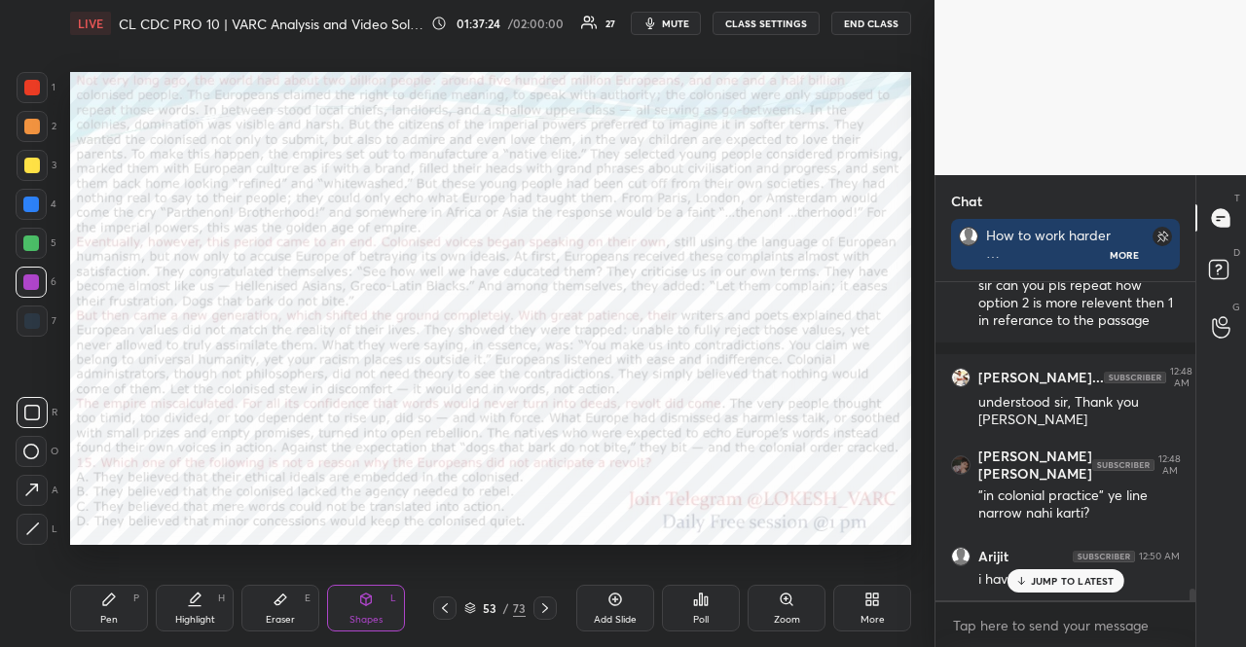
click at [33, 128] on div at bounding box center [32, 127] width 16 height 16
click at [100, 589] on div "Pen P" at bounding box center [109, 608] width 78 height 47
click at [43, 89] on div at bounding box center [32, 87] width 31 height 31
click at [1082, 587] on div "JUMP TO LATEST" at bounding box center [1065, 581] width 117 height 23
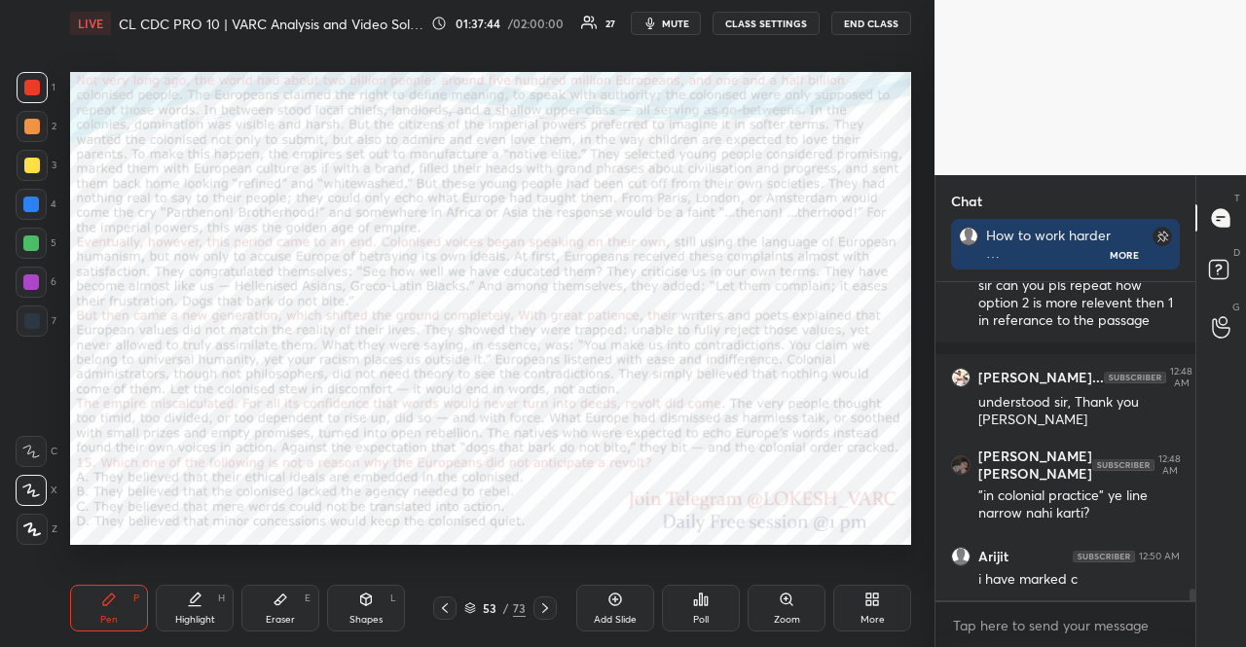
click at [32, 99] on div at bounding box center [32, 87] width 31 height 31
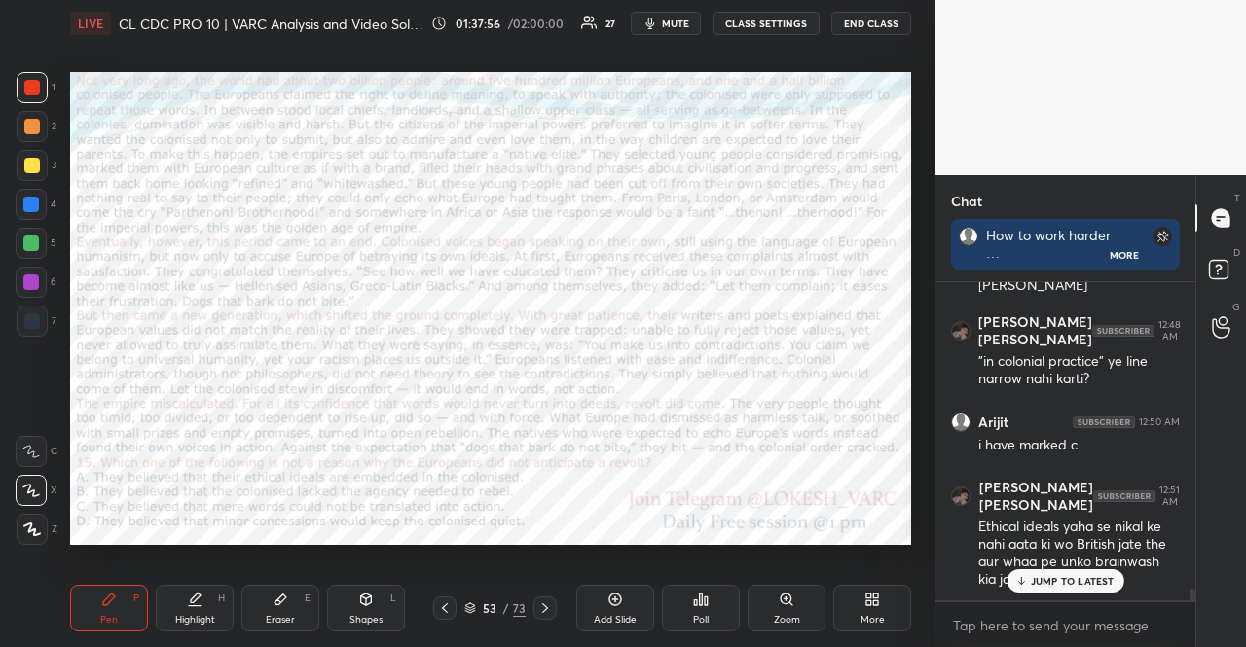
click at [1079, 581] on p "JUMP TO LATEST" at bounding box center [1073, 581] width 84 height 12
click at [30, 204] on div at bounding box center [31, 205] width 16 height 16
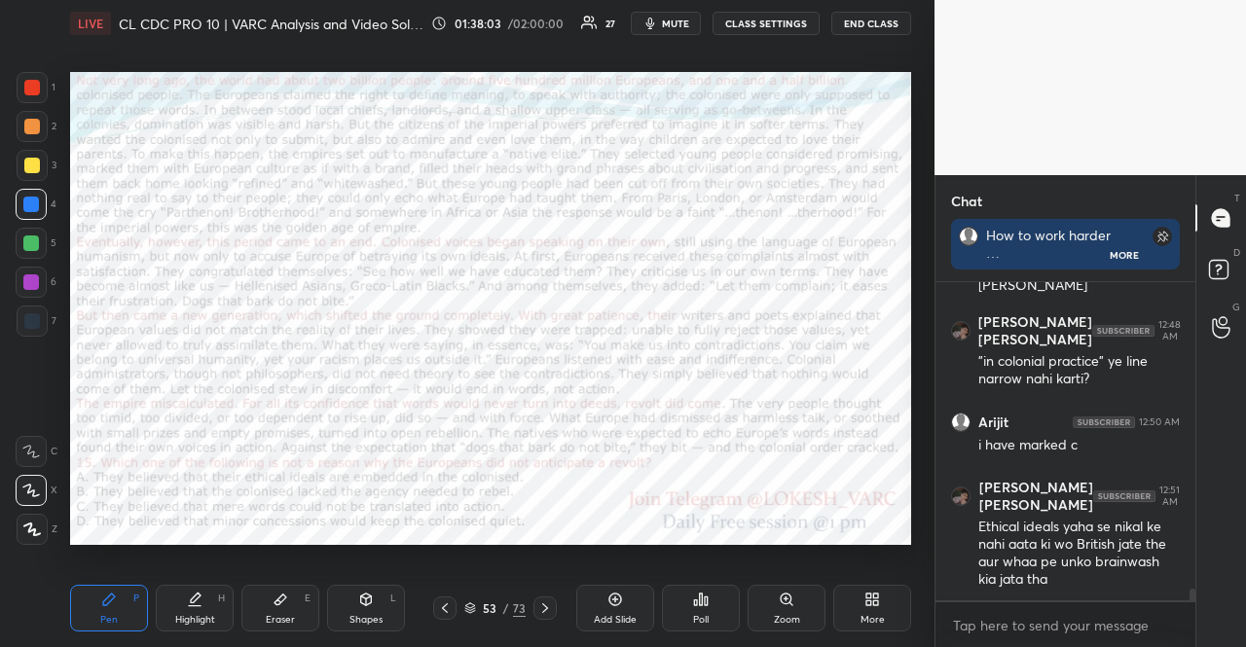
click at [376, 612] on div "Shapes L" at bounding box center [366, 608] width 78 height 47
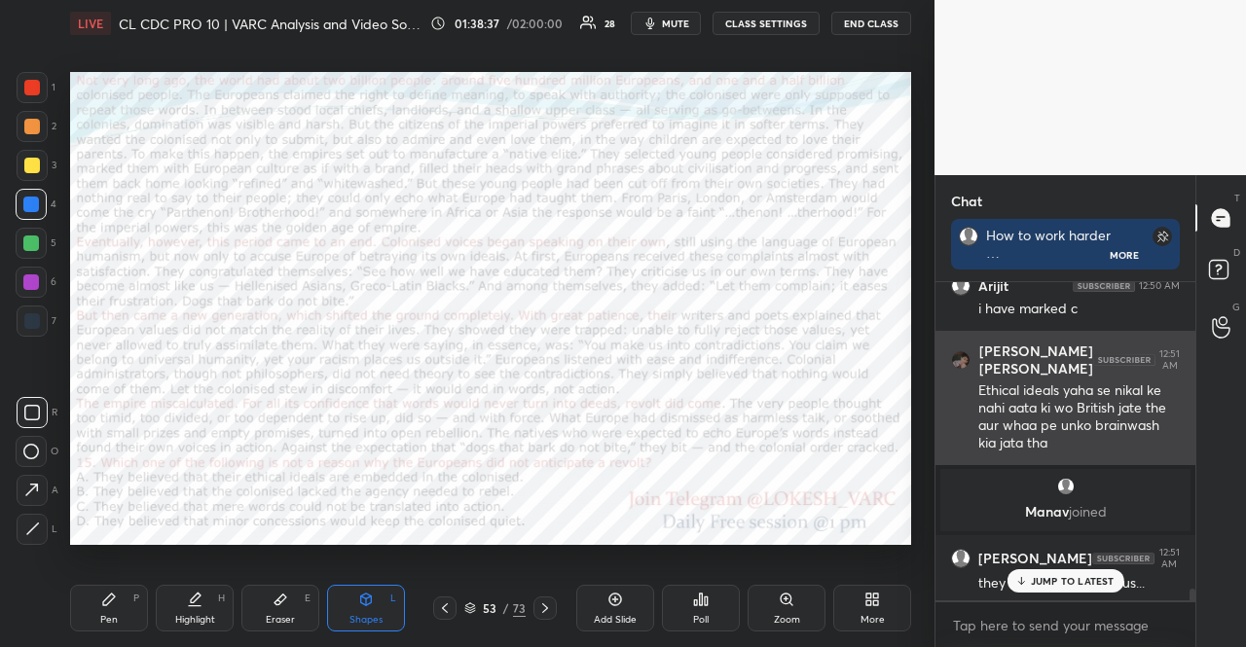
scroll to position [6, 6]
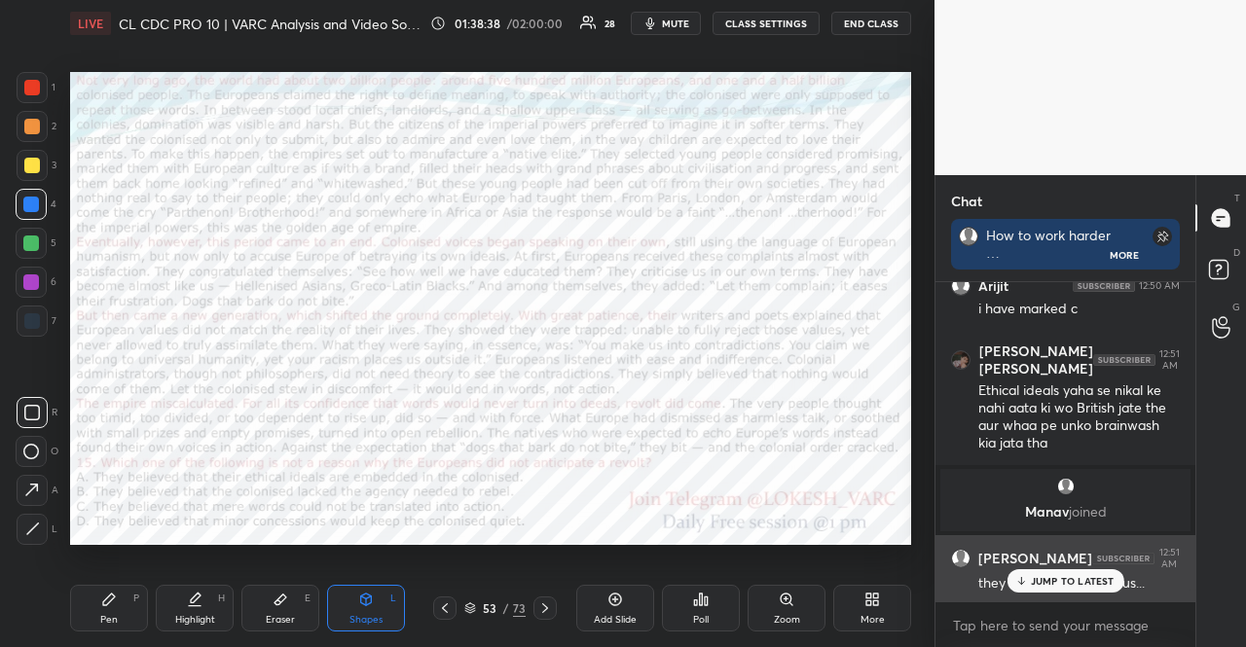
drag, startPoint x: 1077, startPoint y: 580, endPoint x: 1036, endPoint y: 562, distance: 44.9
click at [1065, 577] on p "JUMP TO LATEST" at bounding box center [1073, 581] width 84 height 12
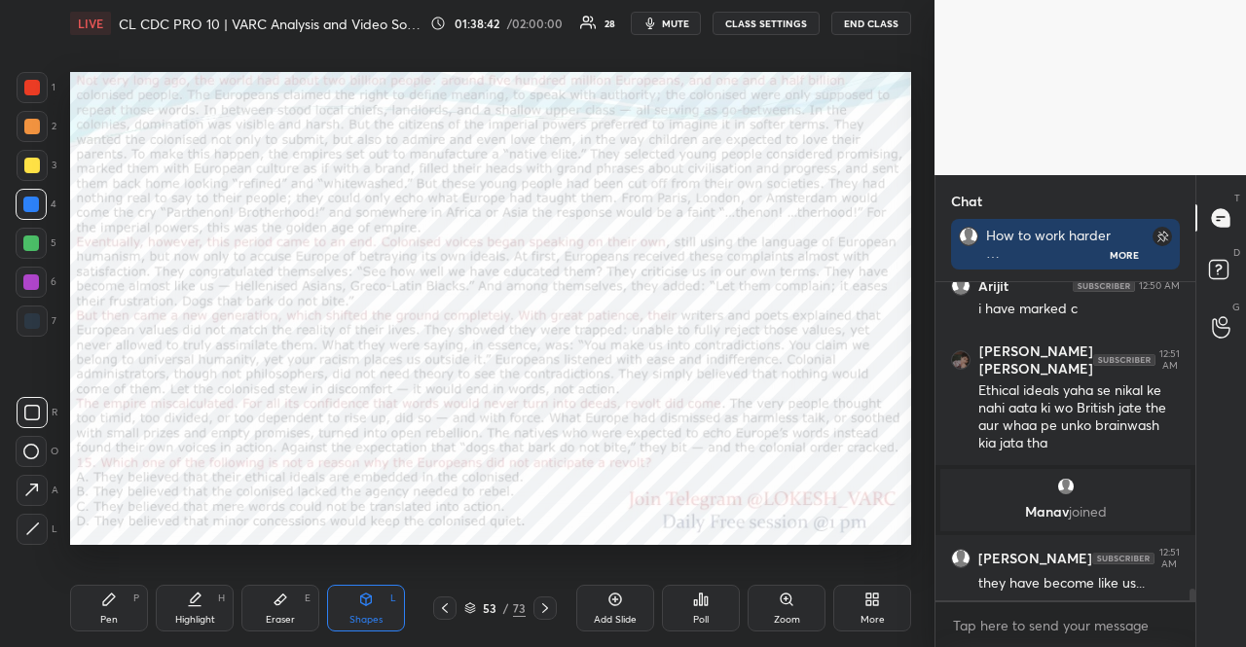
click at [470, 609] on icon at bounding box center [470, 609] width 12 height 12
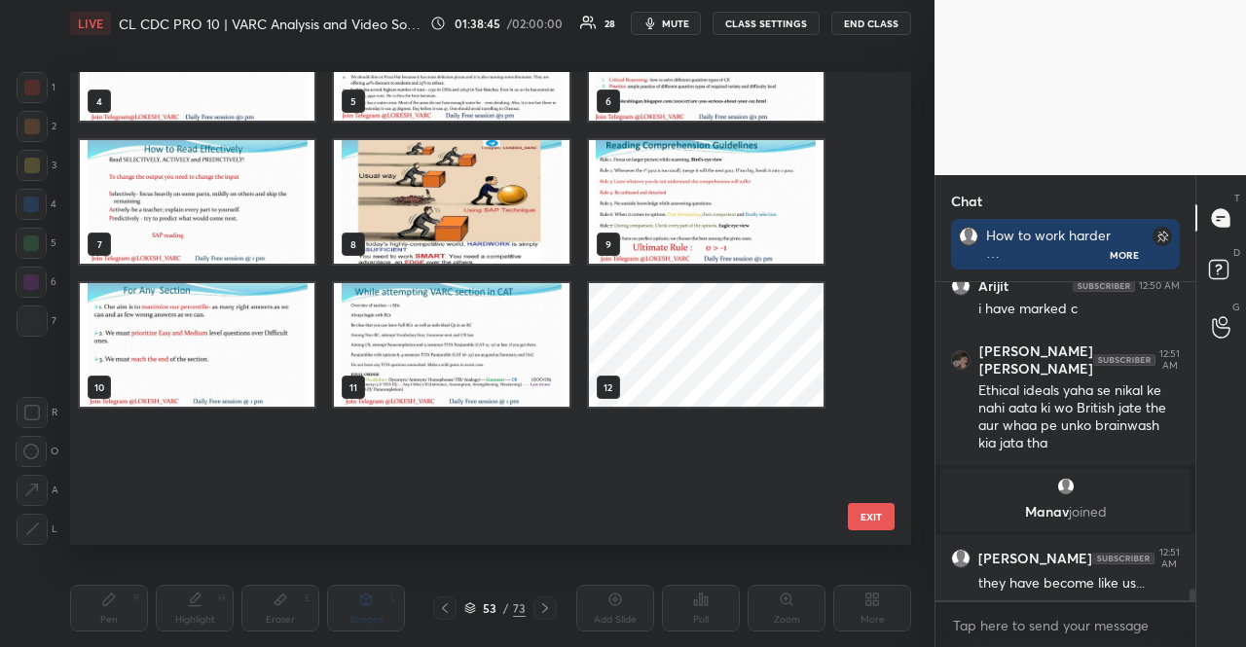
scroll to position [350, 0]
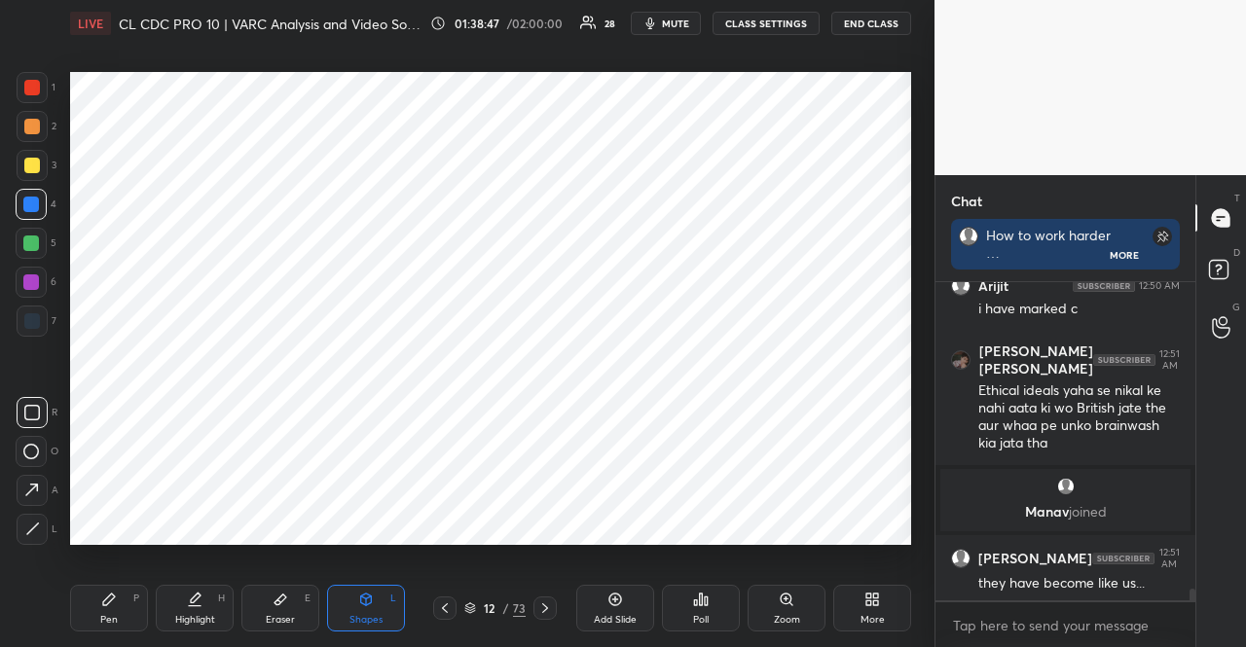
click at [49, 213] on div "4" at bounding box center [36, 204] width 41 height 31
click at [95, 628] on div "Pen P" at bounding box center [109, 608] width 78 height 47
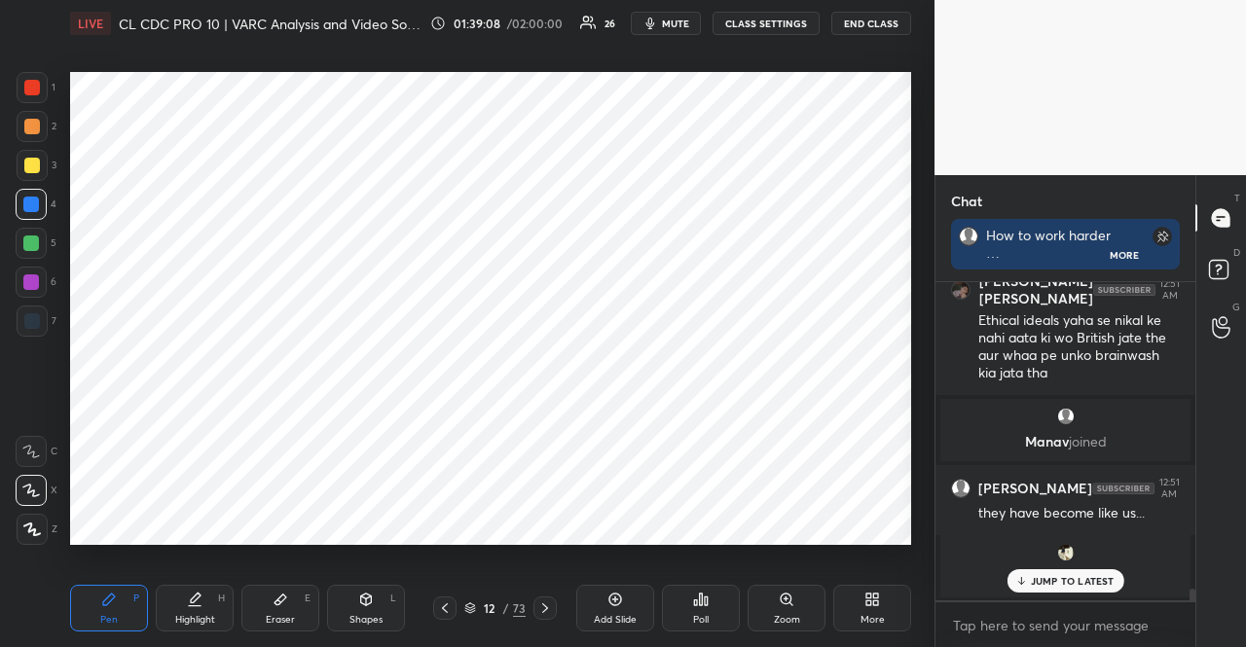
scroll to position [8305, 0]
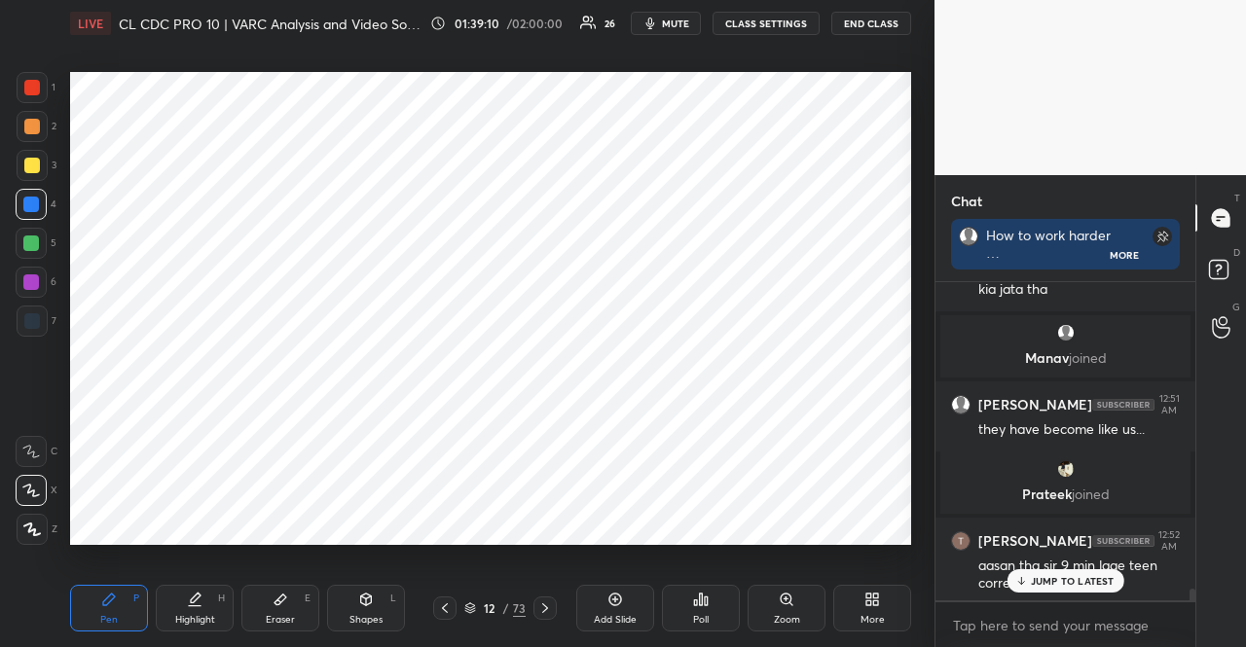
click at [31, 83] on div at bounding box center [32, 88] width 16 height 16
click at [31, 84] on div at bounding box center [32, 88] width 16 height 16
click at [33, 126] on div at bounding box center [32, 127] width 16 height 16
click at [45, 127] on div at bounding box center [32, 126] width 31 height 31
click at [38, 210] on div at bounding box center [31, 204] width 31 height 31
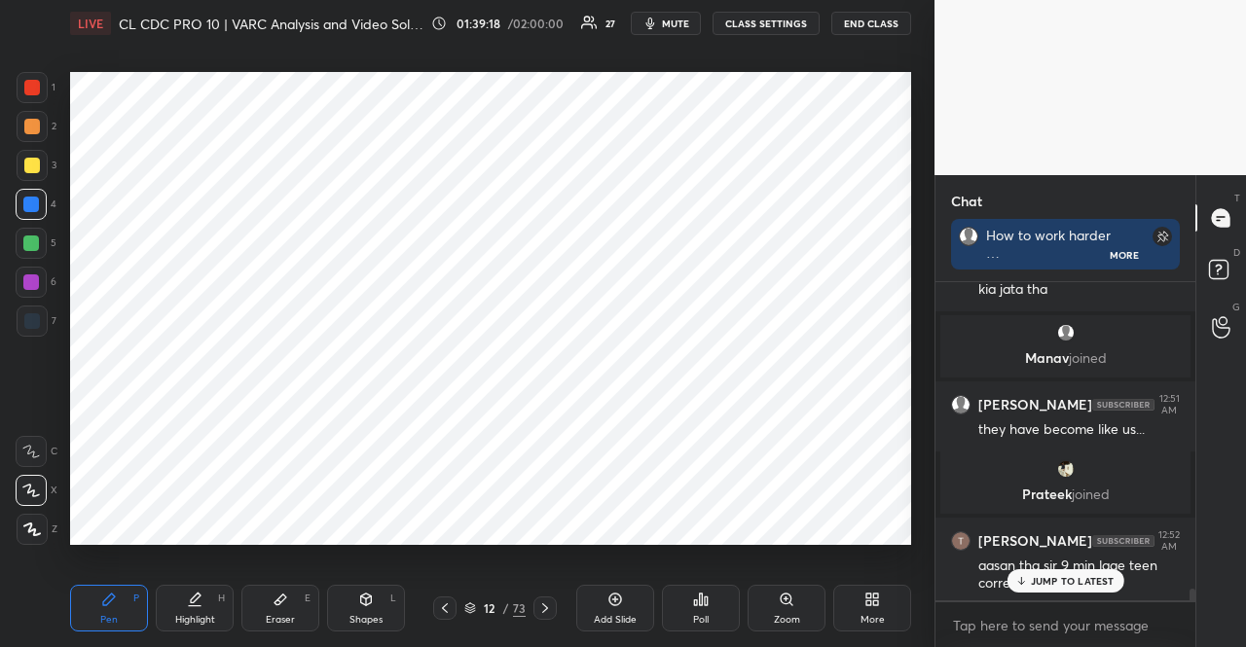
click at [45, 202] on div at bounding box center [31, 204] width 31 height 31
click at [32, 322] on div at bounding box center [32, 321] width 16 height 16
click at [38, 199] on div at bounding box center [31, 204] width 31 height 31
click at [35, 198] on div at bounding box center [31, 205] width 16 height 16
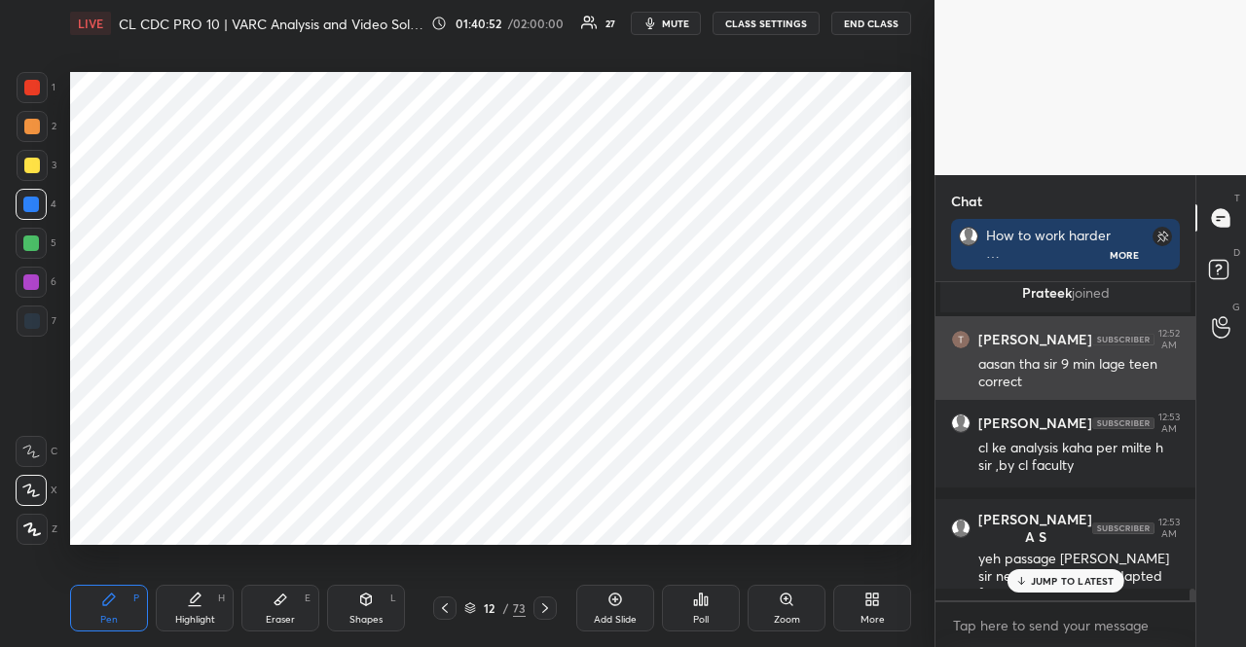
scroll to position [8505, 0]
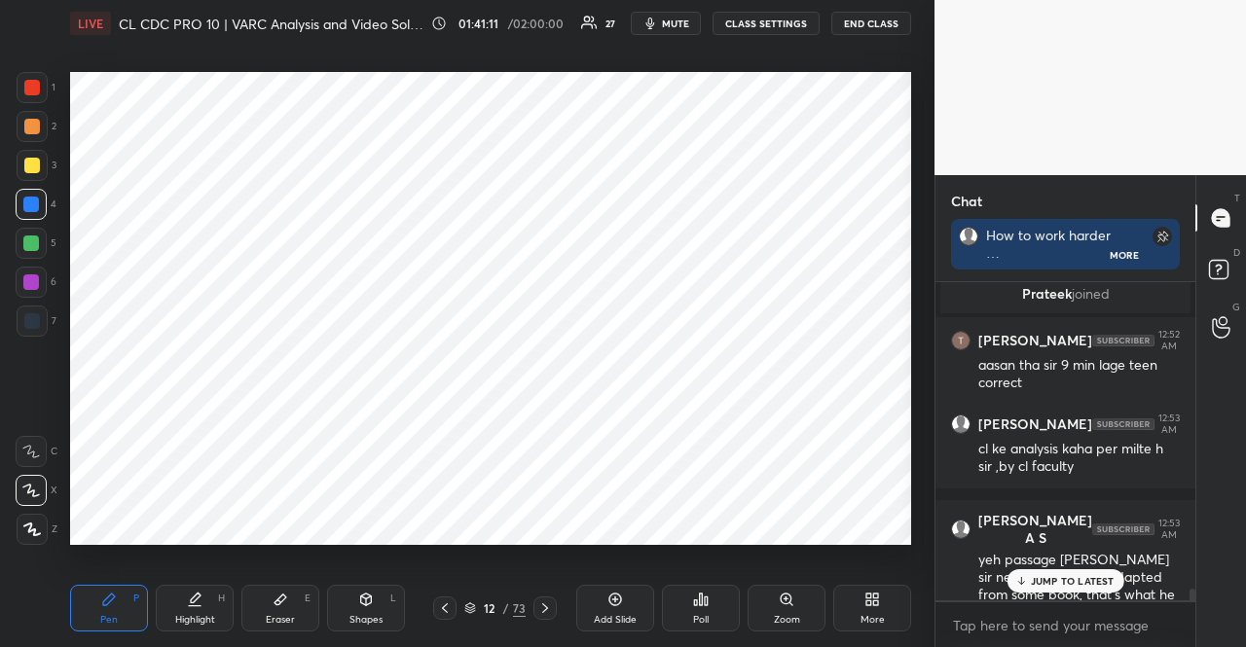
click at [31, 234] on div at bounding box center [31, 243] width 31 height 31
click at [1044, 584] on p "JUMP TO LATEST" at bounding box center [1073, 581] width 84 height 12
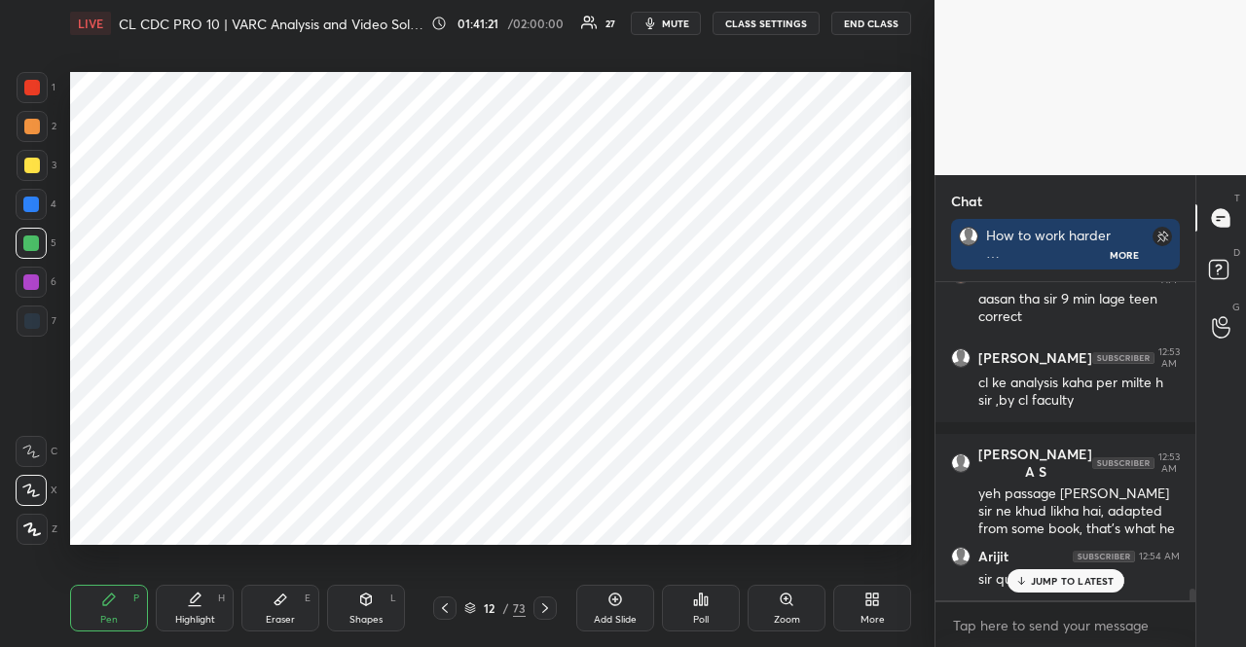
click at [1059, 571] on div "JUMP TO LATEST" at bounding box center [1065, 581] width 117 height 23
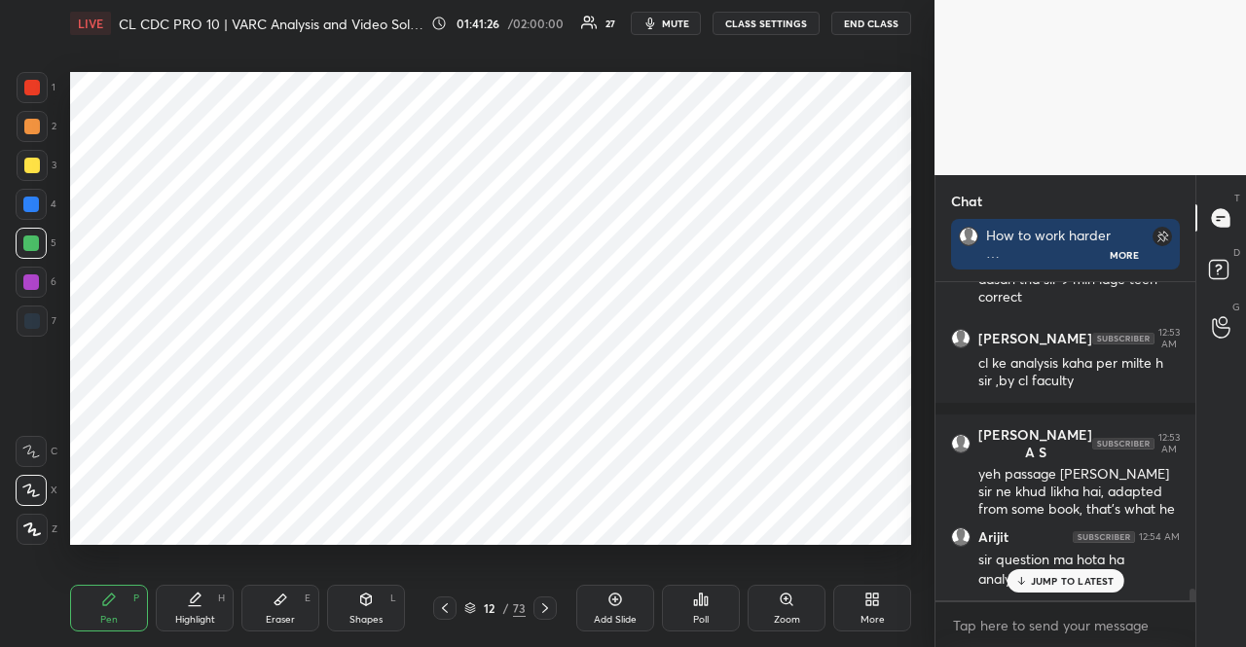
click at [1051, 582] on p "JUMP TO LATEST" at bounding box center [1073, 581] width 84 height 12
click at [34, 205] on div at bounding box center [31, 205] width 16 height 16
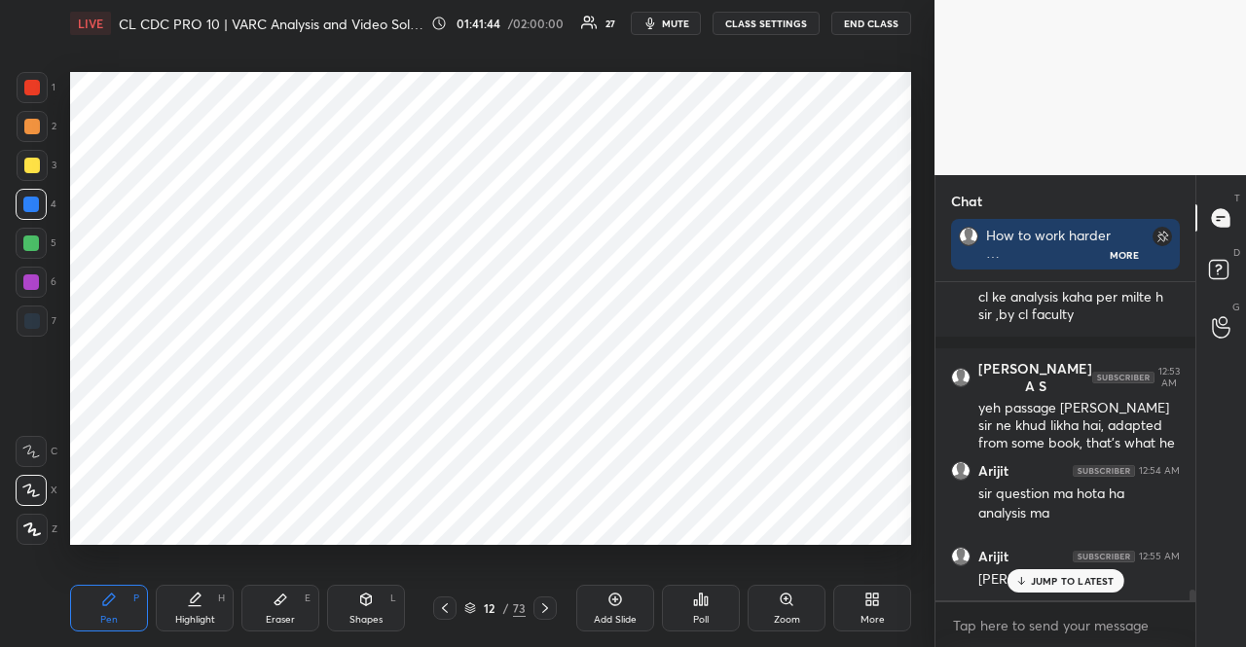
scroll to position [8758, 0]
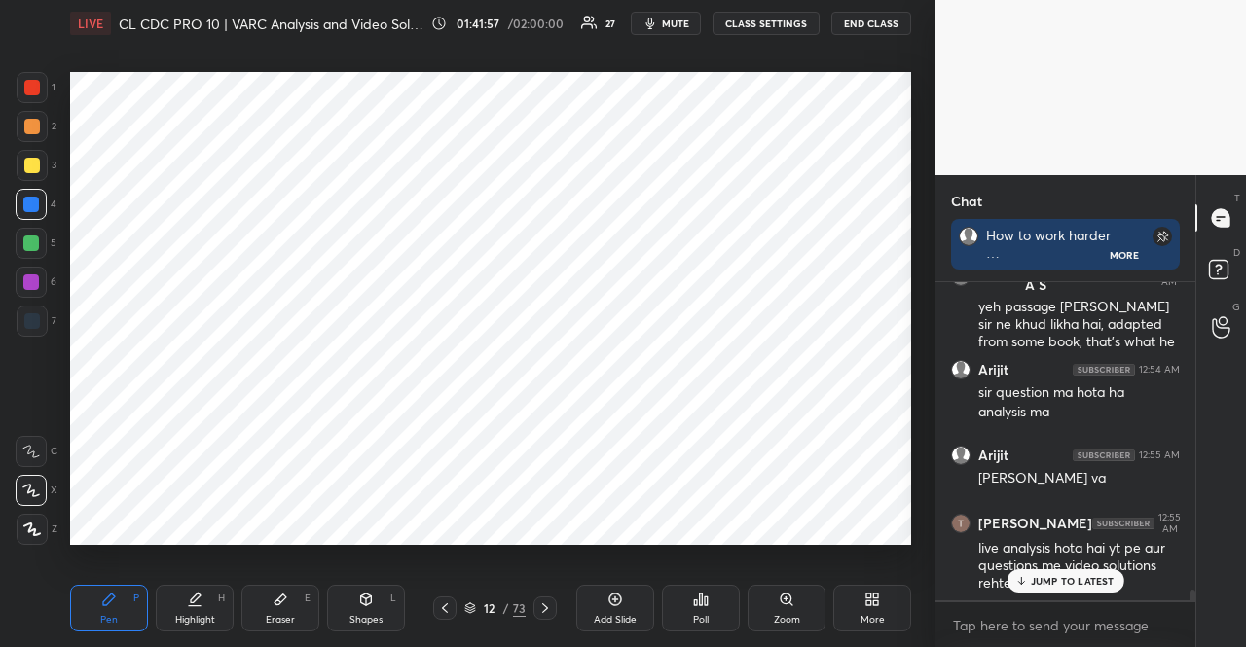
click at [210, 608] on div "Highlight H" at bounding box center [195, 608] width 78 height 47
click at [270, 602] on div "Eraser E" at bounding box center [280, 608] width 78 height 47
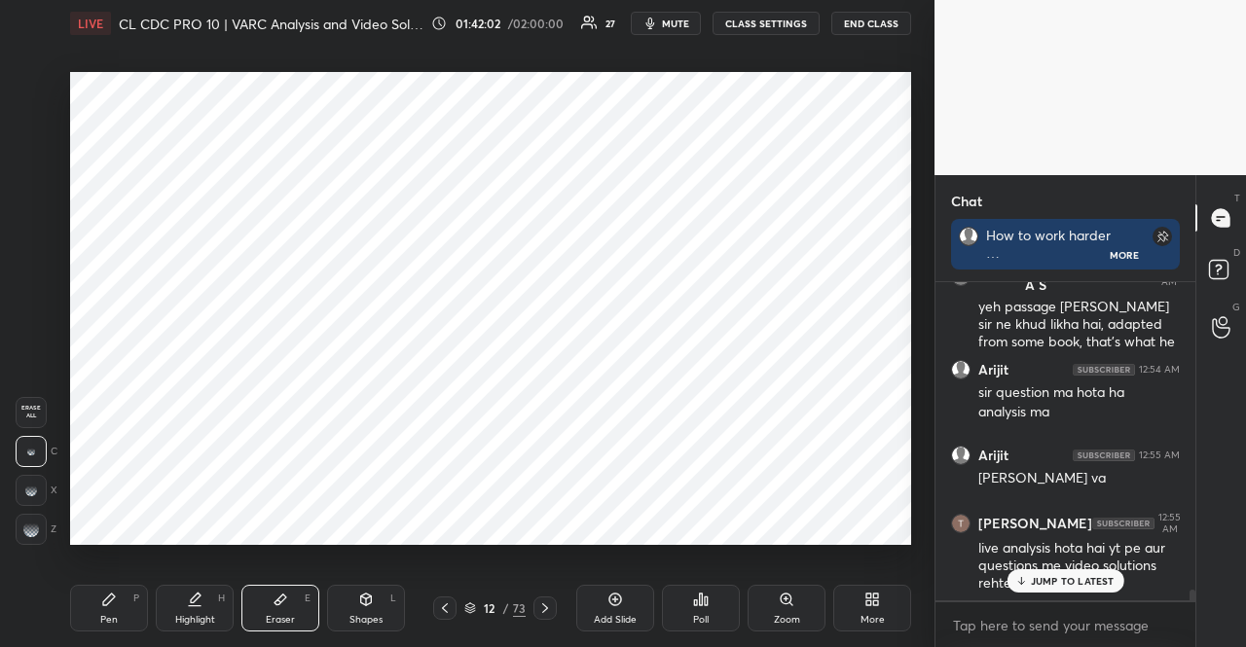
drag, startPoint x: 115, startPoint y: 593, endPoint x: 105, endPoint y: 564, distance: 30.8
click at [115, 593] on icon at bounding box center [109, 600] width 16 height 16
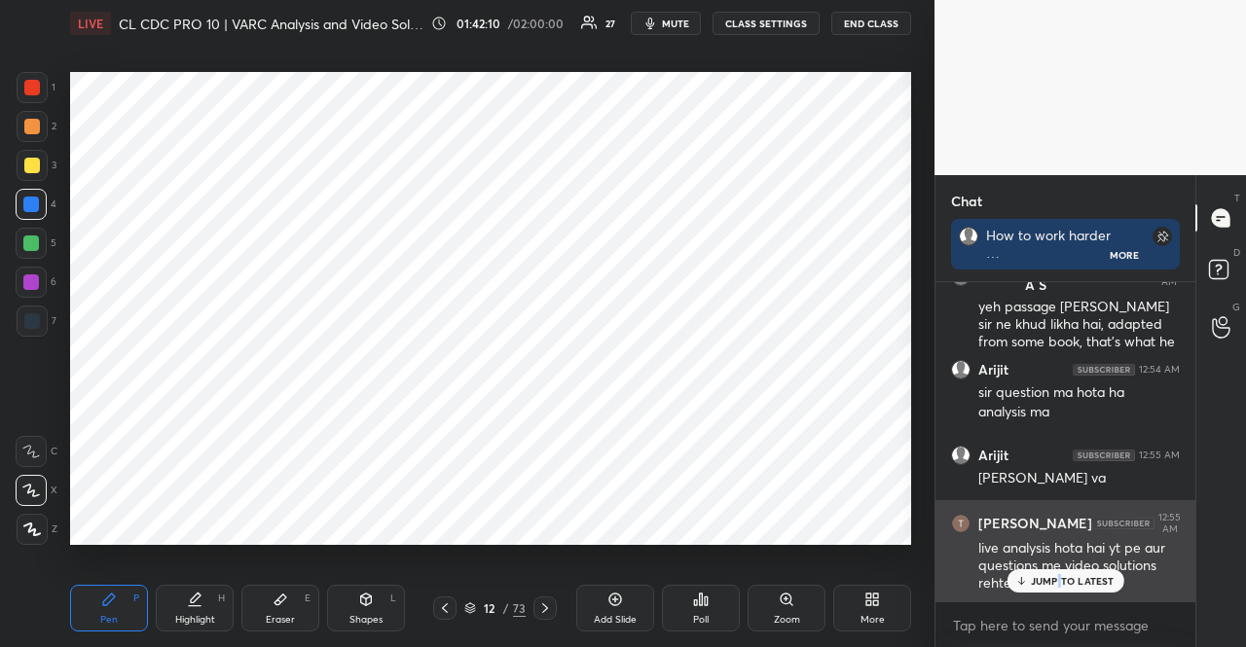
click at [1057, 576] on p "JUMP TO LATEST" at bounding box center [1073, 581] width 84 height 12
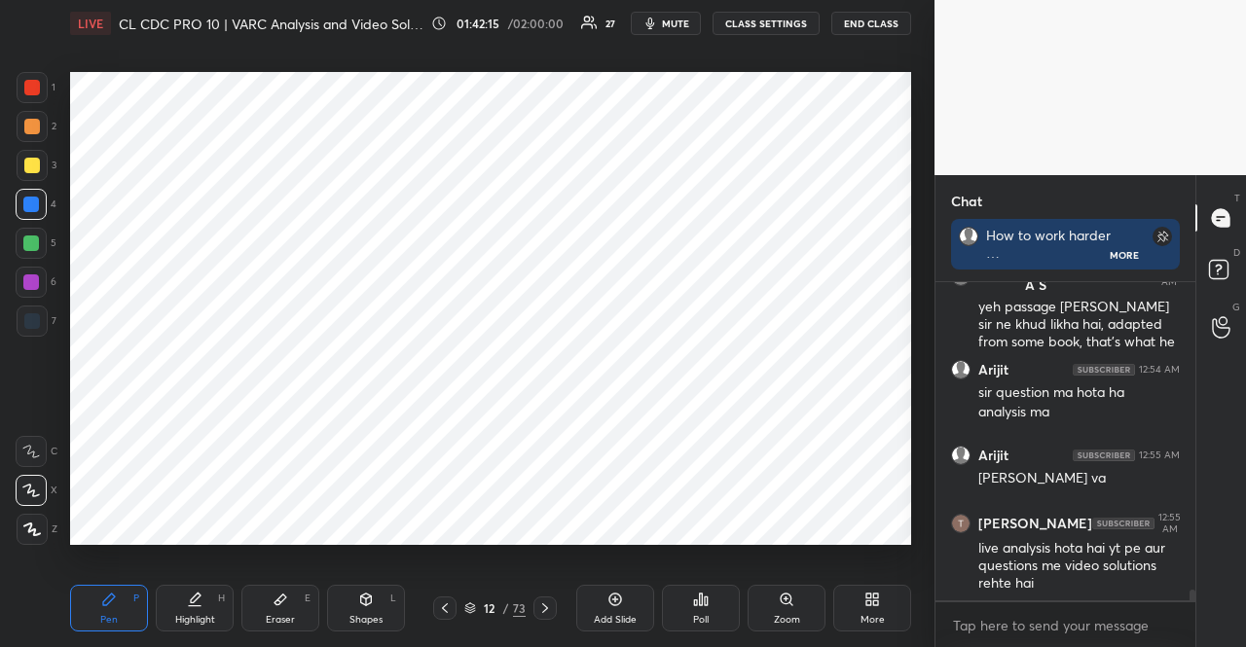
scroll to position [8824, 0]
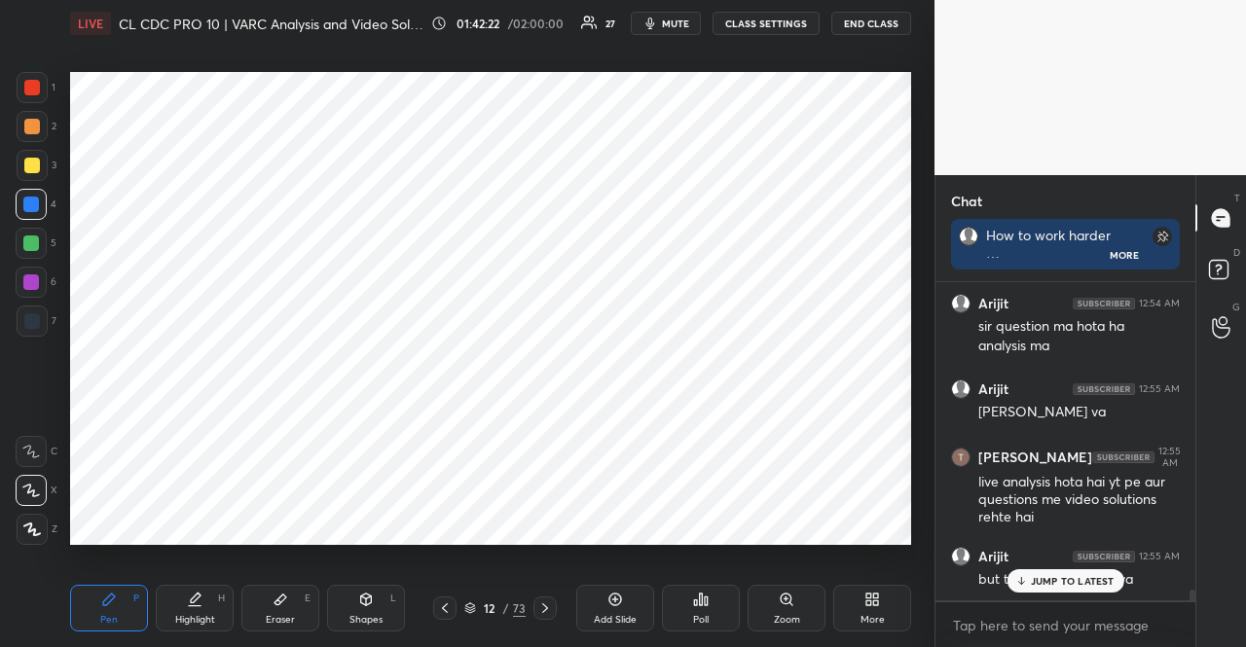
click at [294, 606] on div "Eraser E" at bounding box center [280, 608] width 78 height 47
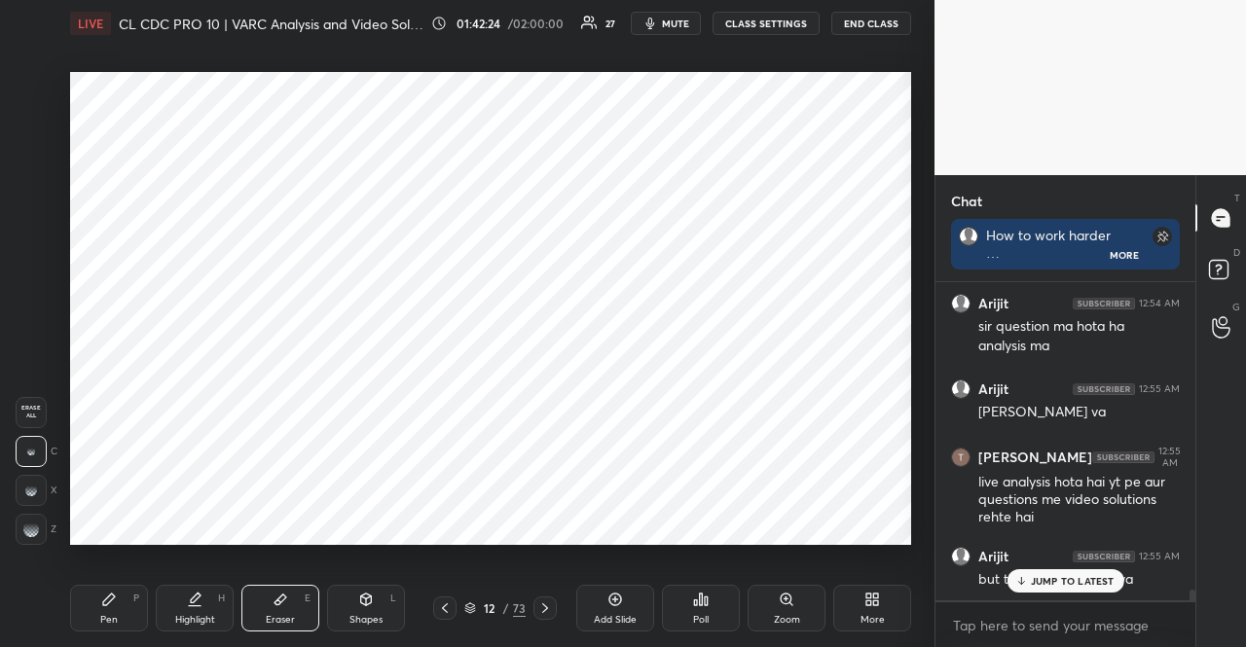
click at [125, 597] on div "Pen P" at bounding box center [109, 608] width 78 height 47
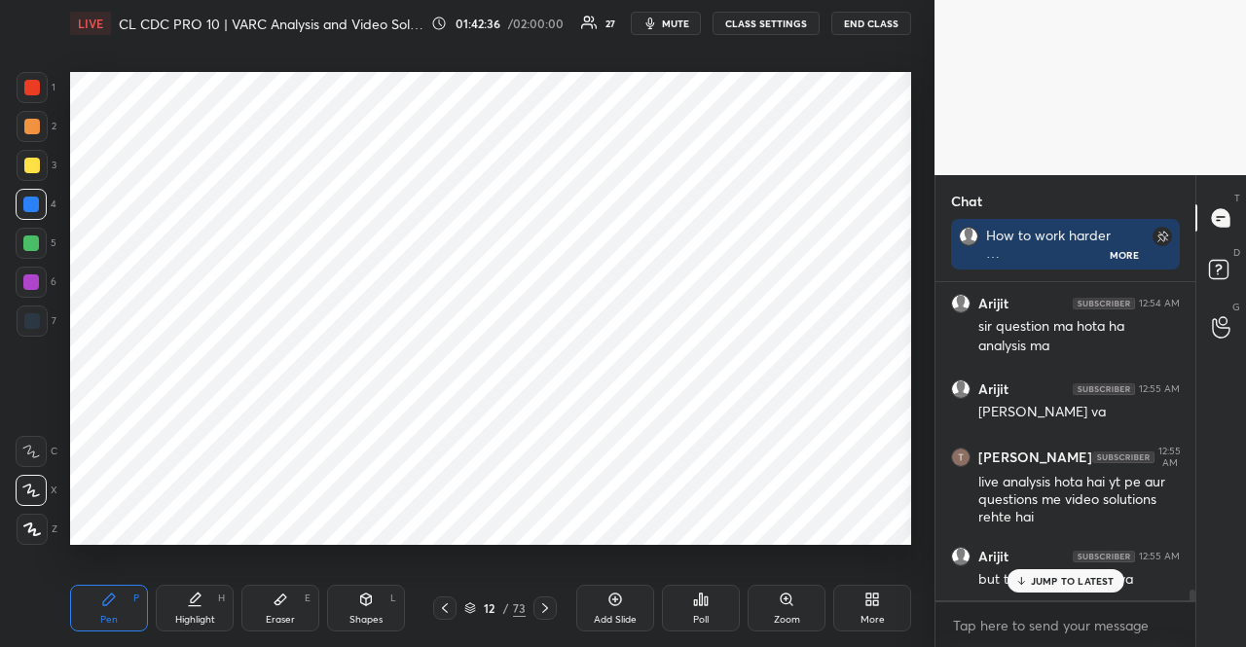
drag, startPoint x: 285, startPoint y: 599, endPoint x: 296, endPoint y: 587, distance: 15.8
click at [291, 595] on div "Eraser E" at bounding box center [280, 608] width 78 height 47
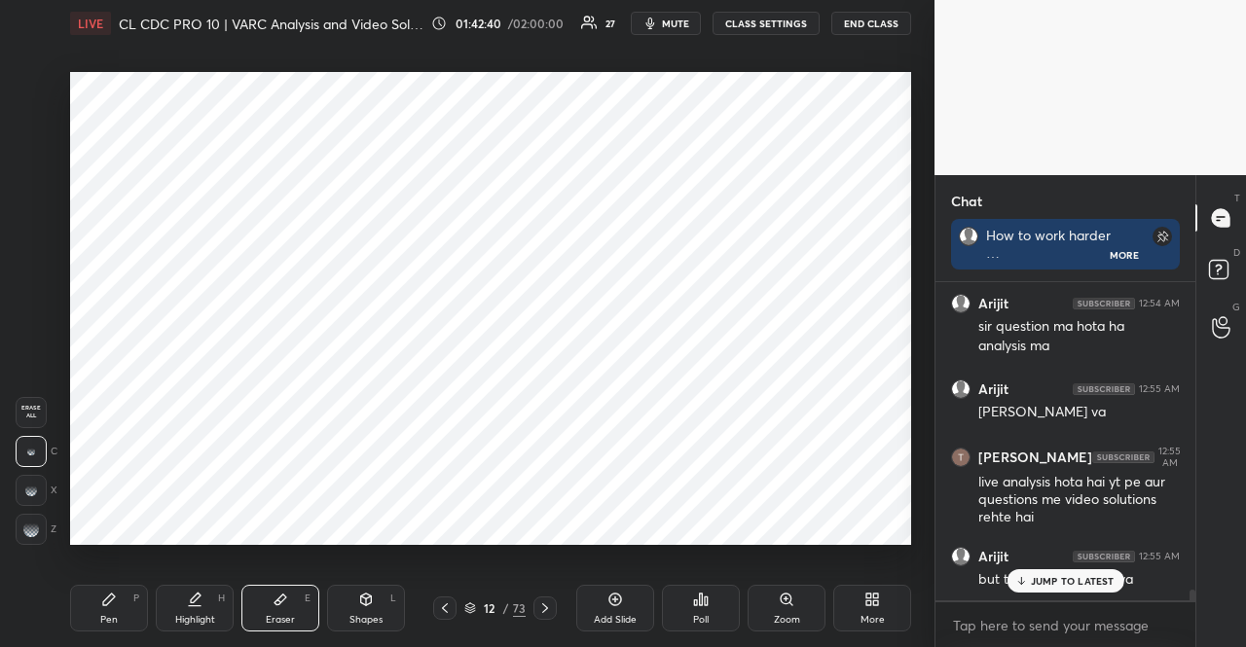
click at [358, 559] on div "Setting up your live class Poll for secs No correct answer Start poll" at bounding box center [490, 308] width 857 height 523
click at [118, 603] on div "Pen P" at bounding box center [109, 608] width 78 height 47
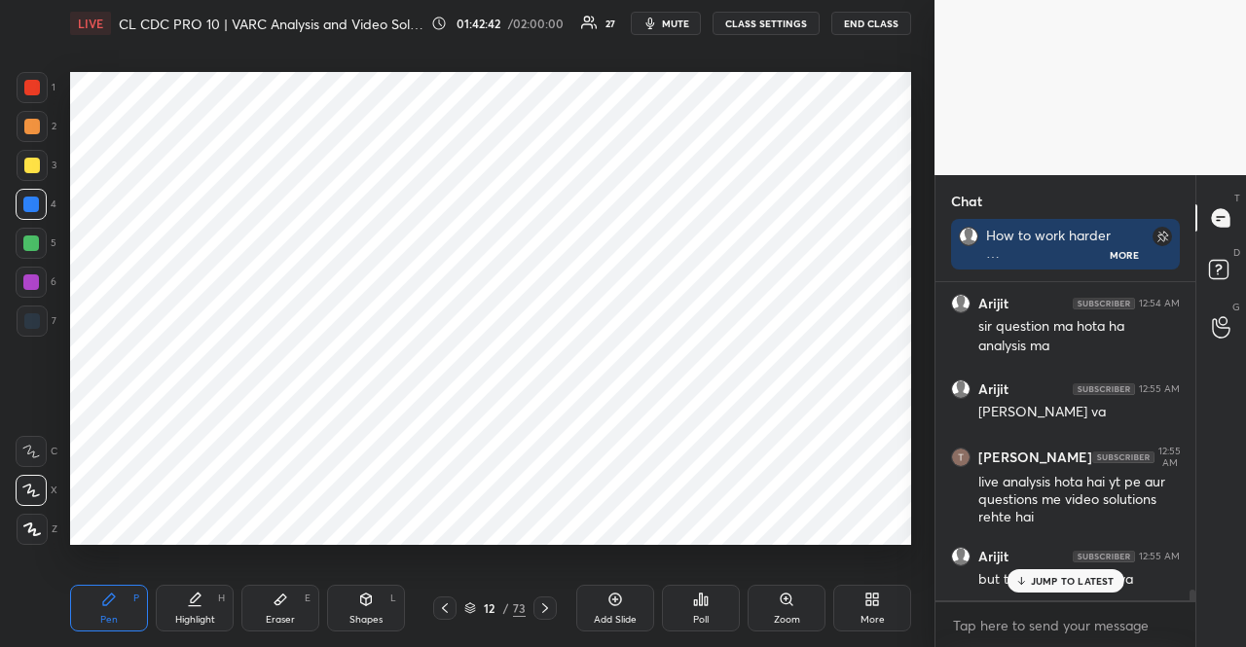
scroll to position [8941, 0]
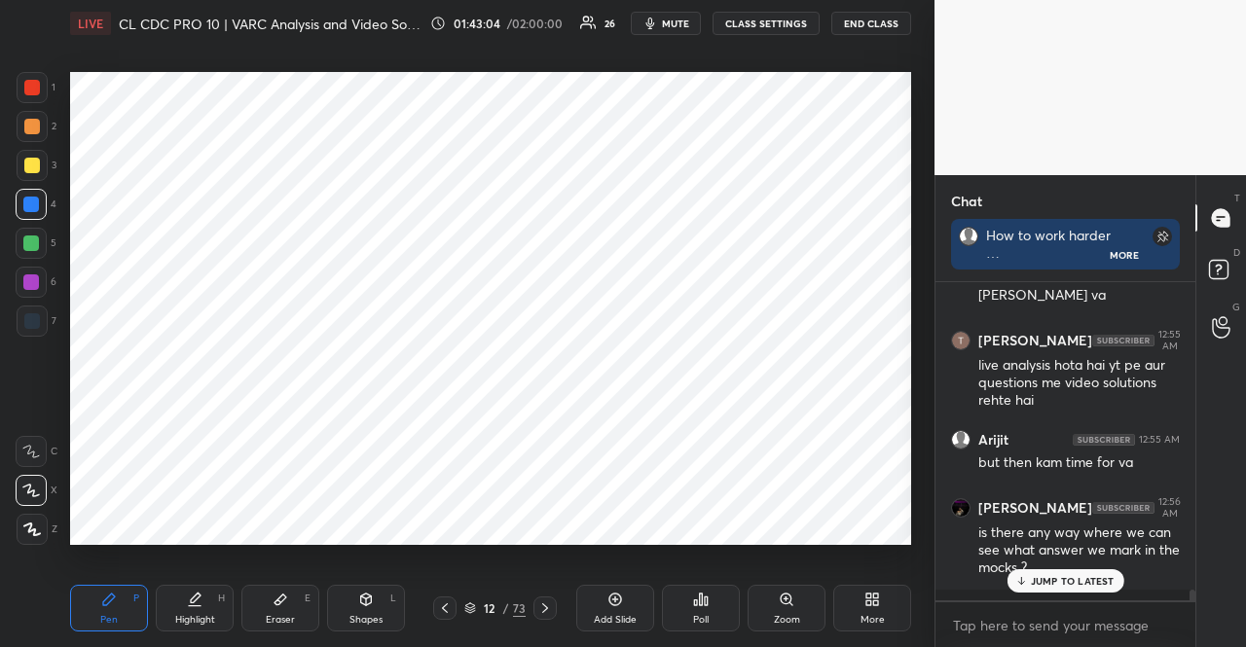
click at [1042, 582] on p "JUMP TO LATEST" at bounding box center [1073, 581] width 84 height 12
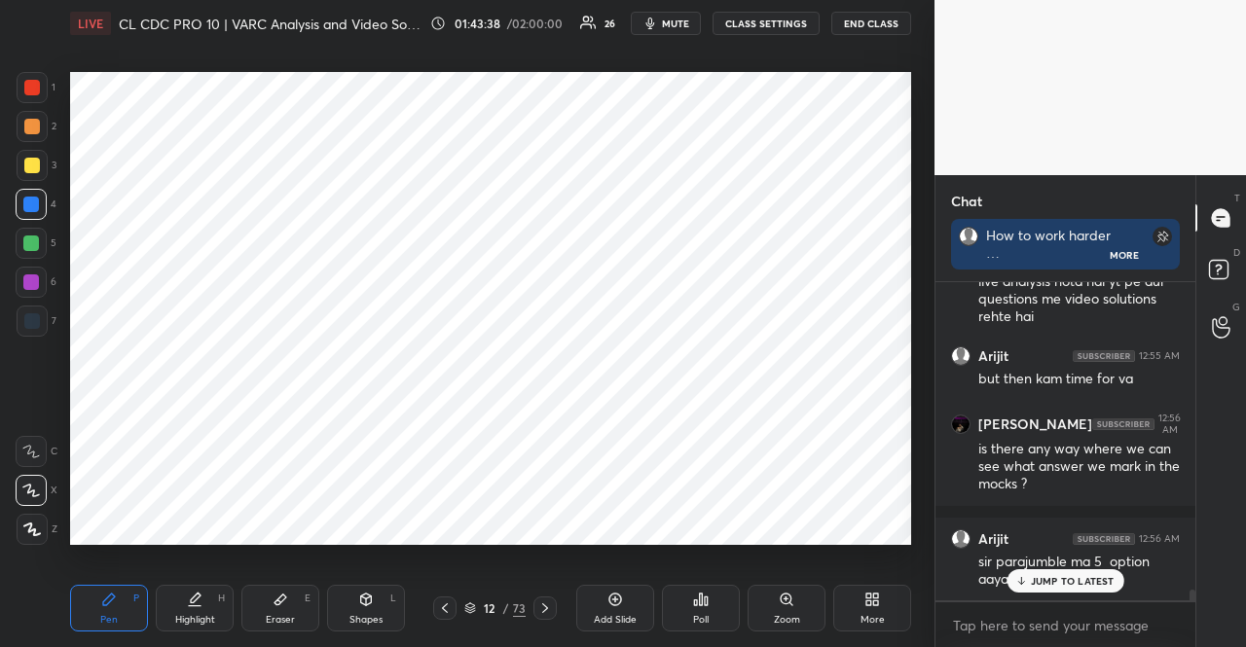
click at [1044, 572] on div "JUMP TO LATEST" at bounding box center [1065, 581] width 117 height 23
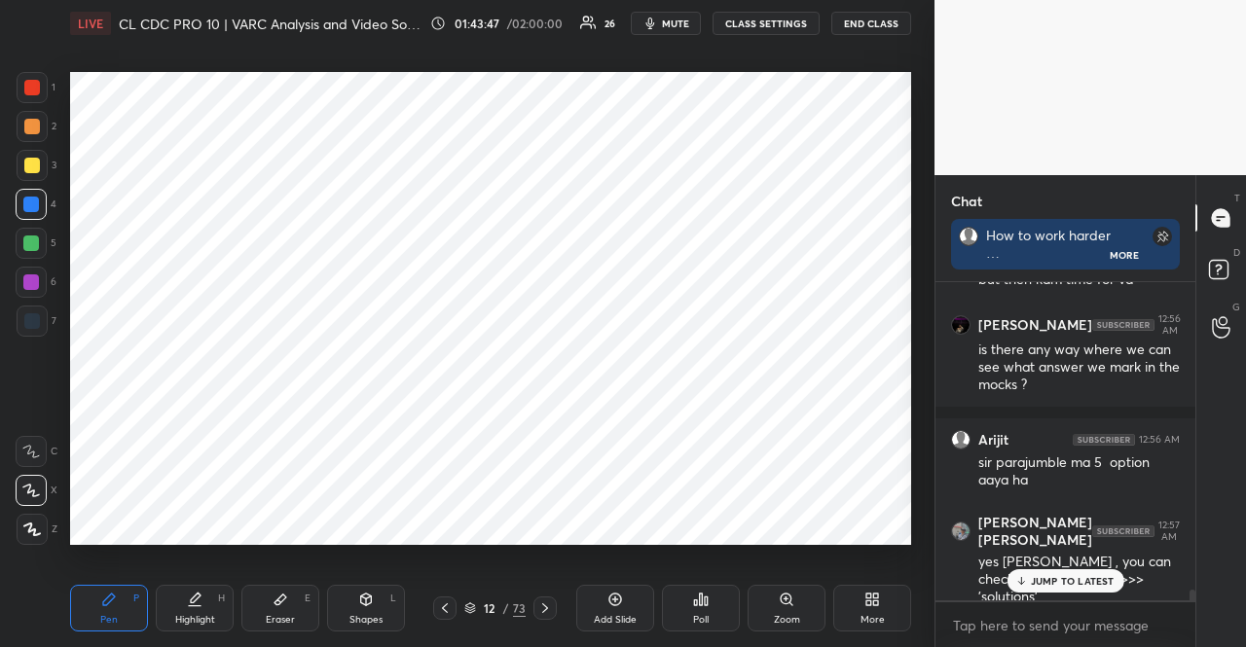
click at [1077, 580] on p "JUMP TO LATEST" at bounding box center [1073, 581] width 84 height 12
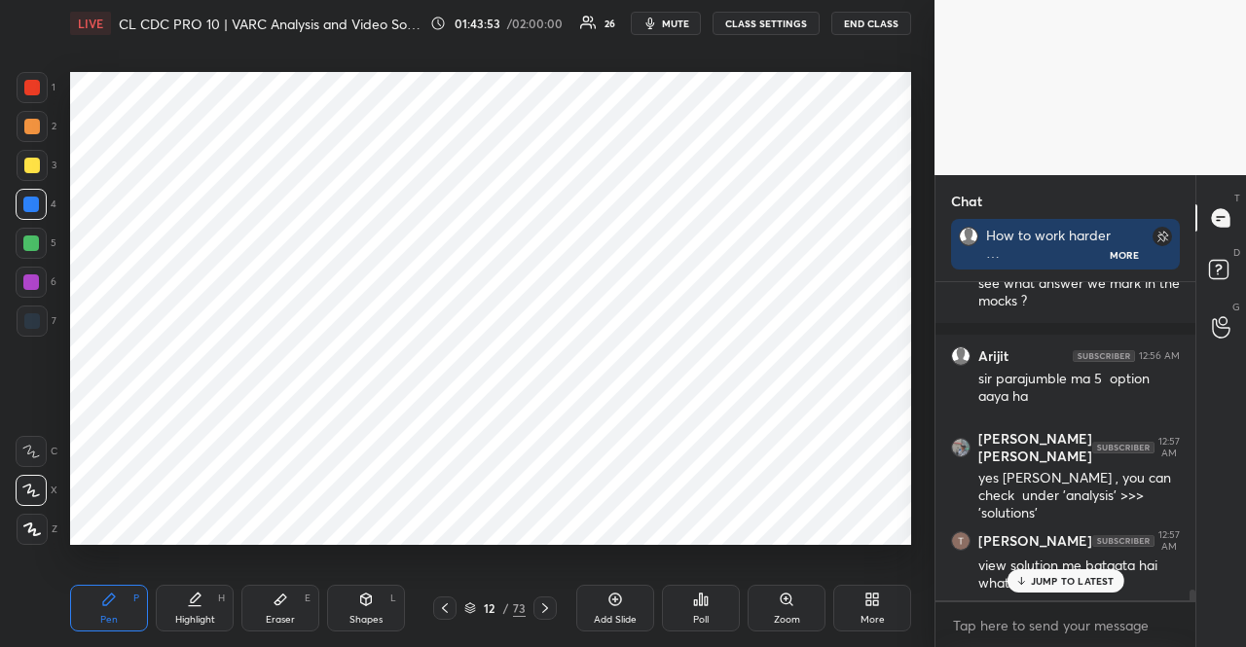
scroll to position [9274, 0]
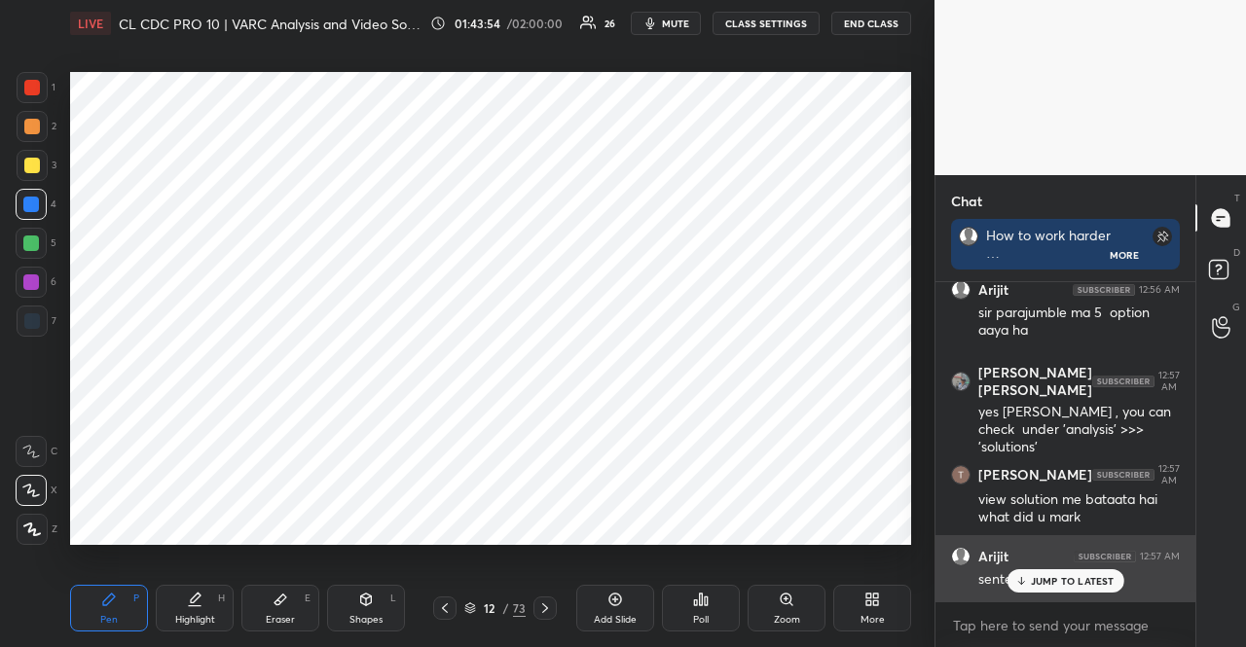
click at [1067, 577] on p "JUMP TO LATEST" at bounding box center [1073, 581] width 84 height 12
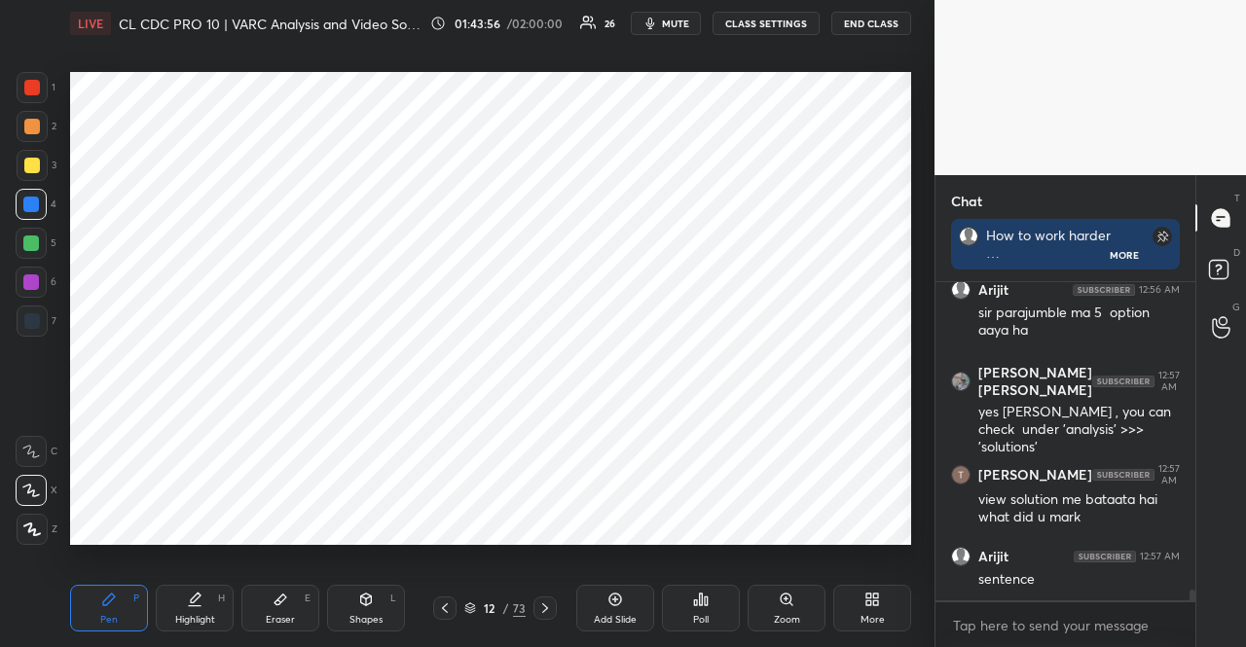
click at [33, 242] on div at bounding box center [31, 244] width 16 height 16
click at [39, 288] on div at bounding box center [31, 282] width 31 height 31
click at [553, 608] on div at bounding box center [545, 608] width 23 height 23
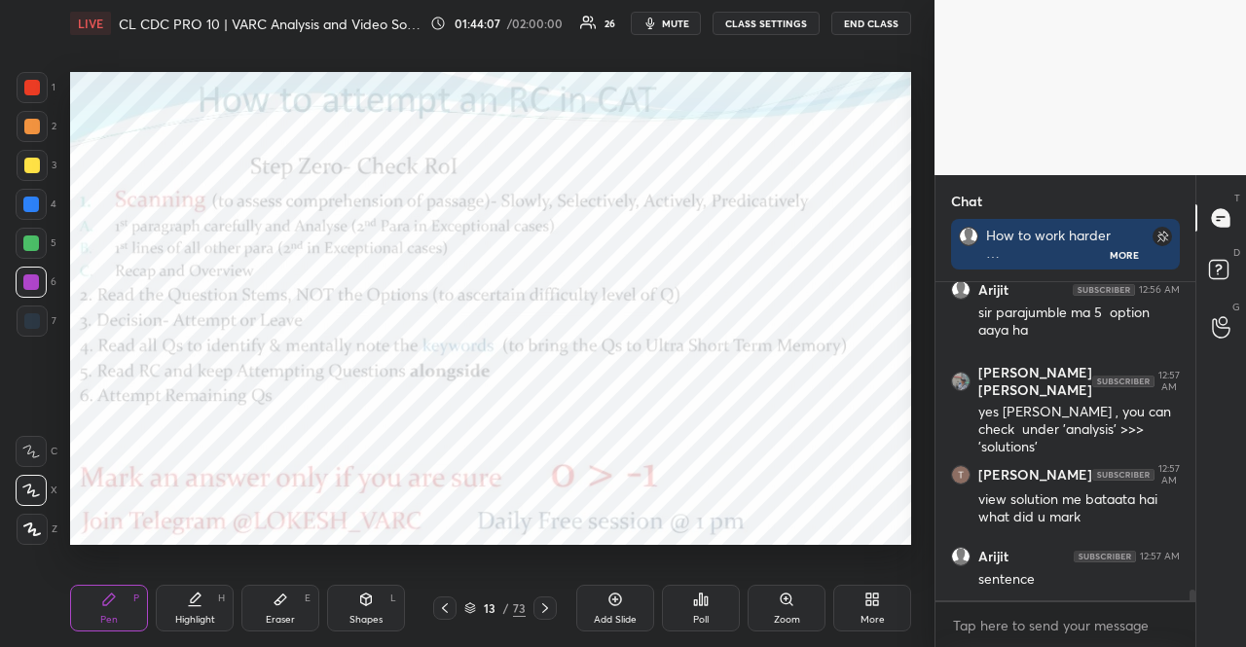
click at [552, 608] on div at bounding box center [545, 608] width 23 height 23
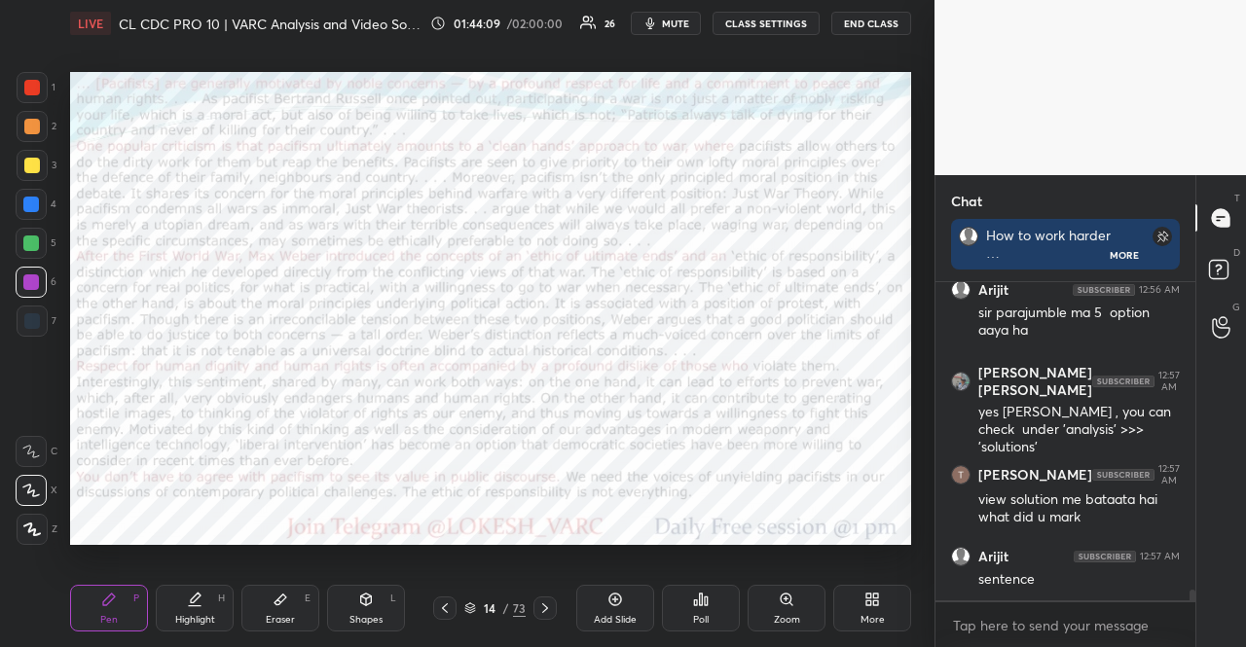
click at [466, 610] on icon at bounding box center [470, 609] width 12 height 12
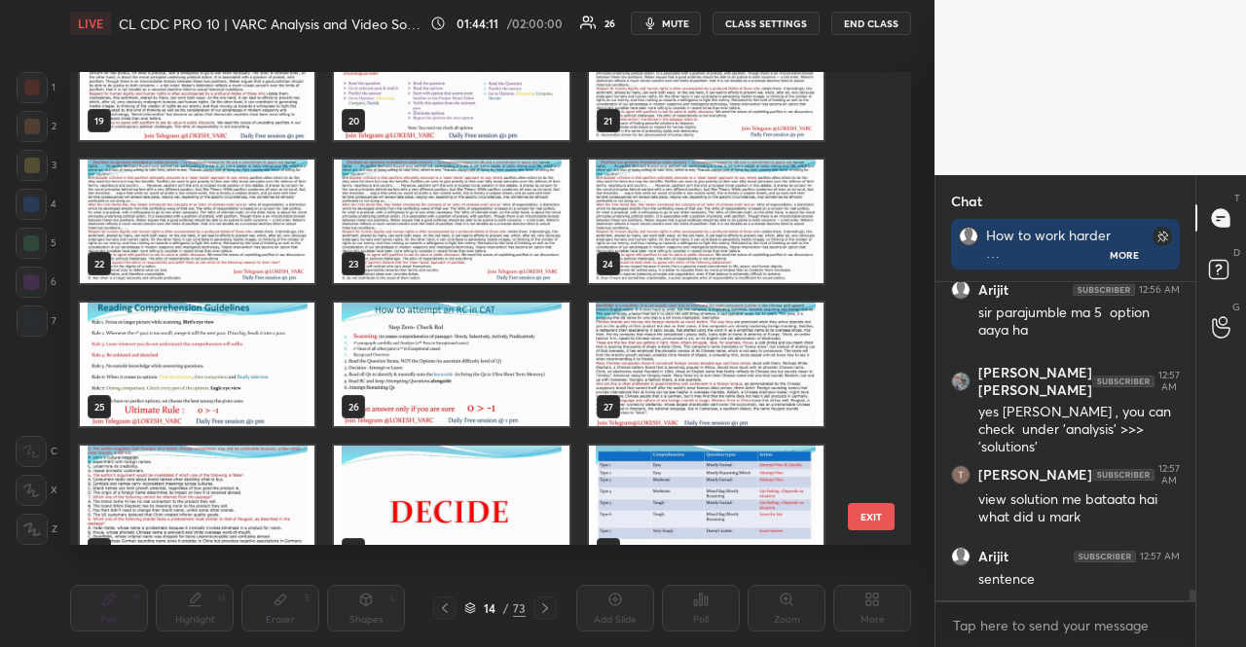
scroll to position [1021, 0]
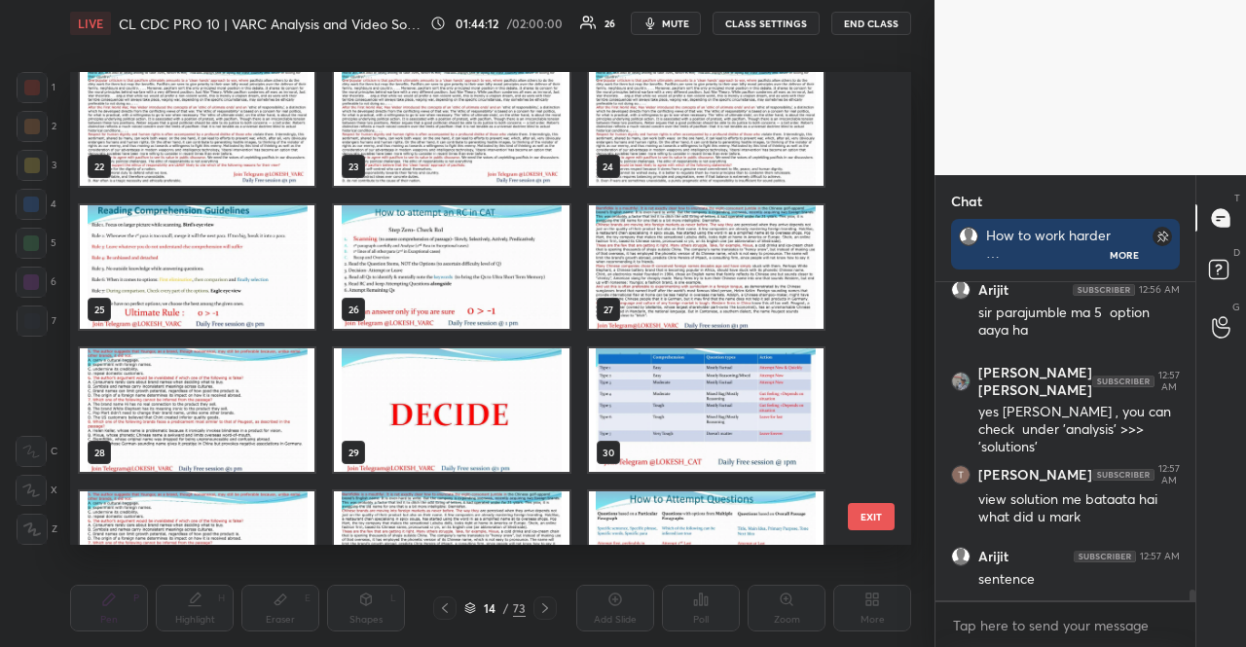
click at [670, 287] on img "grid" at bounding box center [706, 267] width 235 height 124
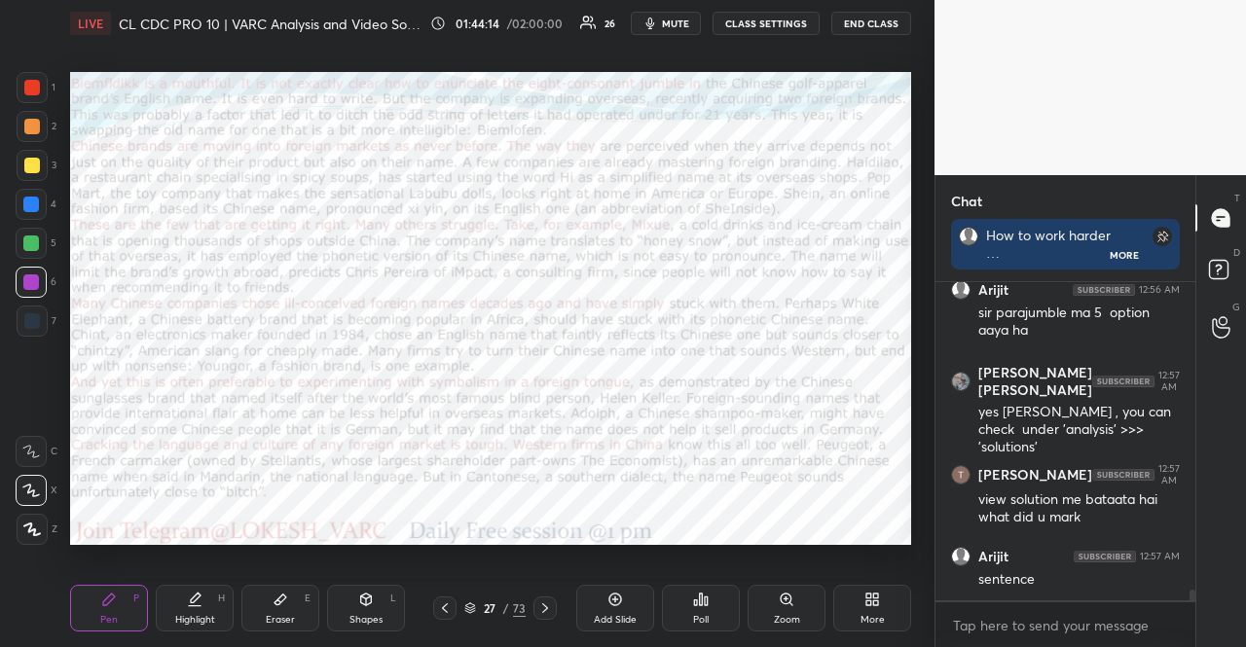
click at [475, 608] on icon at bounding box center [470, 609] width 10 height 3
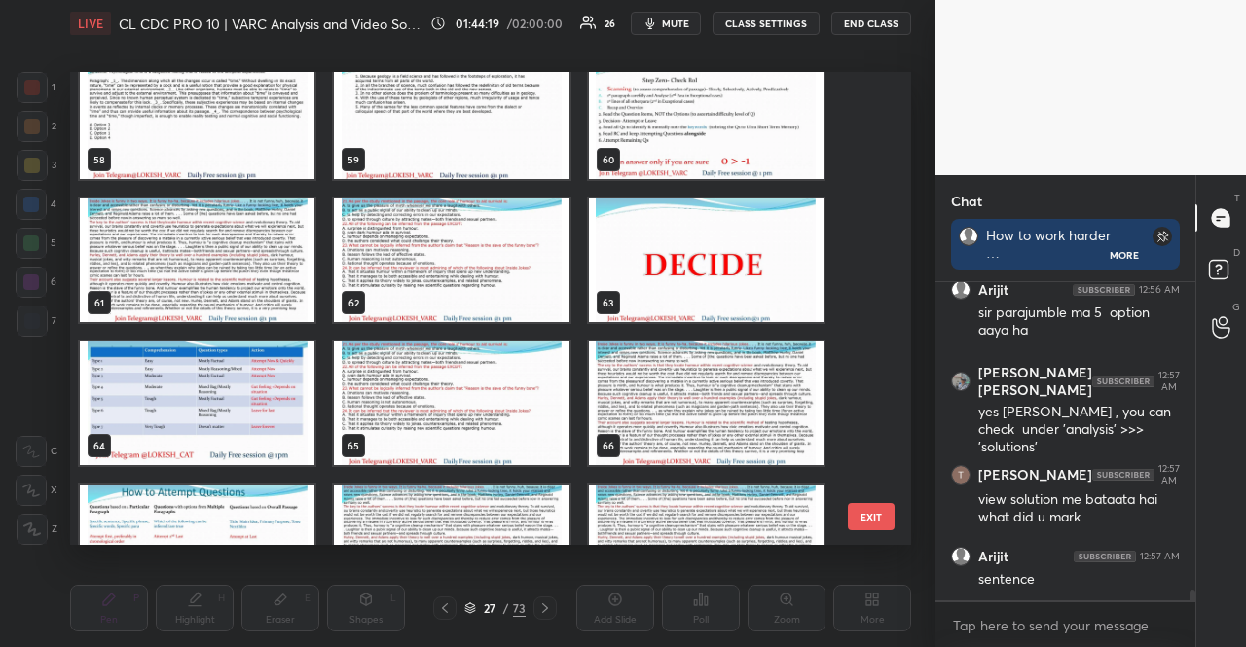
scroll to position [2715, 0]
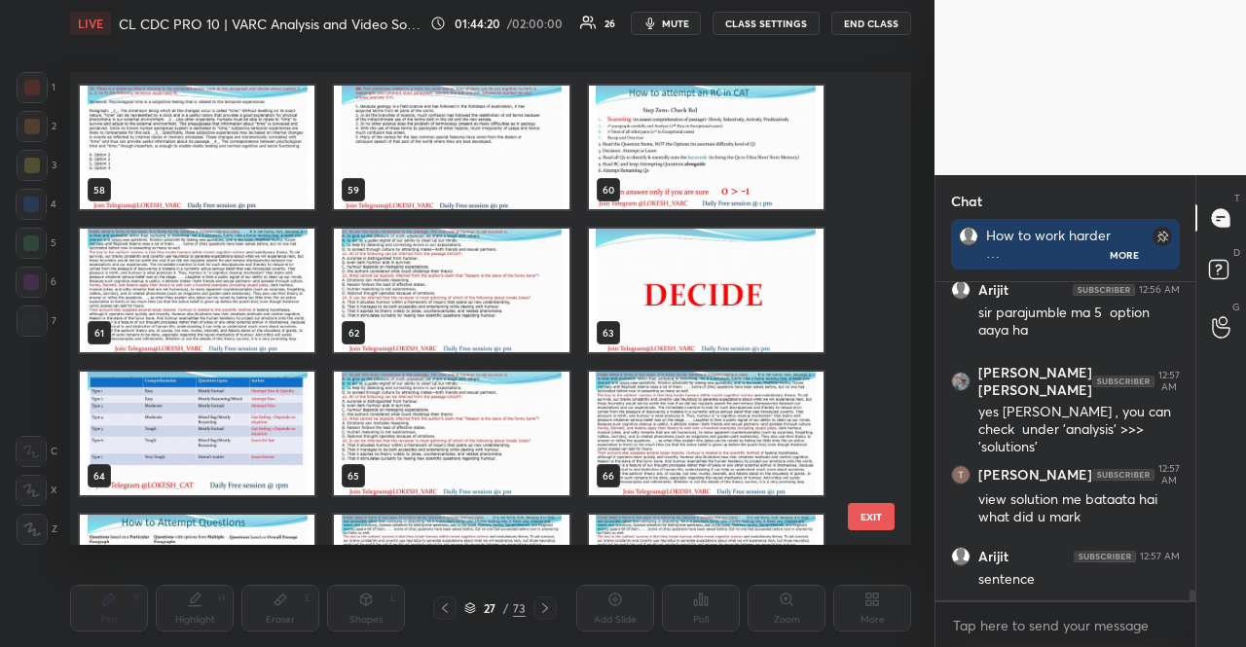
click at [283, 262] on img "grid" at bounding box center [197, 291] width 235 height 124
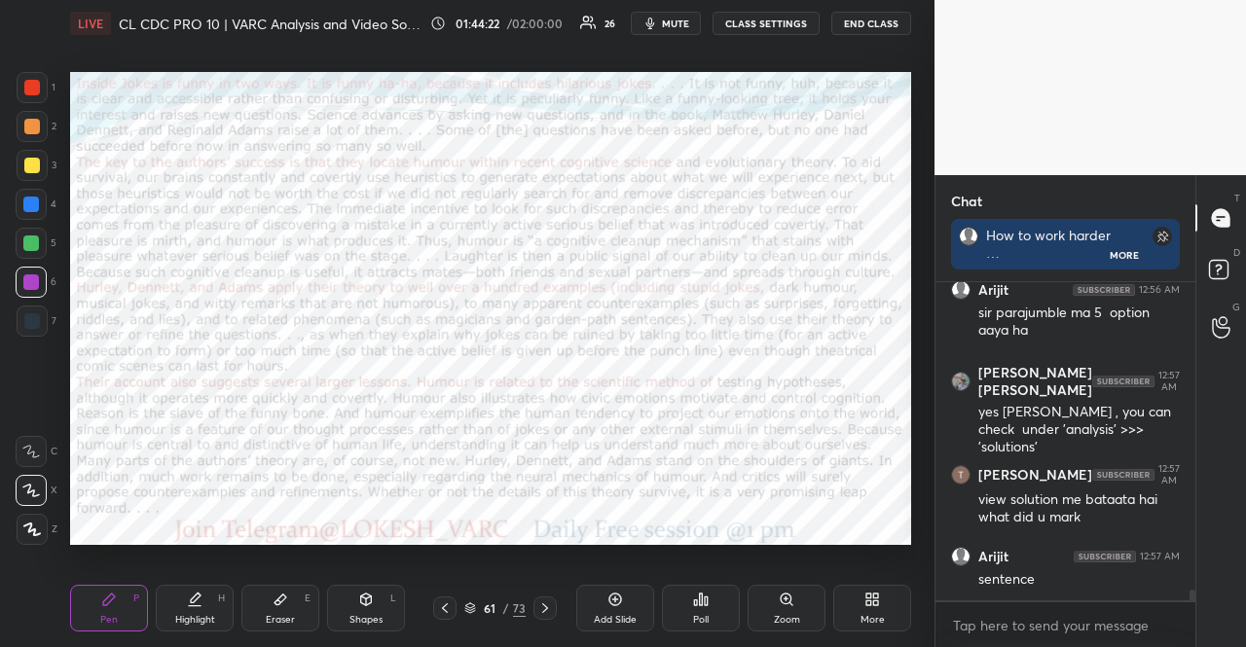
click at [27, 289] on div at bounding box center [31, 282] width 31 height 31
click at [391, 594] on div "L" at bounding box center [393, 599] width 6 height 10
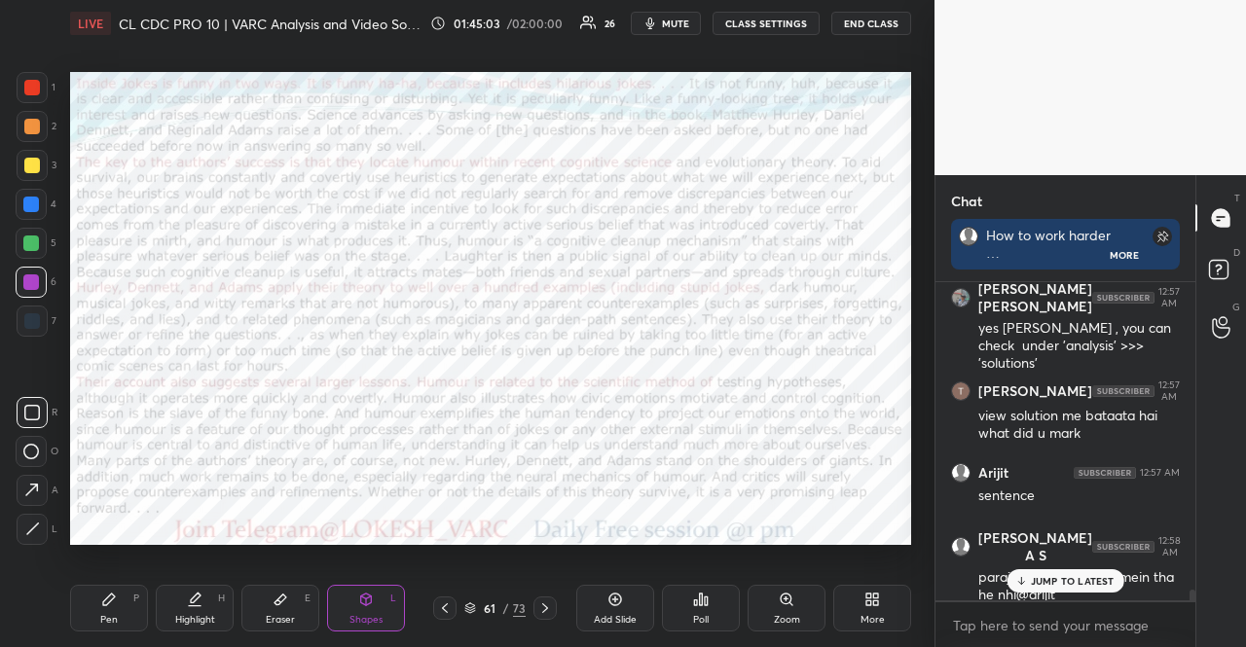
drag, startPoint x: 38, startPoint y: 92, endPoint x: 57, endPoint y: 137, distance: 48.8
click at [38, 93] on div at bounding box center [32, 88] width 16 height 16
click at [38, 482] on icon at bounding box center [31, 490] width 20 height 20
click at [116, 618] on div "Pen" at bounding box center [109, 620] width 18 height 10
click at [29, 524] on icon at bounding box center [32, 530] width 16 height 12
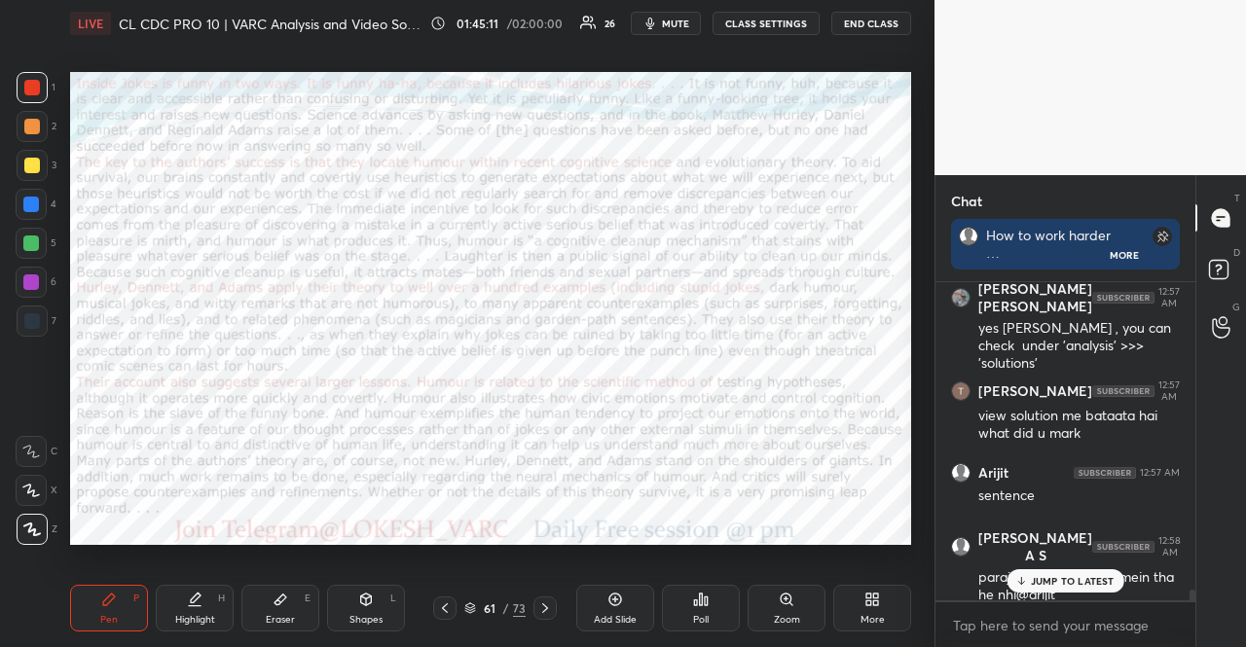
drag, startPoint x: 351, startPoint y: 607, endPoint x: 358, endPoint y: 572, distance: 34.7
click at [351, 607] on div "Shapes L" at bounding box center [366, 608] width 78 height 47
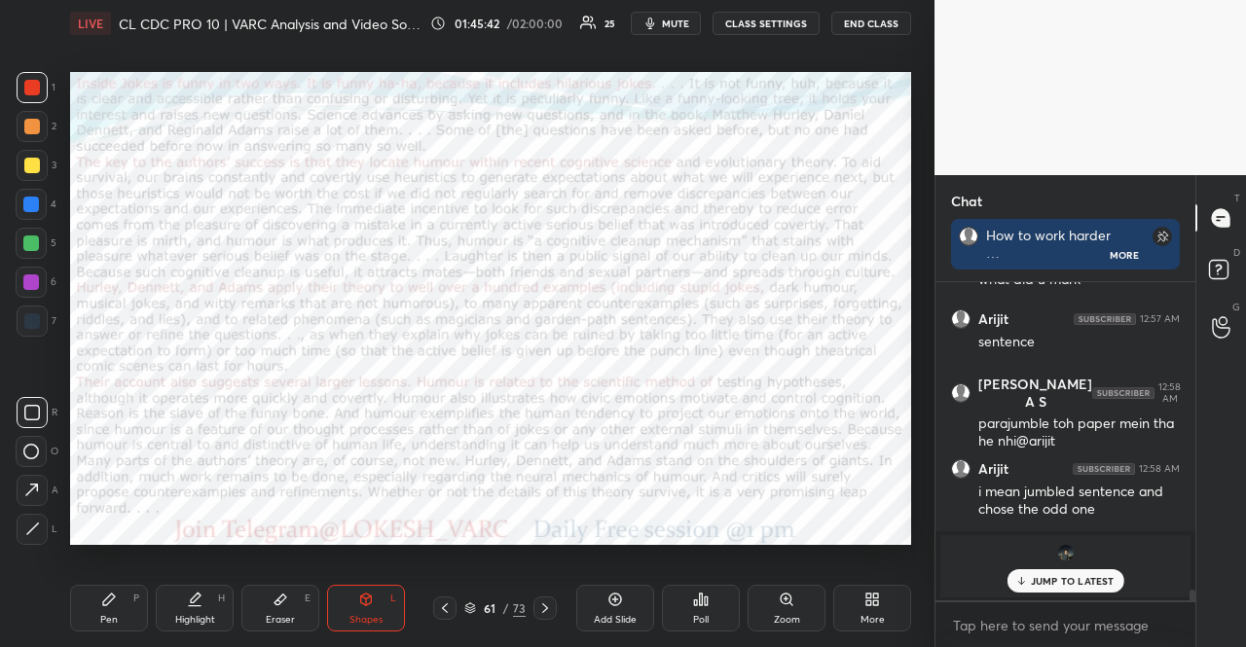
scroll to position [9646, 0]
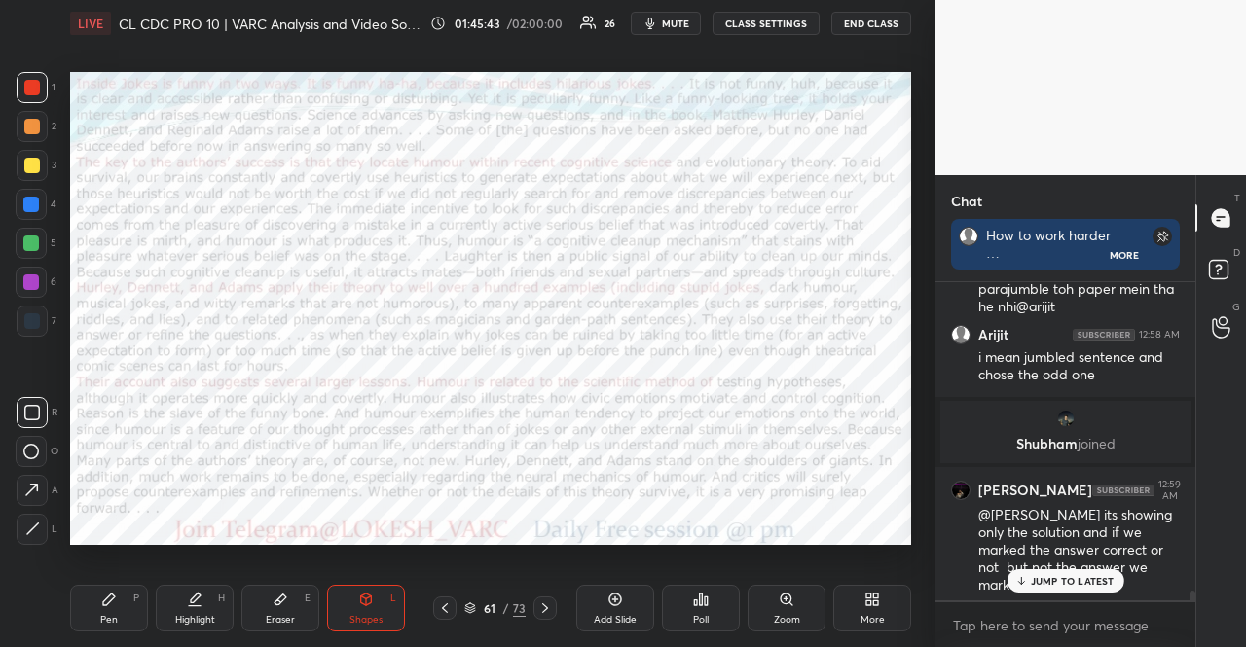
click at [37, 194] on div at bounding box center [31, 204] width 31 height 31
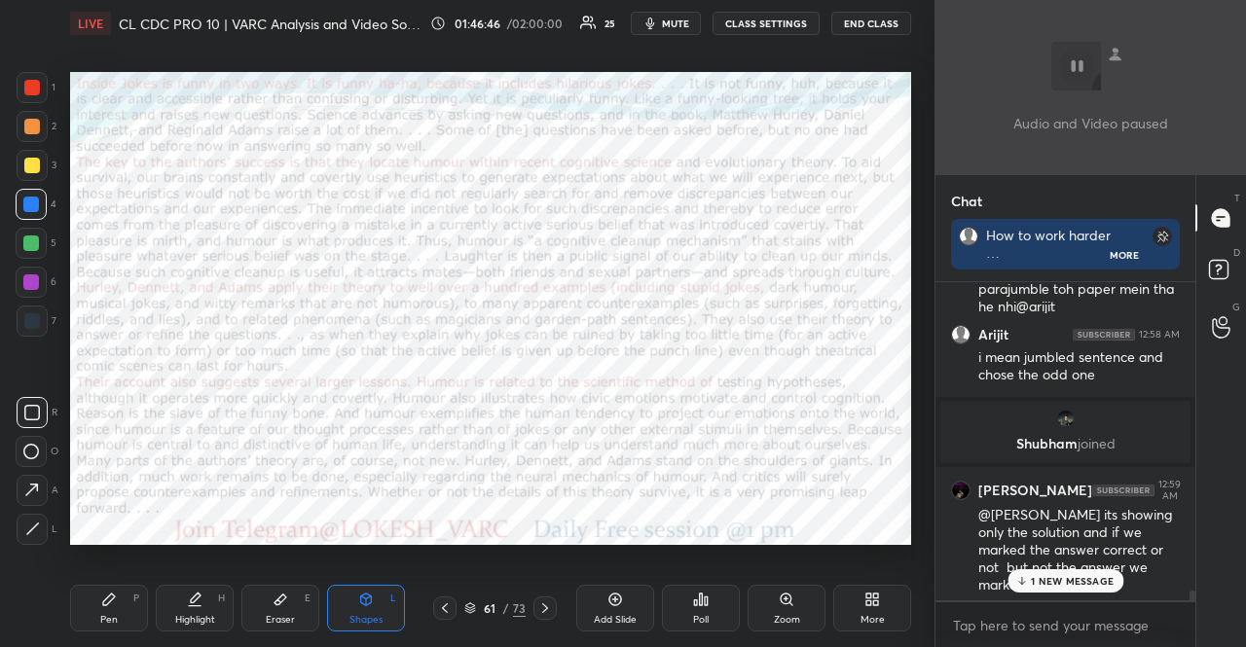
scroll to position [9747, 0]
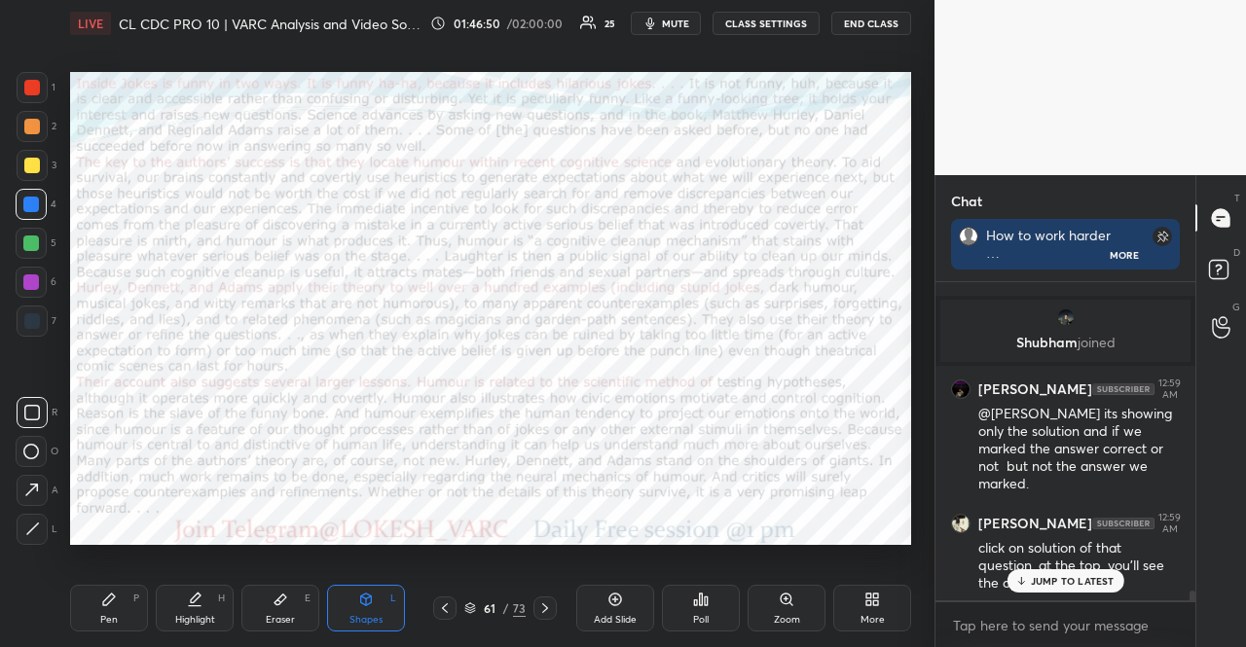
click at [1055, 585] on p "JUMP TO LATEST" at bounding box center [1073, 581] width 84 height 12
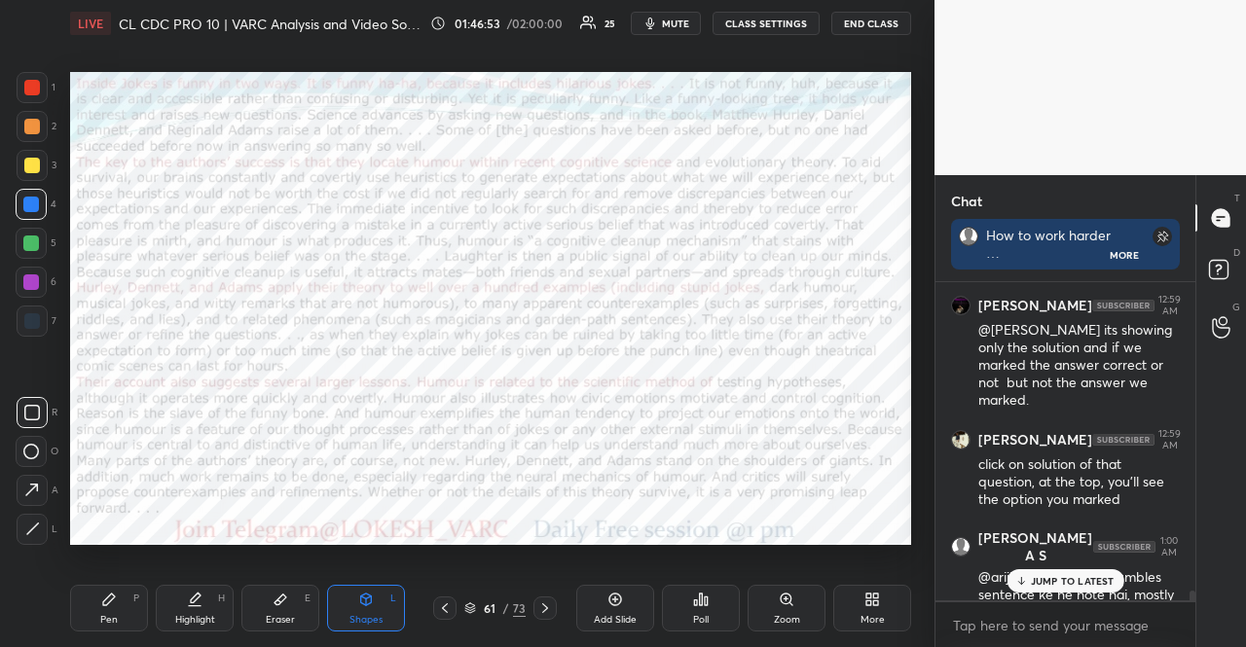
click at [1069, 573] on div "JUMP TO LATEST" at bounding box center [1065, 581] width 117 height 23
click at [37, 324] on div at bounding box center [32, 321] width 16 height 16
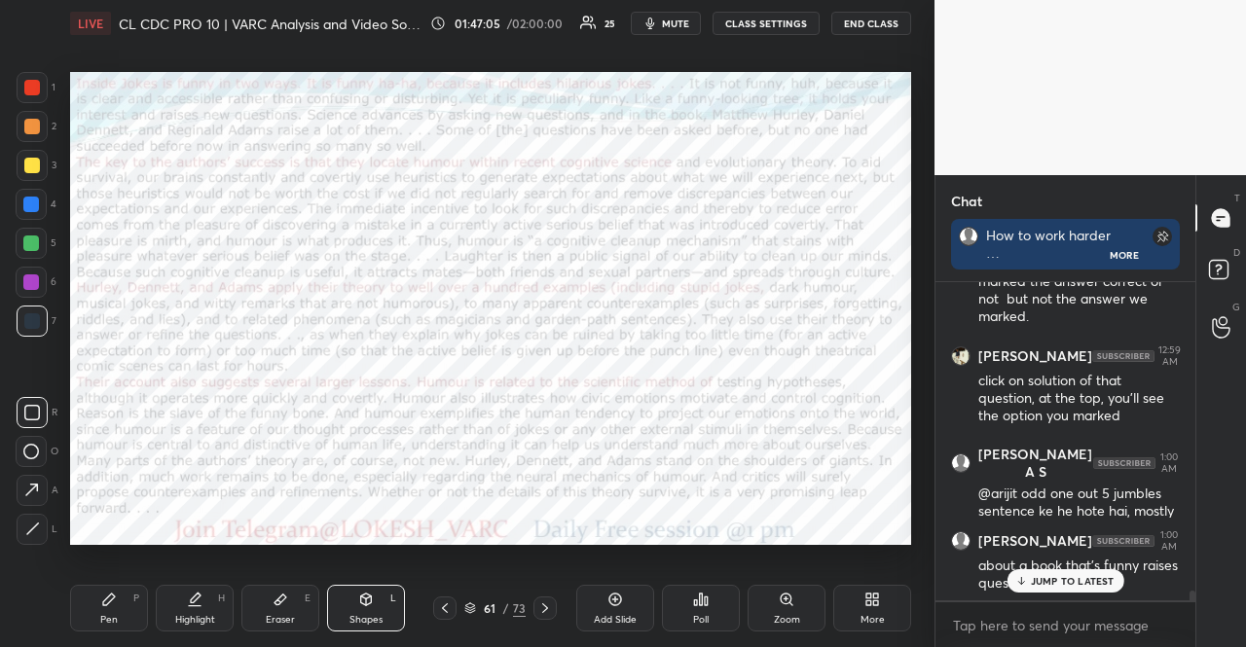
scroll to position [9999, 0]
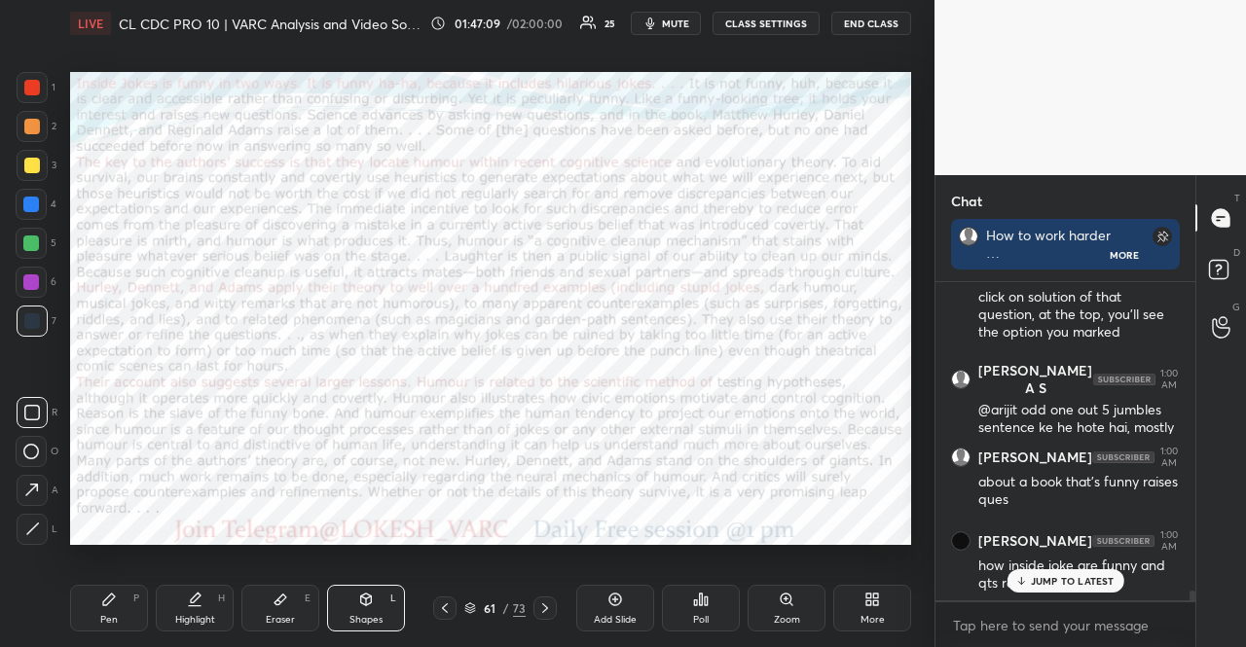
click at [37, 189] on div at bounding box center [31, 204] width 31 height 31
click at [372, 609] on div "Shapes L" at bounding box center [366, 608] width 78 height 47
click at [33, 320] on div at bounding box center [32, 321] width 16 height 16
click at [35, 80] on div at bounding box center [32, 88] width 16 height 16
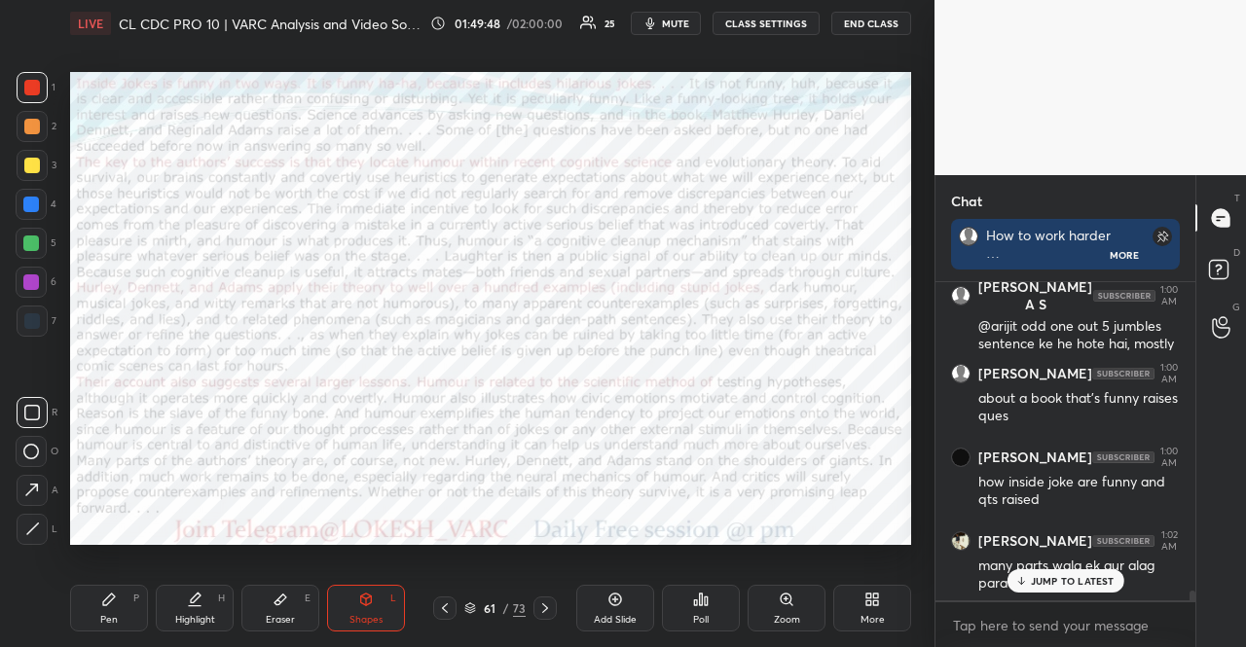
click at [543, 599] on div at bounding box center [545, 608] width 23 height 23
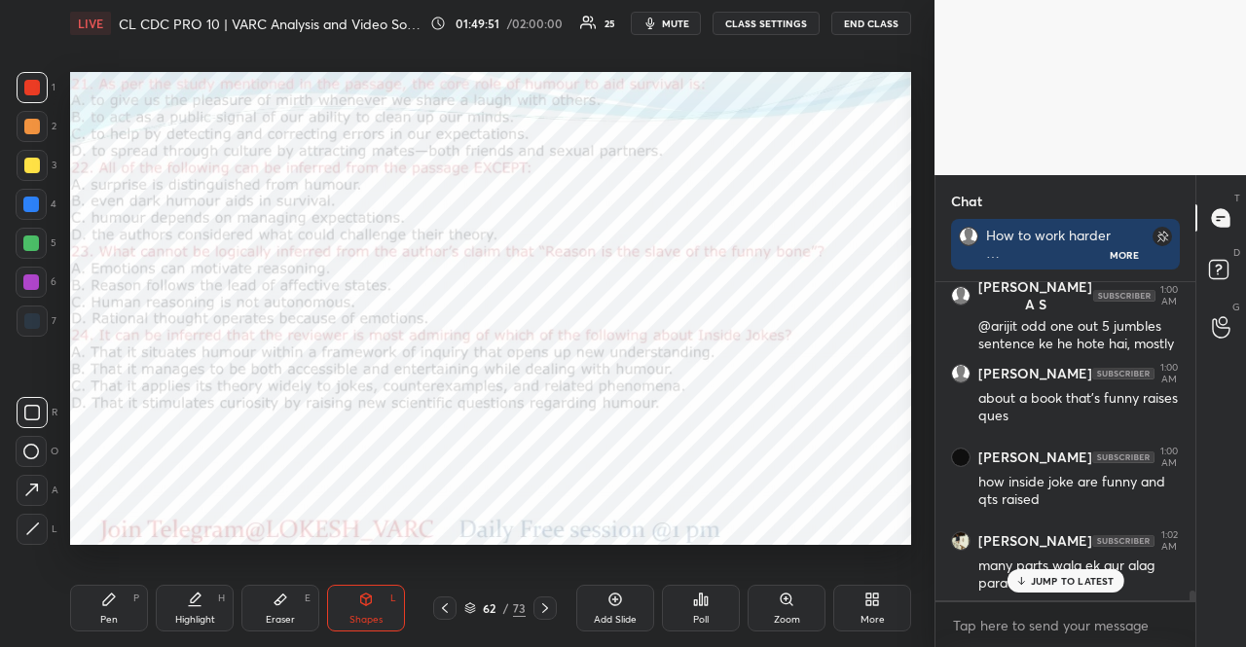
click at [25, 203] on div at bounding box center [31, 205] width 16 height 16
click at [413, 598] on div "Pen P Highlight H Eraser E Shapes L" at bounding box center [247, 608] width 355 height 47
click at [923, 263] on div "1 2 3 4 5 6 7 R O A L C X Z Erase all C X Z LIVE CL CDC PRO 10 | VARC Analysis …" at bounding box center [467, 323] width 935 height 647
click at [132, 605] on div "Pen P" at bounding box center [109, 608] width 78 height 47
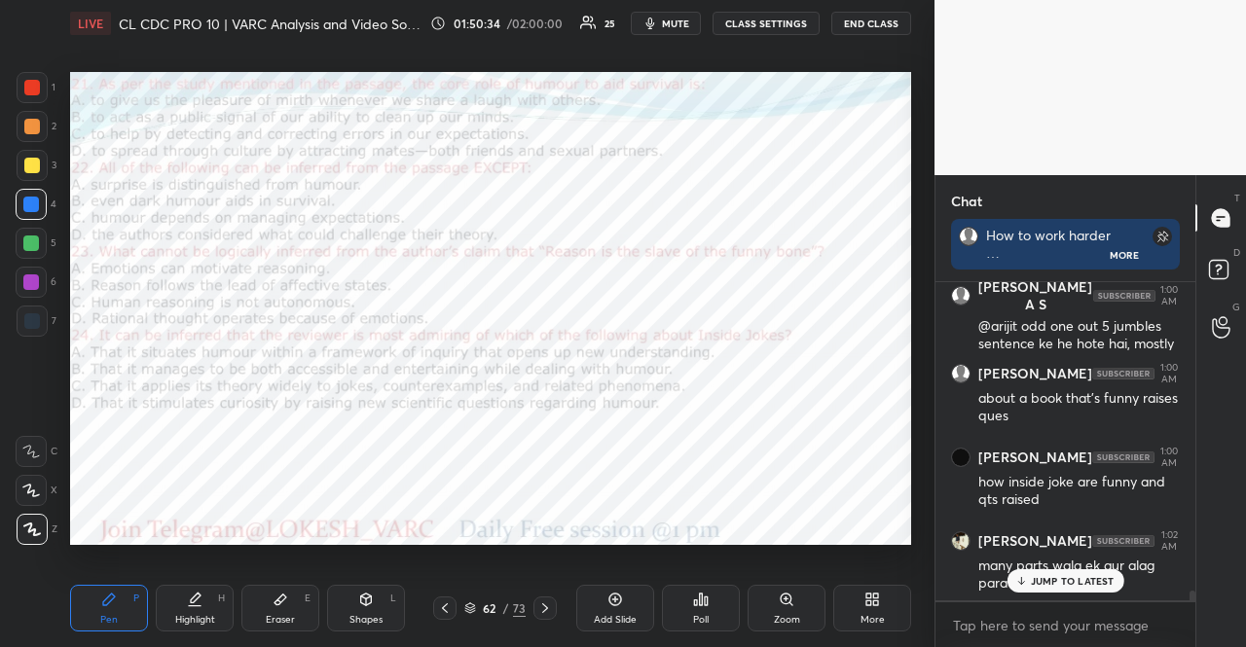
click at [436, 611] on div at bounding box center [444, 608] width 23 height 23
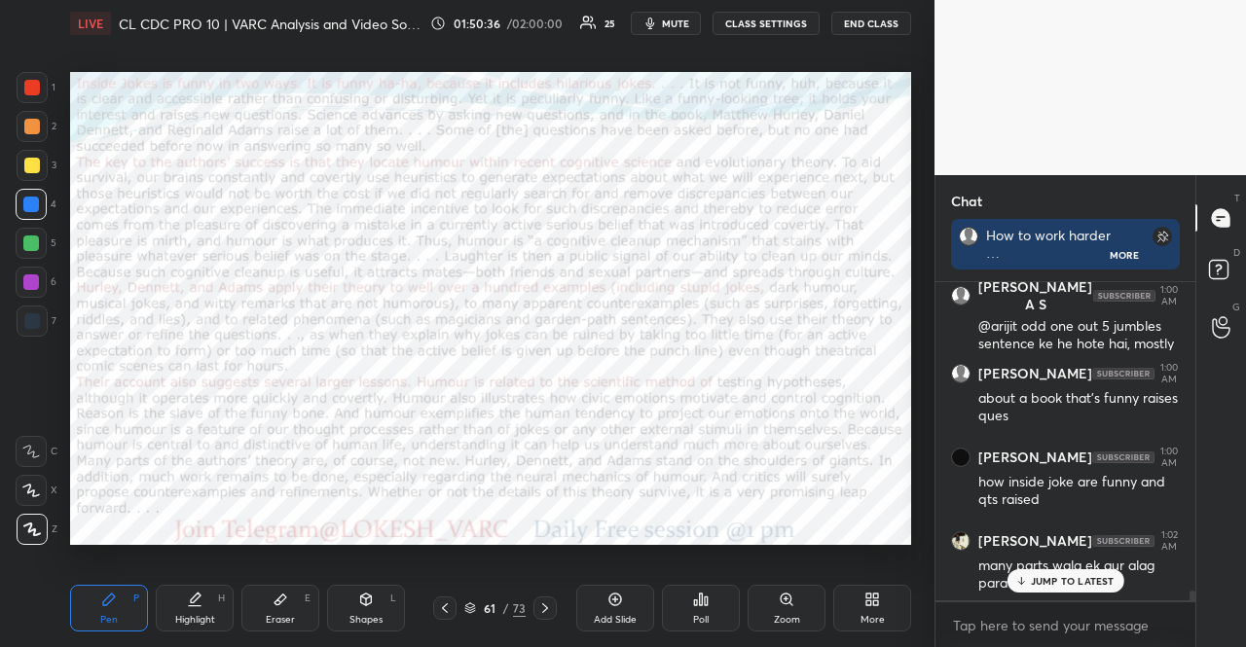
click at [551, 604] on icon at bounding box center [545, 609] width 16 height 16
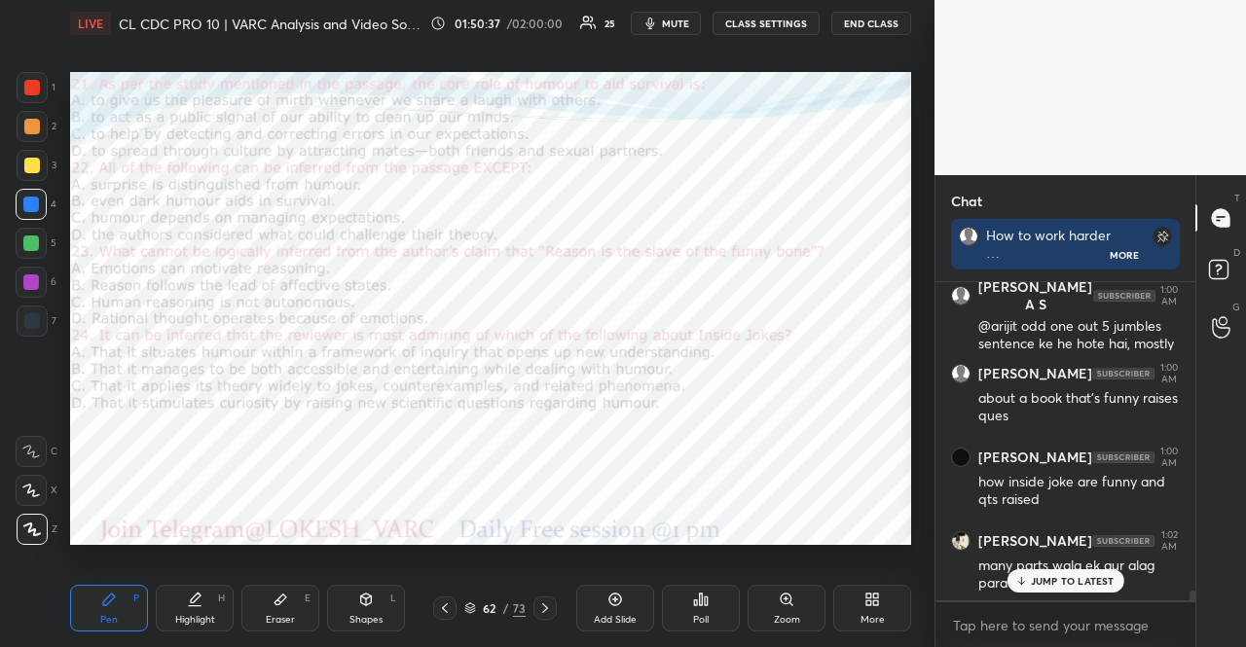
click at [551, 604] on icon at bounding box center [545, 609] width 16 height 16
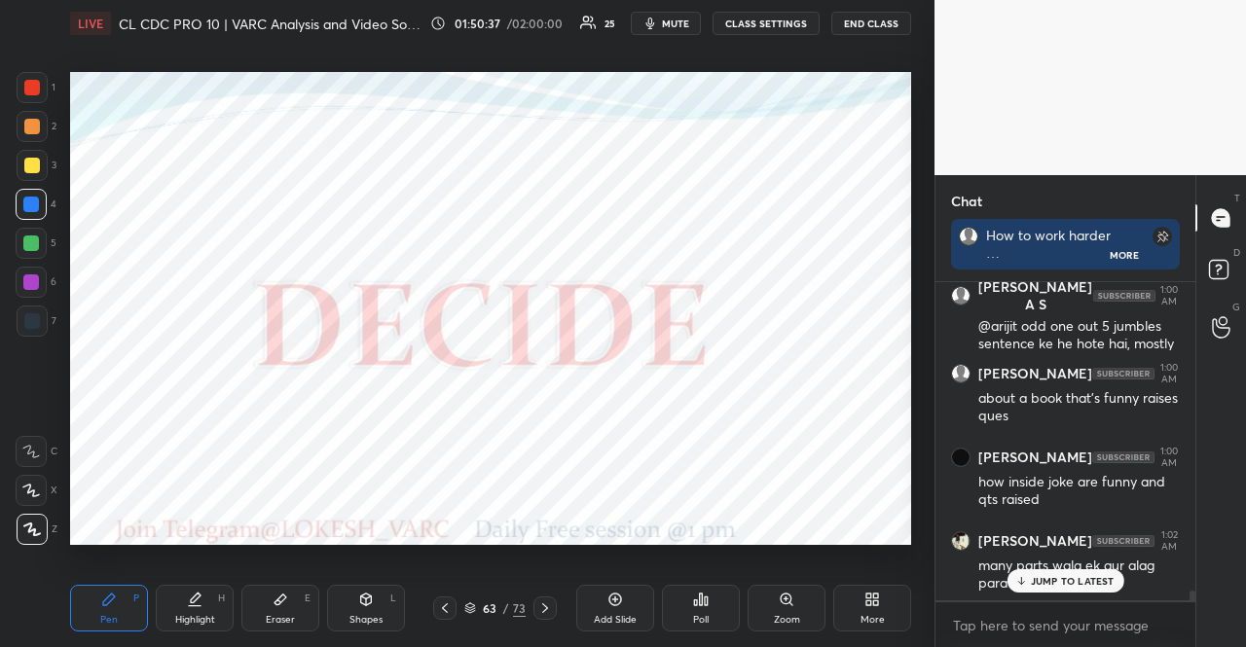
click at [687, 594] on div "Poll" at bounding box center [701, 608] width 78 height 47
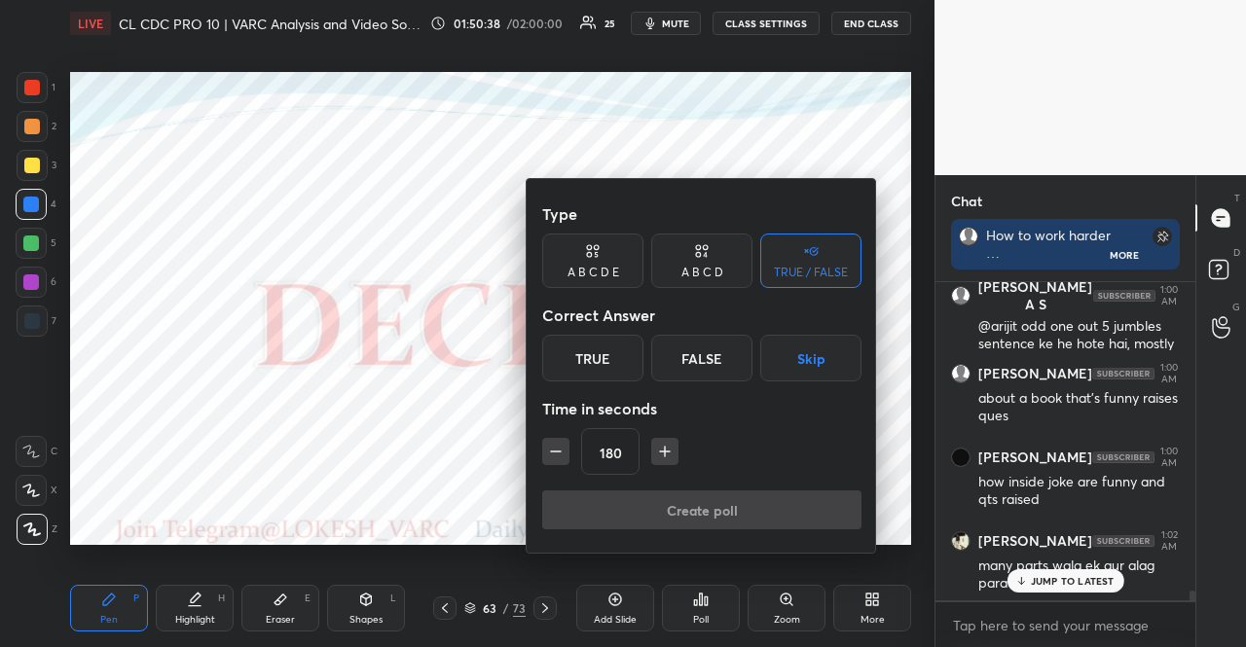
drag, startPoint x: 794, startPoint y: 368, endPoint x: 706, endPoint y: 430, distance: 108.3
click at [793, 368] on button "Skip" at bounding box center [810, 358] width 101 height 47
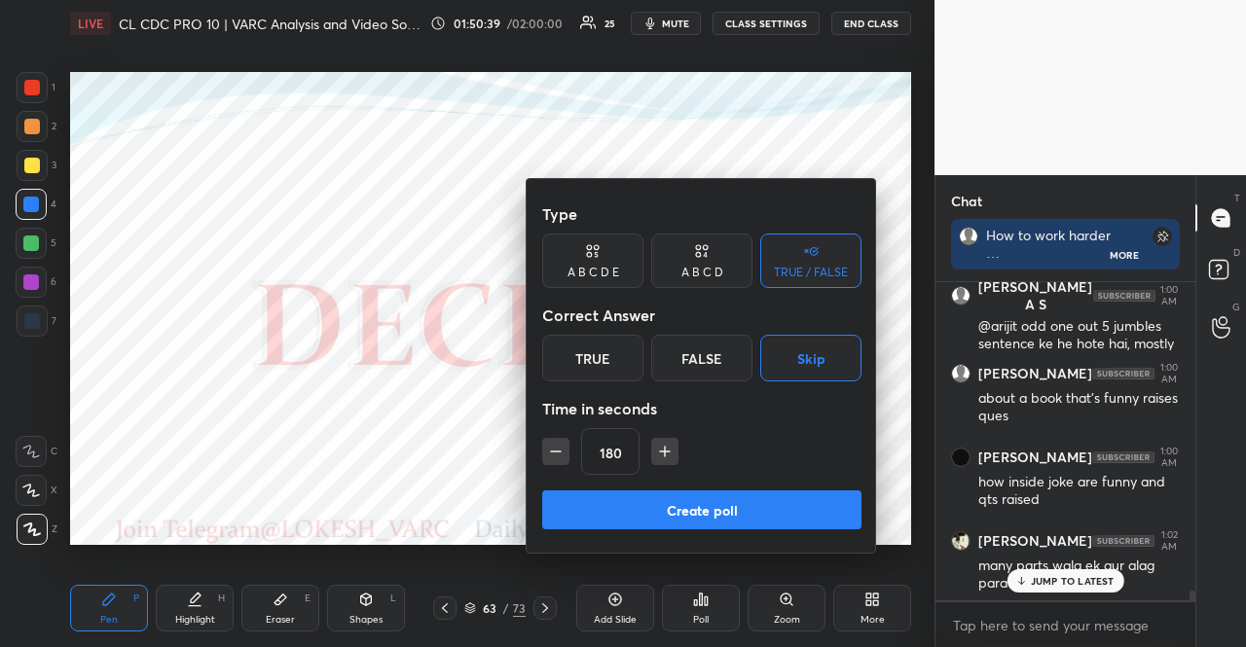
click at [551, 457] on icon "button" at bounding box center [555, 451] width 19 height 19
click at [549, 456] on icon "button" at bounding box center [555, 451] width 19 height 19
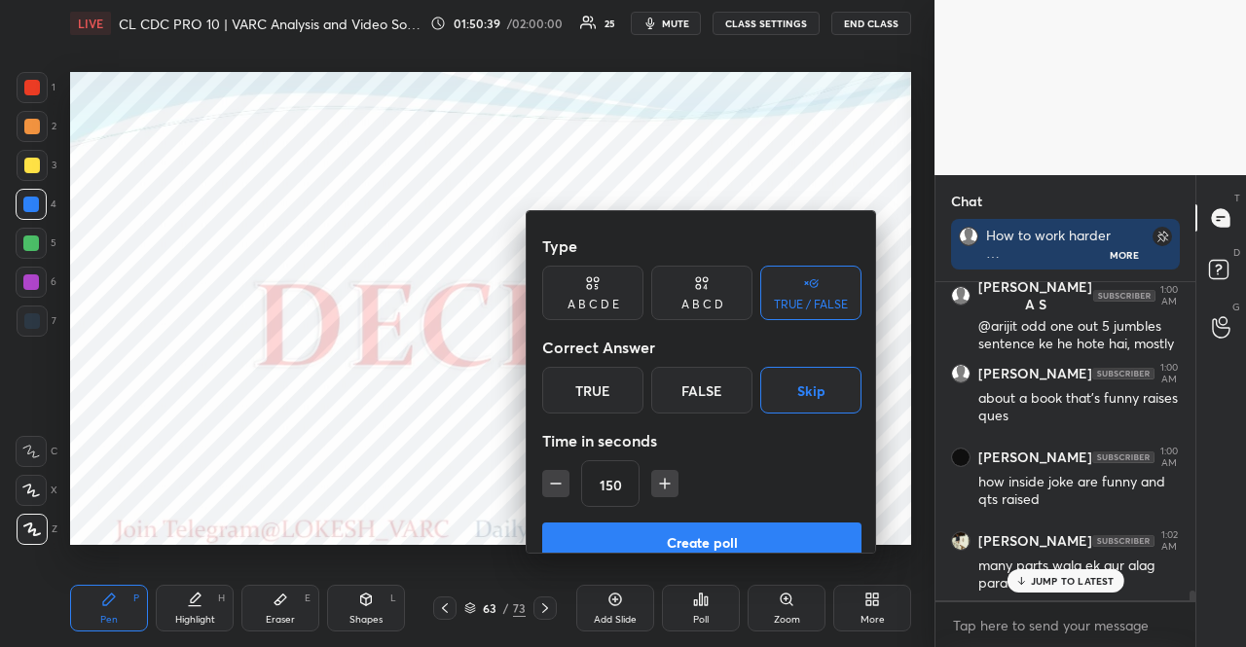
click at [548, 474] on icon "button" at bounding box center [555, 483] width 19 height 19
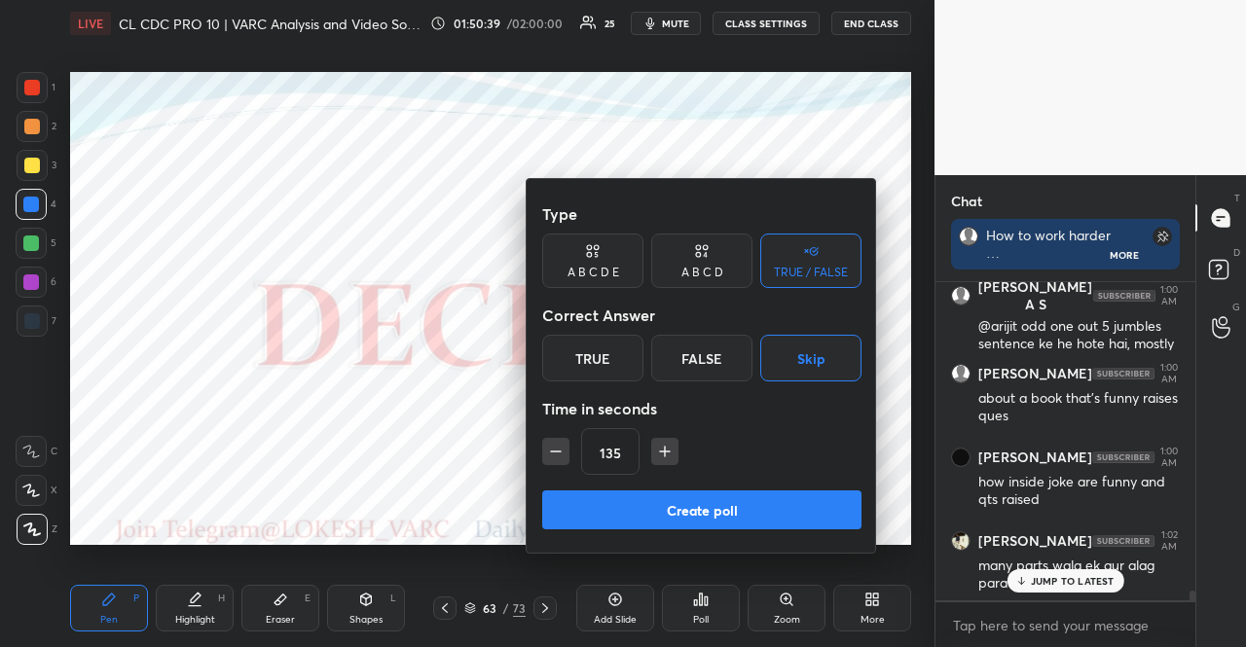
click at [548, 455] on icon "button" at bounding box center [555, 451] width 19 height 19
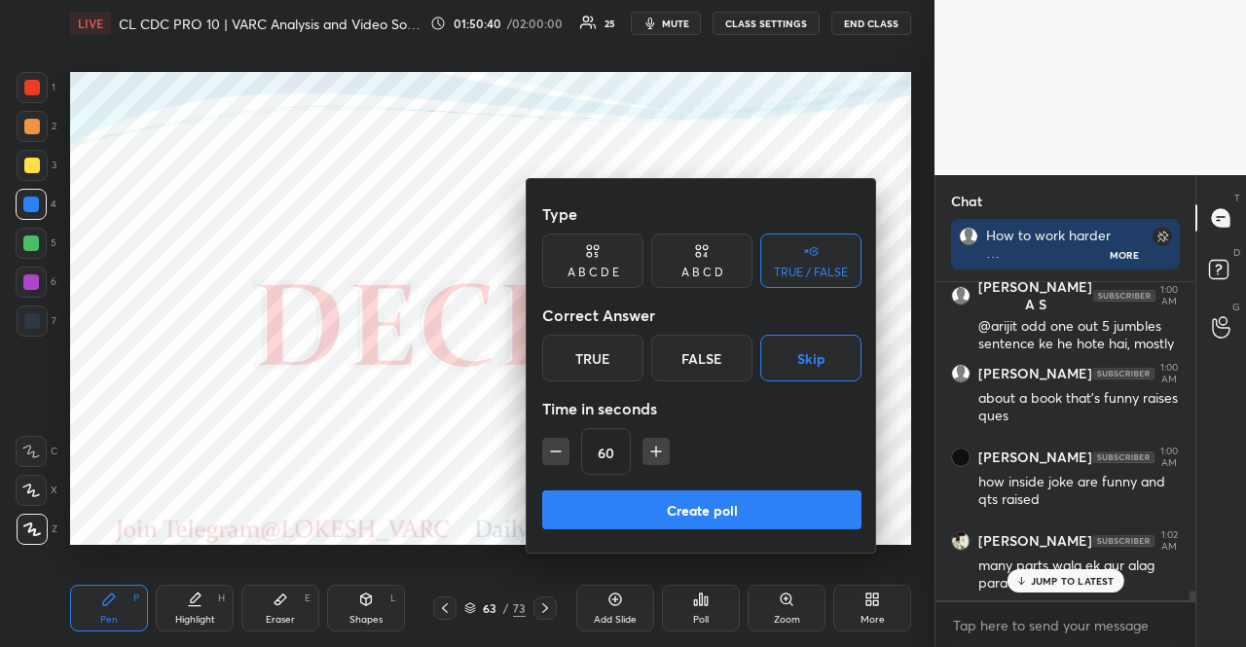
click at [548, 453] on icon "button" at bounding box center [555, 451] width 19 height 19
type input "45"
click at [641, 505] on button "Create poll" at bounding box center [701, 510] width 319 height 39
click at [641, 505] on div "Type A B C D E A B C D TRUE / FALSE Correct Answer True False Skip Time in seco…" at bounding box center [702, 366] width 350 height 374
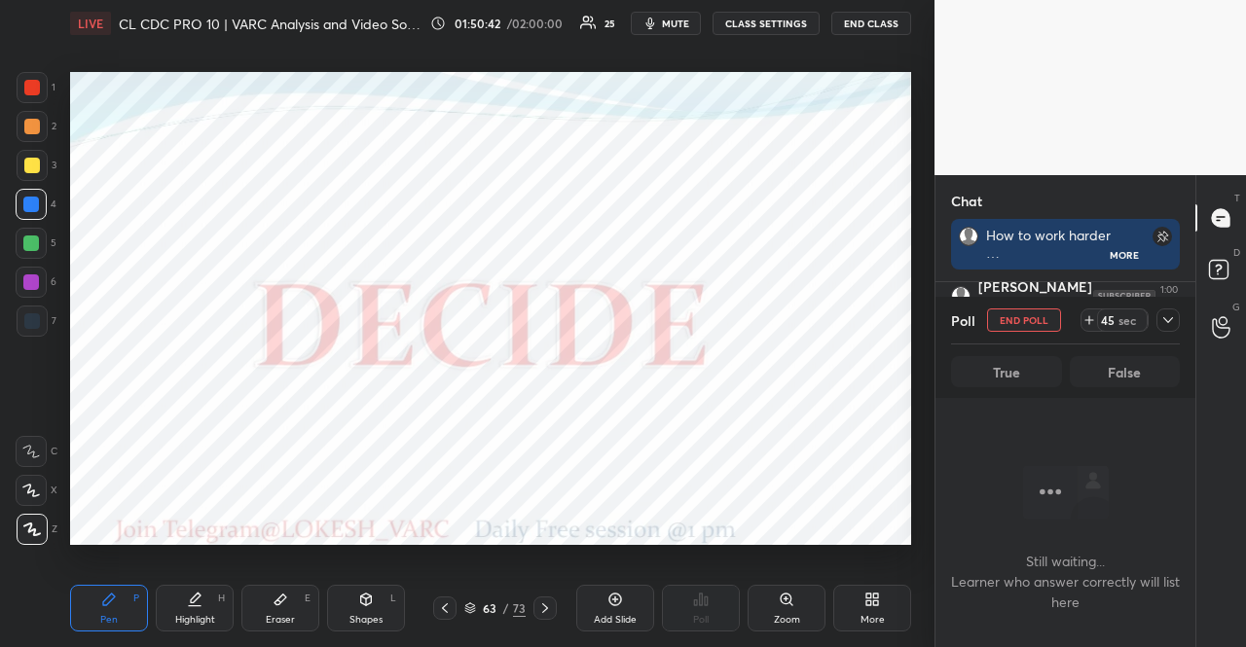
scroll to position [8885, 0]
click at [39, 237] on div at bounding box center [31, 243] width 31 height 31
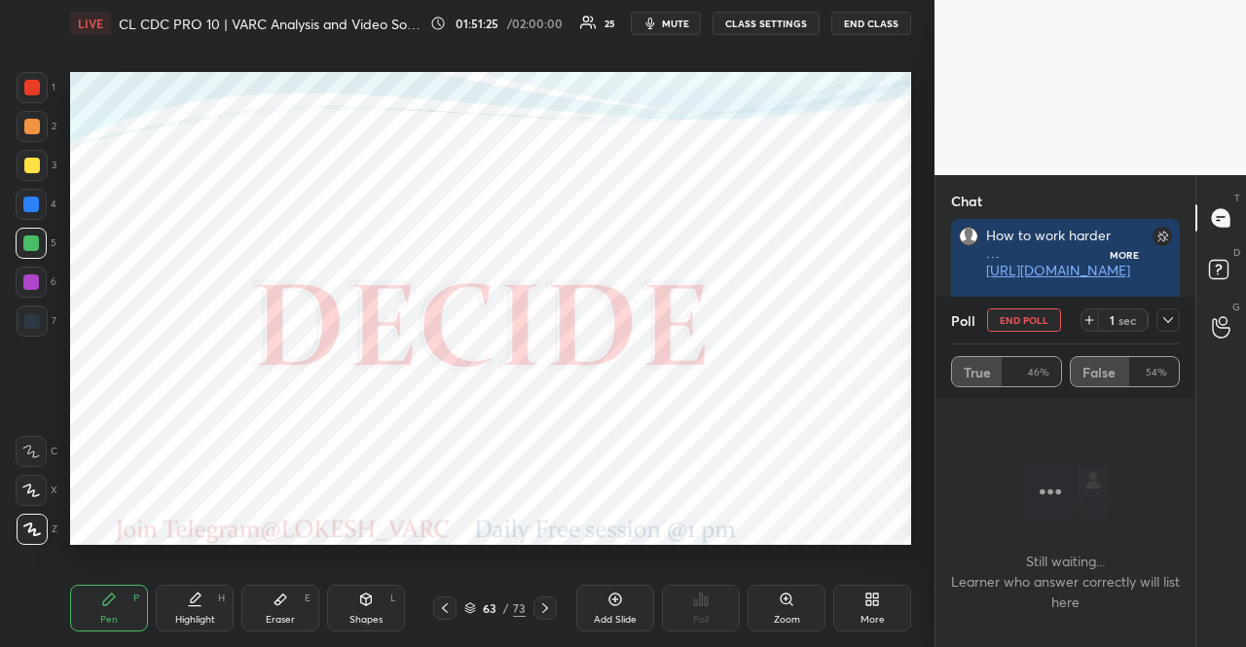
scroll to position [159, 254]
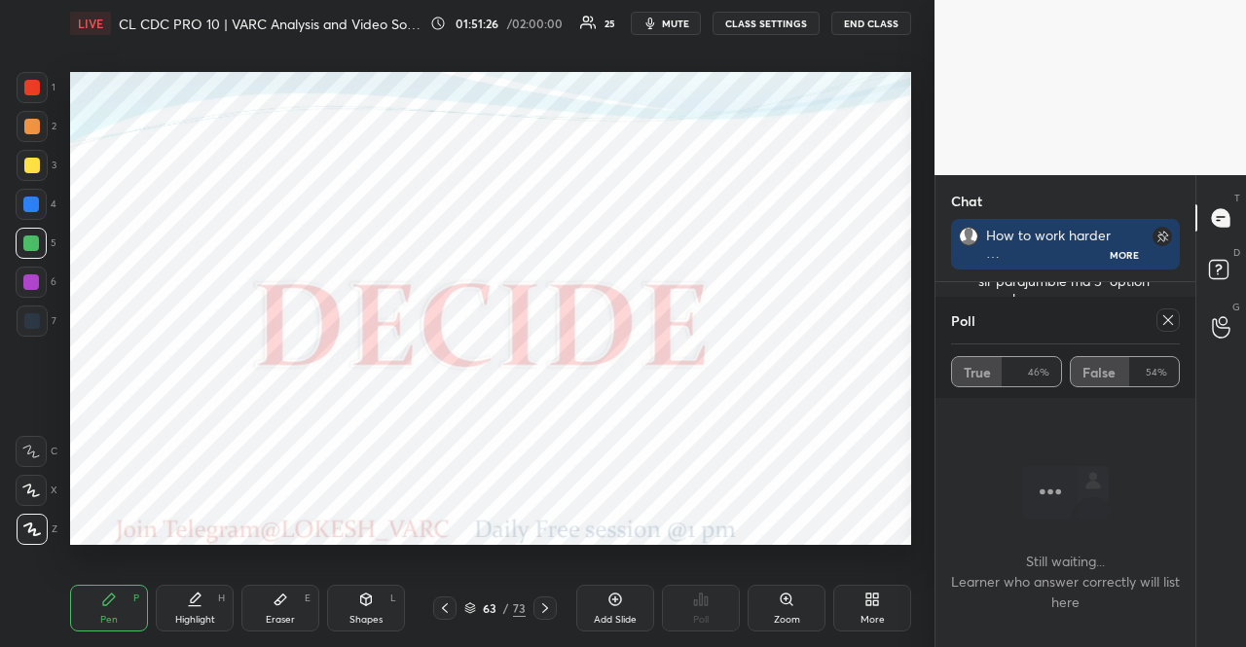
drag, startPoint x: 1033, startPoint y: 325, endPoint x: 1074, endPoint y: 320, distance: 41.2
click at [1061, 324] on div "Poll" at bounding box center [1065, 320] width 229 height 47
click at [1178, 316] on div at bounding box center [1168, 320] width 23 height 23
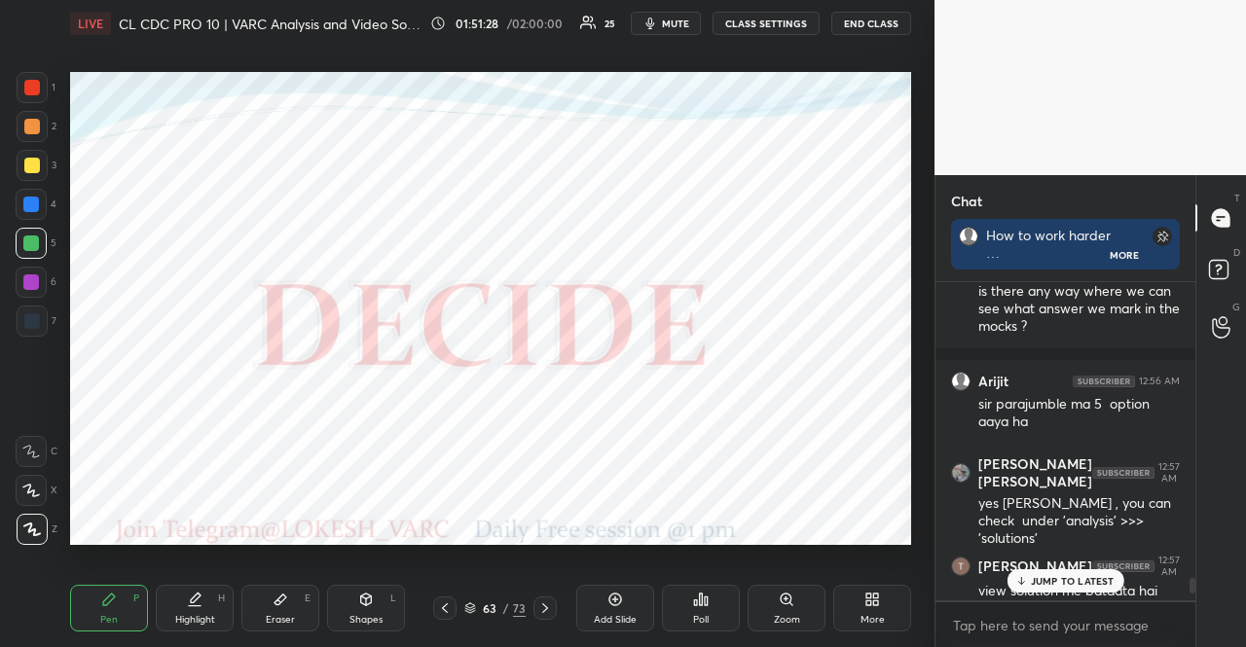
drag, startPoint x: 1069, startPoint y: 578, endPoint x: 1059, endPoint y: 566, distance: 16.0
click at [1068, 578] on p "JUMP TO LATEST" at bounding box center [1073, 581] width 84 height 12
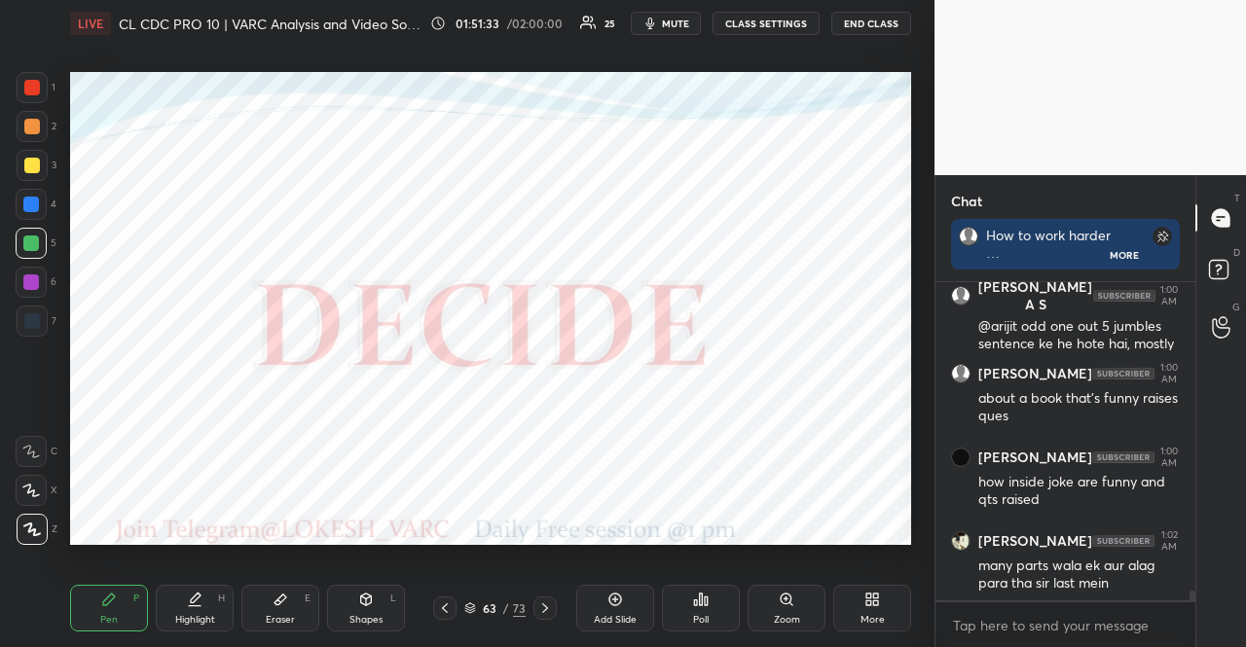
click at [550, 605] on icon at bounding box center [545, 609] width 16 height 16
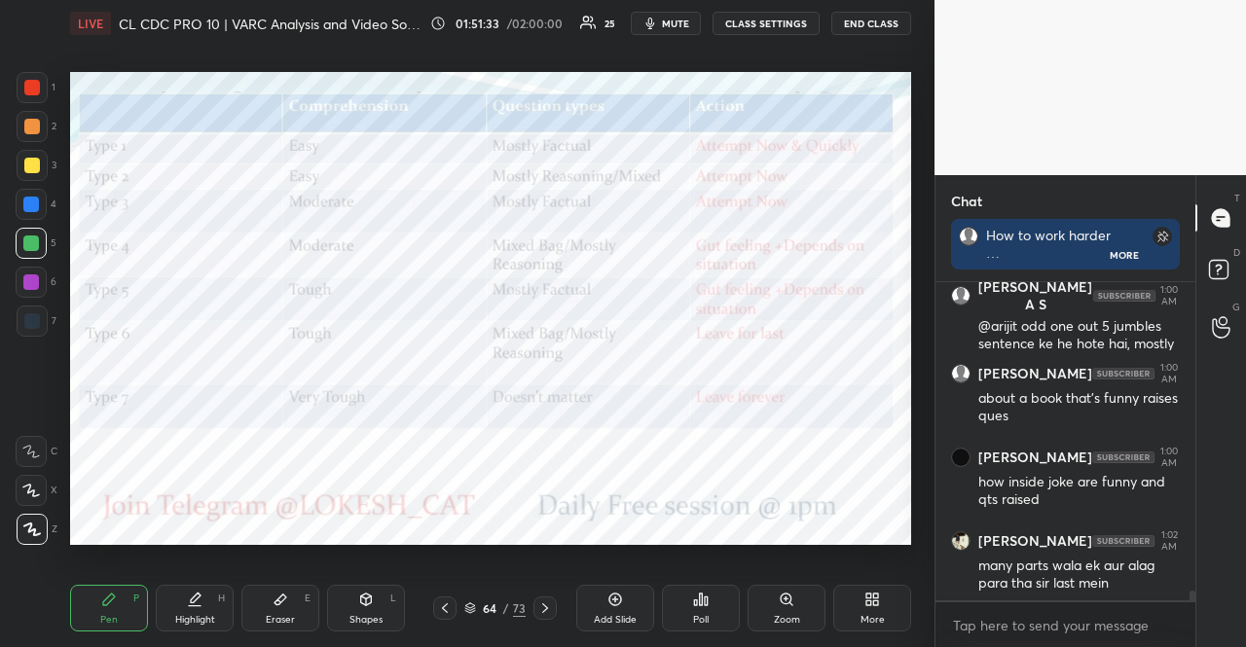
click at [550, 605] on icon at bounding box center [545, 609] width 16 height 16
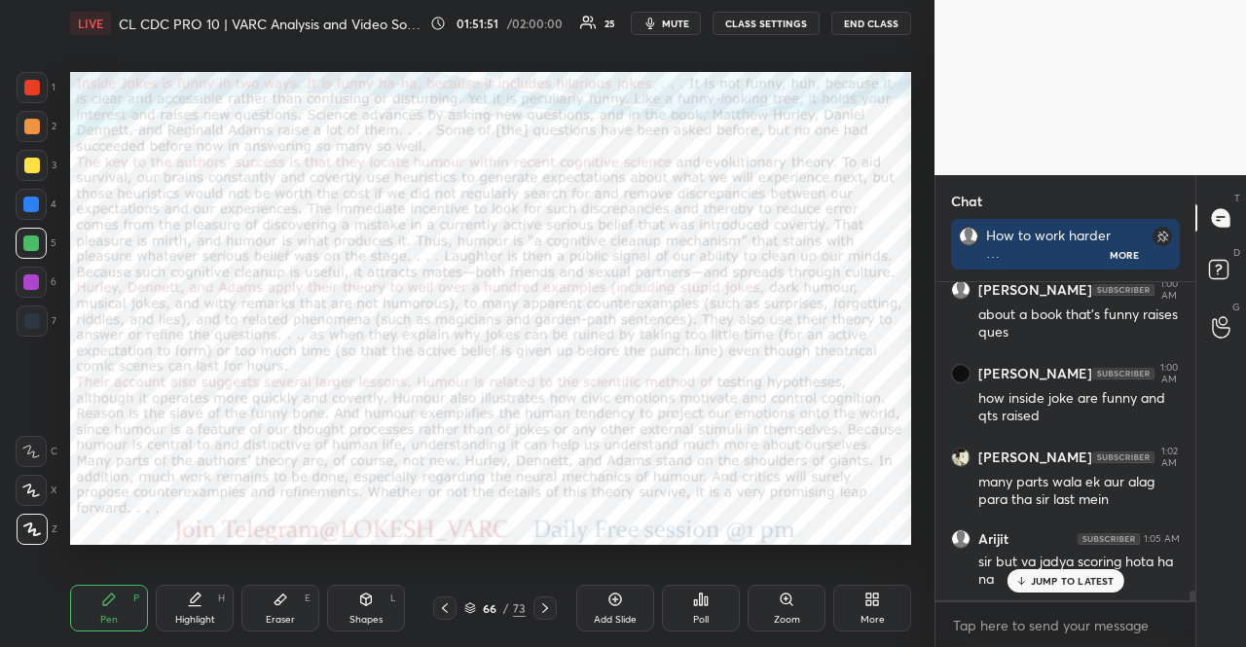
click at [689, 613] on div "Poll" at bounding box center [701, 608] width 78 height 47
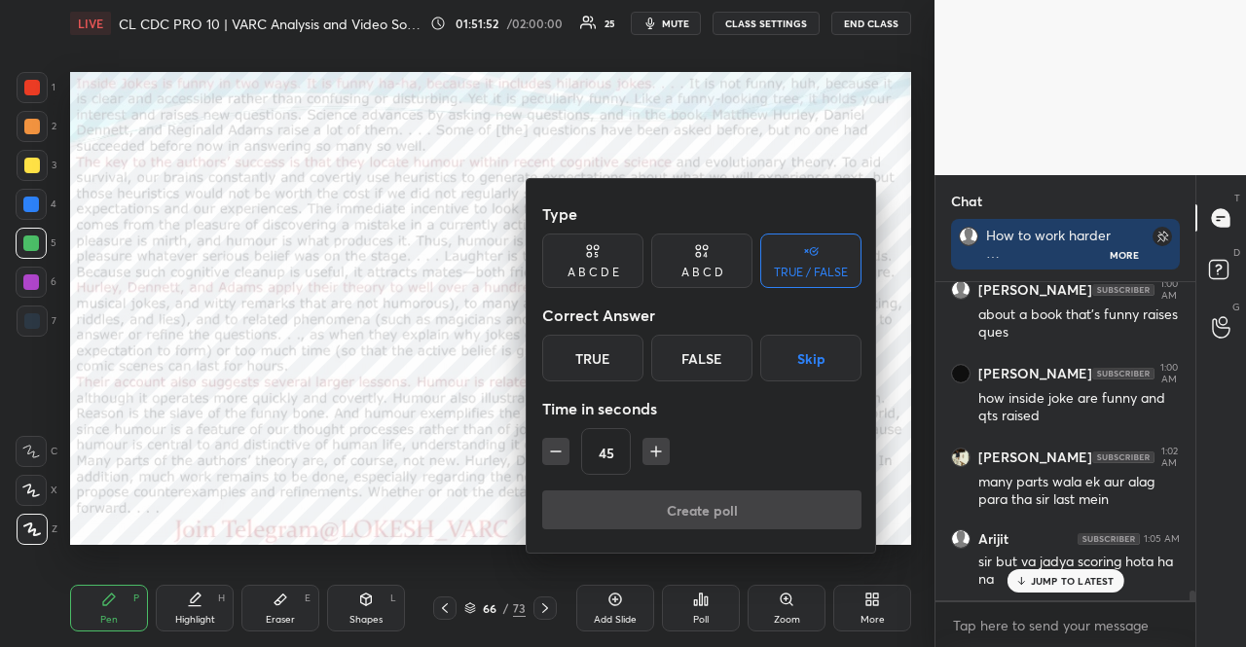
click at [650, 439] on button "button" at bounding box center [656, 451] width 27 height 27
click at [657, 448] on icon "button" at bounding box center [655, 451] width 19 height 19
click at [658, 448] on icon "button" at bounding box center [655, 451] width 19 height 19
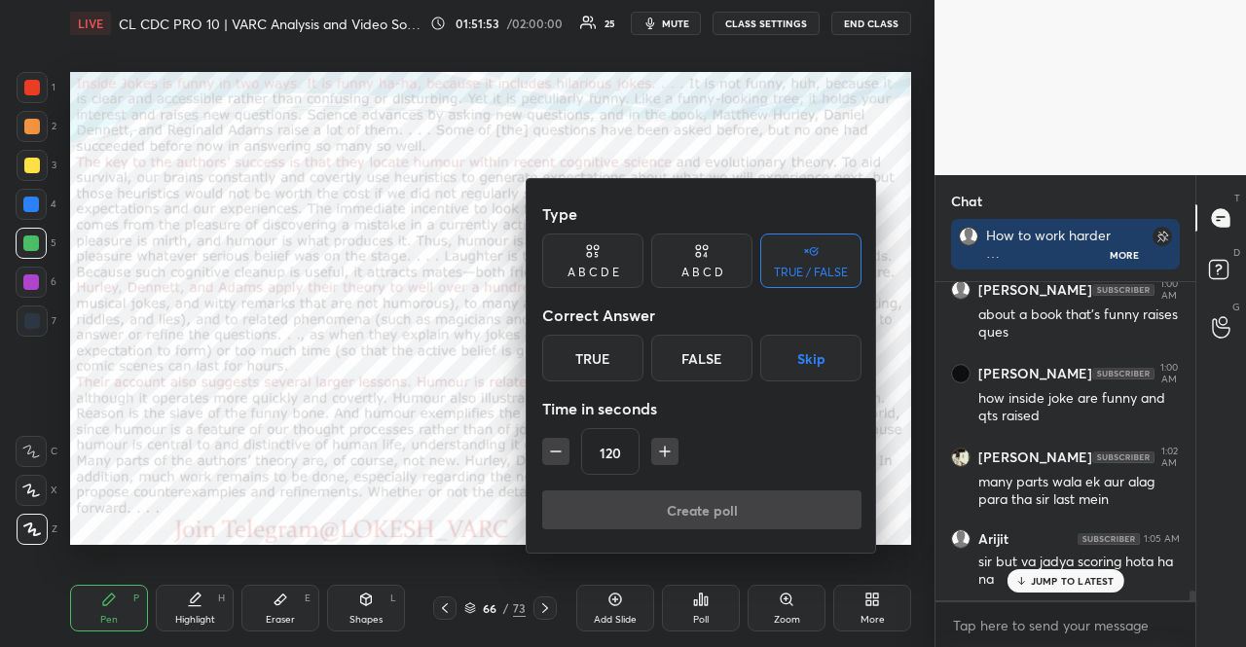
click at [658, 448] on icon "button" at bounding box center [664, 451] width 19 height 19
click at [665, 450] on icon "button" at bounding box center [665, 452] width 0 height 10
type input "180"
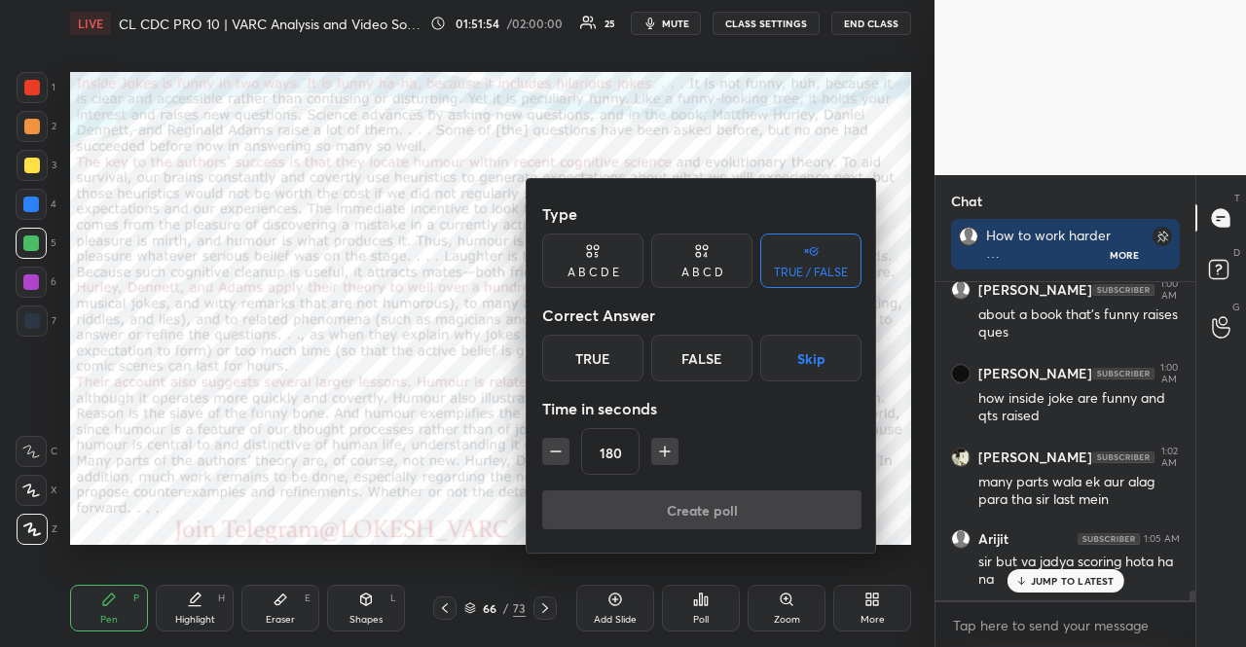
click at [802, 341] on button "Skip" at bounding box center [810, 358] width 101 height 47
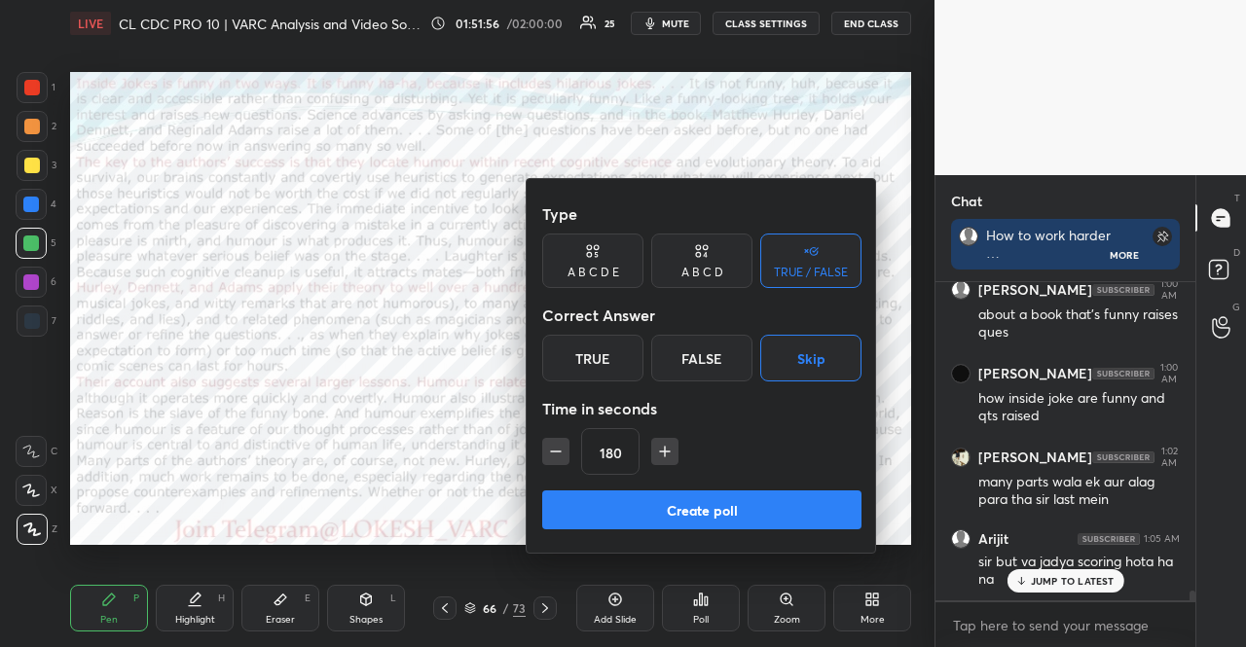
click at [772, 497] on button "Create poll" at bounding box center [701, 510] width 319 height 39
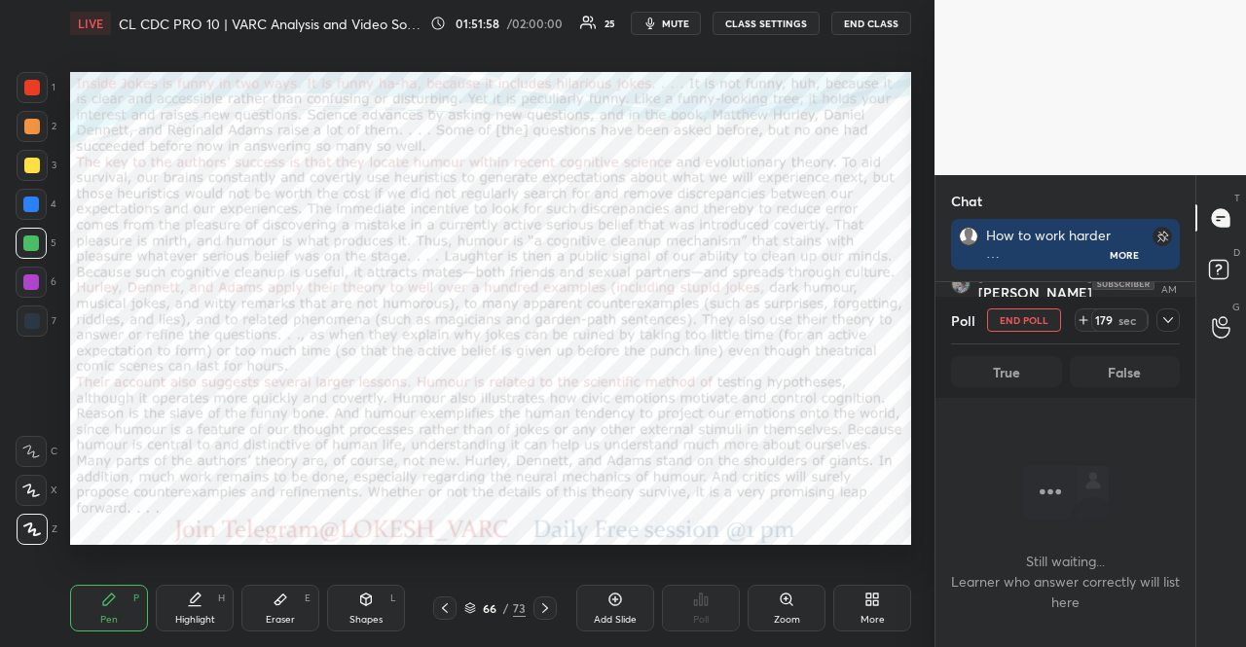
click at [687, 24] on span "mute" at bounding box center [675, 24] width 27 height 14
click at [25, 94] on div at bounding box center [32, 87] width 31 height 31
click at [378, 593] on div "Shapes L" at bounding box center [366, 608] width 78 height 47
click at [29, 192] on div at bounding box center [31, 204] width 31 height 31
click at [23, 133] on div at bounding box center [32, 126] width 31 height 31
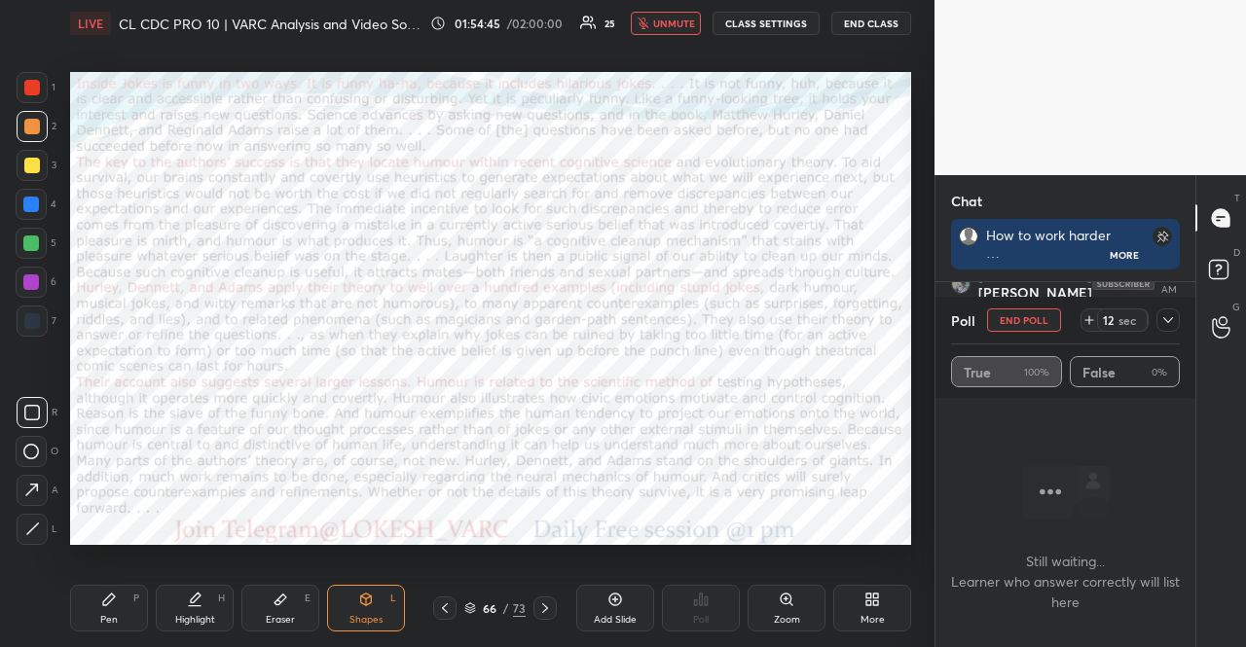
click at [929, 420] on div "1 2 3 4 5 6 7 R O A L C X Z Erase all C X Z LIVE CL CDC PRO 10 | VARC Analysis …" at bounding box center [467, 323] width 935 height 647
click at [661, 20] on span "unmute" at bounding box center [676, 24] width 42 height 14
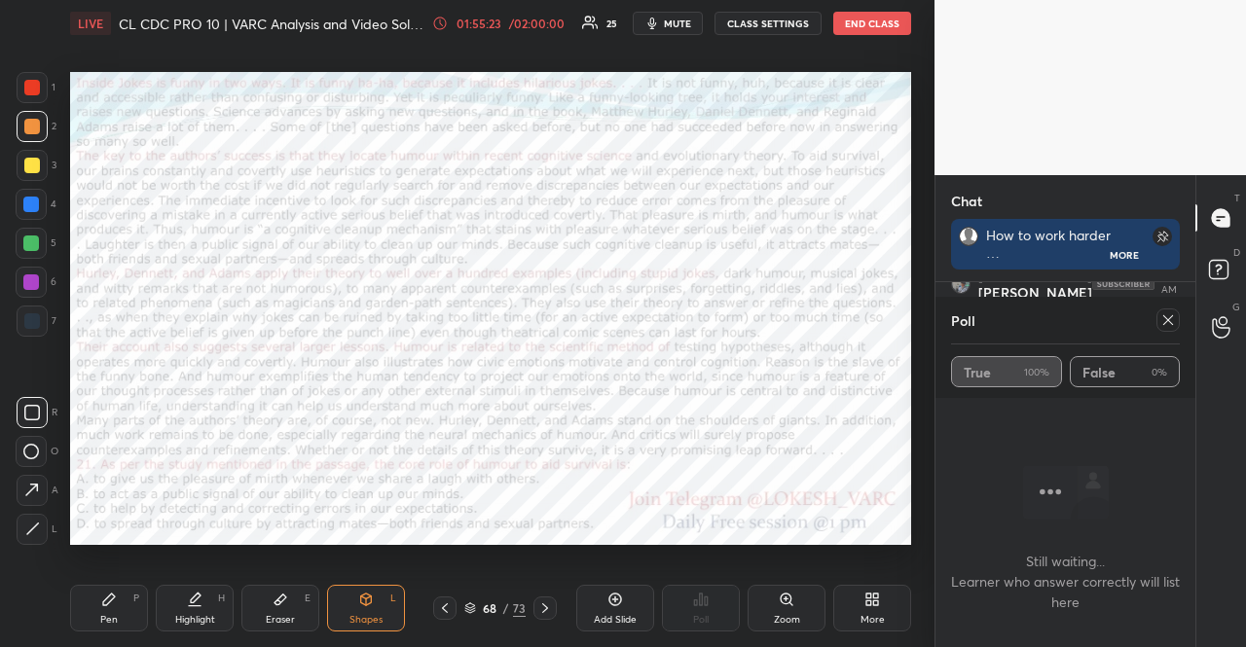
click at [32, 274] on div at bounding box center [31, 282] width 31 height 31
click at [377, 624] on div "Shapes" at bounding box center [366, 620] width 33 height 10
click at [31, 203] on div at bounding box center [31, 205] width 16 height 16
click at [1176, 314] on div at bounding box center [1168, 320] width 23 height 23
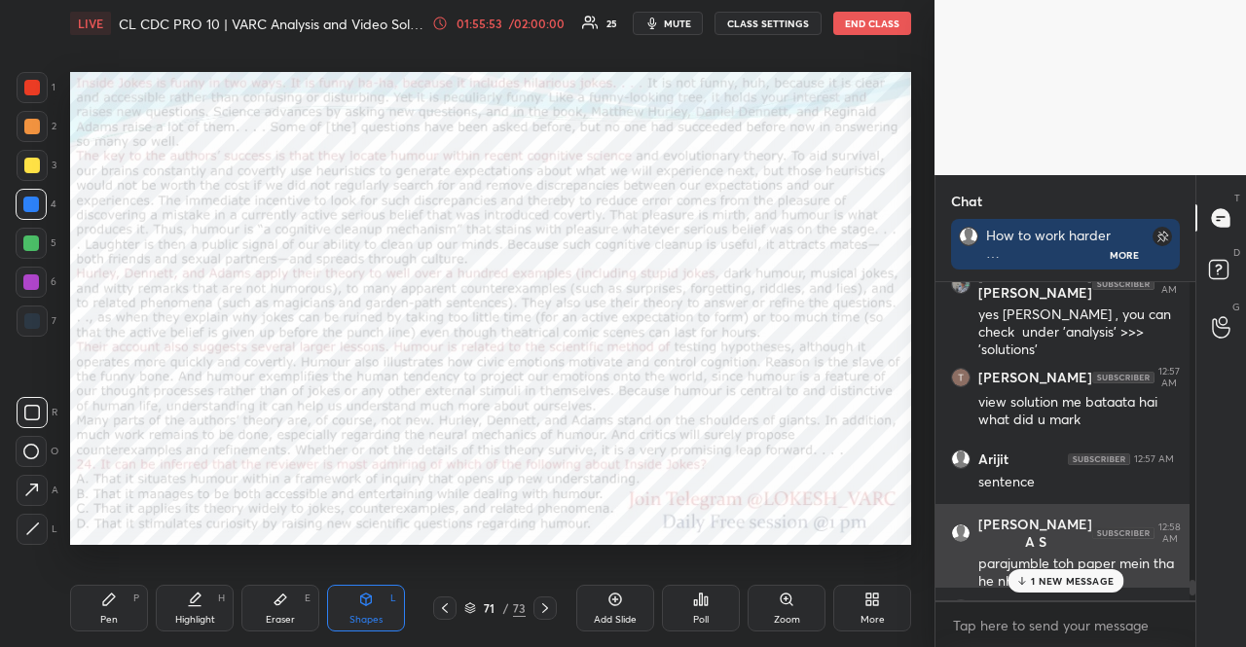
scroll to position [6, 6]
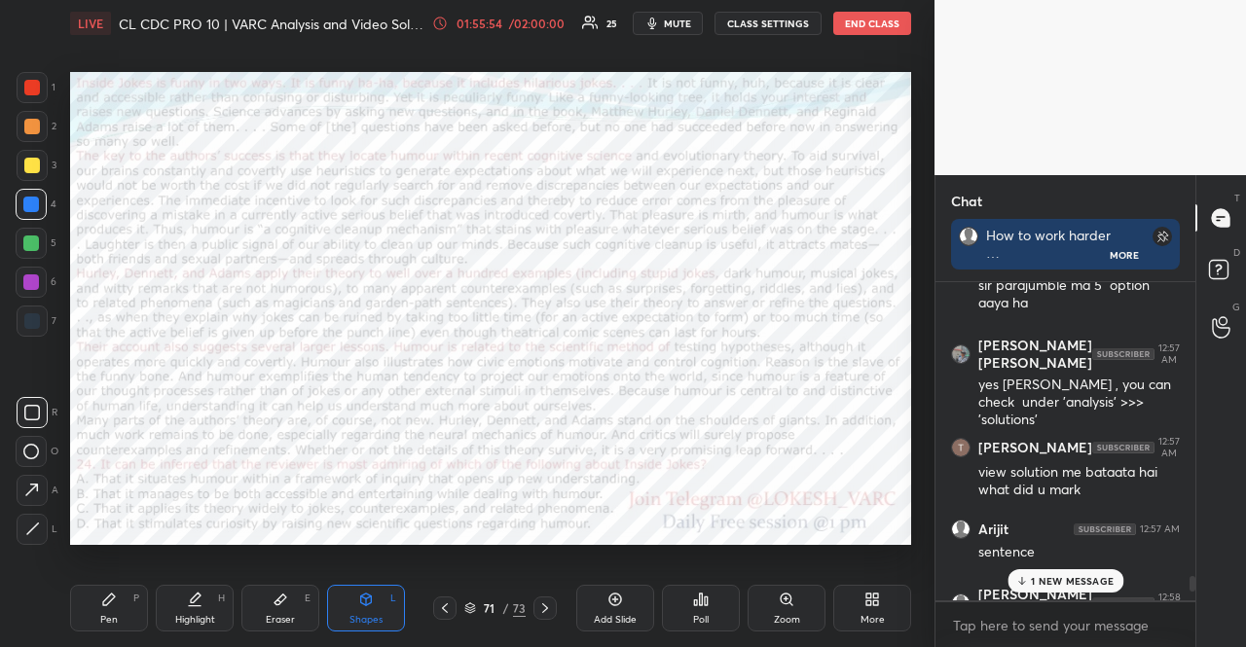
click at [1084, 588] on div "1 NEW MESSAGE" at bounding box center [1066, 581] width 116 height 23
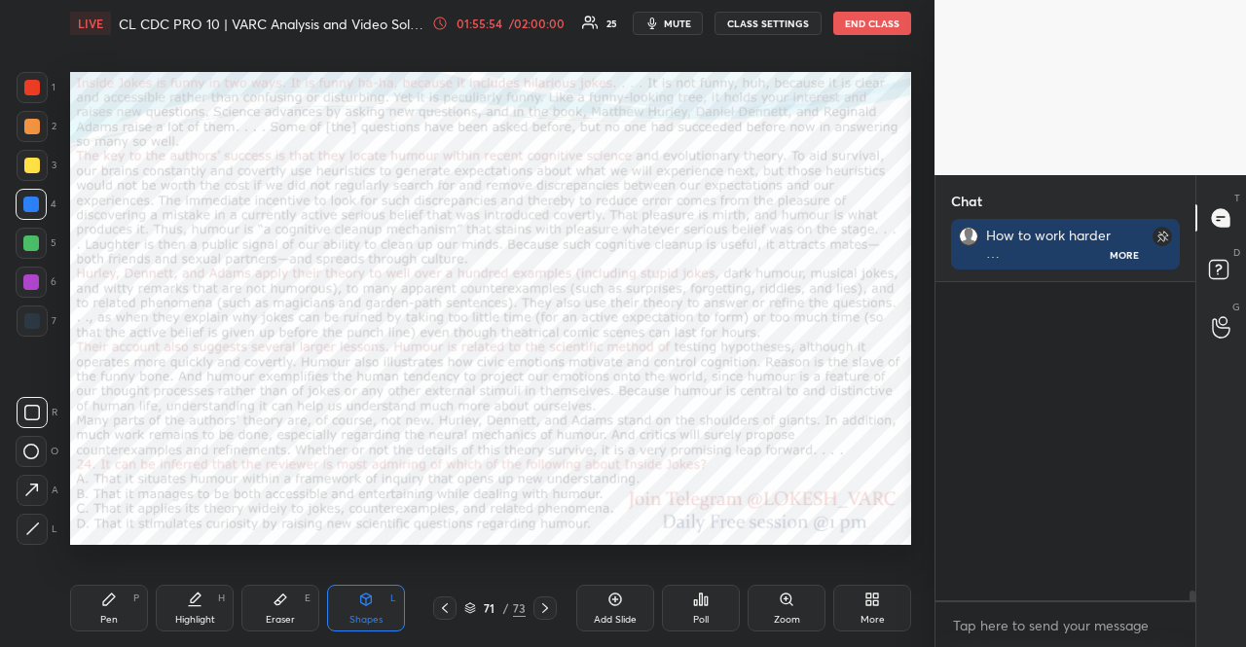
scroll to position [9847, 0]
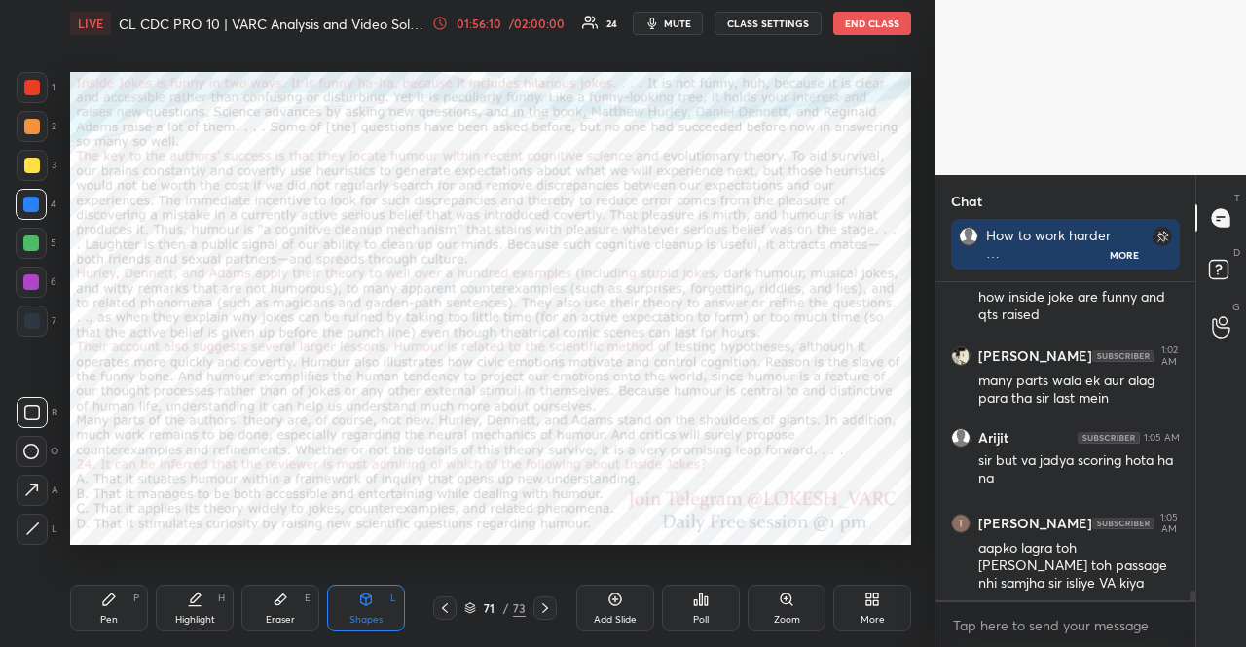
click at [32, 233] on div at bounding box center [31, 243] width 31 height 31
click at [23, 290] on div at bounding box center [31, 282] width 31 height 31
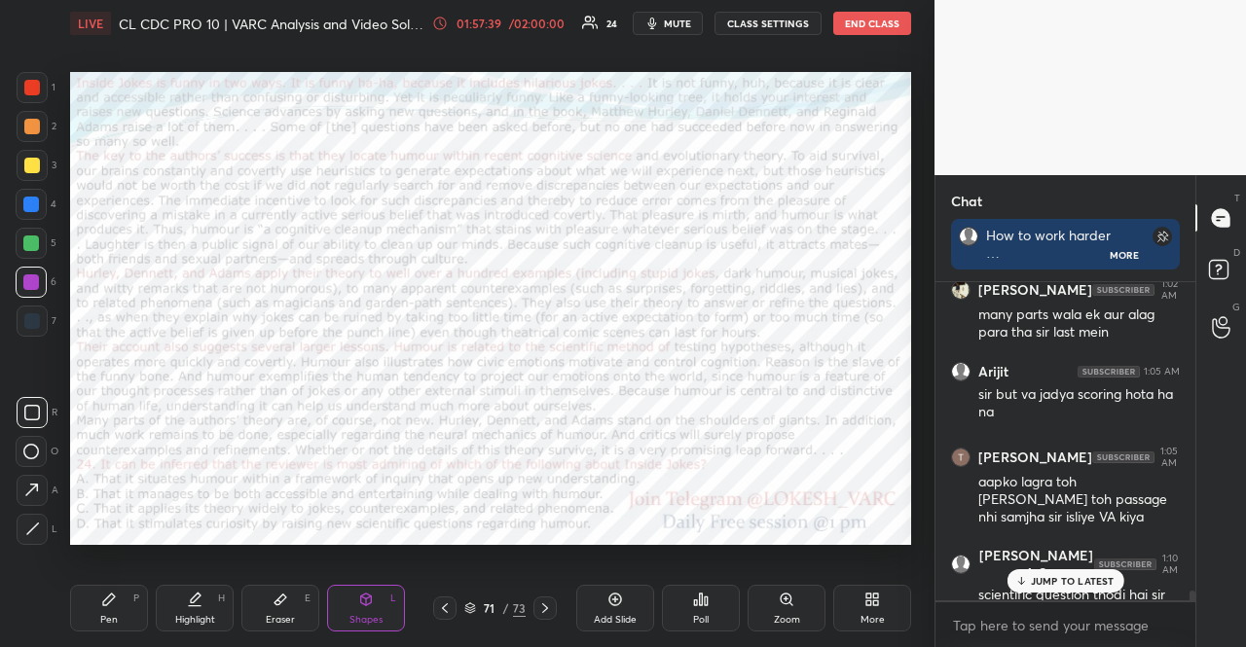
scroll to position [9979, 0]
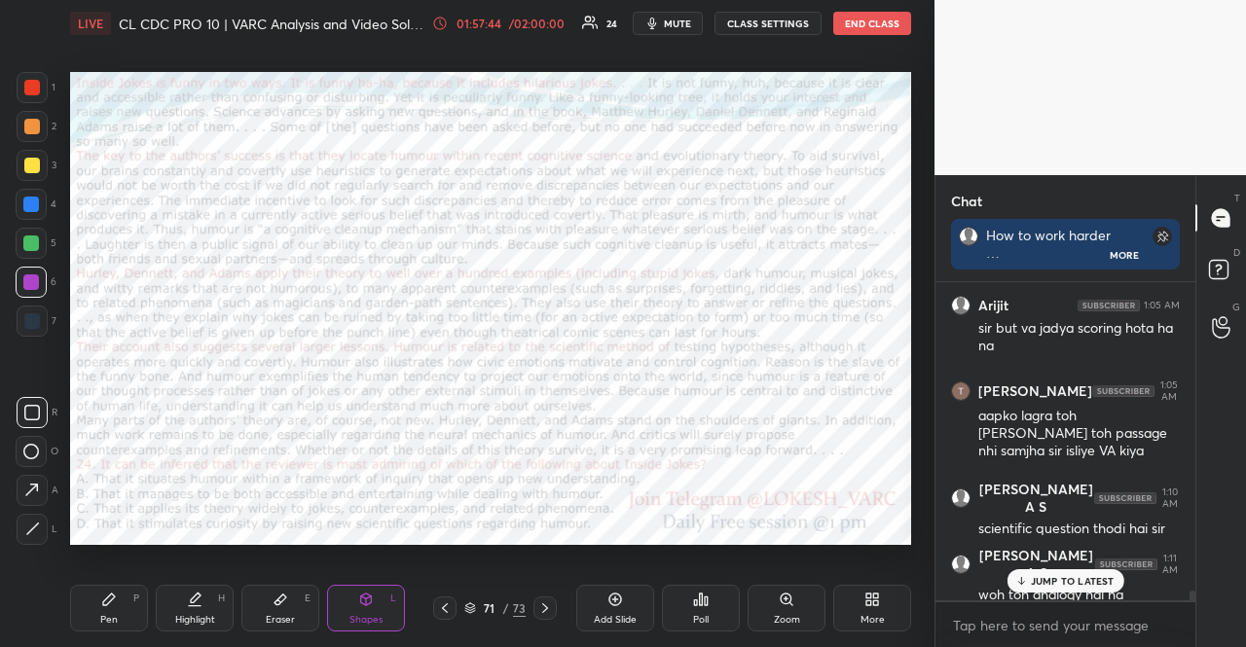
click at [1077, 580] on p "JUMP TO LATEST" at bounding box center [1073, 581] width 84 height 12
click at [98, 597] on div "Pen P" at bounding box center [109, 608] width 78 height 47
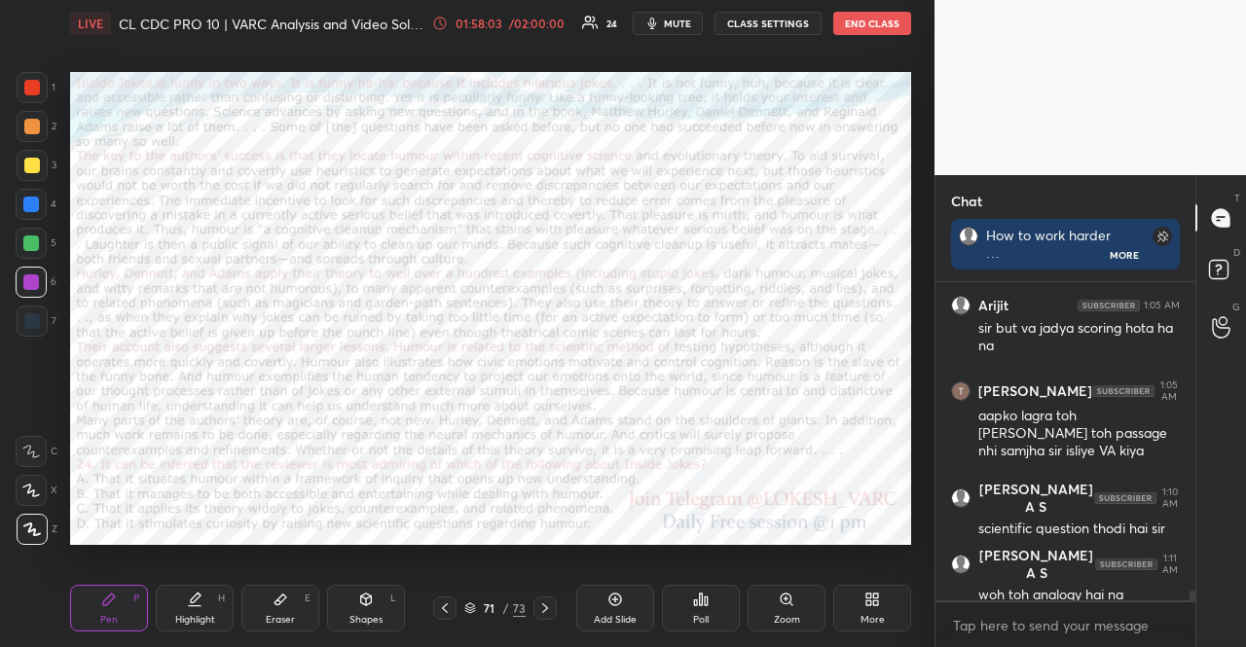
click at [33, 199] on div at bounding box center [31, 204] width 31 height 31
click at [29, 209] on div at bounding box center [31, 205] width 16 height 16
click at [37, 437] on div at bounding box center [31, 451] width 31 height 31
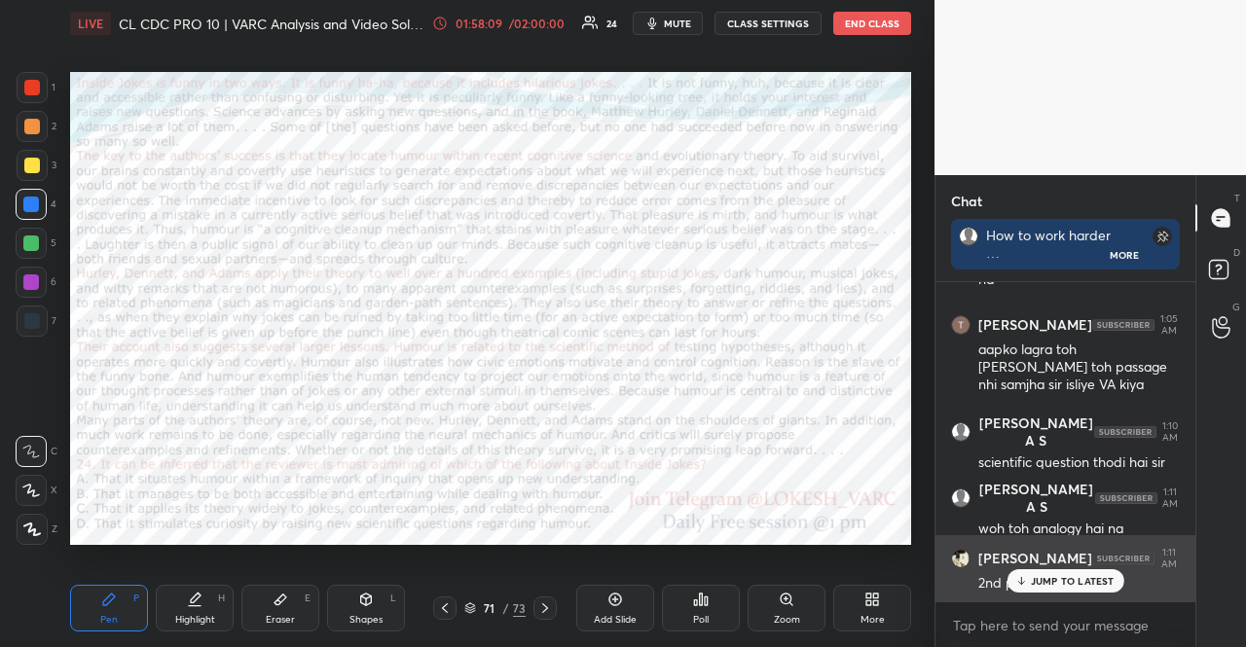
click at [1061, 575] on p "JUMP TO LATEST" at bounding box center [1073, 581] width 84 height 12
click at [1056, 576] on div "2nd para 1st line" at bounding box center [1079, 583] width 202 height 19
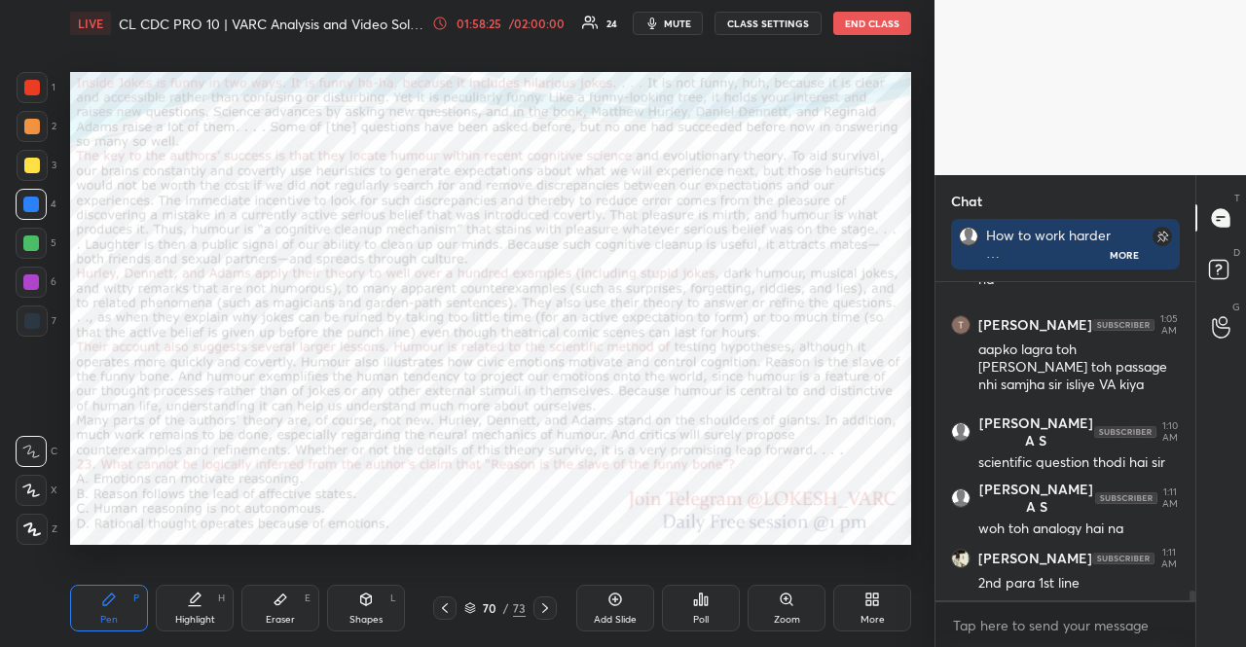
click at [378, 610] on div "Shapes L" at bounding box center [366, 608] width 78 height 47
click at [112, 612] on div "Pen P" at bounding box center [109, 608] width 78 height 47
click at [38, 524] on icon at bounding box center [32, 530] width 18 height 14
click at [364, 610] on div "Shapes L" at bounding box center [366, 608] width 78 height 47
click at [28, 236] on div at bounding box center [31, 244] width 16 height 16
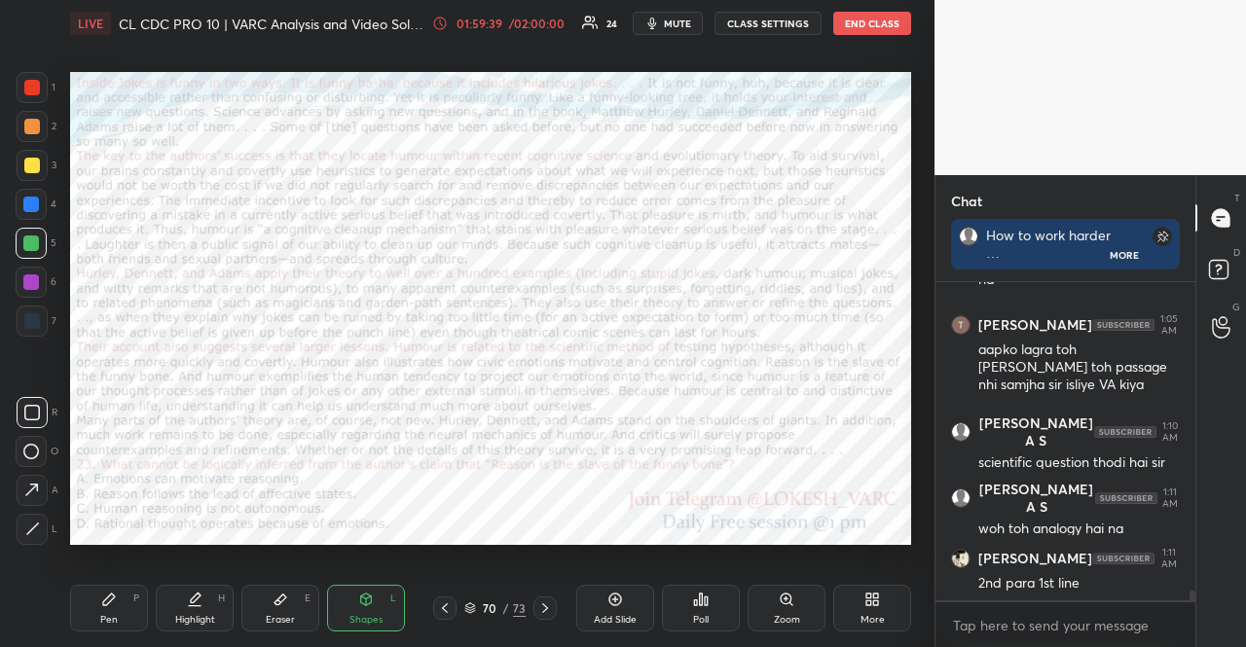
click at [29, 195] on div at bounding box center [31, 204] width 31 height 31
click at [95, 595] on div "Pen P" at bounding box center [109, 608] width 78 height 47
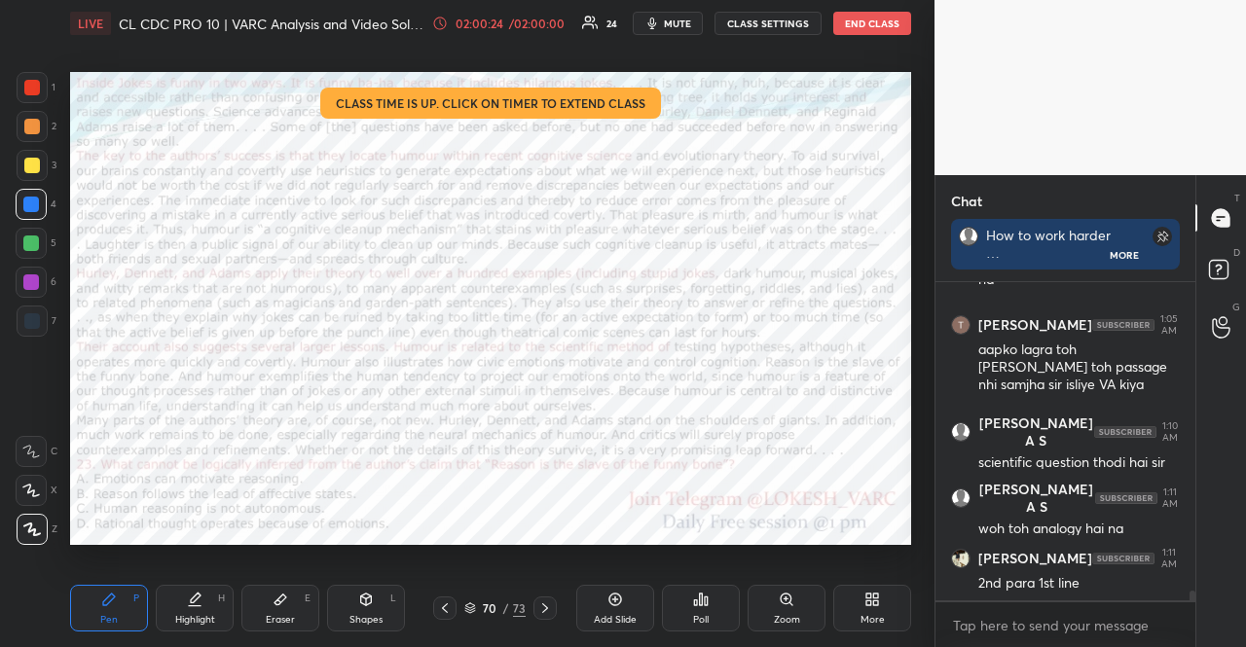
click at [41, 80] on div at bounding box center [32, 87] width 31 height 31
drag, startPoint x: 339, startPoint y: 568, endPoint x: 329, endPoint y: 545, distance: 24.4
click at [339, 566] on div "Setting up your live class Class time is up. Click on timer to extend class Pol…" at bounding box center [490, 308] width 857 height 523
click at [36, 285] on div at bounding box center [31, 283] width 16 height 16
click at [21, 194] on div at bounding box center [31, 204] width 31 height 31
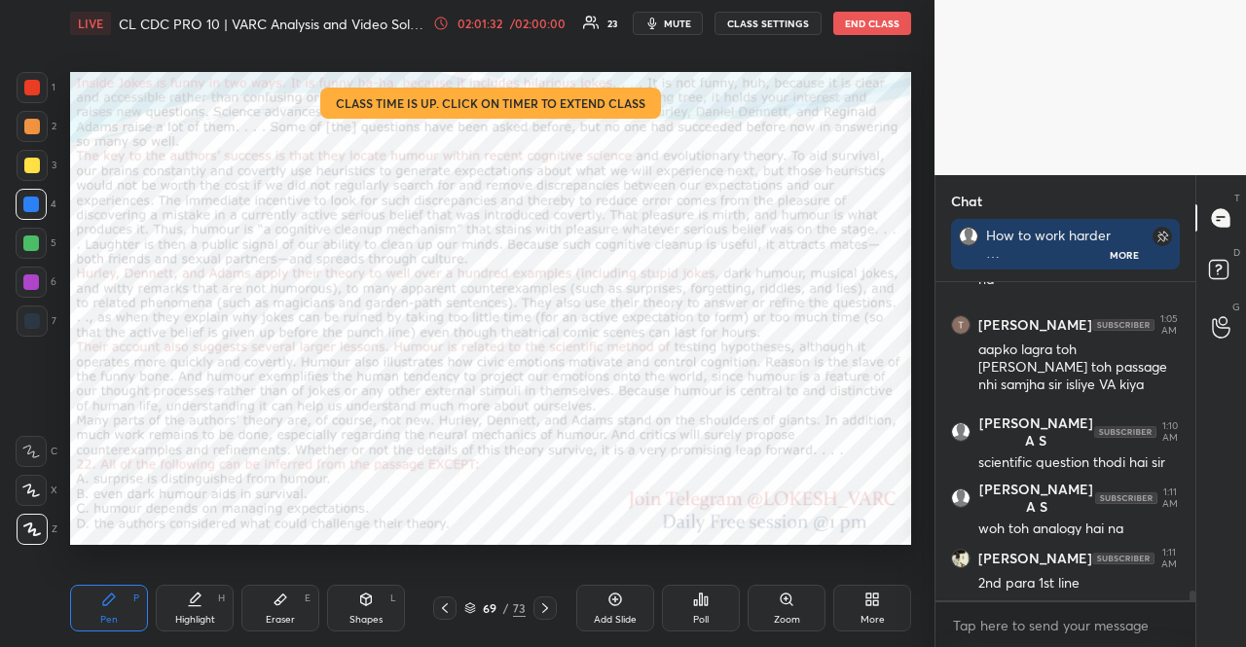
click at [370, 618] on div "Shapes" at bounding box center [366, 620] width 33 height 10
click at [115, 612] on div "Pen P" at bounding box center [109, 608] width 78 height 47
click at [522, 14] on div "02:02:03 / 02:00:00 23 mute CLASS SETTINGS END CLASS" at bounding box center [672, 23] width 478 height 23
click at [515, 26] on div "/ 02:00:00" at bounding box center [537, 24] width 60 height 12
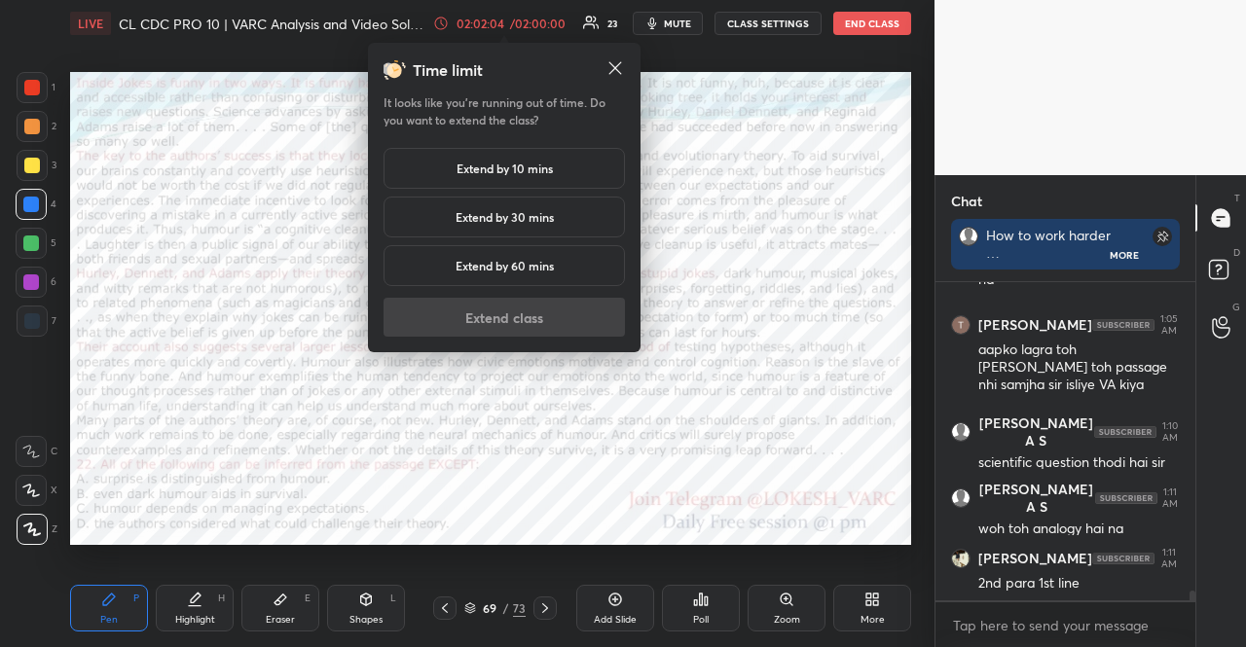
click at [494, 156] on div "Extend by 10 mins" at bounding box center [504, 168] width 241 height 41
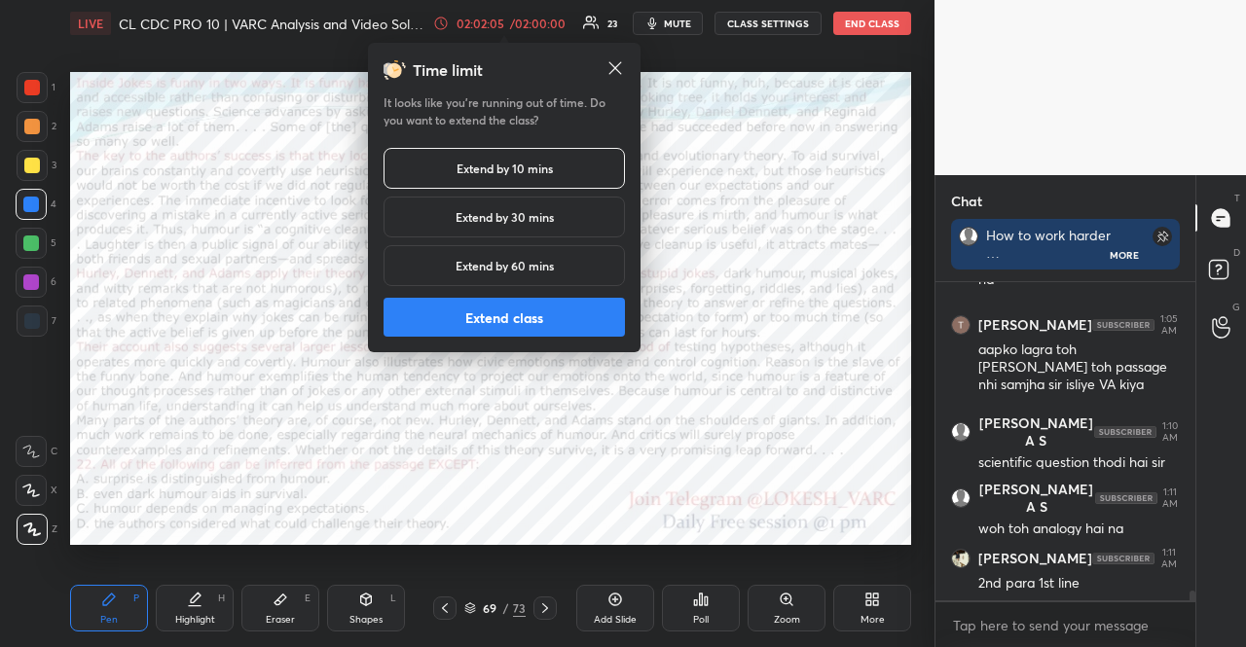
click at [448, 311] on button "Extend class" at bounding box center [504, 317] width 241 height 39
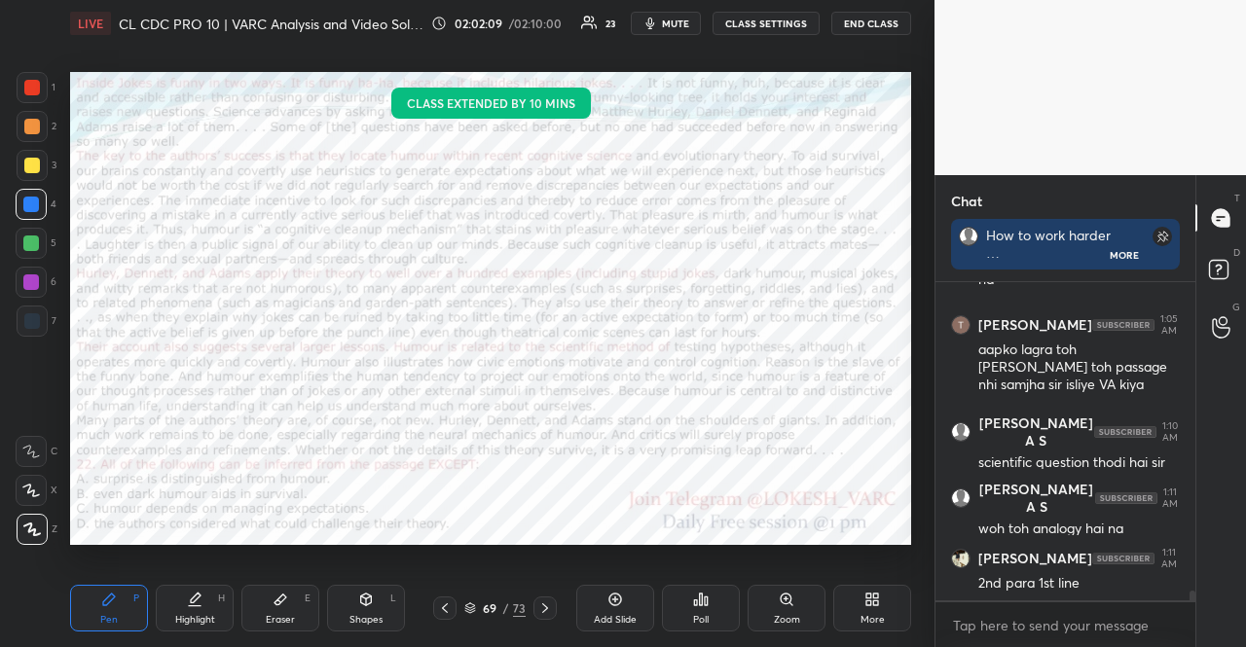
click at [380, 605] on div "Shapes L" at bounding box center [366, 608] width 78 height 47
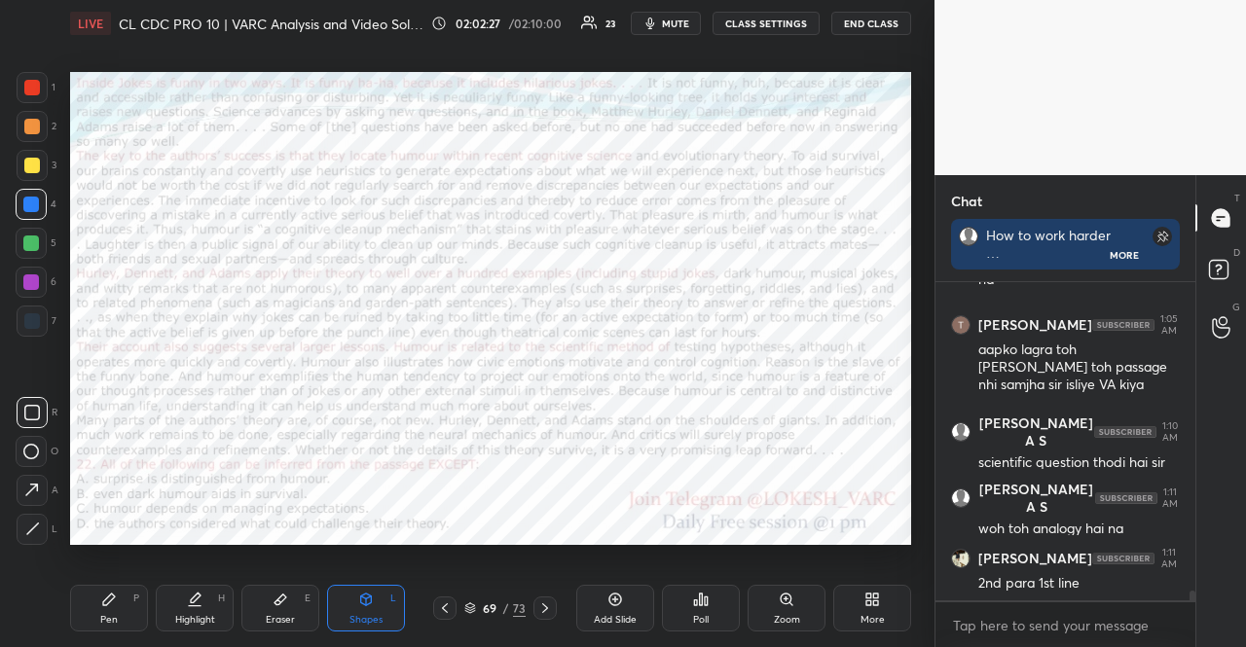
click at [85, 635] on div "Pen P Highlight H Eraser E Shapes L 69 / 73 Add Slide Poll Zoom More" at bounding box center [490, 609] width 841 height 78
click at [87, 628] on div "Pen P" at bounding box center [109, 608] width 78 height 47
click at [21, 251] on div at bounding box center [31, 243] width 31 height 31
click at [352, 603] on div "Shapes L" at bounding box center [366, 608] width 78 height 47
click at [130, 601] on div "Pen P" at bounding box center [109, 608] width 78 height 47
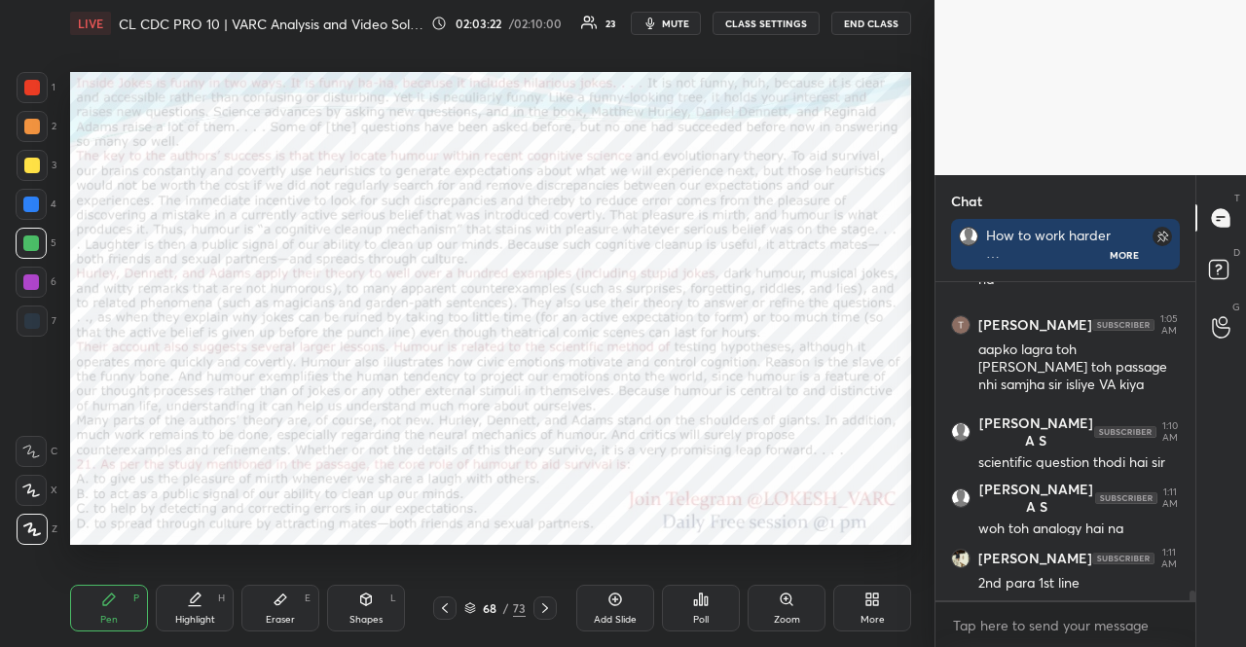
click at [35, 197] on div at bounding box center [31, 205] width 16 height 16
click at [385, 607] on div "Shapes L" at bounding box center [366, 608] width 78 height 47
click at [25, 120] on div at bounding box center [32, 127] width 16 height 16
click at [336, 626] on div "Shapes L" at bounding box center [366, 608] width 78 height 47
click at [104, 618] on div "Pen" at bounding box center [109, 620] width 18 height 10
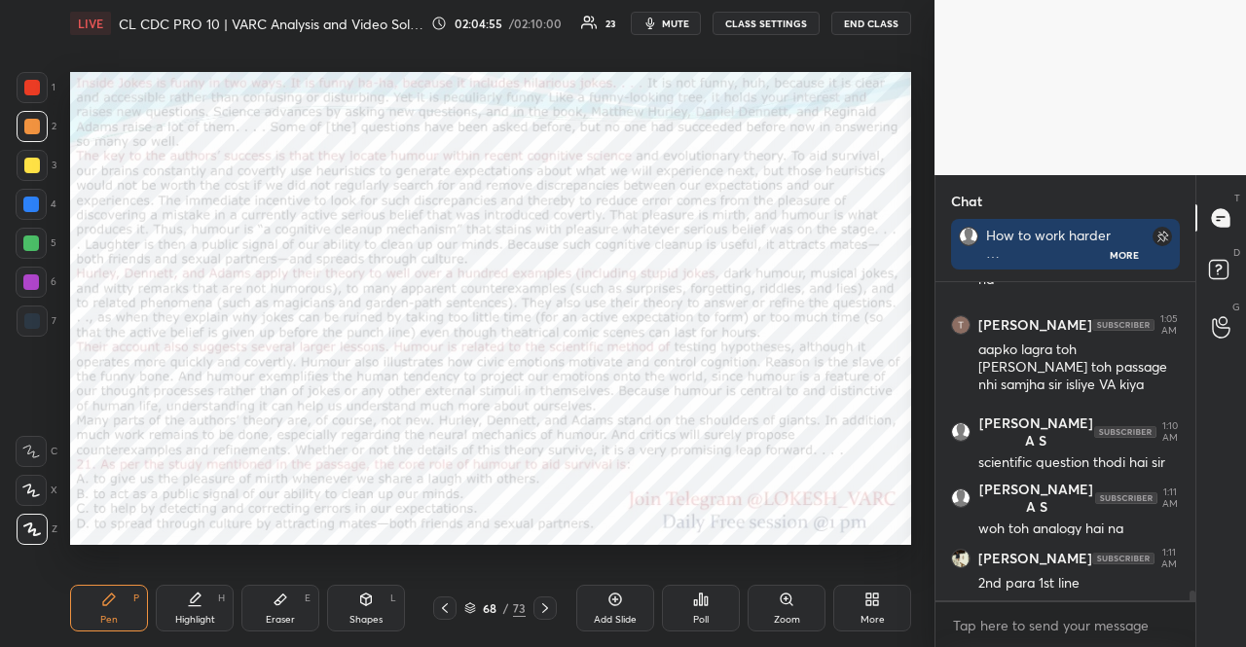
click at [340, 608] on div "Shapes L" at bounding box center [366, 608] width 78 height 47
click at [102, 606] on icon at bounding box center [109, 600] width 16 height 16
click at [483, 601] on div "71 / 73" at bounding box center [494, 609] width 61 height 18
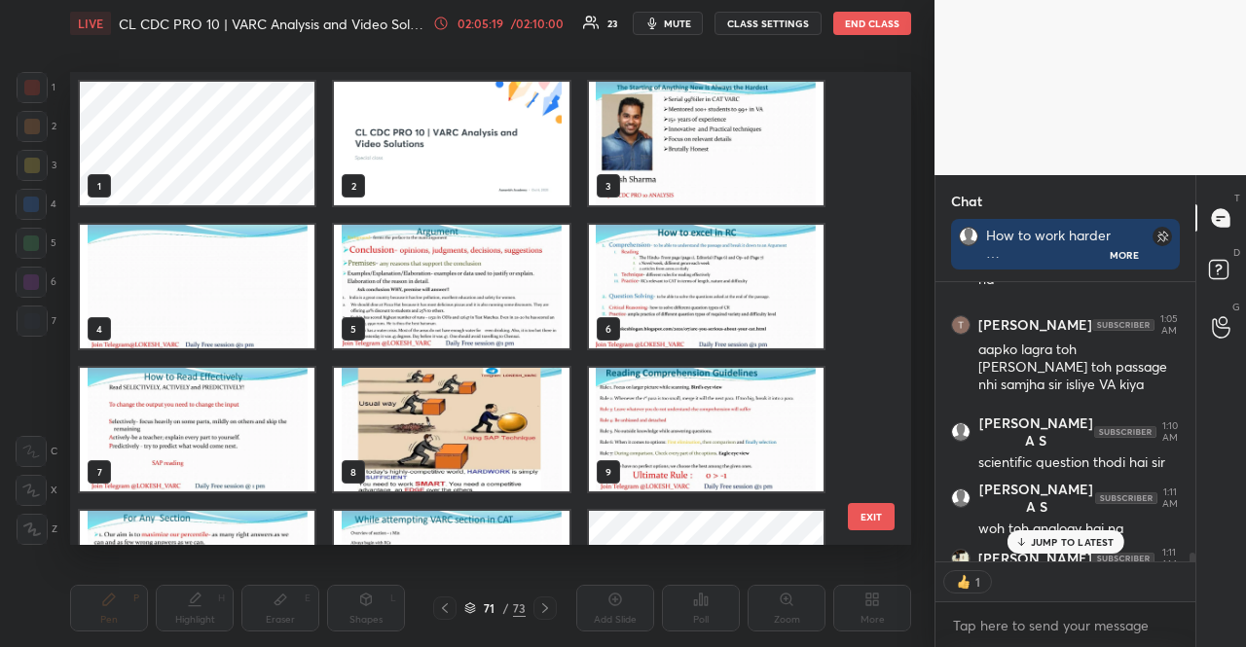
scroll to position [389, 0]
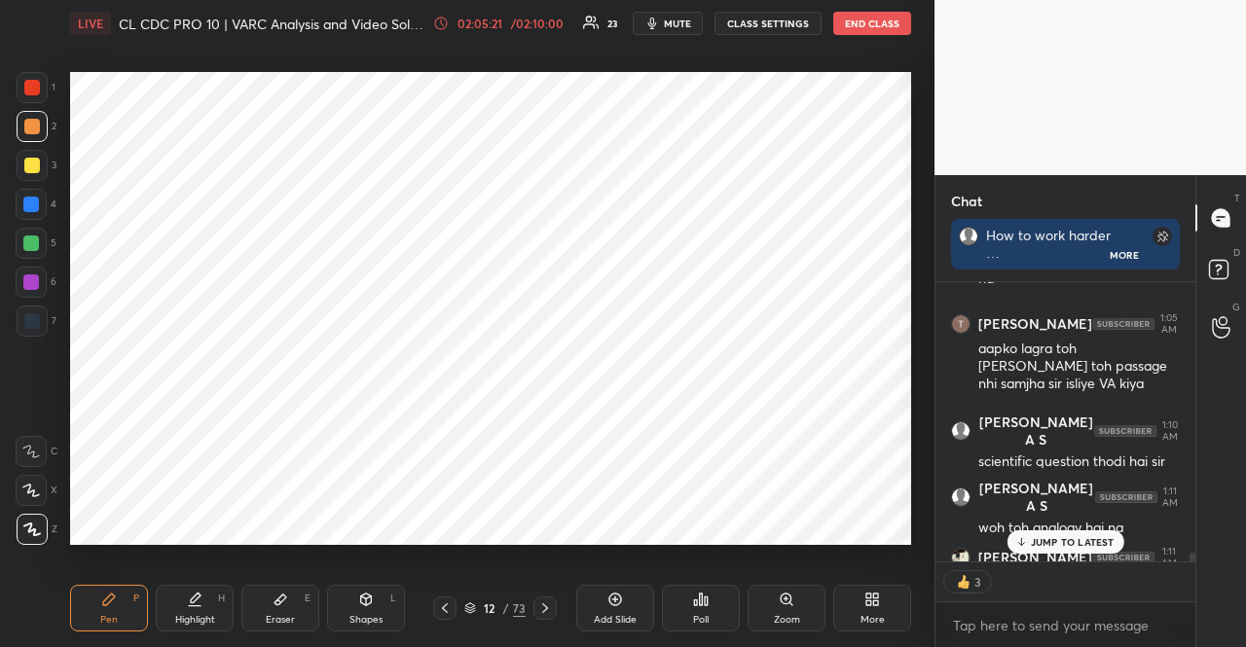
click at [29, 199] on div at bounding box center [31, 205] width 16 height 16
click at [32, 490] on icon at bounding box center [31, 491] width 18 height 14
click at [47, 480] on div "X" at bounding box center [37, 490] width 42 height 31
click at [28, 89] on div at bounding box center [32, 88] width 16 height 16
click at [33, 89] on div at bounding box center [32, 88] width 16 height 16
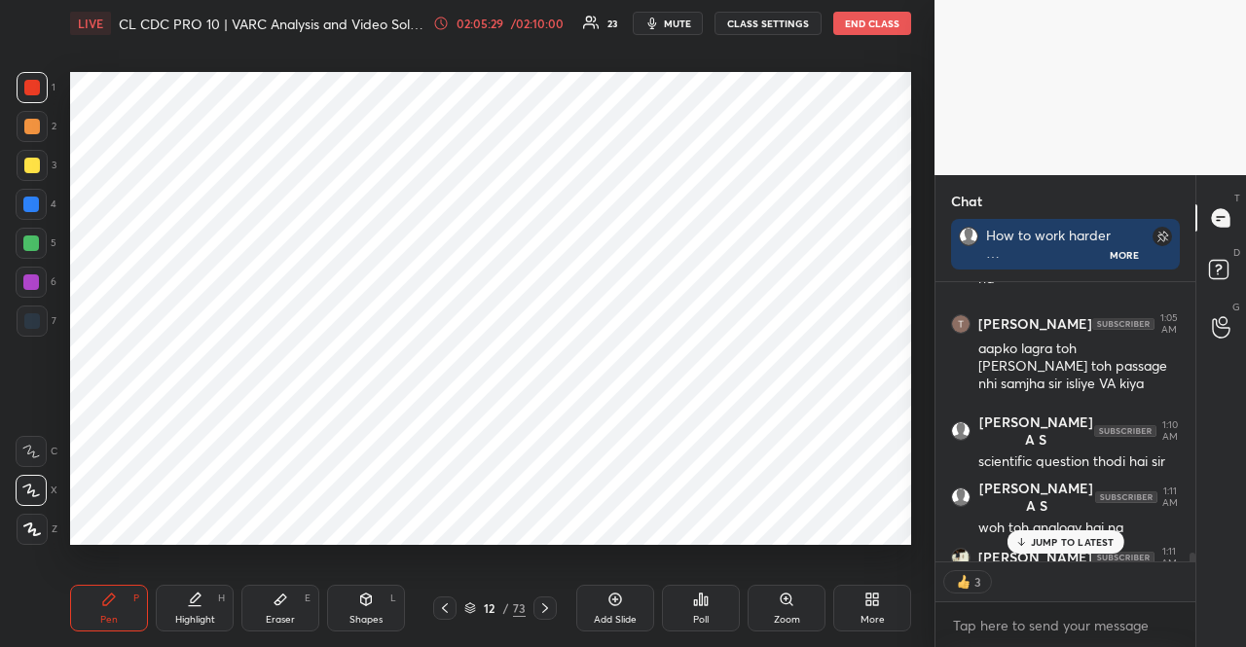
click at [27, 129] on div at bounding box center [32, 127] width 16 height 16
click at [22, 129] on div at bounding box center [32, 126] width 31 height 31
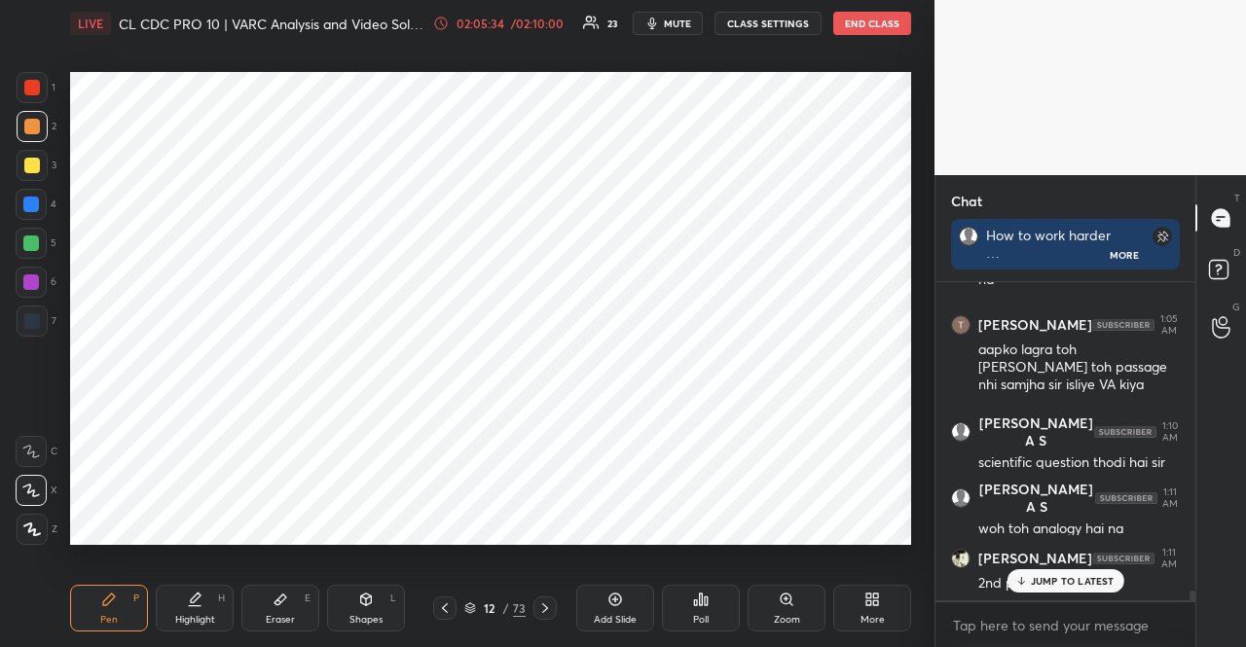
scroll to position [10111, 0]
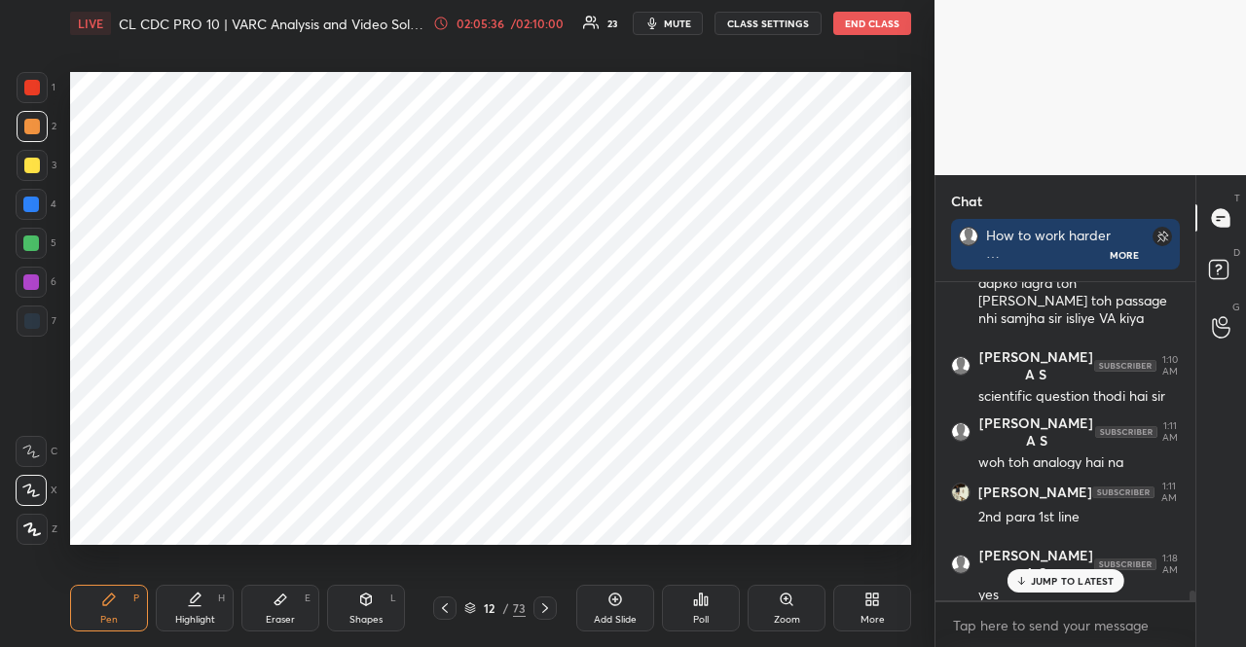
click at [34, 106] on div "1 2 3 4 5 6 7" at bounding box center [36, 208] width 41 height 273
drag, startPoint x: 32, startPoint y: 101, endPoint x: 39, endPoint y: 112, distance: 12.7
click at [32, 105] on div "1 2 3 4 5 6 7" at bounding box center [36, 208] width 41 height 273
click at [30, 91] on div at bounding box center [32, 88] width 16 height 16
drag, startPoint x: 31, startPoint y: 87, endPoint x: 59, endPoint y: 97, distance: 30.2
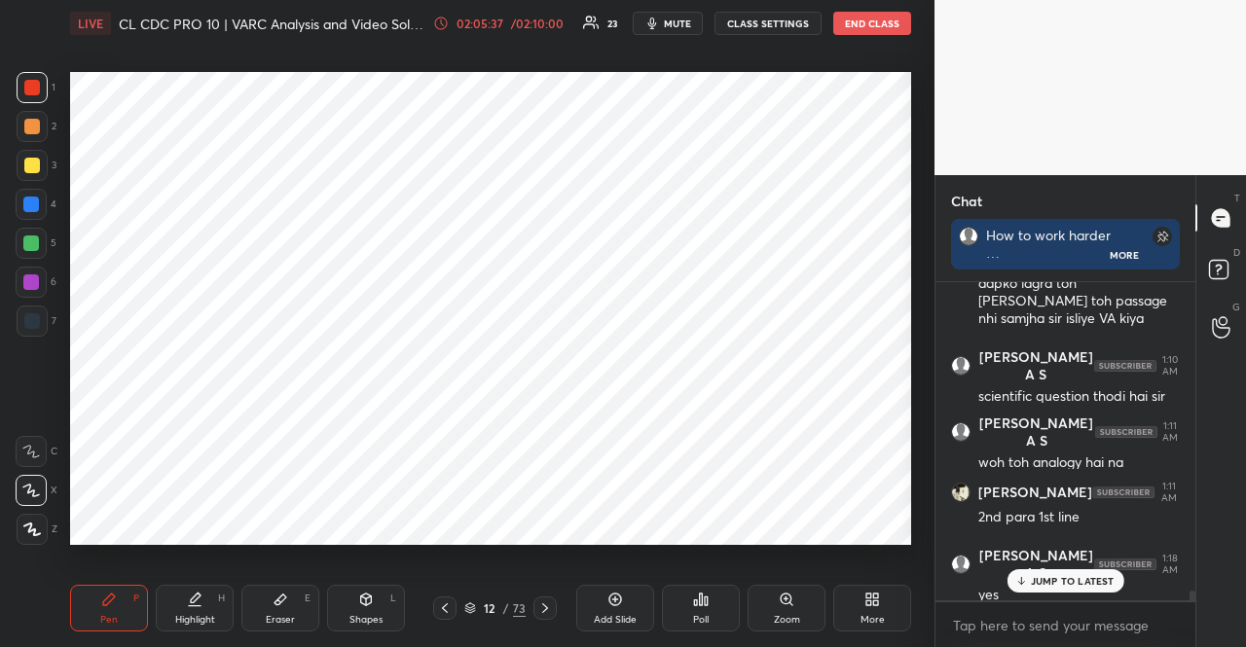
click at [30, 89] on div at bounding box center [32, 88] width 16 height 16
click at [35, 130] on div at bounding box center [32, 127] width 16 height 16
click at [31, 130] on div at bounding box center [32, 127] width 16 height 16
click at [295, 608] on div "Eraser E" at bounding box center [280, 608] width 78 height 47
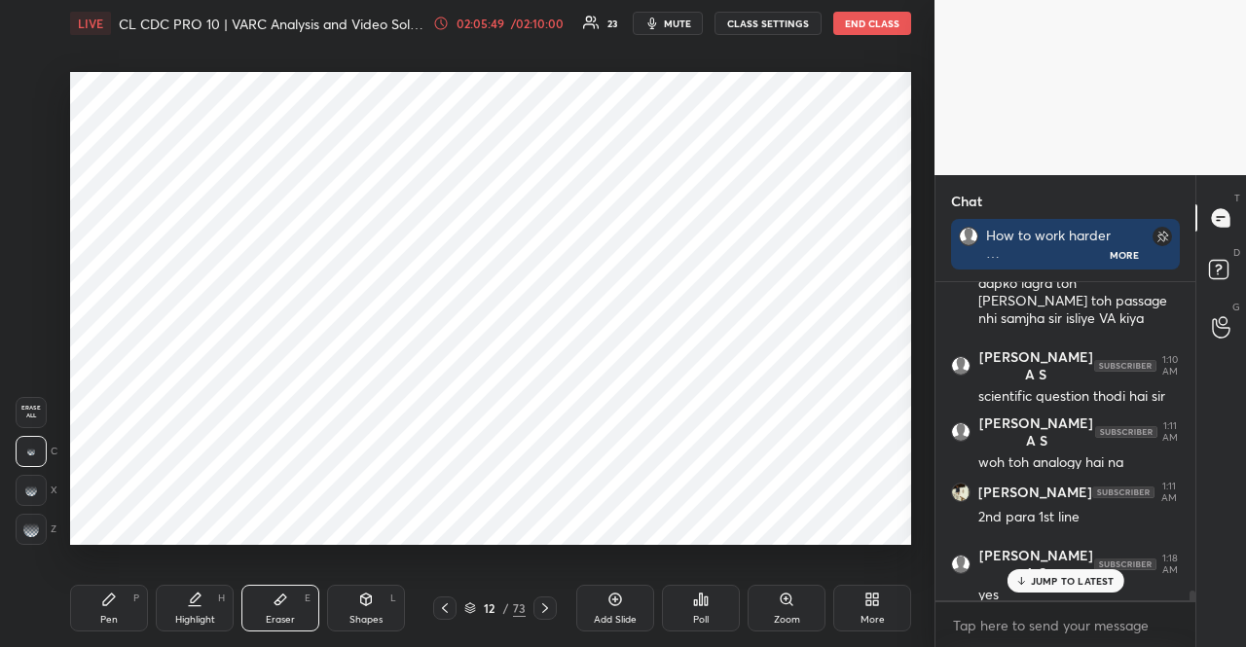
click at [97, 602] on div "Pen P" at bounding box center [109, 608] width 78 height 47
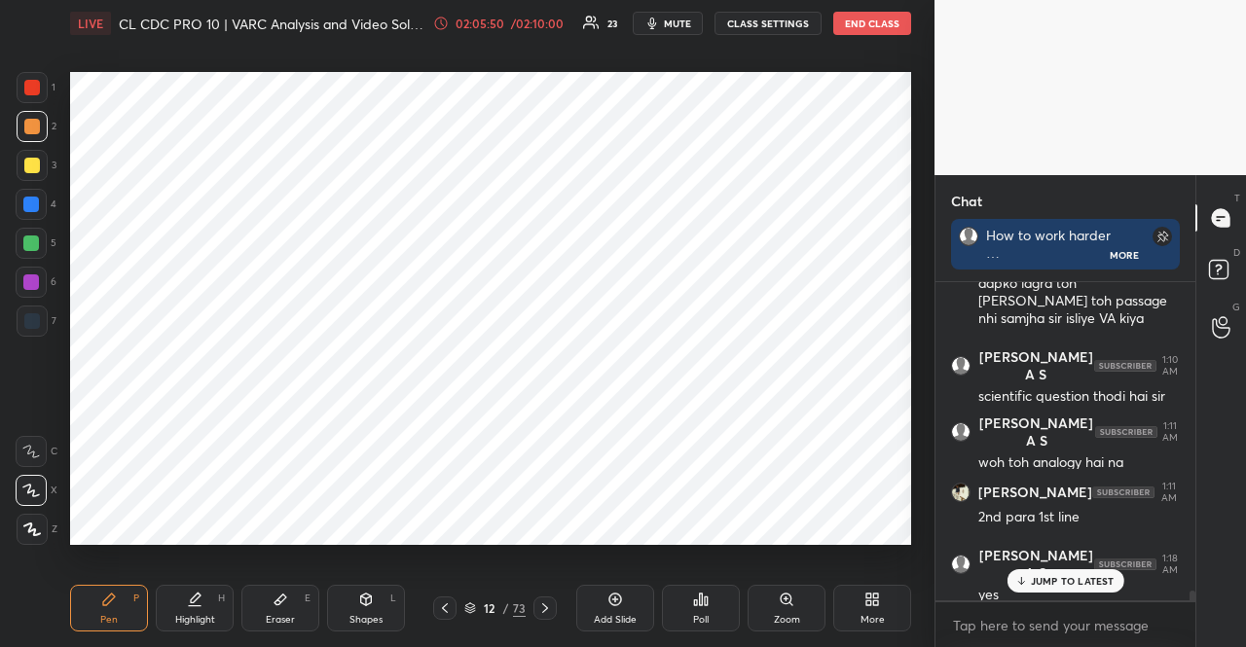
click at [99, 599] on div "Pen P" at bounding box center [109, 608] width 78 height 47
click at [30, 203] on div at bounding box center [31, 205] width 16 height 16
click at [23, 207] on div at bounding box center [31, 205] width 16 height 16
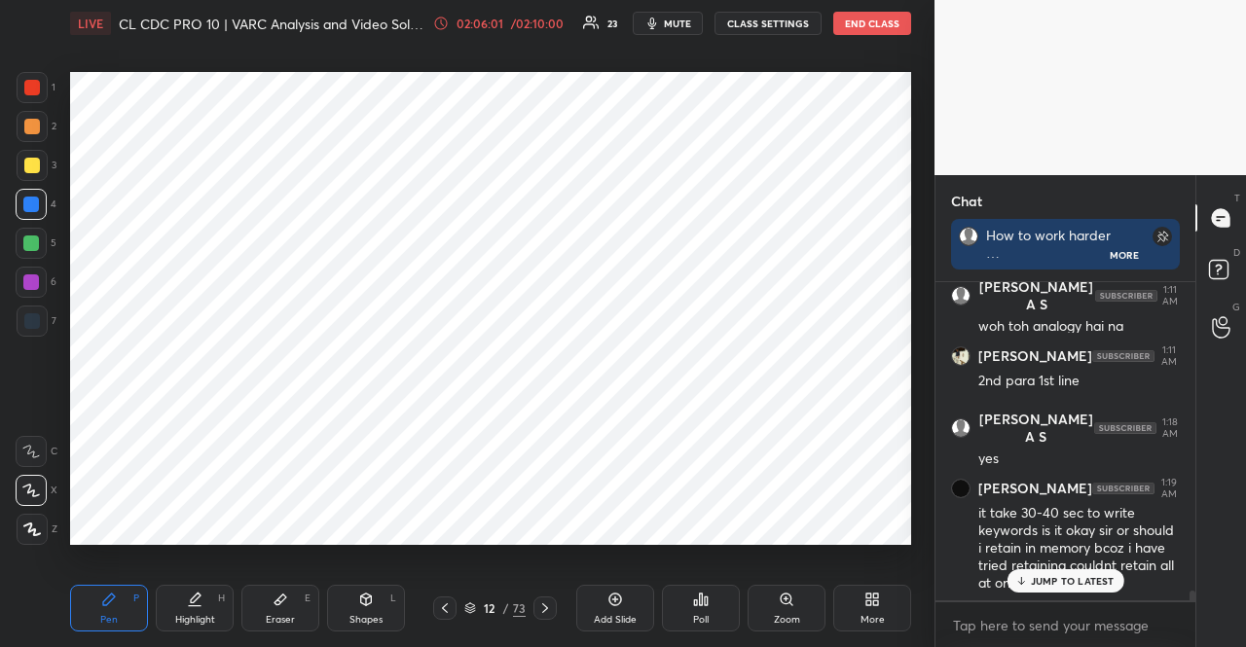
click at [680, 18] on span "mute" at bounding box center [677, 24] width 27 height 14
click at [680, 19] on span "unmute" at bounding box center [676, 24] width 42 height 14
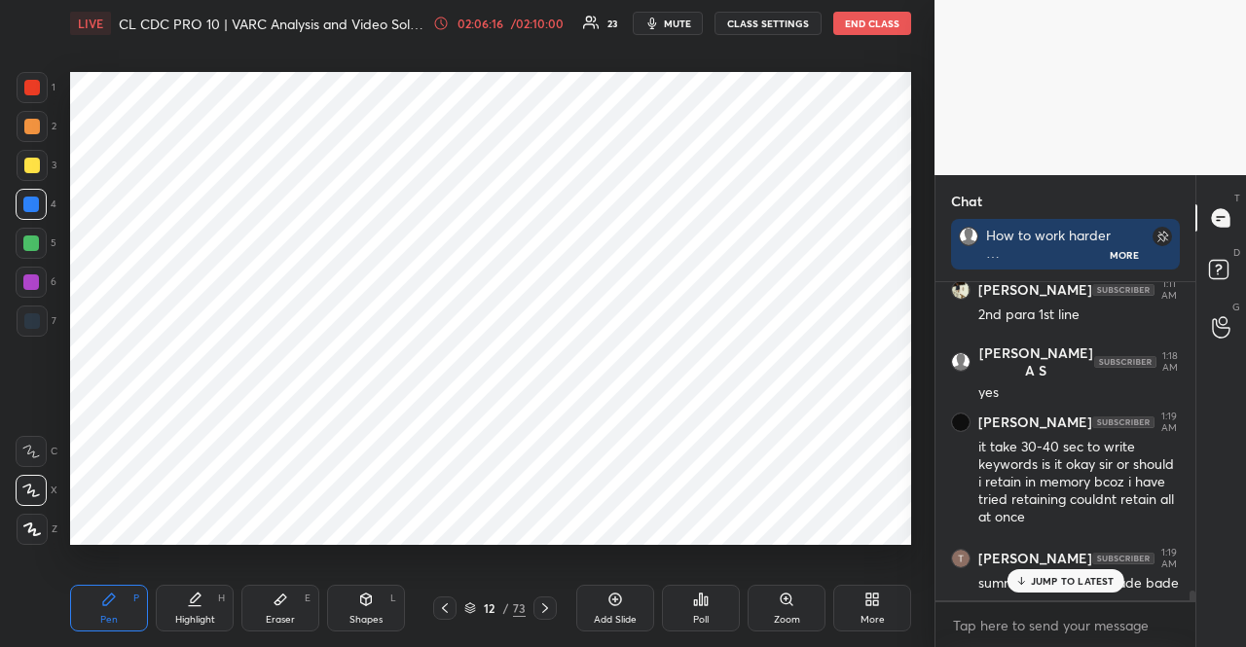
click at [1093, 581] on p "JUMP TO LATEST" at bounding box center [1073, 581] width 84 height 12
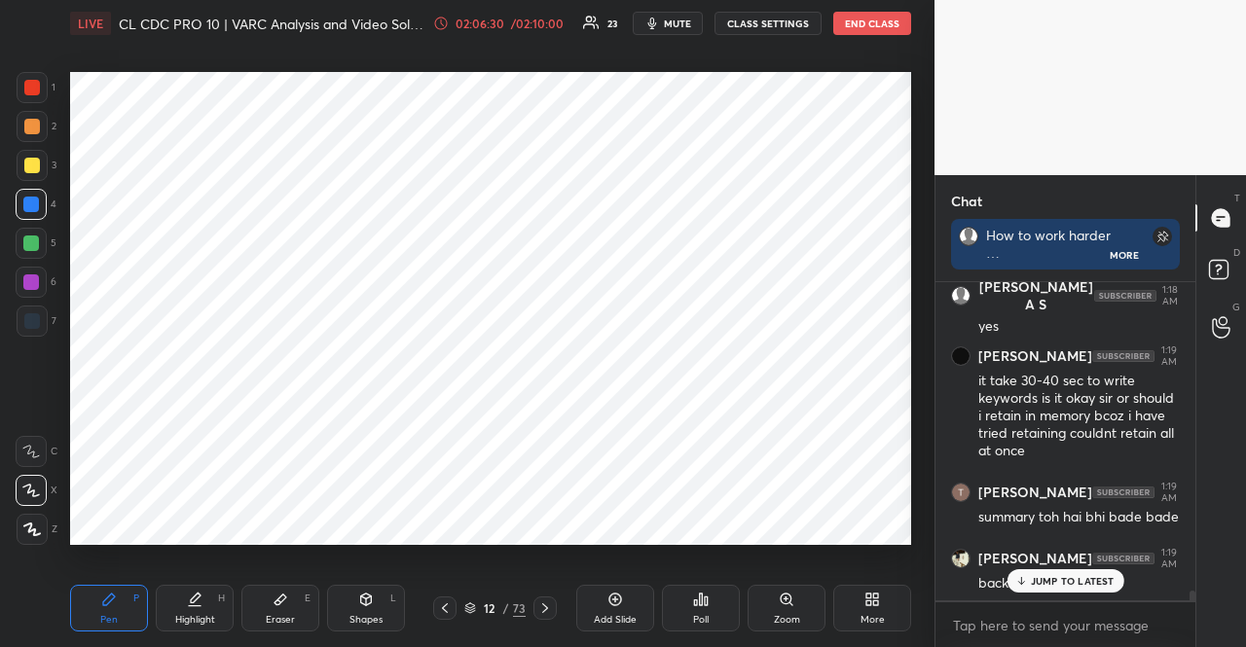
click at [470, 605] on icon at bounding box center [470, 609] width 12 height 12
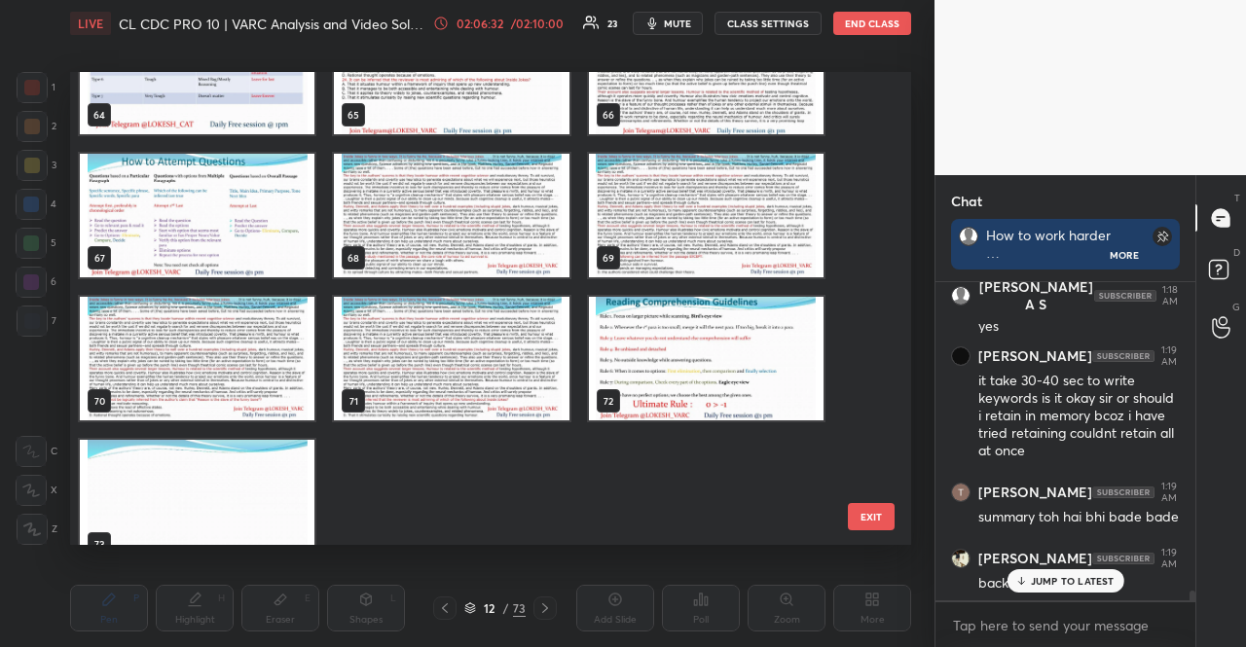
scroll to position [3105, 0]
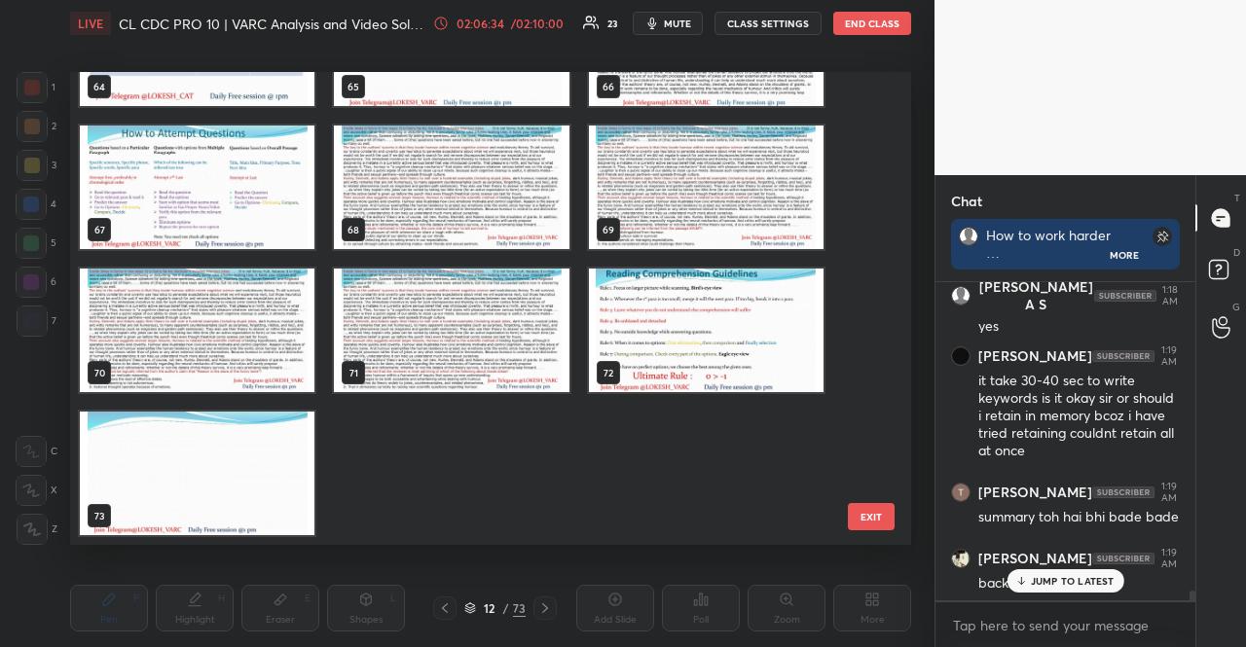
click at [697, 346] on img "grid" at bounding box center [706, 331] width 235 height 124
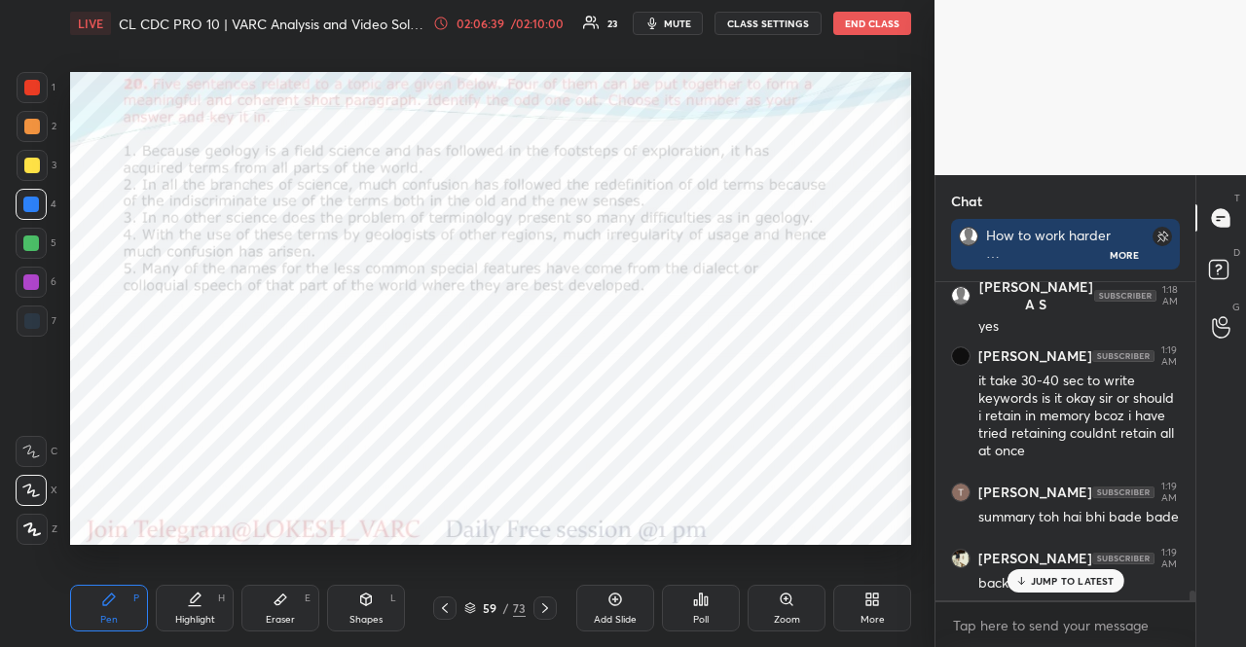
click at [692, 598] on div "Poll" at bounding box center [701, 608] width 78 height 47
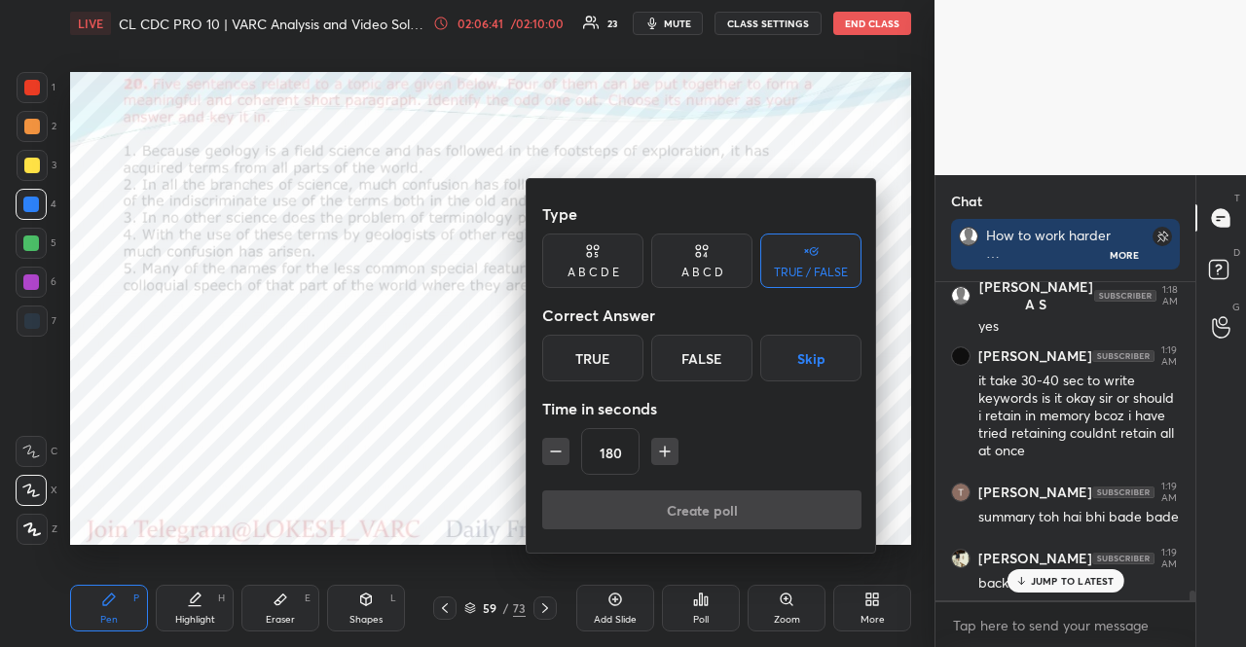
click at [563, 453] on icon "button" at bounding box center [555, 451] width 19 height 19
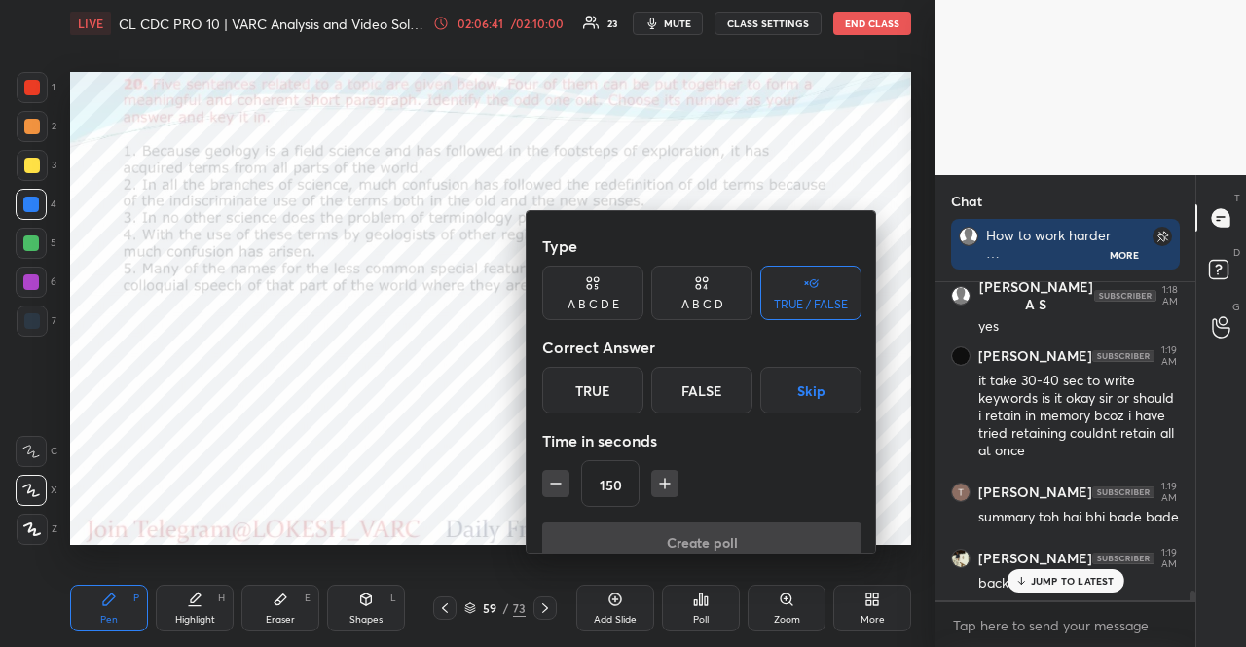
click at [563, 474] on icon "button" at bounding box center [555, 483] width 19 height 19
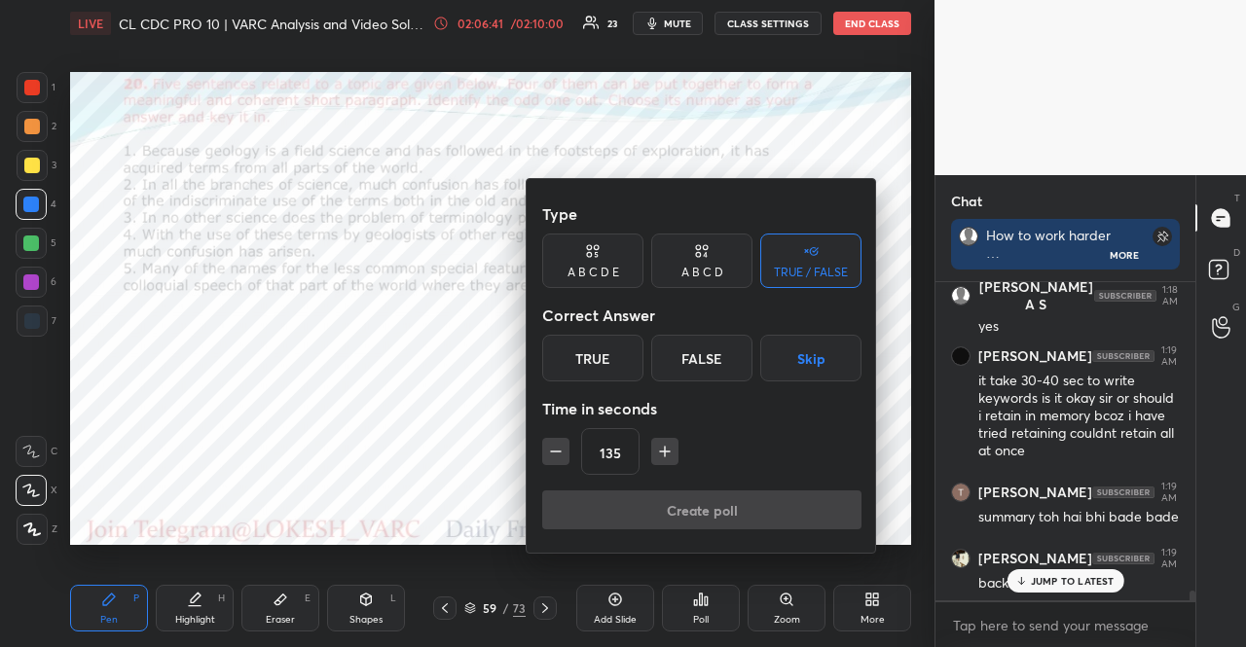
click at [563, 453] on icon "button" at bounding box center [555, 451] width 19 height 19
type input "90"
click at [829, 342] on button "Skip" at bounding box center [810, 358] width 101 height 47
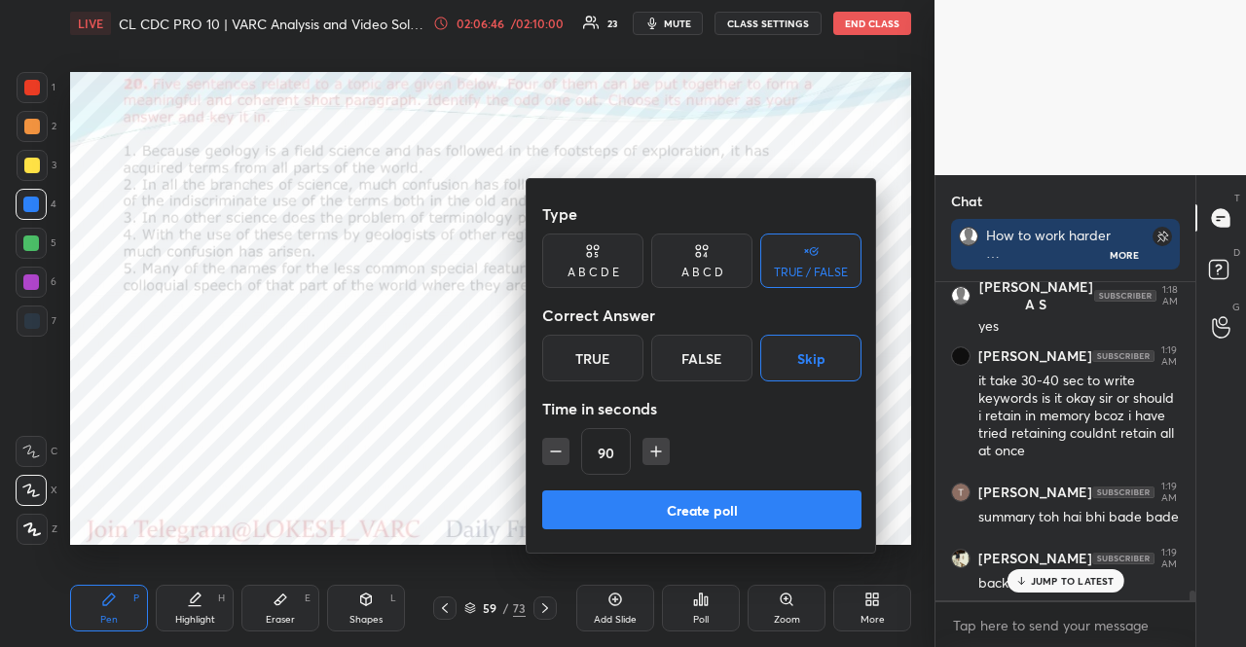
click at [761, 501] on button "Create poll" at bounding box center [701, 510] width 319 height 39
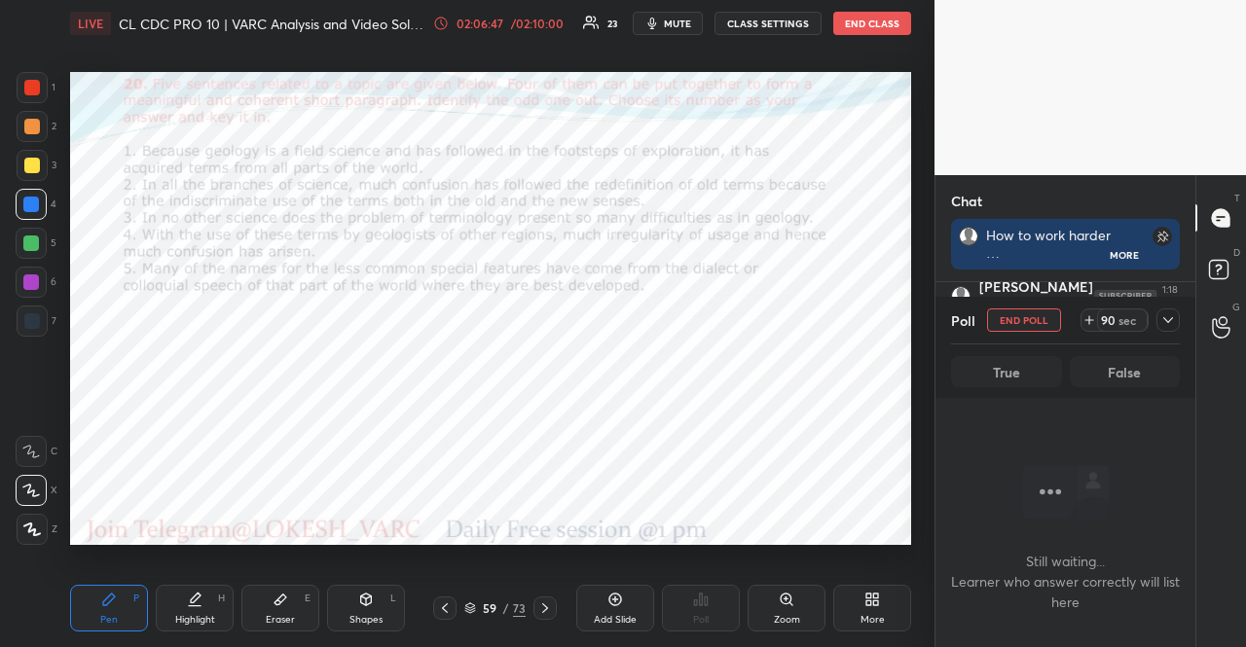
scroll to position [9323, 0]
click at [24, 245] on div at bounding box center [31, 244] width 16 height 16
click at [386, 601] on div "Shapes L" at bounding box center [366, 608] width 78 height 47
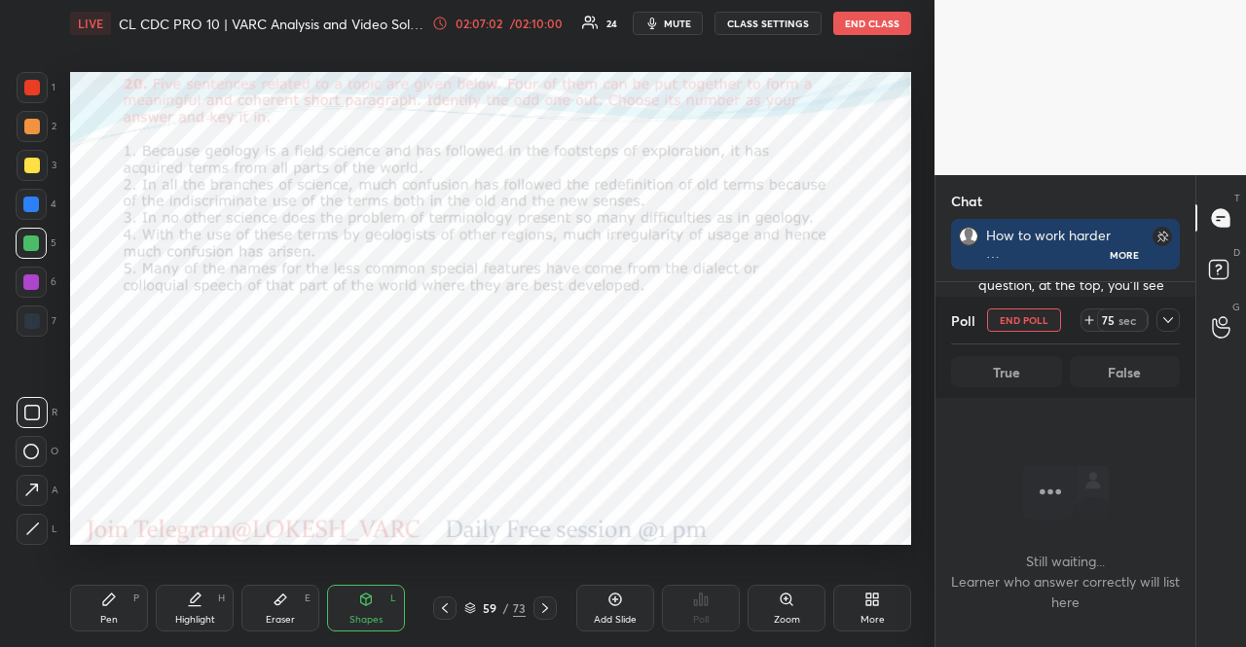
click at [30, 194] on div at bounding box center [31, 204] width 31 height 31
click at [43, 237] on div at bounding box center [31, 243] width 31 height 31
click at [31, 281] on div at bounding box center [31, 283] width 16 height 16
drag, startPoint x: 103, startPoint y: 600, endPoint x: 105, endPoint y: 573, distance: 26.4
click at [101, 601] on icon at bounding box center [109, 600] width 16 height 16
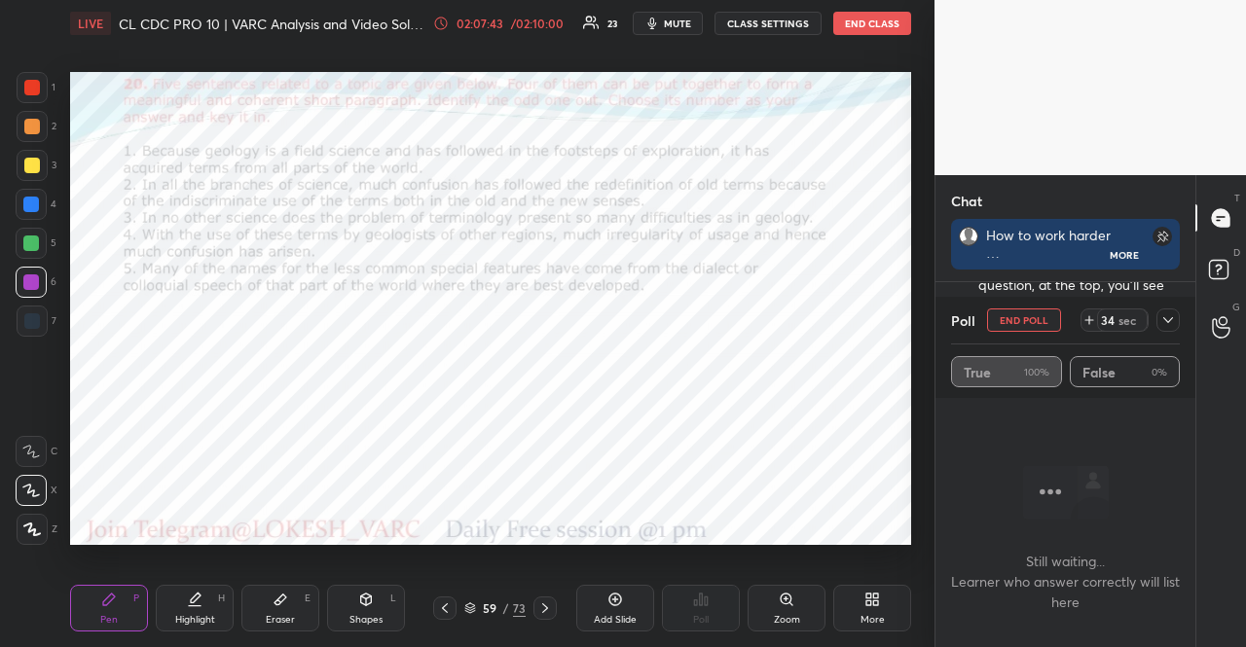
drag, startPoint x: 47, startPoint y: 211, endPoint x: 37, endPoint y: 201, distance: 14.5
click at [45, 206] on div "4" at bounding box center [36, 204] width 41 height 31
click at [40, 202] on div at bounding box center [31, 204] width 31 height 31
click at [1023, 313] on button "END POLL" at bounding box center [1024, 320] width 74 height 23
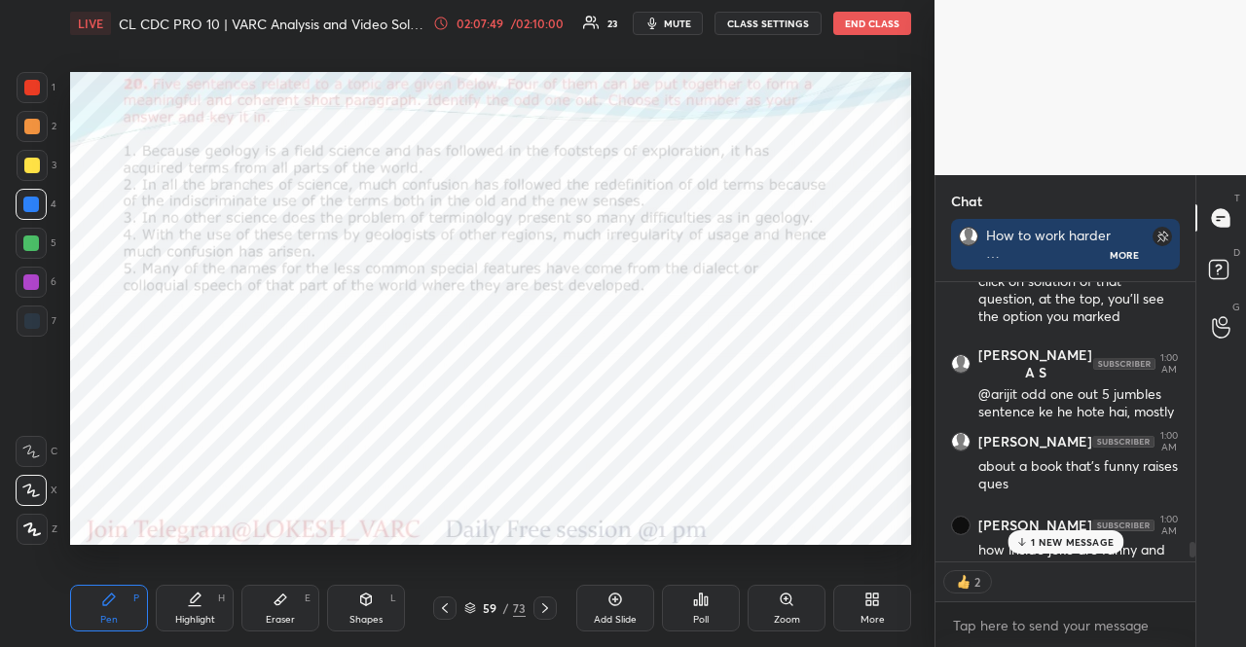
click at [1057, 549] on div "1 NEW MESSAGE" at bounding box center [1066, 542] width 116 height 23
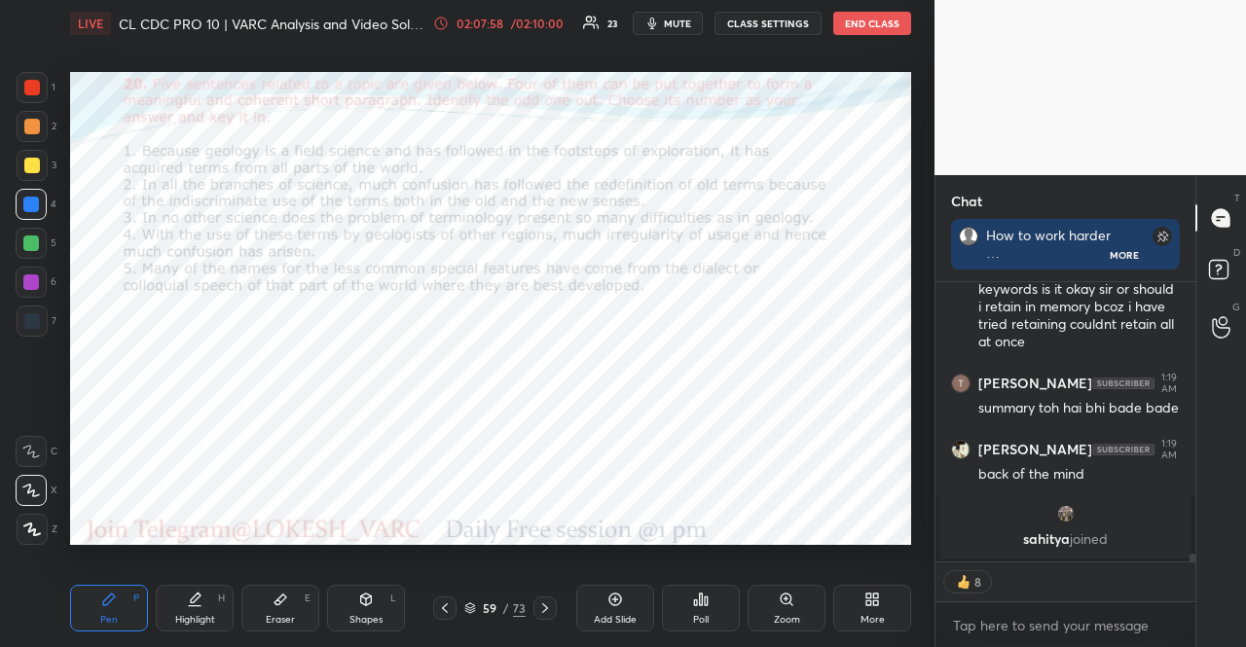
drag, startPoint x: 18, startPoint y: 304, endPoint x: 37, endPoint y: 315, distance: 21.9
click at [19, 307] on div "1 2 3 4 5 6 7" at bounding box center [36, 208] width 41 height 273
click at [37, 316] on div at bounding box center [32, 321] width 16 height 16
click at [36, 313] on div at bounding box center [32, 321] width 16 height 16
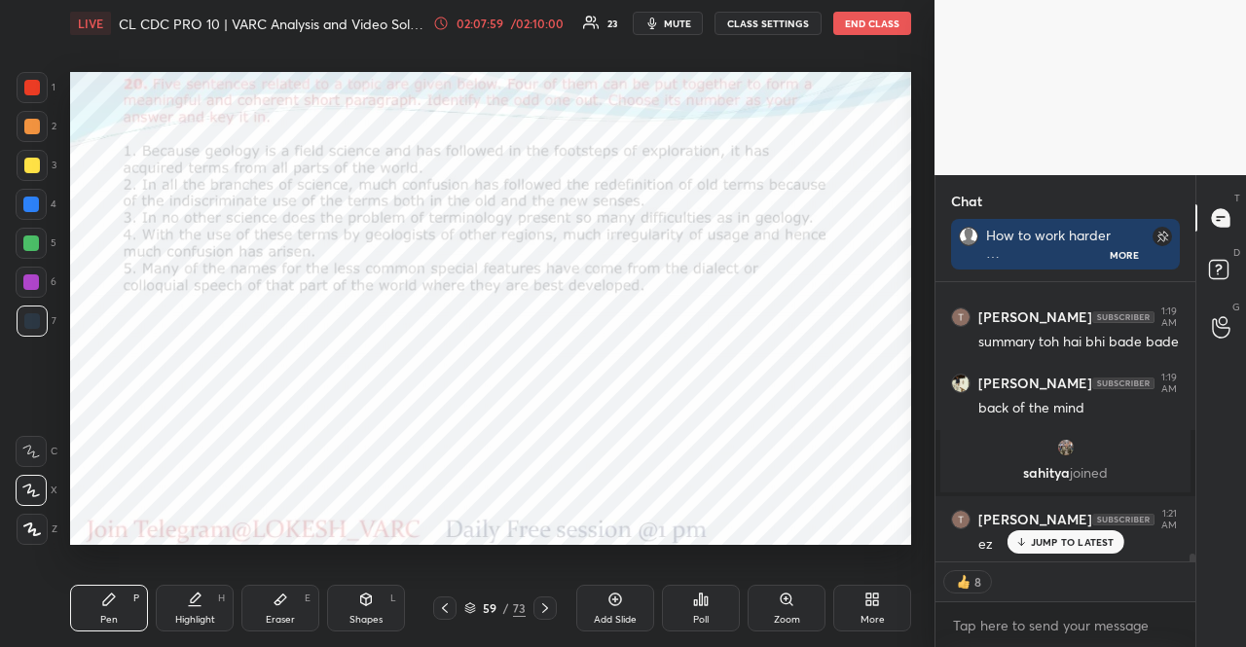
click at [366, 605] on div "Shapes L" at bounding box center [366, 608] width 78 height 47
drag, startPoint x: 127, startPoint y: 606, endPoint x: 115, endPoint y: 568, distance: 39.7
click at [121, 603] on div "Pen P" at bounding box center [109, 608] width 78 height 47
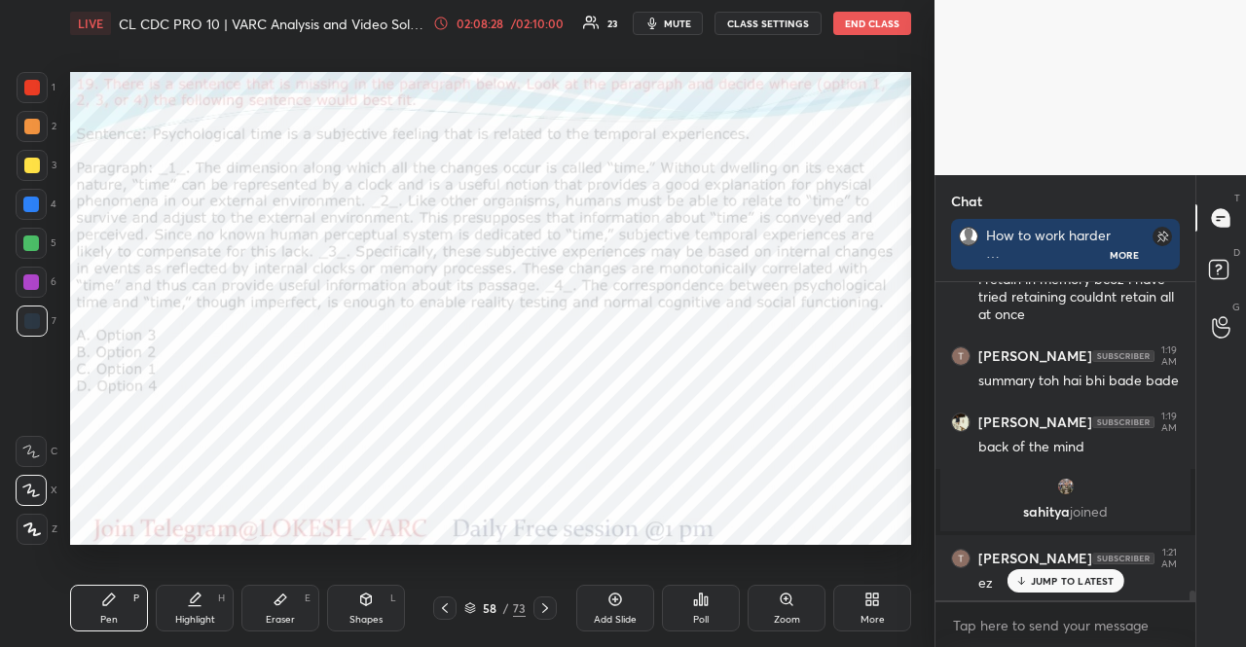
click at [701, 615] on div "Poll" at bounding box center [701, 620] width 16 height 10
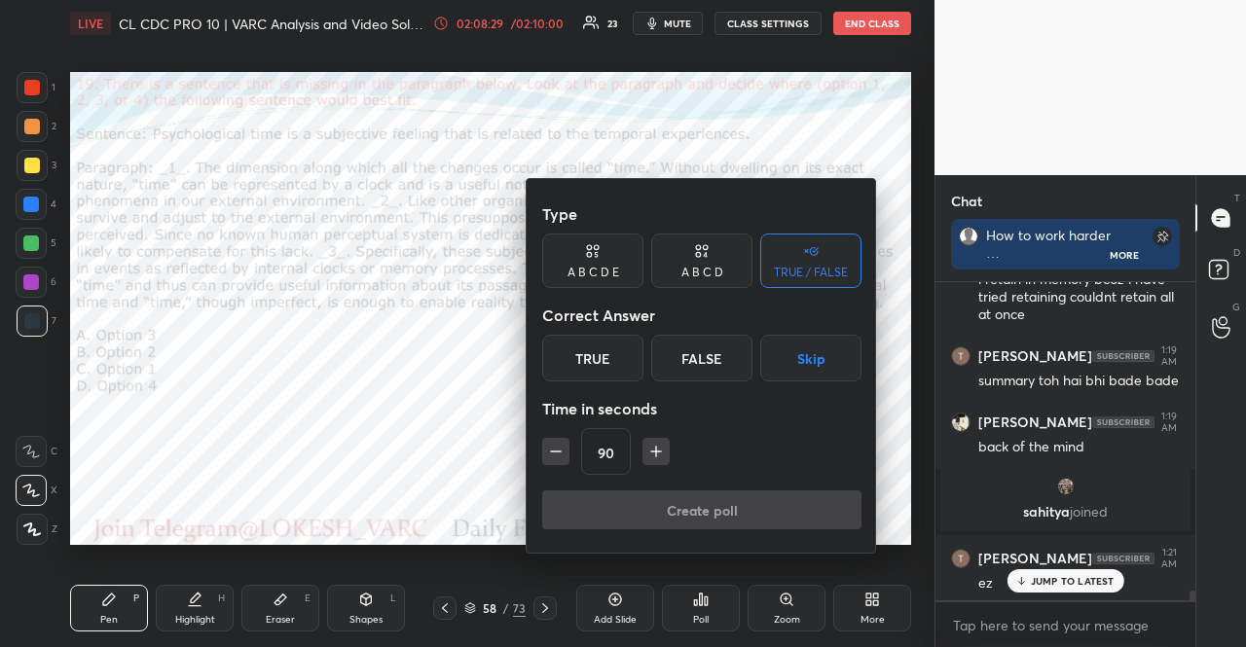
click at [810, 350] on button "Skip" at bounding box center [810, 358] width 101 height 47
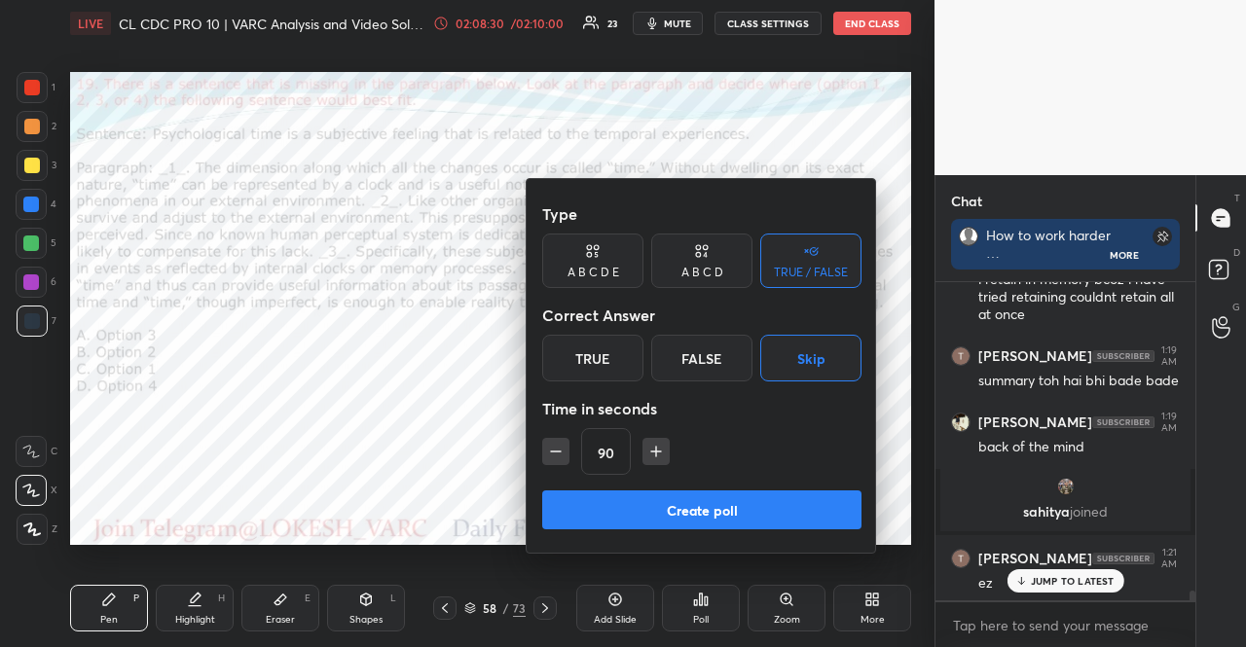
click at [712, 497] on button "Create poll" at bounding box center [701, 510] width 319 height 39
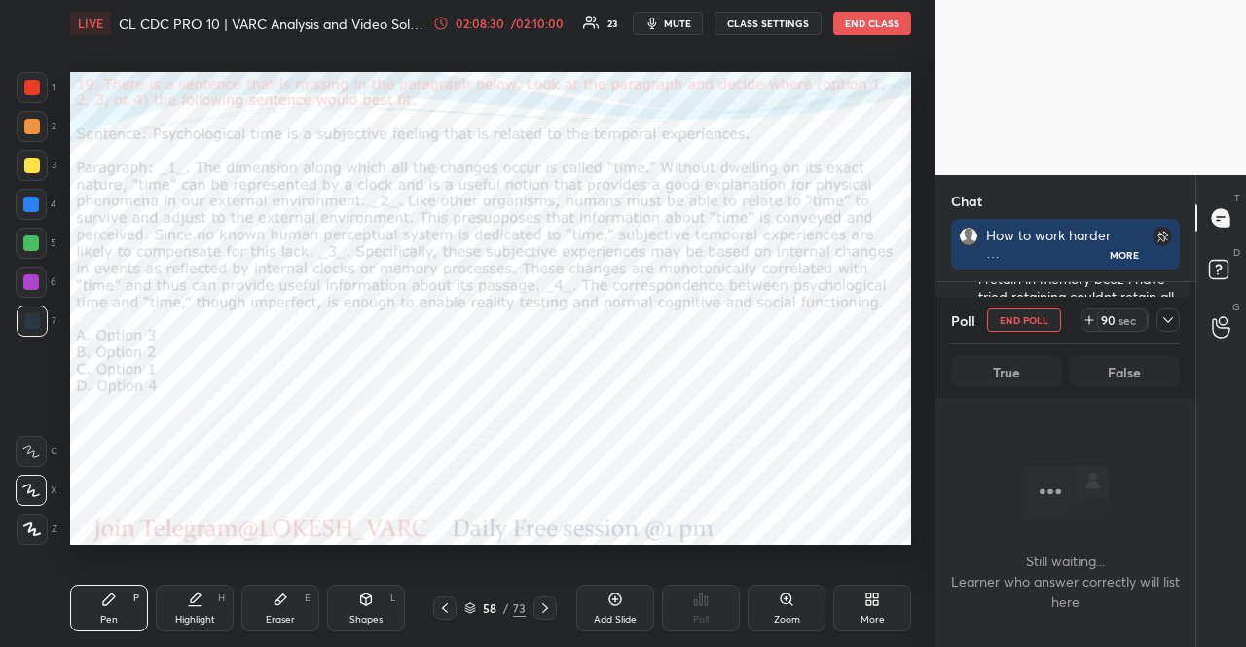
scroll to position [6, 6]
click at [398, 607] on div "Shapes L" at bounding box center [366, 608] width 78 height 47
click at [136, 635] on div "Pen P Highlight H Eraser E Shapes L 58 / 73 Add Slide Poll Zoom More" at bounding box center [490, 609] width 841 height 78
click at [129, 614] on div "Pen P" at bounding box center [109, 608] width 78 height 47
click at [1013, 323] on button "END POLL" at bounding box center [1024, 320] width 74 height 23
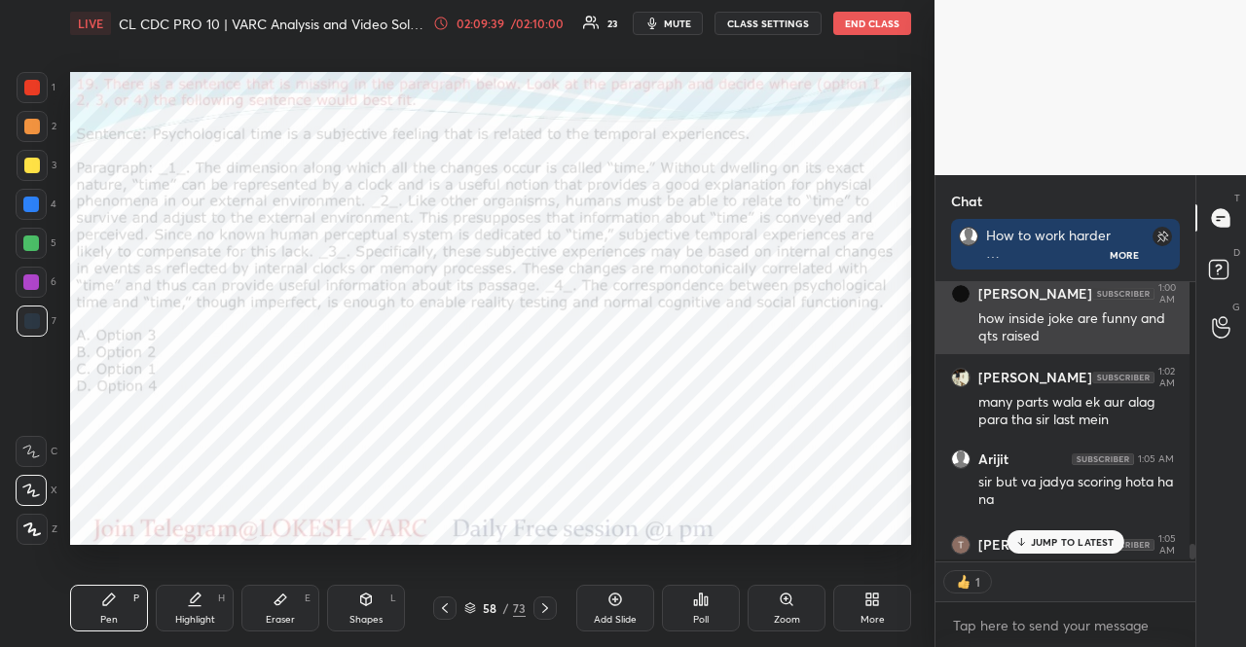
scroll to position [360, 254]
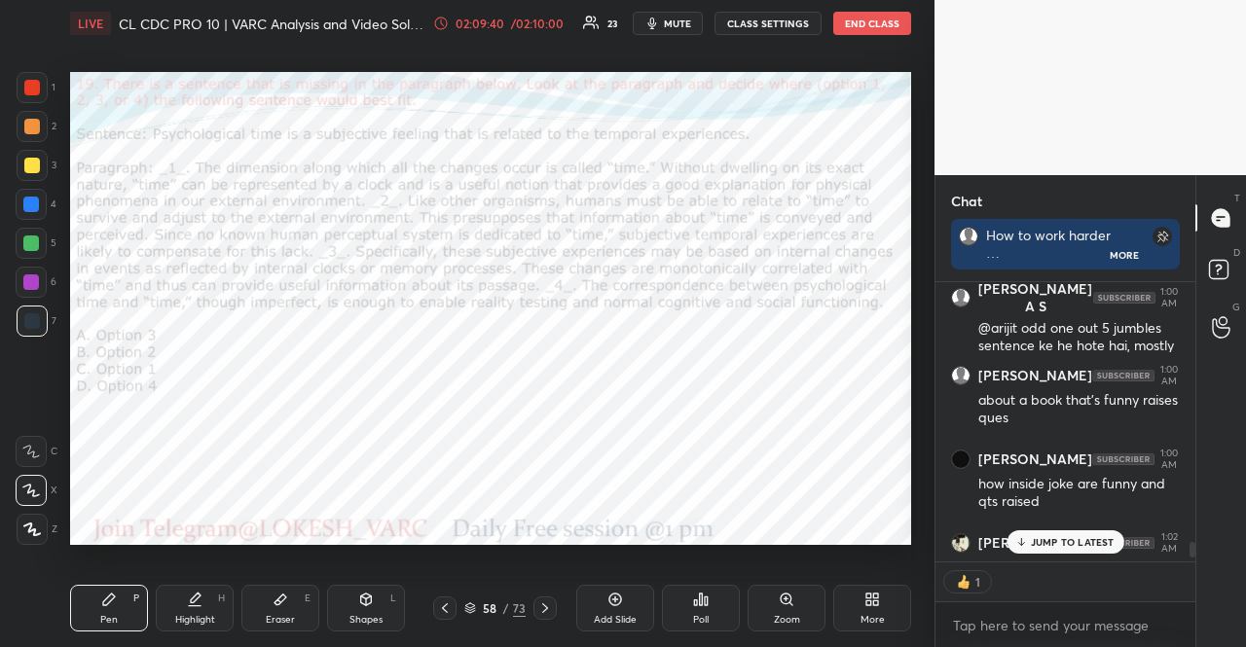
click at [1044, 538] on p "JUMP TO LATEST" at bounding box center [1073, 542] width 84 height 12
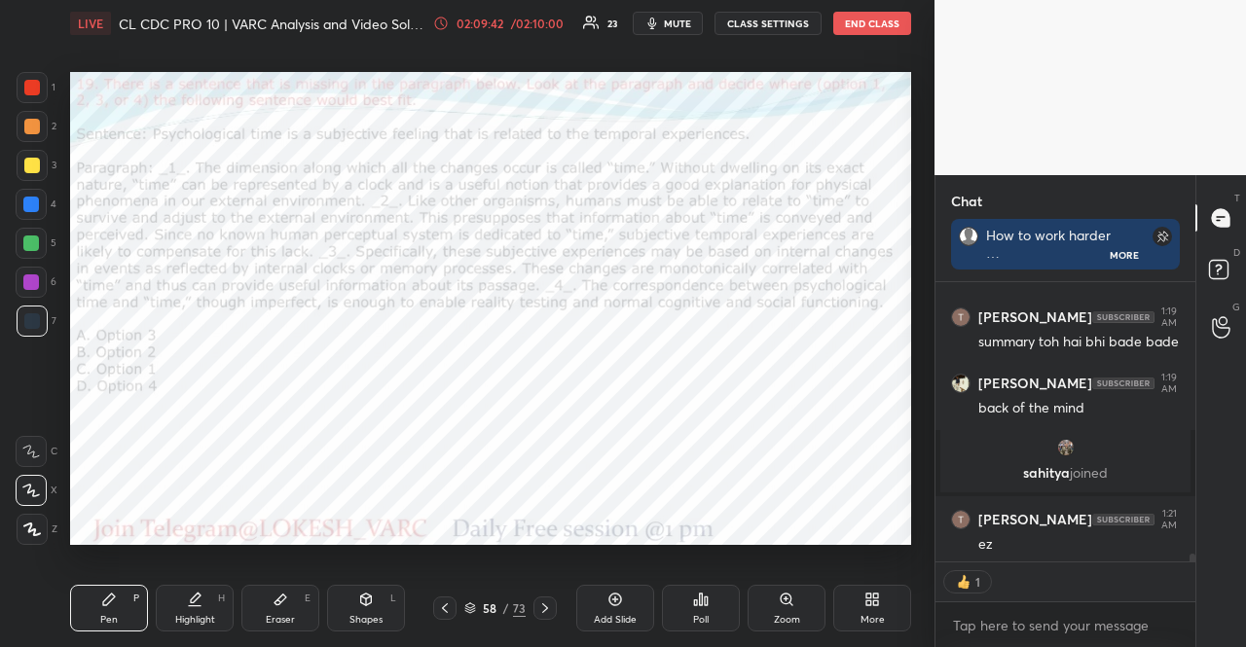
click at [43, 209] on div at bounding box center [31, 204] width 31 height 31
click at [35, 207] on div at bounding box center [31, 205] width 16 height 16
click at [31, 237] on div at bounding box center [31, 244] width 16 height 16
click at [29, 233] on div at bounding box center [31, 243] width 31 height 31
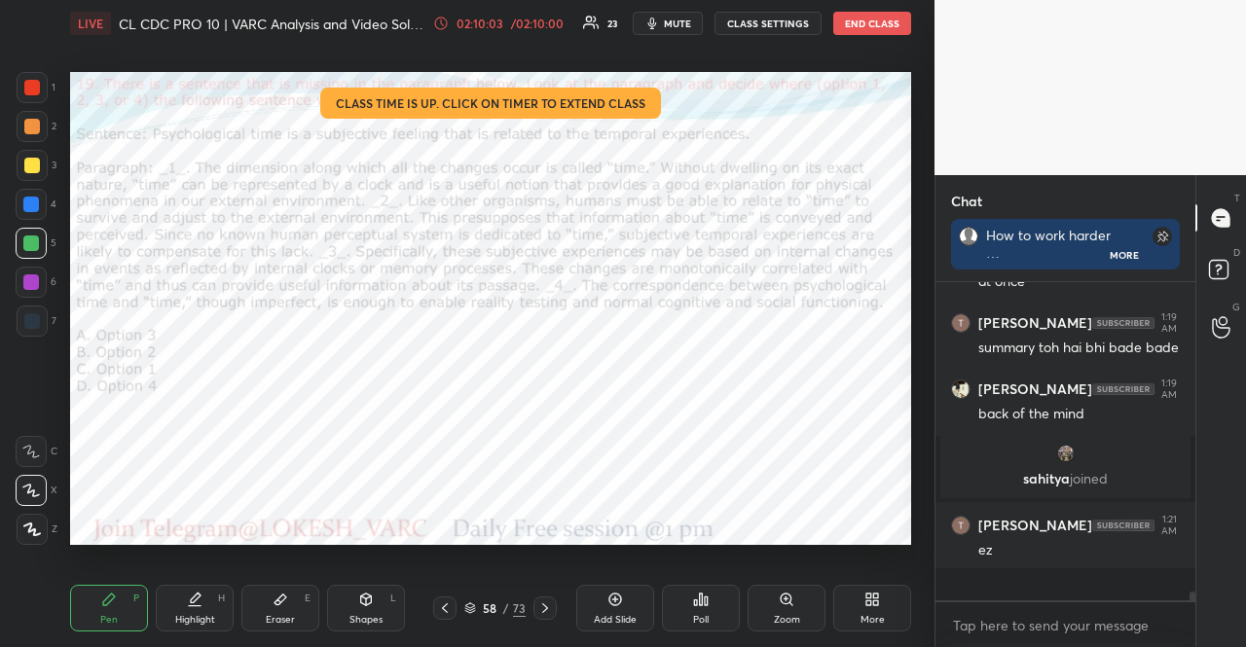
scroll to position [10215, 0]
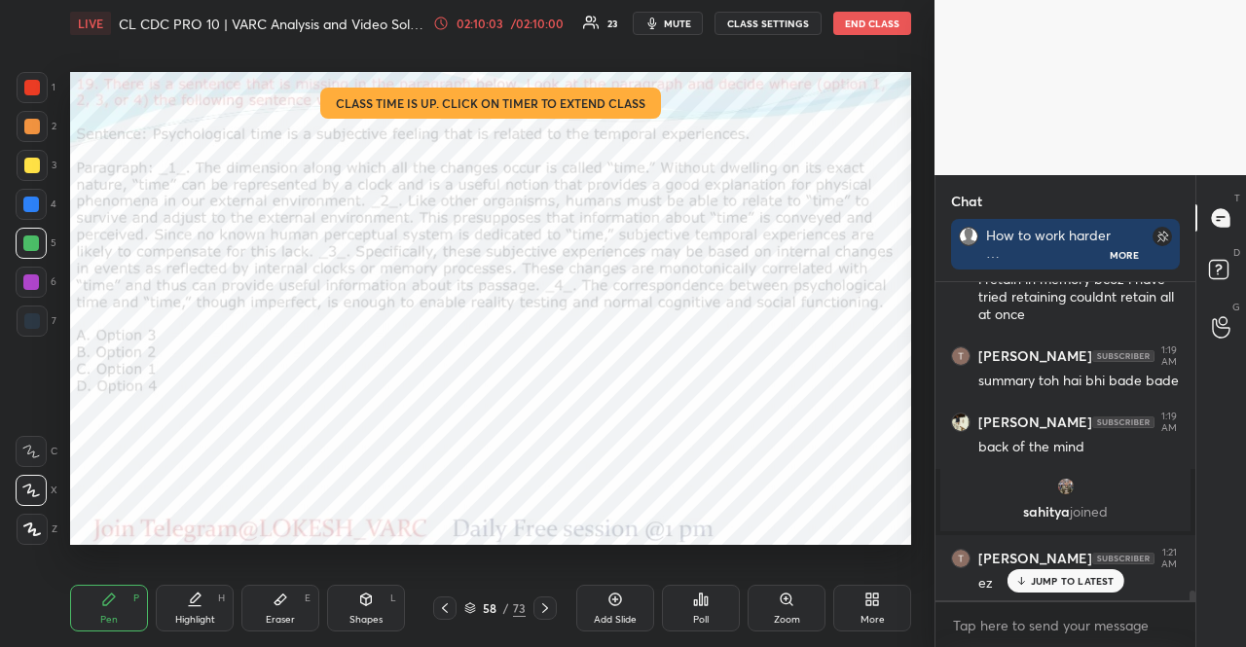
click at [27, 79] on div at bounding box center [32, 87] width 31 height 31
click at [32, 81] on div at bounding box center [32, 87] width 31 height 31
click at [444, 604] on icon at bounding box center [445, 609] width 16 height 16
click at [728, 608] on div "Poll" at bounding box center [701, 608] width 78 height 47
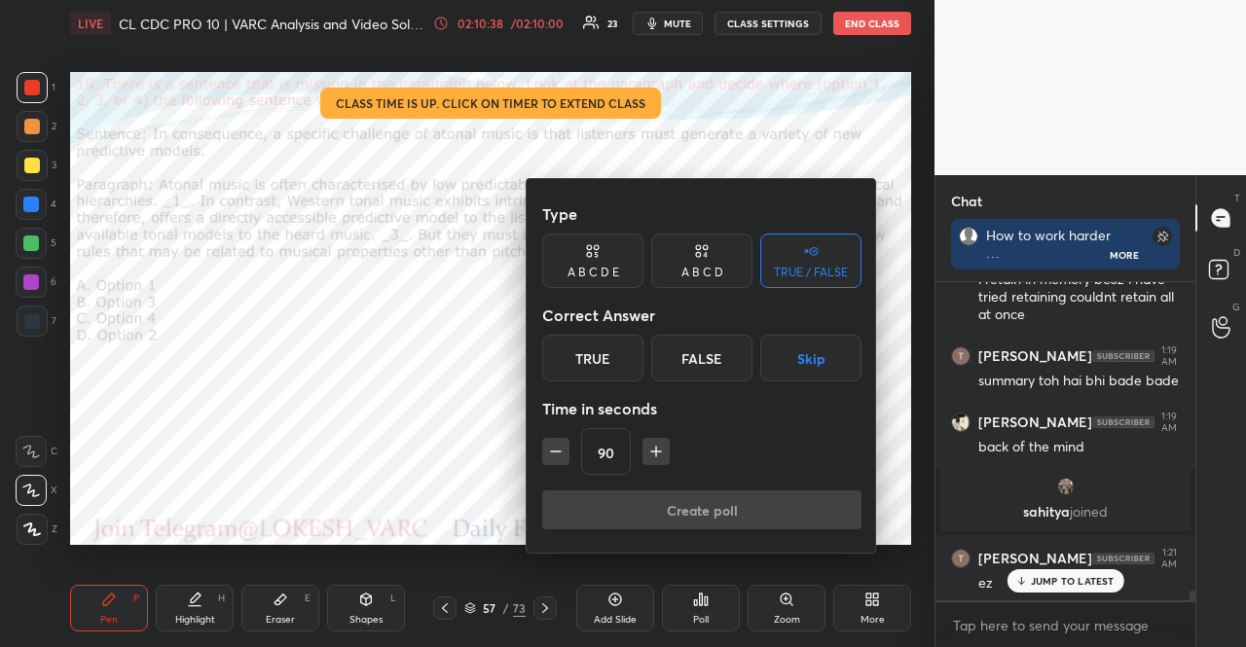
click at [811, 350] on button "Skip" at bounding box center [810, 358] width 101 height 47
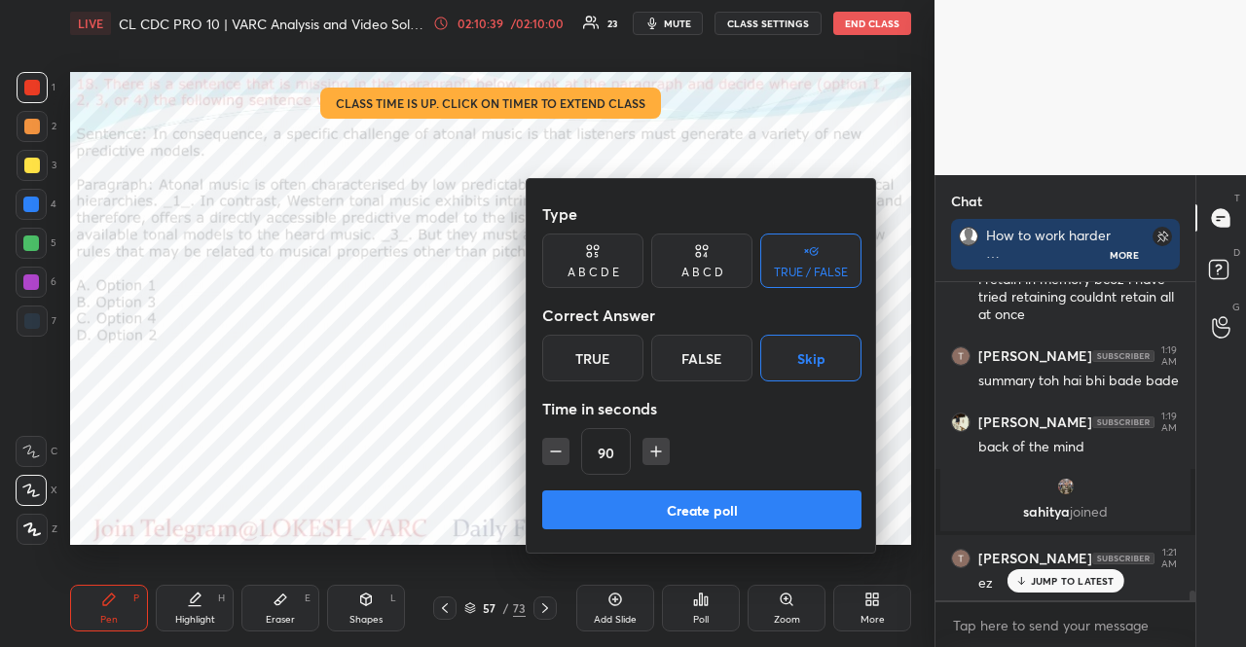
click at [755, 496] on button "Create poll" at bounding box center [701, 510] width 319 height 39
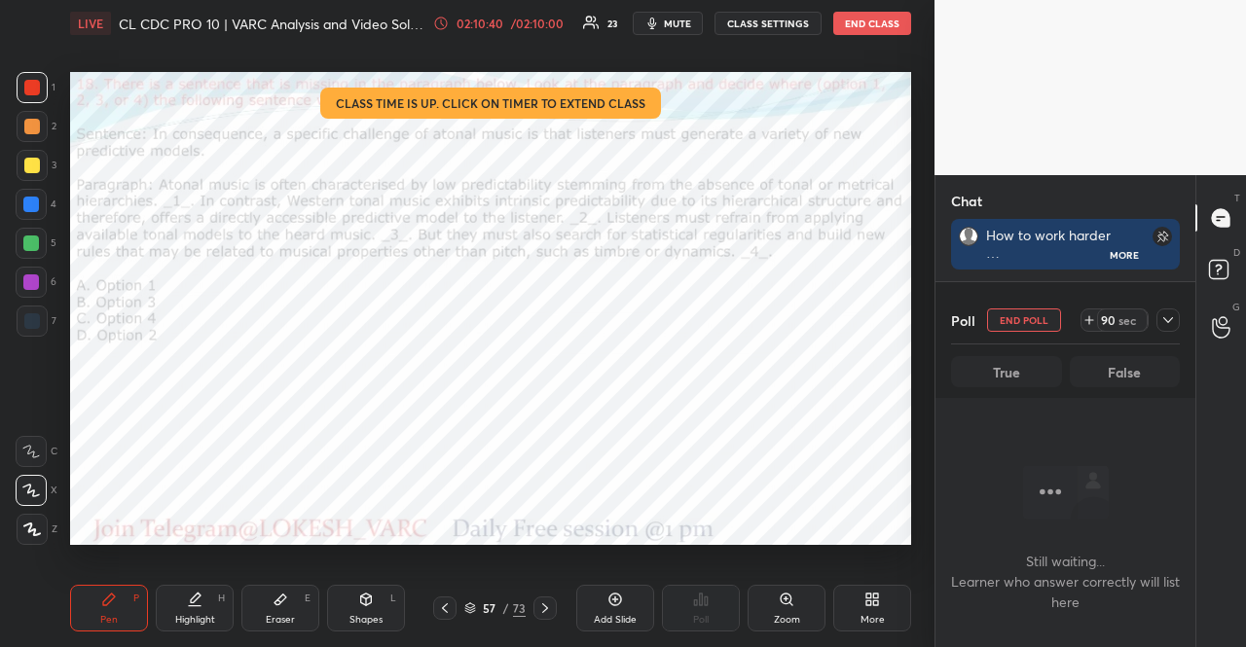
scroll to position [9420, 0]
click at [24, 127] on div at bounding box center [32, 127] width 16 height 16
click at [374, 602] on div "Shapes L" at bounding box center [366, 608] width 78 height 47
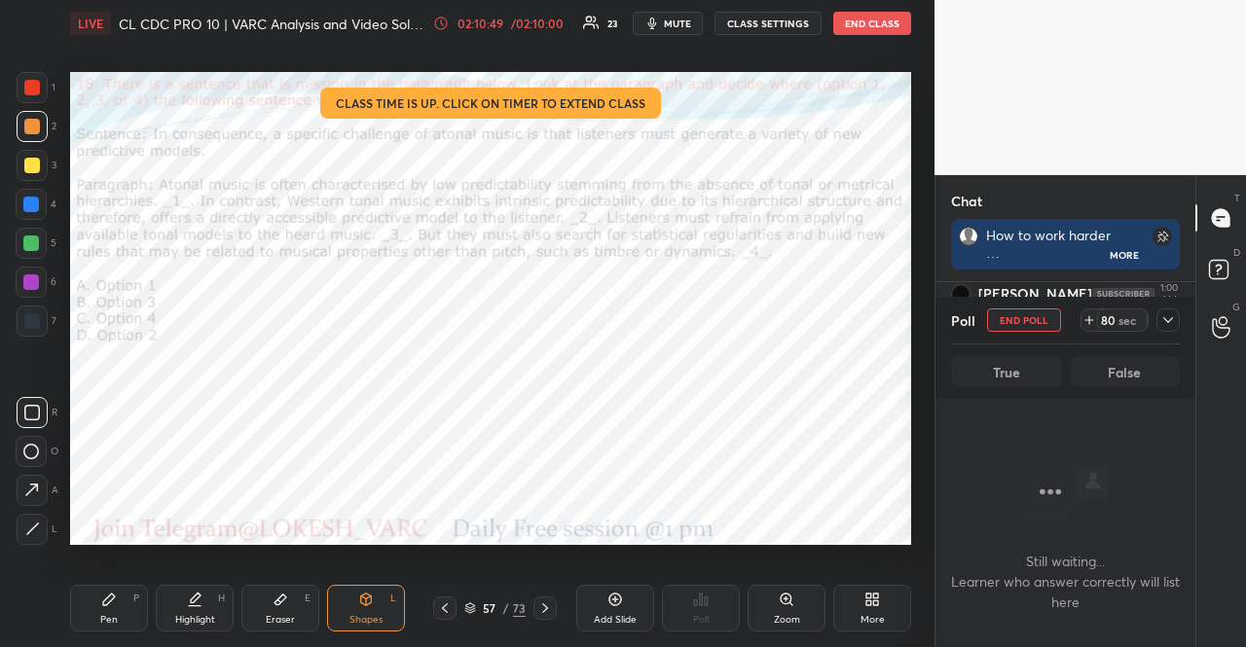
drag, startPoint x: 39, startPoint y: 75, endPoint x: 62, endPoint y: 87, distance: 26.1
click at [47, 77] on div at bounding box center [32, 87] width 31 height 31
click at [119, 590] on div "Pen P" at bounding box center [109, 608] width 78 height 47
click at [30, 282] on div at bounding box center [31, 283] width 16 height 16
drag, startPoint x: 374, startPoint y: 608, endPoint x: 356, endPoint y: 605, distance: 18.0
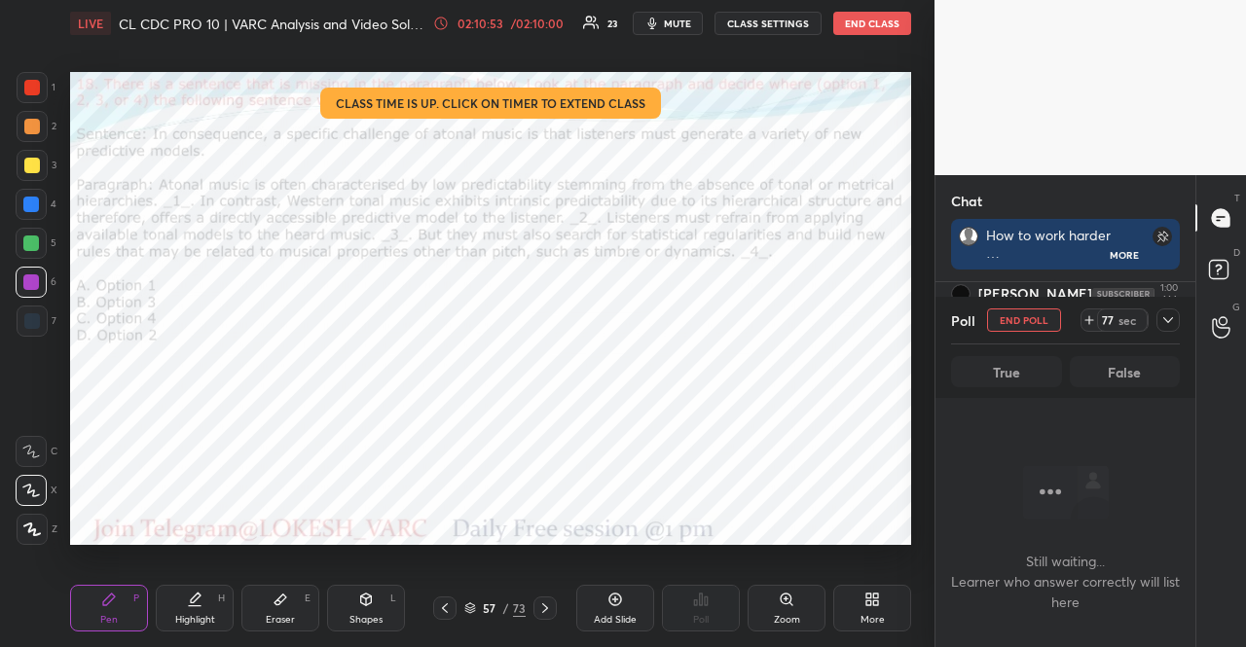
click at [372, 608] on div "Shapes L" at bounding box center [366, 608] width 78 height 47
click at [95, 571] on div "Pen P Highlight H Eraser E Shapes L 57 / 73 Add Slide Poll Zoom More" at bounding box center [490, 609] width 841 height 78
drag, startPoint x: 107, startPoint y: 610, endPoint x: 106, endPoint y: 590, distance: 20.5
click at [106, 603] on div "Pen P" at bounding box center [109, 608] width 78 height 47
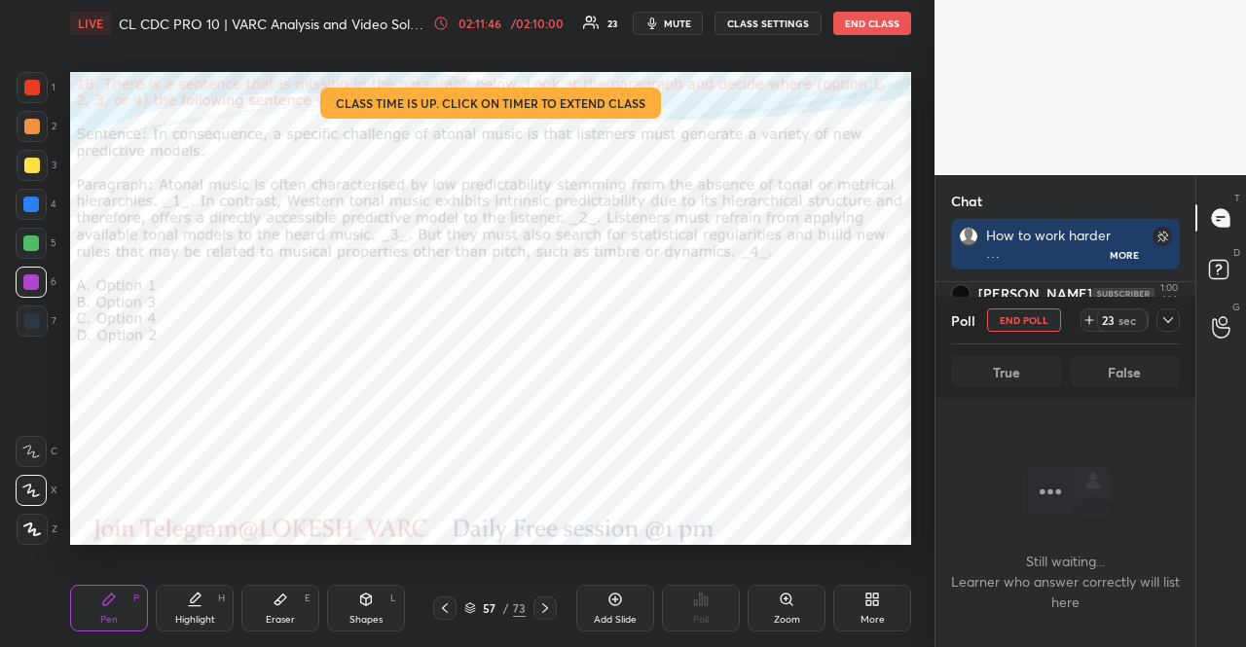
click at [1048, 320] on button "END POLL" at bounding box center [1024, 320] width 74 height 23
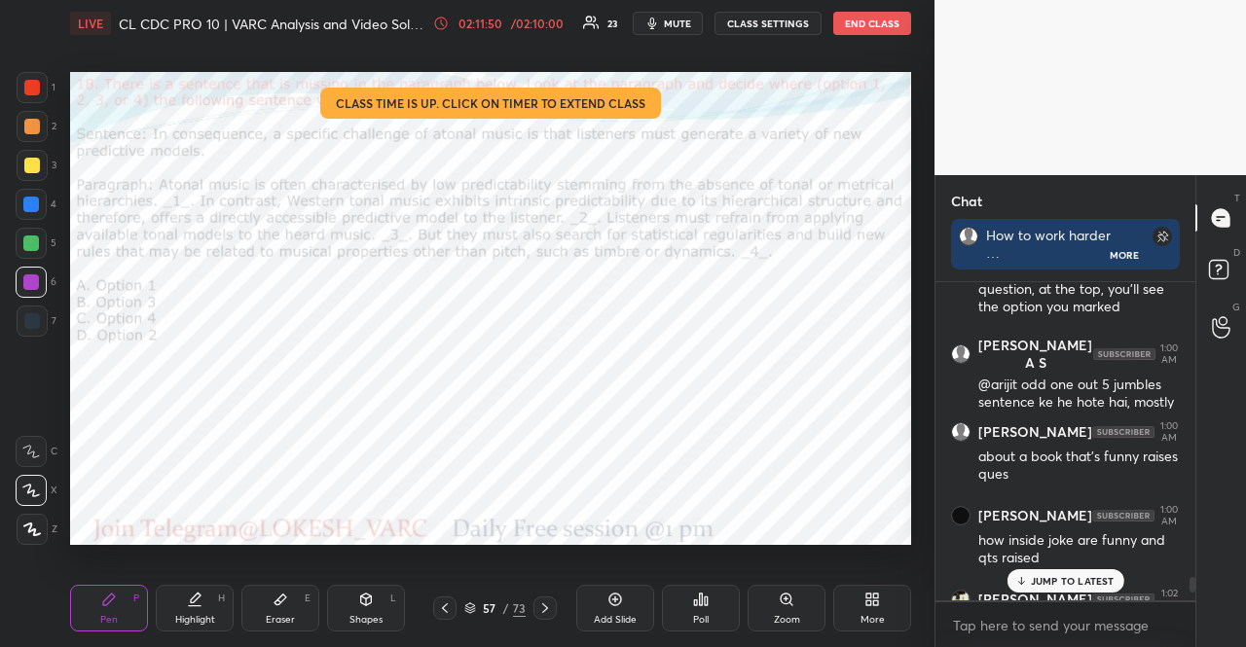
click at [1058, 581] on p "JUMP TO LATEST" at bounding box center [1073, 581] width 84 height 12
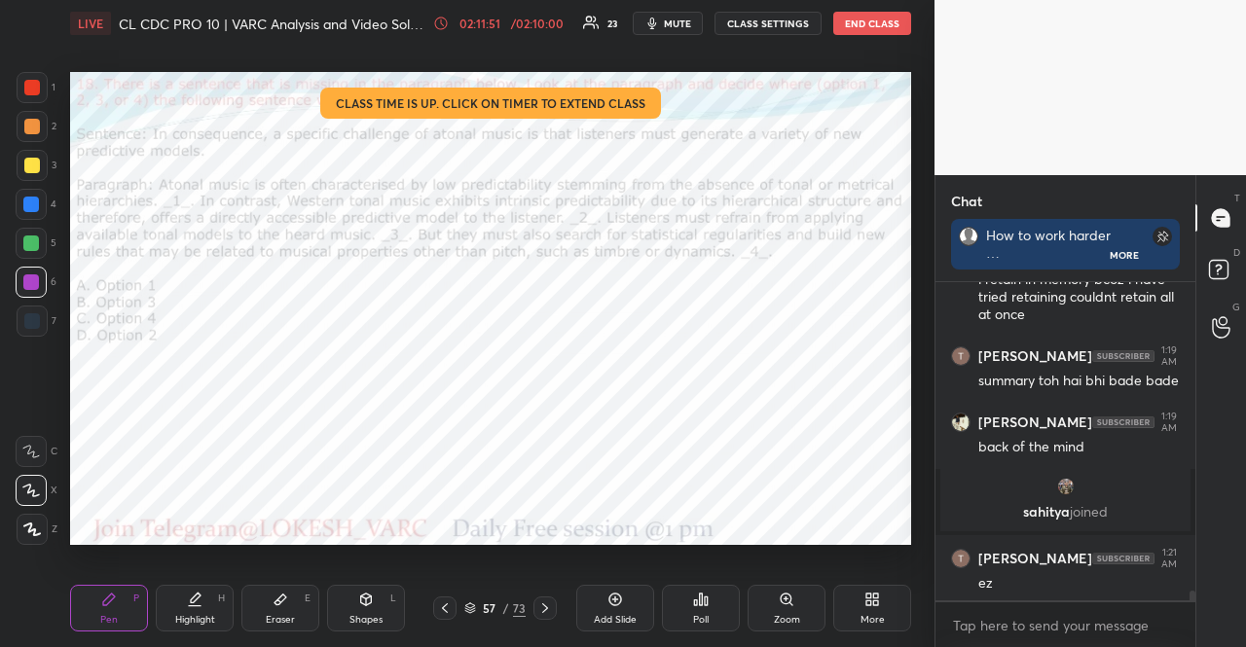
click at [33, 85] on div at bounding box center [32, 88] width 16 height 16
click at [354, 602] on div "Shapes L" at bounding box center [366, 608] width 78 height 47
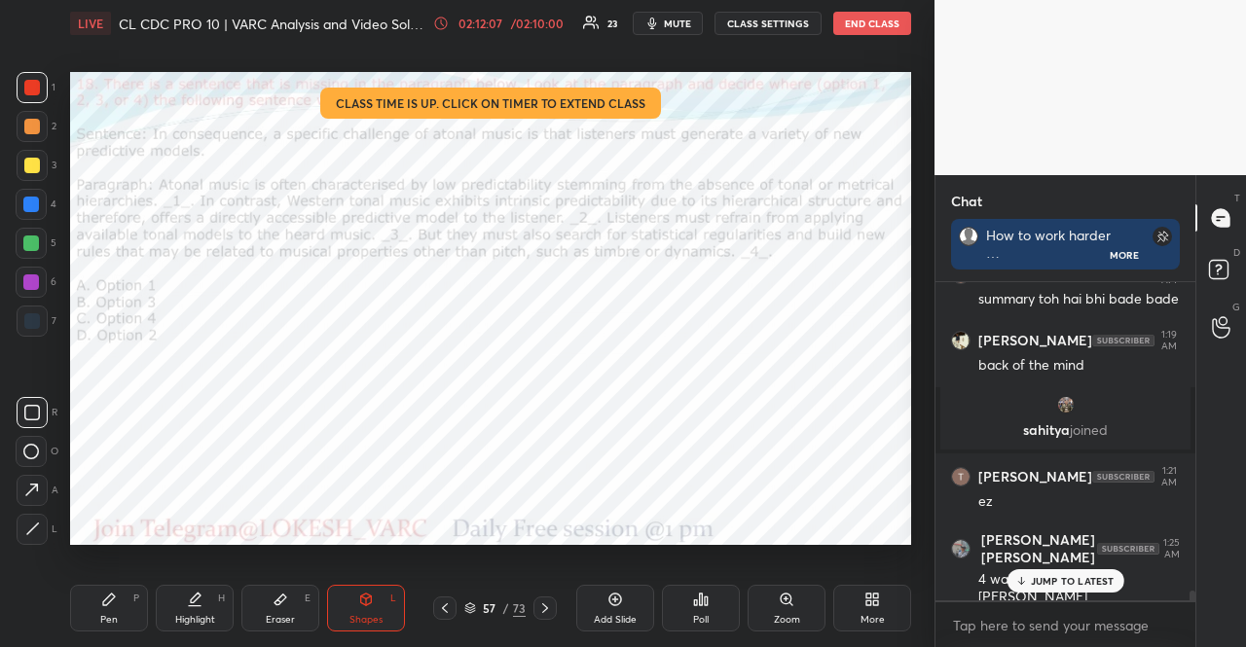
click at [114, 607] on icon at bounding box center [109, 600] width 16 height 16
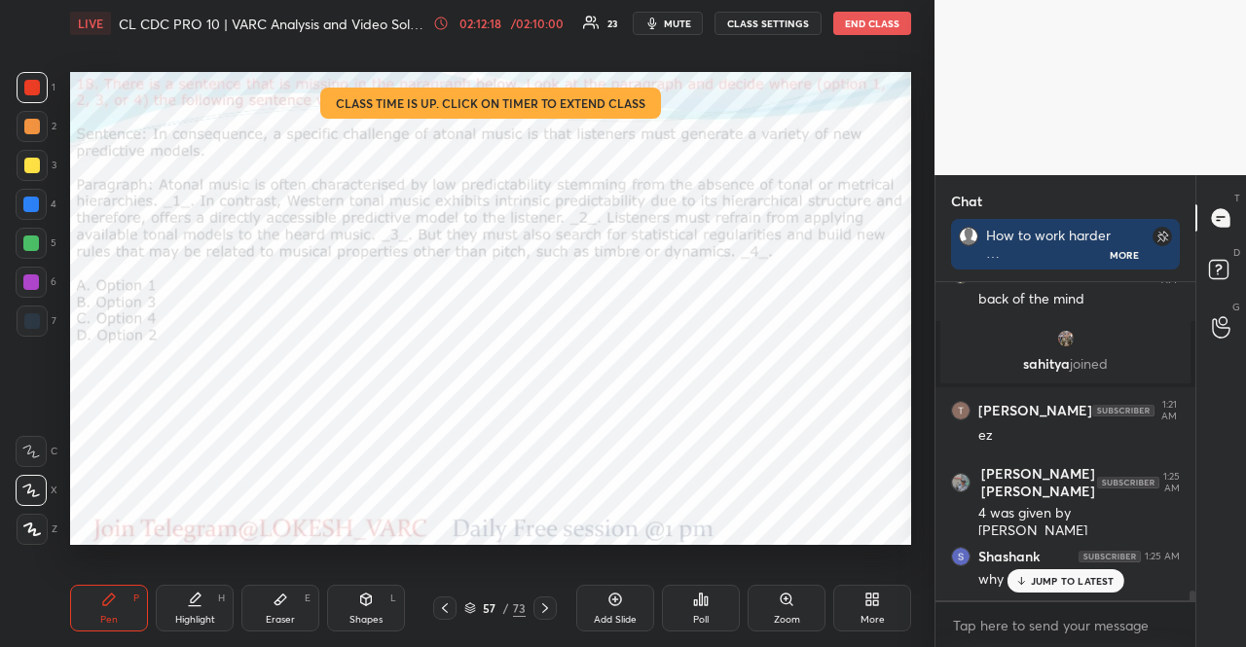
scroll to position [360, 254]
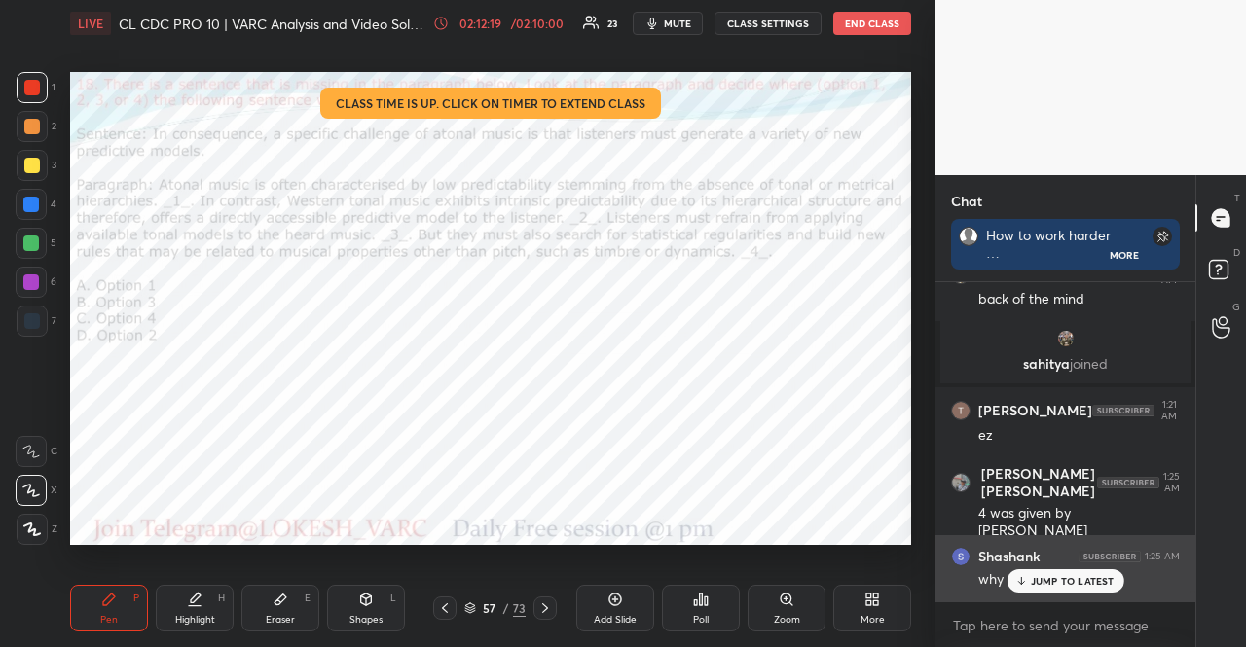
drag, startPoint x: 1095, startPoint y: 579, endPoint x: 961, endPoint y: 541, distance: 139.6
click at [1094, 579] on p "JUMP TO LATEST" at bounding box center [1073, 581] width 84 height 12
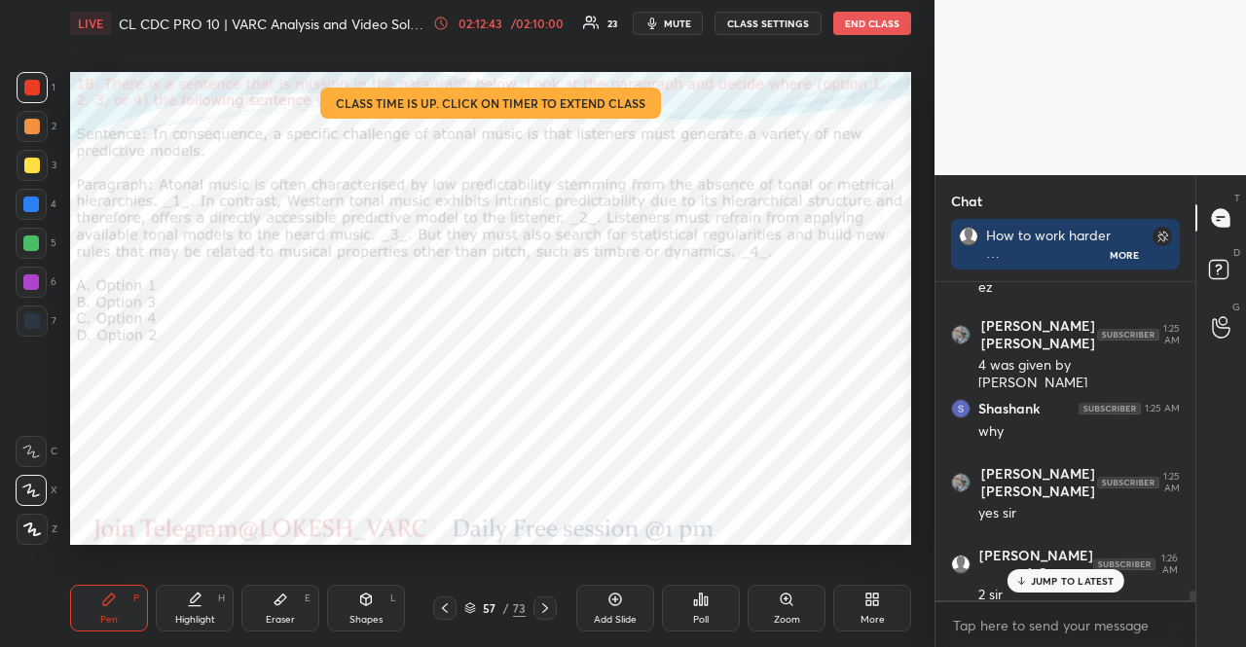
scroll to position [10548, 0]
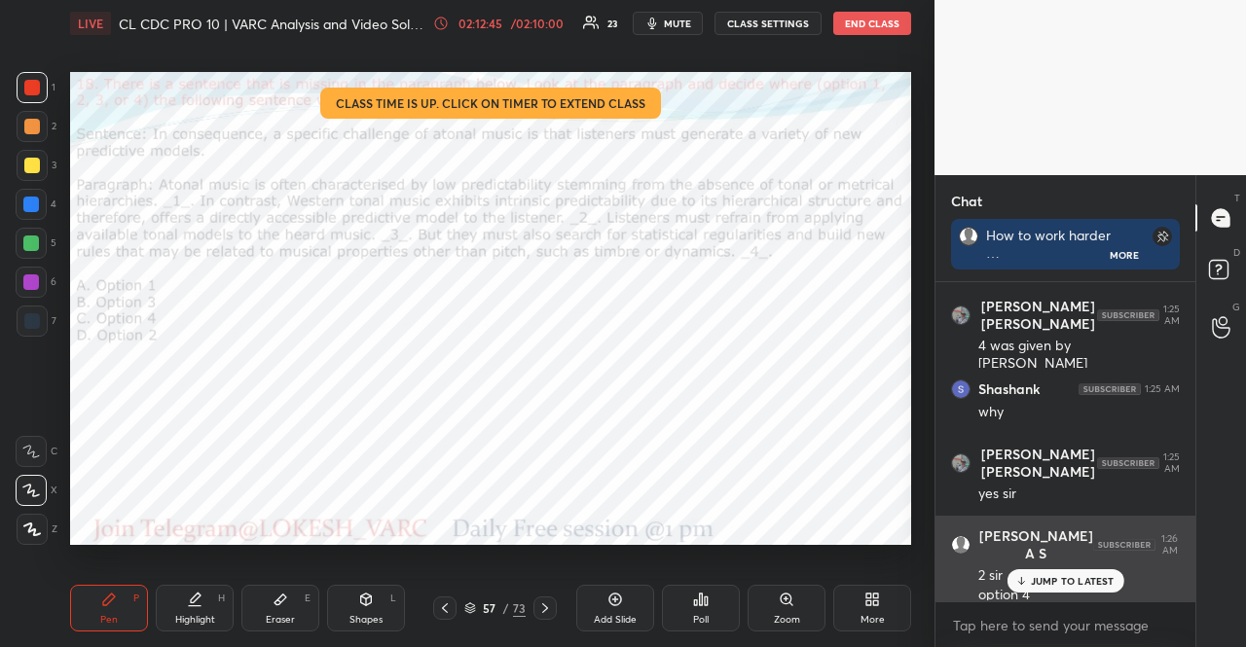
drag, startPoint x: 1046, startPoint y: 583, endPoint x: 956, endPoint y: 581, distance: 89.6
click at [1046, 583] on p "JUMP TO LATEST" at bounding box center [1073, 581] width 84 height 12
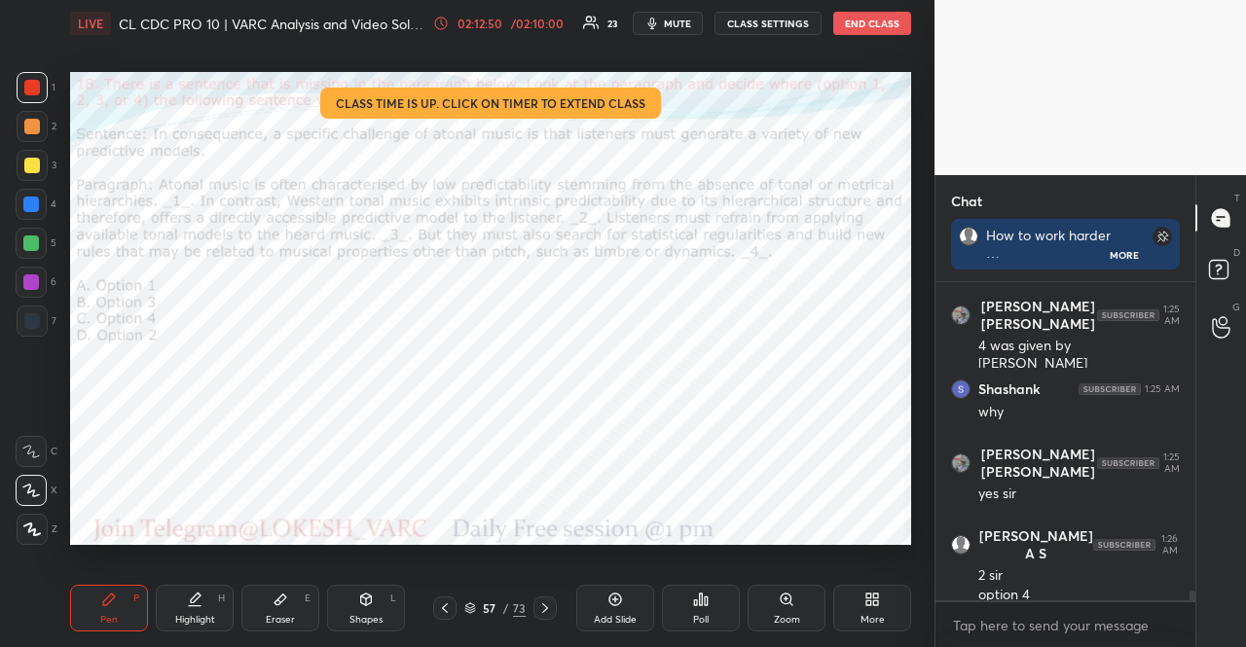
scroll to position [10629, 0]
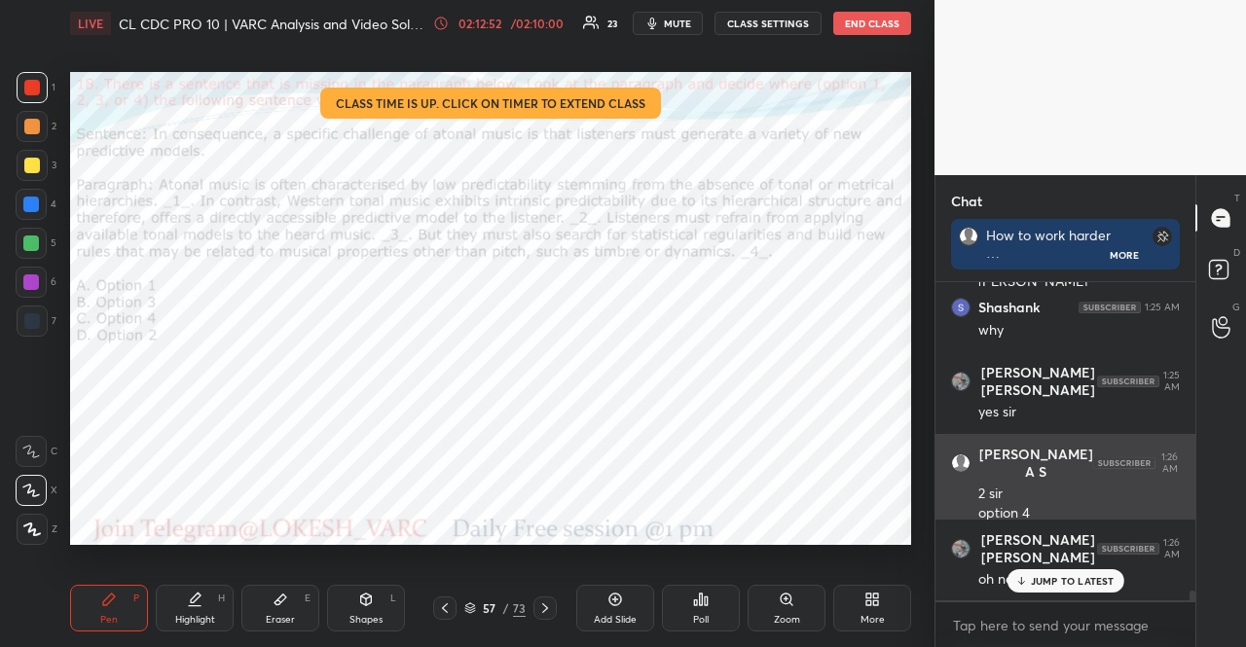
drag, startPoint x: 1083, startPoint y: 575, endPoint x: 966, endPoint y: 515, distance: 131.5
click at [1081, 575] on p "JUMP TO LATEST" at bounding box center [1073, 581] width 84 height 12
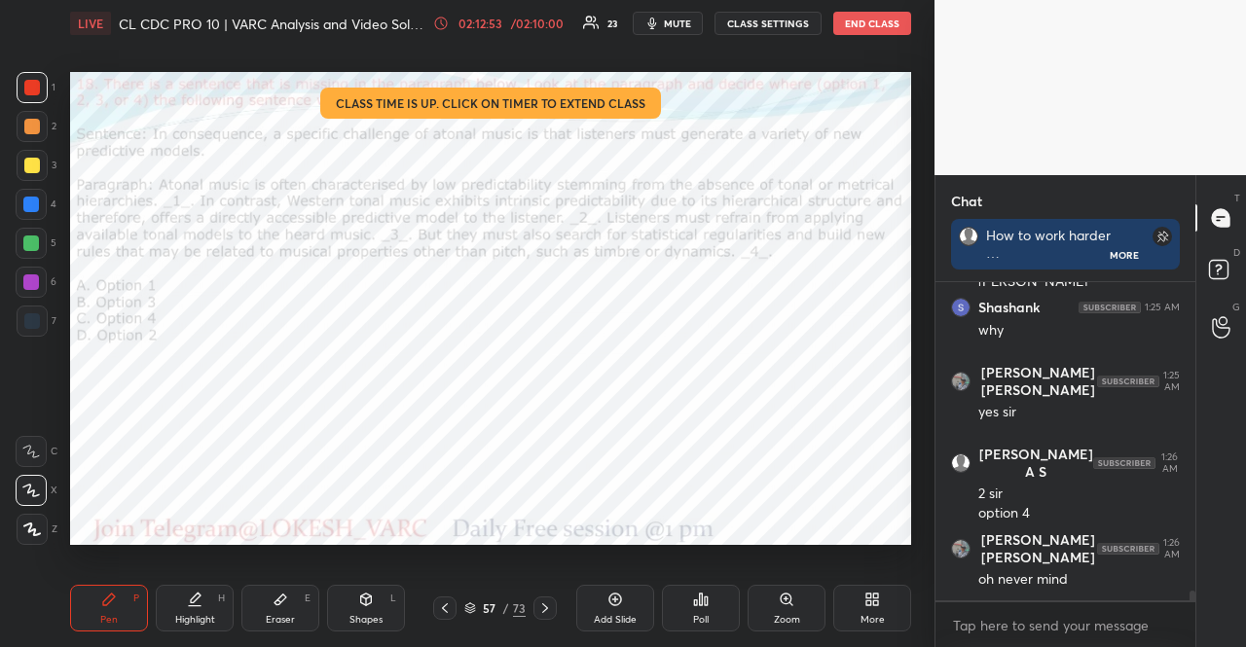
scroll to position [10696, 0]
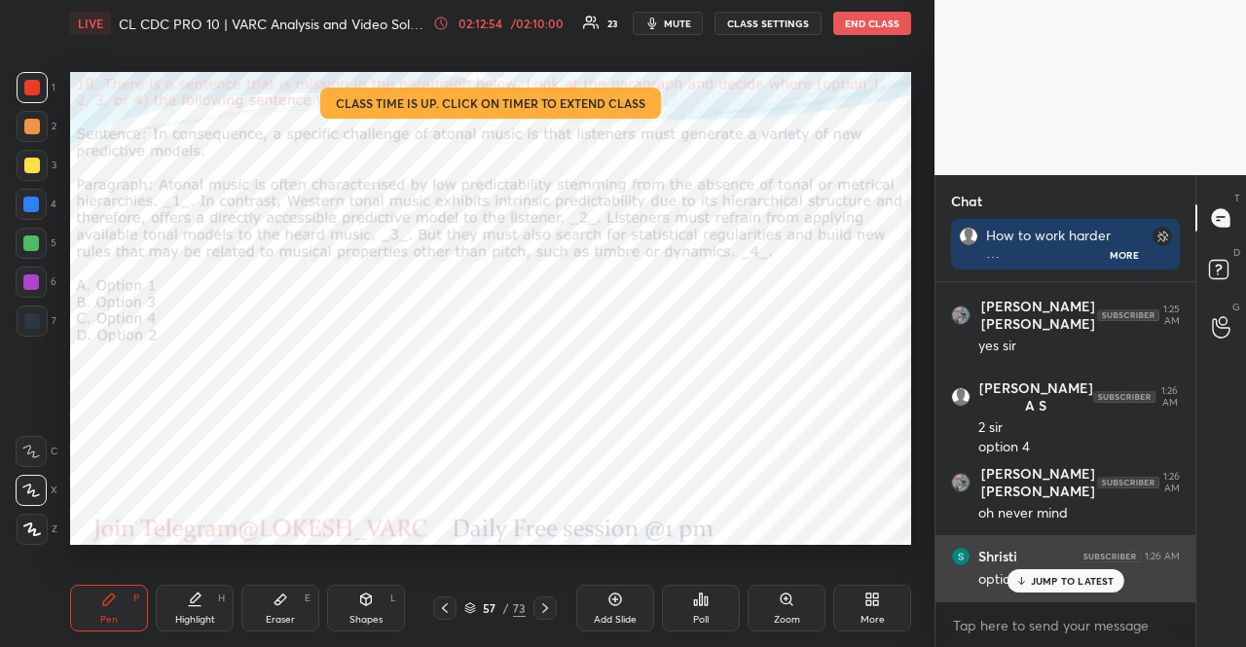
click at [1027, 581] on icon at bounding box center [1020, 581] width 13 height 12
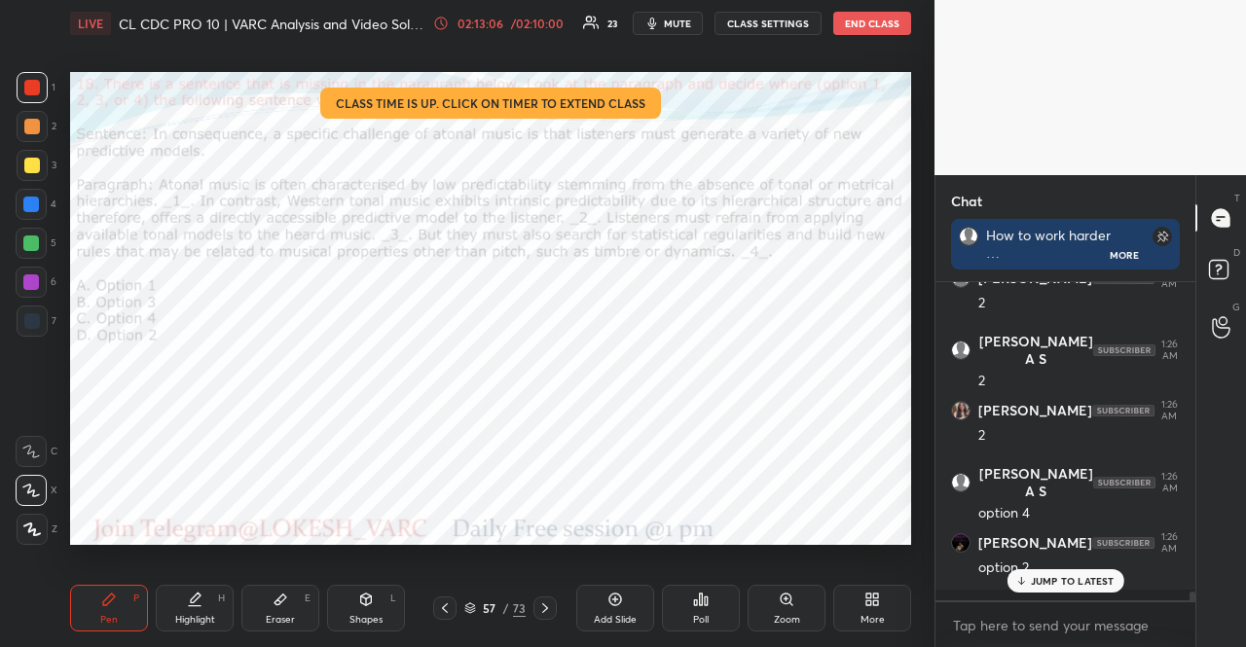
scroll to position [11108, 0]
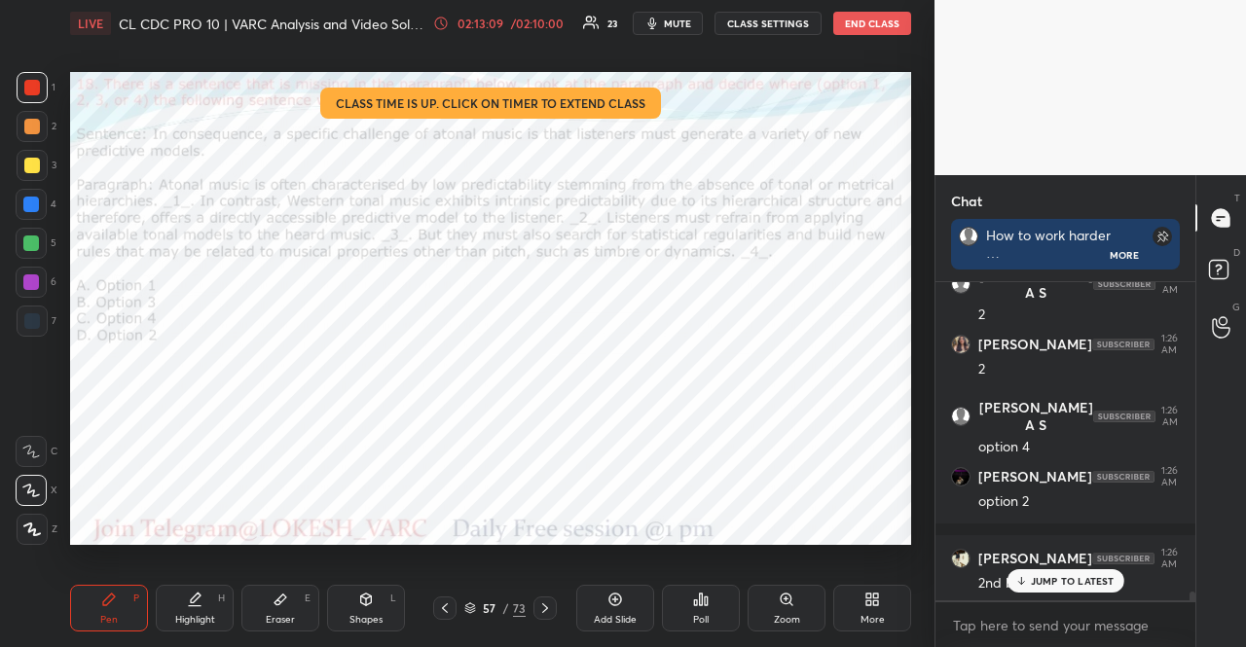
drag, startPoint x: 1038, startPoint y: 587, endPoint x: 930, endPoint y: 555, distance: 112.7
click at [1038, 586] on p "JUMP TO LATEST" at bounding box center [1073, 581] width 84 height 12
click at [32, 192] on div at bounding box center [31, 204] width 31 height 31
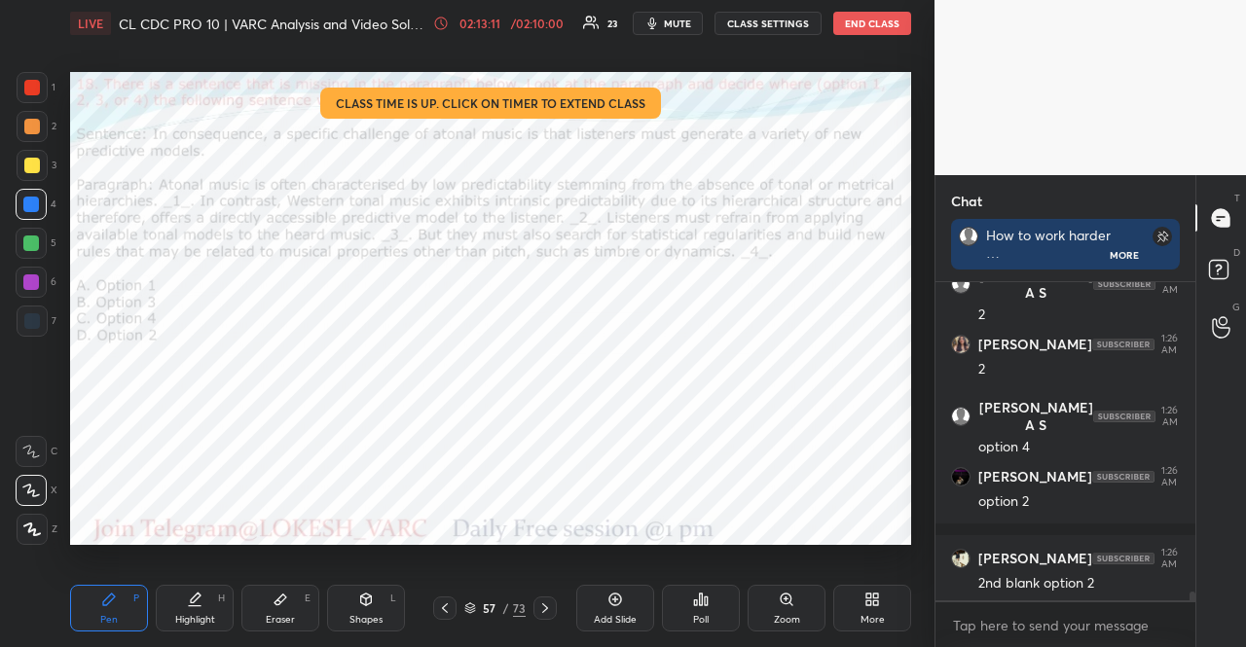
drag, startPoint x: 378, startPoint y: 612, endPoint x: 345, endPoint y: 566, distance: 57.3
click at [376, 612] on div "Shapes L" at bounding box center [366, 608] width 78 height 47
click at [100, 603] on div "Pen P" at bounding box center [109, 608] width 78 height 47
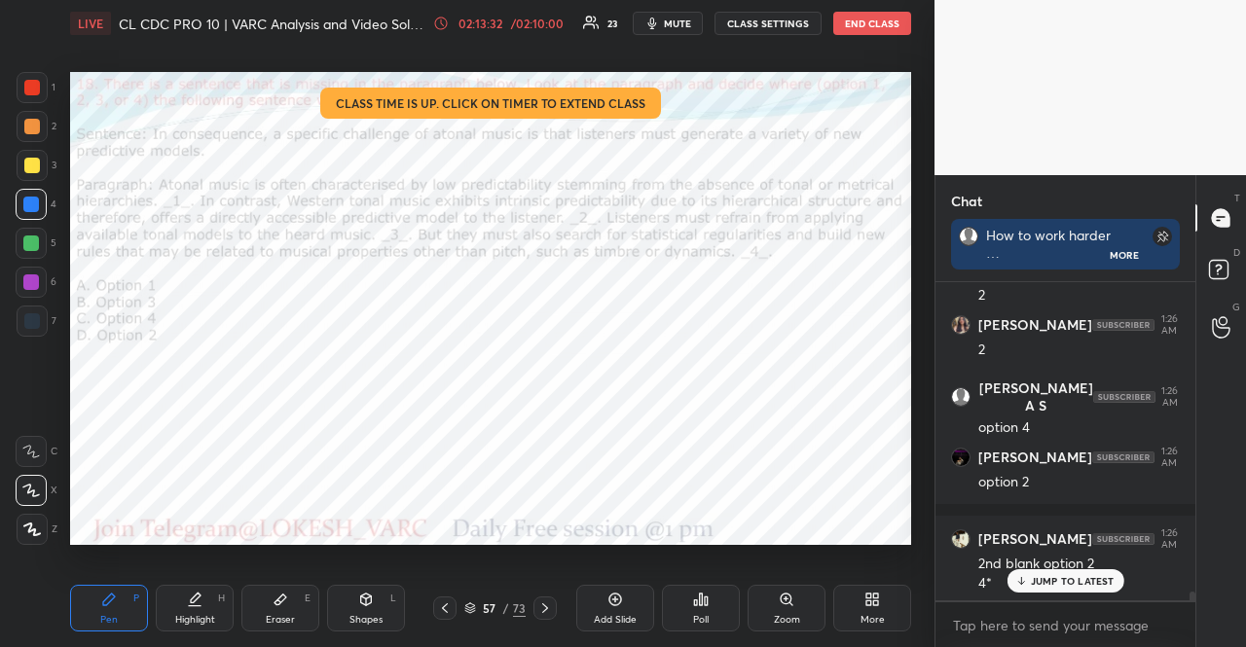
click at [662, 14] on button "mute" at bounding box center [668, 23] width 70 height 23
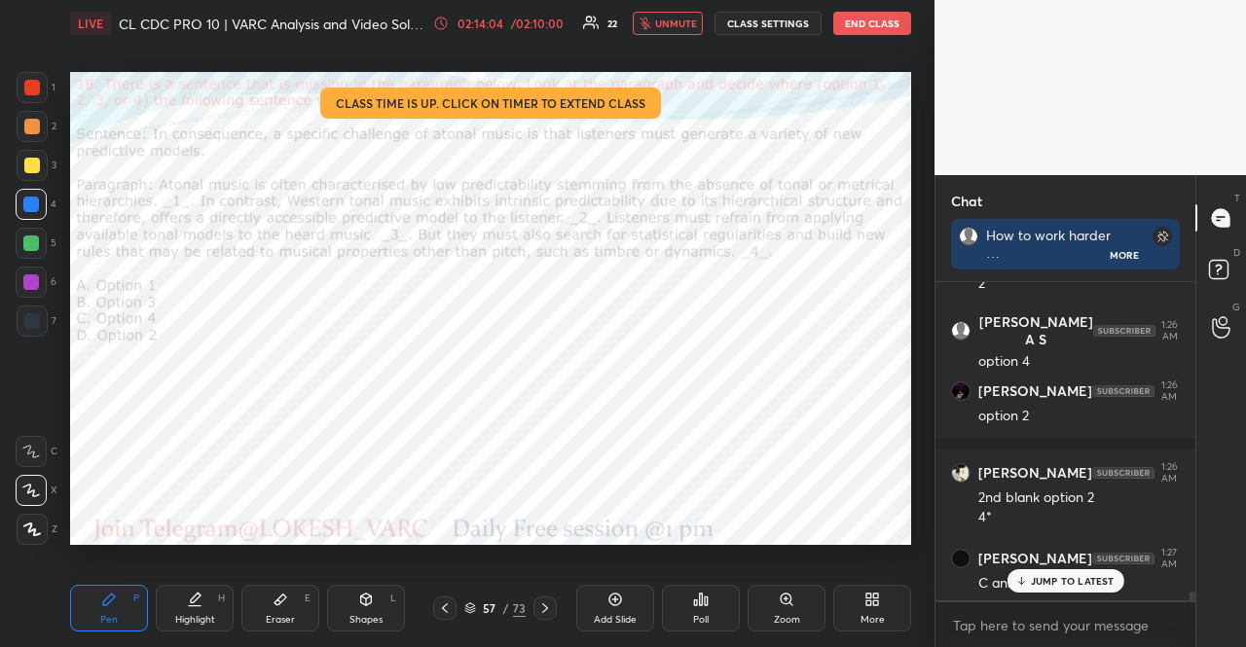
scroll to position [11260, 0]
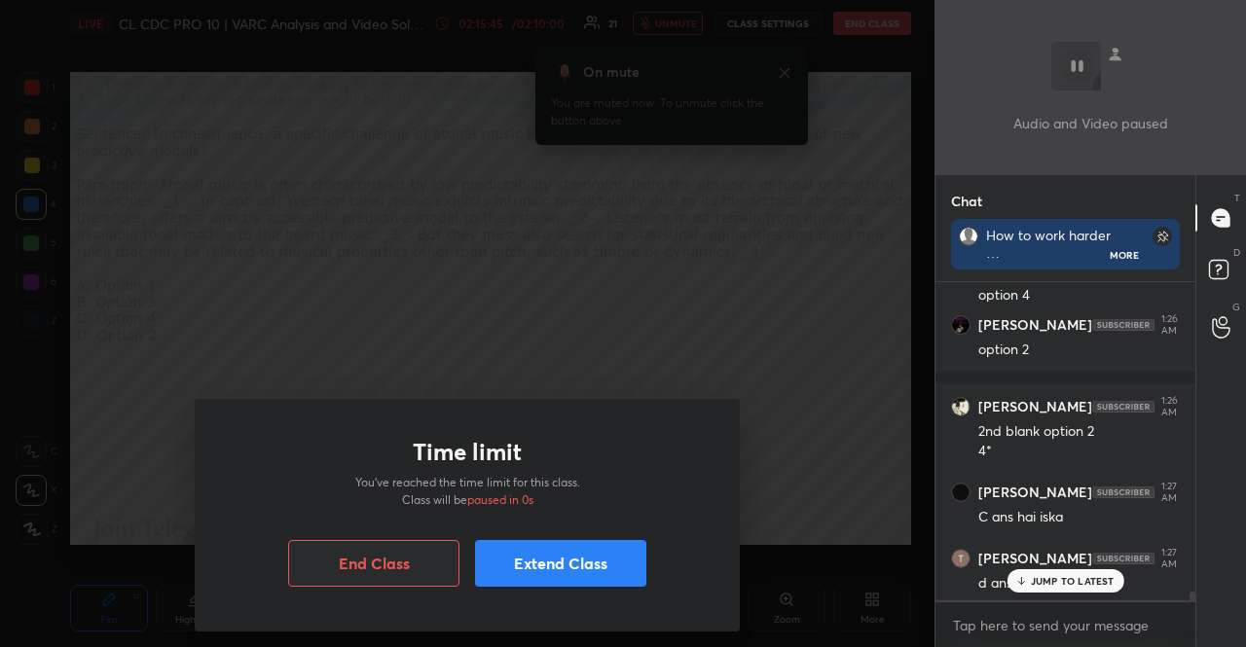
click at [600, 574] on button "Extend Class" at bounding box center [560, 563] width 171 height 47
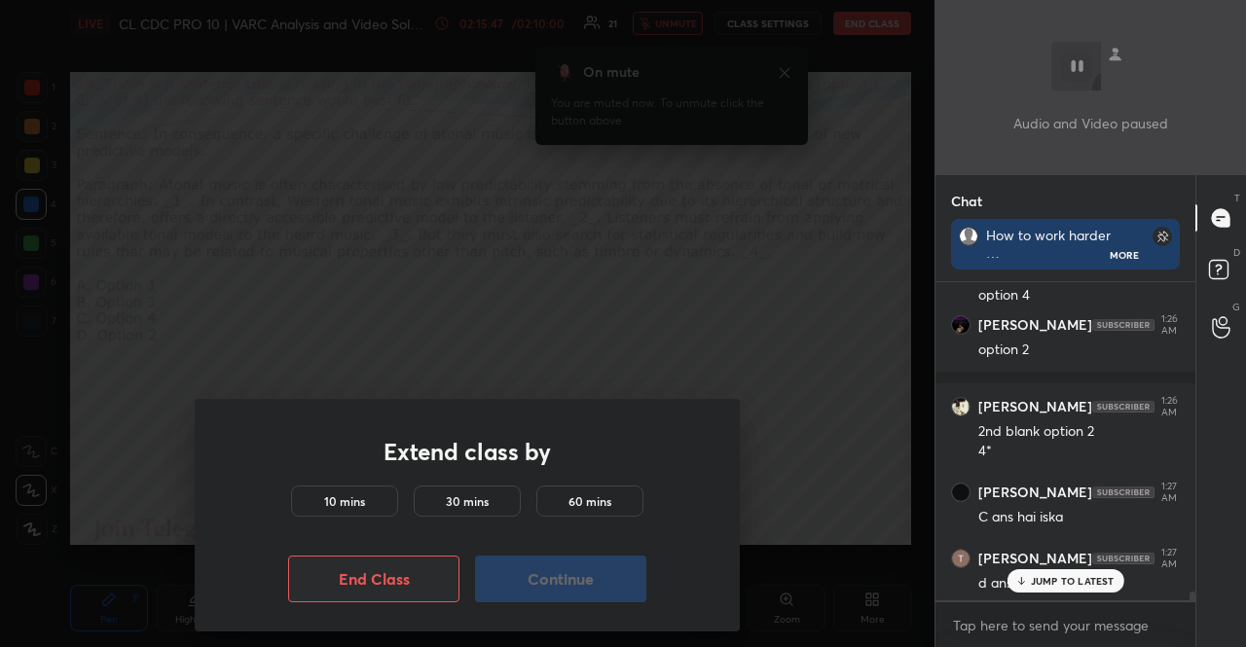
click at [619, 586] on button "Continue" at bounding box center [560, 579] width 171 height 47
click at [390, 497] on div "10 mins" at bounding box center [344, 501] width 107 height 31
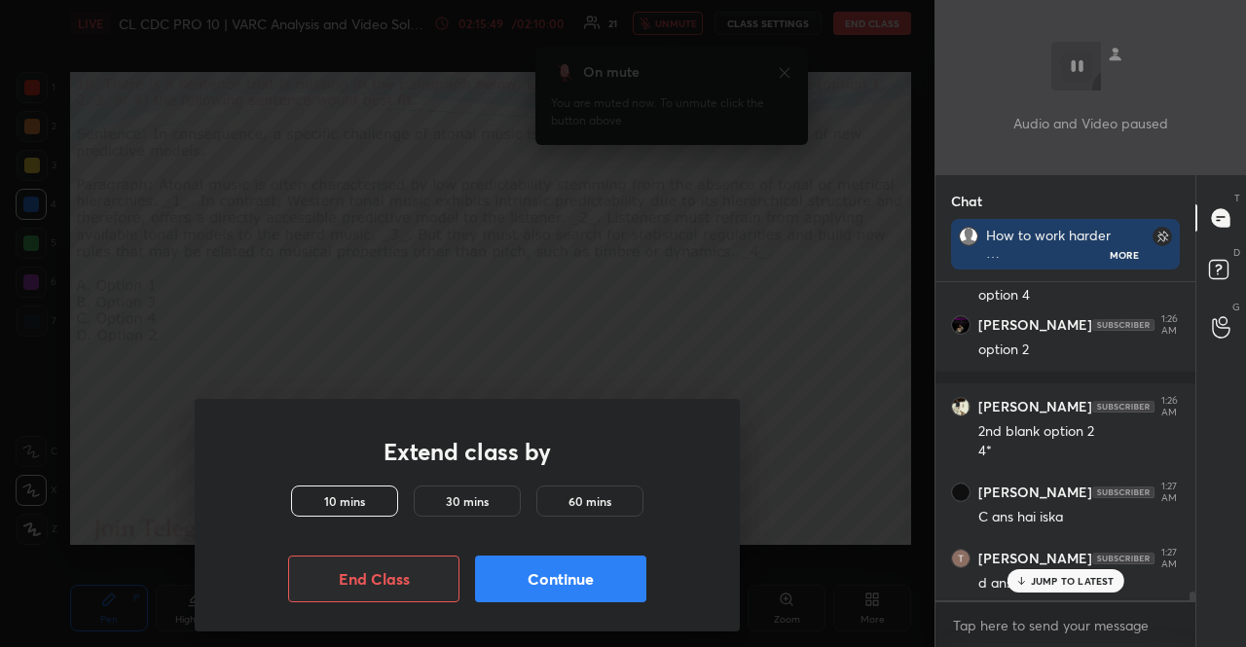
click at [602, 577] on button "Continue" at bounding box center [560, 579] width 171 height 47
click at [617, 587] on div "Extend class by 10 mins 30 mins 60 mins End Class Continue" at bounding box center [467, 515] width 545 height 233
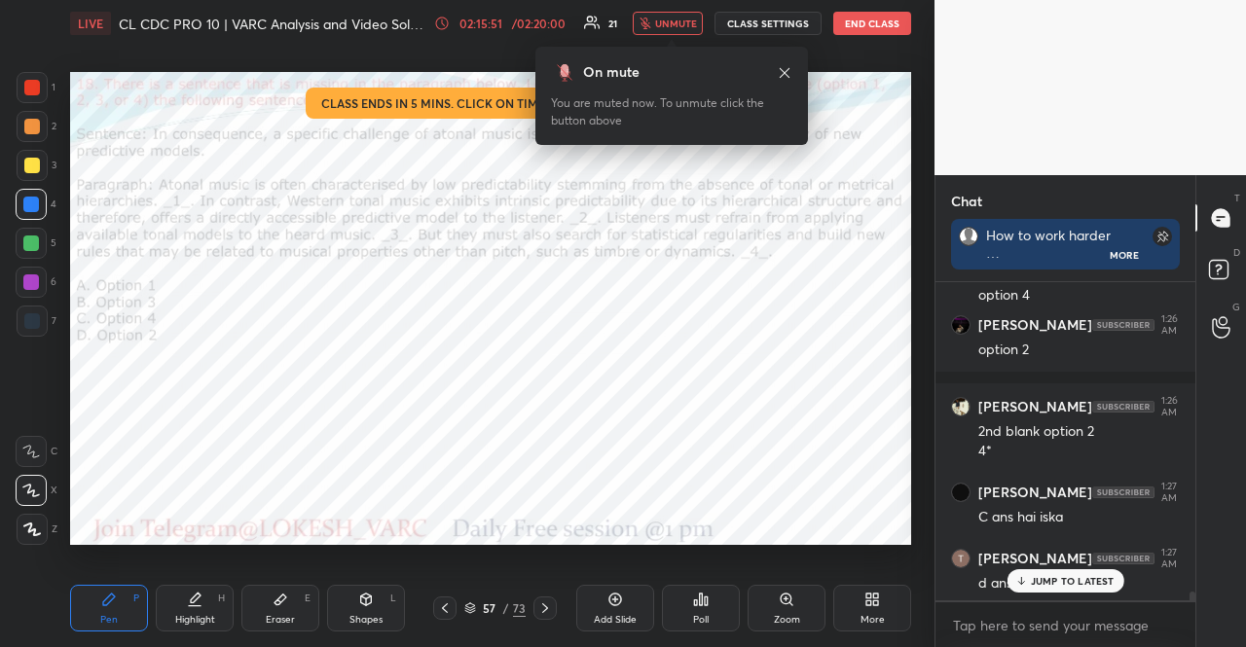
click at [683, 29] on span "unmute" at bounding box center [676, 24] width 42 height 14
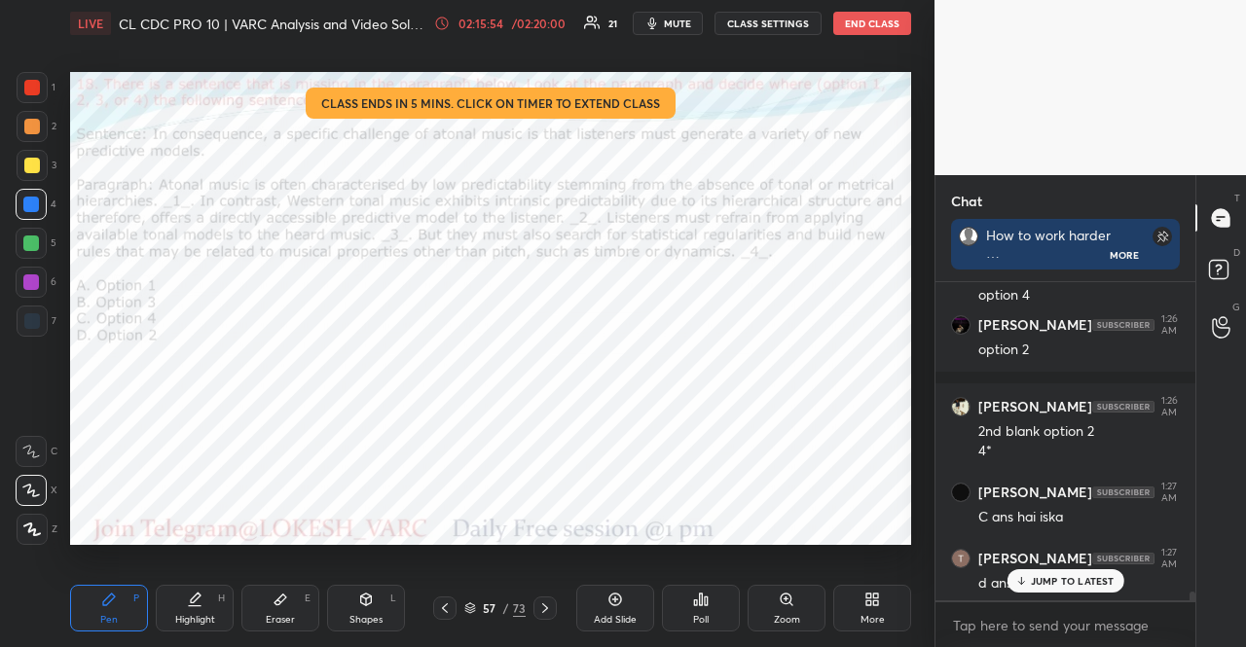
click at [1063, 578] on p "JUMP TO LATEST" at bounding box center [1073, 581] width 84 height 12
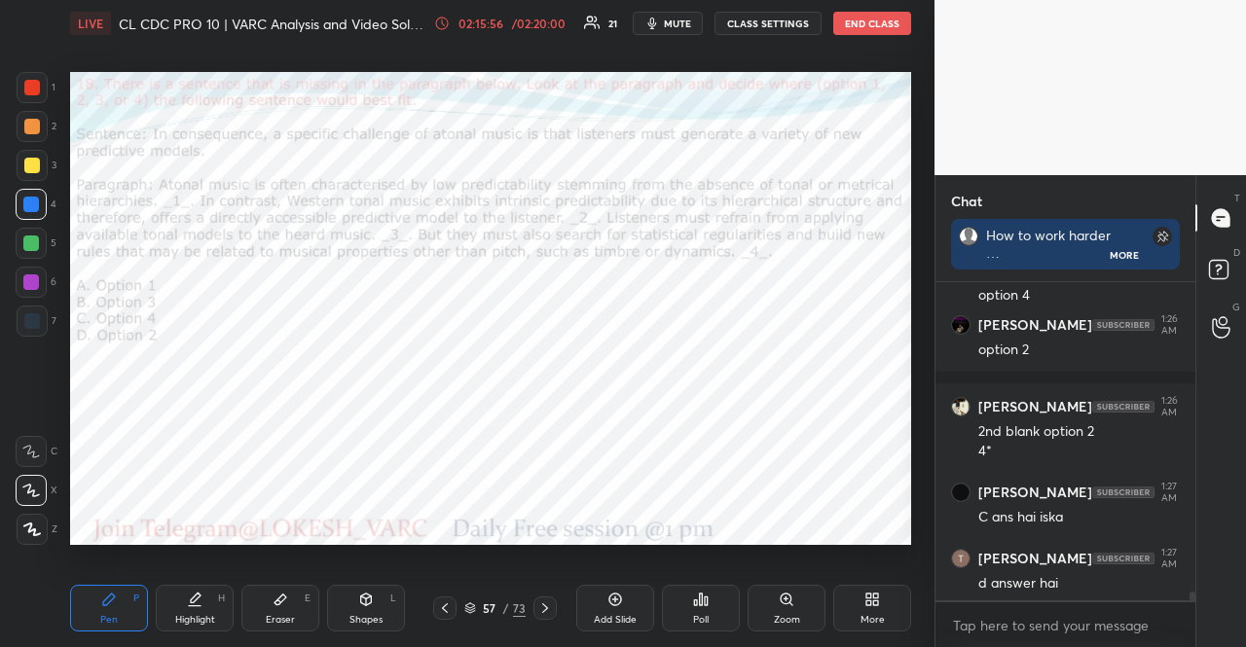
click at [30, 279] on div at bounding box center [31, 283] width 16 height 16
drag, startPoint x: 347, startPoint y: 599, endPoint x: 302, endPoint y: 568, distance: 54.6
click at [346, 601] on div "Shapes L" at bounding box center [366, 608] width 78 height 47
click at [18, 122] on div at bounding box center [32, 126] width 31 height 31
drag, startPoint x: 27, startPoint y: 78, endPoint x: 55, endPoint y: 96, distance: 33.8
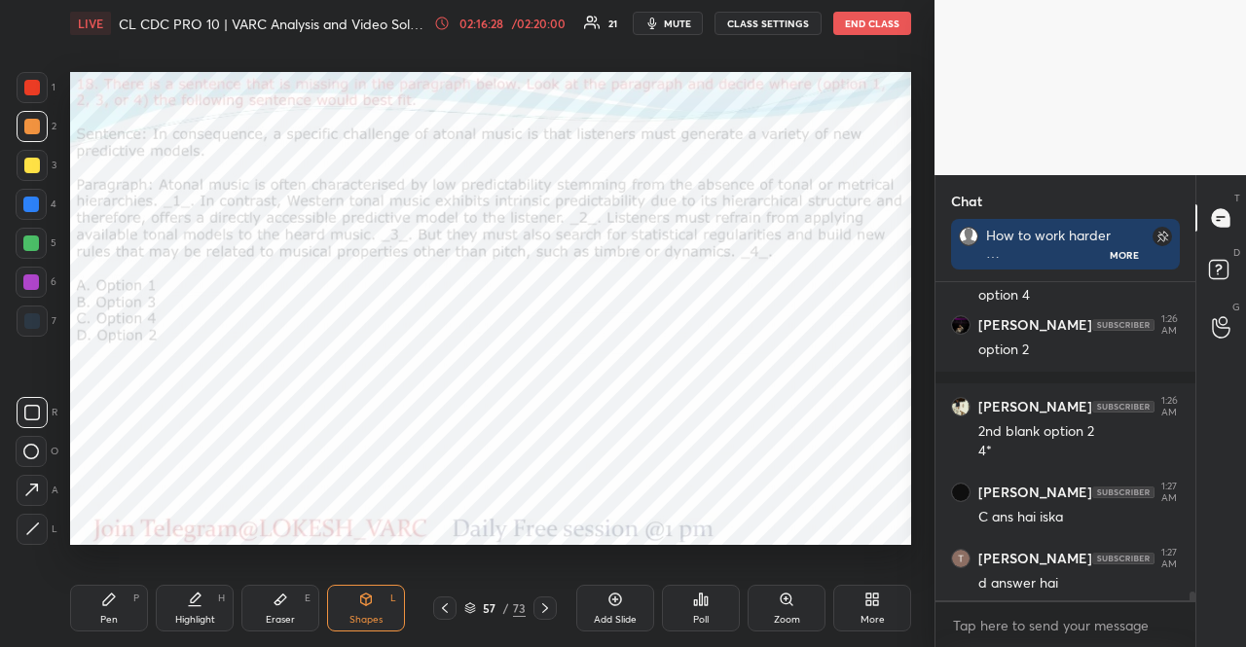
click at [29, 79] on div at bounding box center [32, 87] width 31 height 31
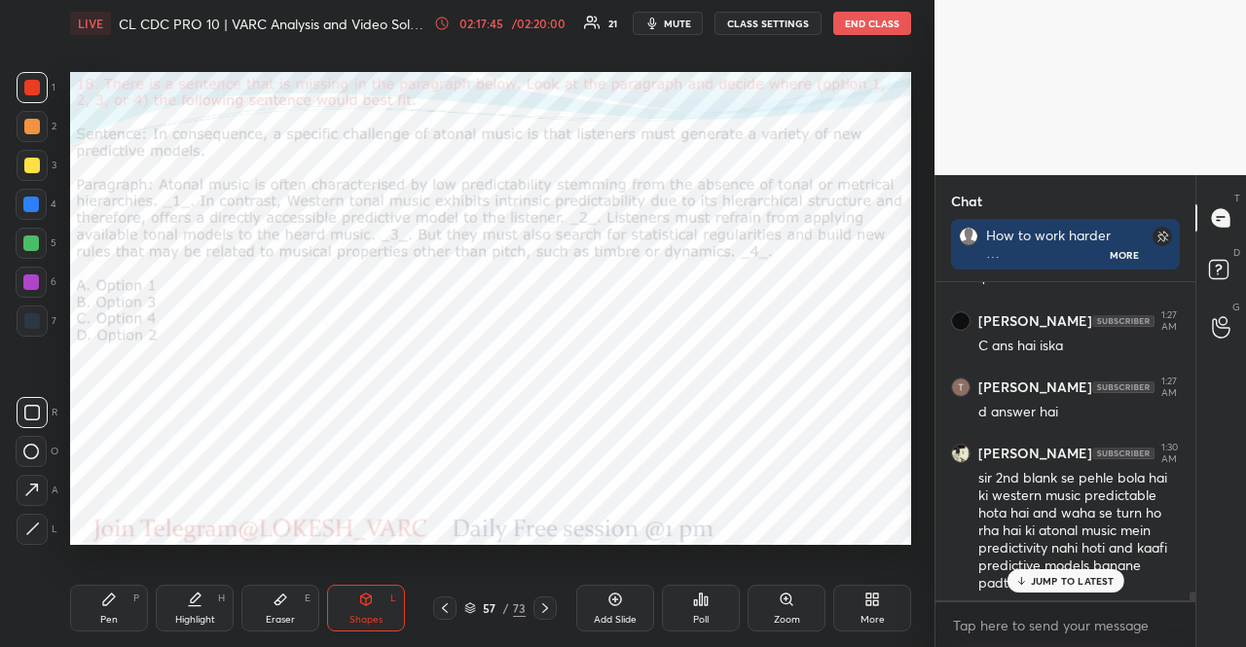
click at [29, 340] on div "1 2 3 4 5 6 7" at bounding box center [36, 208] width 41 height 273
click at [33, 332] on div at bounding box center [32, 321] width 31 height 31
click at [31, 326] on div at bounding box center [32, 321] width 16 height 16
click at [105, 604] on icon at bounding box center [109, 600] width 12 height 12
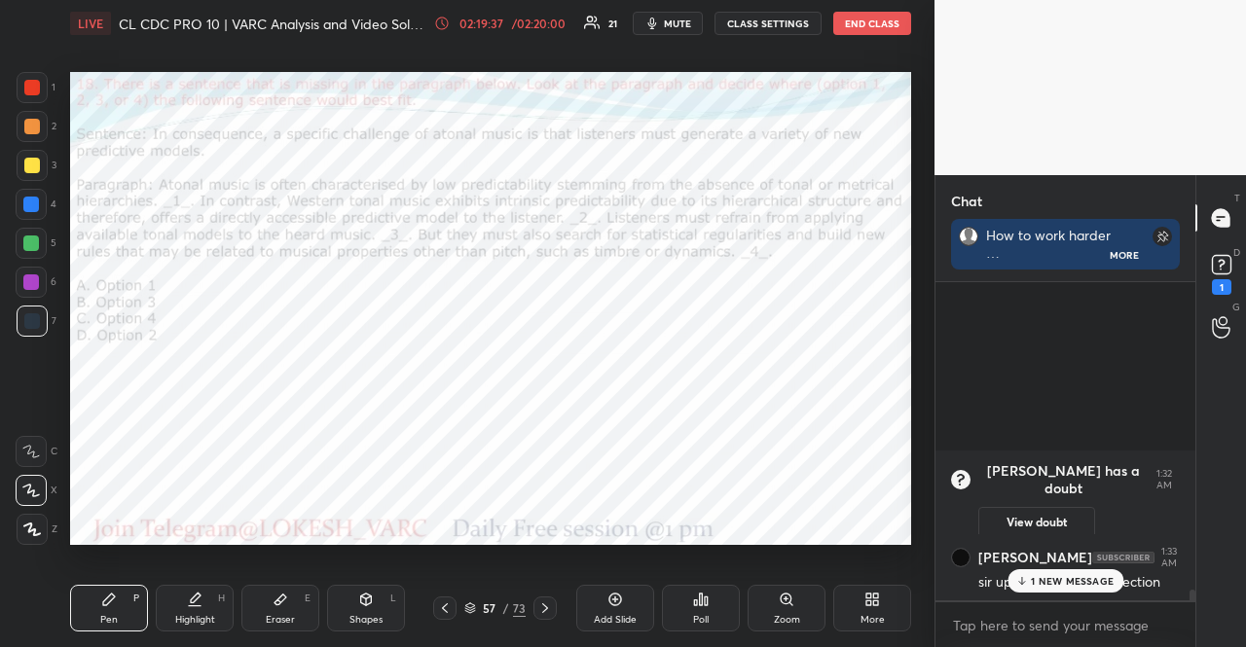
scroll to position [10571, 0]
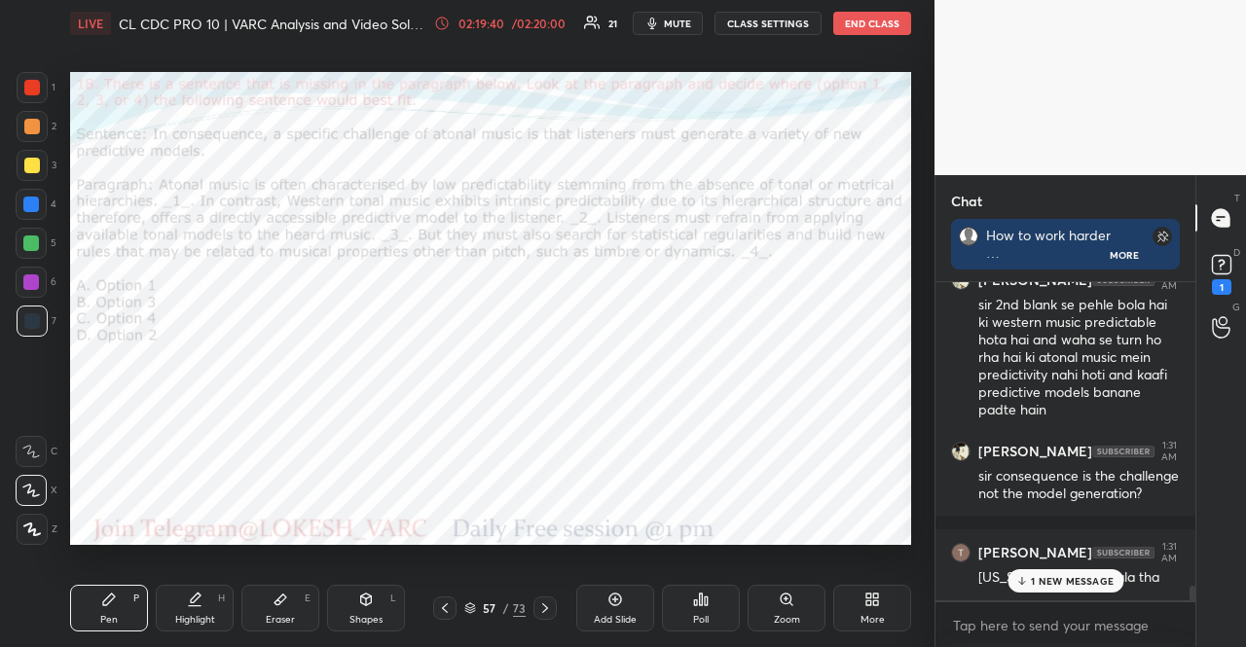
click at [27, 255] on div at bounding box center [31, 243] width 31 height 31
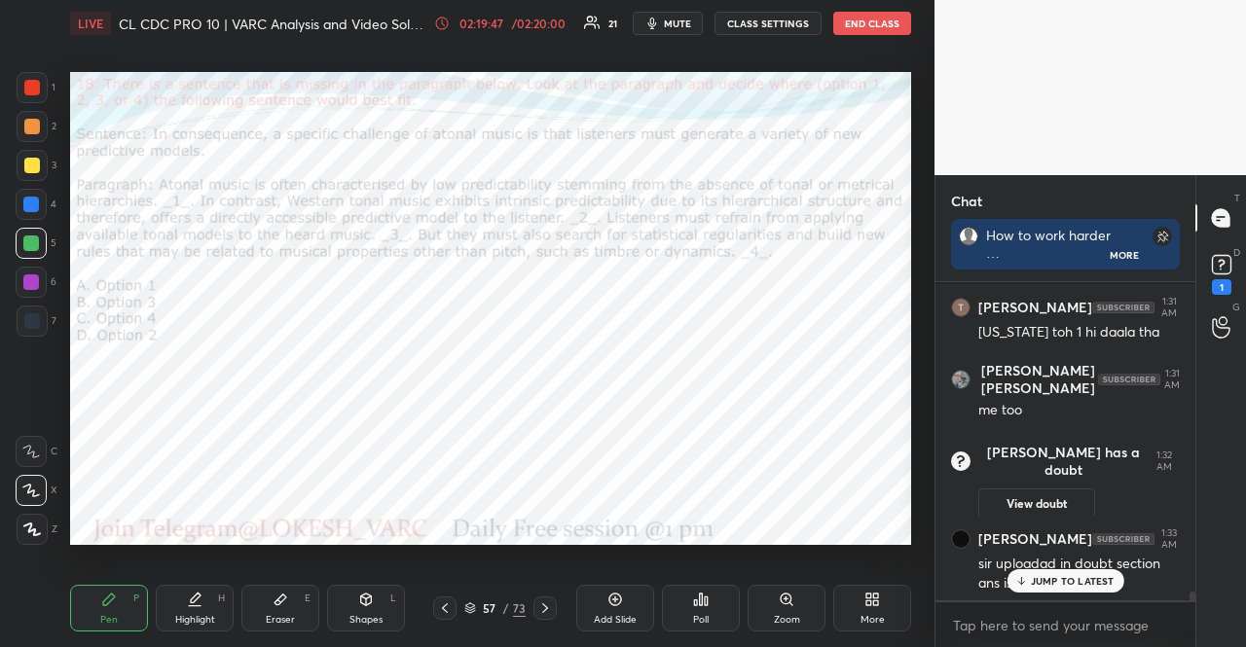
click at [1056, 585] on p "JUMP TO LATEST" at bounding box center [1073, 581] width 84 height 12
click at [1233, 261] on icon at bounding box center [1221, 264] width 29 height 29
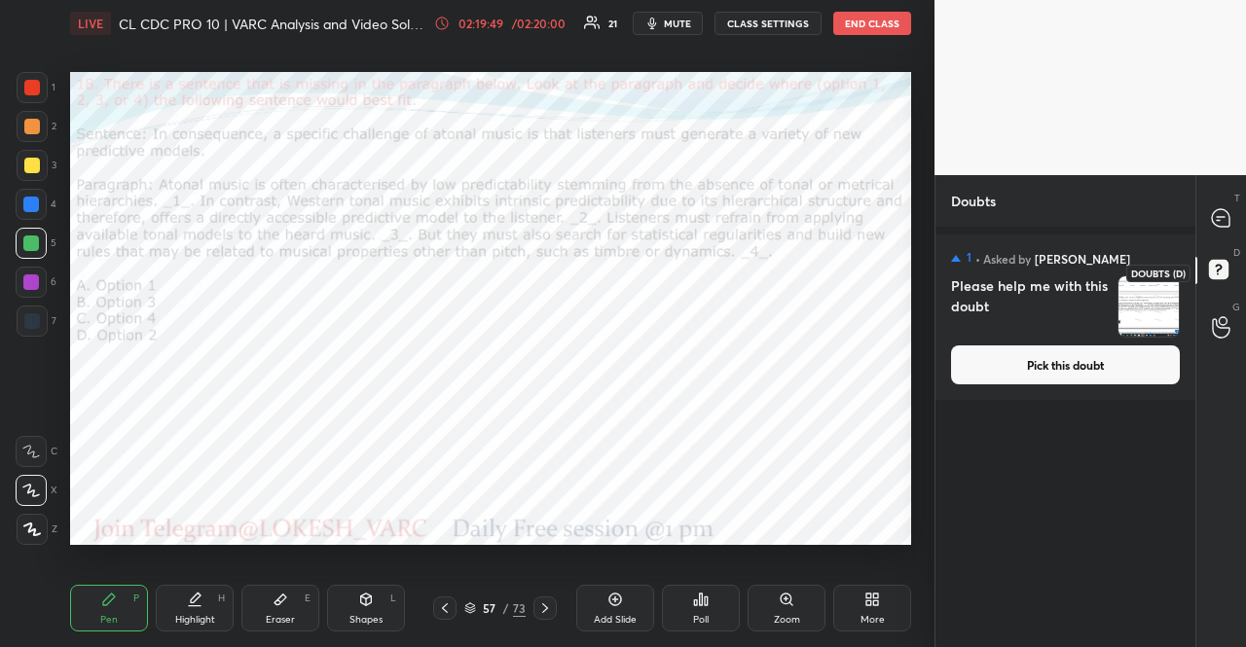
scroll to position [415, 254]
click at [1070, 375] on button "Pick this doubt" at bounding box center [1065, 365] width 229 height 39
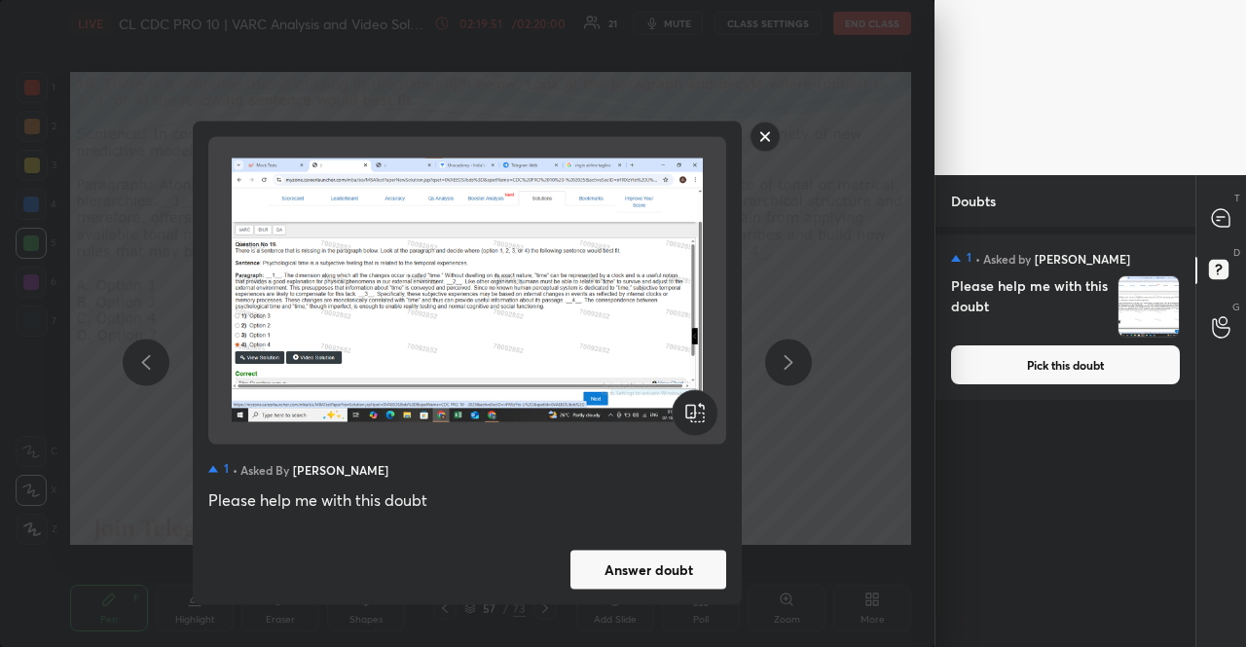
click at [672, 583] on button "Answer doubt" at bounding box center [649, 569] width 156 height 39
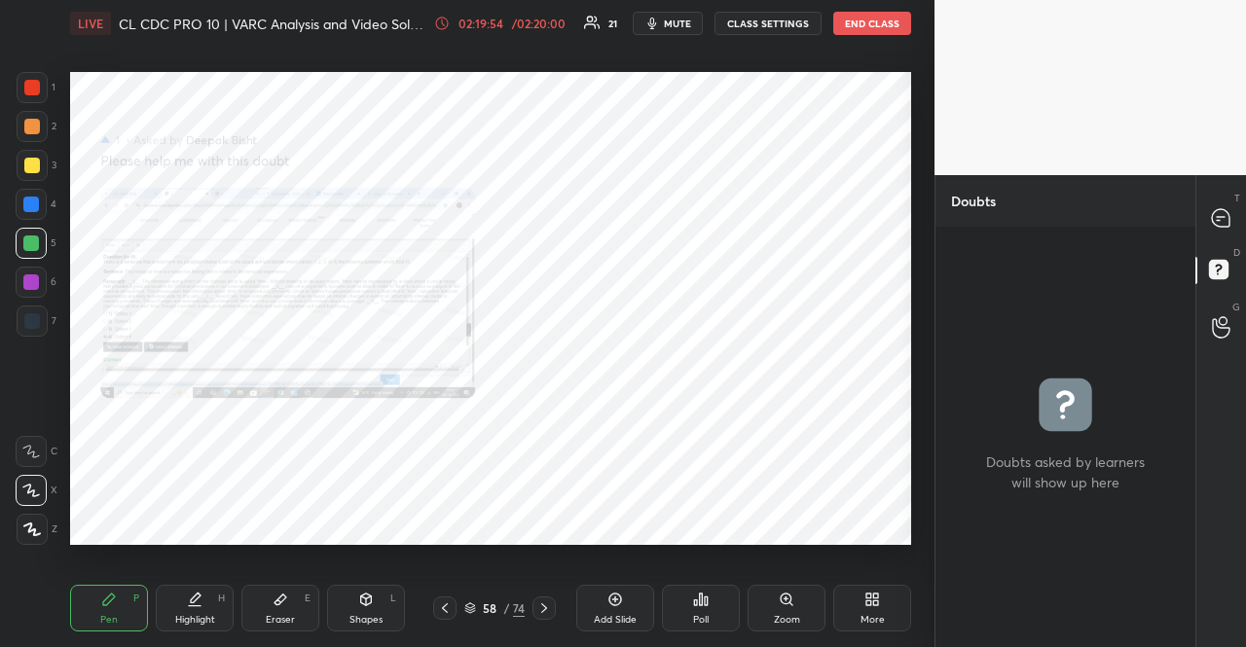
click at [36, 204] on div at bounding box center [31, 205] width 16 height 16
click at [786, 599] on icon at bounding box center [786, 599] width 0 height 4
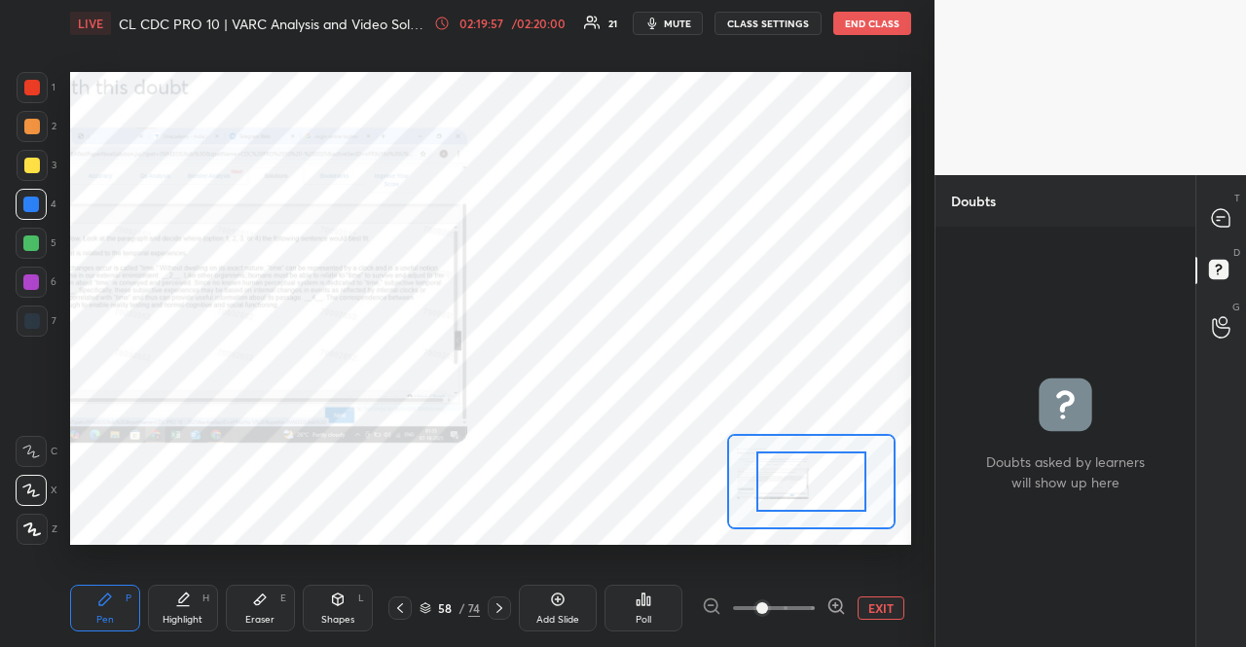
click at [787, 599] on span at bounding box center [774, 608] width 82 height 29
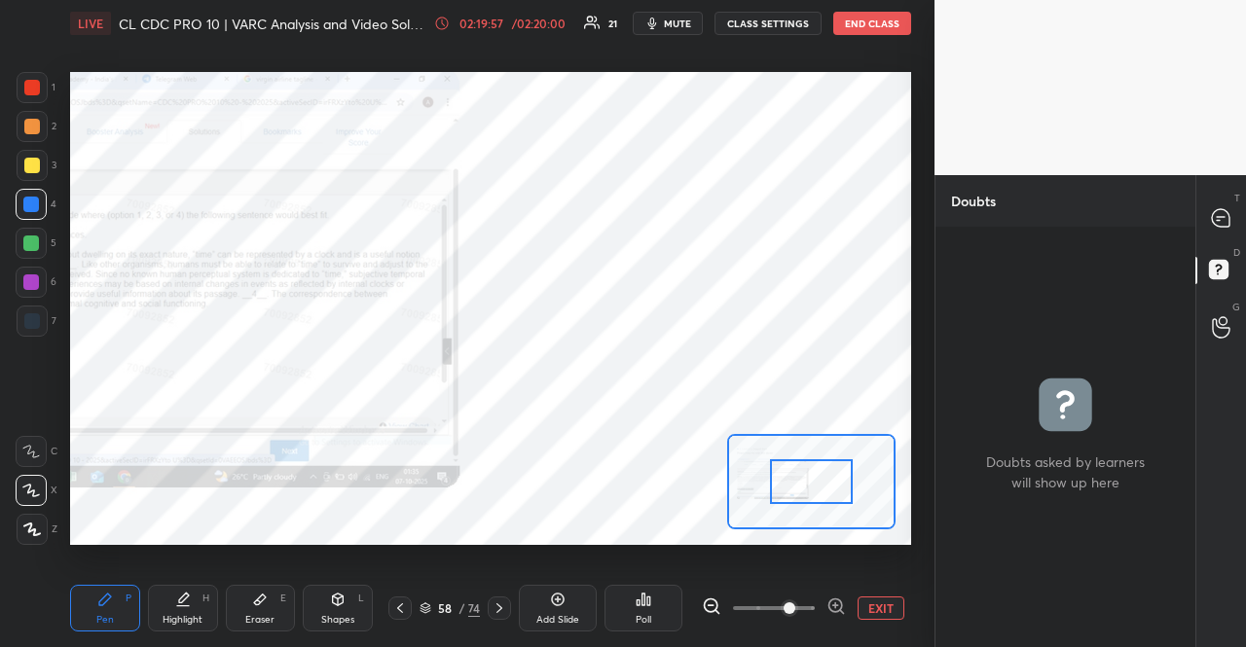
click at [786, 603] on span at bounding box center [790, 609] width 12 height 12
click at [795, 608] on span at bounding box center [790, 609] width 12 height 12
click at [794, 608] on span at bounding box center [790, 609] width 12 height 12
click at [830, 619] on div "Add Slide Poll EXIT" at bounding box center [715, 608] width 392 height 47
click at [831, 614] on icon at bounding box center [836, 606] width 19 height 19
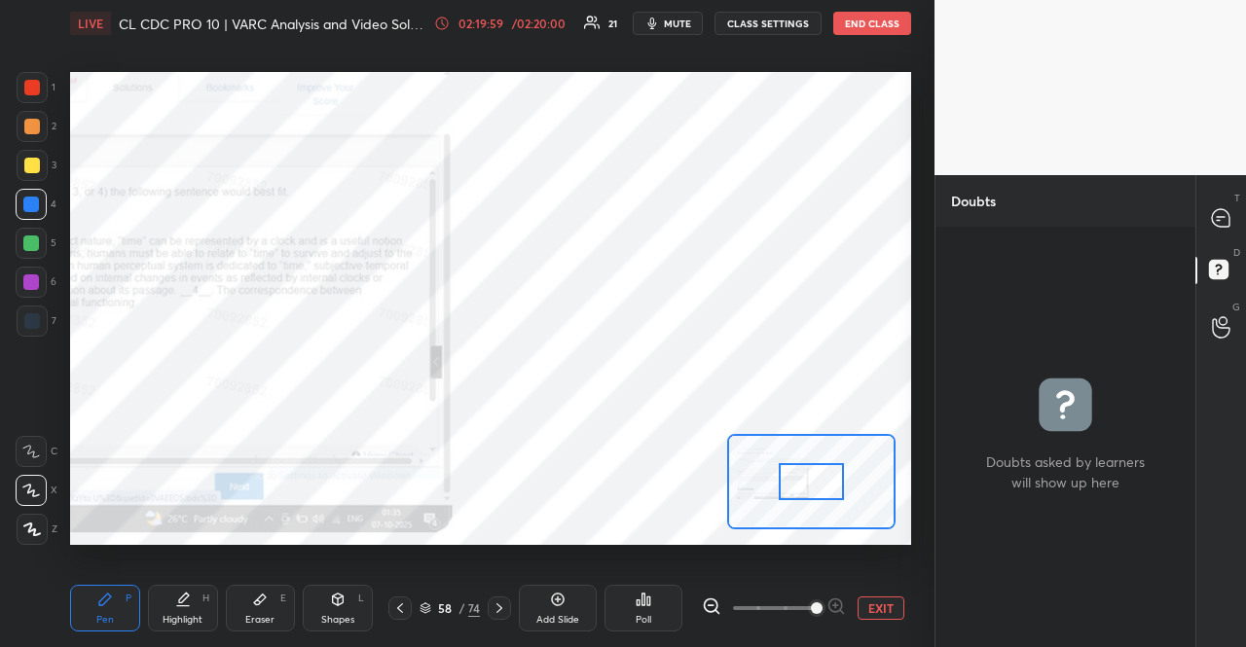
click at [823, 613] on span at bounding box center [817, 609] width 12 height 12
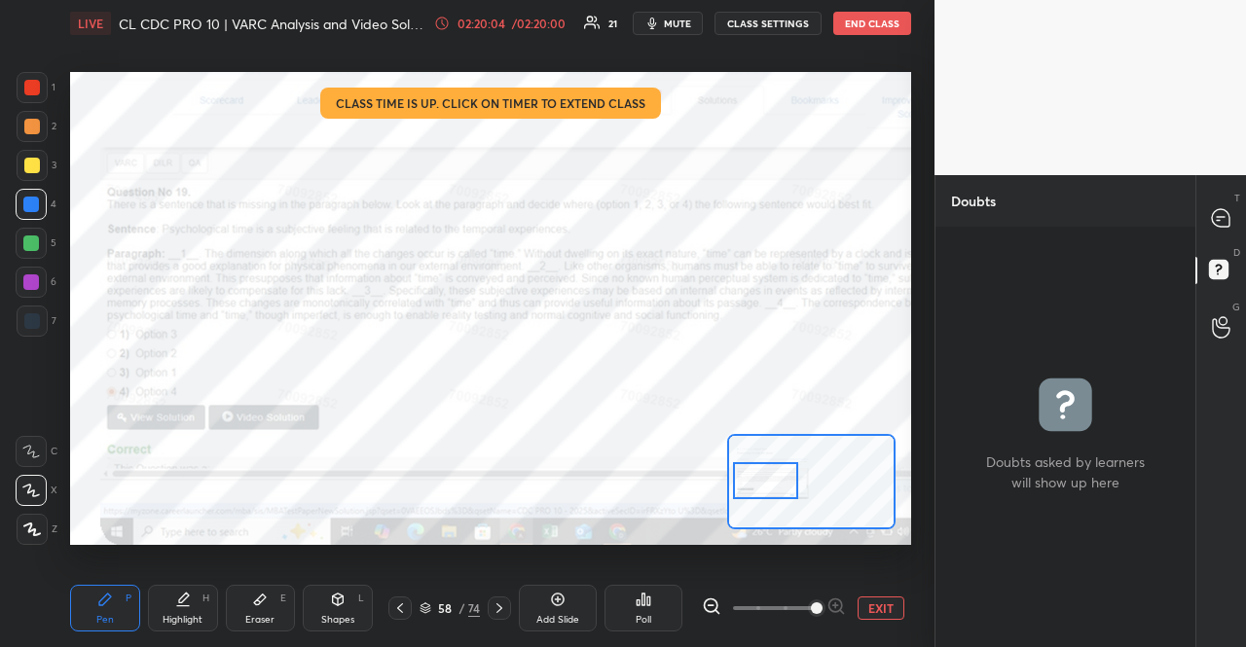
drag, startPoint x: 805, startPoint y: 474, endPoint x: 767, endPoint y: 473, distance: 38.0
click at [767, 473] on div at bounding box center [766, 480] width 66 height 36
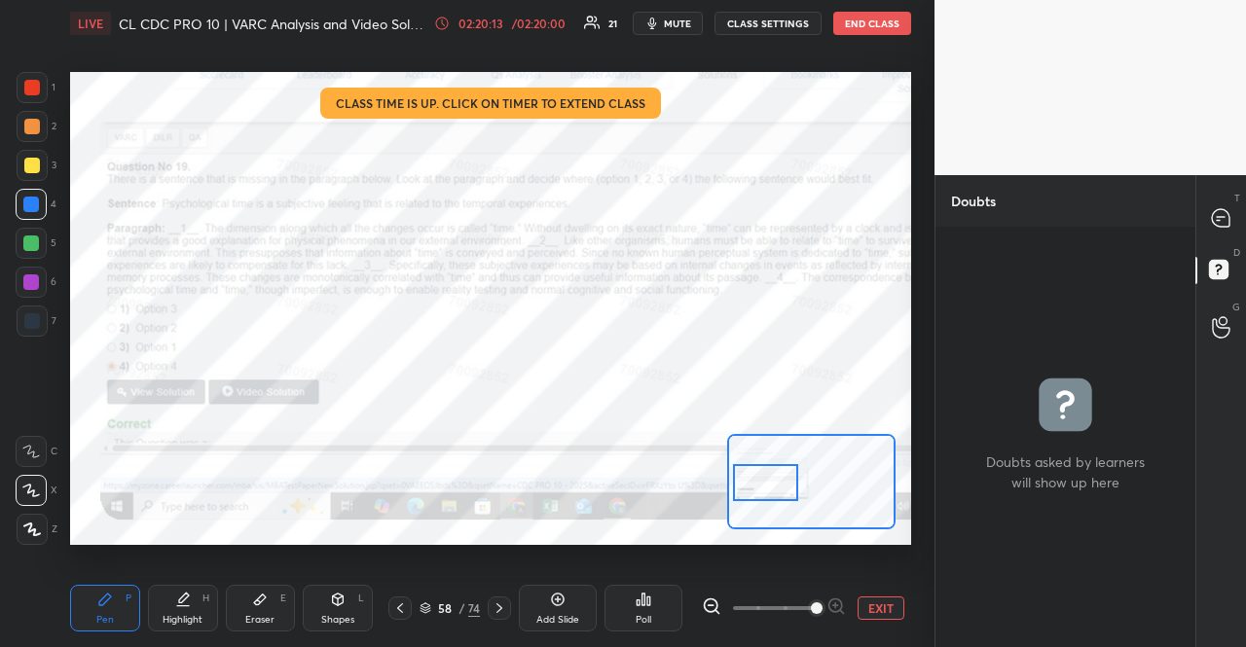
click at [767, 474] on div at bounding box center [766, 482] width 66 height 36
click at [1225, 213] on icon at bounding box center [1221, 218] width 18 height 18
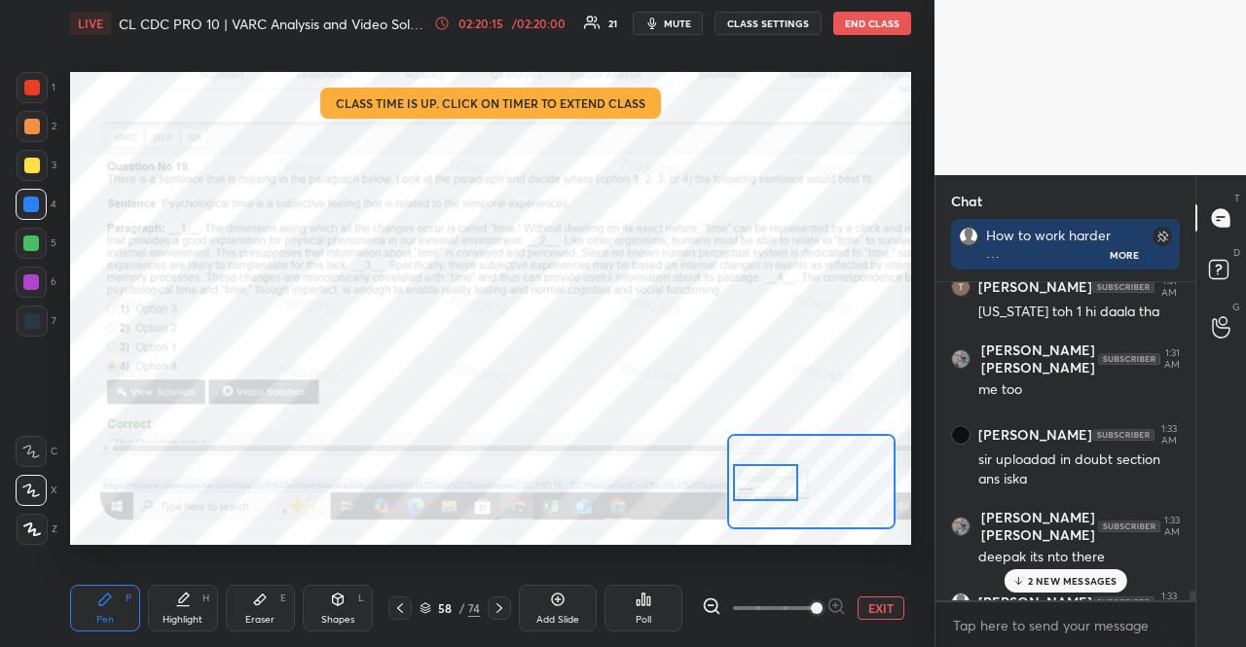
scroll to position [11258, 0]
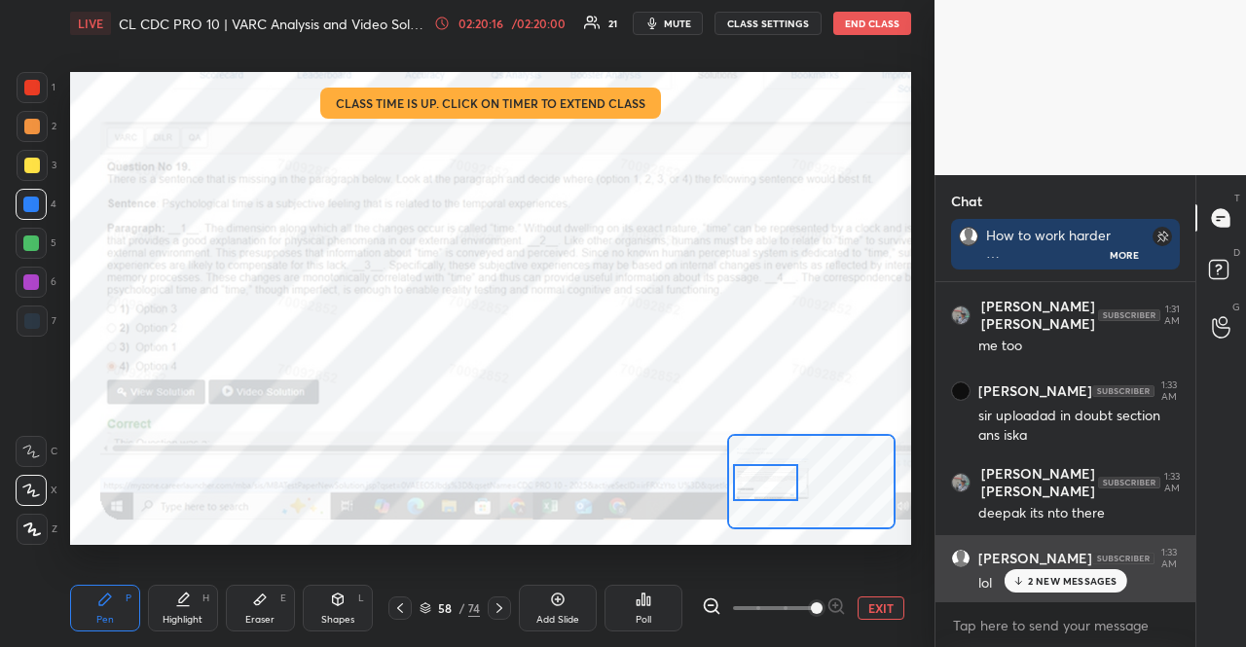
click at [1056, 584] on p "2 NEW MESSAGES" at bounding box center [1073, 581] width 90 height 12
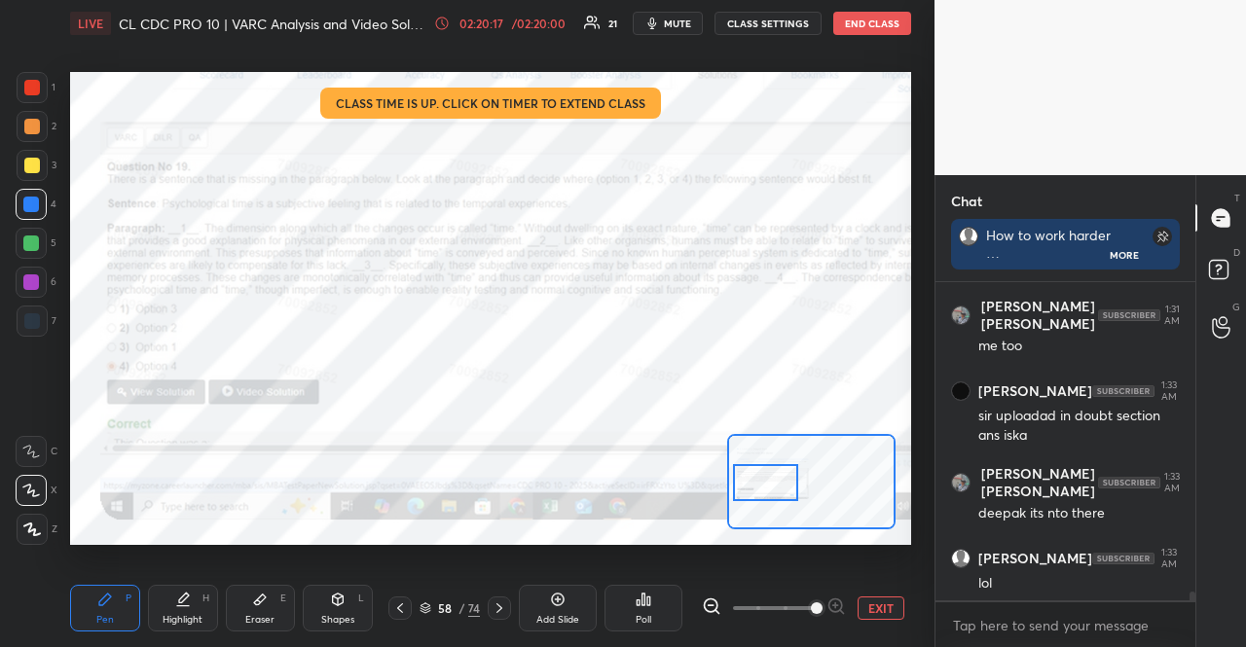
scroll to position [11340, 0]
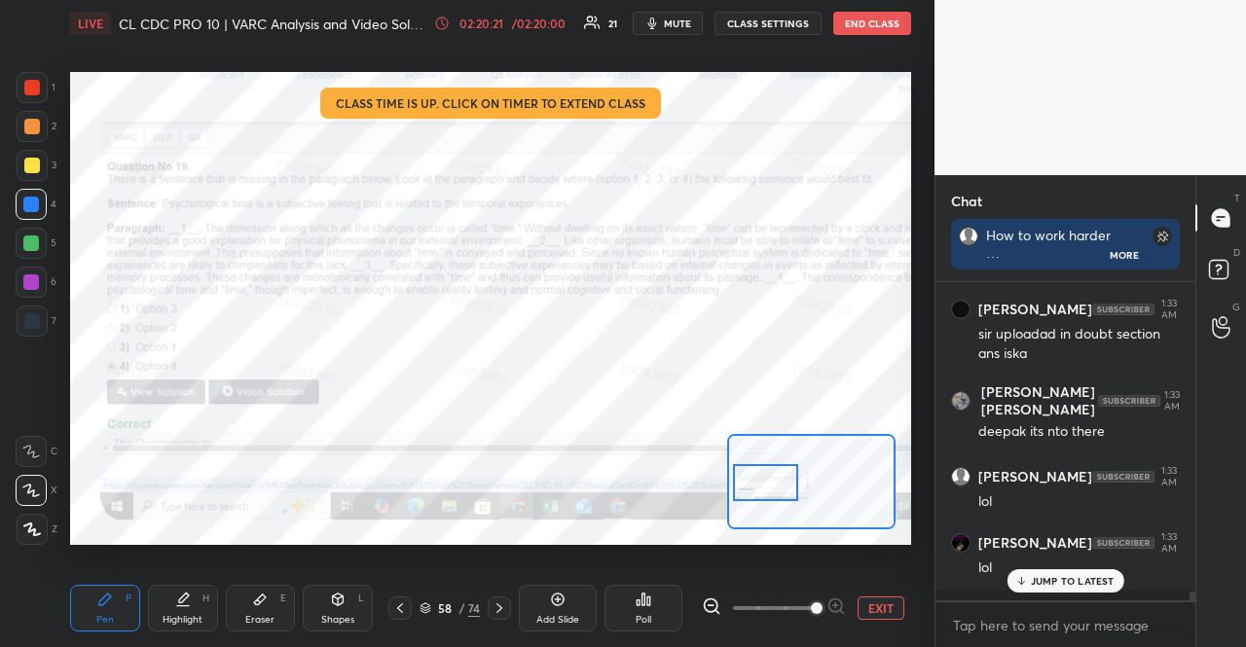
click at [399, 601] on icon at bounding box center [400, 609] width 16 height 16
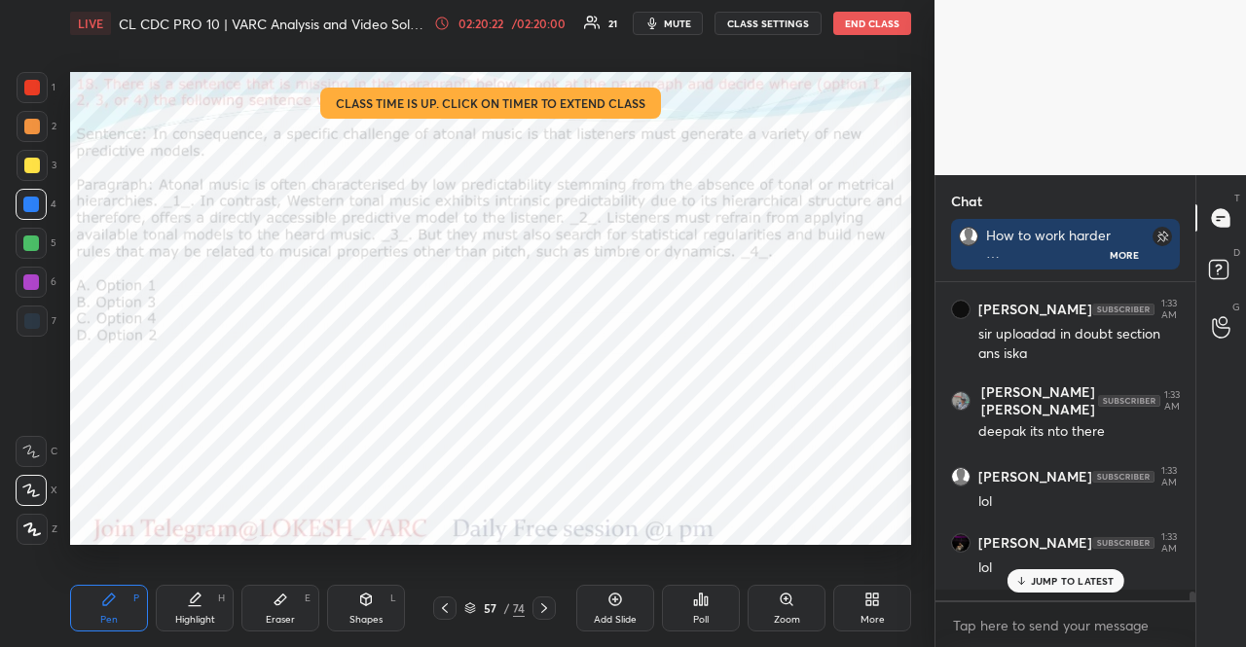
click at [398, 600] on div "Shapes L" at bounding box center [366, 608] width 78 height 47
click at [448, 605] on icon at bounding box center [445, 609] width 16 height 16
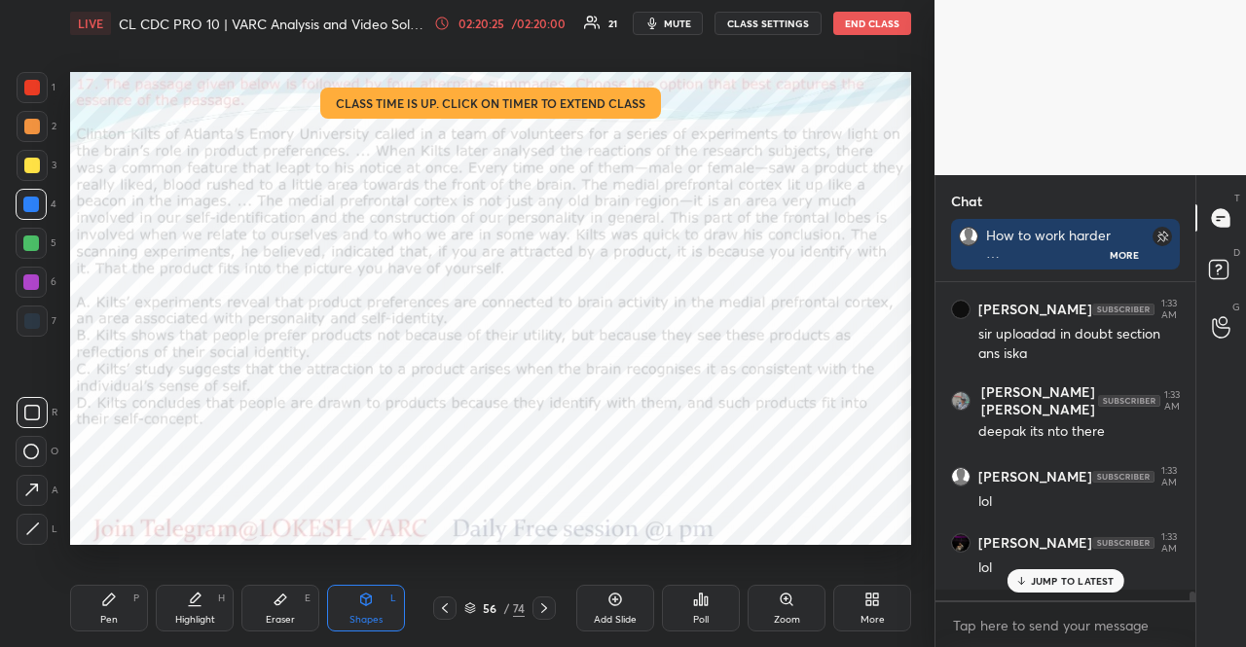
click at [442, 602] on icon at bounding box center [445, 609] width 16 height 16
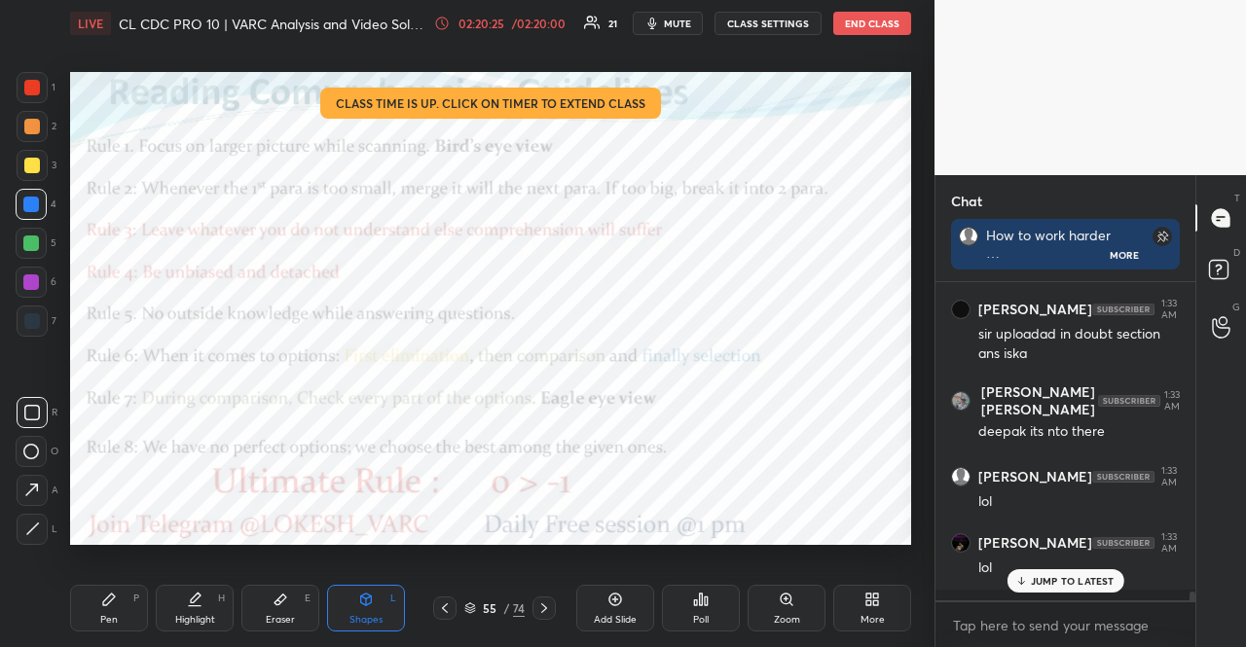
click at [444, 601] on icon at bounding box center [445, 609] width 16 height 16
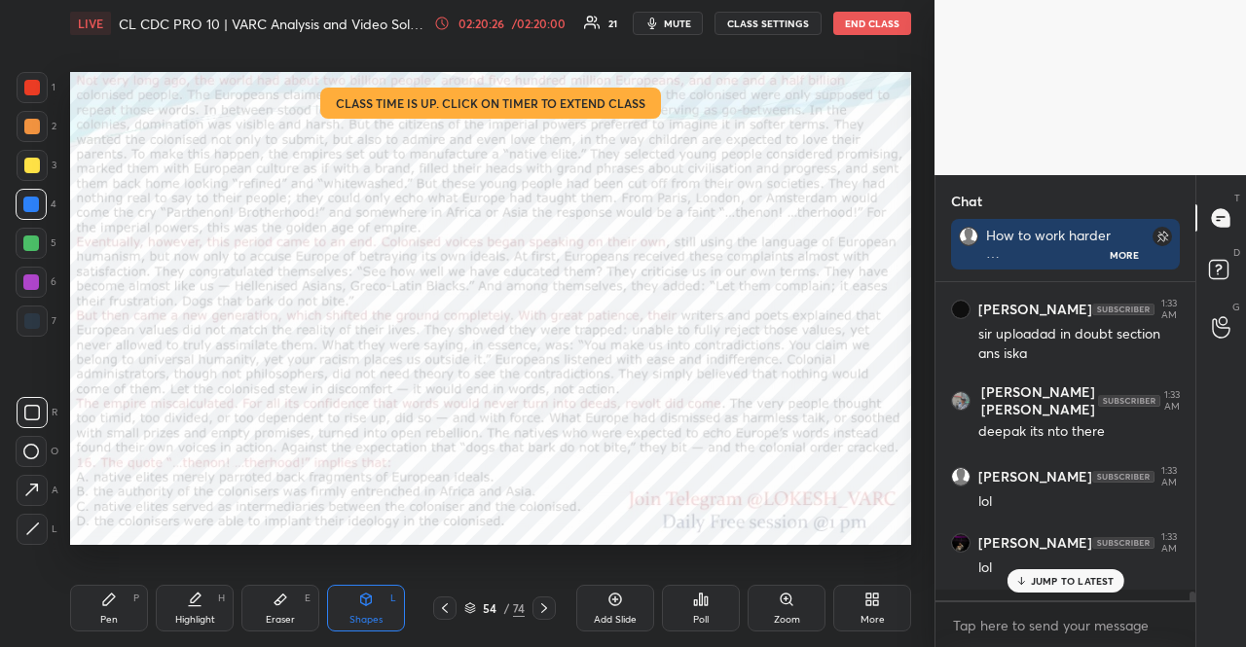
click at [444, 601] on icon at bounding box center [445, 609] width 16 height 16
click at [445, 600] on div at bounding box center [444, 608] width 23 height 23
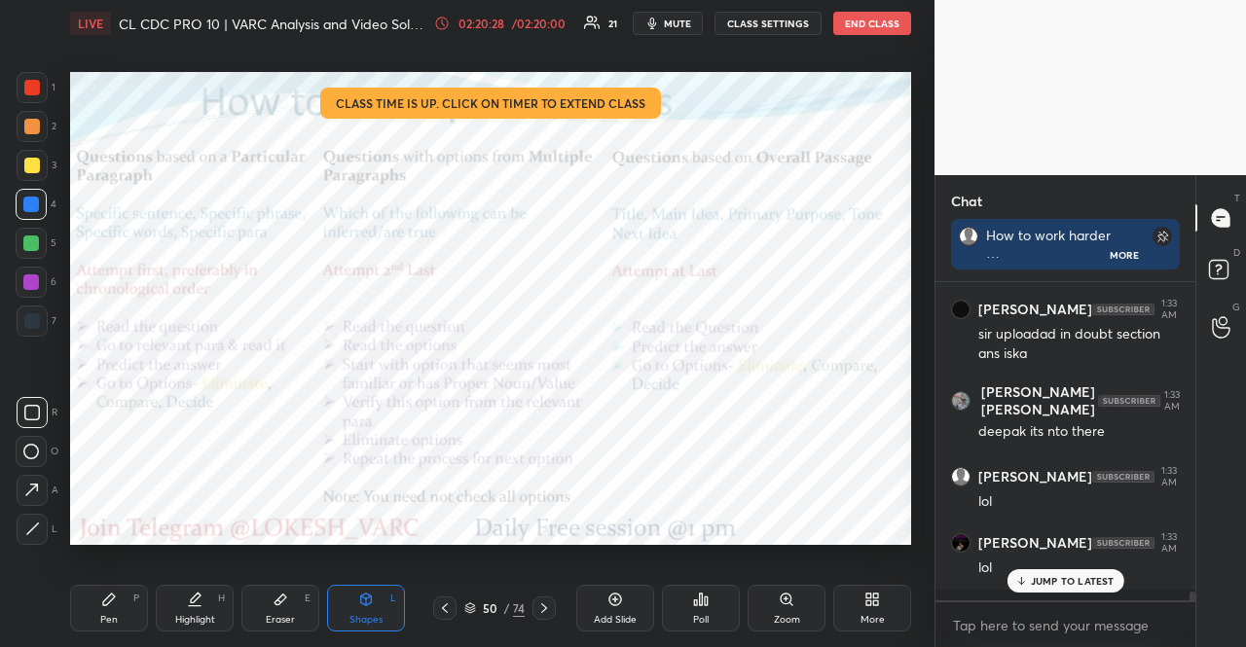
click at [446, 600] on div at bounding box center [444, 608] width 23 height 23
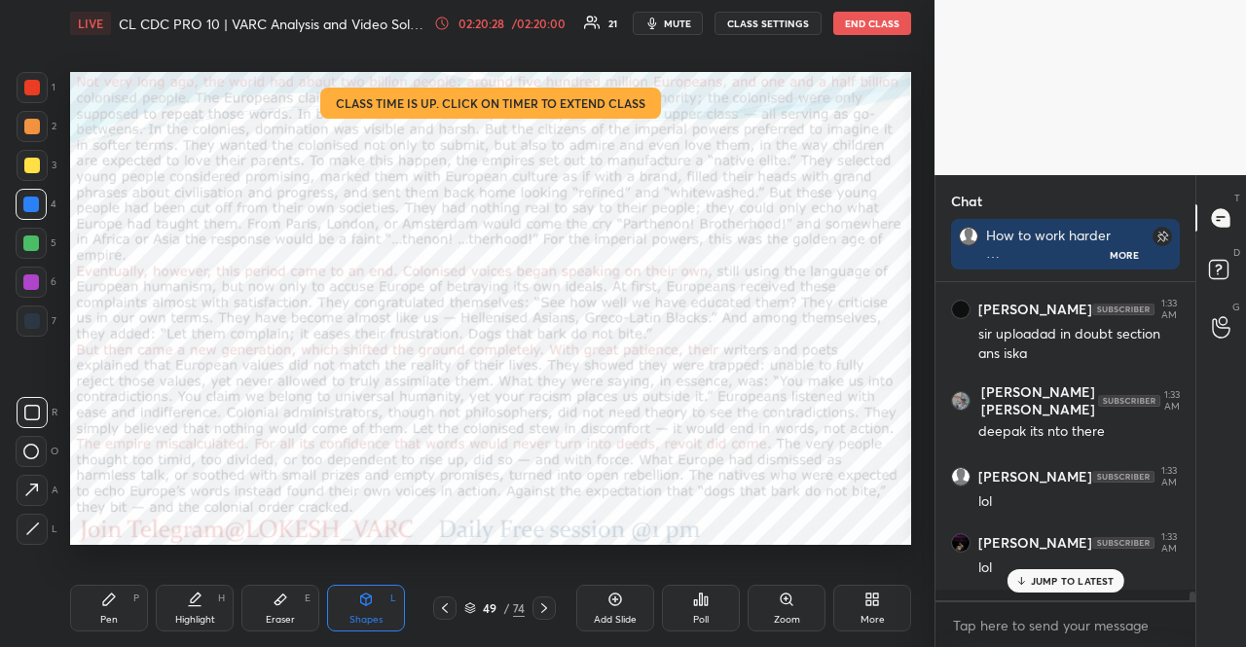
click at [446, 600] on div at bounding box center [444, 608] width 23 height 23
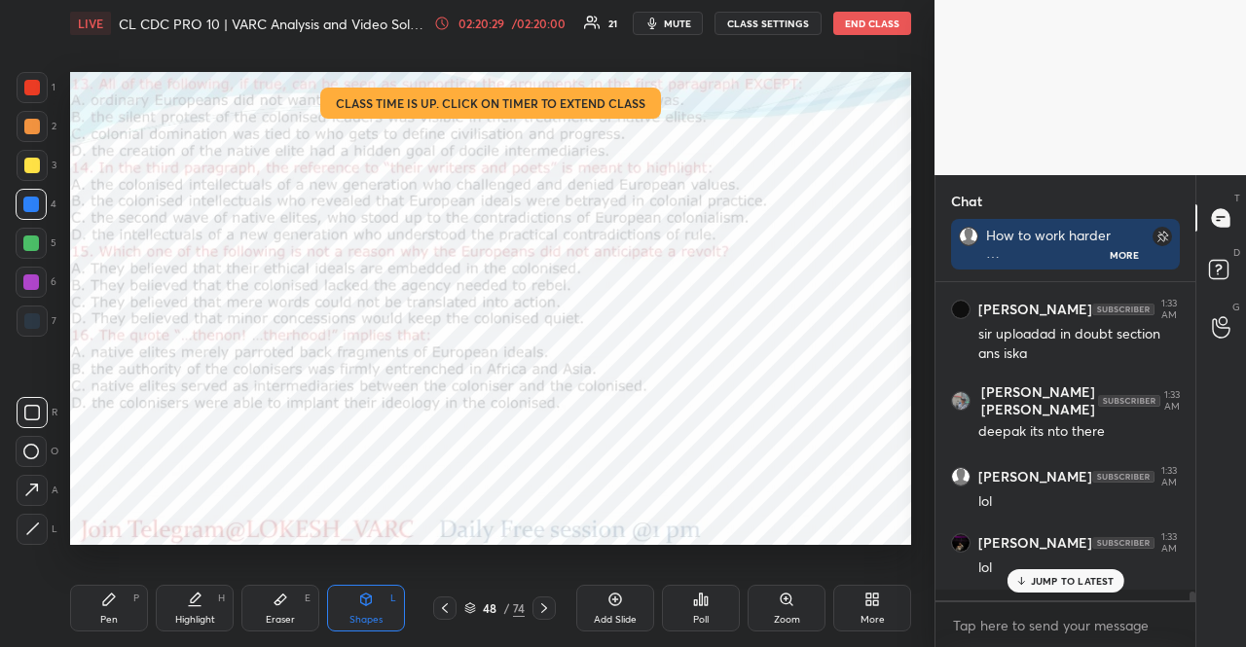
scroll to position [11422, 0]
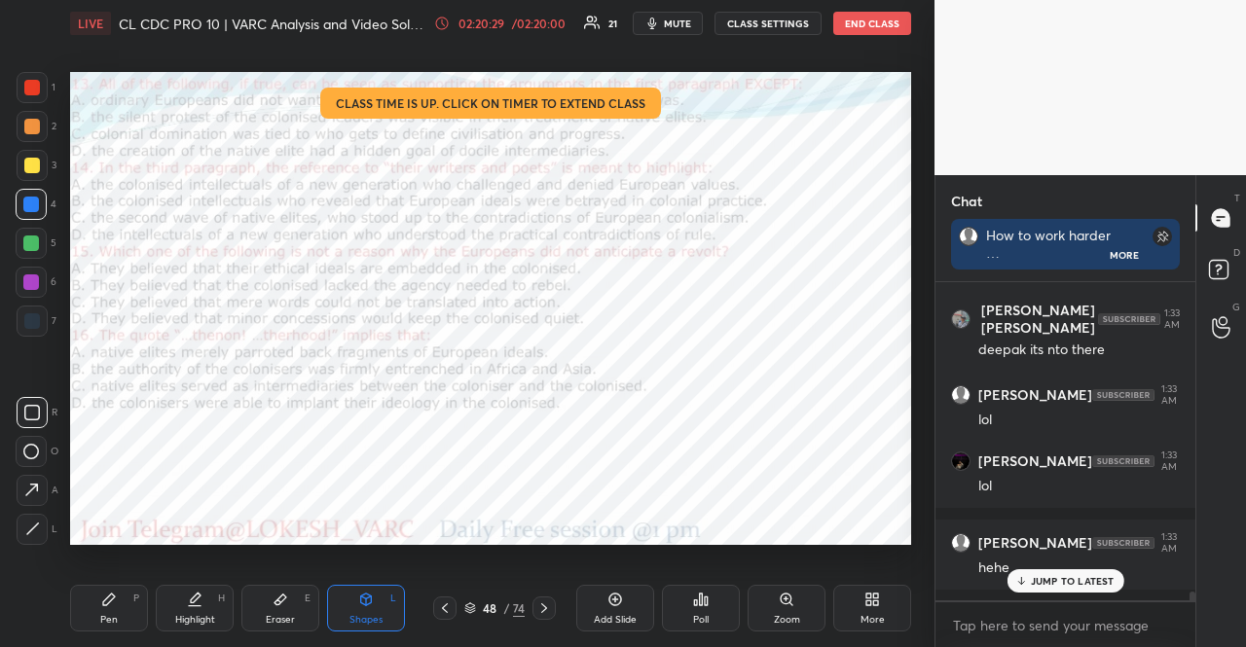
click at [446, 600] on div at bounding box center [444, 608] width 23 height 23
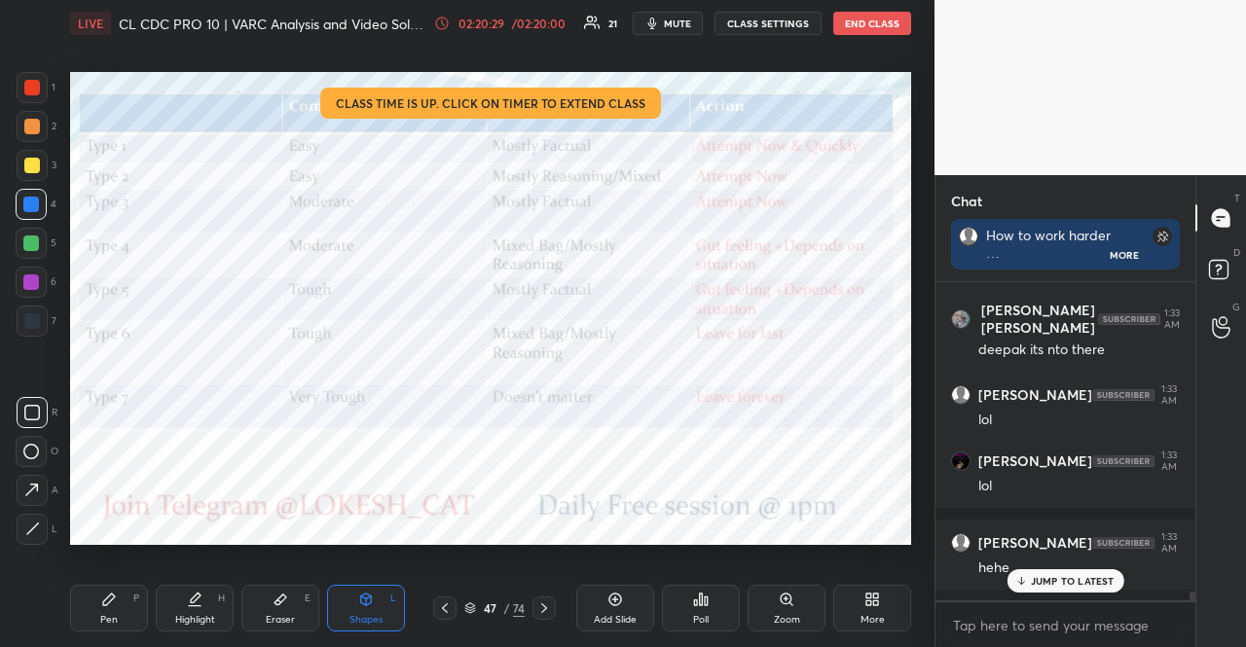
click at [446, 600] on div at bounding box center [444, 608] width 23 height 23
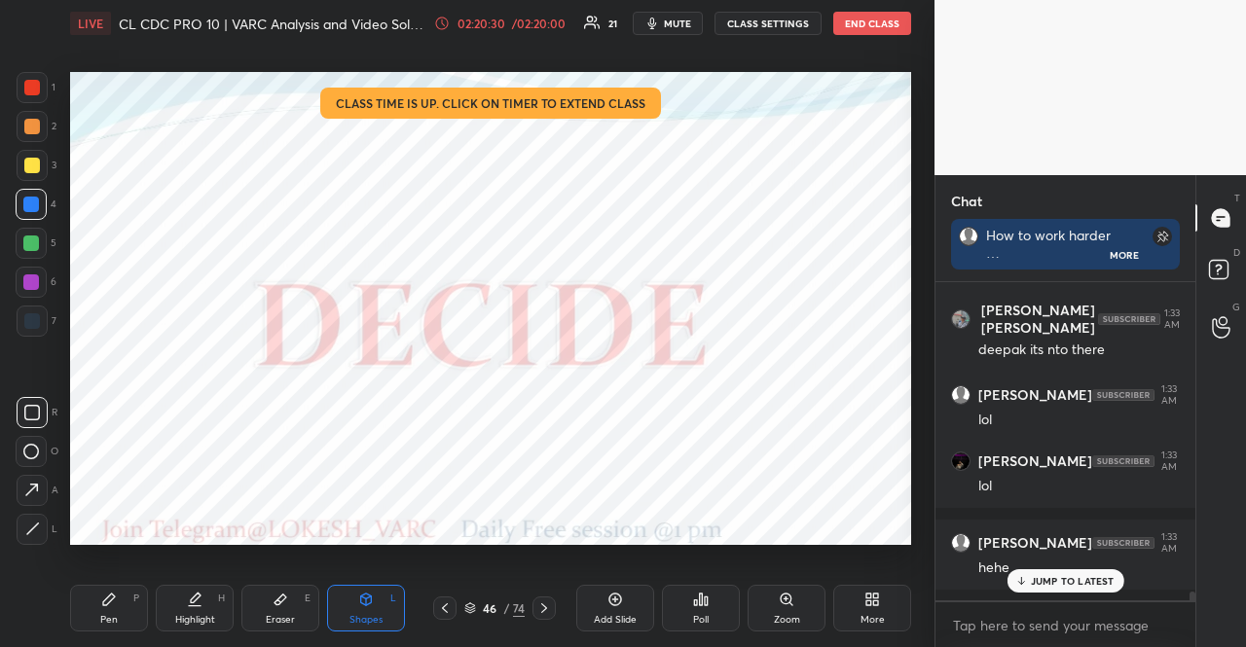
click at [446, 600] on div at bounding box center [444, 608] width 23 height 23
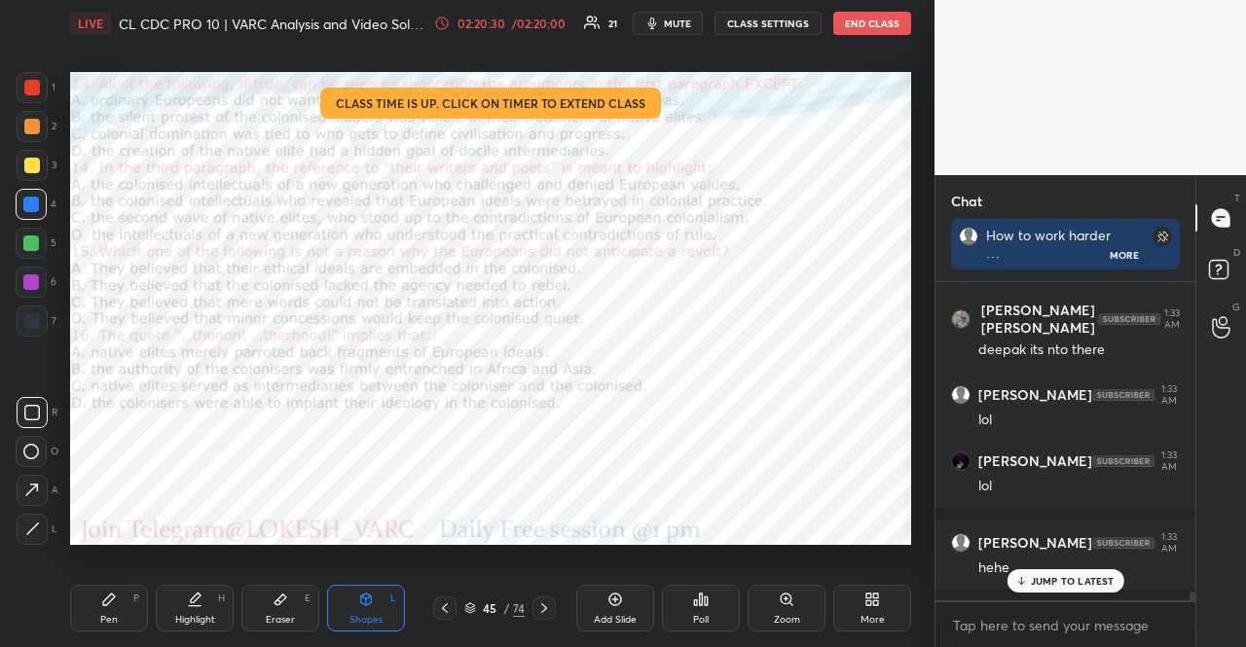
click at [448, 600] on div at bounding box center [444, 608] width 23 height 23
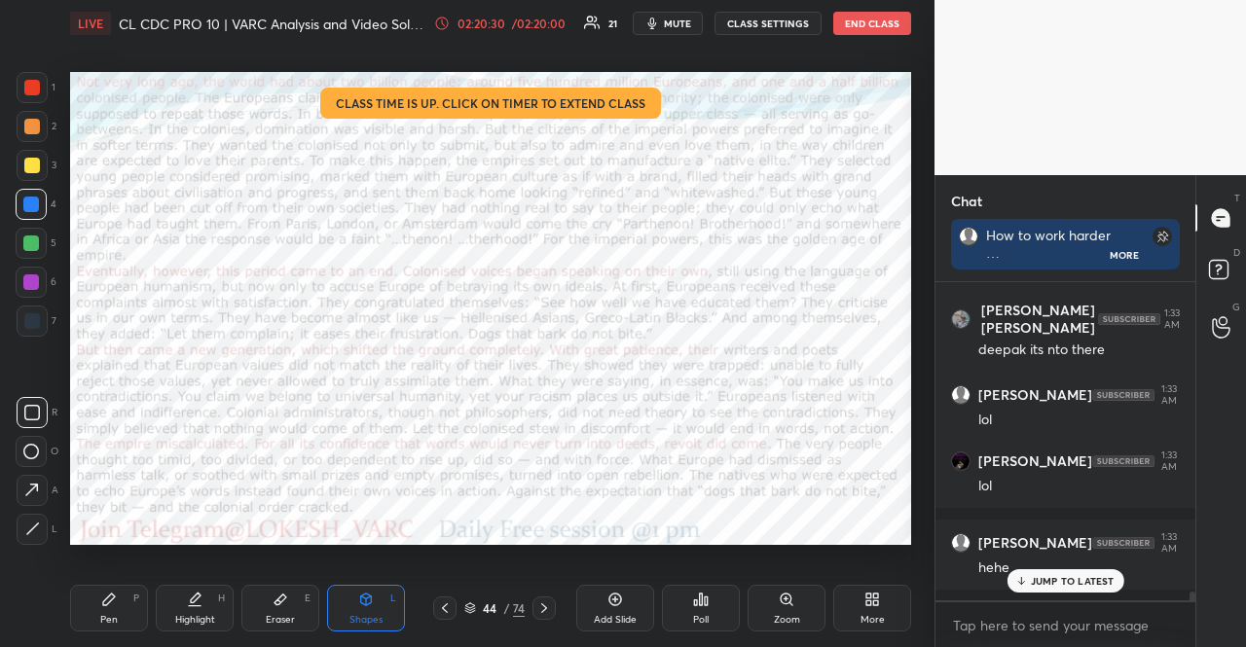
click at [448, 600] on div at bounding box center [444, 608] width 23 height 23
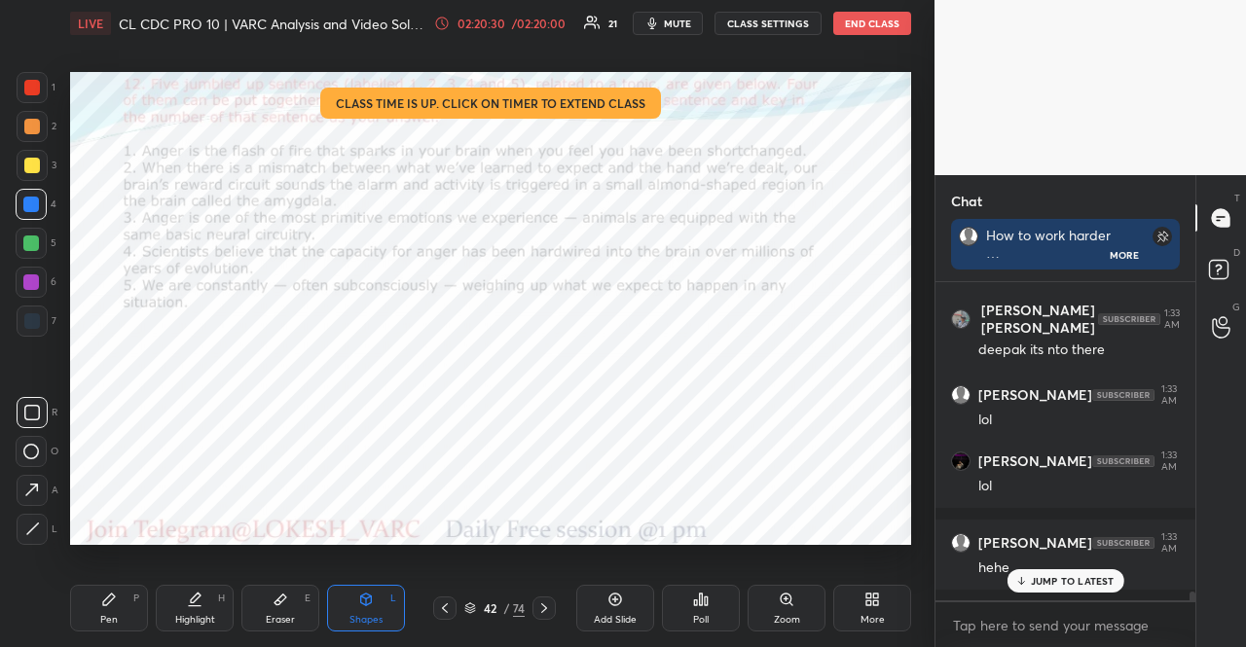
click at [448, 600] on div at bounding box center [444, 608] width 23 height 23
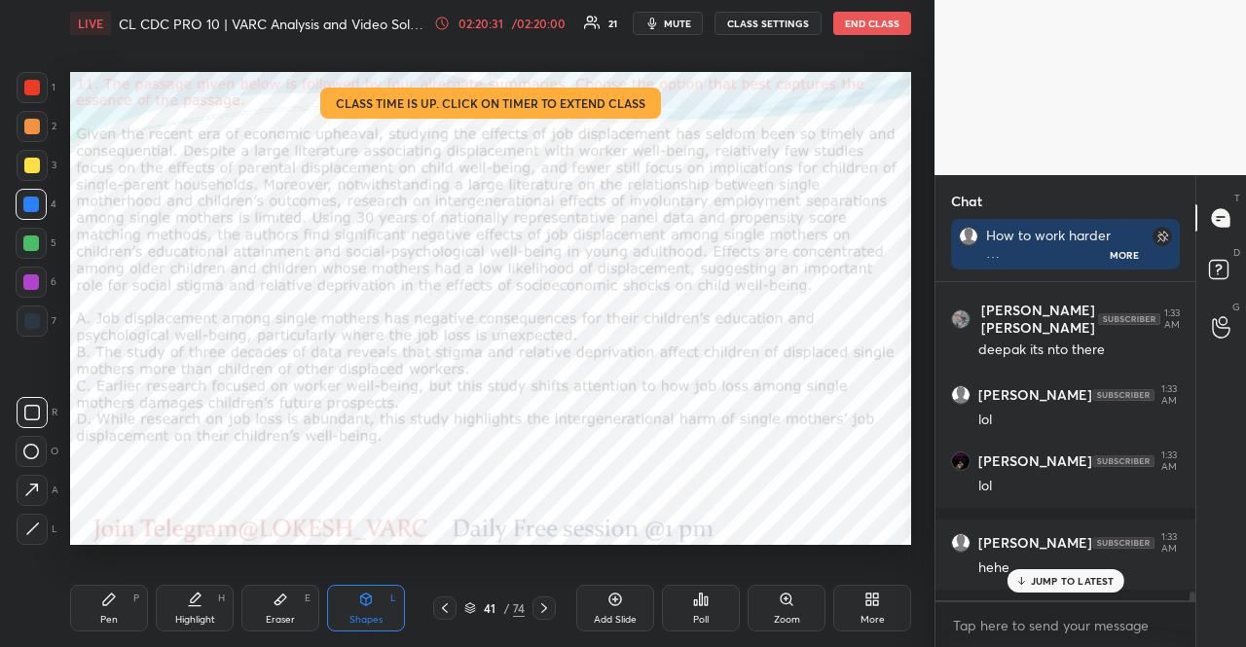
click at [448, 600] on div at bounding box center [444, 608] width 23 height 23
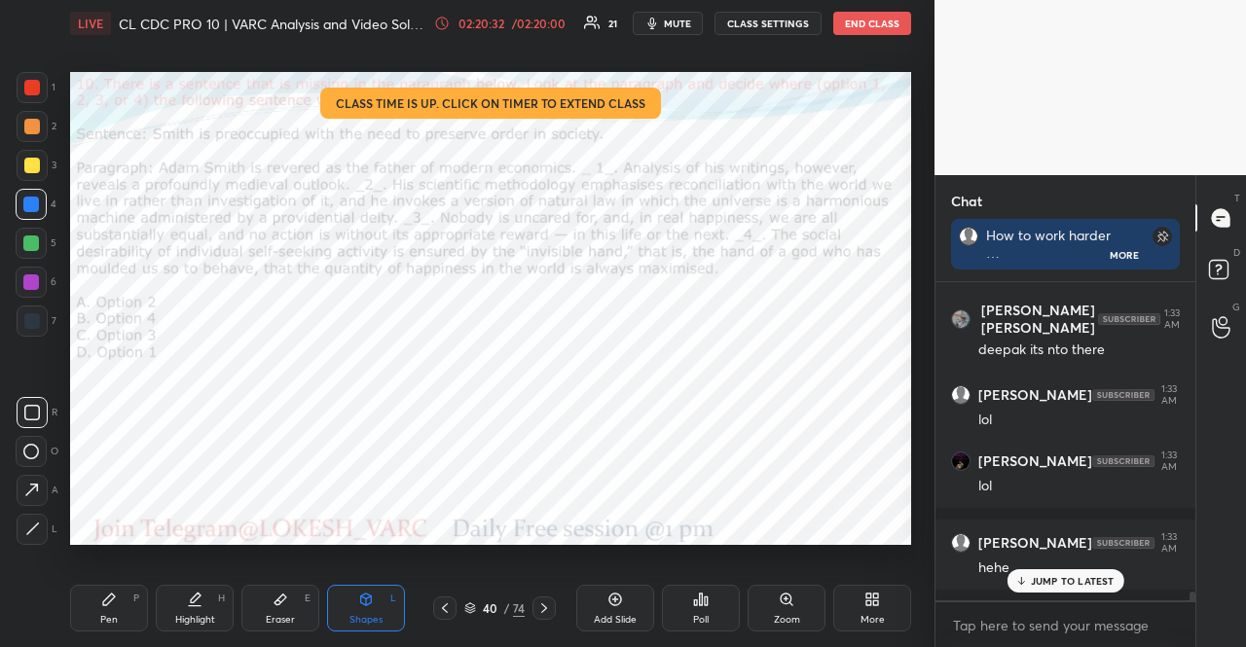
click at [546, 601] on icon at bounding box center [544, 609] width 16 height 16
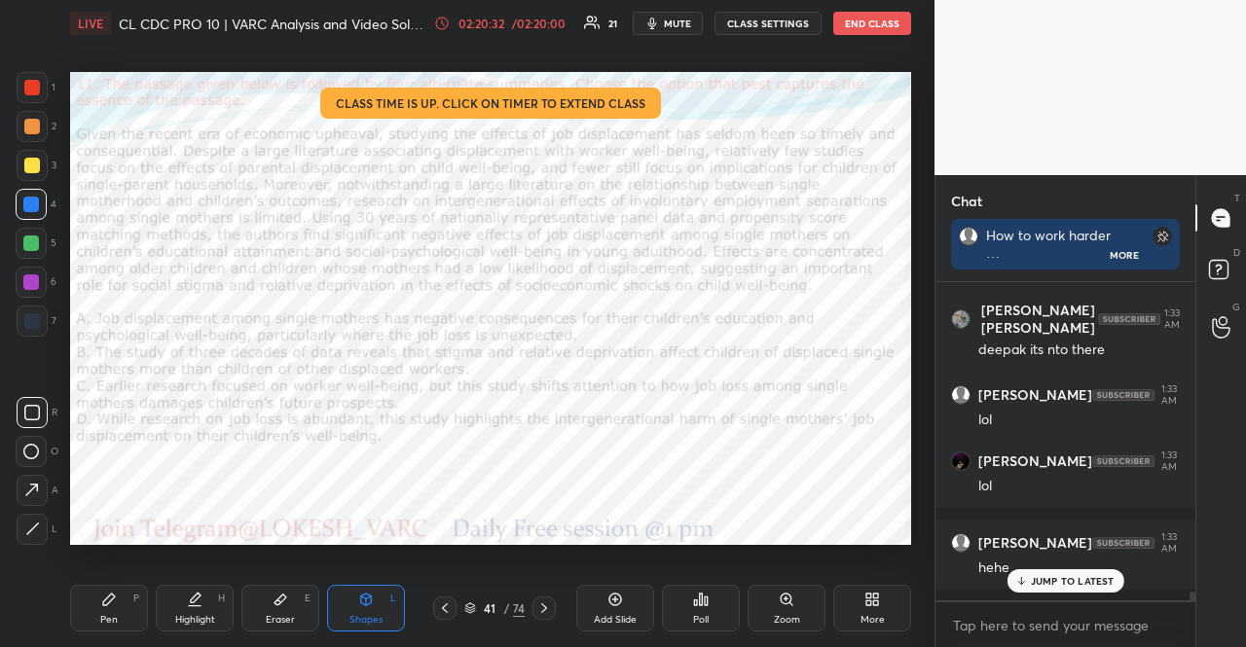
click at [546, 601] on icon at bounding box center [544, 609] width 16 height 16
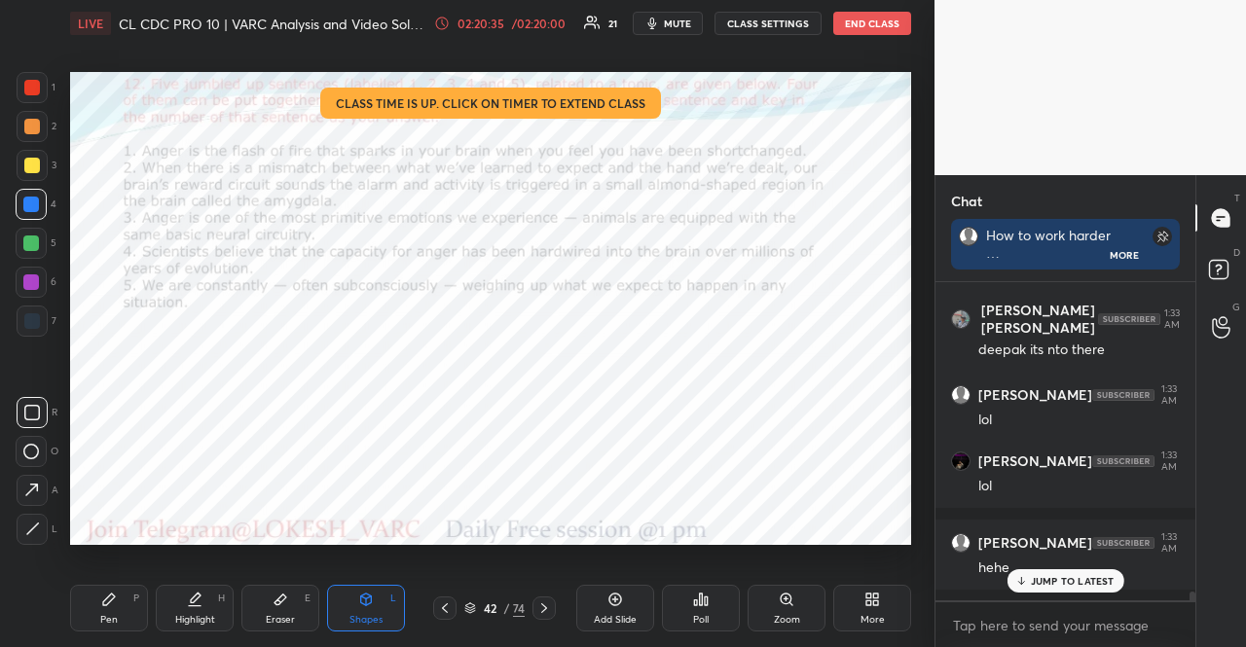
click at [703, 607] on icon at bounding box center [701, 600] width 16 height 16
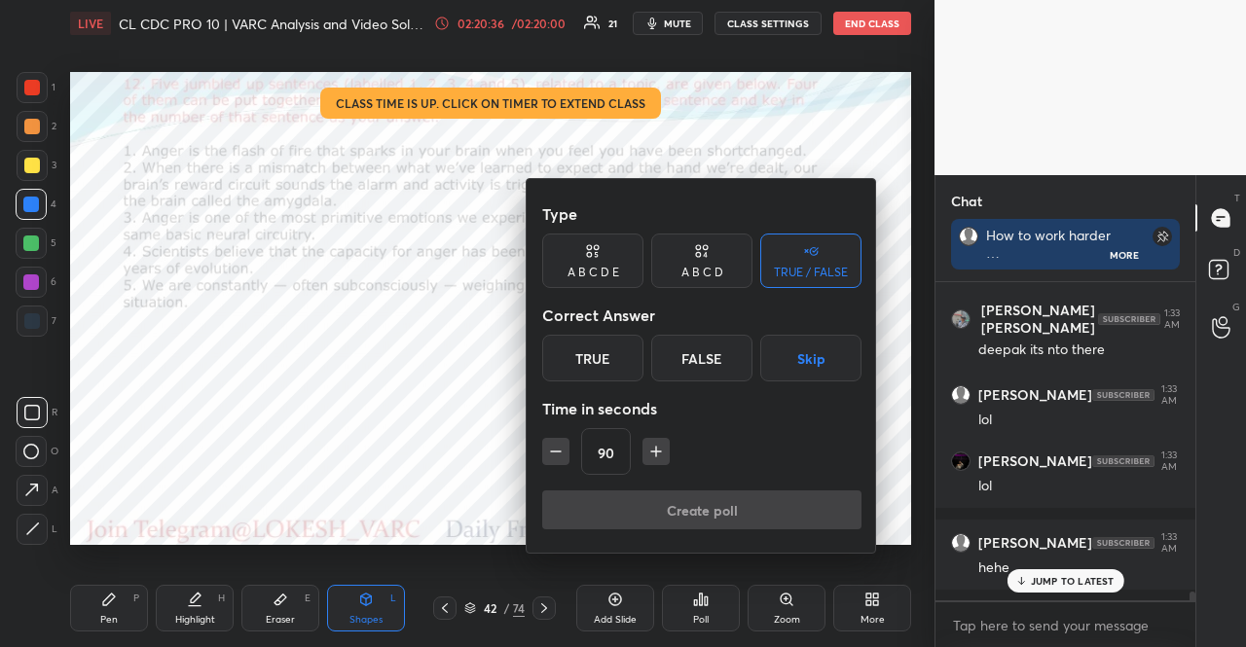
click at [809, 373] on button "Skip" at bounding box center [810, 358] width 101 height 47
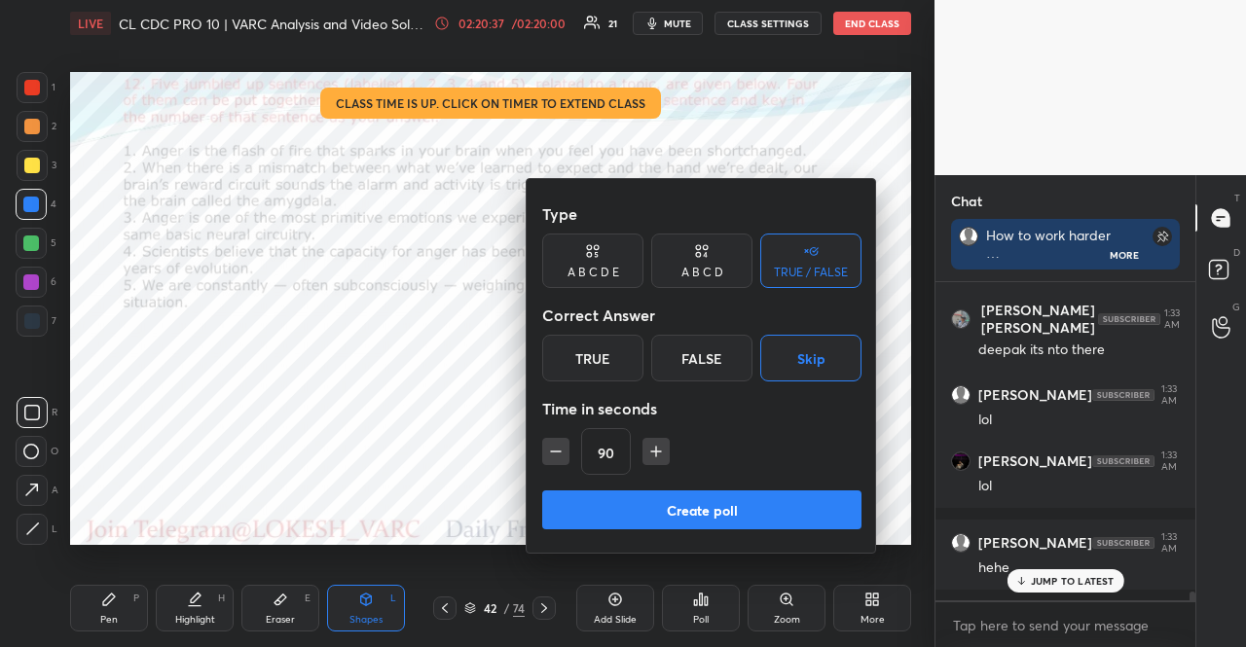
click at [731, 515] on button "Create poll" at bounding box center [701, 510] width 319 height 39
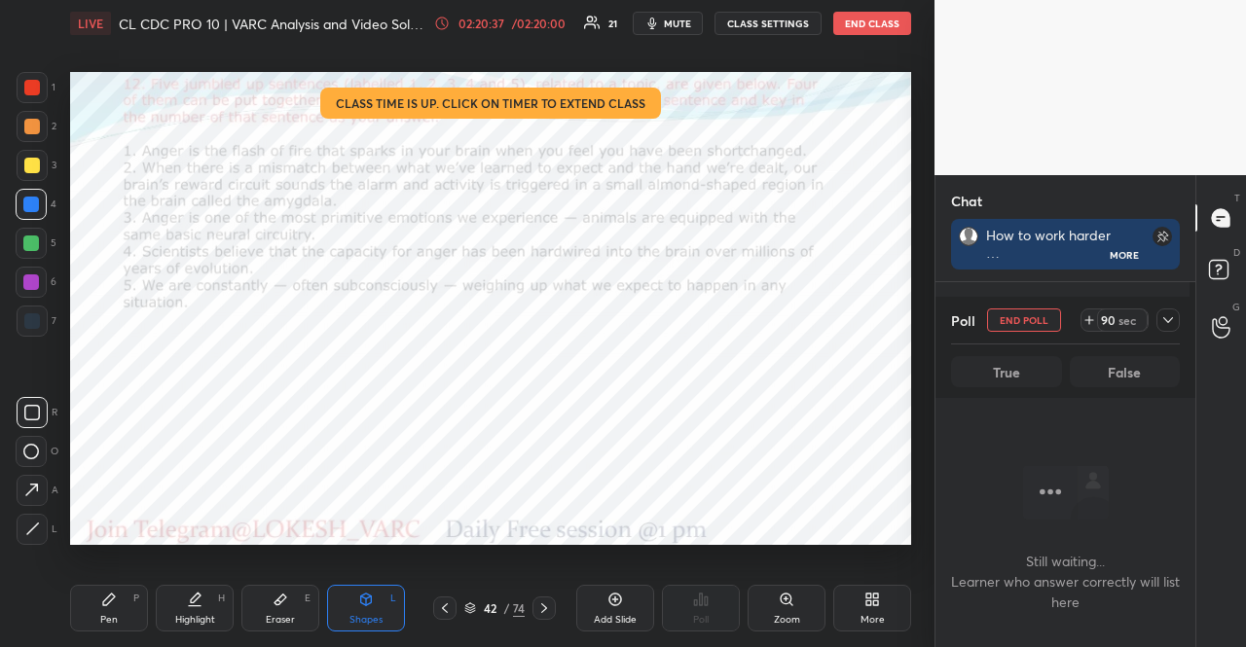
scroll to position [6, 6]
click at [35, 229] on div at bounding box center [31, 243] width 31 height 31
click at [562, 25] on div "/ 02:20:00" at bounding box center [538, 24] width 60 height 12
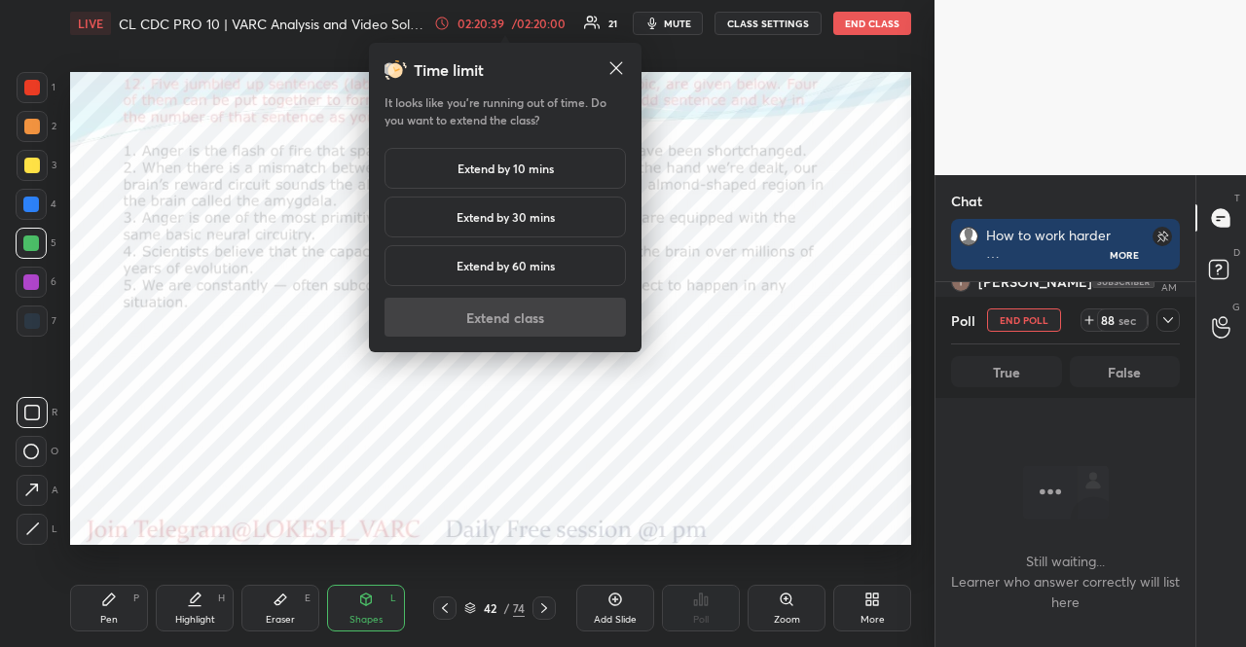
click at [493, 168] on h5 "Extend by 10 mins" at bounding box center [506, 169] width 96 height 18
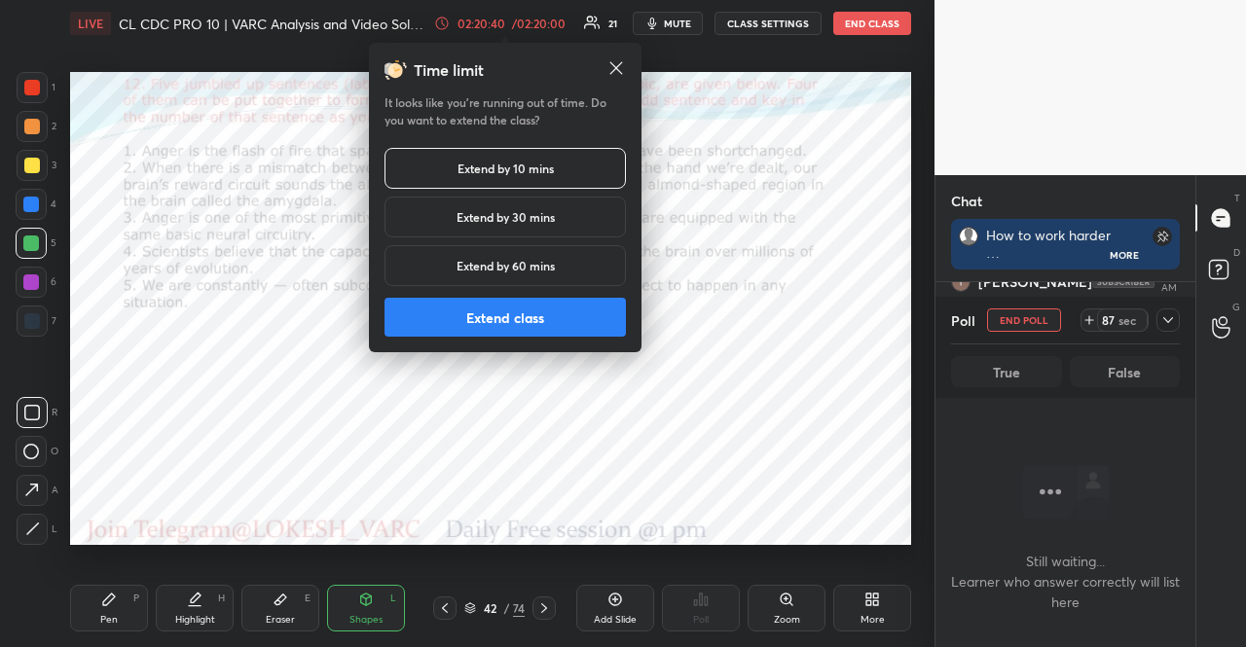
click at [516, 310] on button "Extend class" at bounding box center [505, 317] width 241 height 39
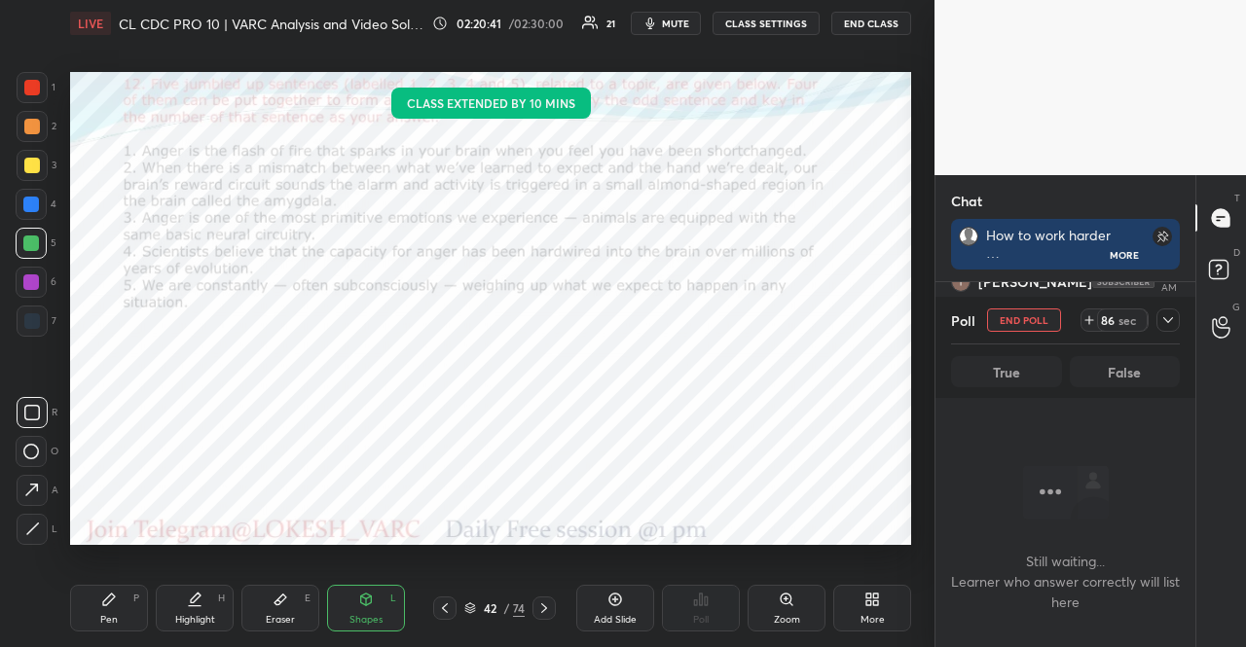
click at [366, 588] on div "Shapes L" at bounding box center [366, 608] width 78 height 47
click at [32, 205] on div at bounding box center [31, 205] width 16 height 16
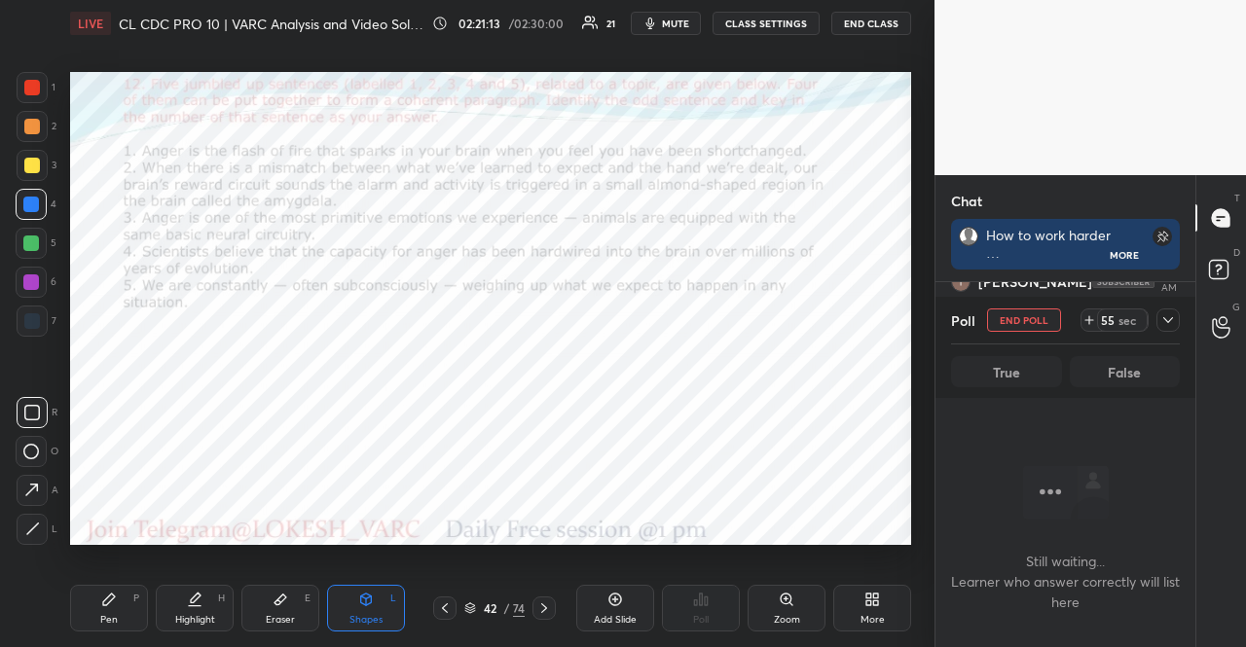
click at [35, 248] on div at bounding box center [31, 244] width 16 height 16
click at [37, 202] on div at bounding box center [31, 205] width 16 height 16
click at [37, 286] on div at bounding box center [31, 283] width 16 height 16
click at [124, 583] on div "Pen P Highlight H Eraser E Shapes L 42 / 74 Add Slide Poll Zoom More" at bounding box center [490, 609] width 841 height 78
click at [43, 91] on div at bounding box center [32, 87] width 31 height 31
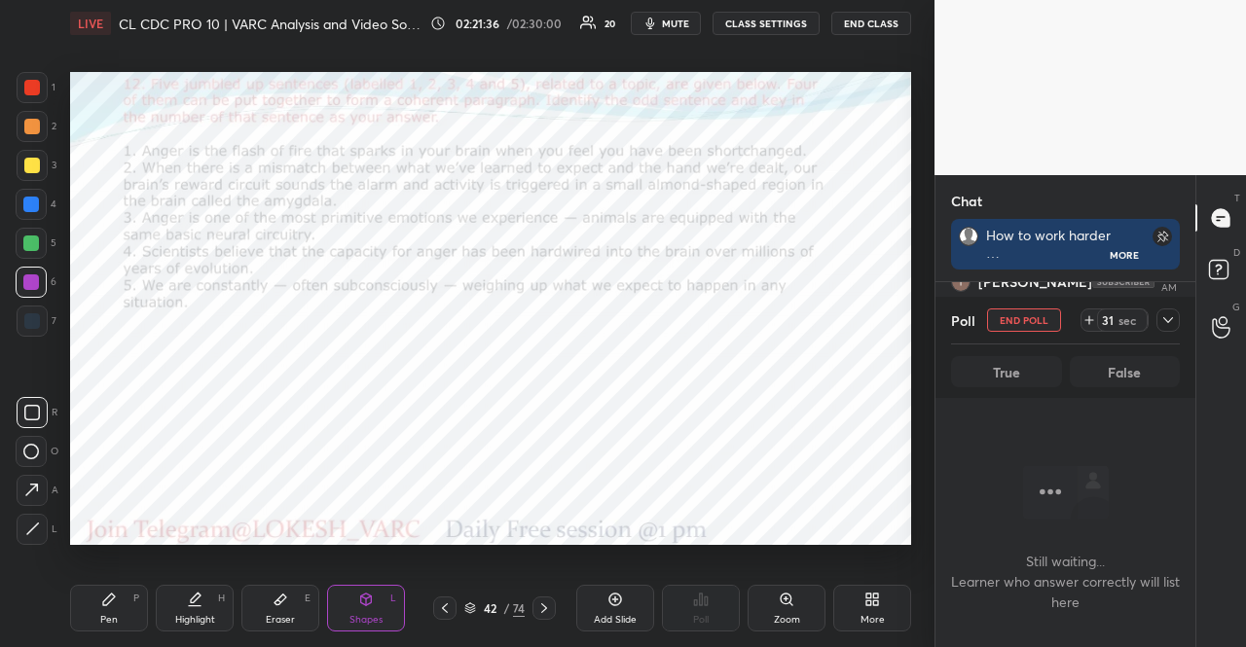
click at [43, 85] on div at bounding box center [32, 87] width 31 height 31
click at [124, 616] on div "Pen P" at bounding box center [109, 608] width 78 height 47
click at [117, 600] on div "Pen P" at bounding box center [109, 608] width 78 height 47
click at [35, 210] on div at bounding box center [31, 205] width 16 height 16
click at [30, 207] on div at bounding box center [31, 205] width 16 height 16
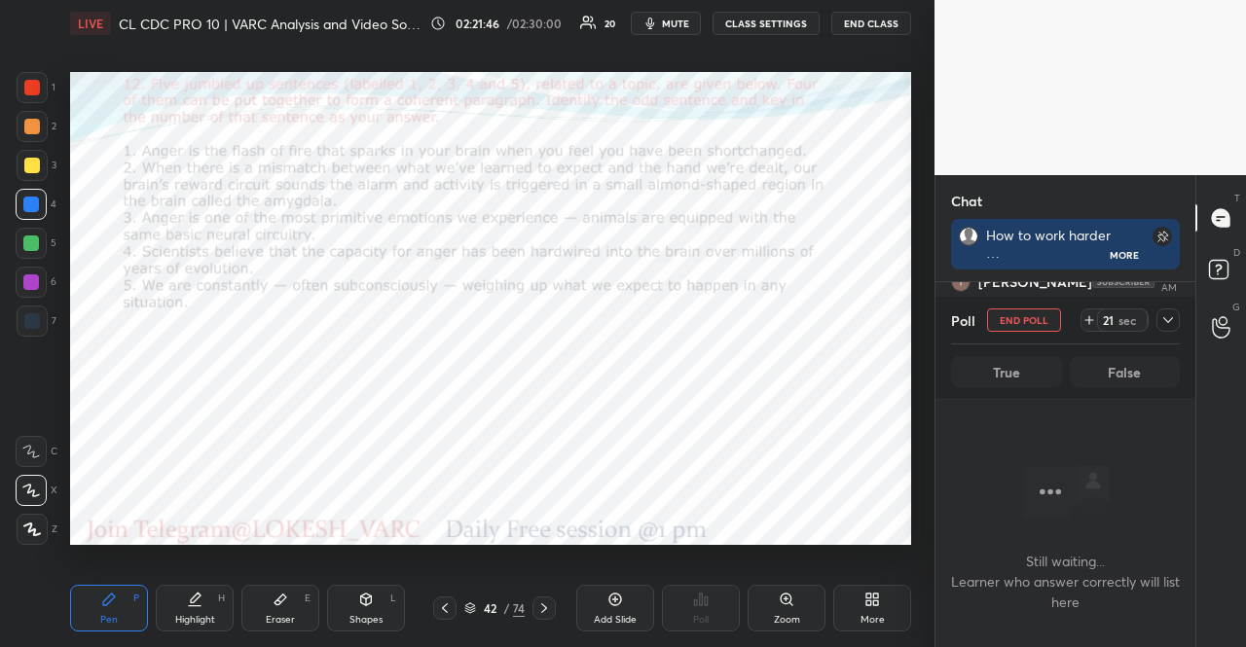
drag, startPoint x: 379, startPoint y: 598, endPoint x: 352, endPoint y: 570, distance: 38.6
click at [379, 597] on div "Shapes L" at bounding box center [366, 608] width 78 height 47
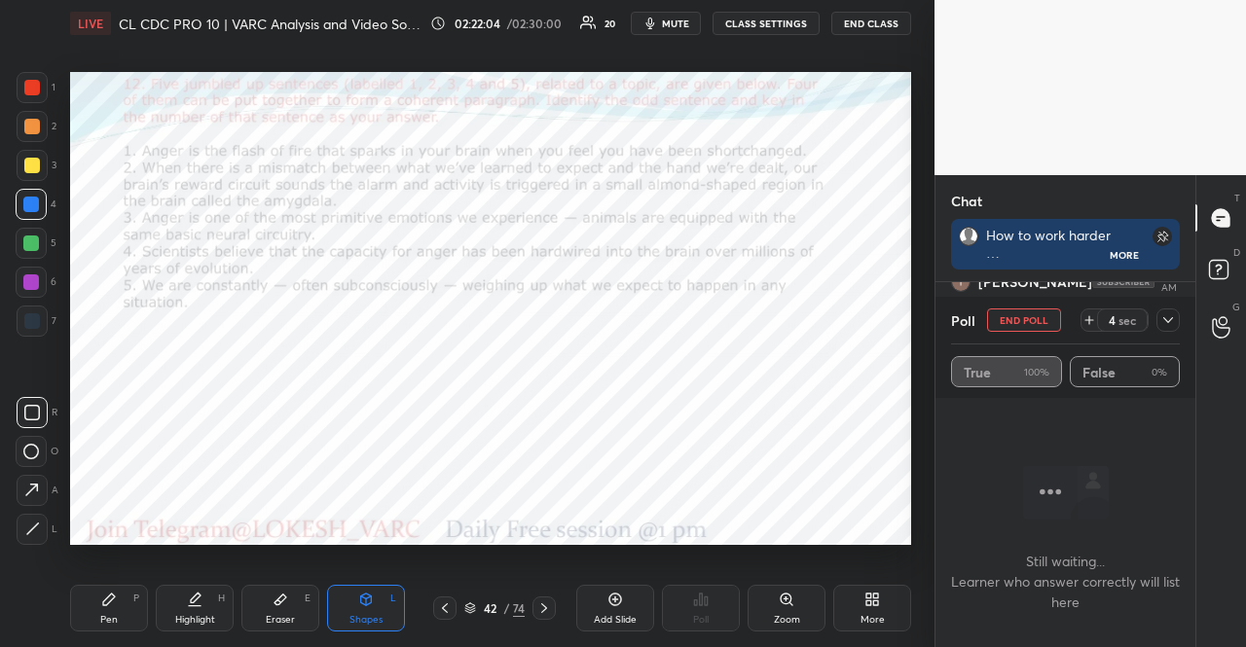
click at [36, 90] on div at bounding box center [32, 88] width 16 height 16
click at [29, 123] on div at bounding box center [32, 127] width 16 height 16
click at [108, 591] on div "Pen P" at bounding box center [109, 608] width 78 height 47
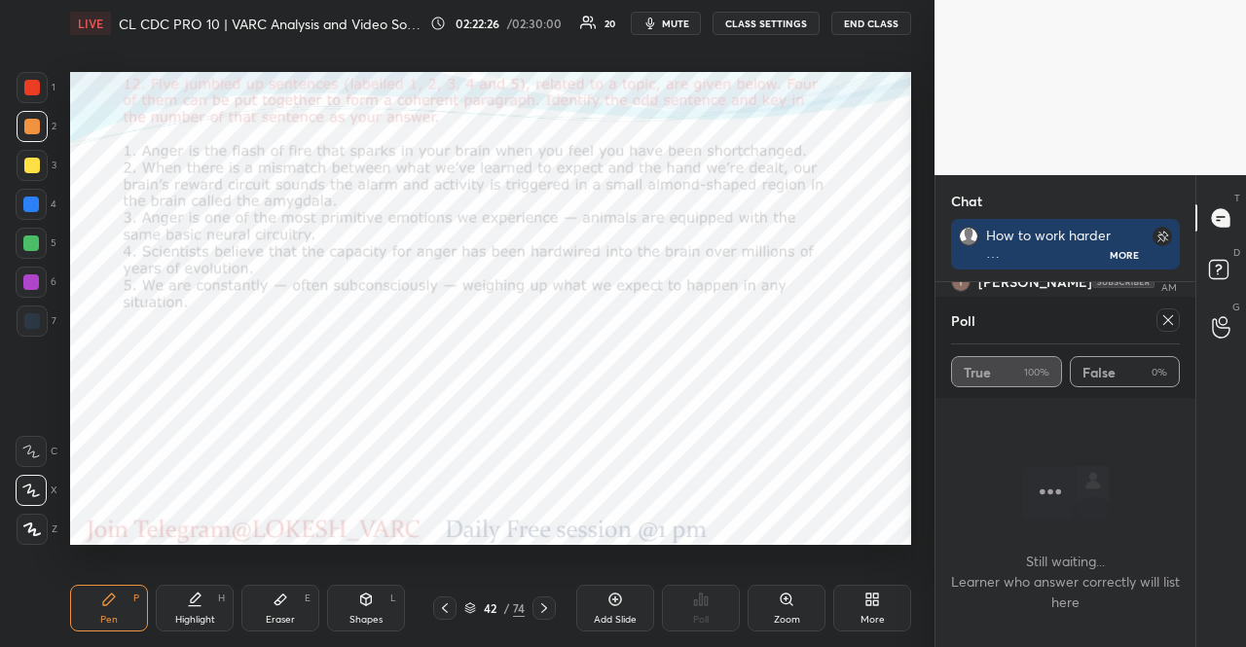
drag, startPoint x: 23, startPoint y: 324, endPoint x: 28, endPoint y: 313, distance: 12.7
click at [28, 314] on div at bounding box center [32, 321] width 16 height 16
click at [1164, 320] on icon at bounding box center [1168, 321] width 16 height 16
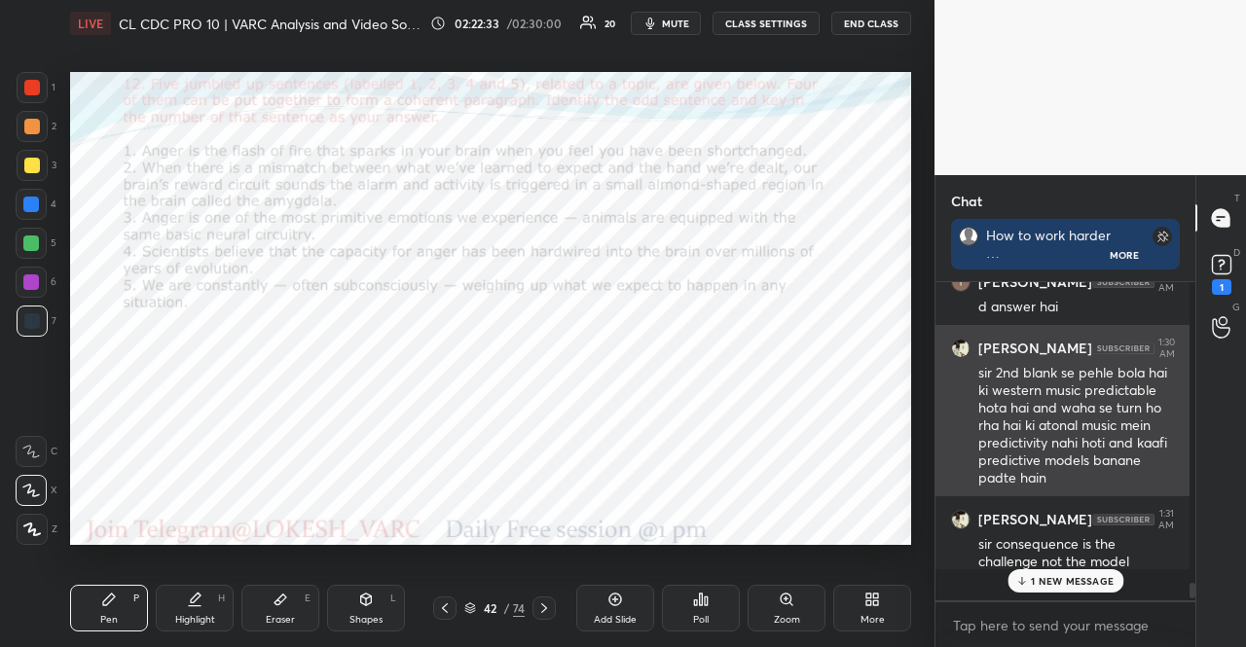
scroll to position [6, 6]
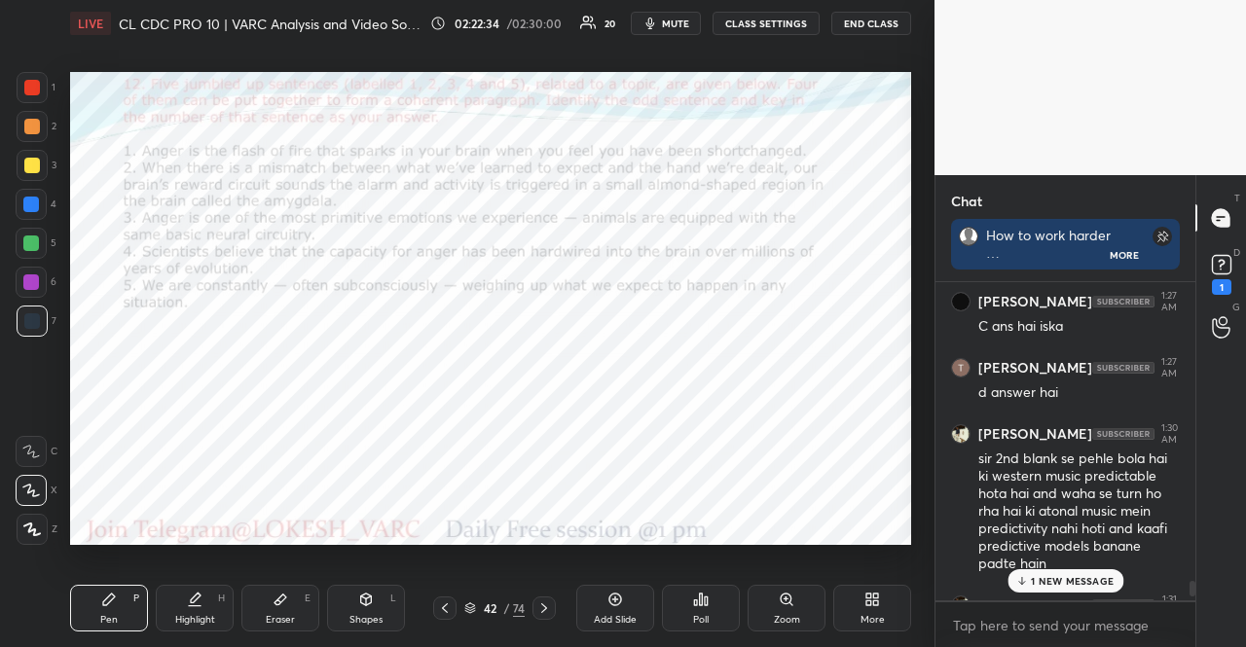
click at [1041, 577] on p "1 NEW MESSAGE" at bounding box center [1072, 581] width 83 height 12
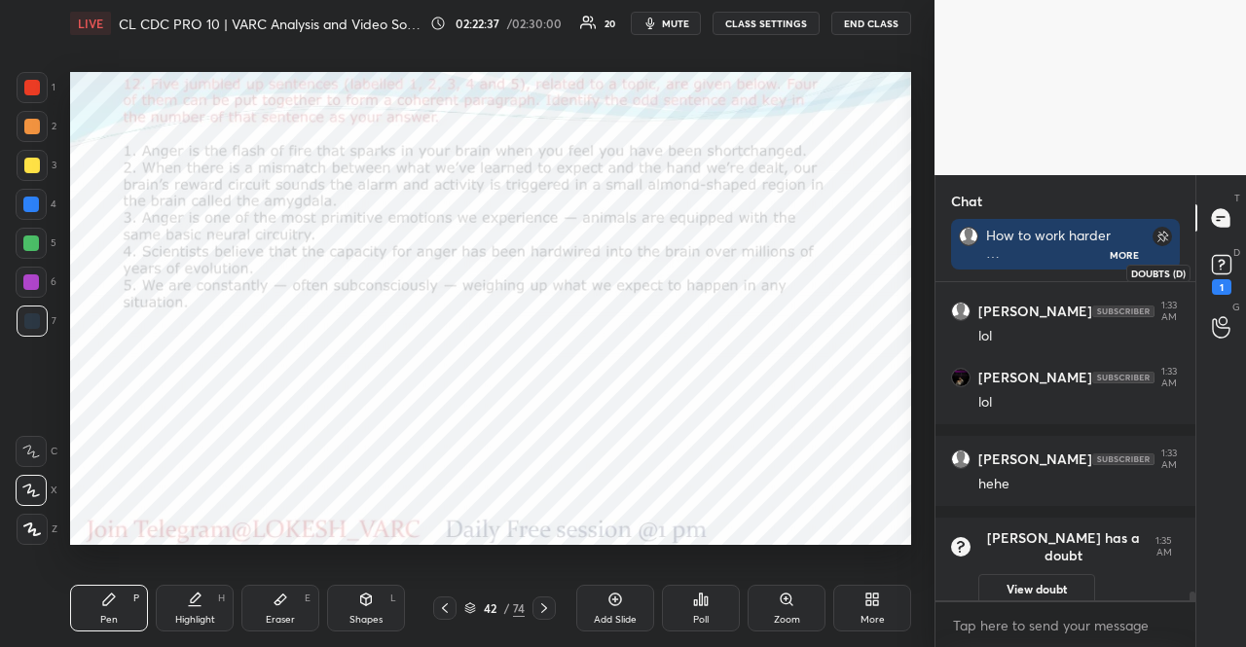
click at [1238, 262] on div "1" at bounding box center [1221, 272] width 39 height 35
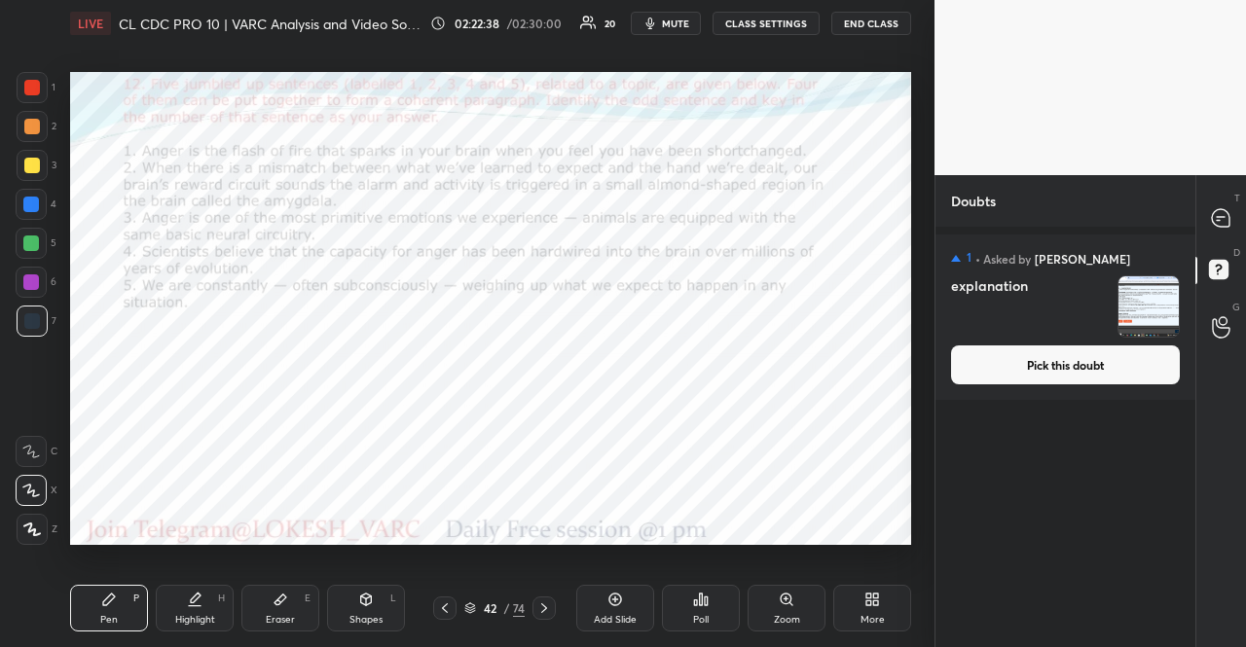
click at [1105, 369] on button "Pick this doubt" at bounding box center [1065, 365] width 229 height 39
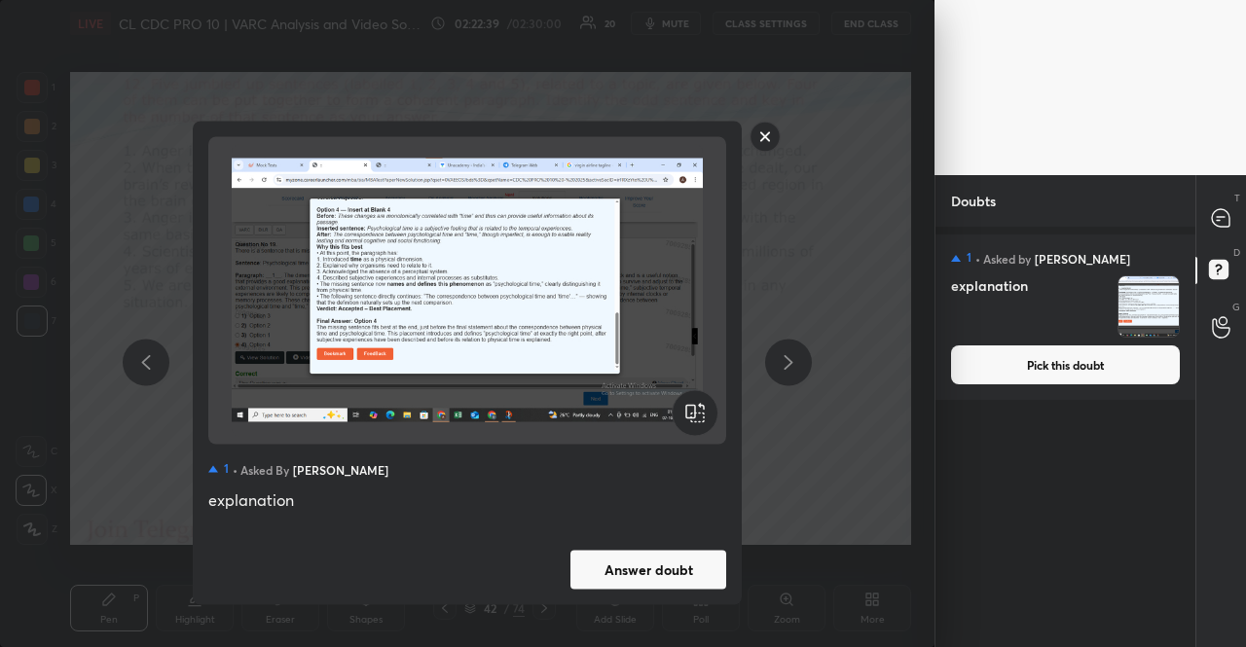
click at [650, 568] on button "Answer doubt" at bounding box center [649, 569] width 156 height 39
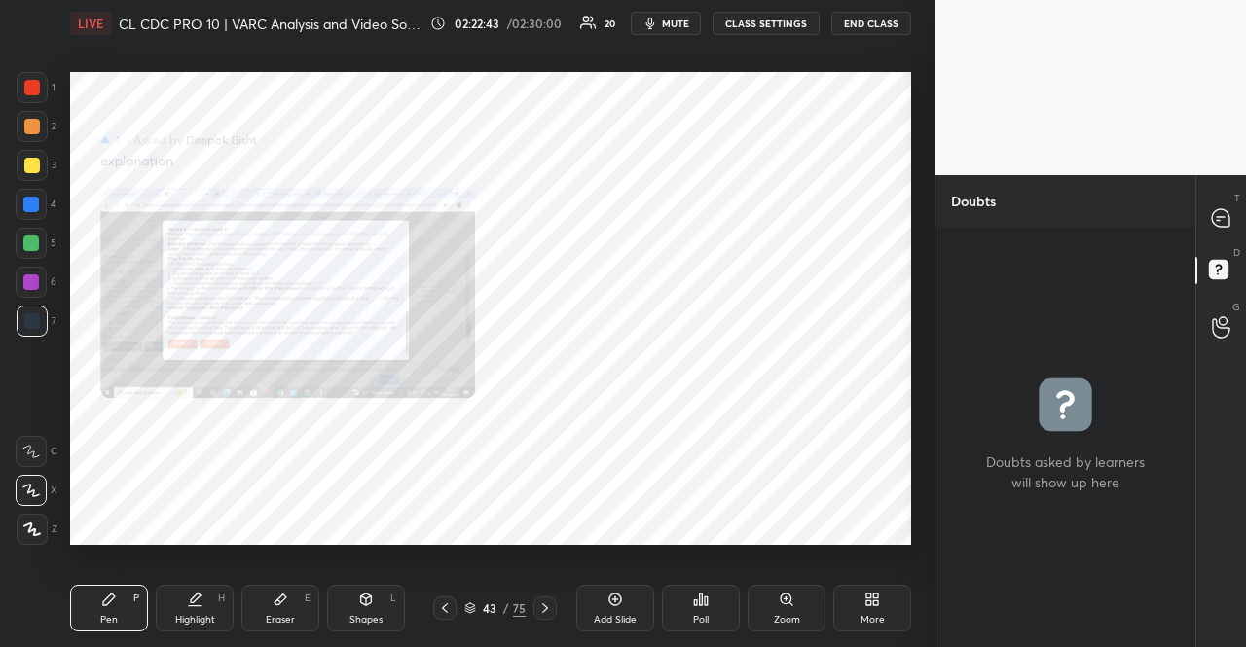
click at [801, 603] on div "Zoom" at bounding box center [787, 608] width 78 height 47
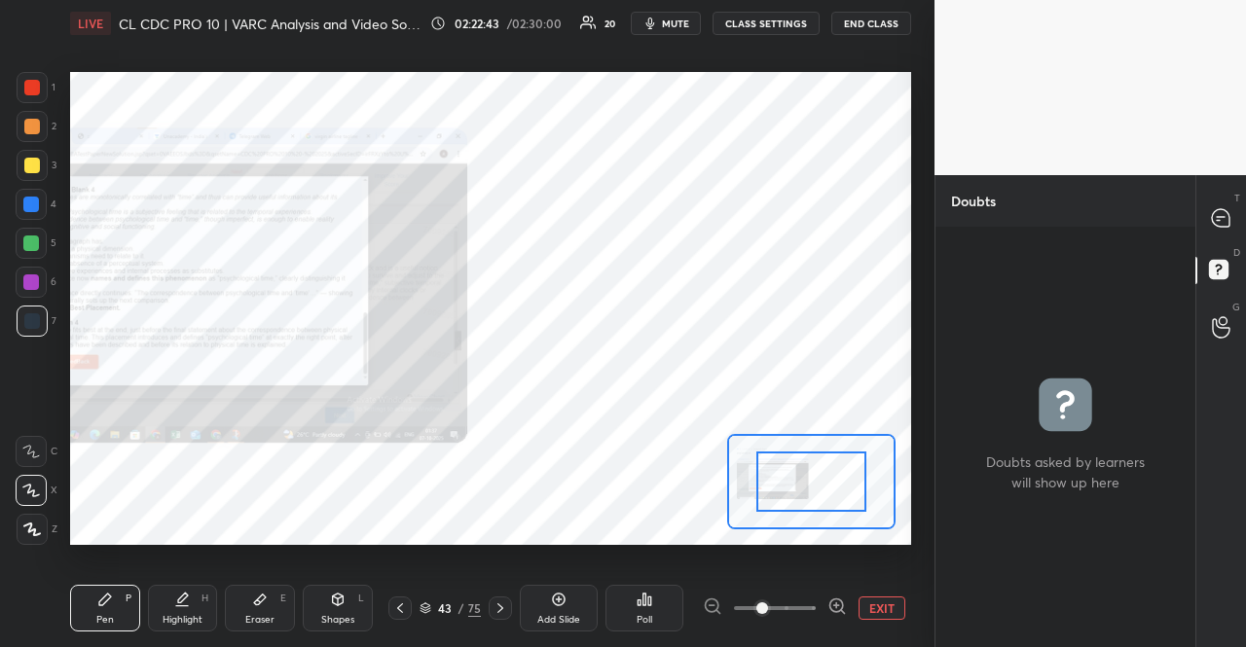
click at [800, 603] on span at bounding box center [775, 608] width 82 height 29
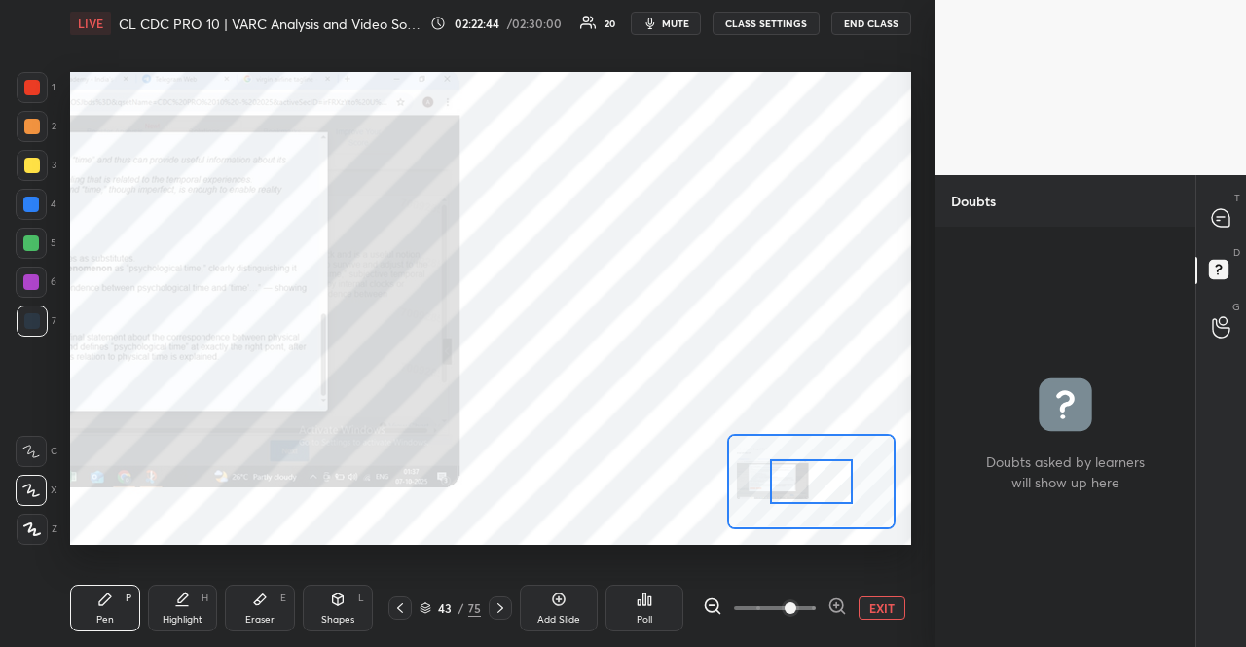
click at [849, 604] on div "EXIT" at bounding box center [807, 608] width 209 height 23
click at [840, 602] on icon at bounding box center [835, 606] width 13 height 13
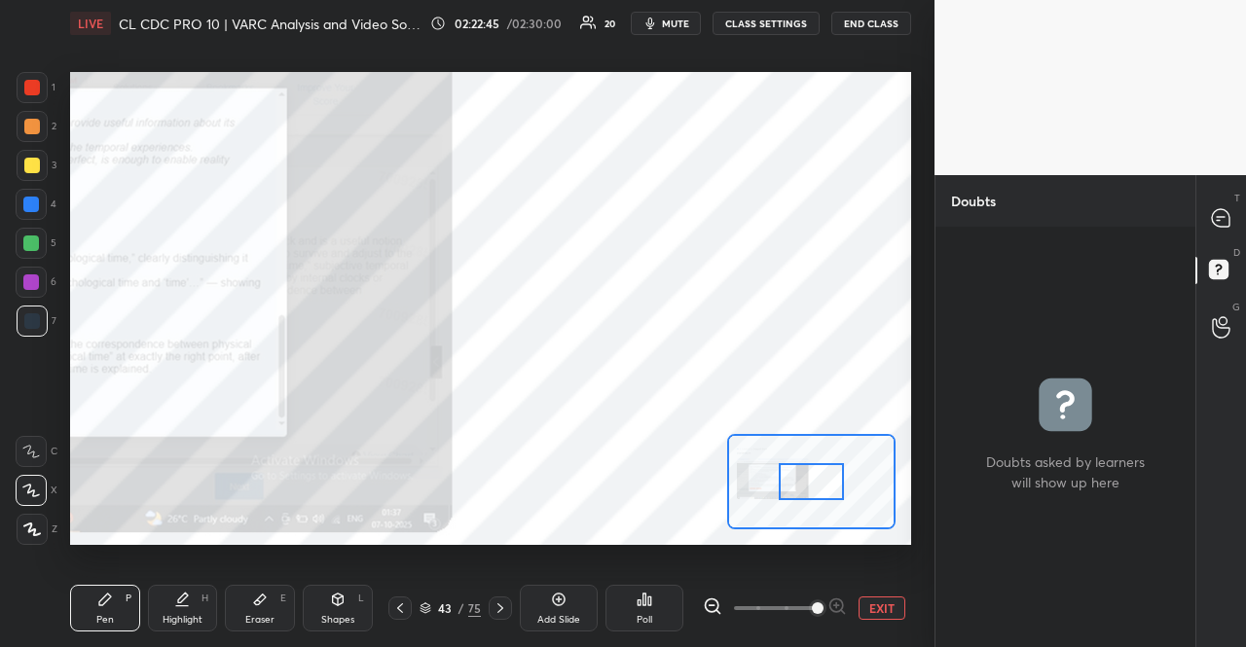
click at [840, 602] on div at bounding box center [775, 608] width 144 height 23
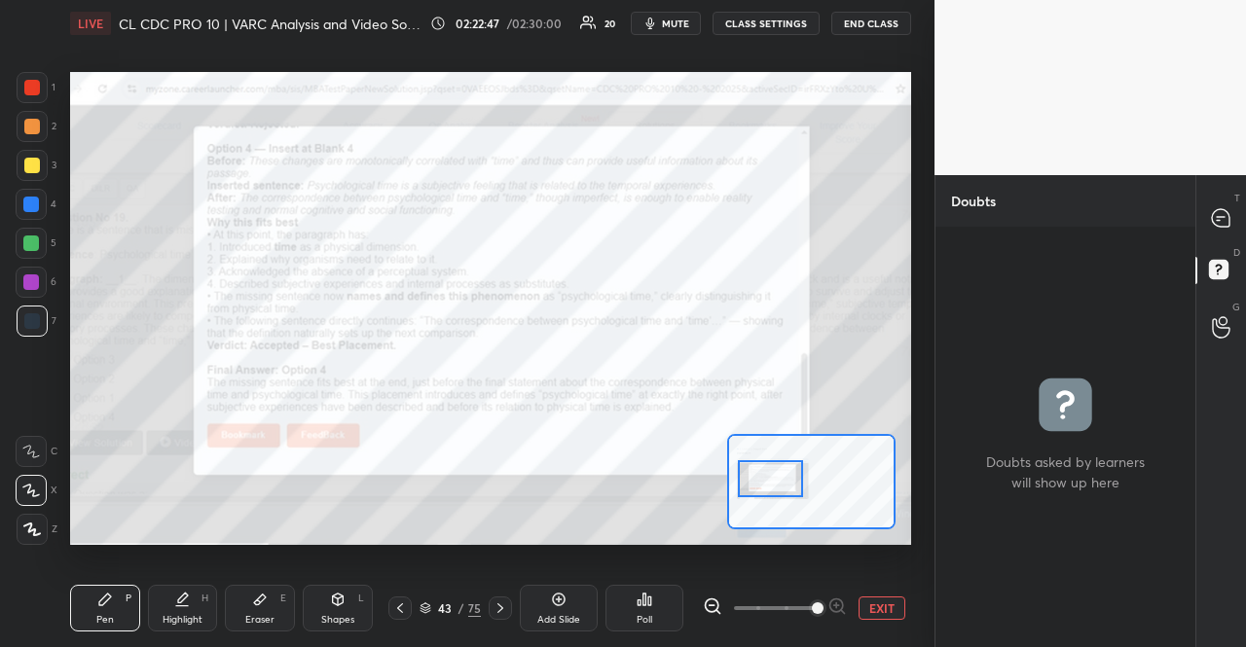
drag, startPoint x: 824, startPoint y: 490, endPoint x: 783, endPoint y: 487, distance: 41.0
click at [783, 487] on div at bounding box center [771, 478] width 66 height 36
click at [24, 238] on div at bounding box center [31, 244] width 16 height 16
click at [337, 608] on div "Shapes L" at bounding box center [338, 608] width 70 height 47
click at [1219, 210] on icon at bounding box center [1221, 218] width 18 height 18
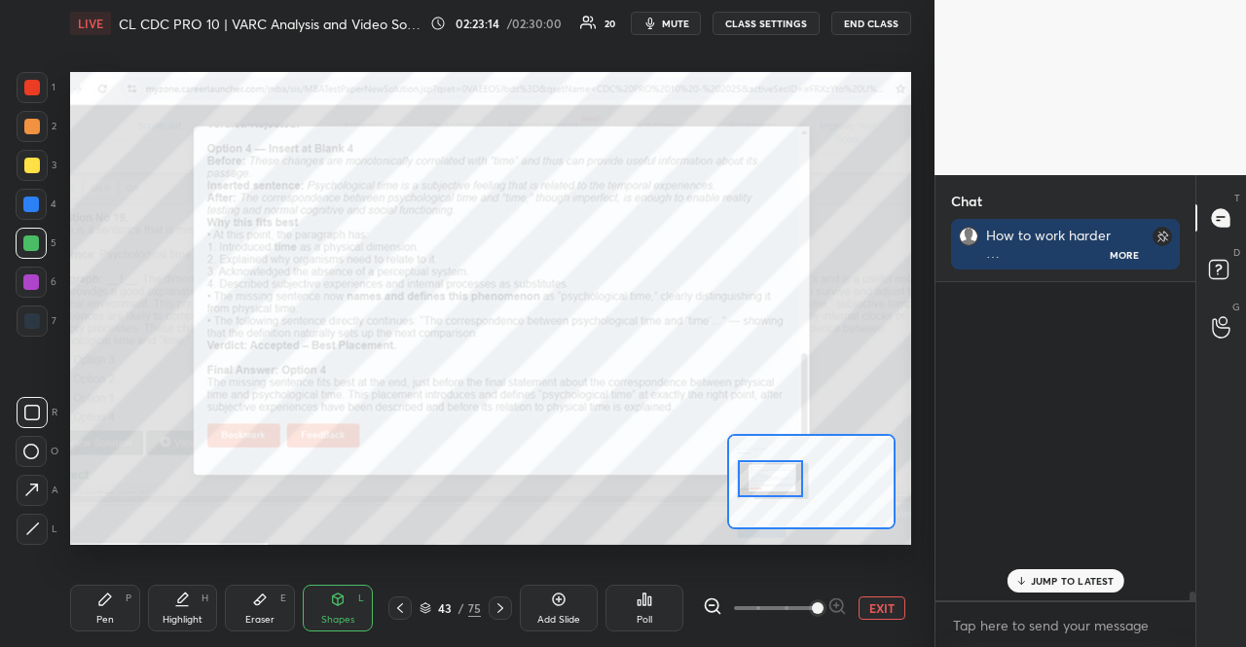
scroll to position [313, 254]
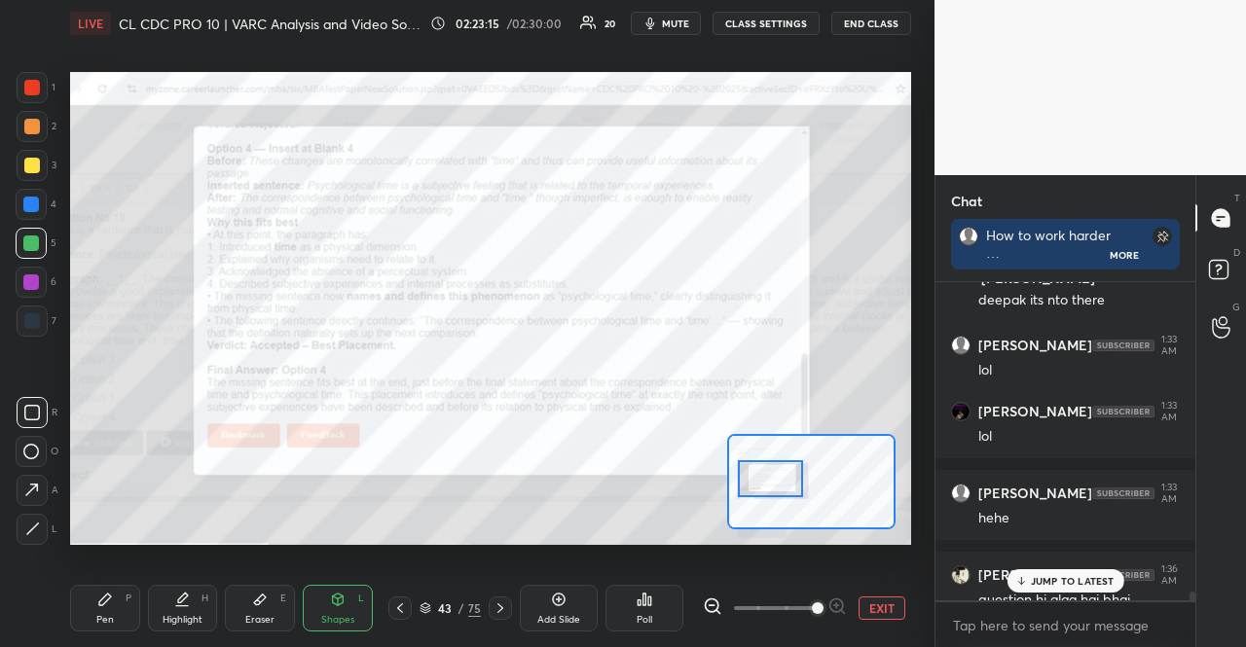
click at [1105, 579] on p "JUMP TO LATEST" at bounding box center [1073, 581] width 84 height 12
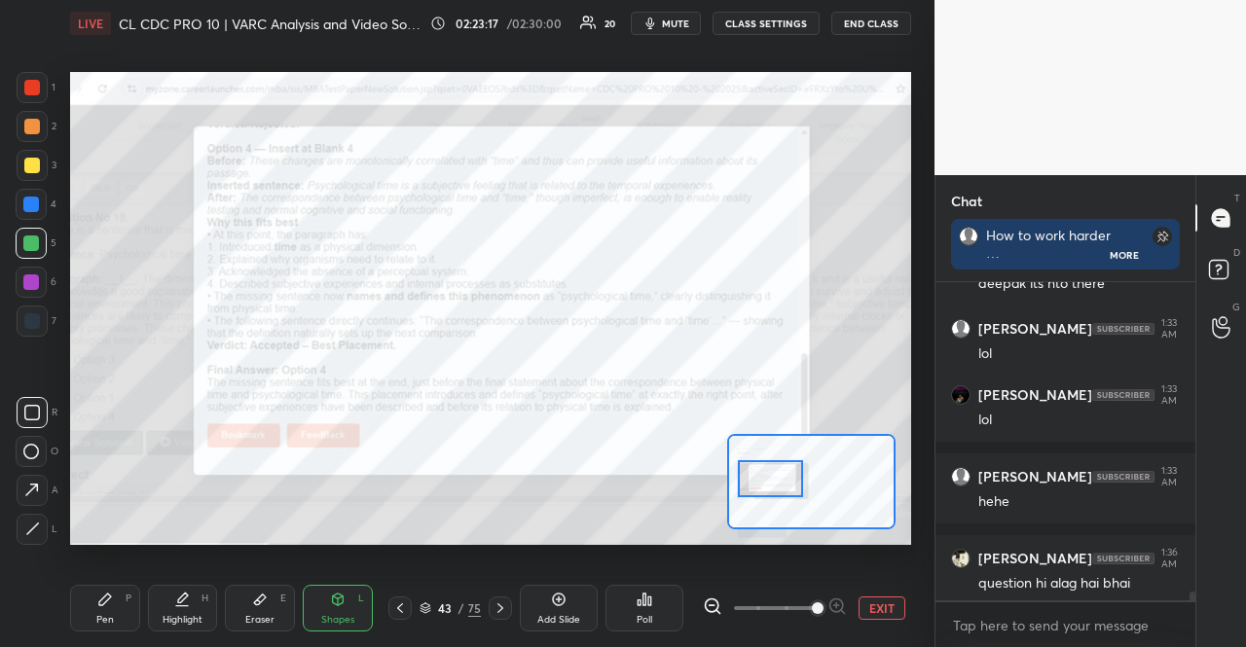
click at [424, 612] on icon at bounding box center [426, 611] width 10 height 3
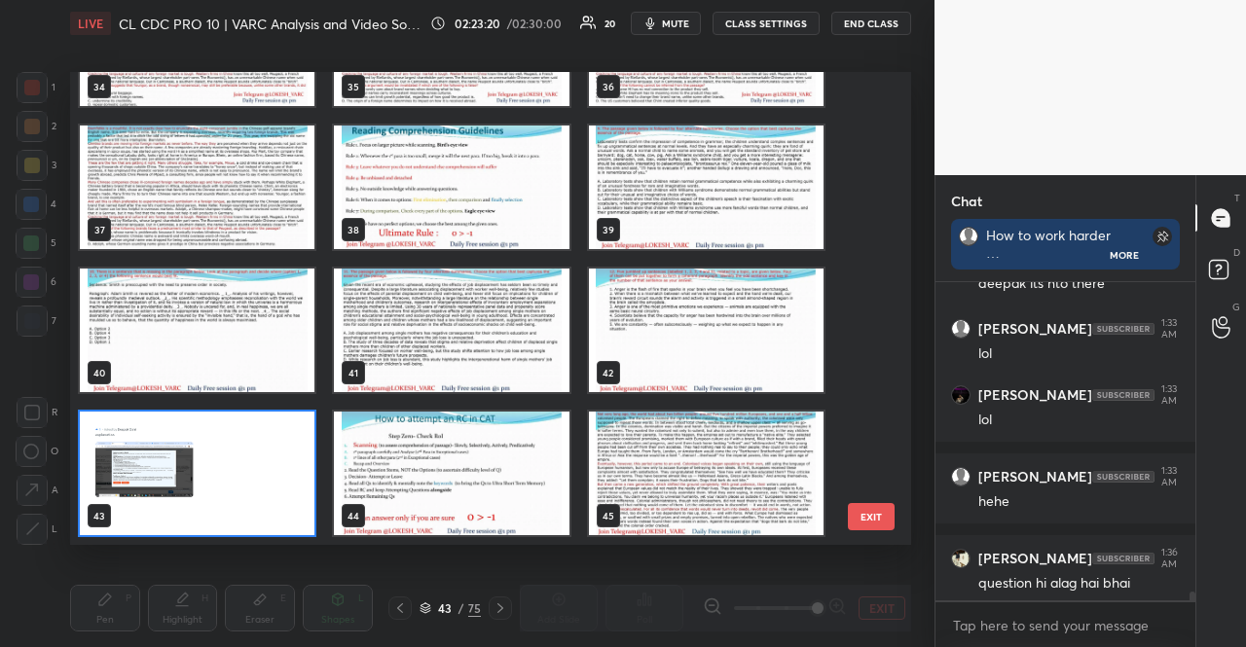
scroll to position [11658, 0]
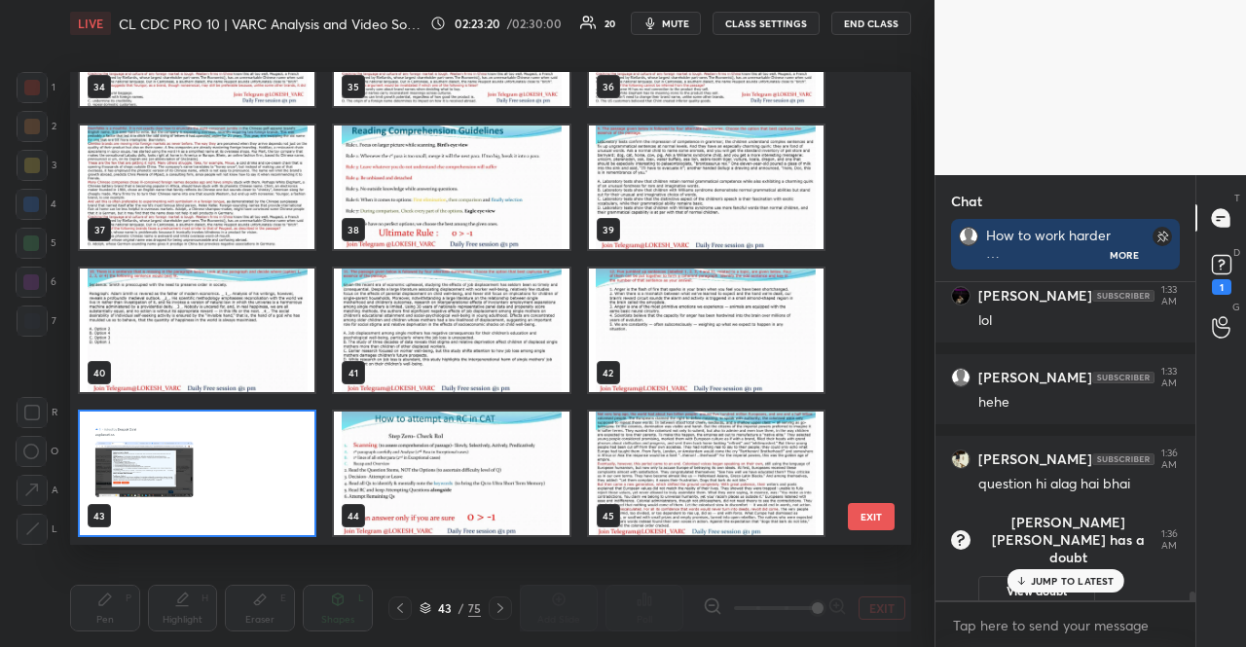
click at [523, 324] on img "grid" at bounding box center [451, 331] width 235 height 124
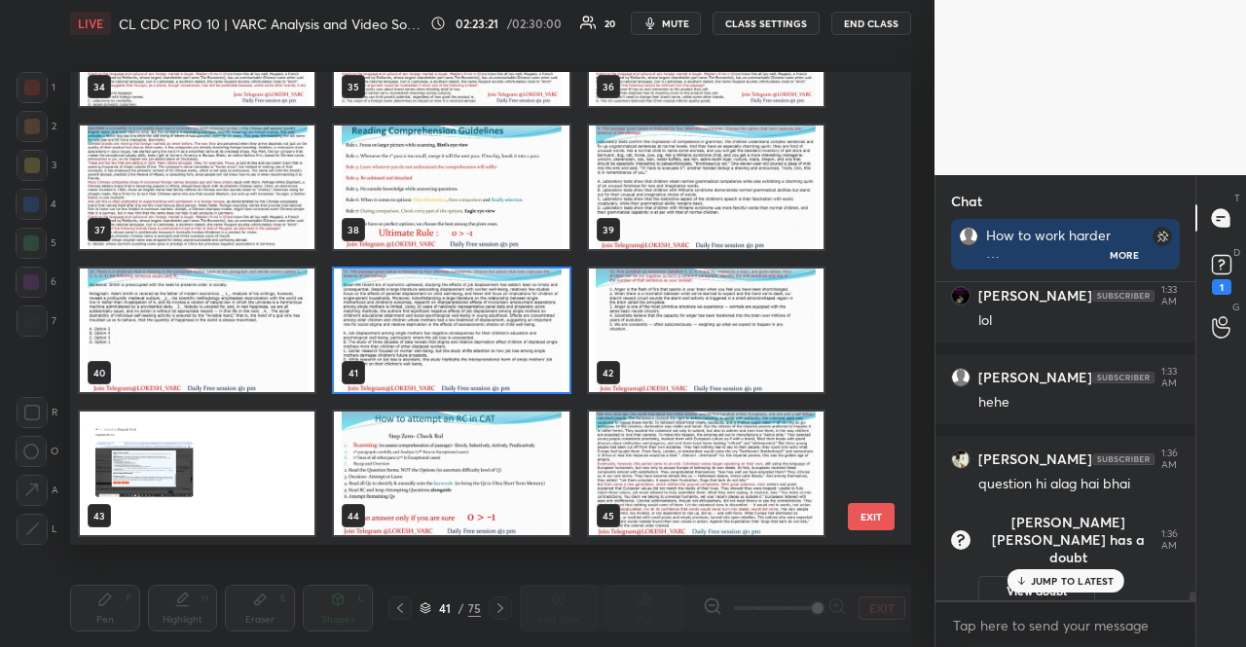
click at [523, 324] on img "grid" at bounding box center [451, 331] width 235 height 124
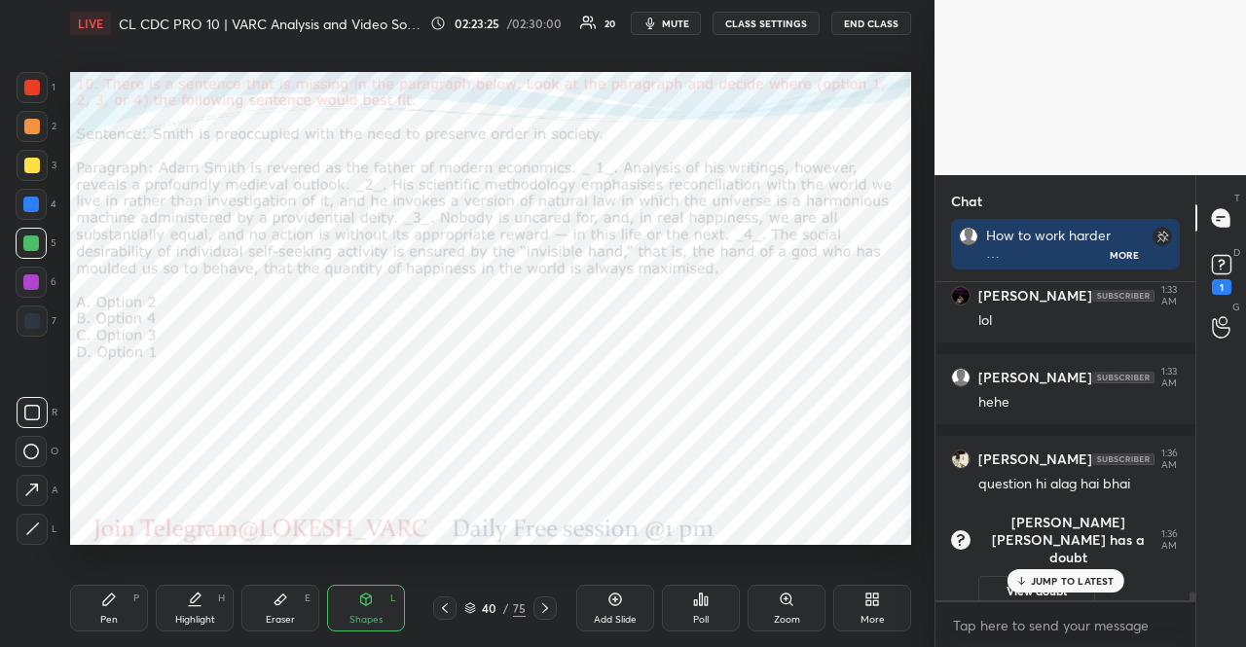
click at [711, 611] on div "Poll" at bounding box center [701, 608] width 78 height 47
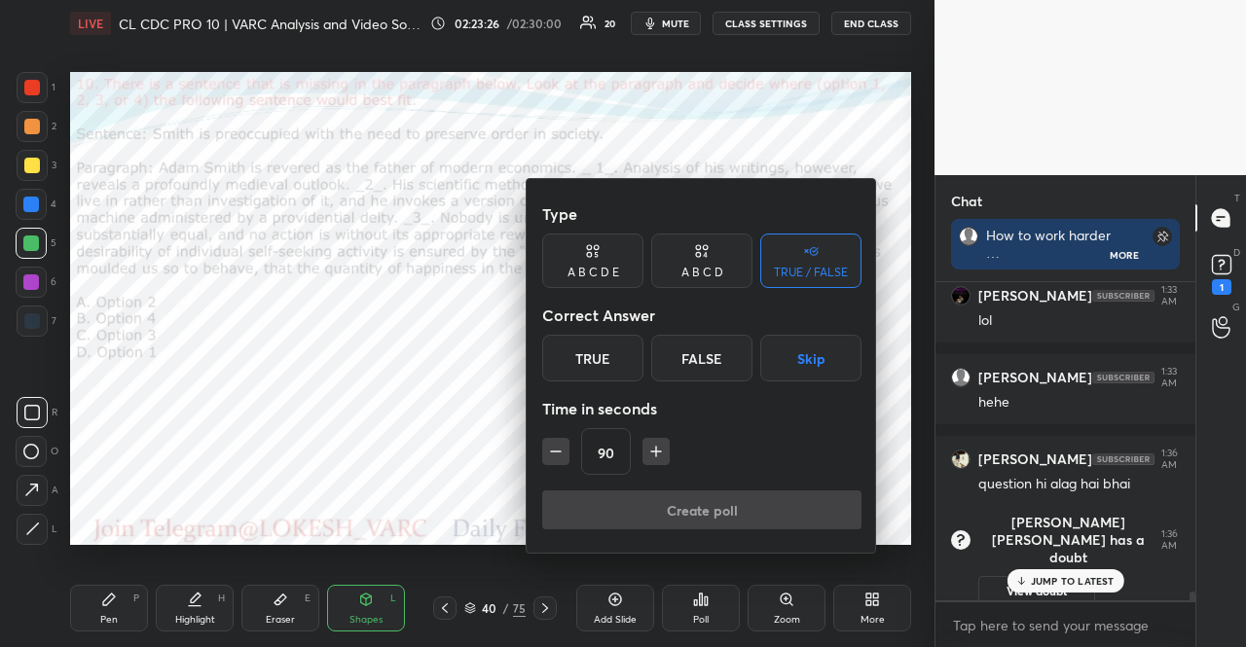
click at [822, 356] on button "Skip" at bounding box center [810, 358] width 101 height 47
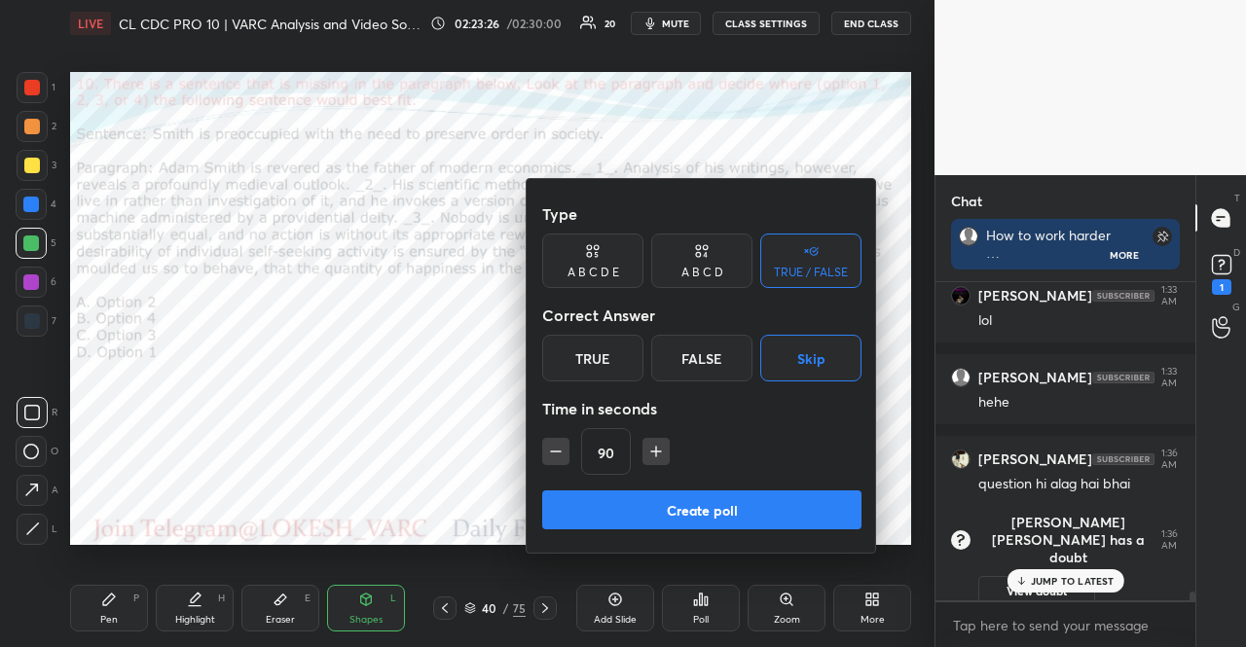
click at [783, 497] on button "Create poll" at bounding box center [701, 510] width 319 height 39
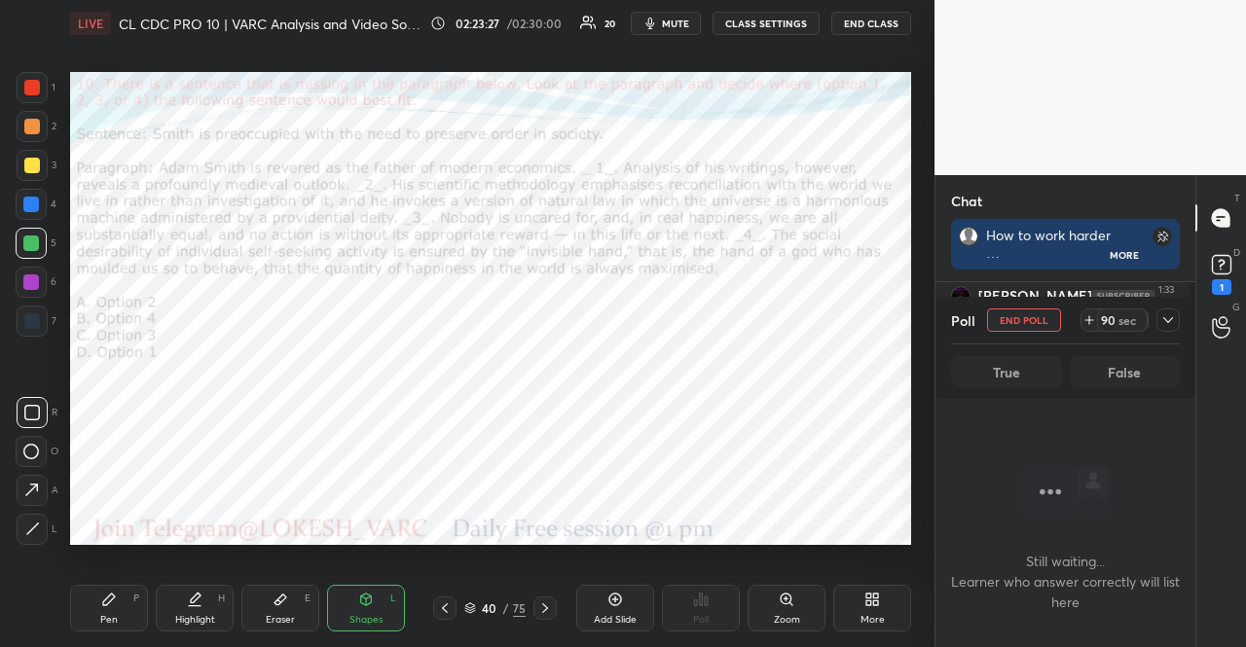
scroll to position [270, 248]
click at [29, 206] on div at bounding box center [31, 205] width 16 height 16
click at [325, 603] on div "Pen P Highlight H Eraser E Shapes L" at bounding box center [247, 608] width 355 height 47
click at [98, 618] on div "Pen P" at bounding box center [109, 608] width 78 height 47
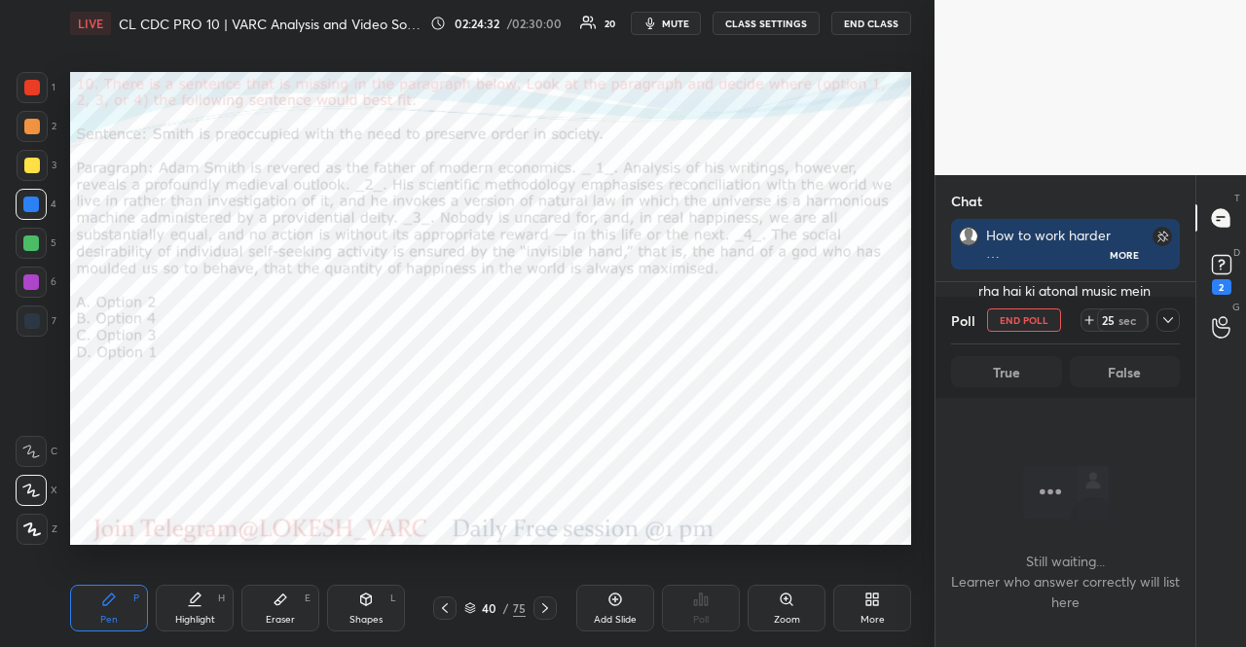
click at [1042, 316] on button "END POLL" at bounding box center [1024, 320] width 74 height 23
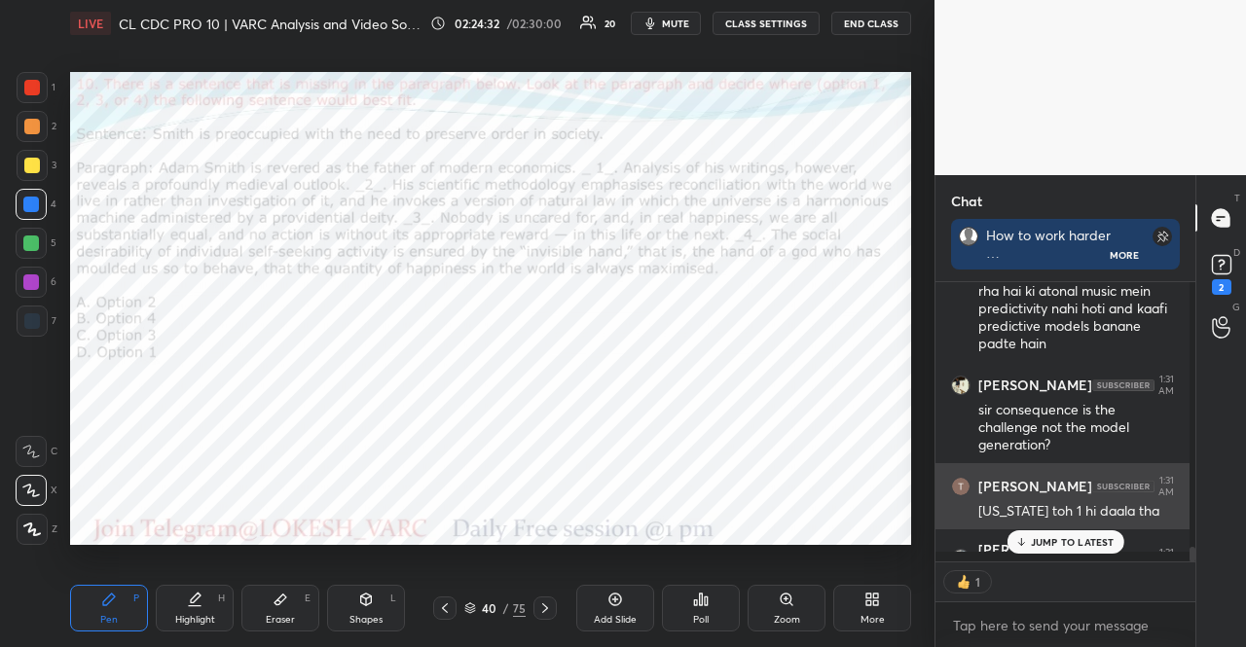
scroll to position [360, 254]
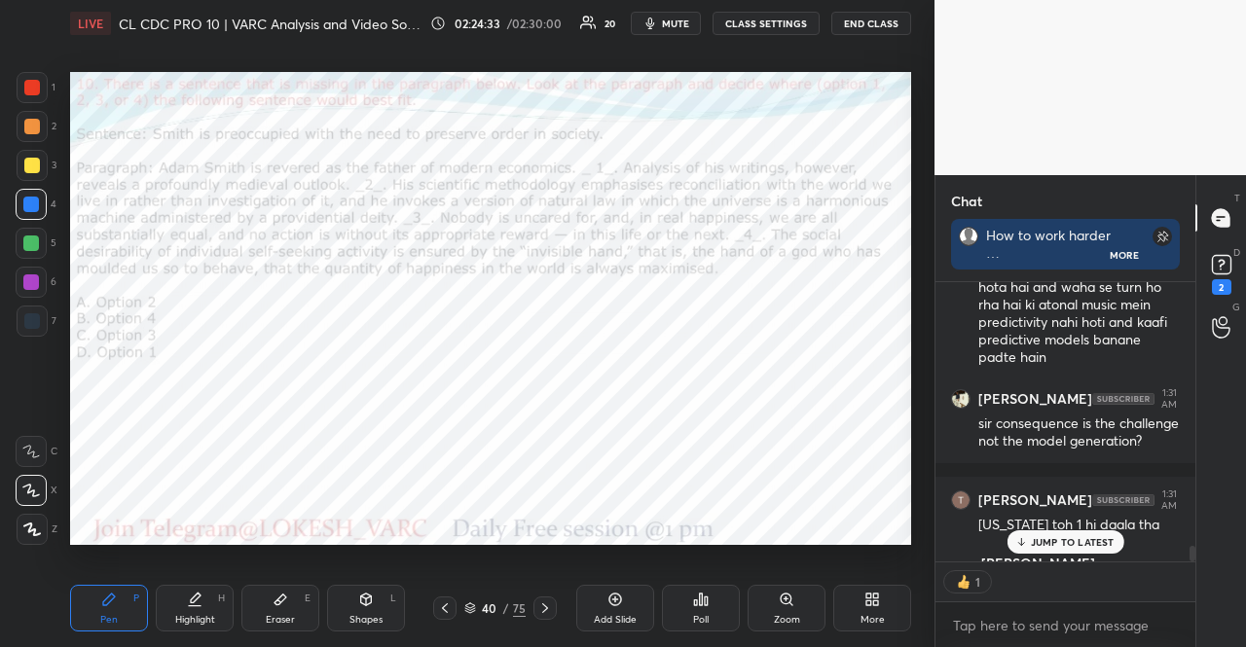
click at [1079, 540] on p "JUMP TO LATEST" at bounding box center [1073, 542] width 84 height 12
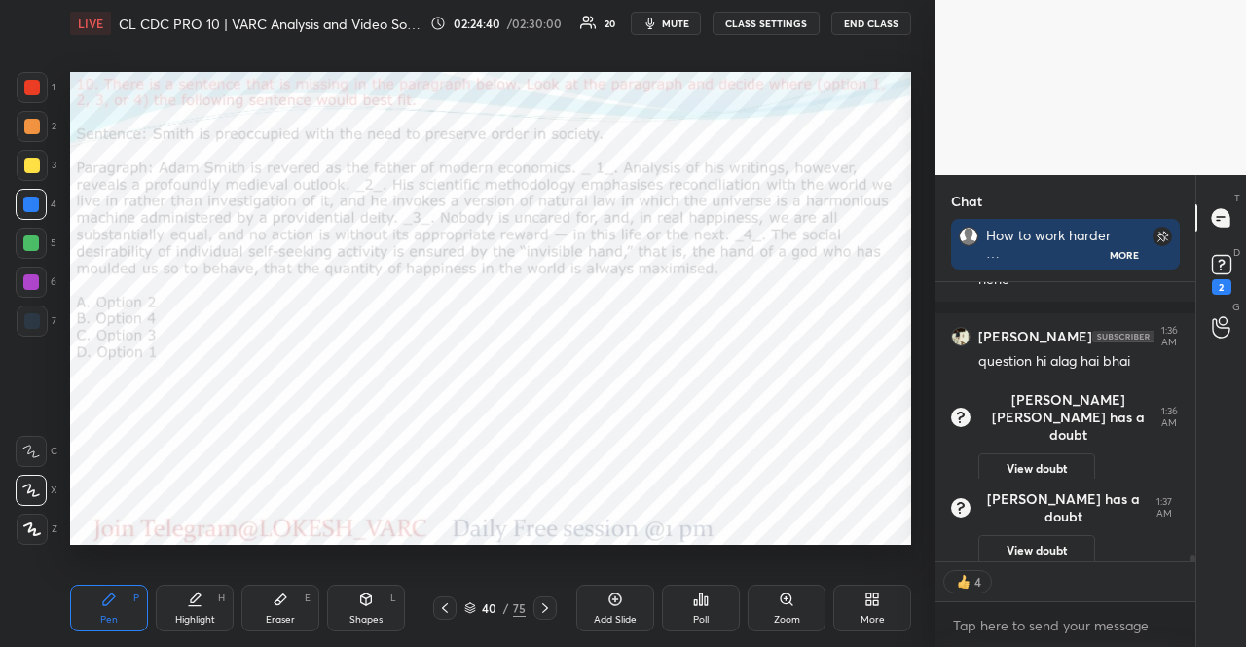
drag, startPoint x: 32, startPoint y: 197, endPoint x: 37, endPoint y: 206, distance: 10.9
click at [31, 197] on div at bounding box center [31, 205] width 16 height 16
click at [373, 604] on icon at bounding box center [366, 600] width 16 height 16
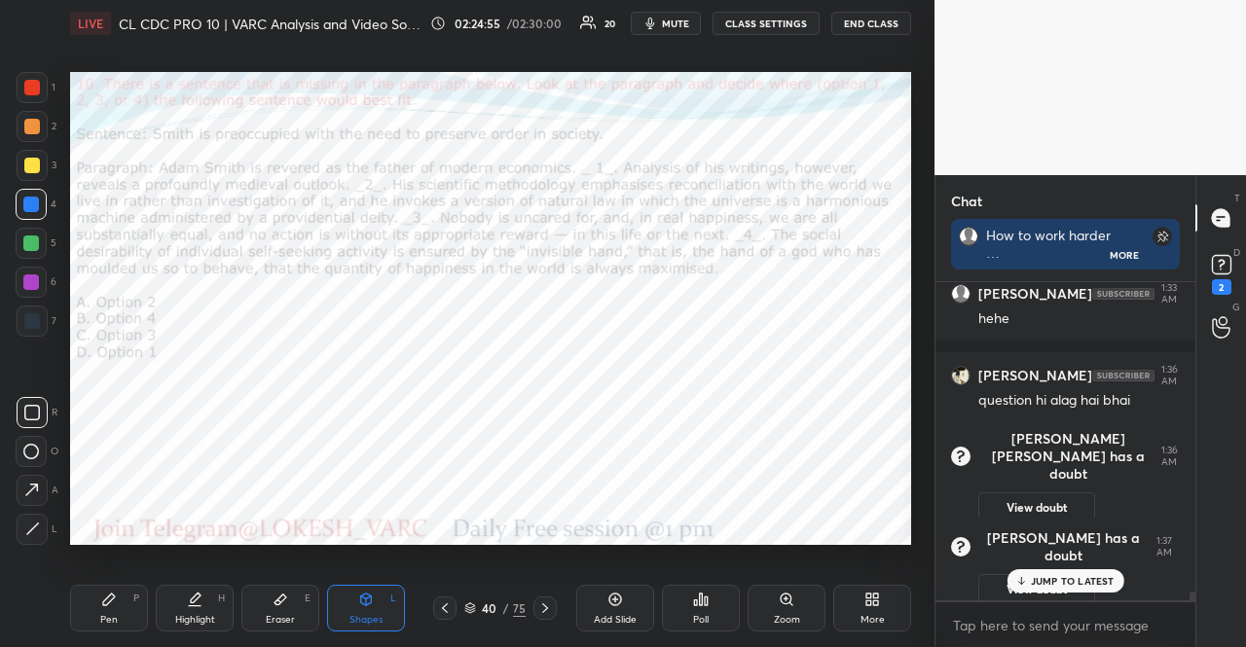
click at [31, 89] on div at bounding box center [32, 88] width 16 height 16
click at [370, 609] on div "Shapes L" at bounding box center [366, 608] width 78 height 47
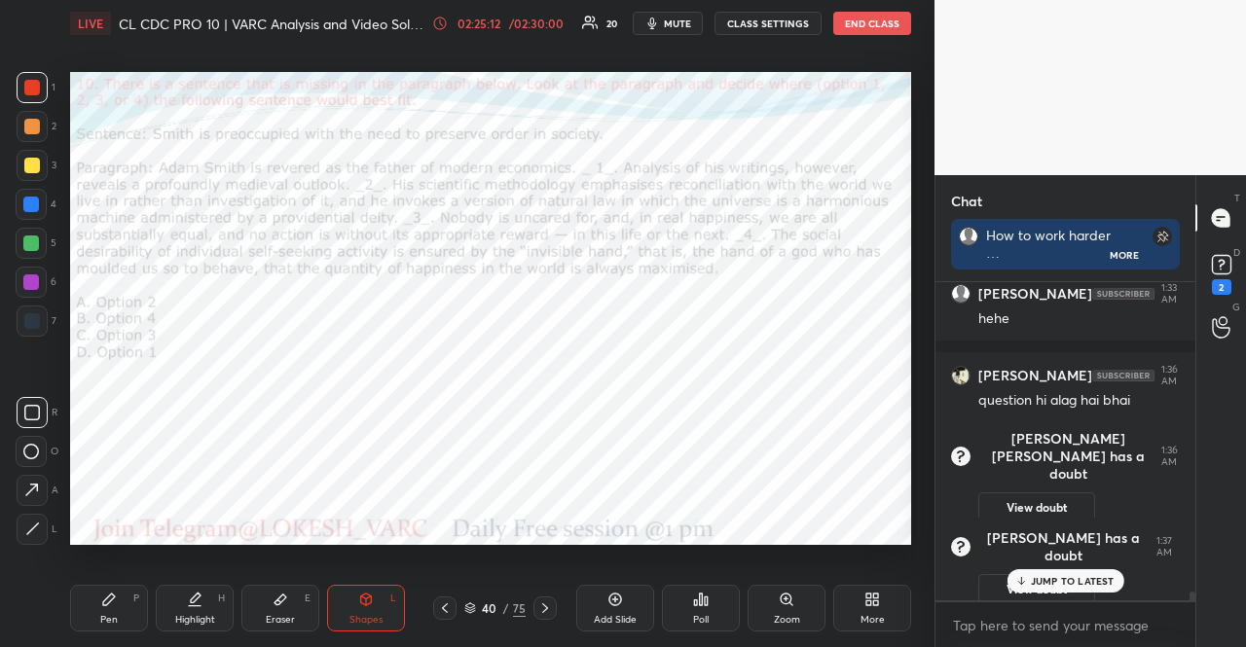
click at [42, 238] on div at bounding box center [31, 243] width 31 height 31
click at [385, 627] on div "Shapes L" at bounding box center [366, 608] width 78 height 47
click at [41, 125] on div at bounding box center [32, 126] width 31 height 31
click at [23, 274] on div at bounding box center [31, 282] width 31 height 31
click at [23, 285] on div at bounding box center [31, 283] width 16 height 16
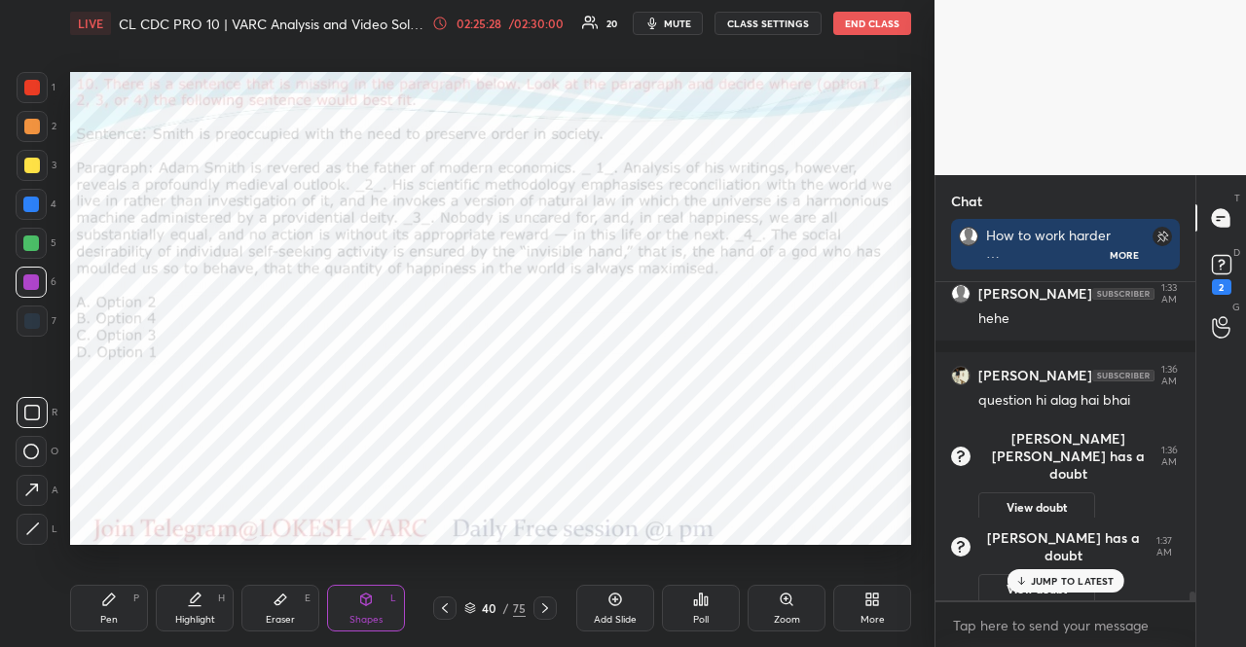
click at [21, 287] on div at bounding box center [31, 282] width 31 height 31
click at [18, 86] on div at bounding box center [32, 87] width 31 height 31
click at [23, 89] on div at bounding box center [32, 87] width 31 height 31
drag, startPoint x: 95, startPoint y: 599, endPoint x: 113, endPoint y: 595, distance: 18.0
click at [95, 601] on div "Pen P" at bounding box center [109, 608] width 78 height 47
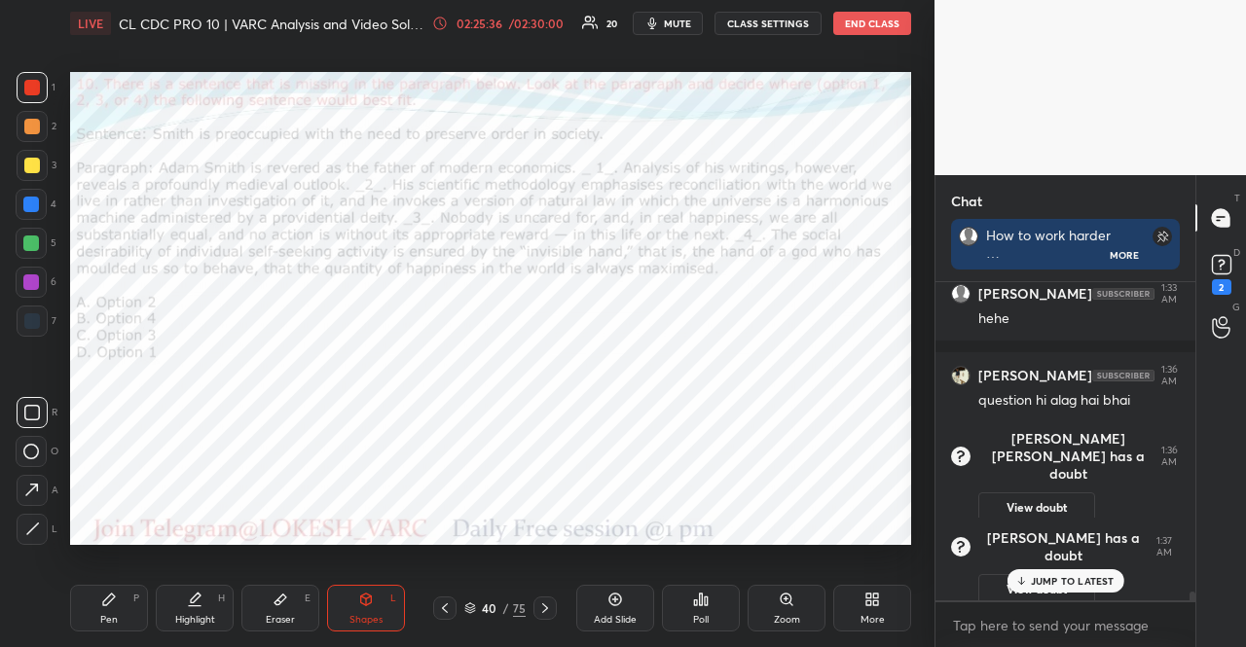
click at [113, 596] on icon at bounding box center [109, 600] width 12 height 12
click at [21, 200] on div at bounding box center [31, 204] width 31 height 31
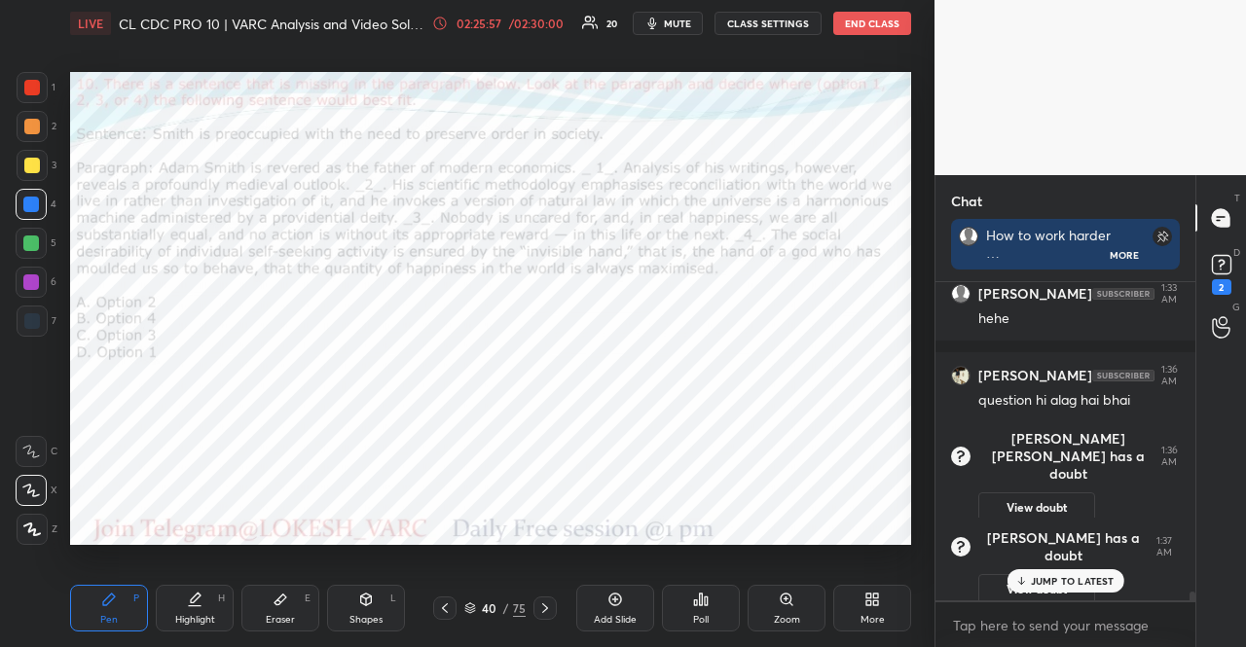
click at [437, 608] on icon at bounding box center [445, 609] width 16 height 16
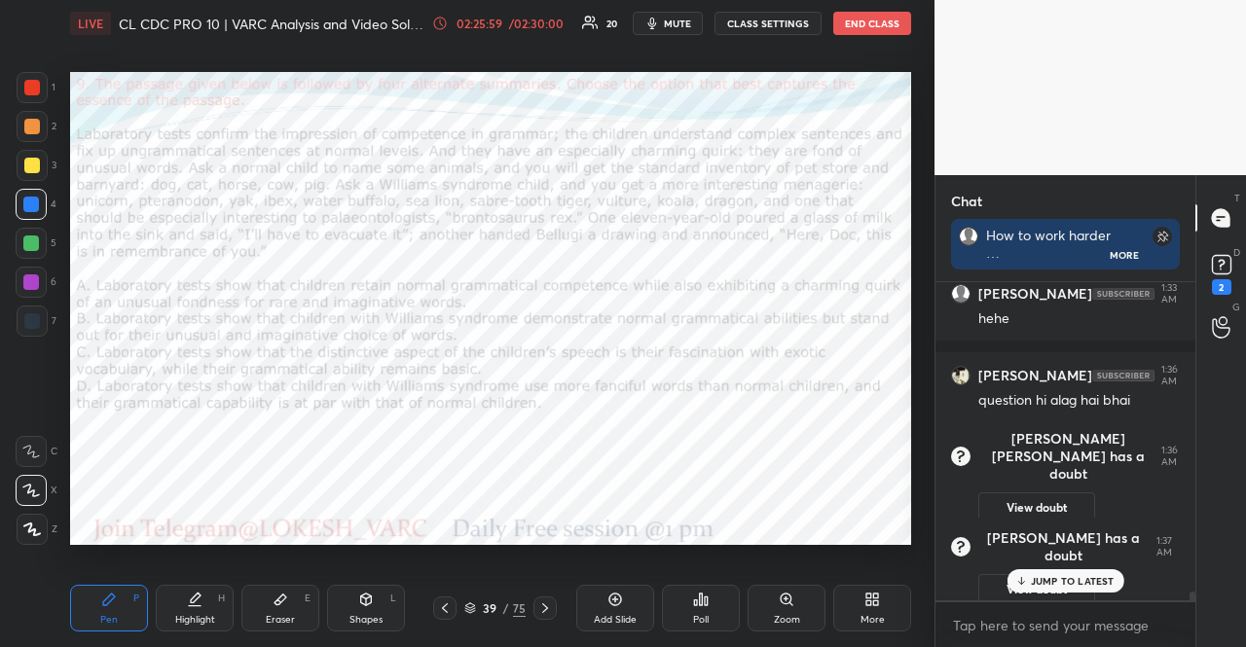
click at [440, 598] on div at bounding box center [444, 608] width 23 height 23
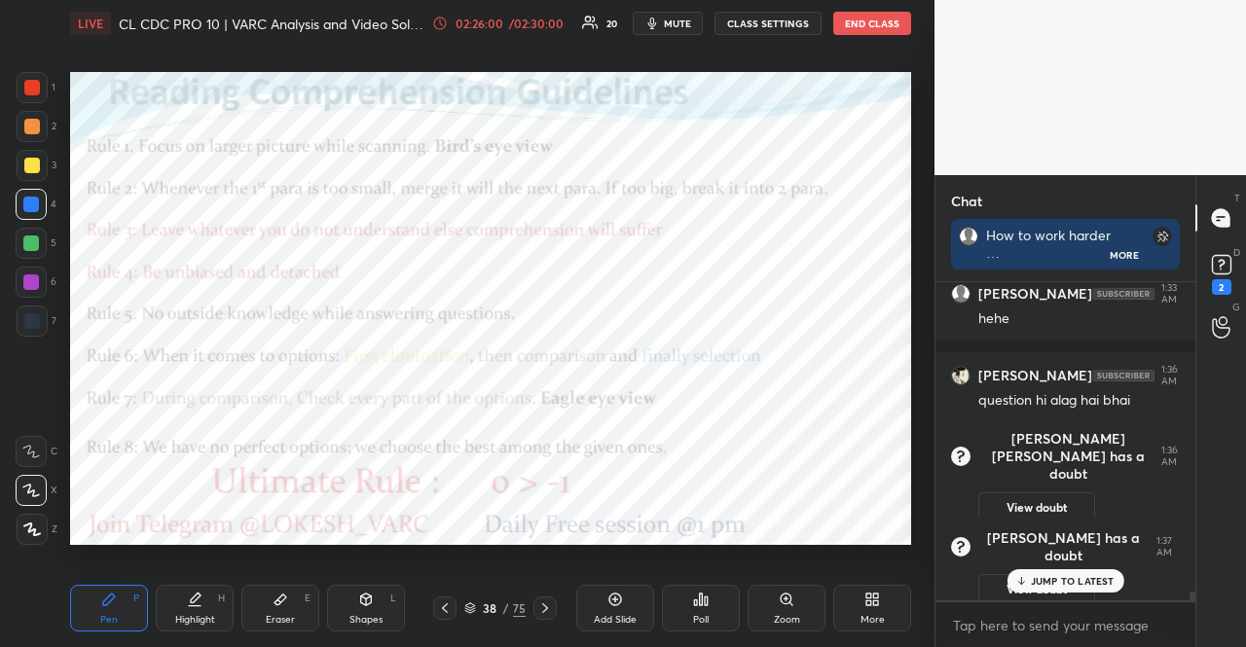
click at [543, 612] on icon at bounding box center [545, 609] width 6 height 10
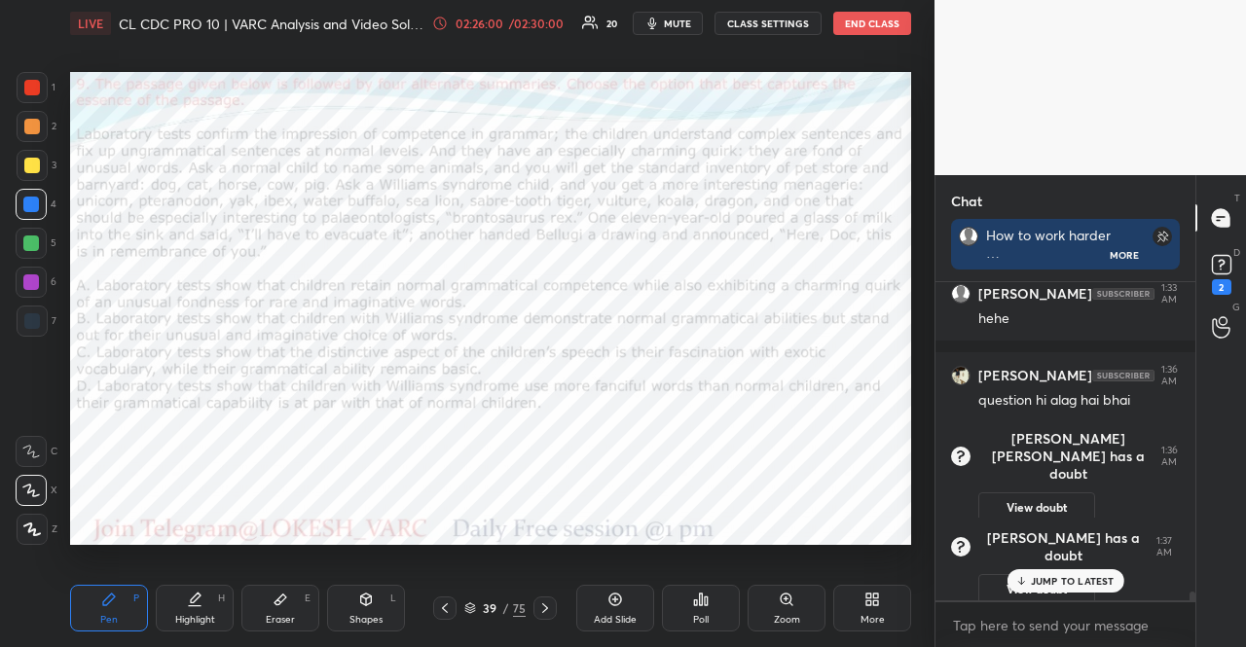
click at [543, 612] on icon at bounding box center [545, 609] width 6 height 10
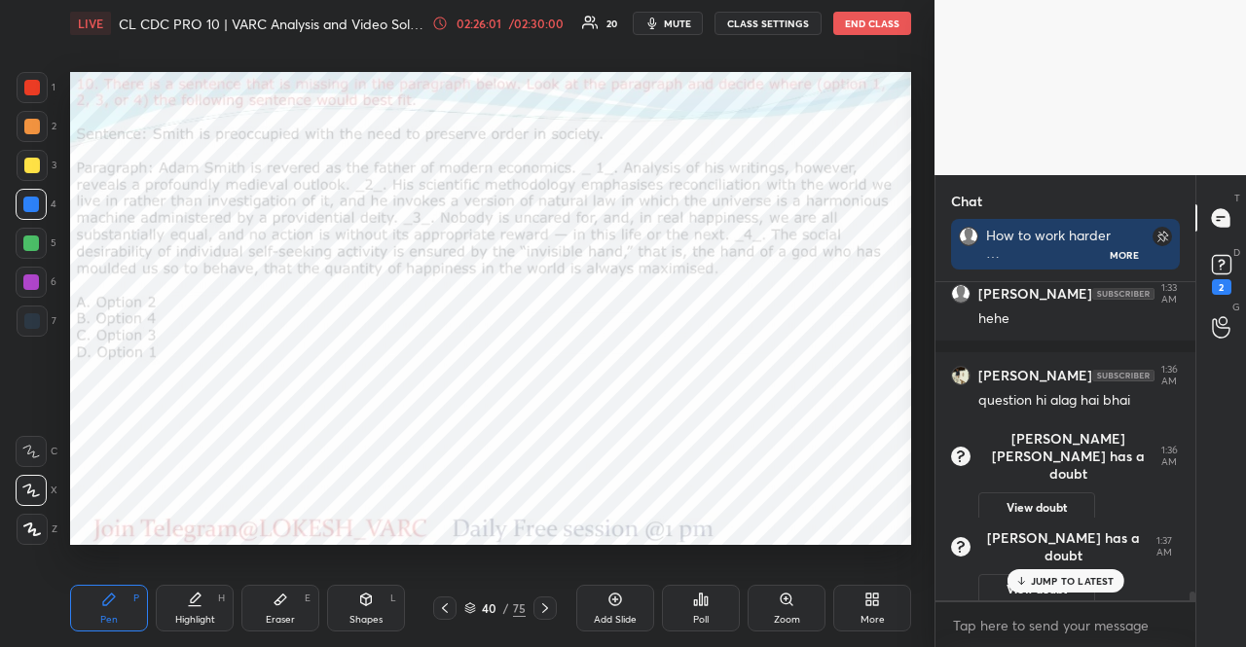
click at [366, 610] on div "Shapes L" at bounding box center [366, 608] width 78 height 47
click at [123, 595] on div "Pen P" at bounding box center [109, 608] width 78 height 47
click at [1087, 581] on p "JUMP TO LATEST" at bounding box center [1073, 581] width 84 height 12
click at [465, 607] on icon at bounding box center [470, 606] width 10 height 5
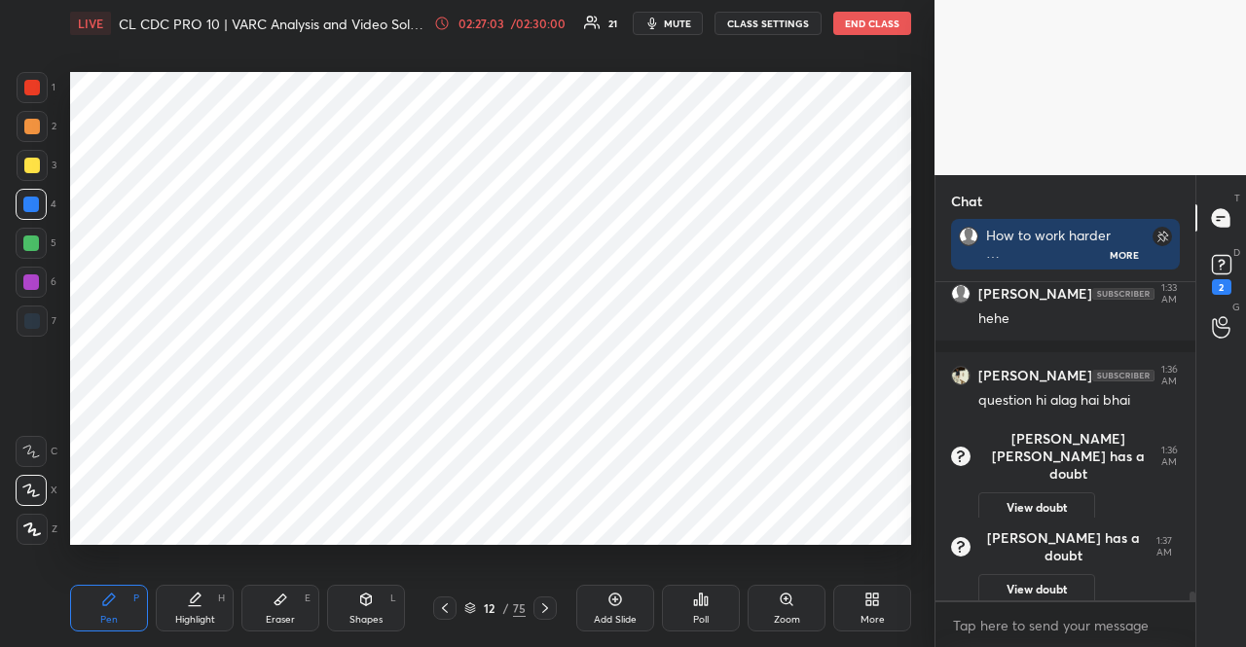
scroll to position [11363, 0]
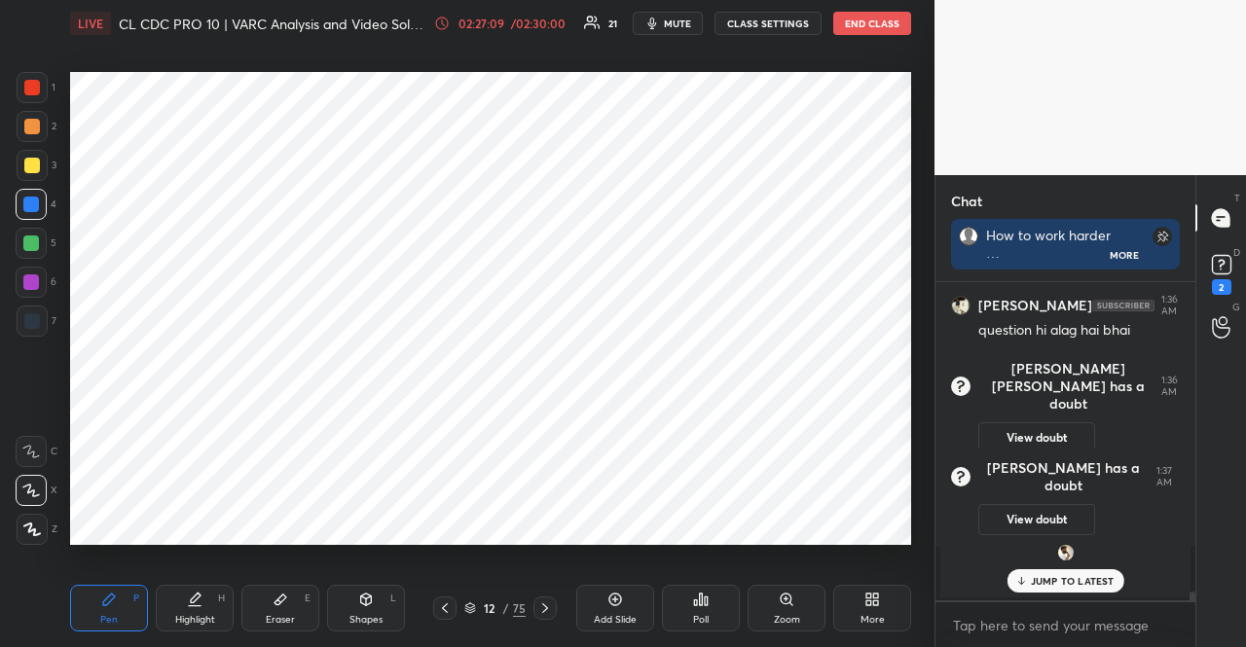
click at [42, 86] on div at bounding box center [32, 87] width 31 height 31
click at [48, 87] on div "1" at bounding box center [36, 87] width 39 height 31
click at [62, 301] on div "1 2 3 4 5 6 7 R O A L C X Z Erase all C X Z LIVE CL CDC PRO 10 | VARC Analysis …" at bounding box center [459, 323] width 919 height 647
click at [41, 313] on div at bounding box center [32, 321] width 31 height 31
click at [41, 309] on div at bounding box center [32, 321] width 31 height 31
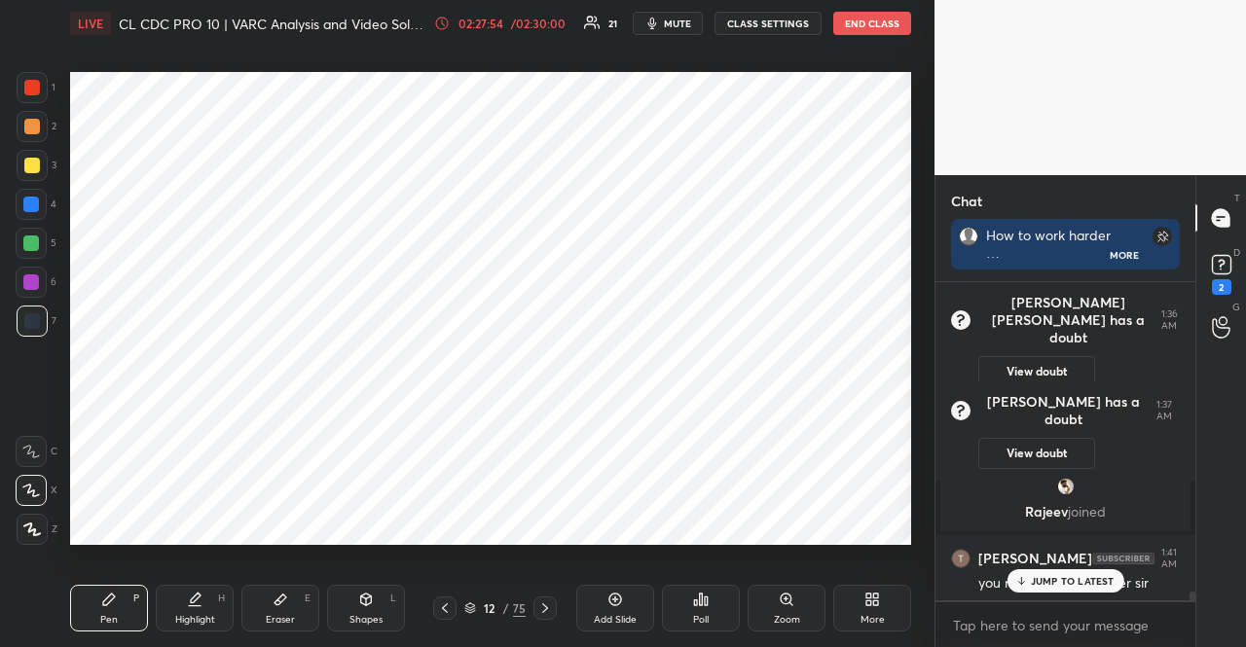
scroll to position [11291, 0]
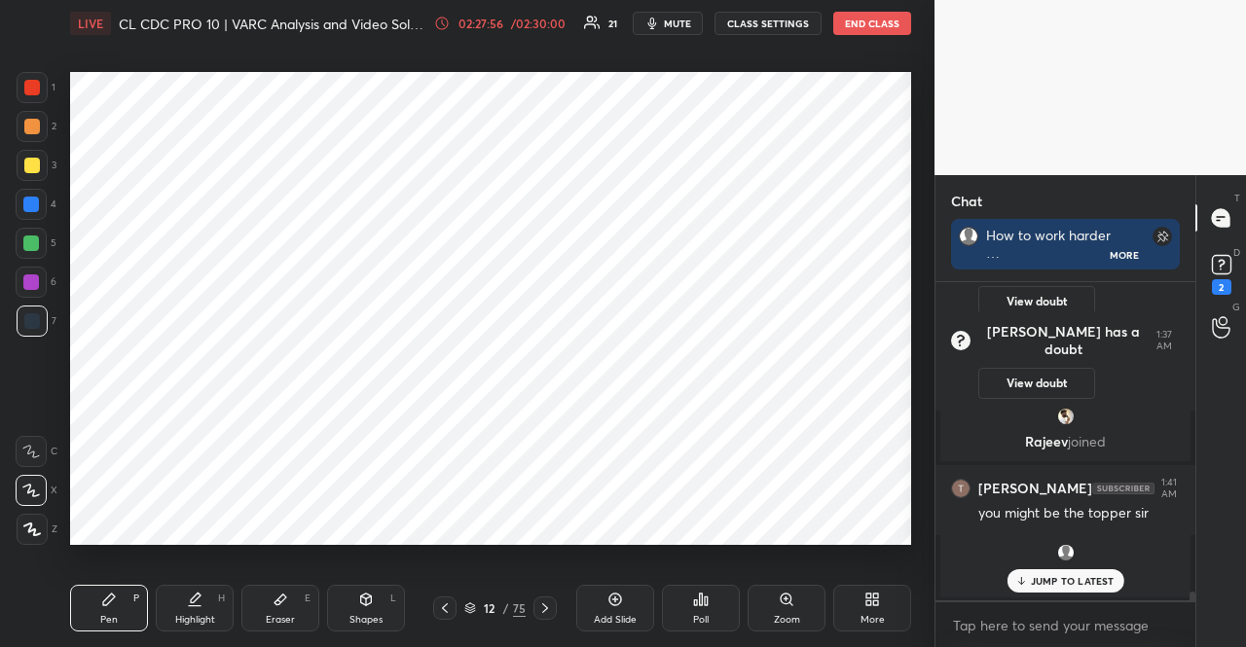
click at [35, 85] on div at bounding box center [32, 88] width 16 height 16
click at [24, 82] on div at bounding box center [32, 88] width 16 height 16
click at [37, 313] on div at bounding box center [32, 321] width 31 height 31
click at [27, 313] on div at bounding box center [32, 321] width 31 height 31
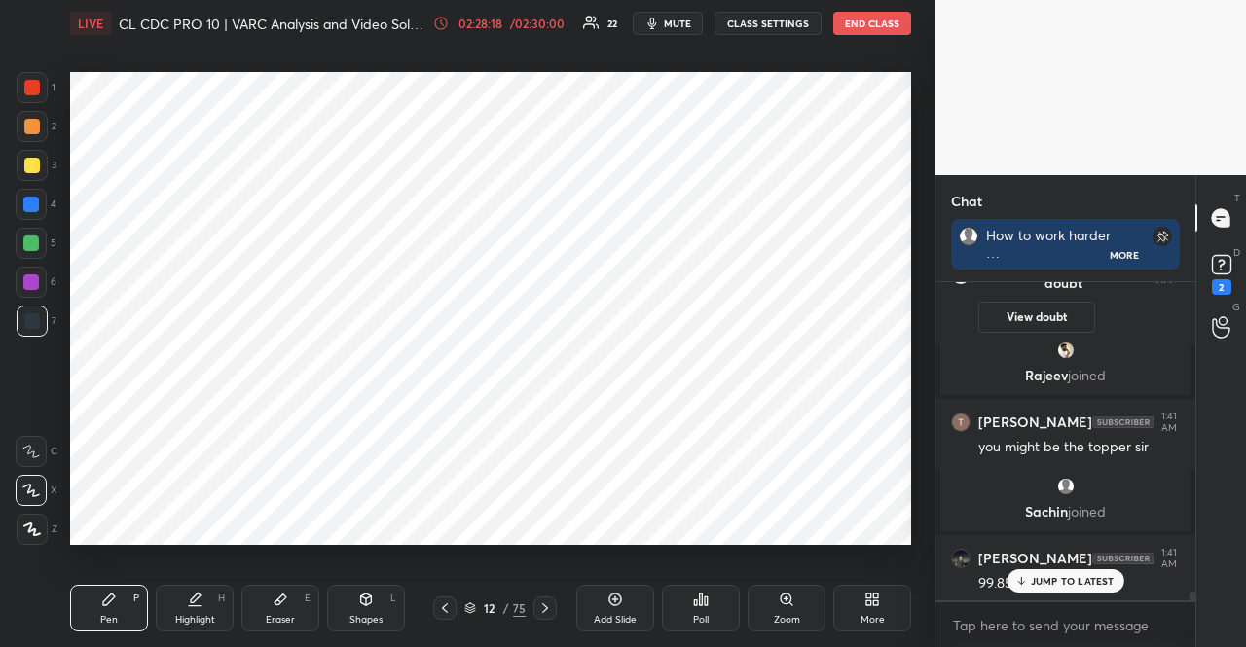
click at [1054, 583] on p "JUMP TO LATEST" at bounding box center [1073, 581] width 84 height 12
click at [1237, 283] on div "2" at bounding box center [1221, 272] width 39 height 35
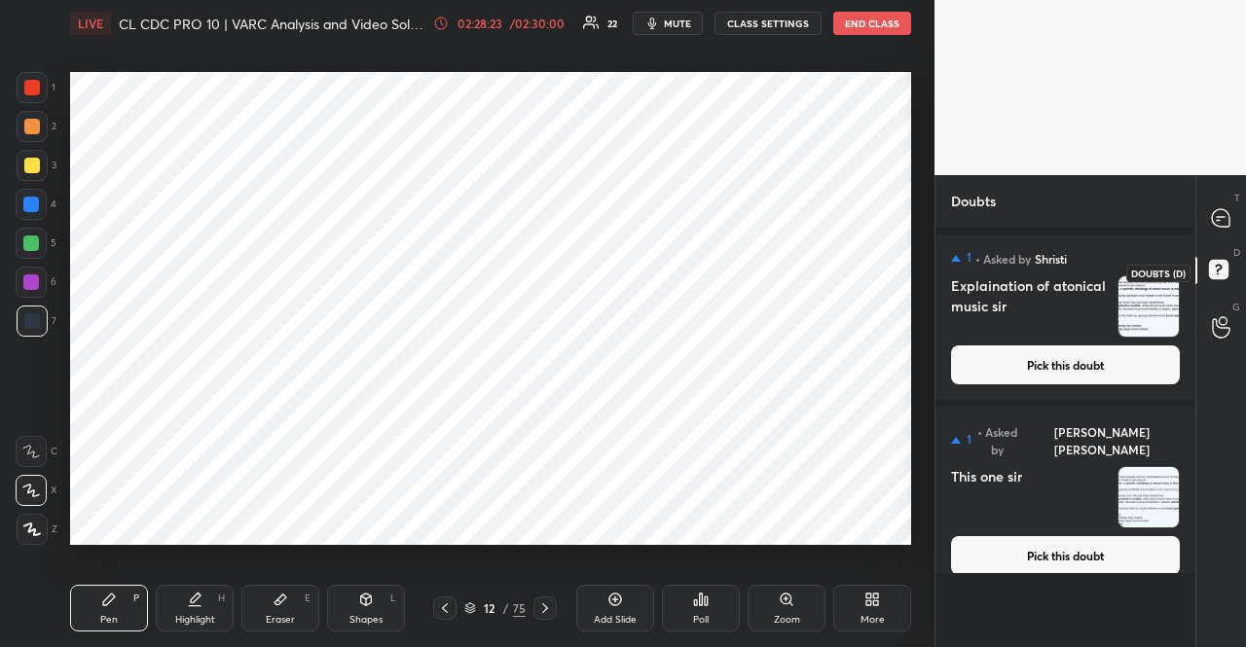
scroll to position [415, 254]
click at [1242, 197] on div "T Messages (T)" at bounding box center [1222, 218] width 50 height 55
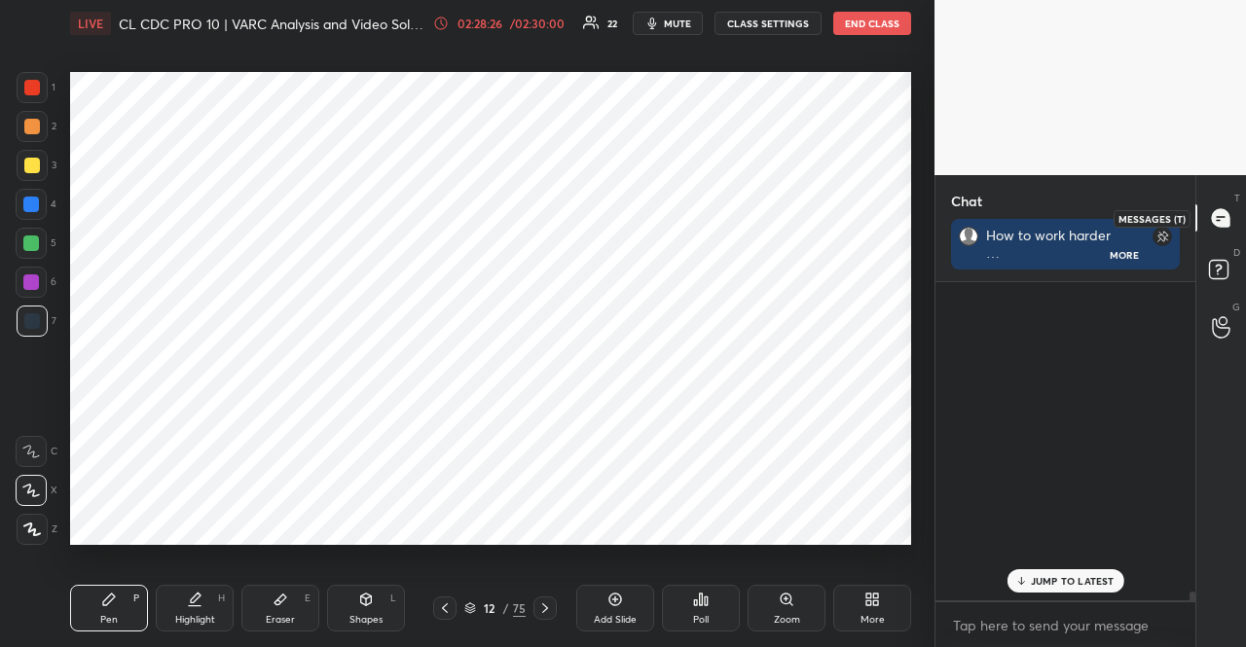
scroll to position [313, 254]
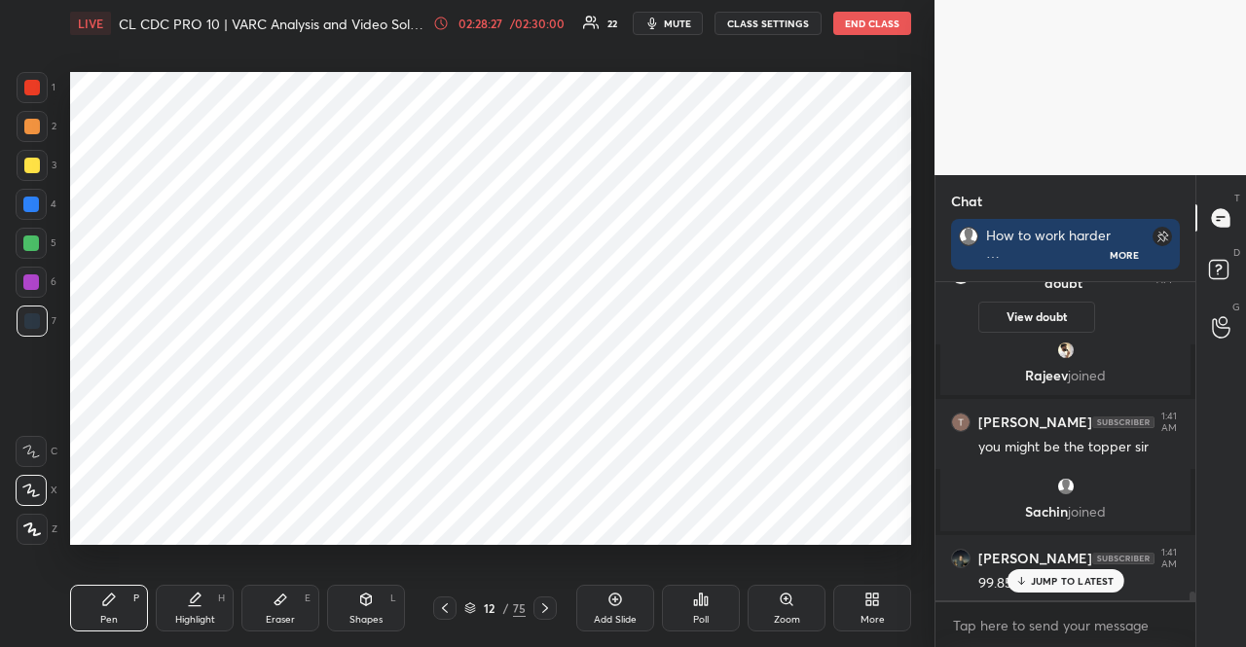
click at [1046, 575] on p "JUMP TO LATEST" at bounding box center [1073, 581] width 84 height 12
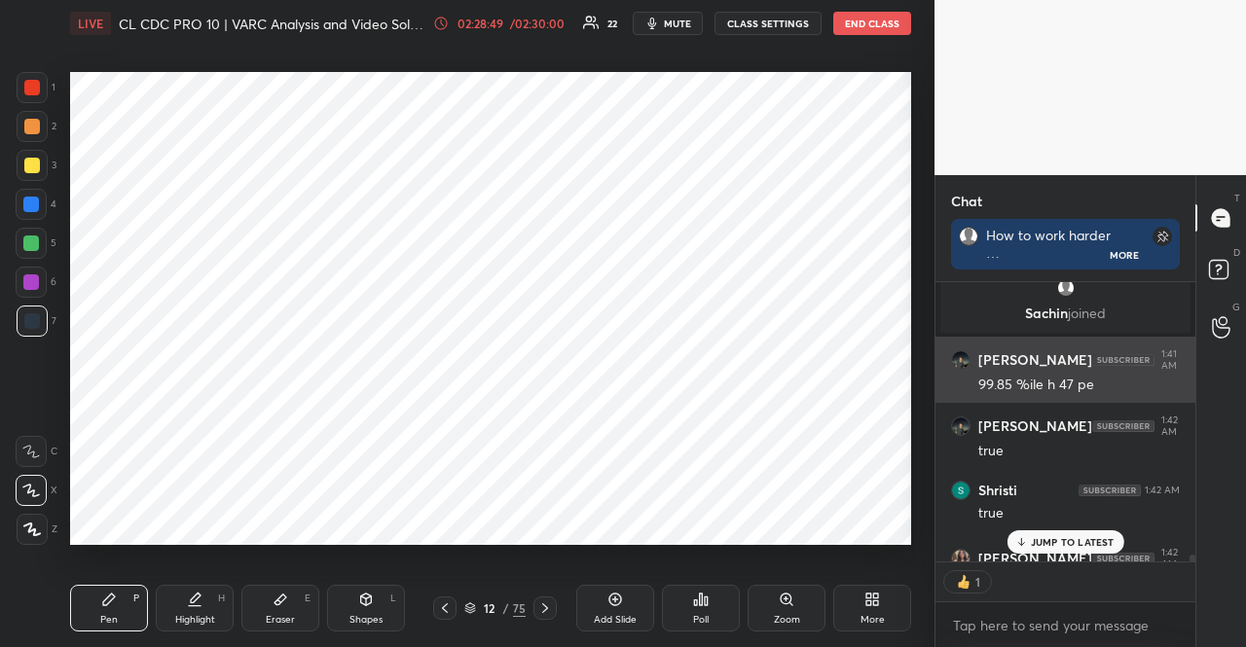
scroll to position [6, 6]
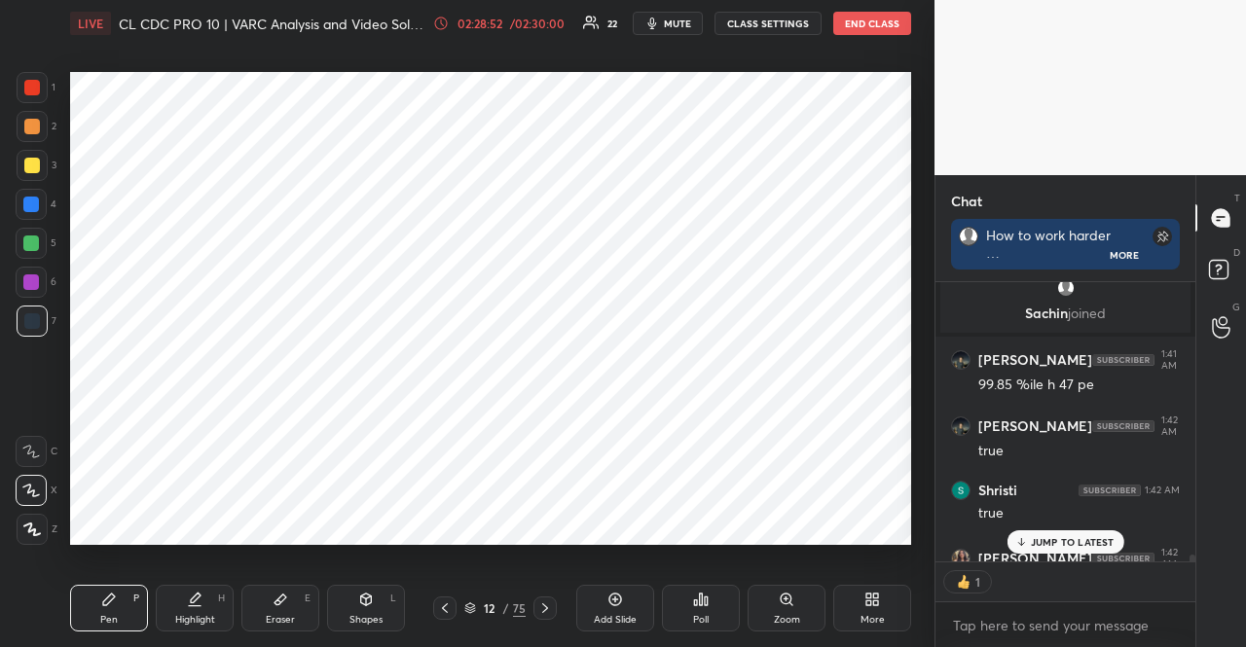
click at [29, 199] on div at bounding box center [31, 205] width 16 height 16
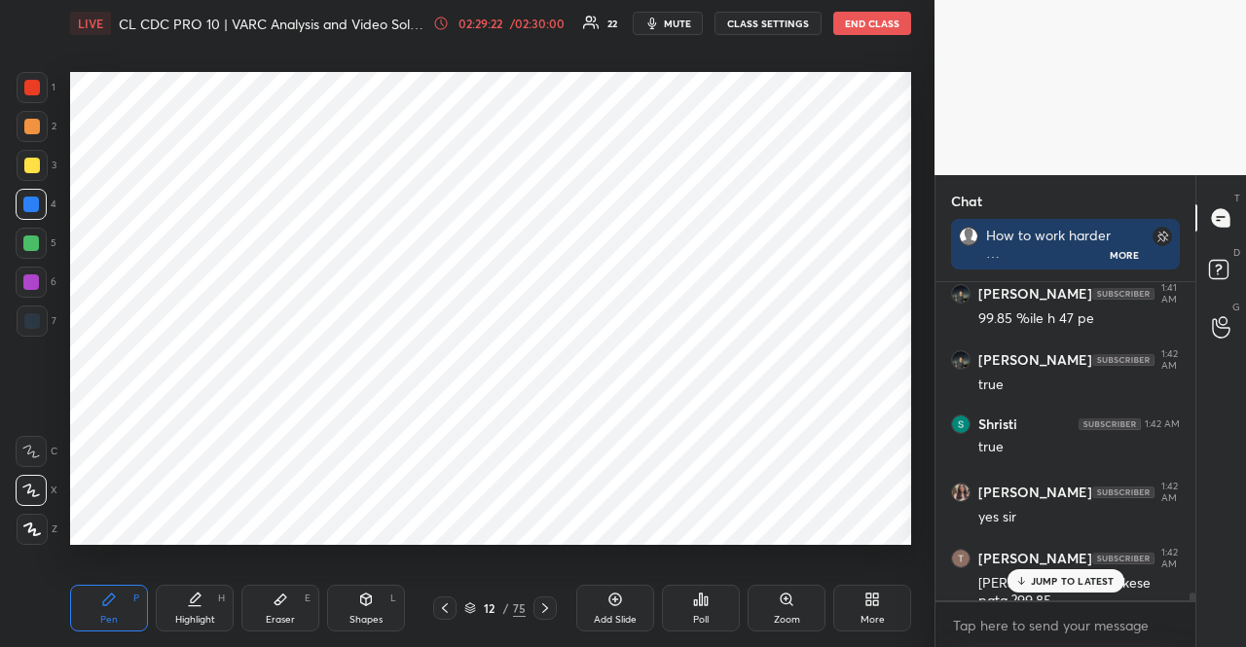
scroll to position [12066, 0]
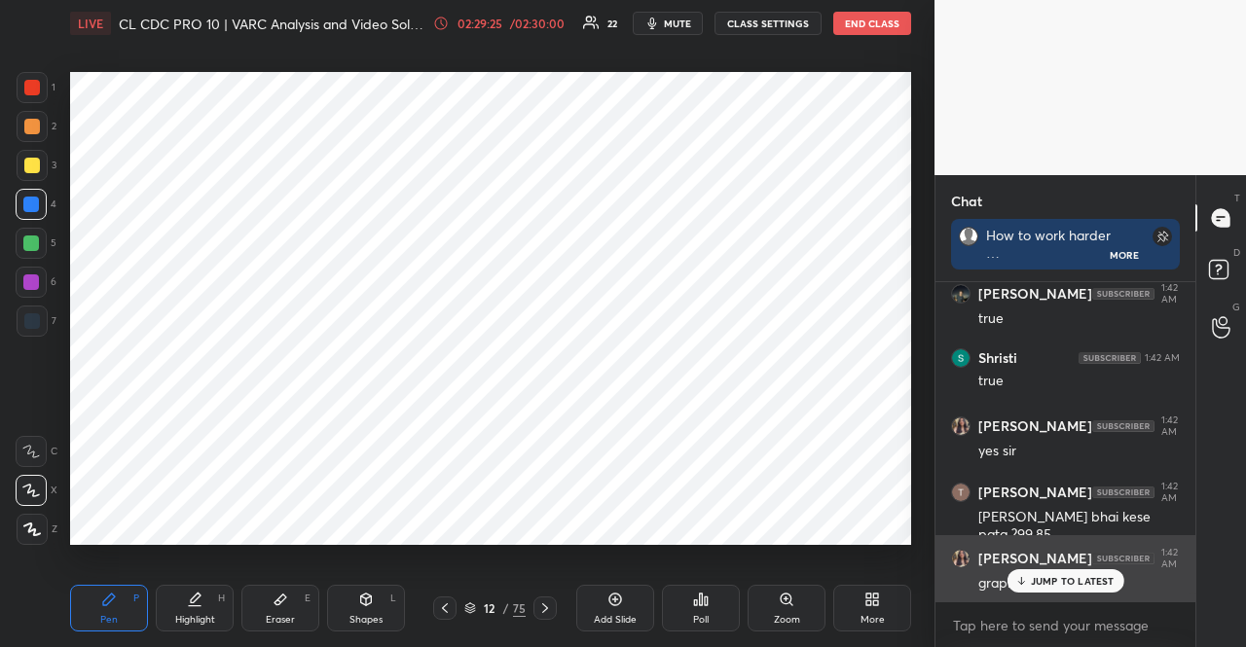
click at [1108, 583] on p "JUMP TO LATEST" at bounding box center [1073, 581] width 84 height 12
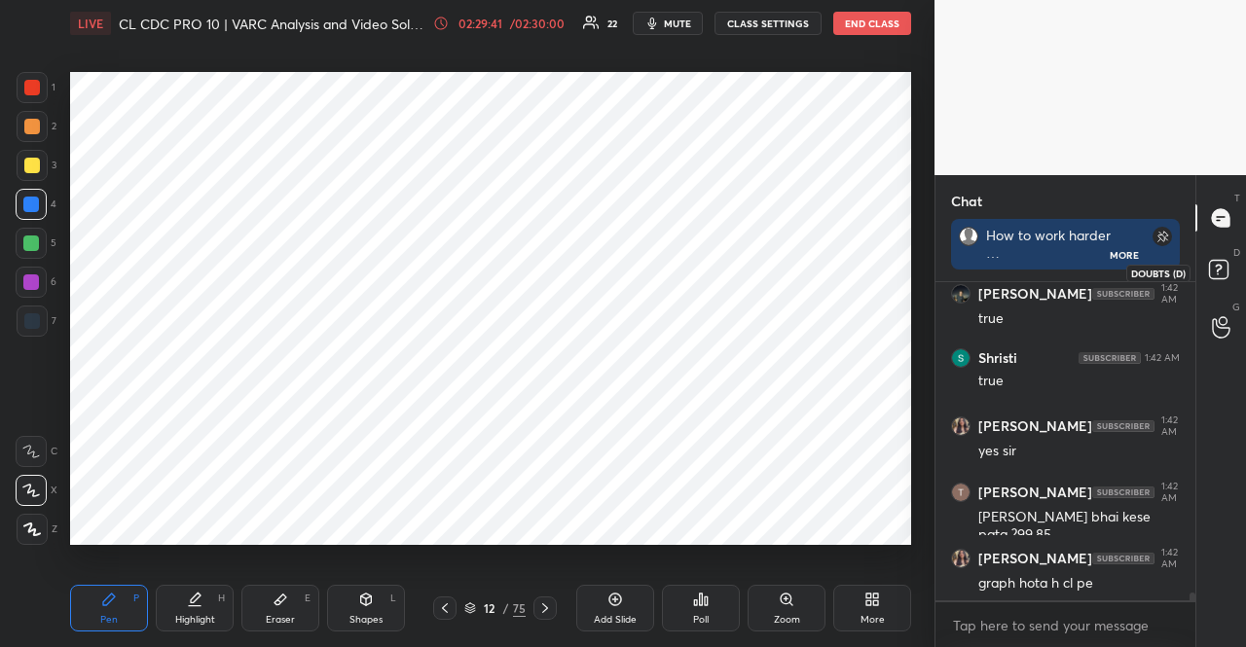
click at [1220, 286] on icon at bounding box center [1221, 272] width 35 height 35
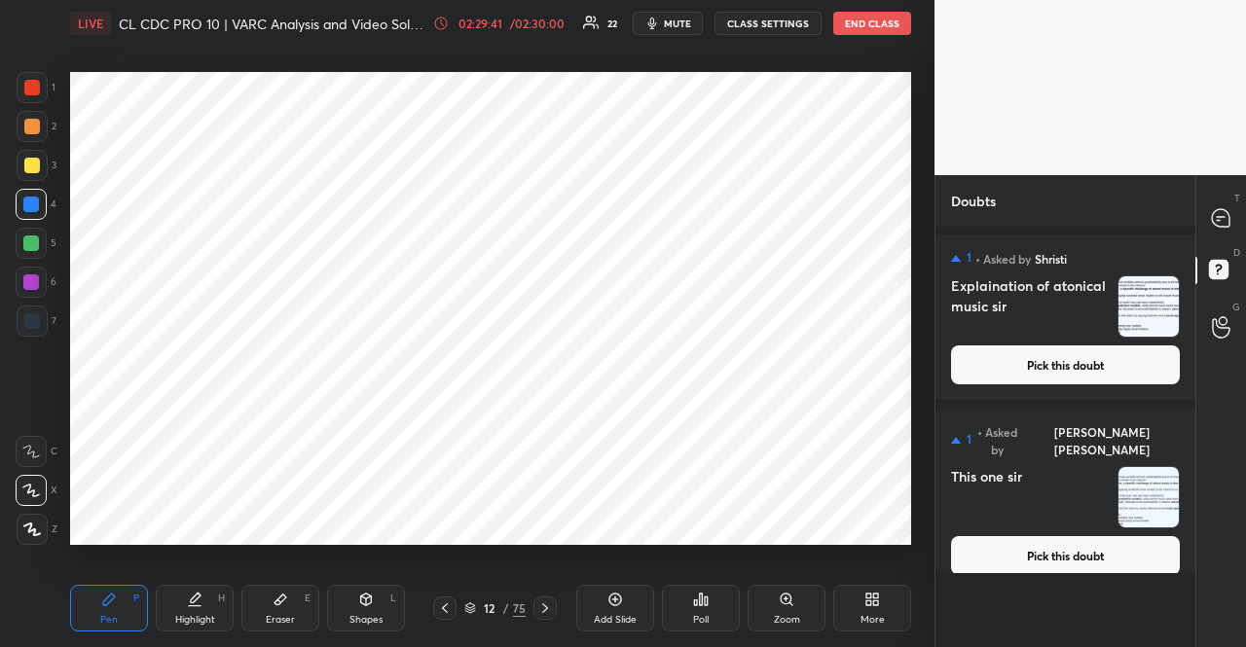
scroll to position [415, 254]
drag, startPoint x: 1148, startPoint y: 354, endPoint x: 1102, endPoint y: 375, distance: 50.1
click at [1146, 355] on button "Pick this doubt" at bounding box center [1065, 365] width 229 height 39
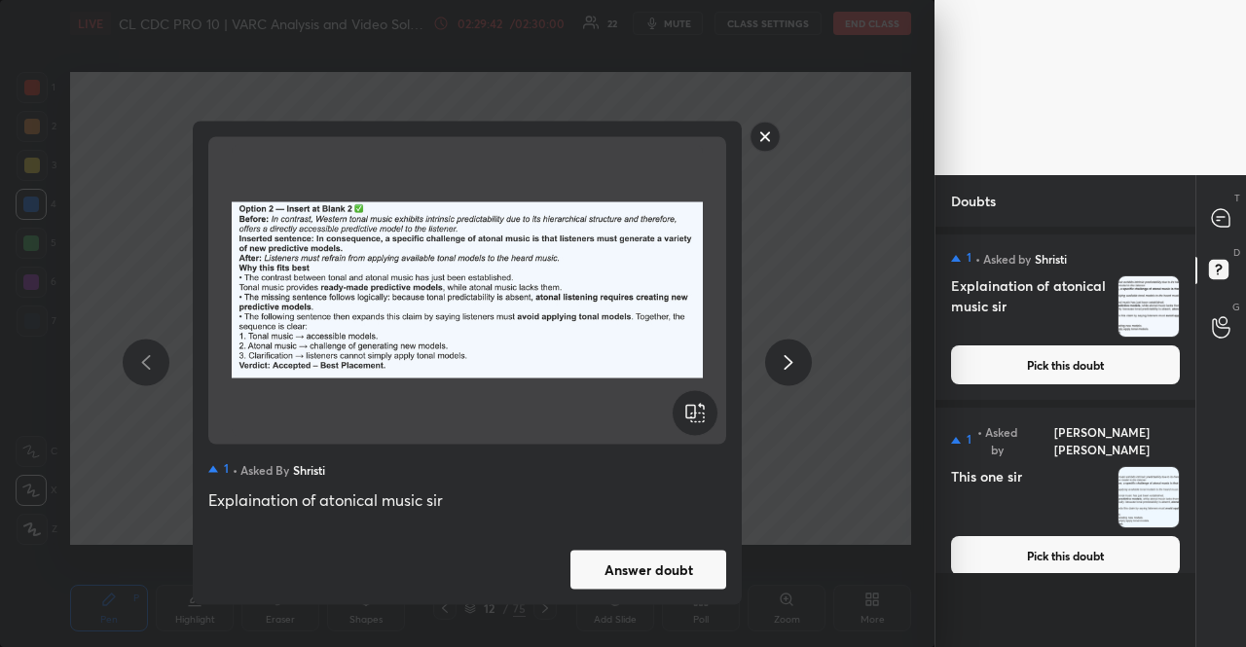
drag, startPoint x: 685, startPoint y: 581, endPoint x: 675, endPoint y: 573, distance: 13.2
click at [684, 581] on button "Answer doubt" at bounding box center [649, 569] width 156 height 39
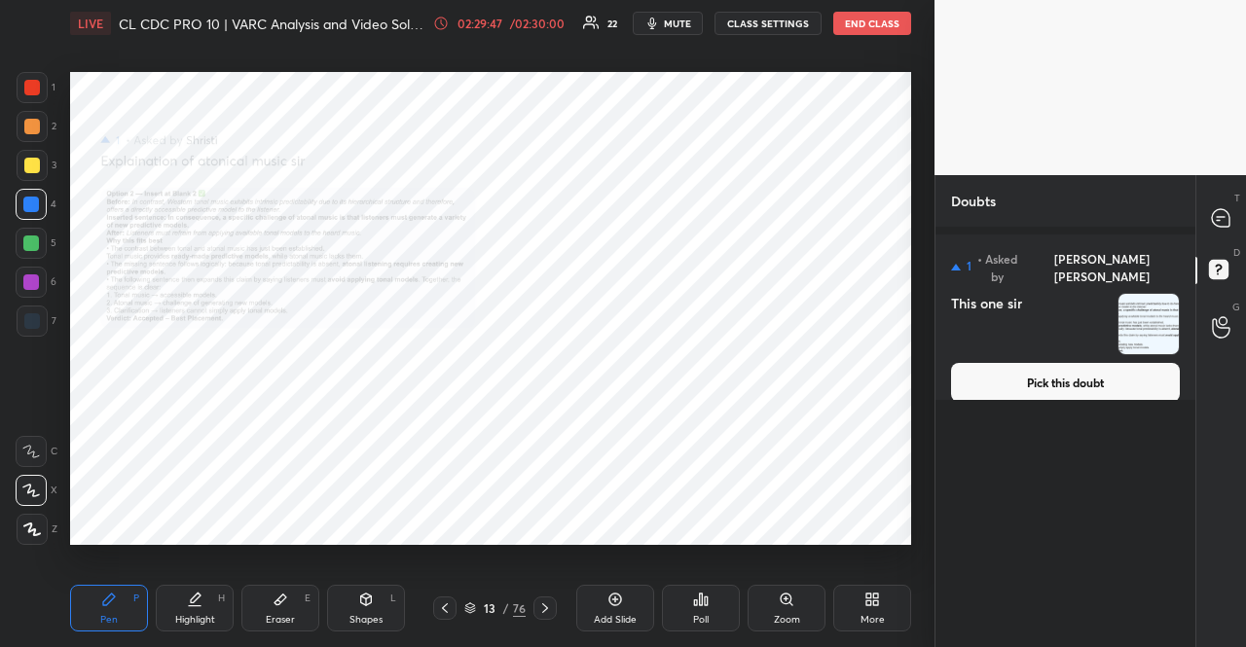
click at [794, 615] on div "Zoom" at bounding box center [787, 620] width 26 height 10
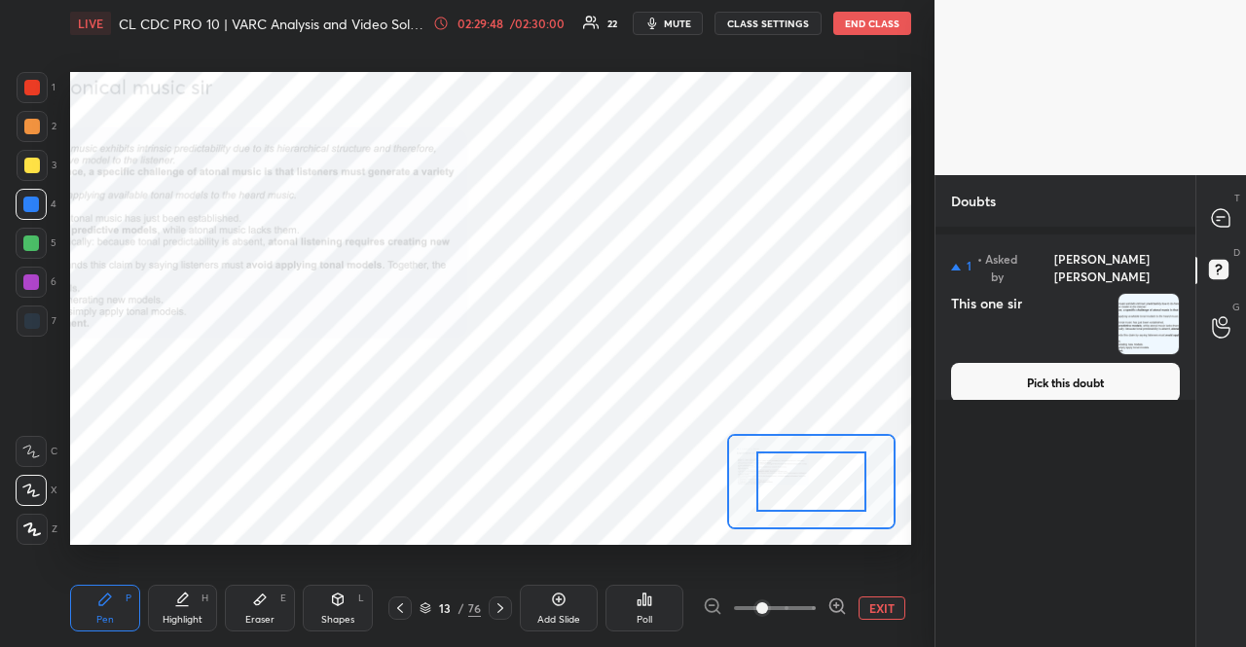
click at [794, 614] on span at bounding box center [775, 608] width 82 height 29
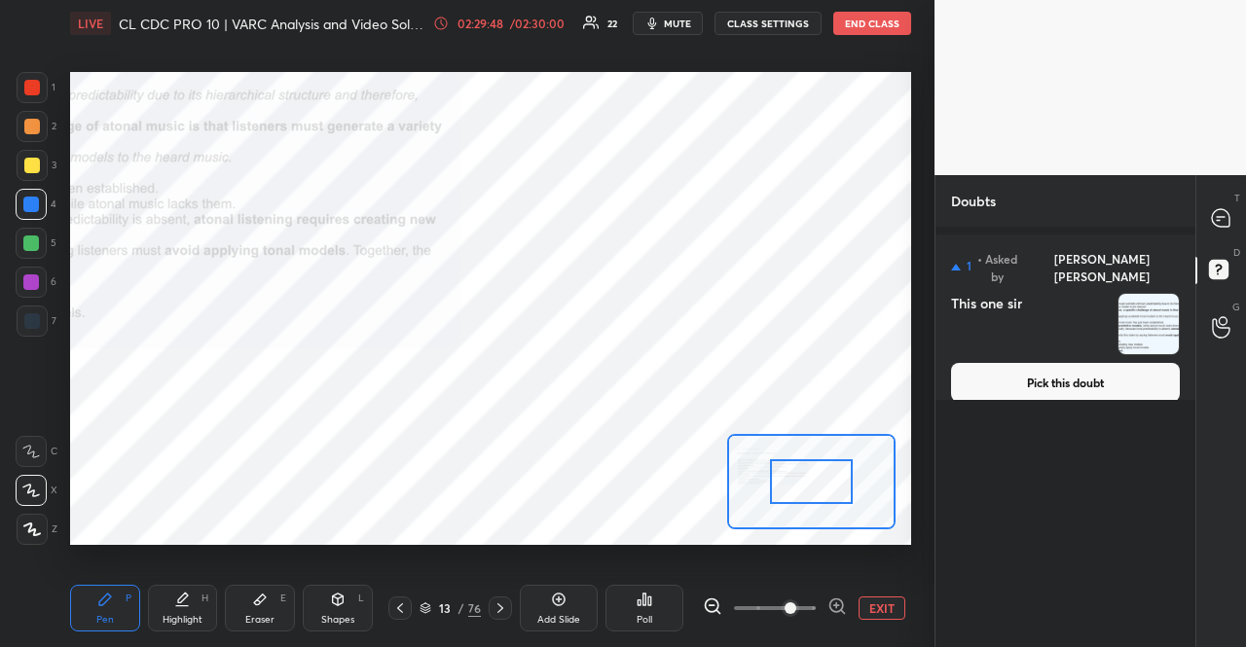
click at [794, 614] on span at bounding box center [791, 609] width 12 height 12
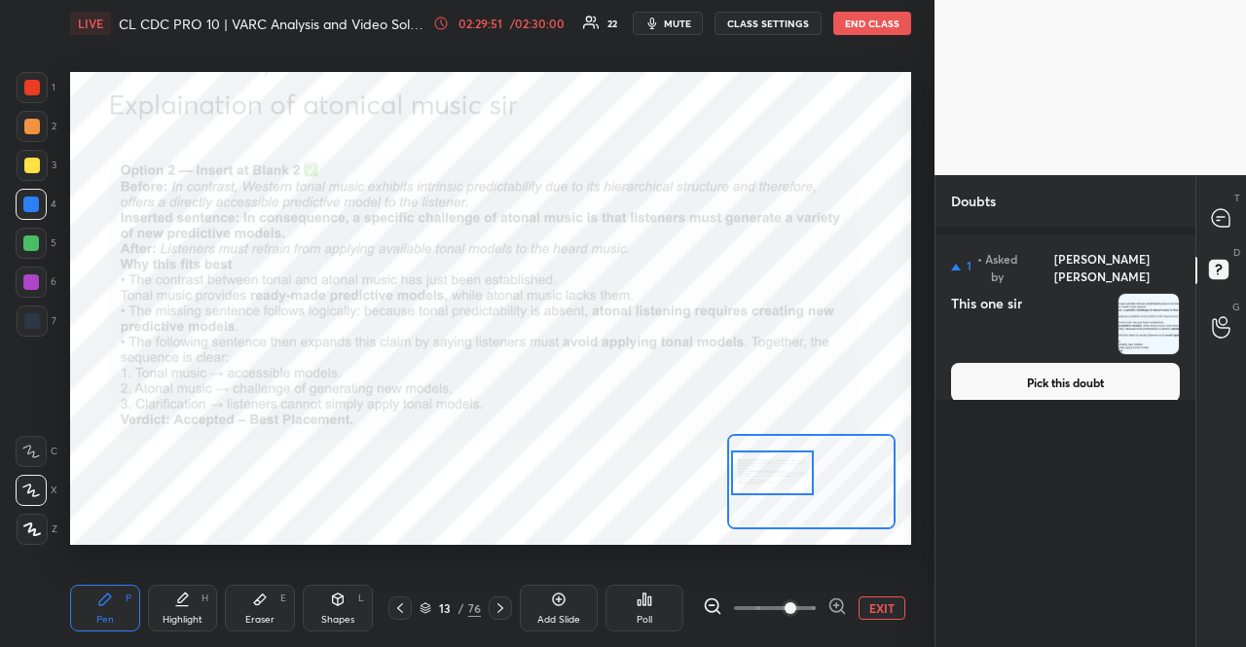
drag, startPoint x: 803, startPoint y: 500, endPoint x: 764, endPoint y: 492, distance: 39.9
click at [764, 492] on div at bounding box center [772, 474] width 82 height 46
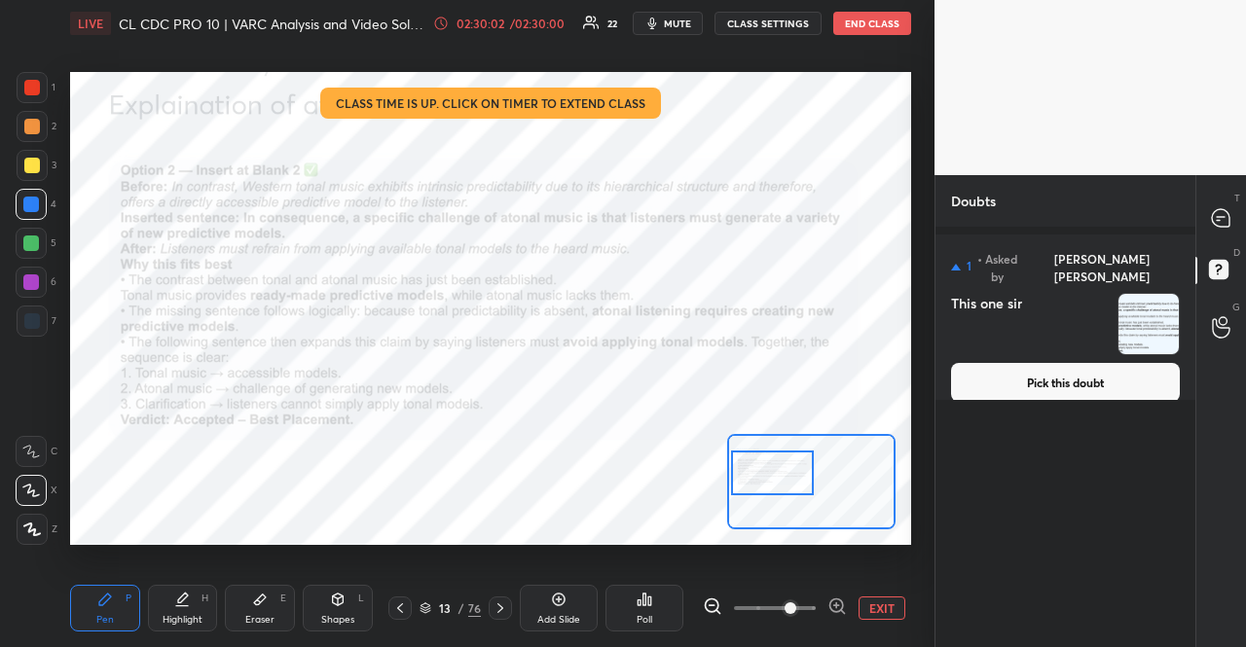
click at [330, 612] on div "Shapes L" at bounding box center [338, 608] width 70 height 47
click at [42, 83] on div at bounding box center [32, 87] width 31 height 31
click at [1076, 363] on button "Pick this doubt" at bounding box center [1065, 382] width 229 height 39
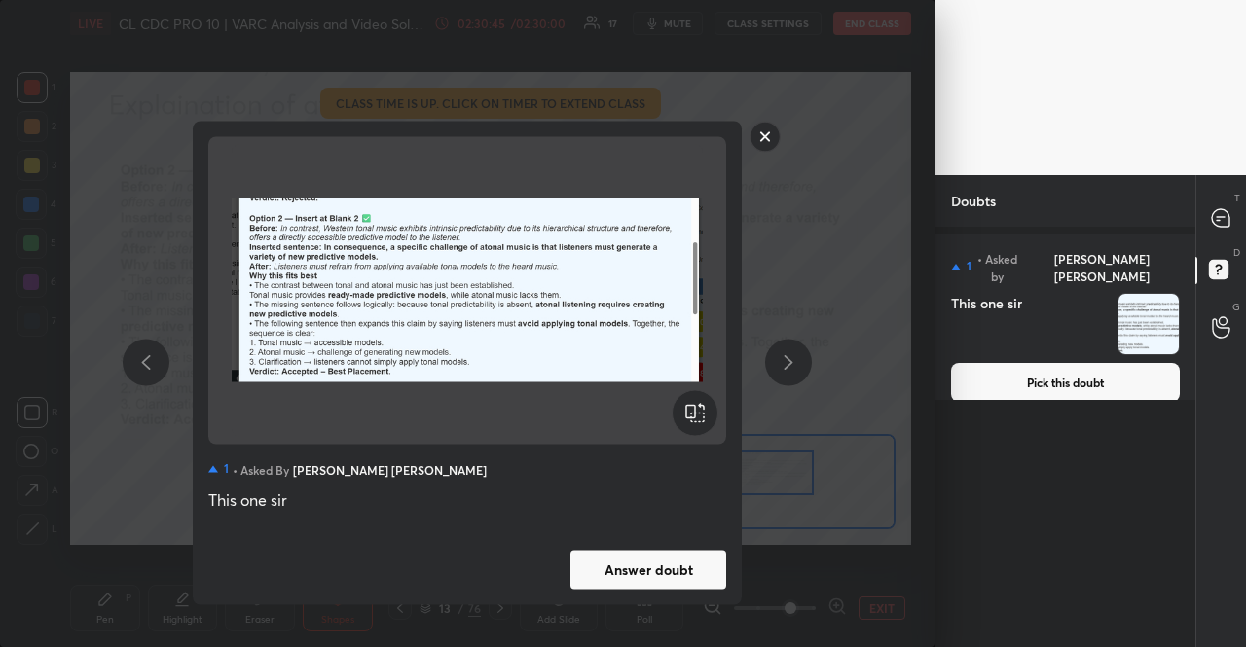
click at [617, 571] on button "Answer doubt" at bounding box center [649, 569] width 156 height 39
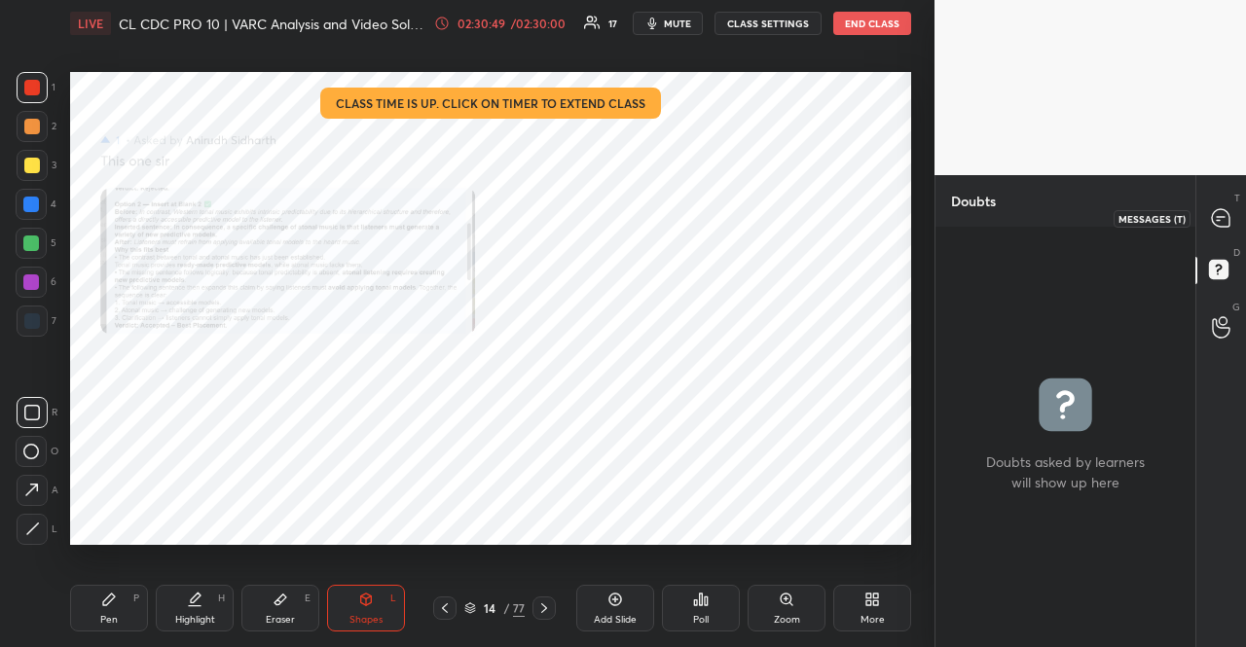
click at [1232, 213] on div at bounding box center [1221, 218] width 39 height 35
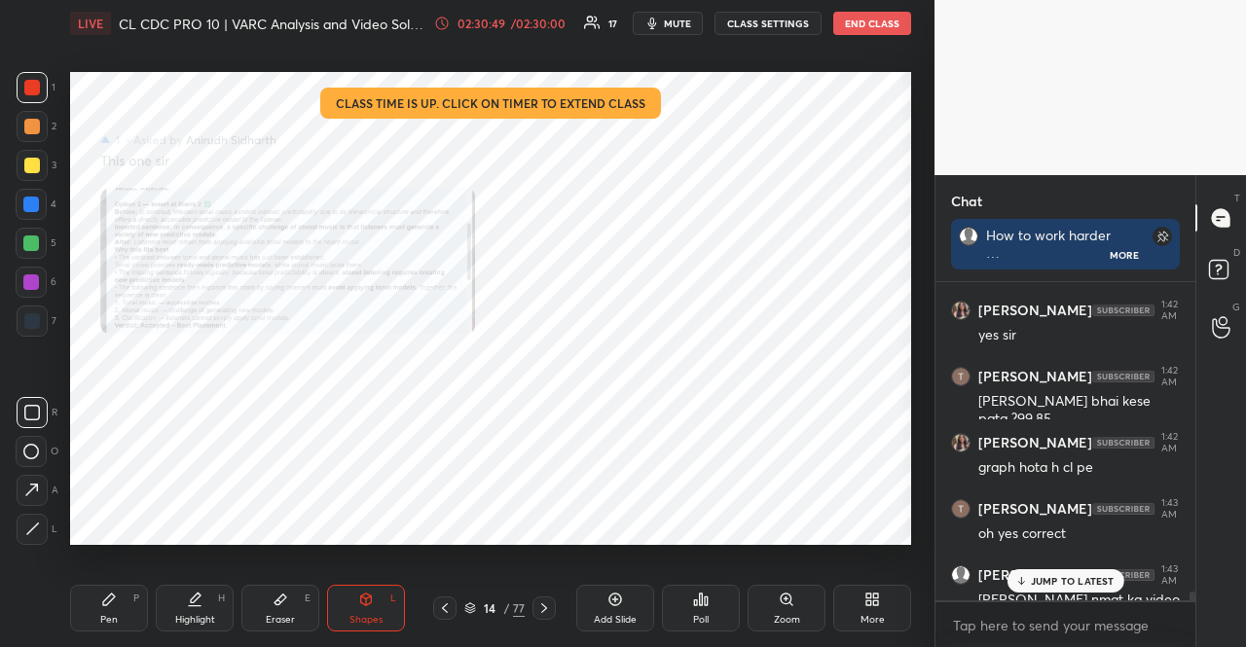
scroll to position [11994, 0]
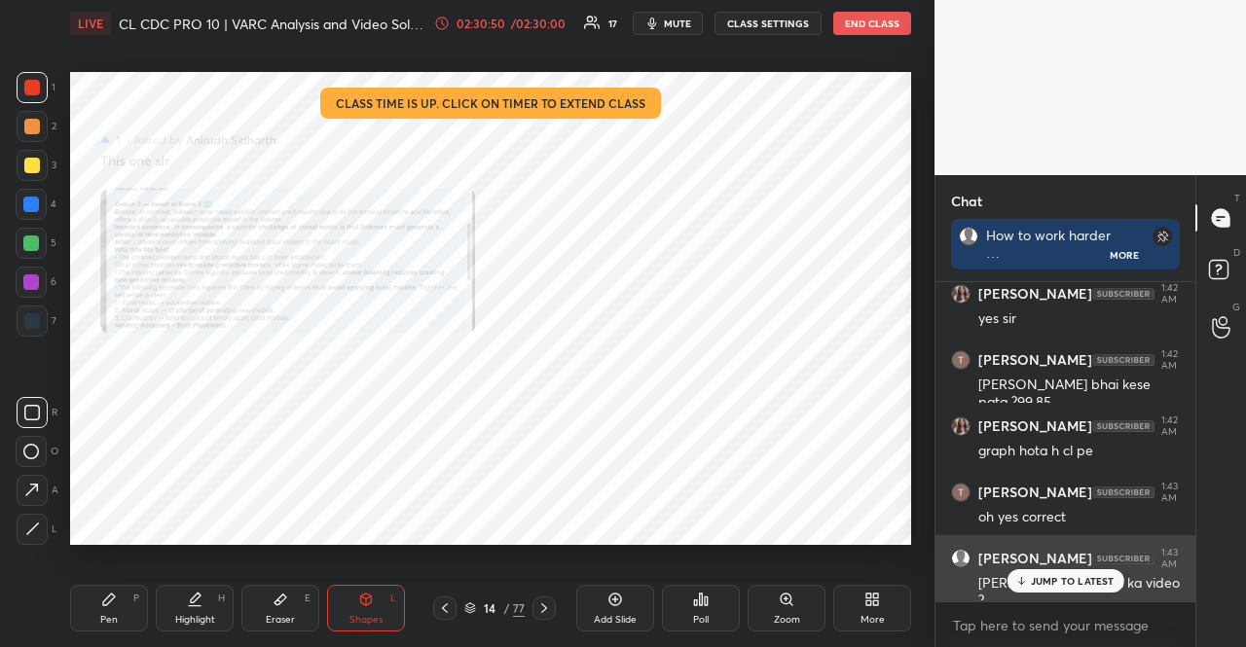
drag, startPoint x: 1088, startPoint y: 578, endPoint x: 973, endPoint y: 550, distance: 119.2
click at [1079, 578] on p "JUMP TO LATEST" at bounding box center [1073, 581] width 84 height 12
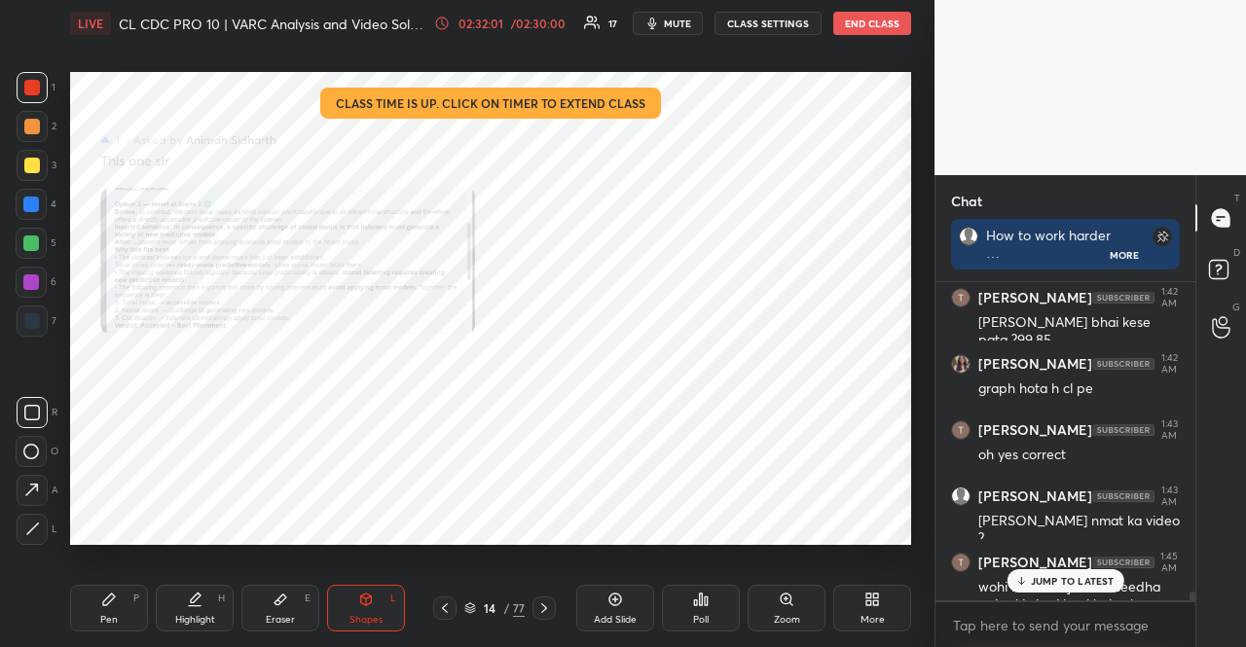
click at [1102, 580] on p "JUMP TO LATEST" at bounding box center [1073, 581] width 84 height 12
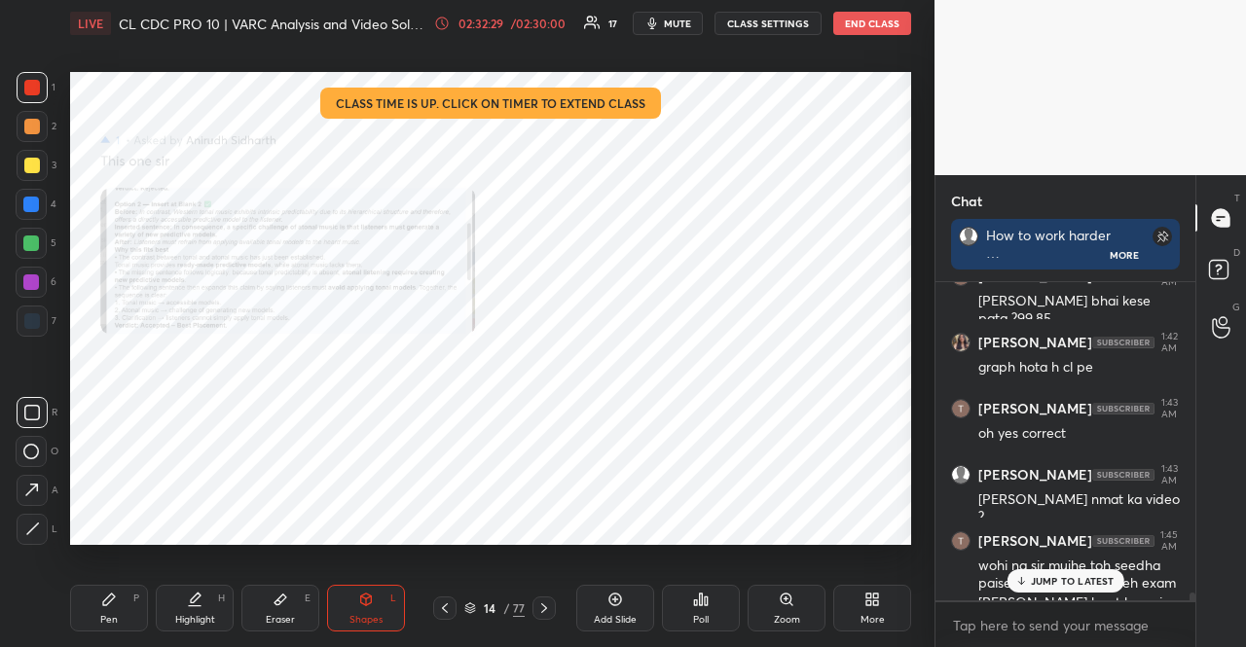
scroll to position [12137, 0]
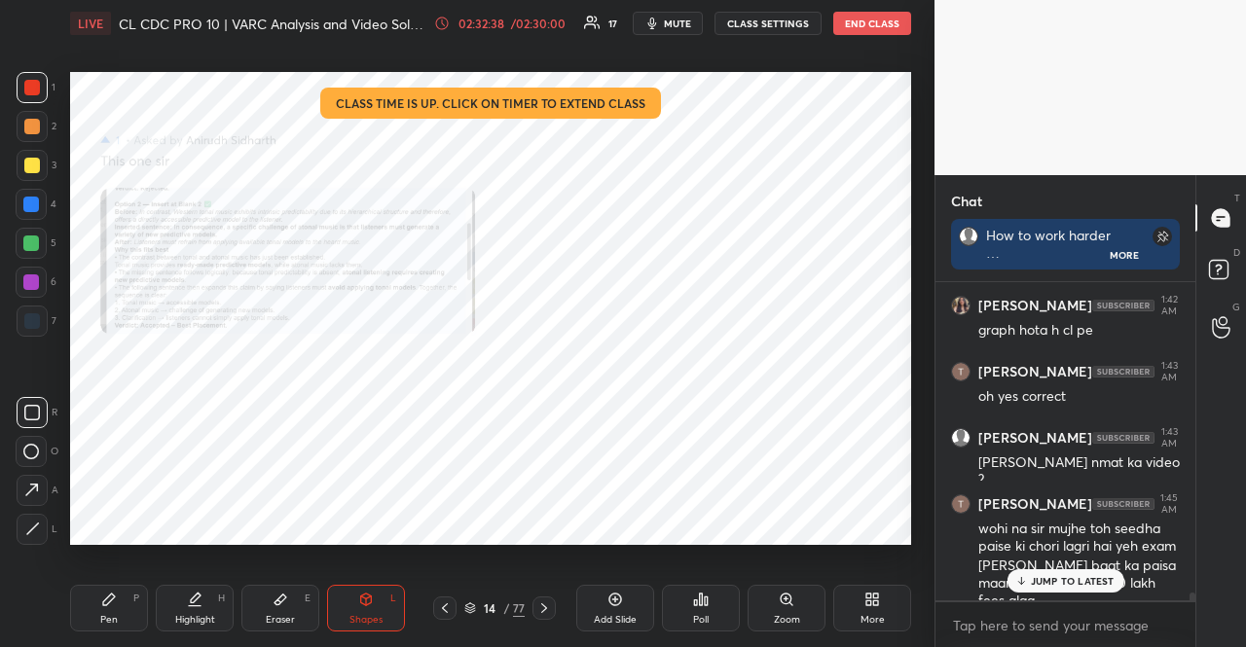
click at [1106, 575] on p "JUMP TO LATEST" at bounding box center [1073, 581] width 84 height 12
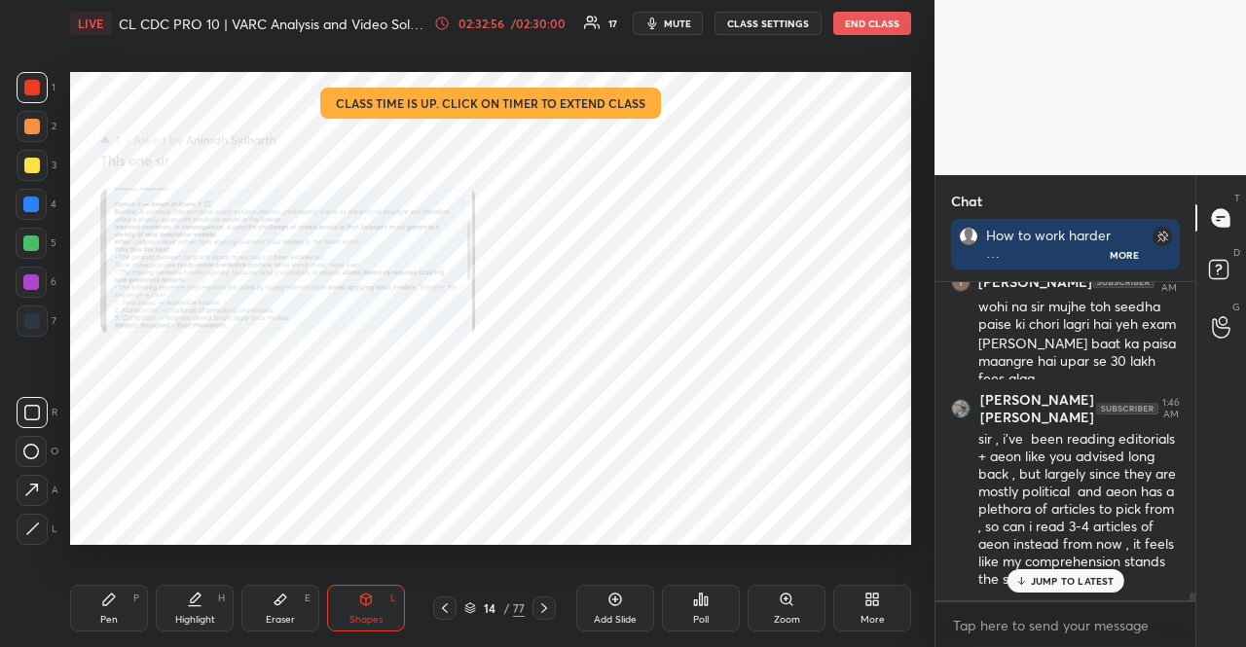
click at [1087, 579] on p "JUMP TO LATEST" at bounding box center [1073, 581] width 84 height 12
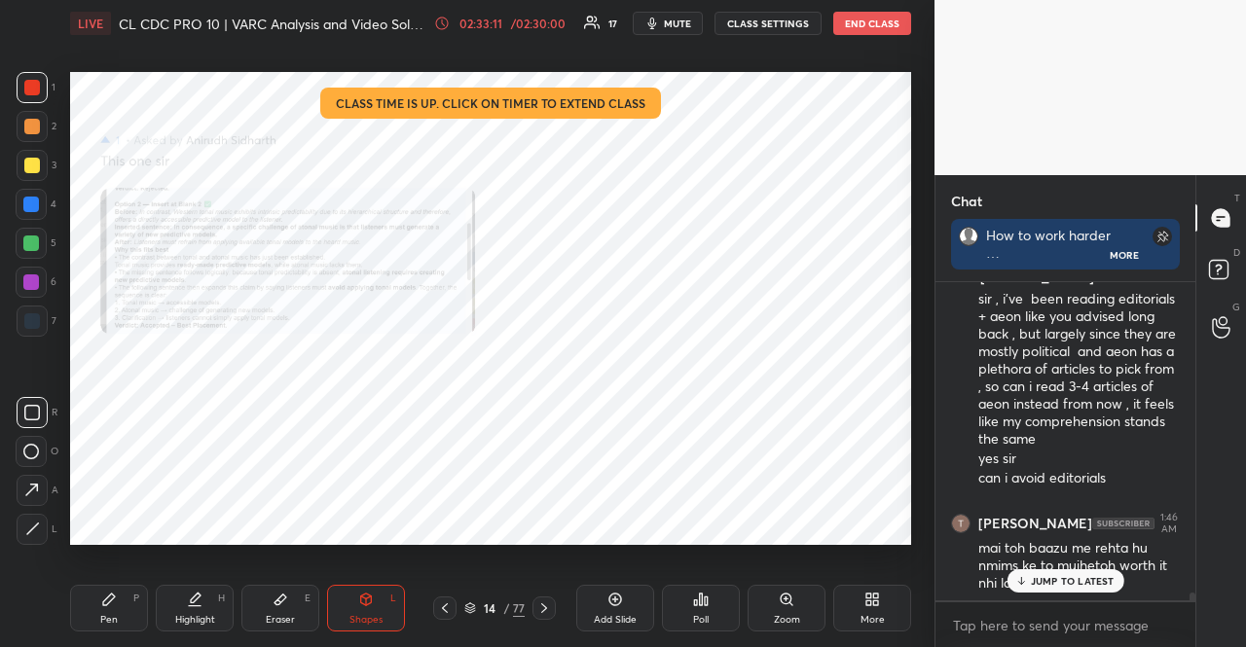
scroll to position [12633, 0]
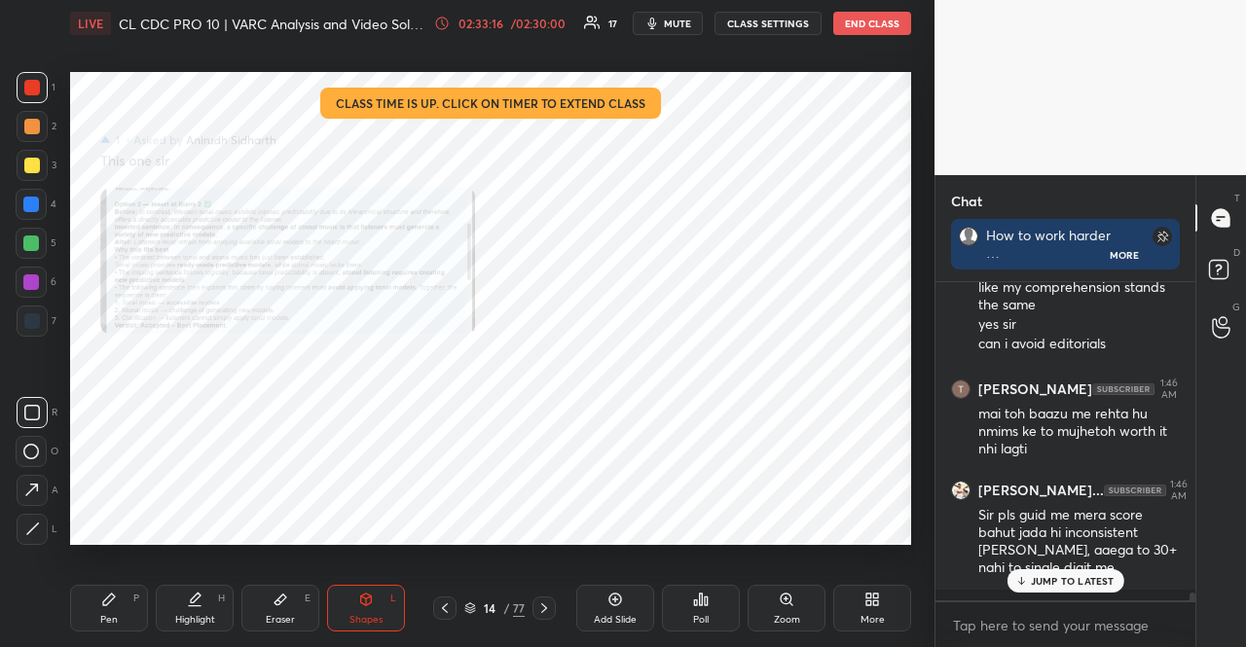
click at [1067, 584] on p "JUMP TO LATEST" at bounding box center [1073, 581] width 84 height 12
click at [37, 196] on div at bounding box center [31, 204] width 31 height 31
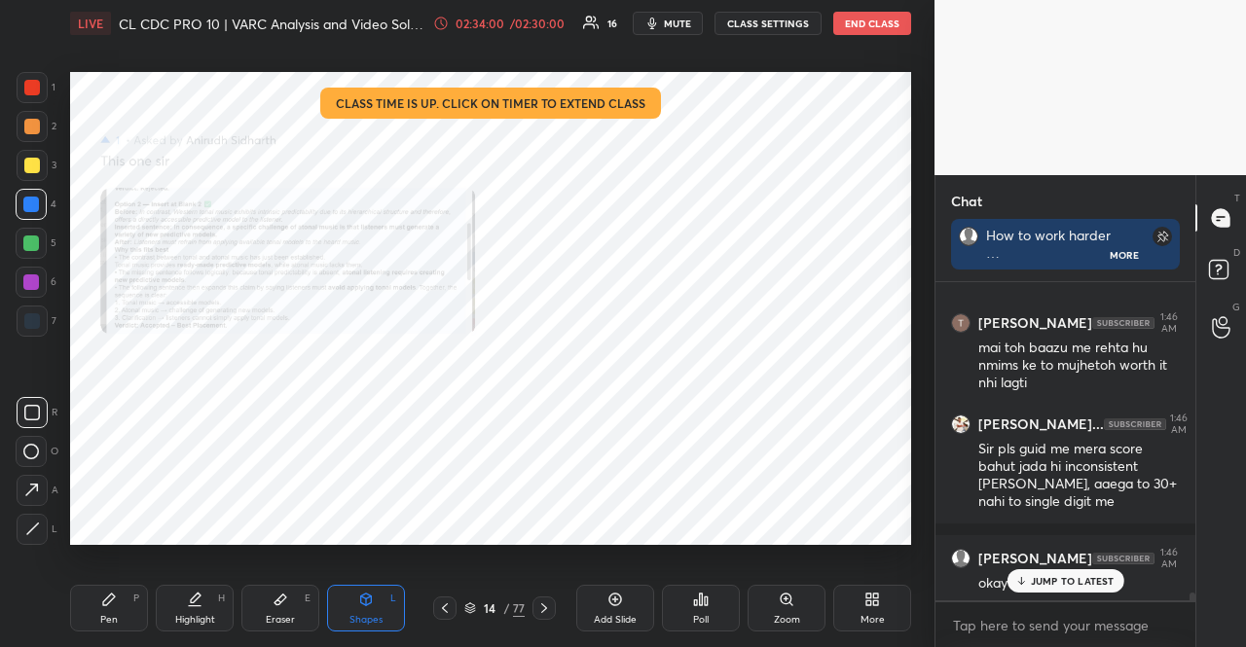
scroll to position [12765, 0]
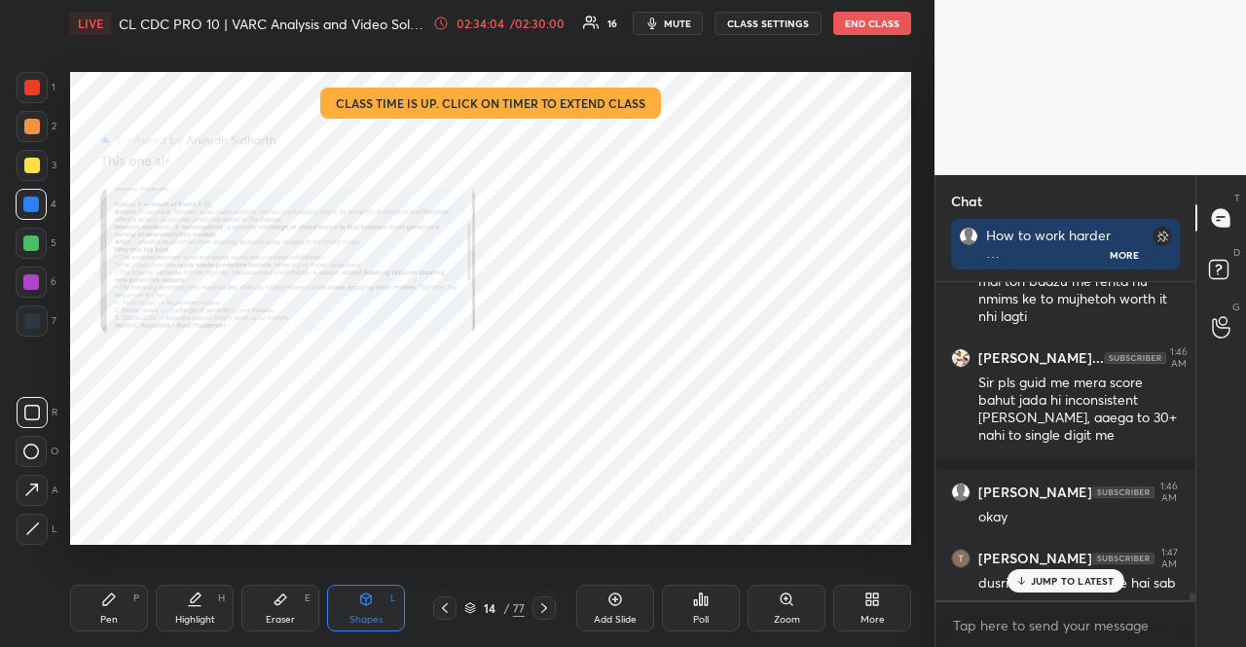
click at [1085, 576] on p "JUMP TO LATEST" at bounding box center [1073, 581] width 84 height 12
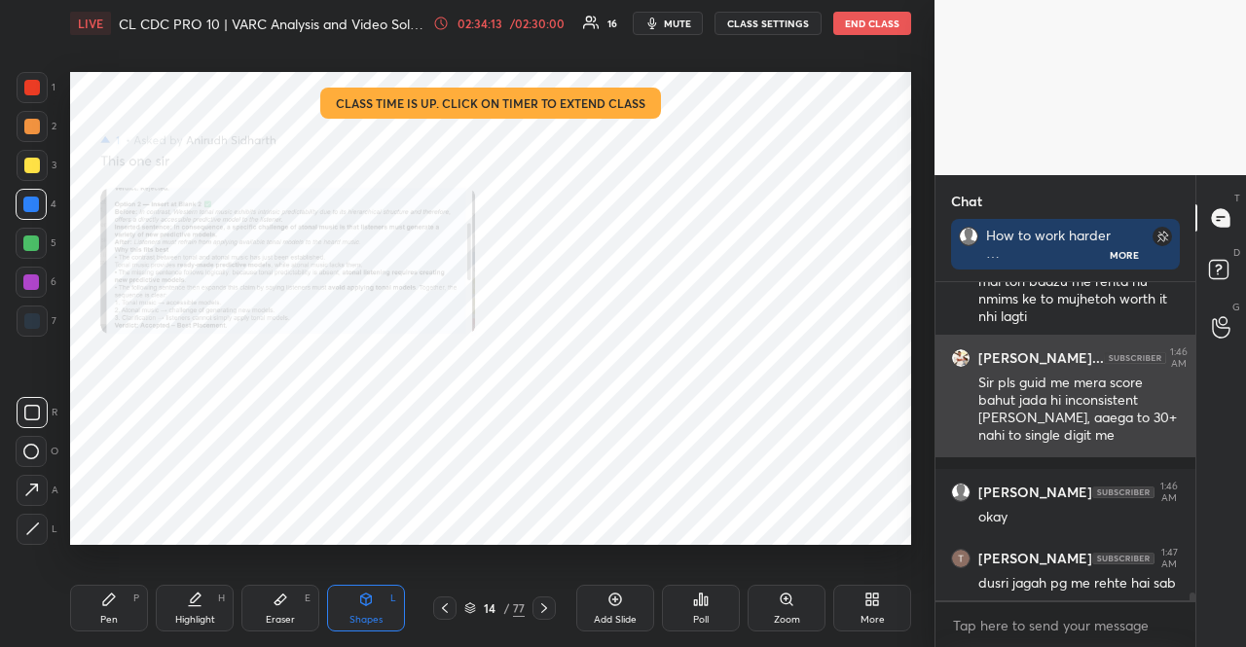
scroll to position [12900, 0]
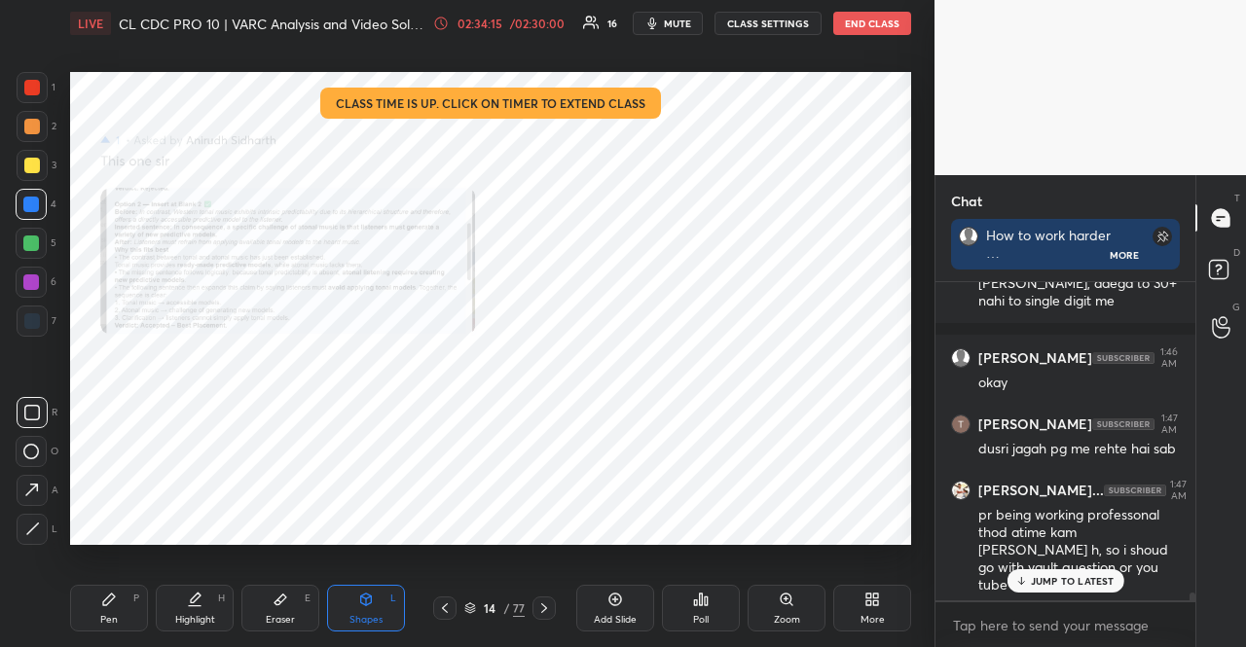
click at [1077, 579] on p "JUMP TO LATEST" at bounding box center [1073, 581] width 84 height 12
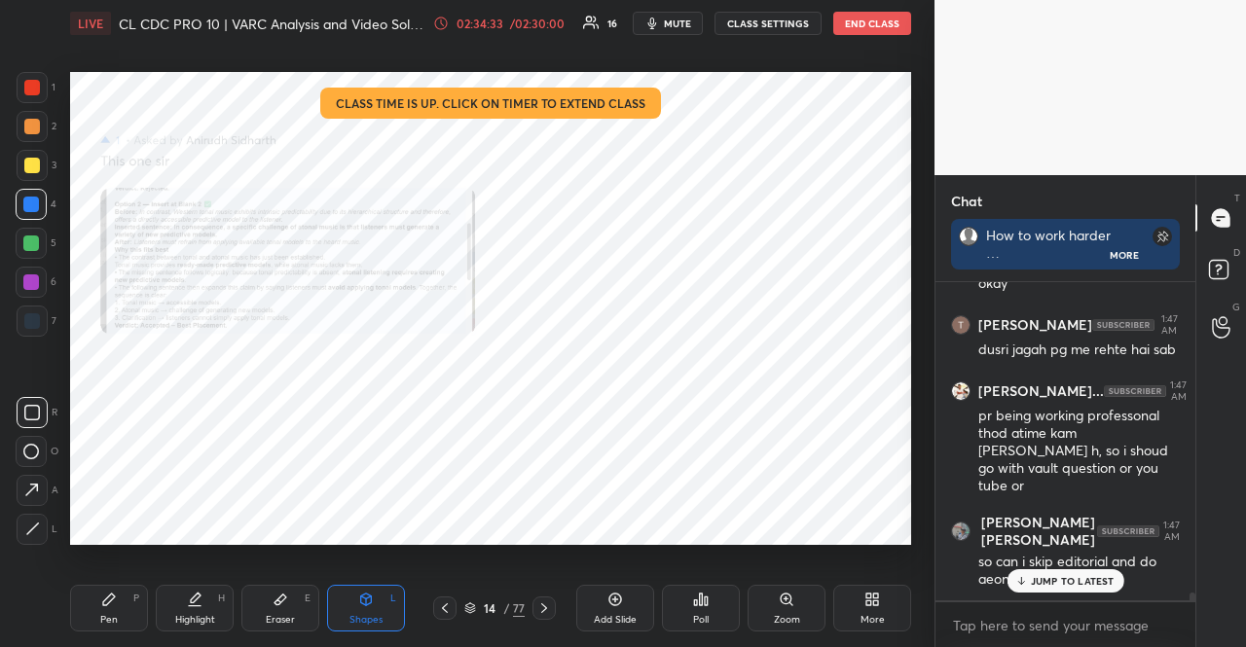
click at [1068, 581] on p "JUMP TO LATEST" at bounding box center [1073, 581] width 84 height 12
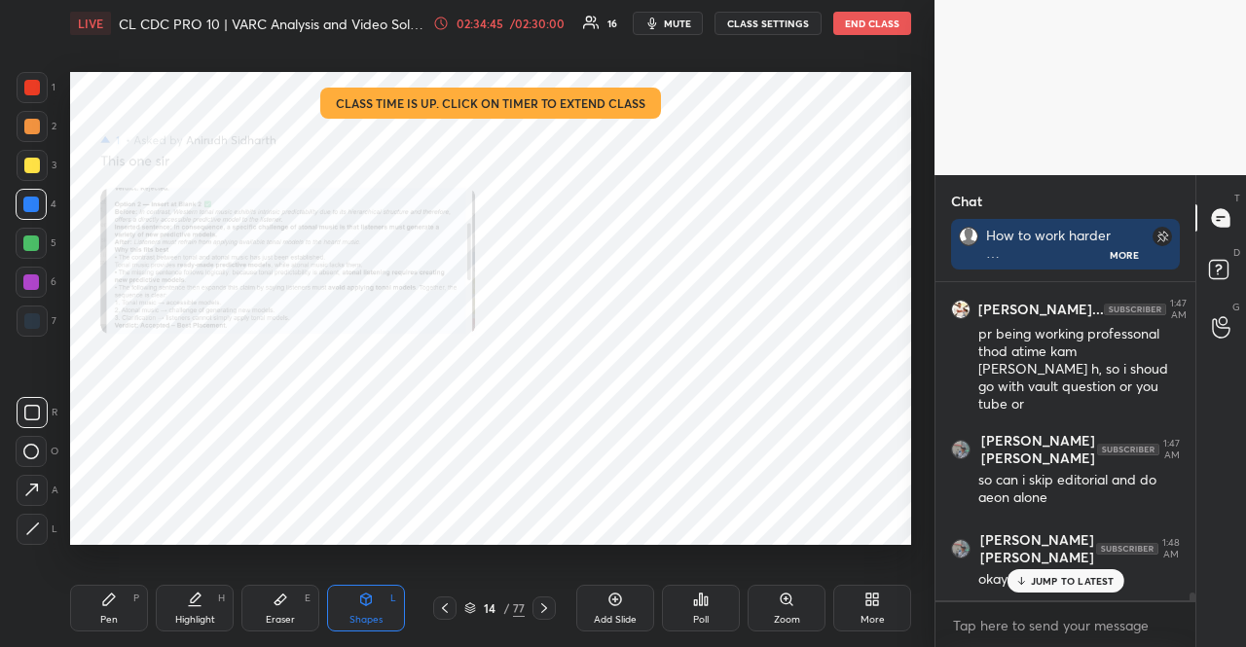
click at [1092, 579] on p "JUMP TO LATEST" at bounding box center [1073, 581] width 84 height 12
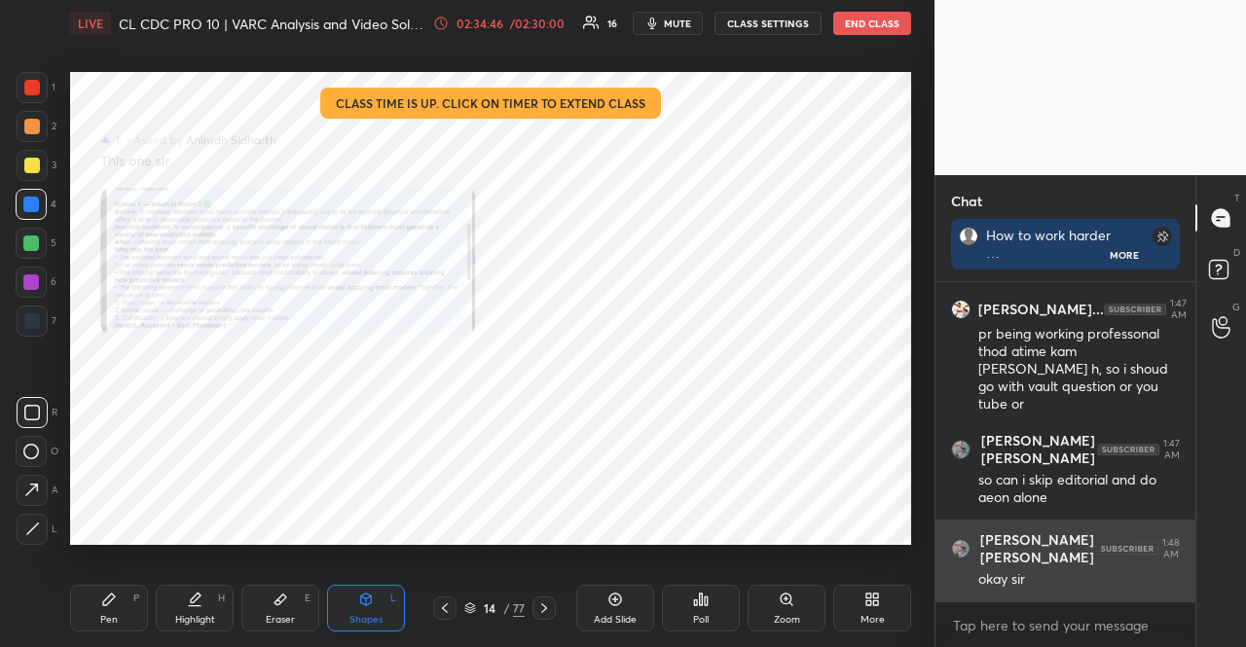
scroll to position [13165, 0]
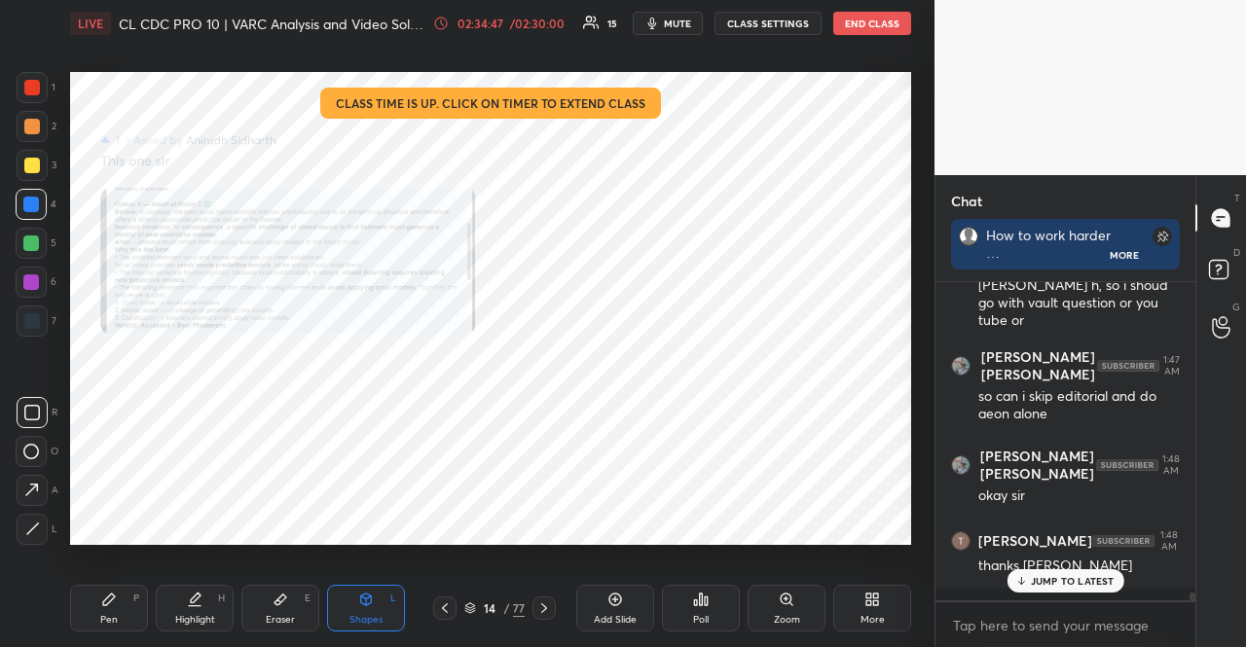
click at [1058, 576] on p "JUMP TO LATEST" at bounding box center [1073, 581] width 84 height 12
click at [880, 20] on button "END CLASS" at bounding box center [872, 23] width 78 height 23
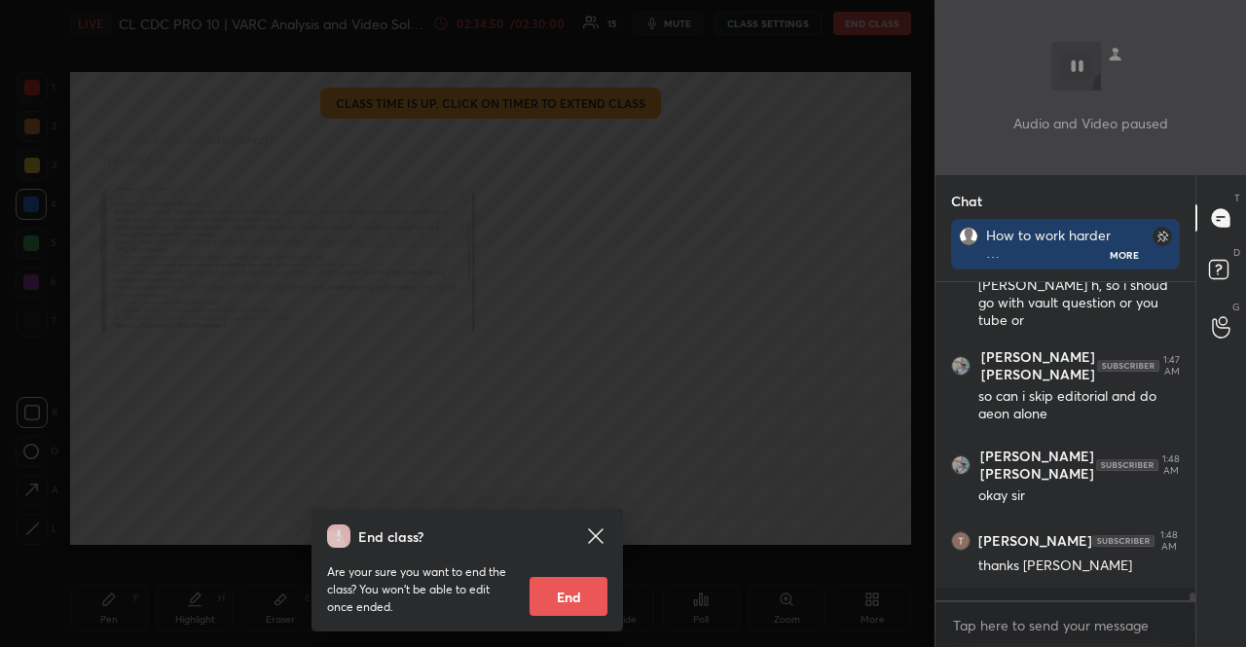
click at [572, 595] on button "End" at bounding box center [569, 596] width 78 height 39
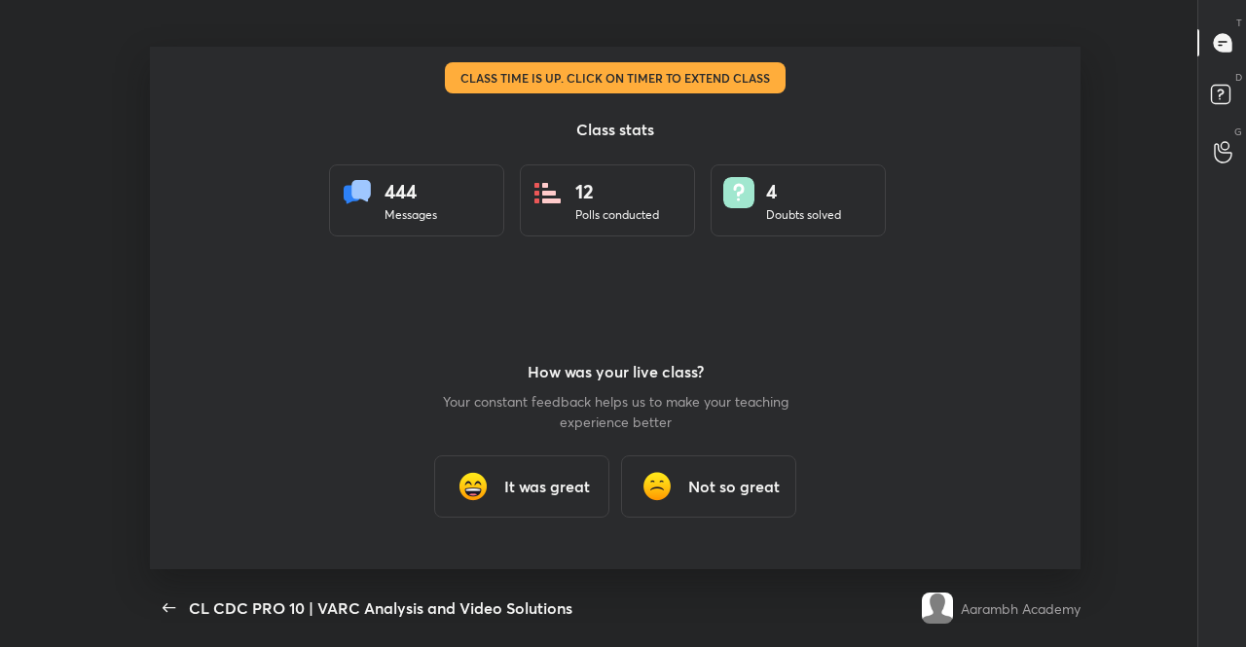
scroll to position [96833, 96126]
